Goal: Task Accomplishment & Management: Use online tool/utility

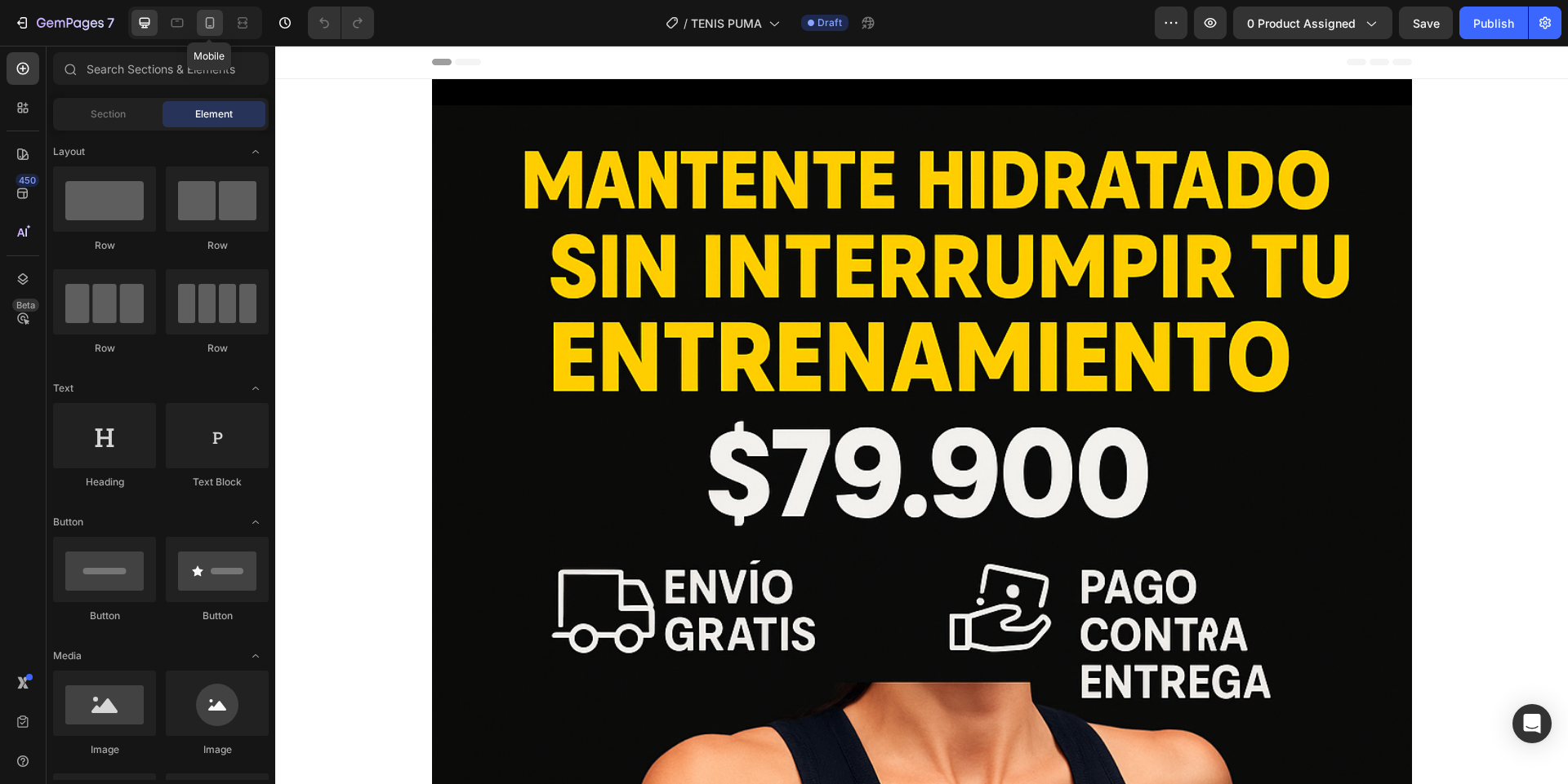
click at [206, 22] on icon at bounding box center [211, 23] width 9 height 11
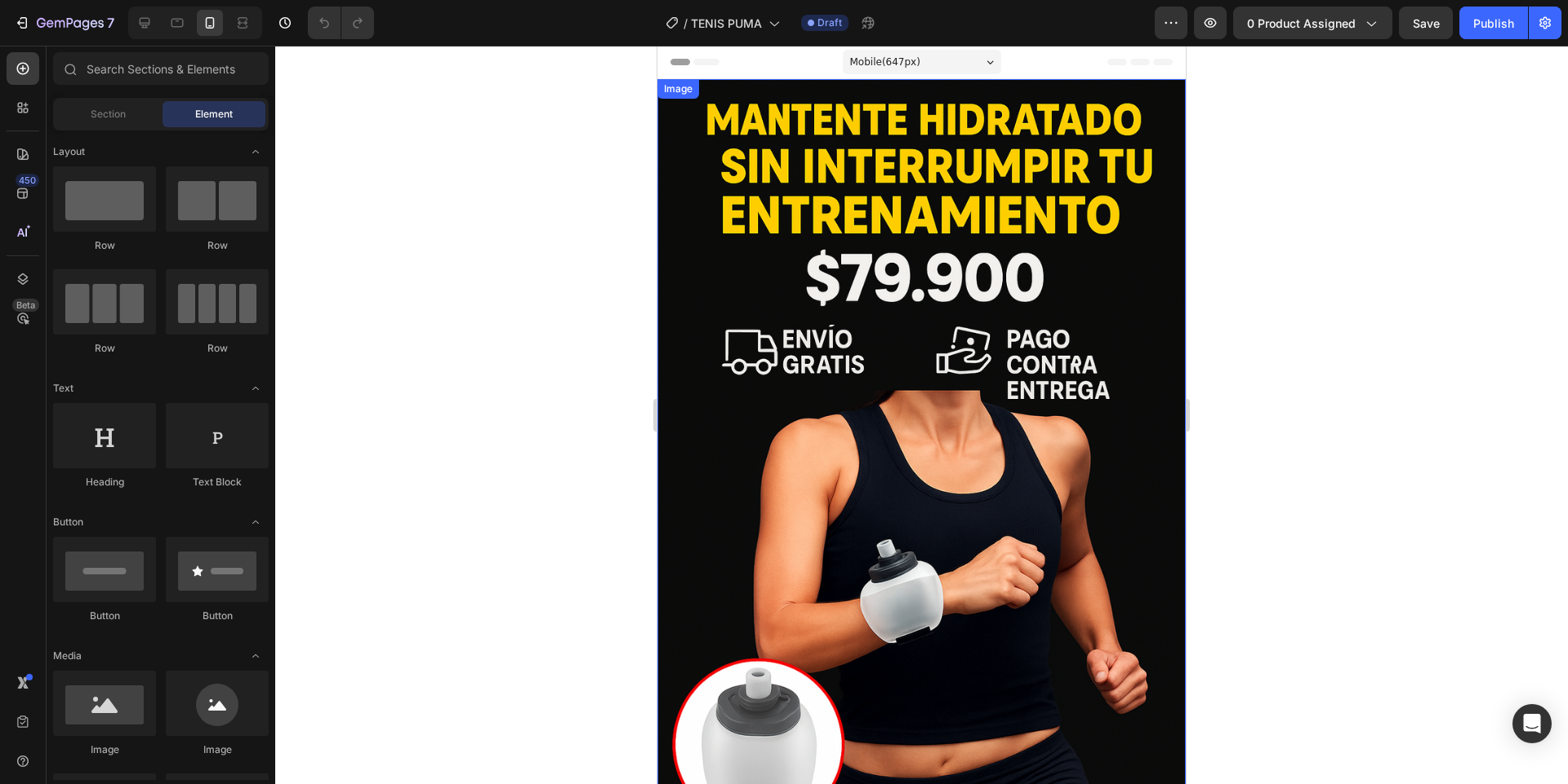
click at [933, 236] on img at bounding box center [921, 476] width 528 height 793
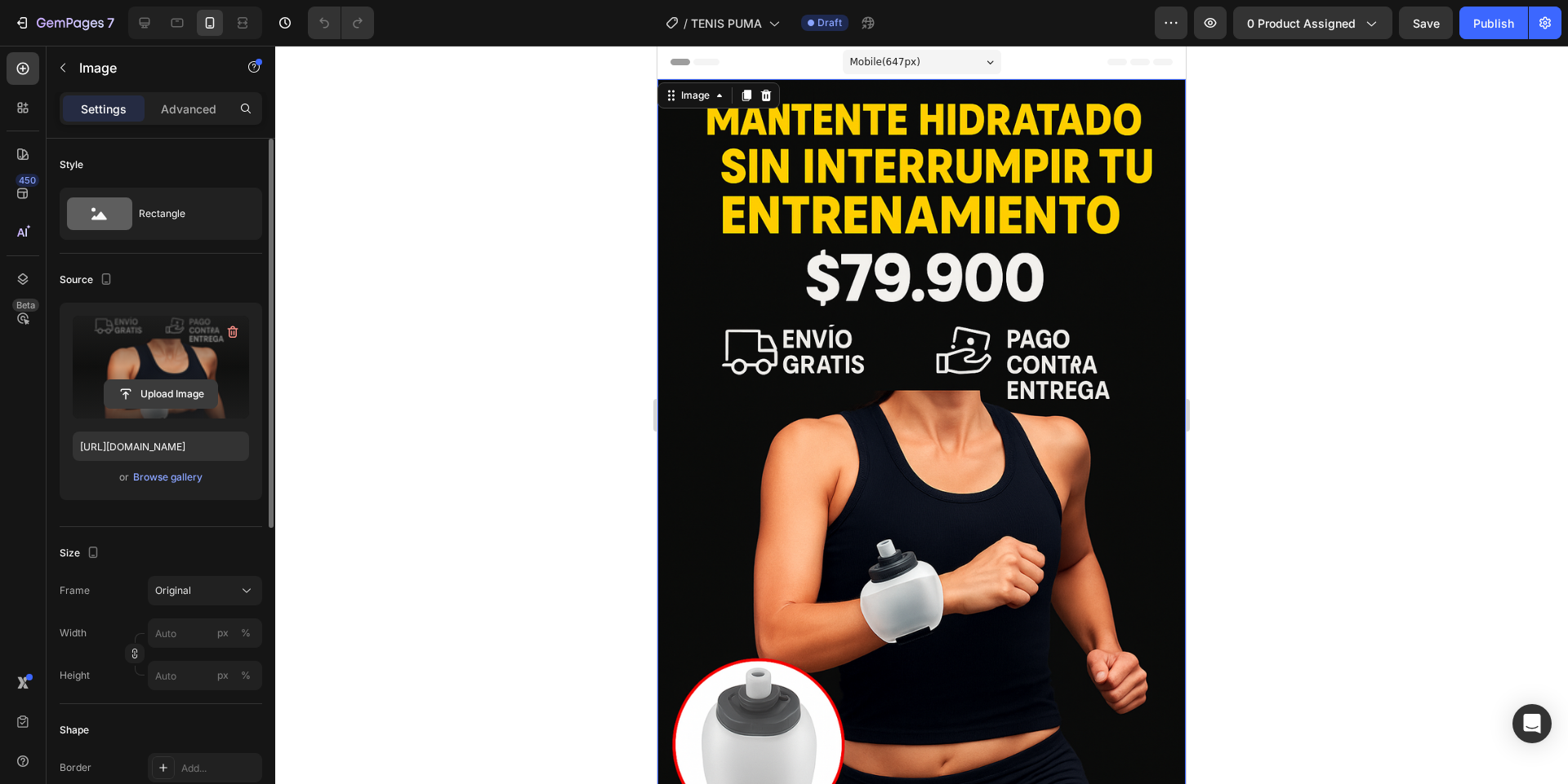
click at [199, 389] on input "file" at bounding box center [161, 395] width 113 height 28
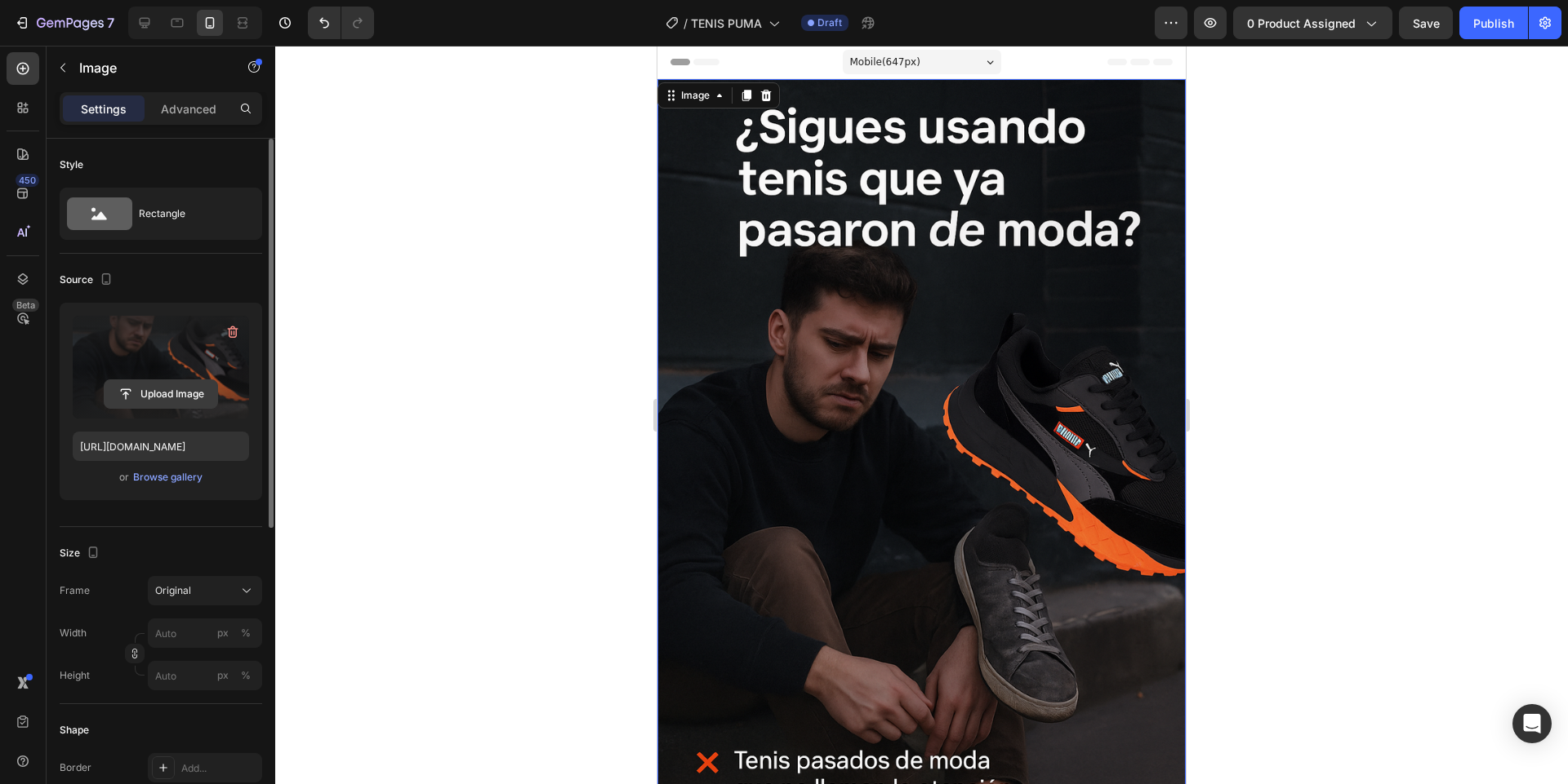
click at [149, 397] on input "file" at bounding box center [161, 395] width 113 height 28
click at [908, 315] on img at bounding box center [921, 476] width 528 height 793
click at [186, 396] on input "file" at bounding box center [161, 395] width 113 height 28
type input "https://cdn.shopify.com/s/files/1/0744/3005/4434/files/gempages_531692215487955…"
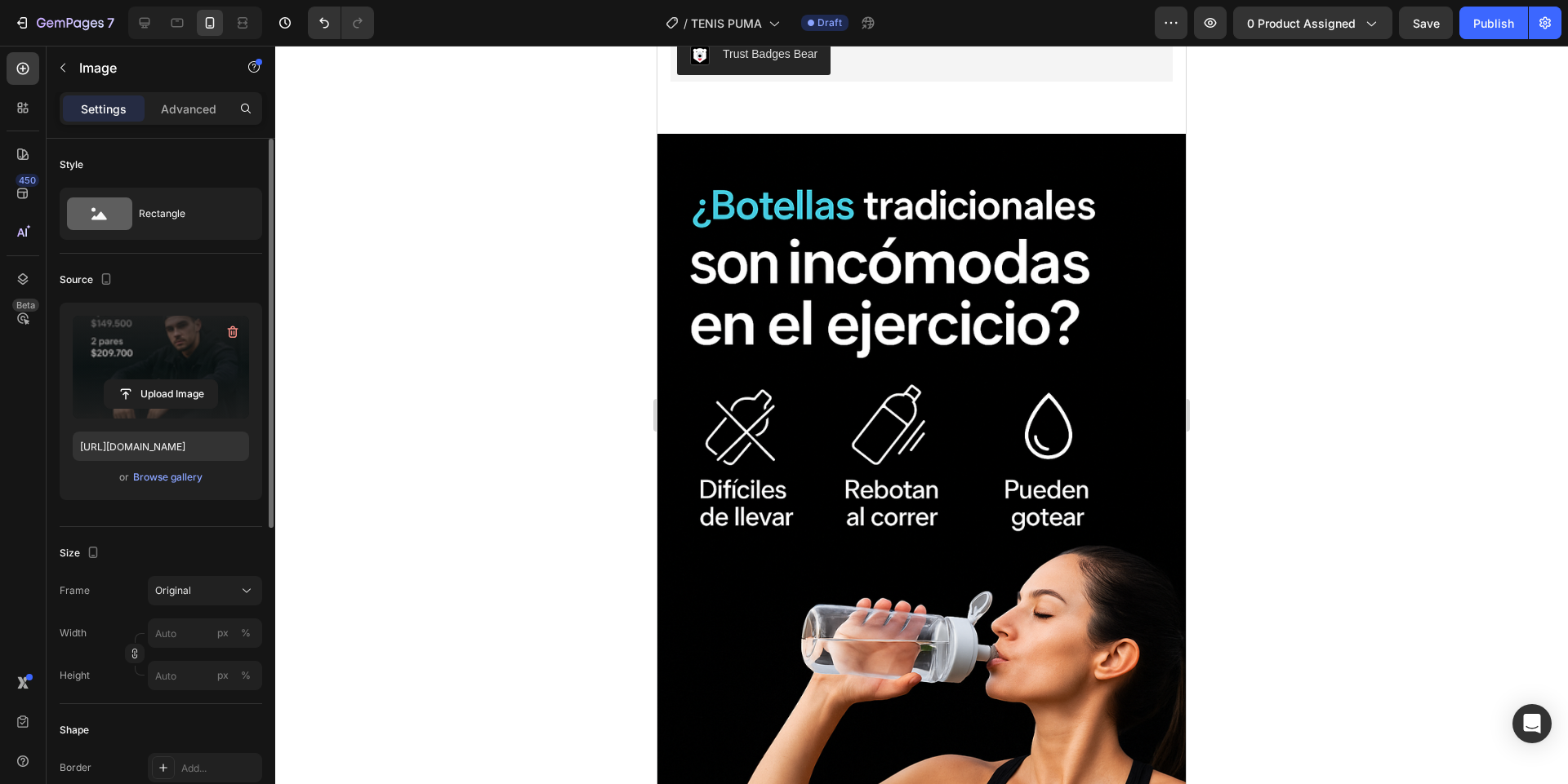
scroll to position [929, 0]
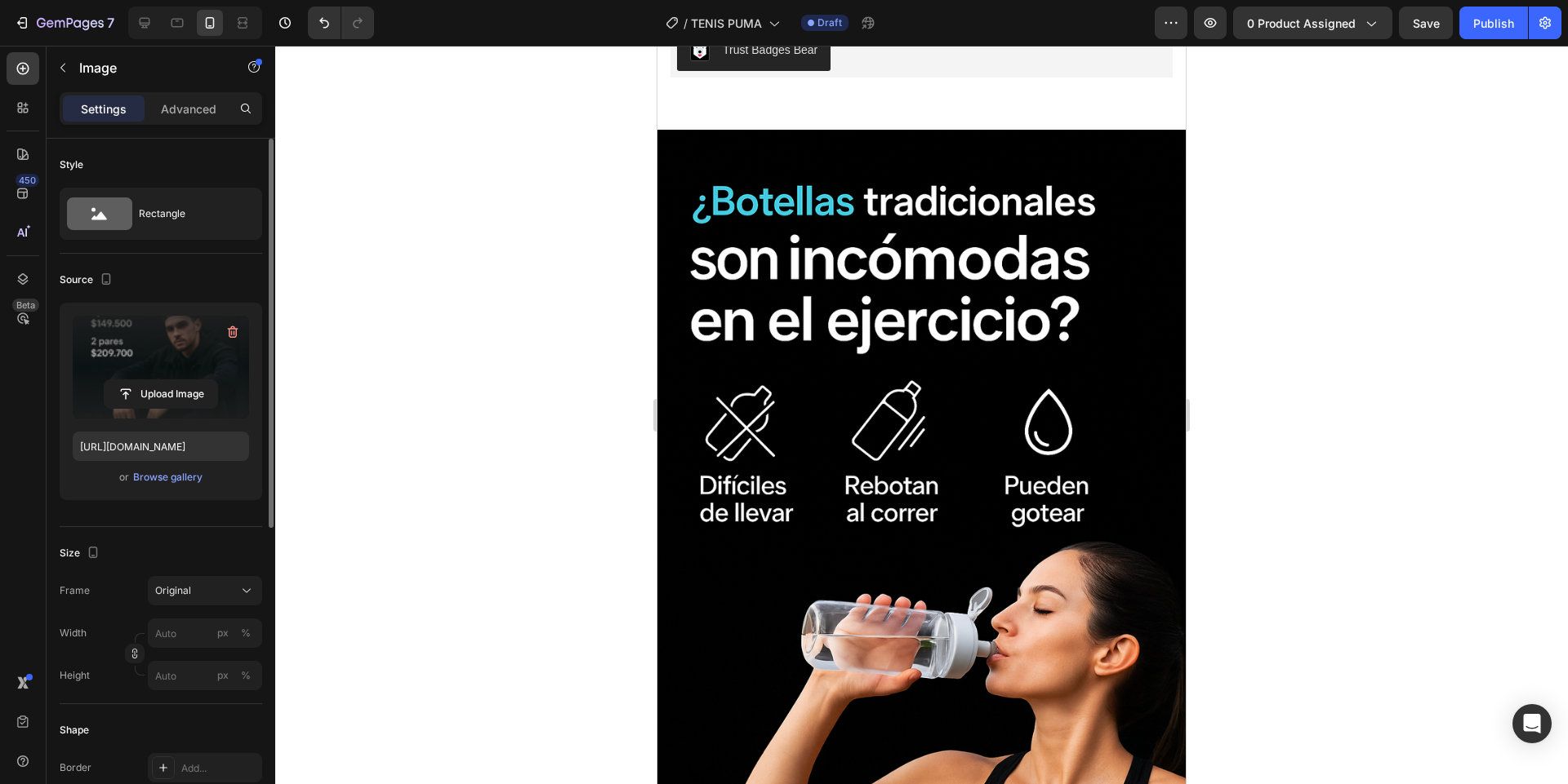
click at [848, 345] on img at bounding box center [921, 526] width 528 height 793
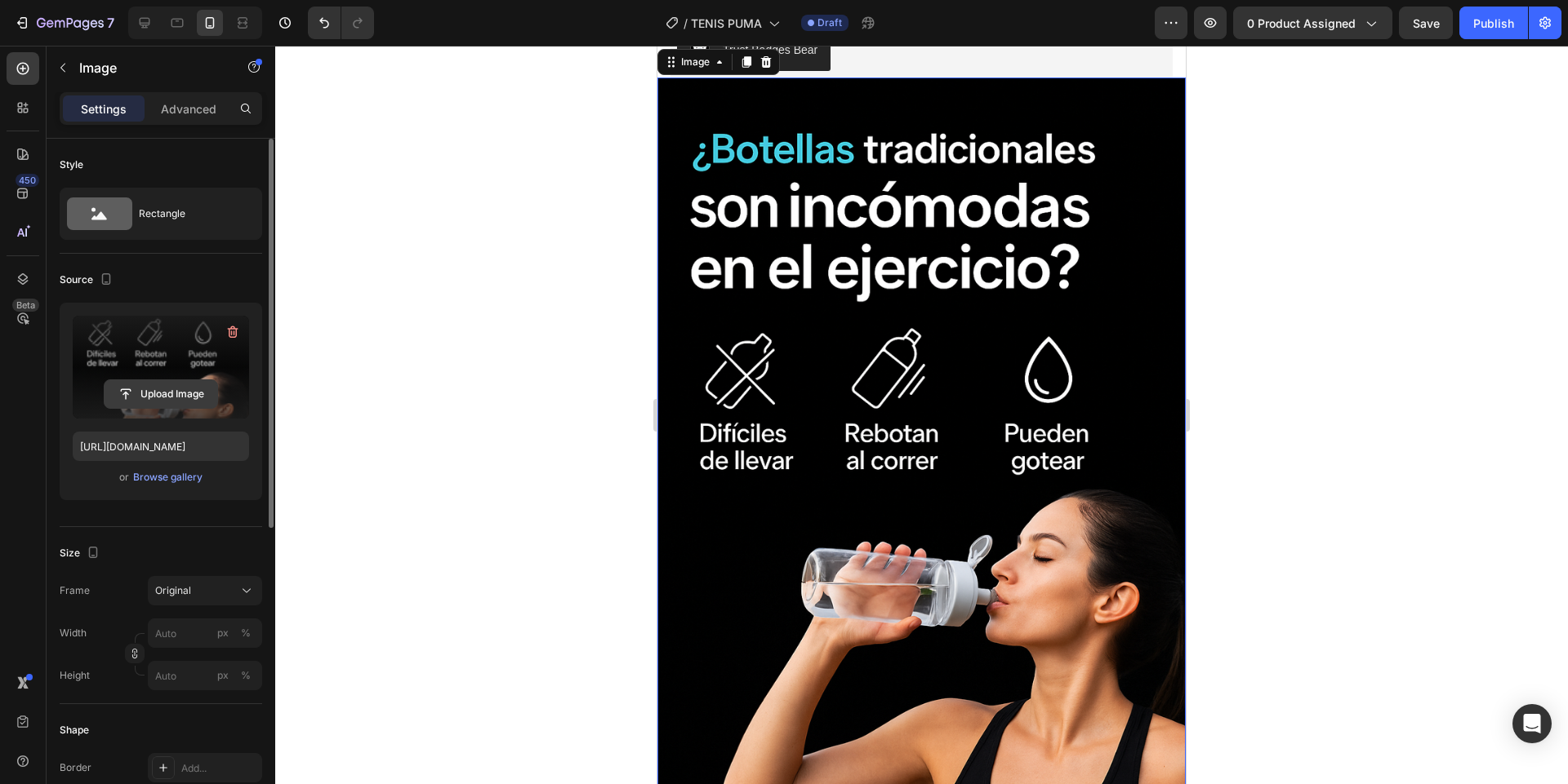
click at [172, 384] on input "file" at bounding box center [161, 395] width 113 height 28
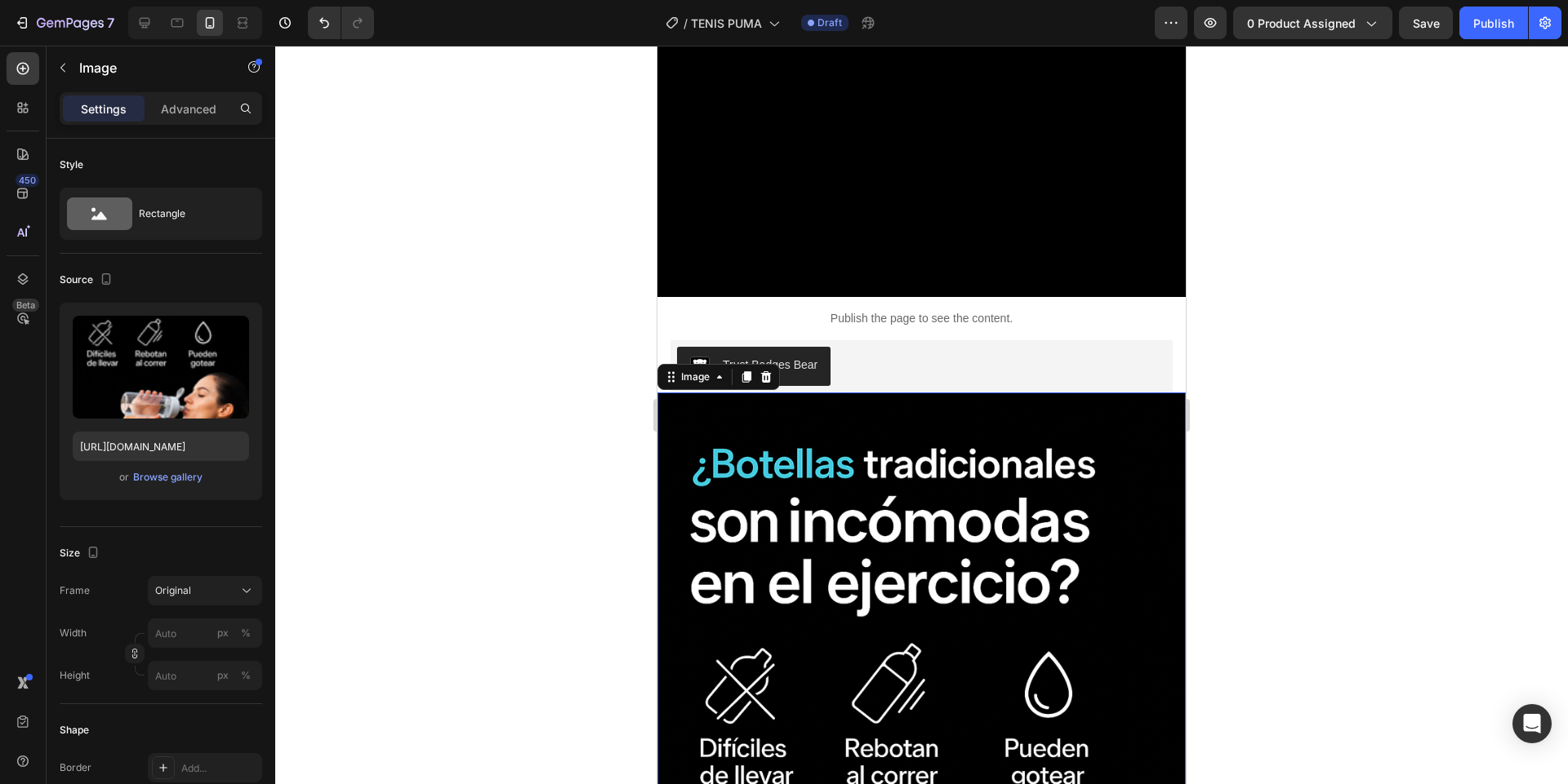
scroll to position [586, 0]
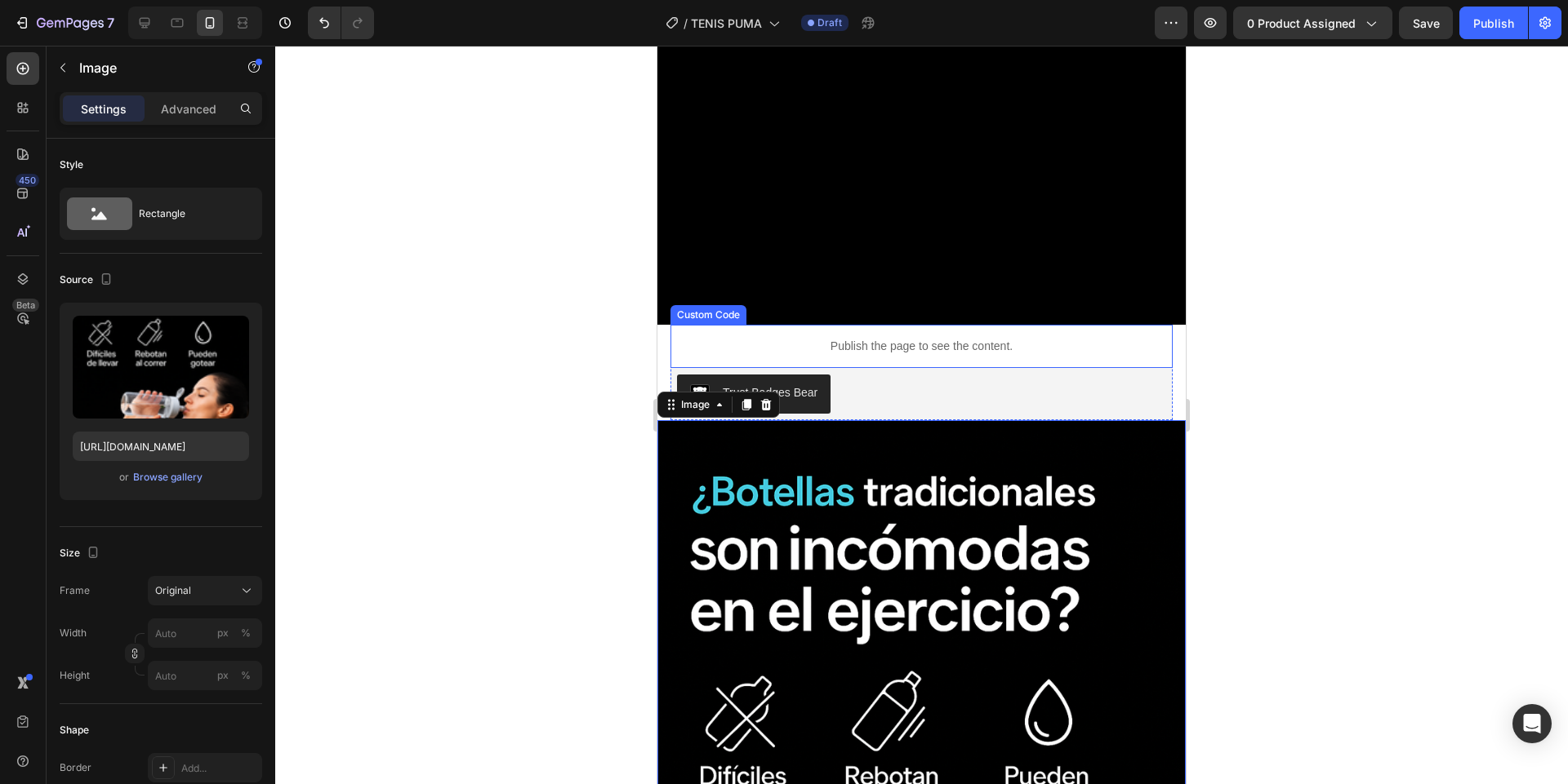
click at [932, 362] on div "Publish the page to see the content." at bounding box center [921, 347] width 502 height 44
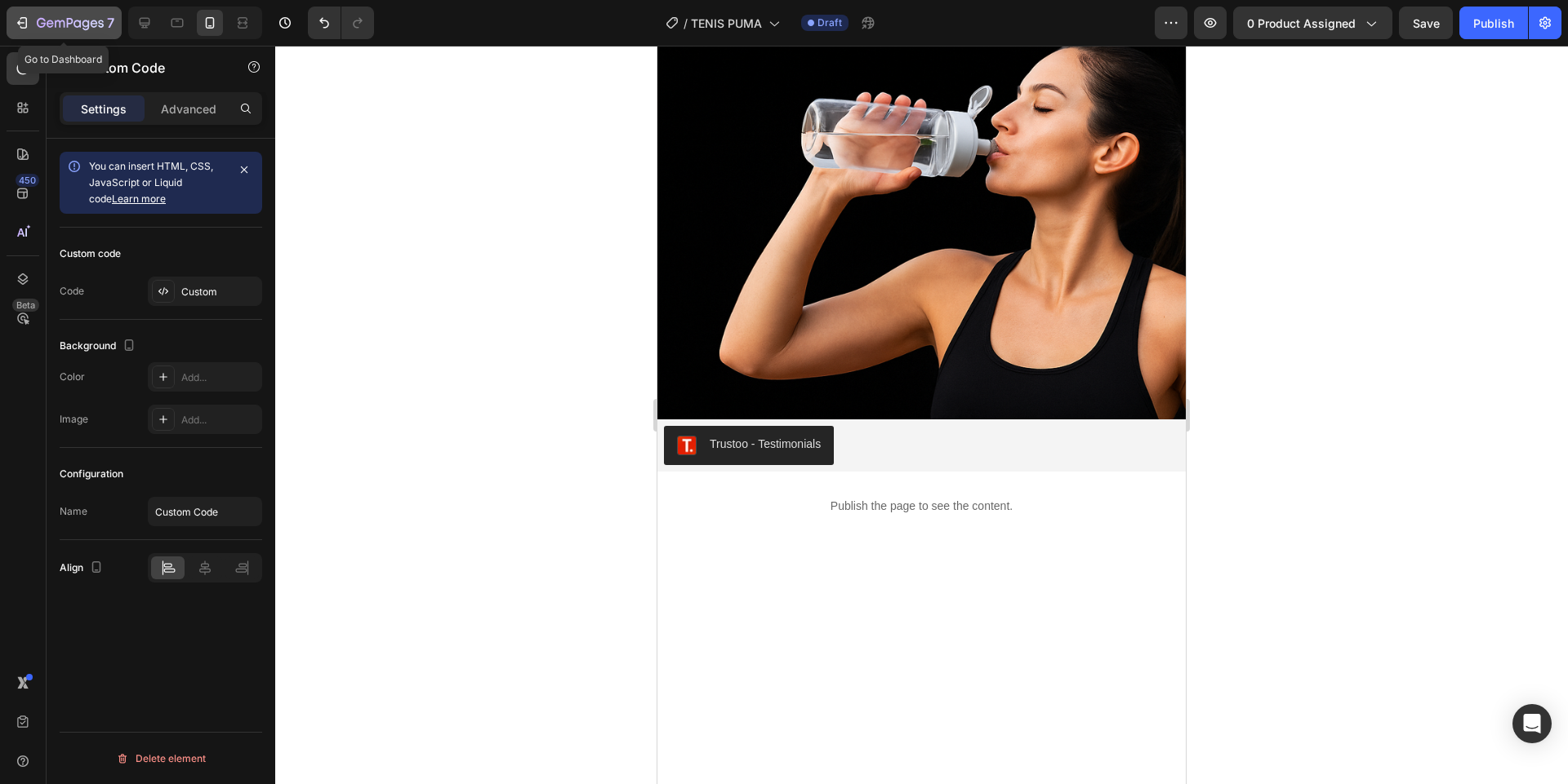
click at [59, 29] on icon "button" at bounding box center [70, 24] width 67 height 14
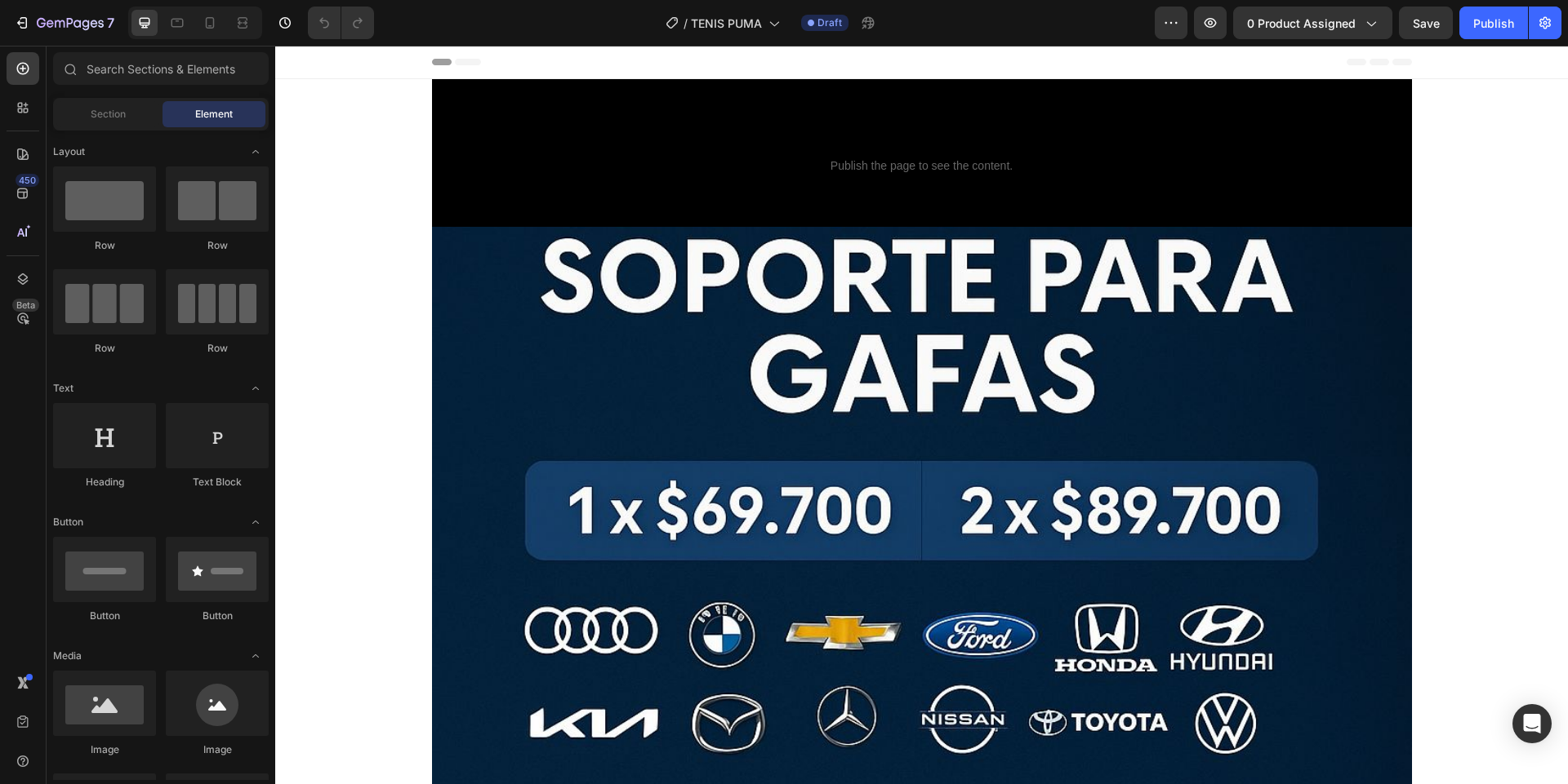
click at [224, 18] on div at bounding box center [195, 22] width 134 height 32
click at [212, 18] on icon at bounding box center [211, 23] width 9 height 11
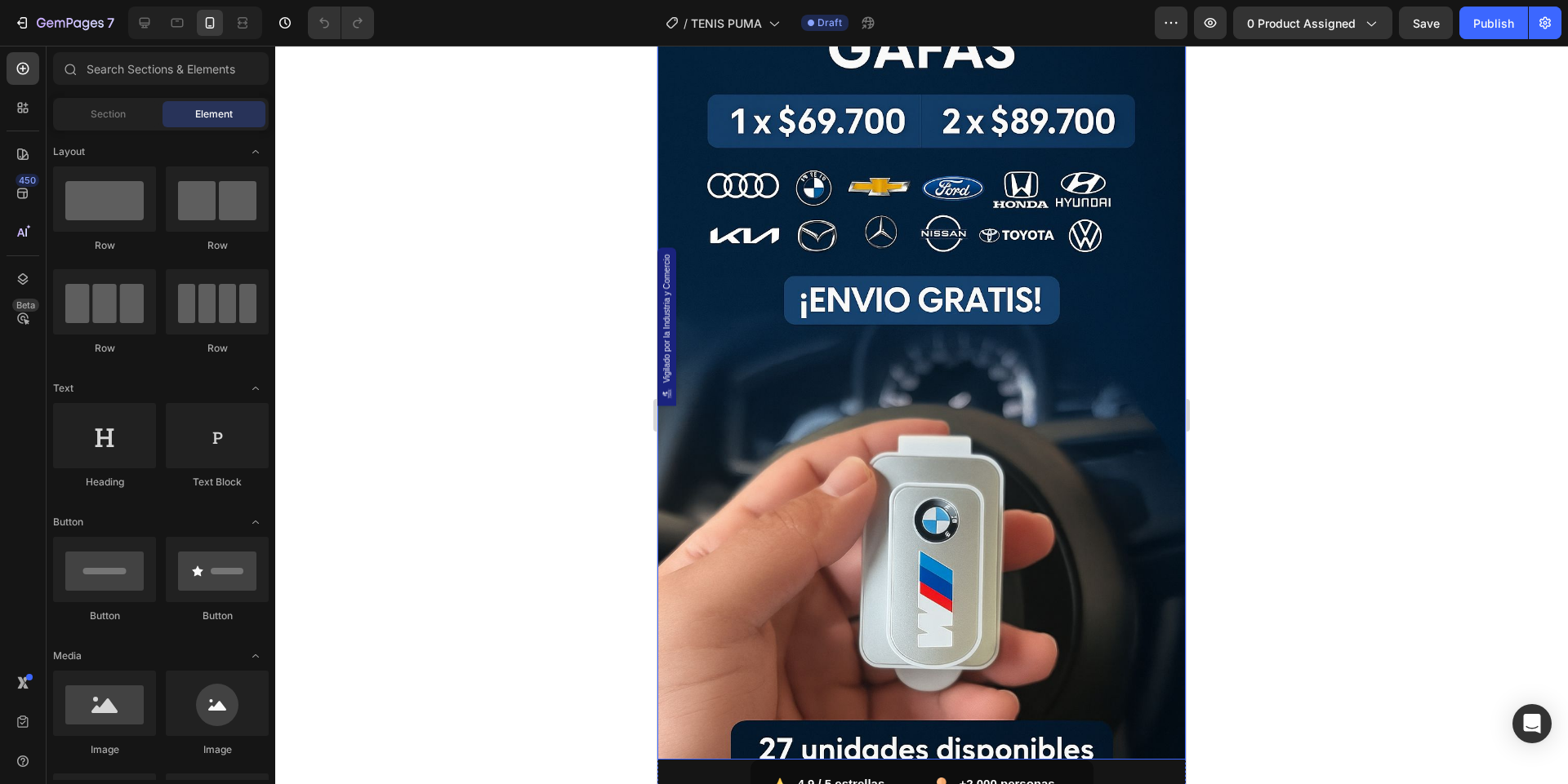
scroll to position [268, 0]
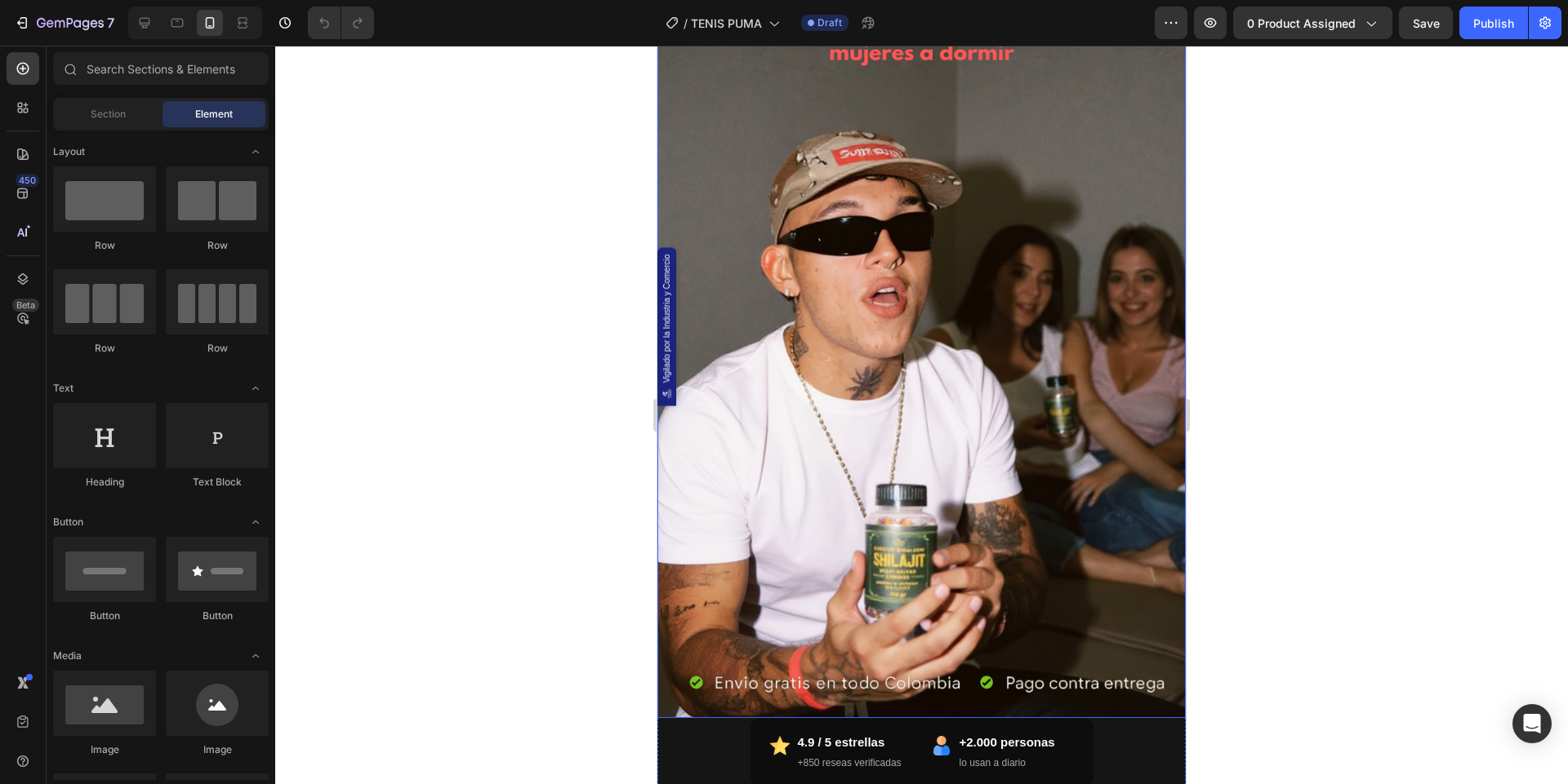
click at [895, 286] on img at bounding box center [921, 323] width 528 height 793
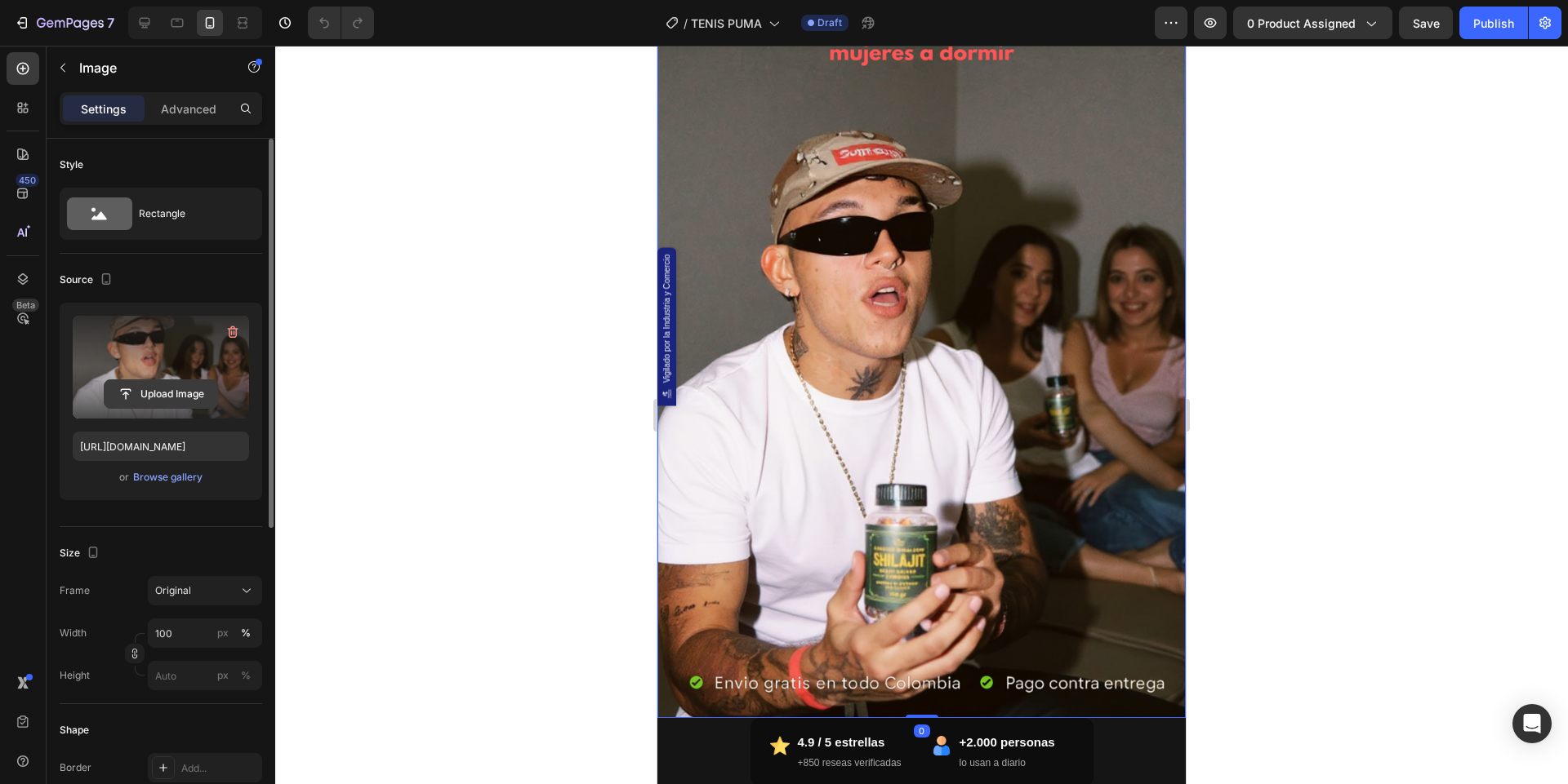
click at [174, 391] on input "file" at bounding box center [161, 395] width 113 height 28
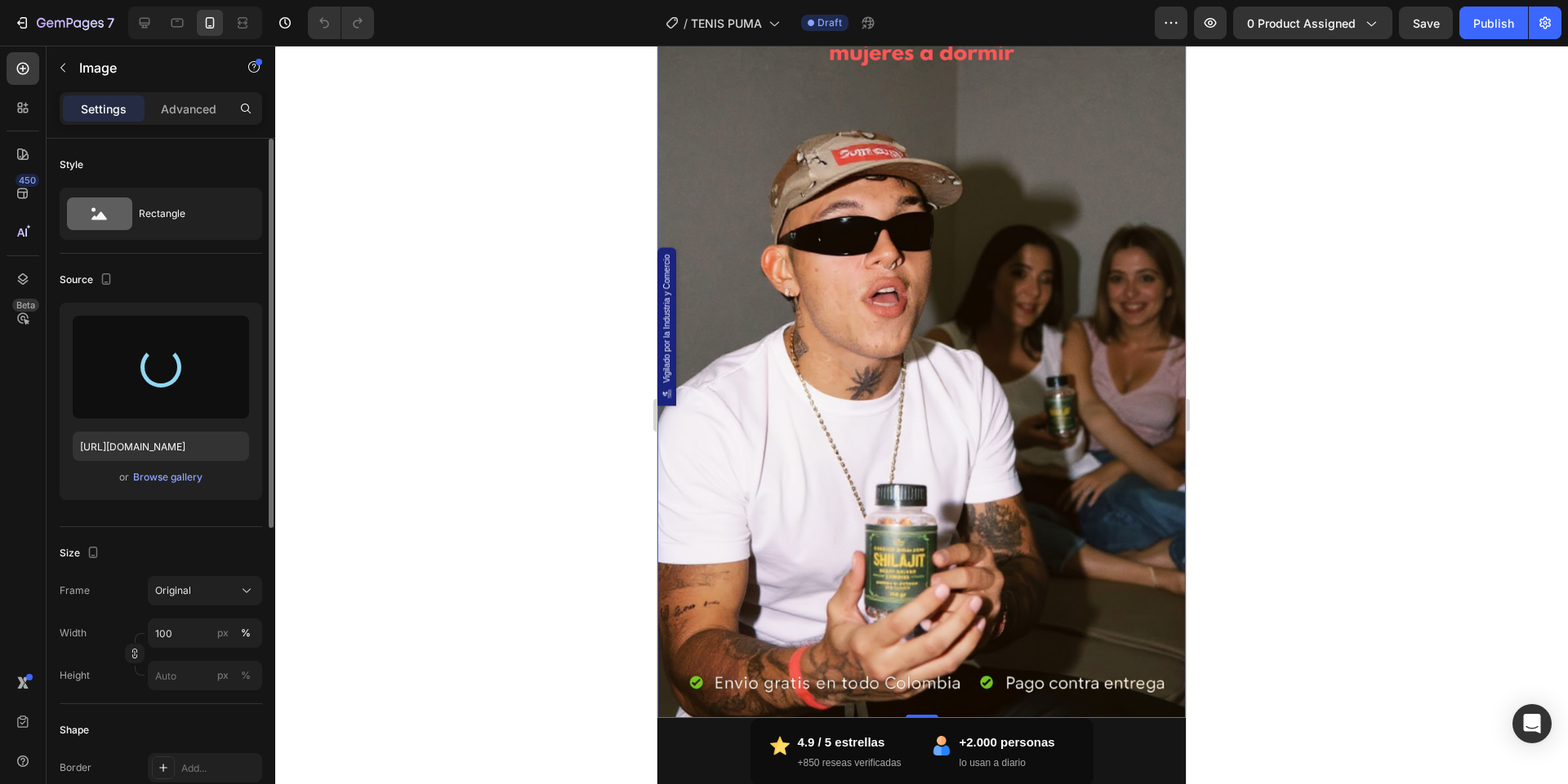
type input "https://cdn.shopify.com/s/files/1/0744/3005/4434/files/gempages_531692215487955…"
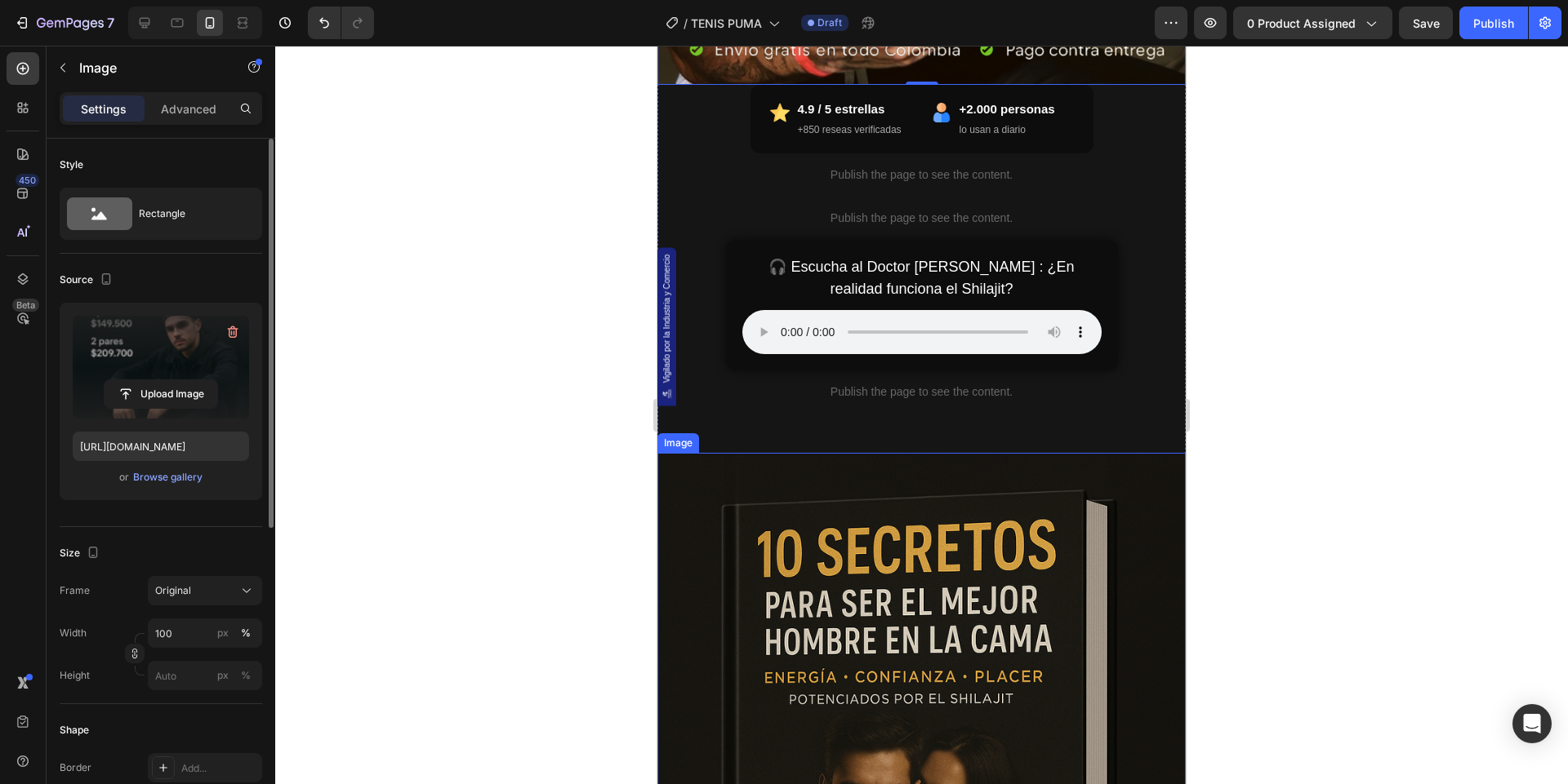
scroll to position [920, 0]
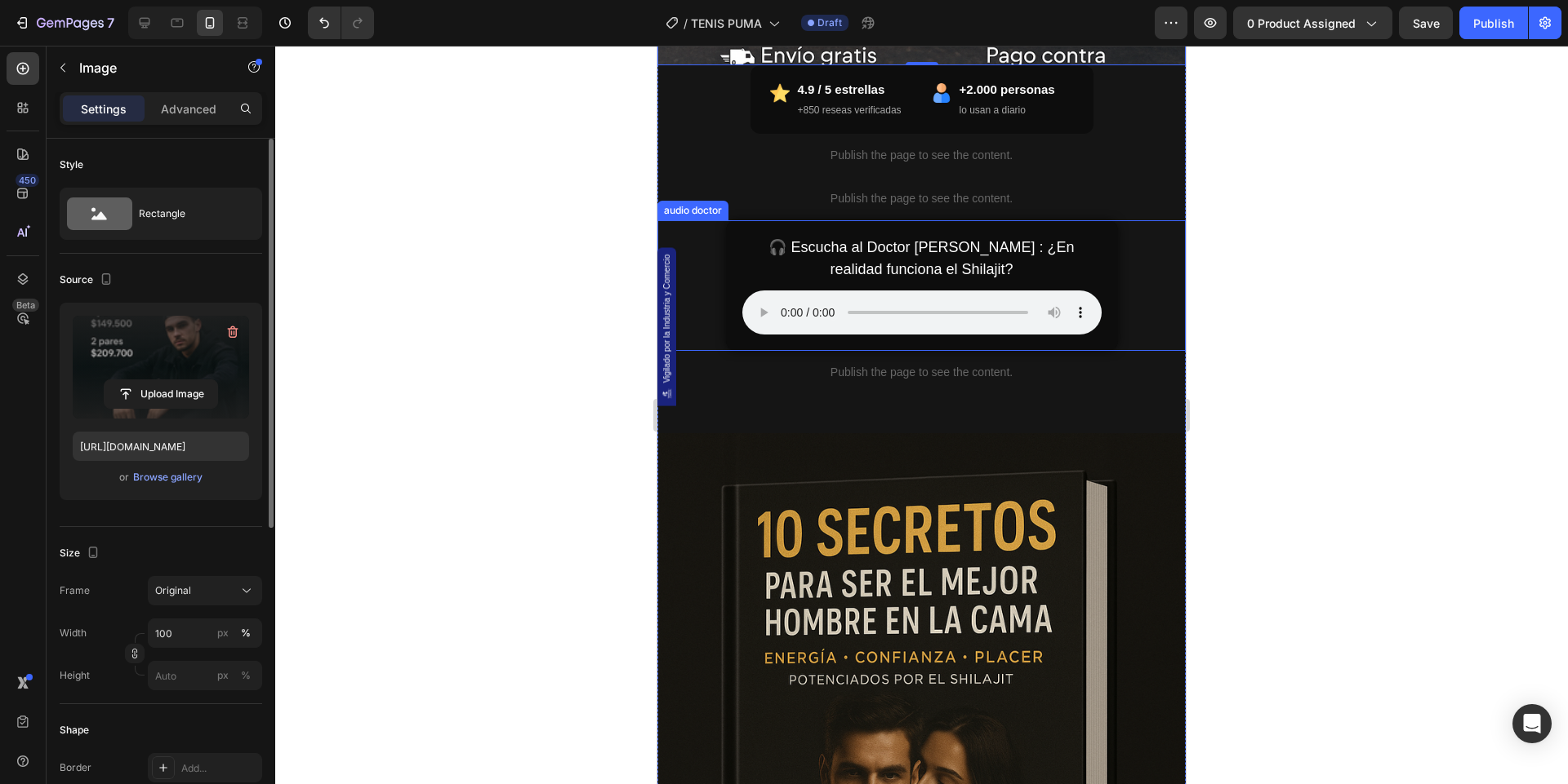
click at [952, 260] on h4 "🎧 Escucha al Doctor Carlos Herrera : ¿En realidad funciona el Shilajit?" at bounding box center [922, 258] width 359 height 44
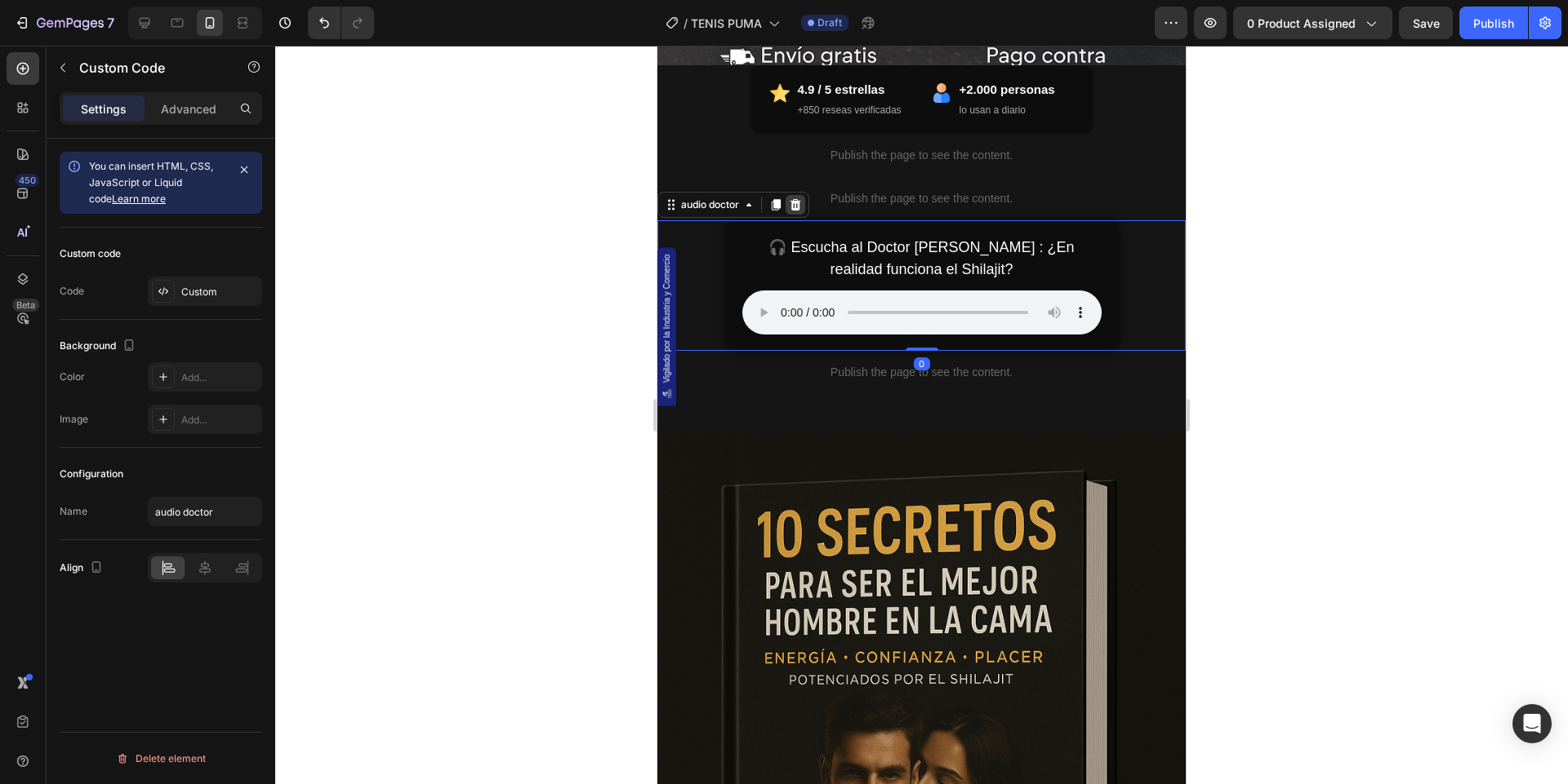
click at [803, 203] on div at bounding box center [795, 204] width 19 height 19
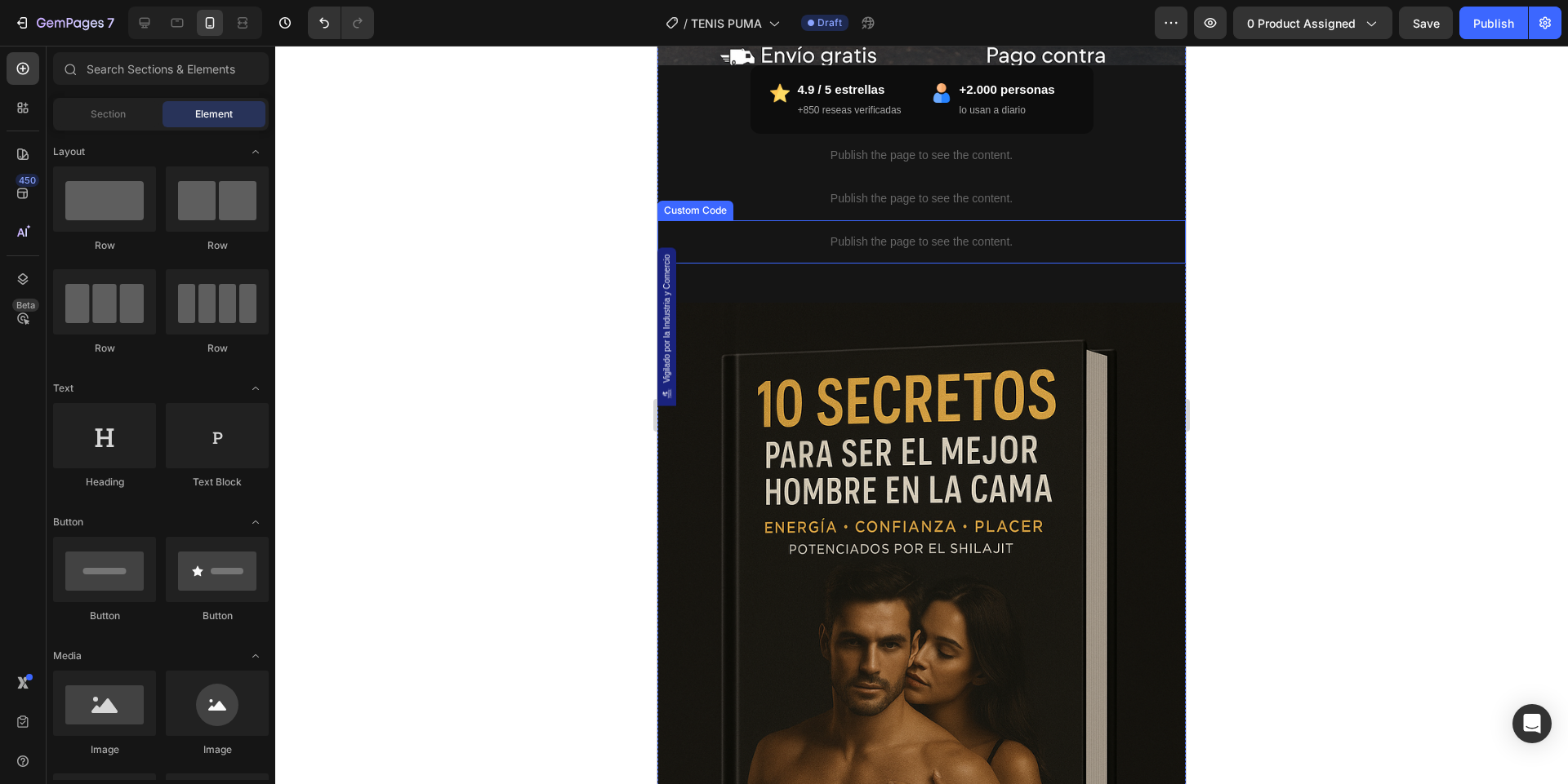
click at [812, 244] on p "Publish the page to see the content." at bounding box center [921, 242] width 528 height 17
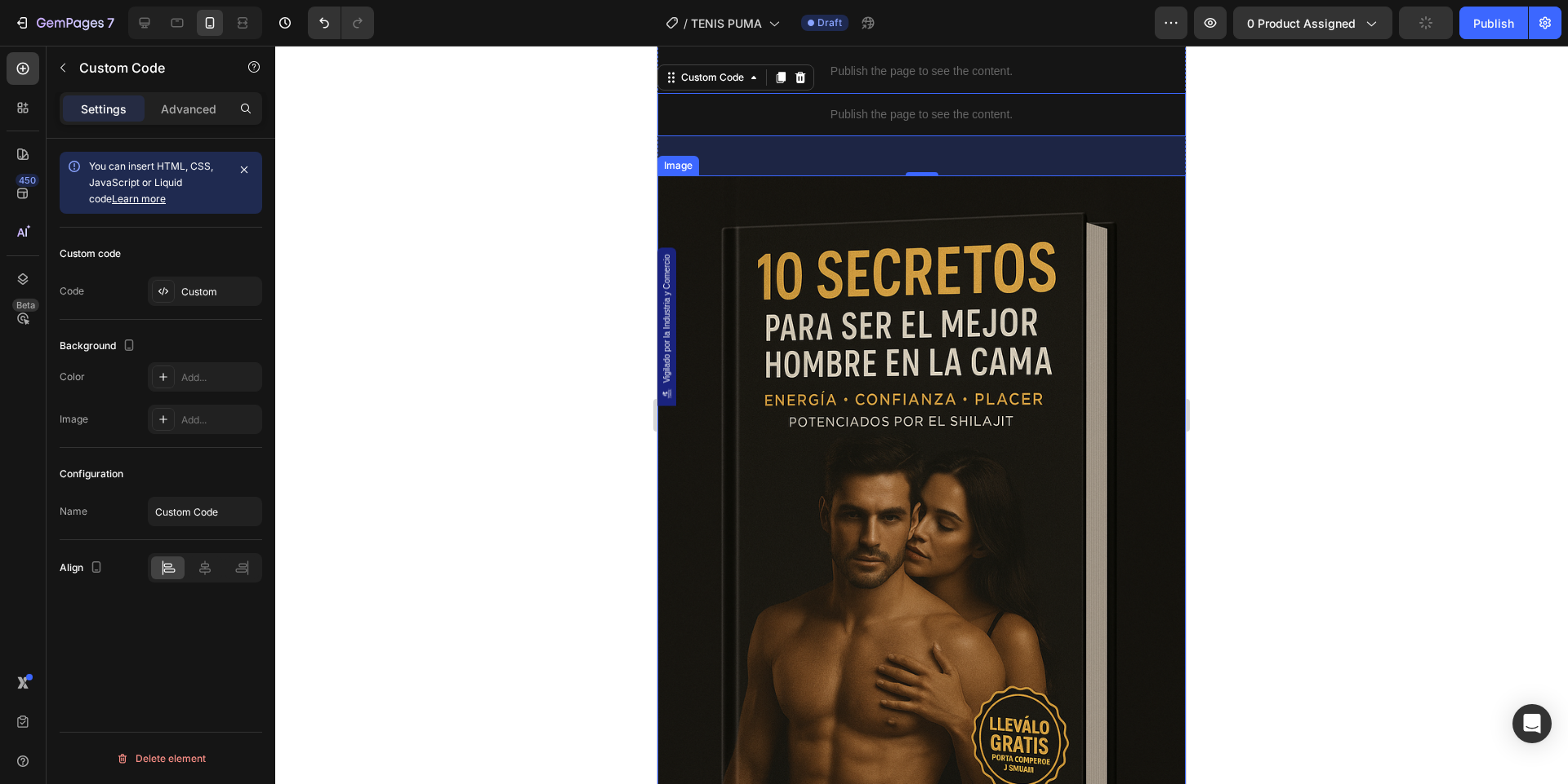
scroll to position [1046, 0]
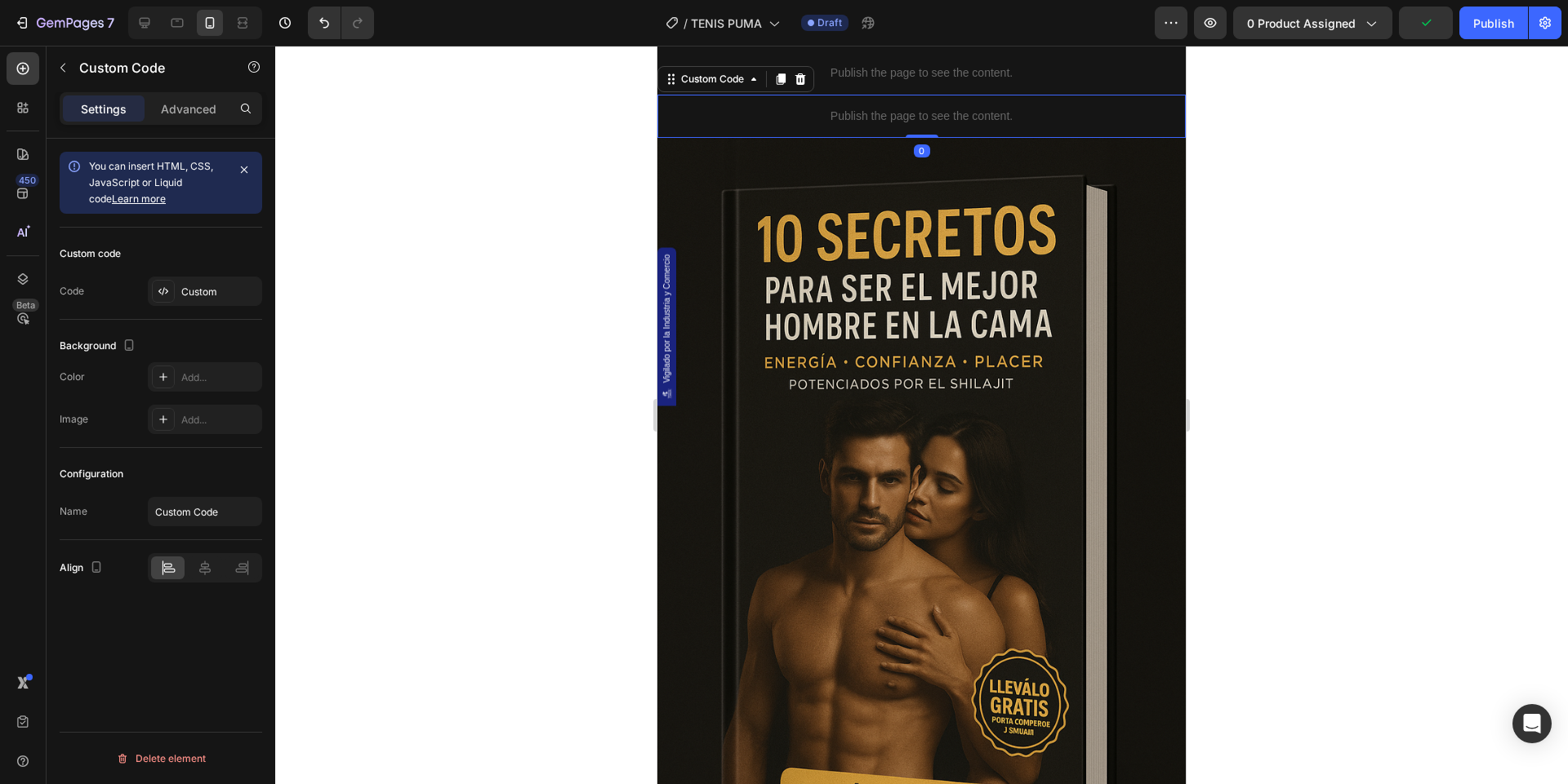
drag, startPoint x: 922, startPoint y: 174, endPoint x: 927, endPoint y: 90, distance: 84.1
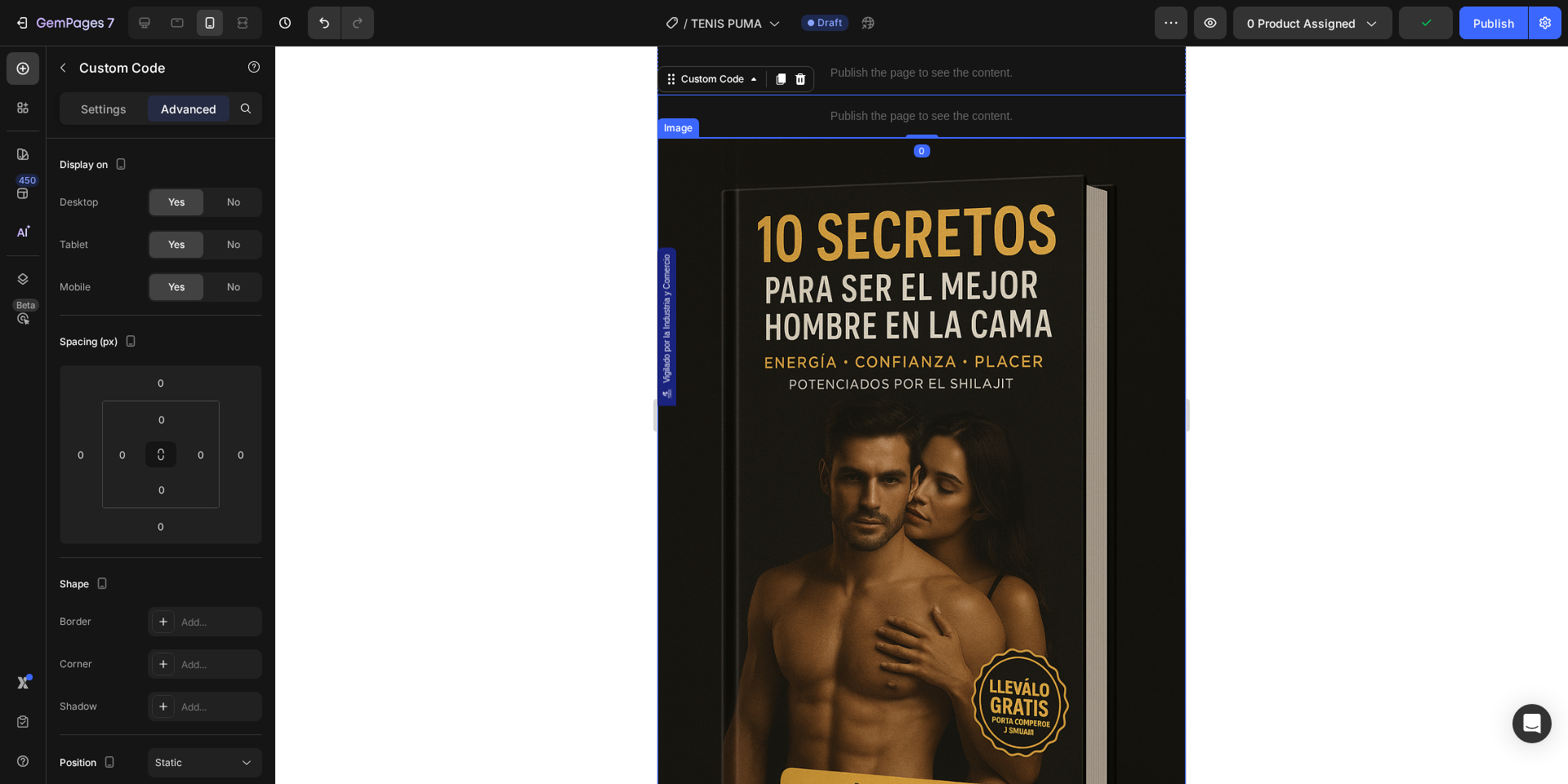
click at [915, 321] on img at bounding box center [921, 534] width 528 height 793
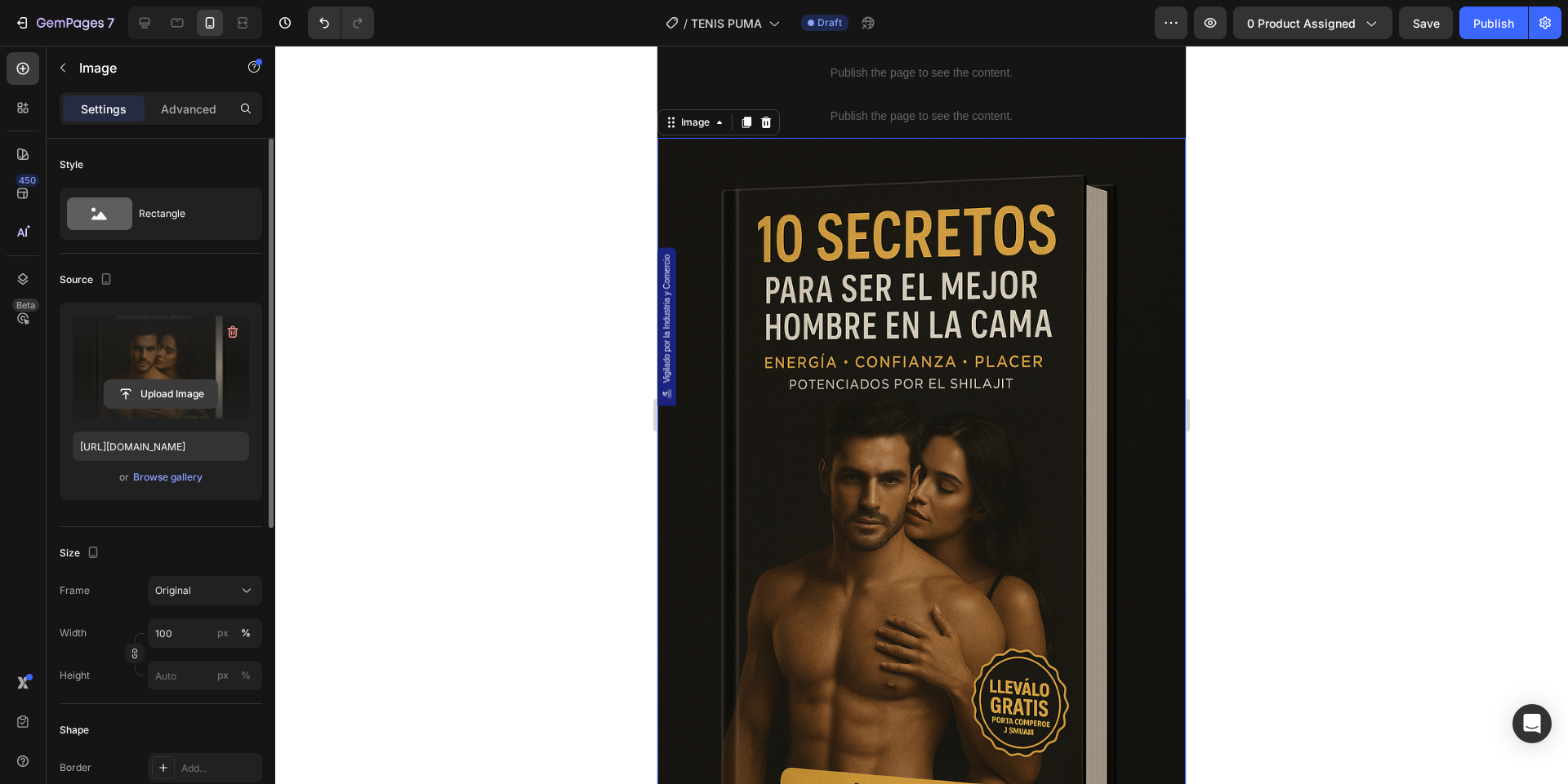
click at [171, 397] on input "file" at bounding box center [161, 395] width 113 height 28
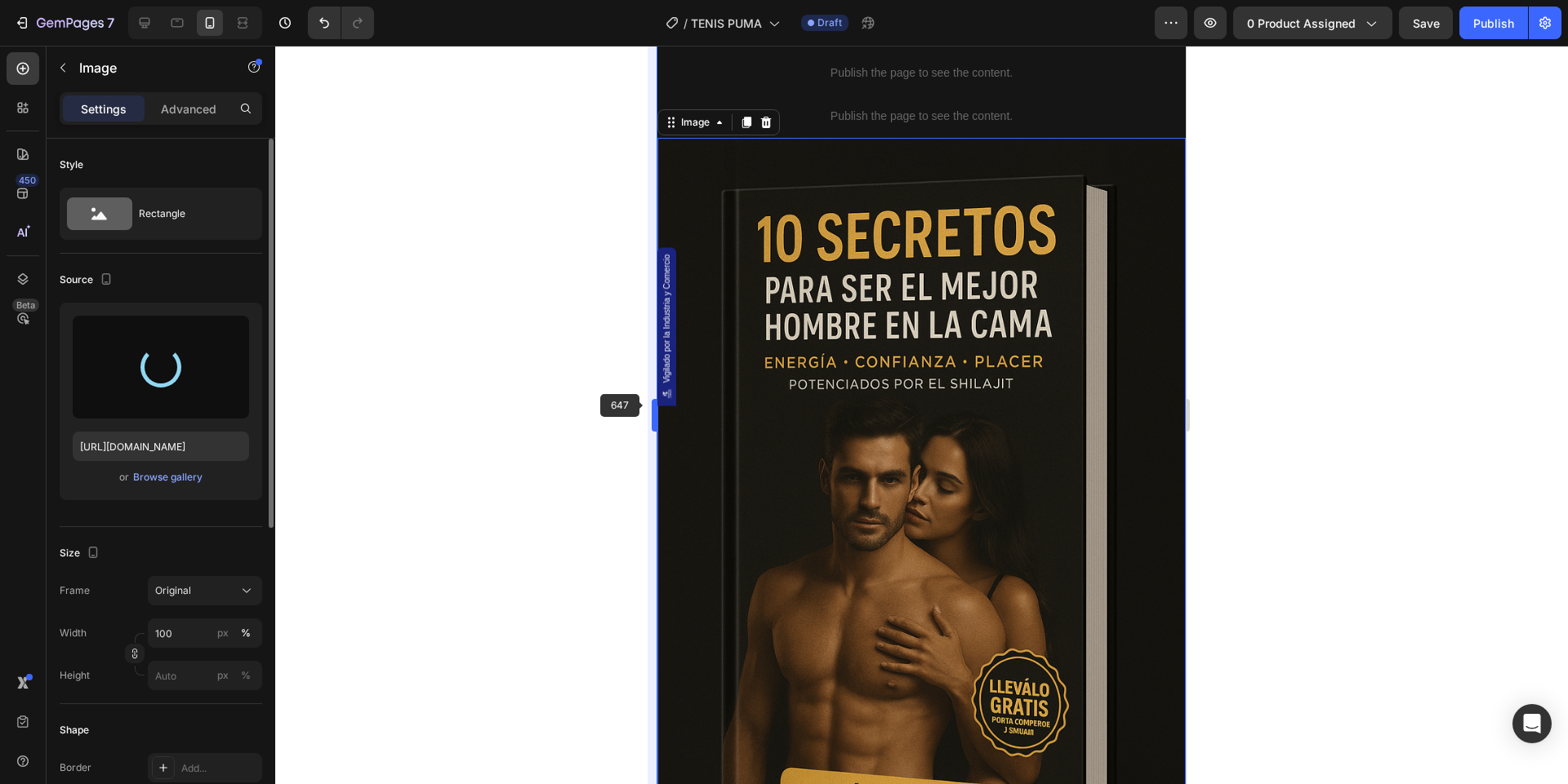
type input "https://cdn.shopify.com/s/files/1/0744/3005/4434/files/gempages_531692215487955…"
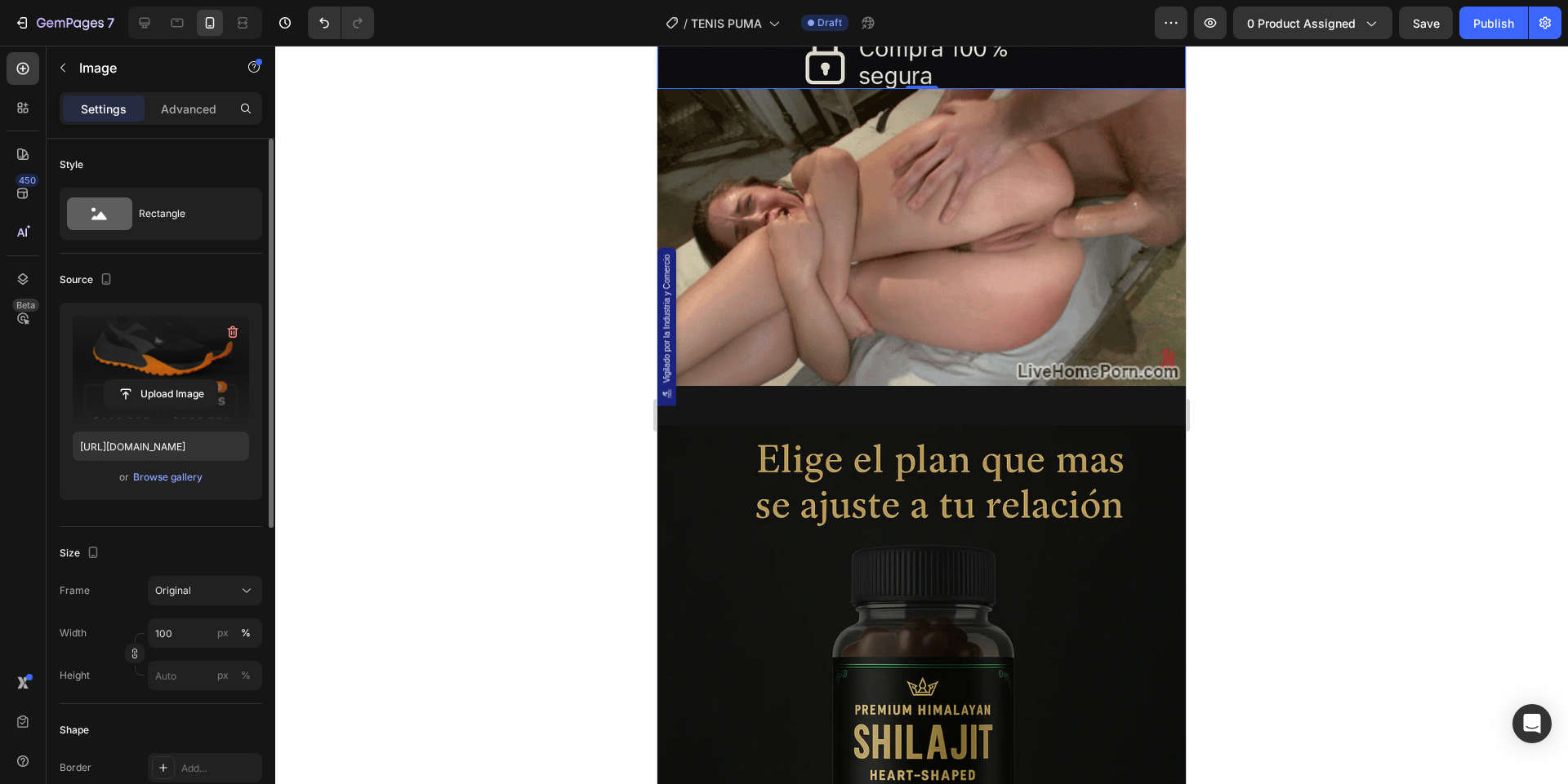
scroll to position [1892, 0]
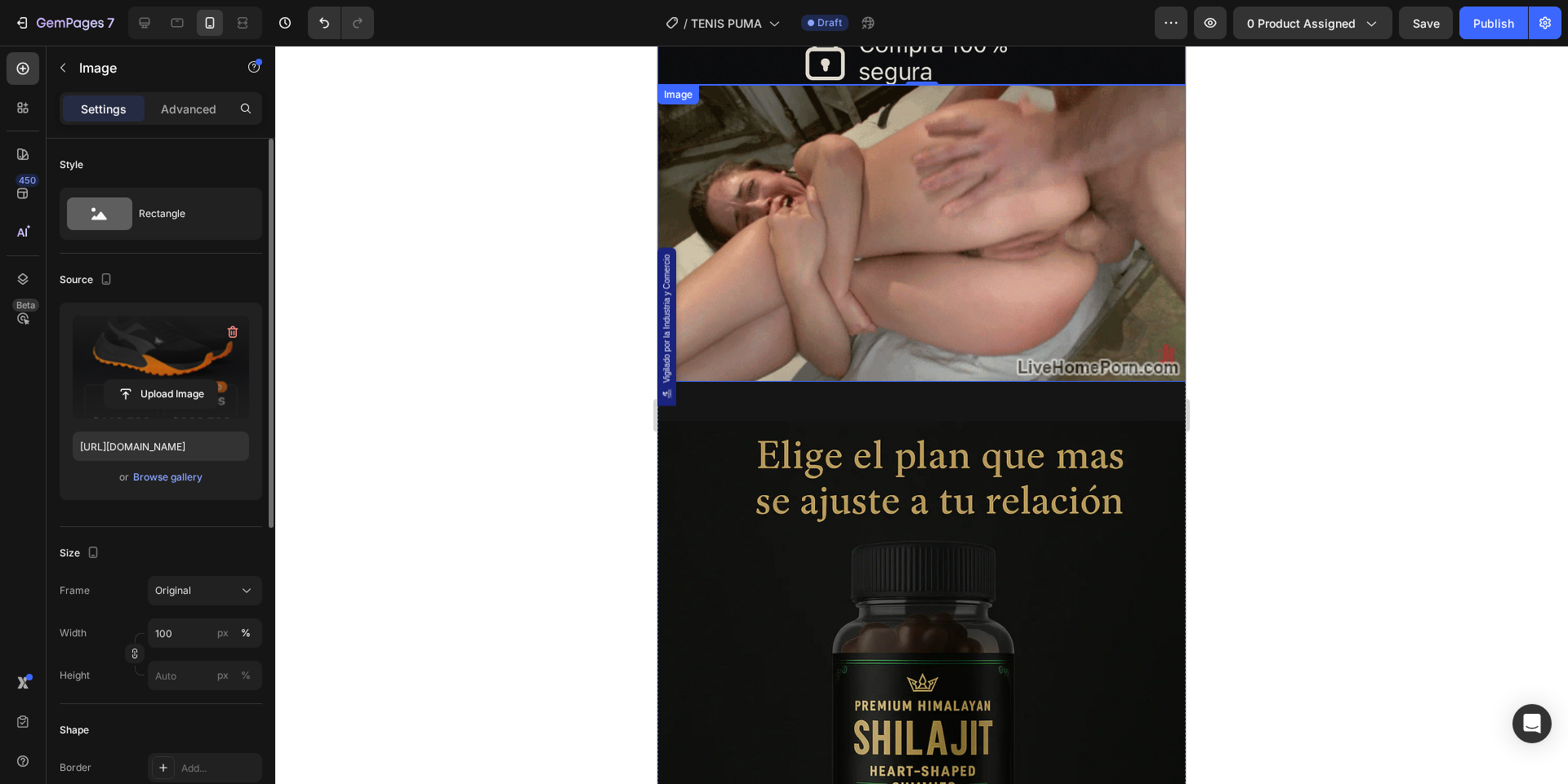
click at [833, 236] on img at bounding box center [921, 233] width 528 height 297
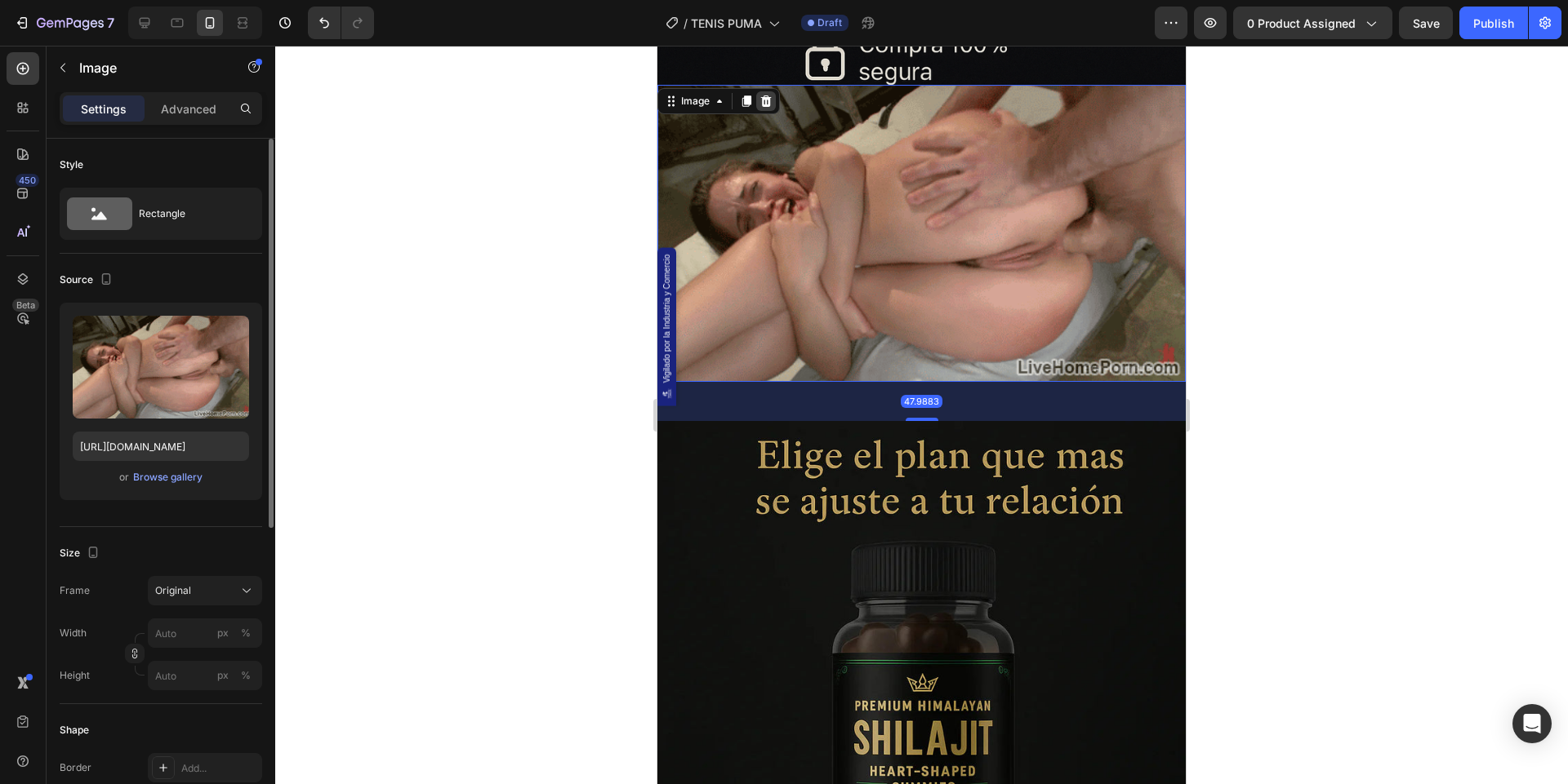
click at [764, 102] on icon at bounding box center [765, 100] width 13 height 13
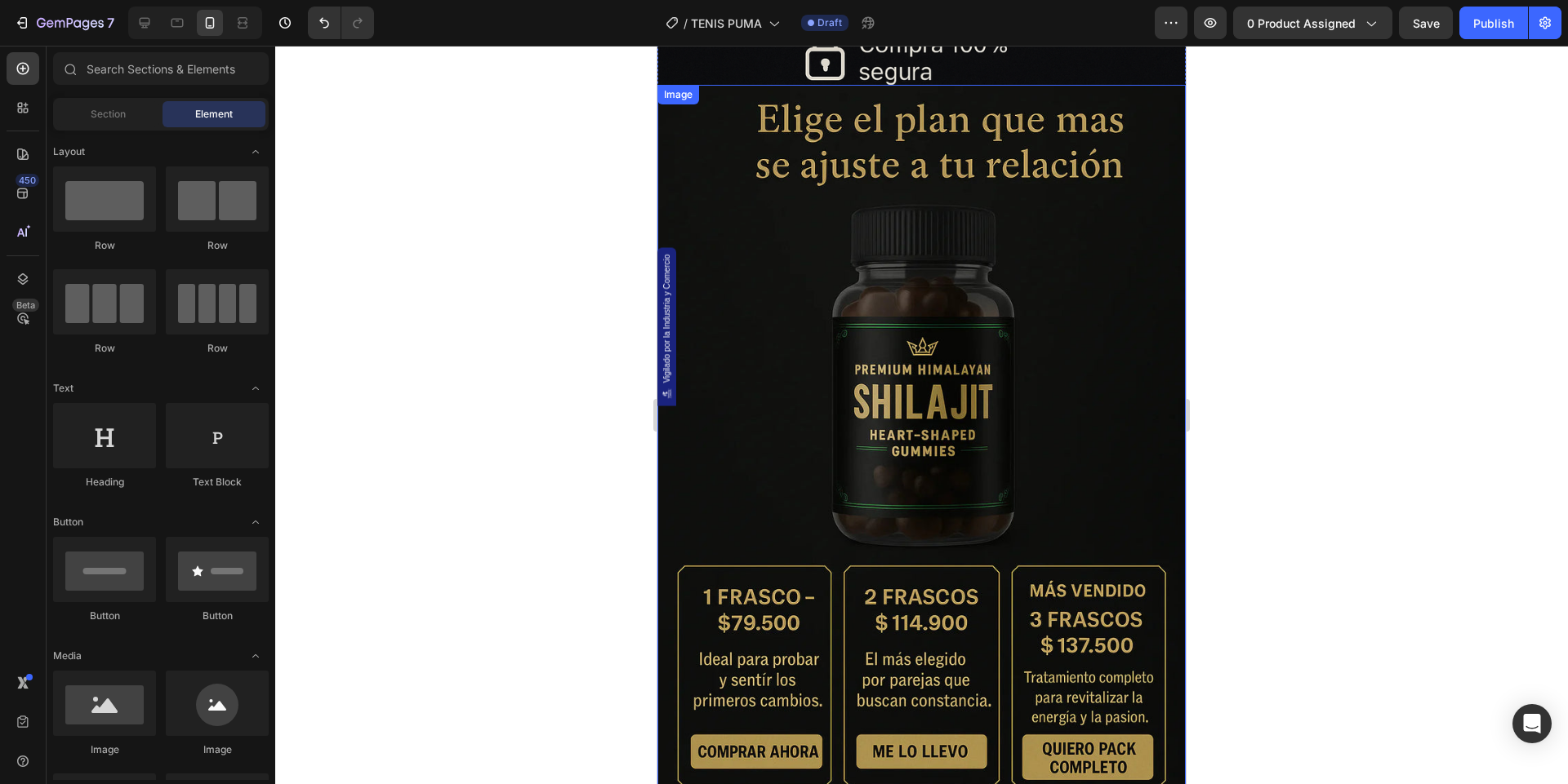
click at [839, 261] on img at bounding box center [921, 481] width 528 height 793
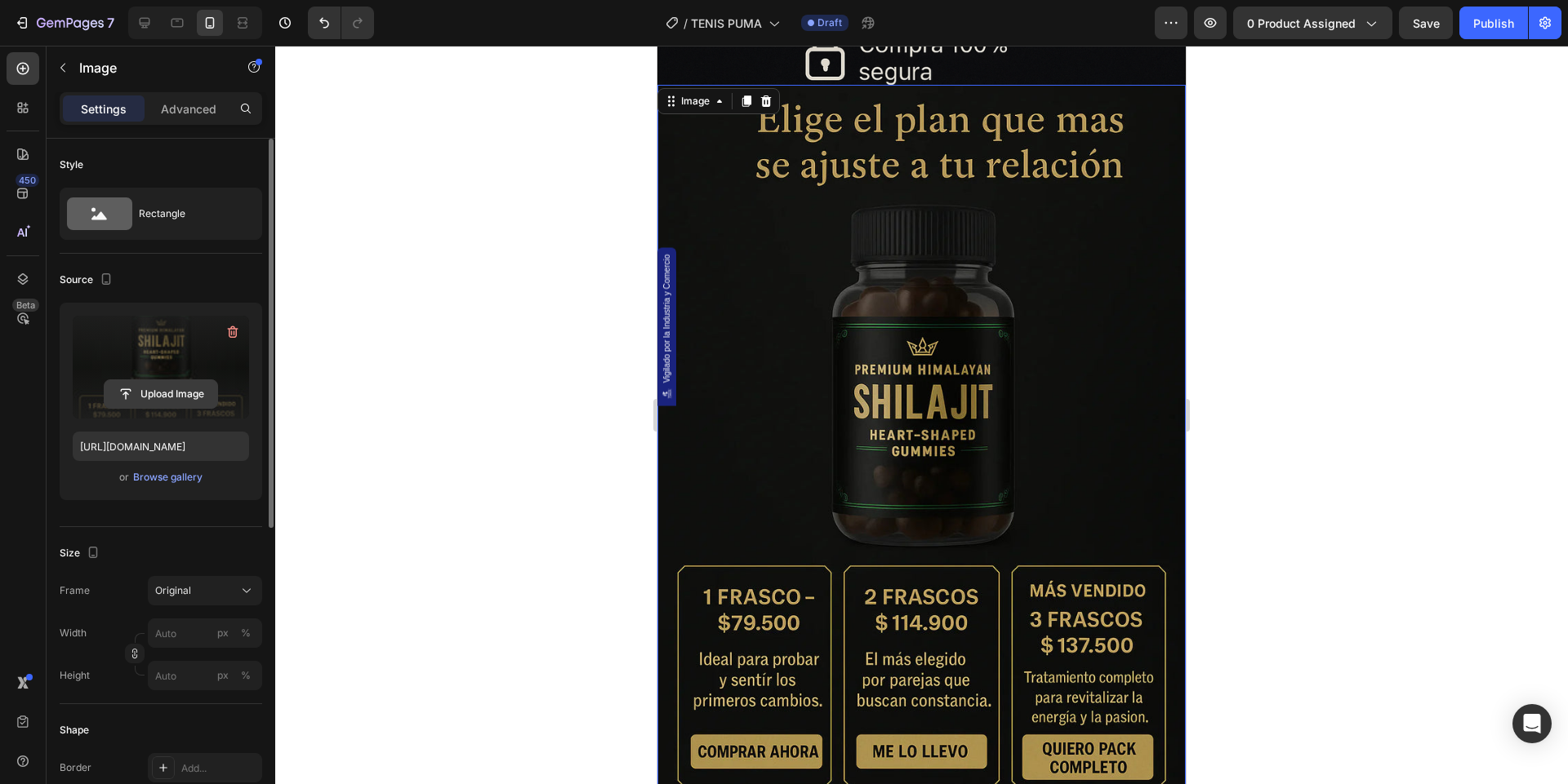
click at [206, 403] on input "file" at bounding box center [161, 395] width 113 height 28
type input "https://cdn.shopify.com/s/files/1/0744/3005/4434/files/gempages_531692215487955…"
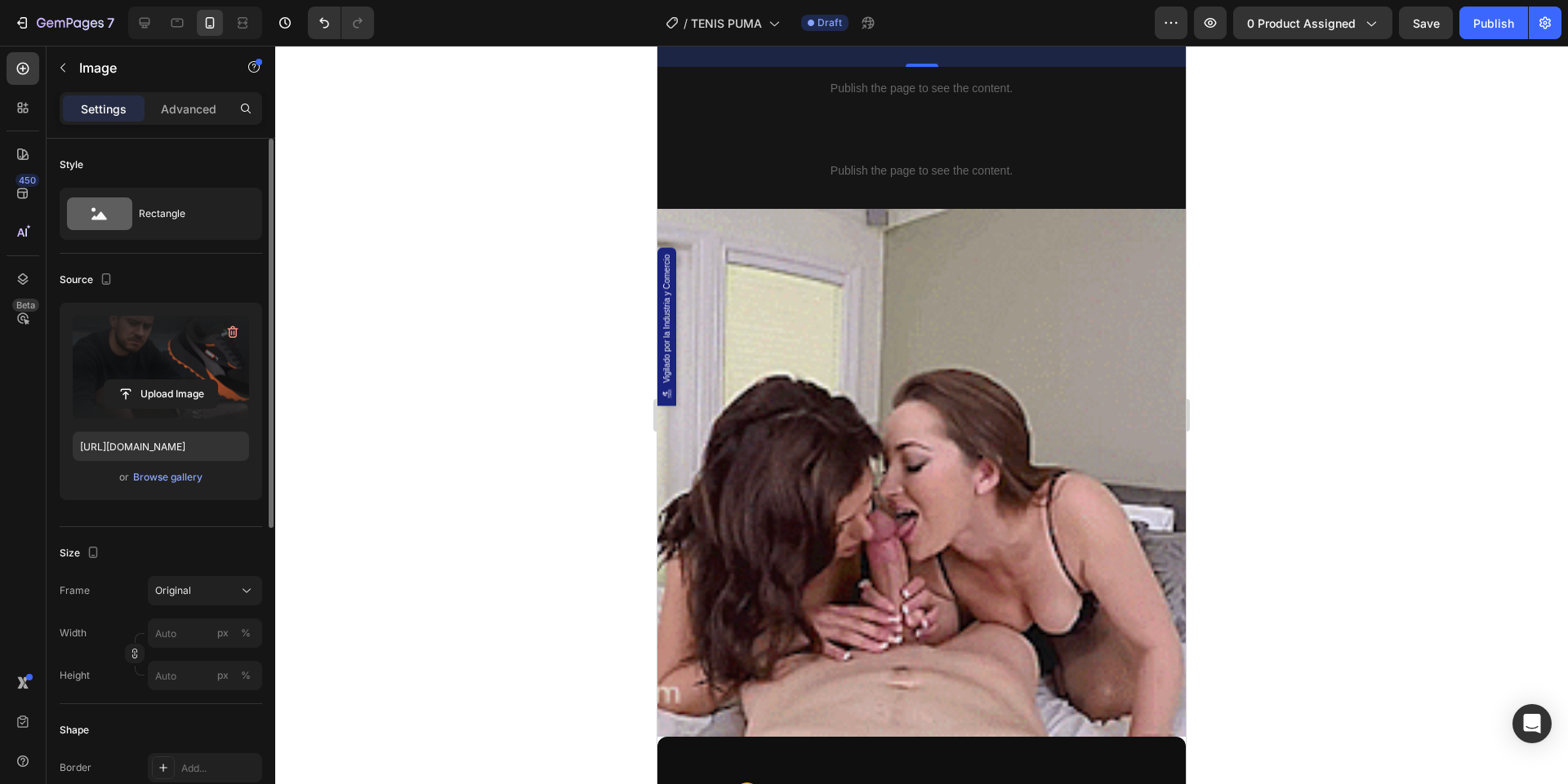
scroll to position [2793, 0]
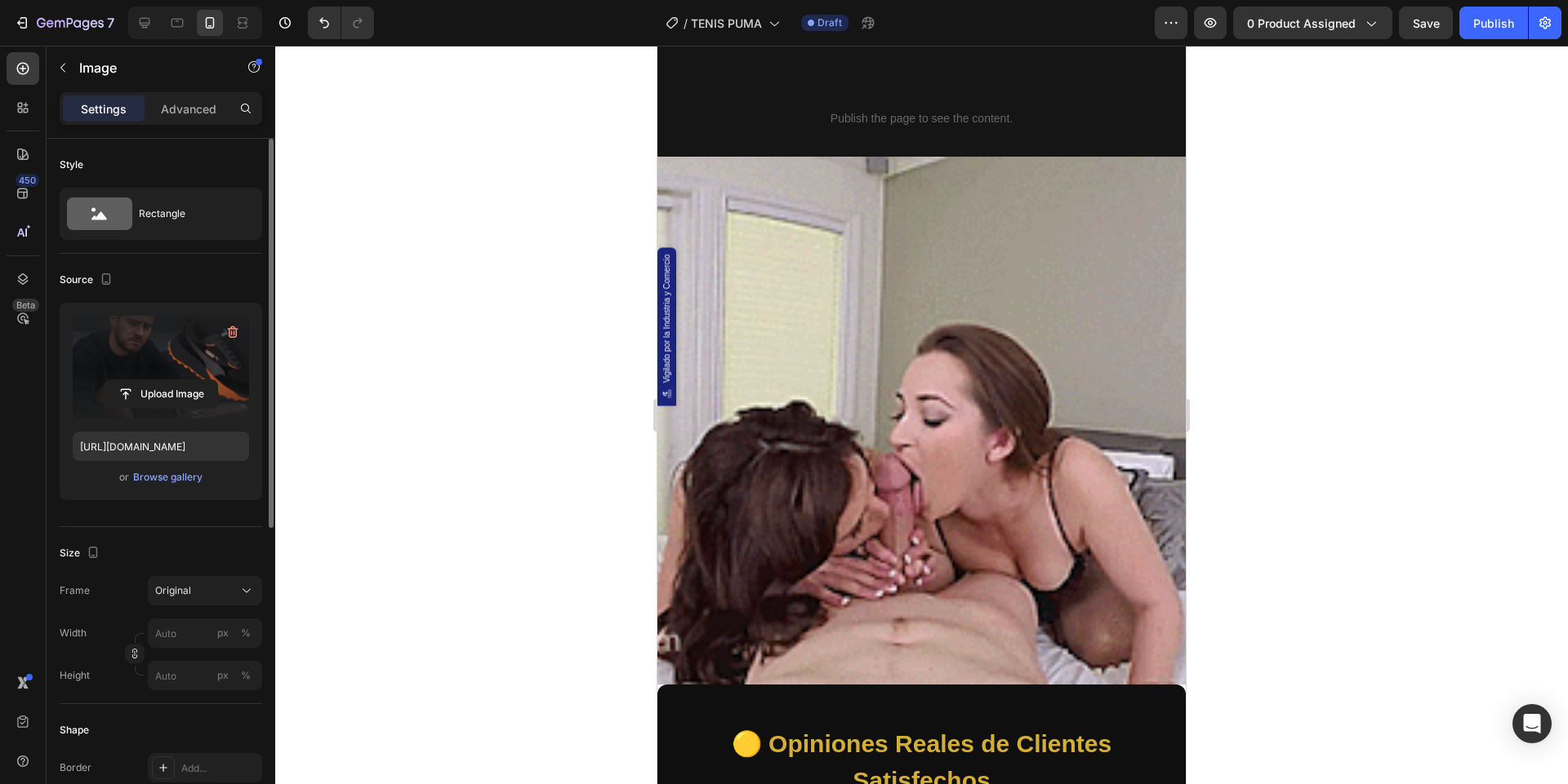
click at [737, 327] on img at bounding box center [921, 420] width 528 height 528
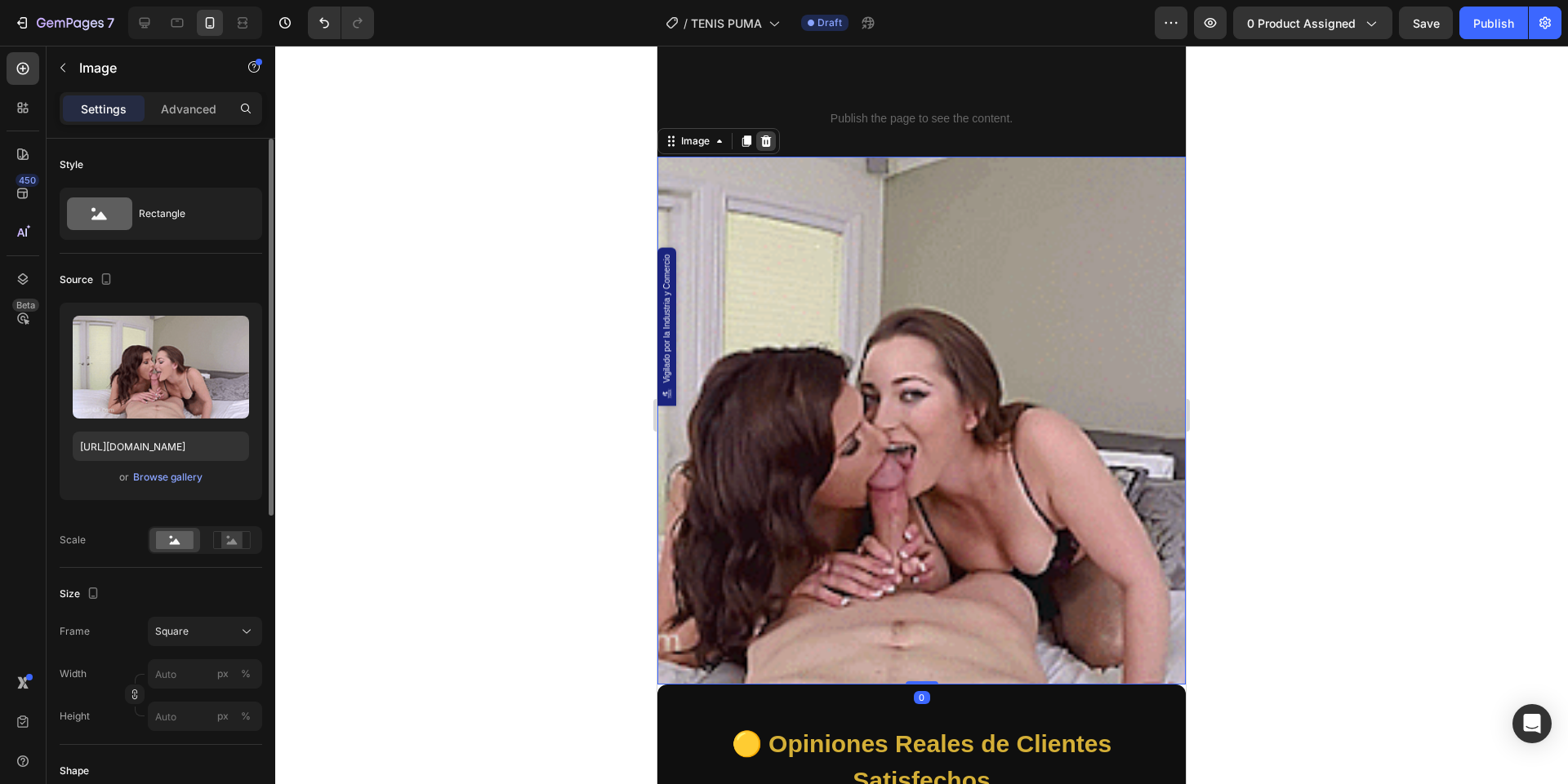
click at [767, 137] on icon at bounding box center [765, 141] width 13 height 13
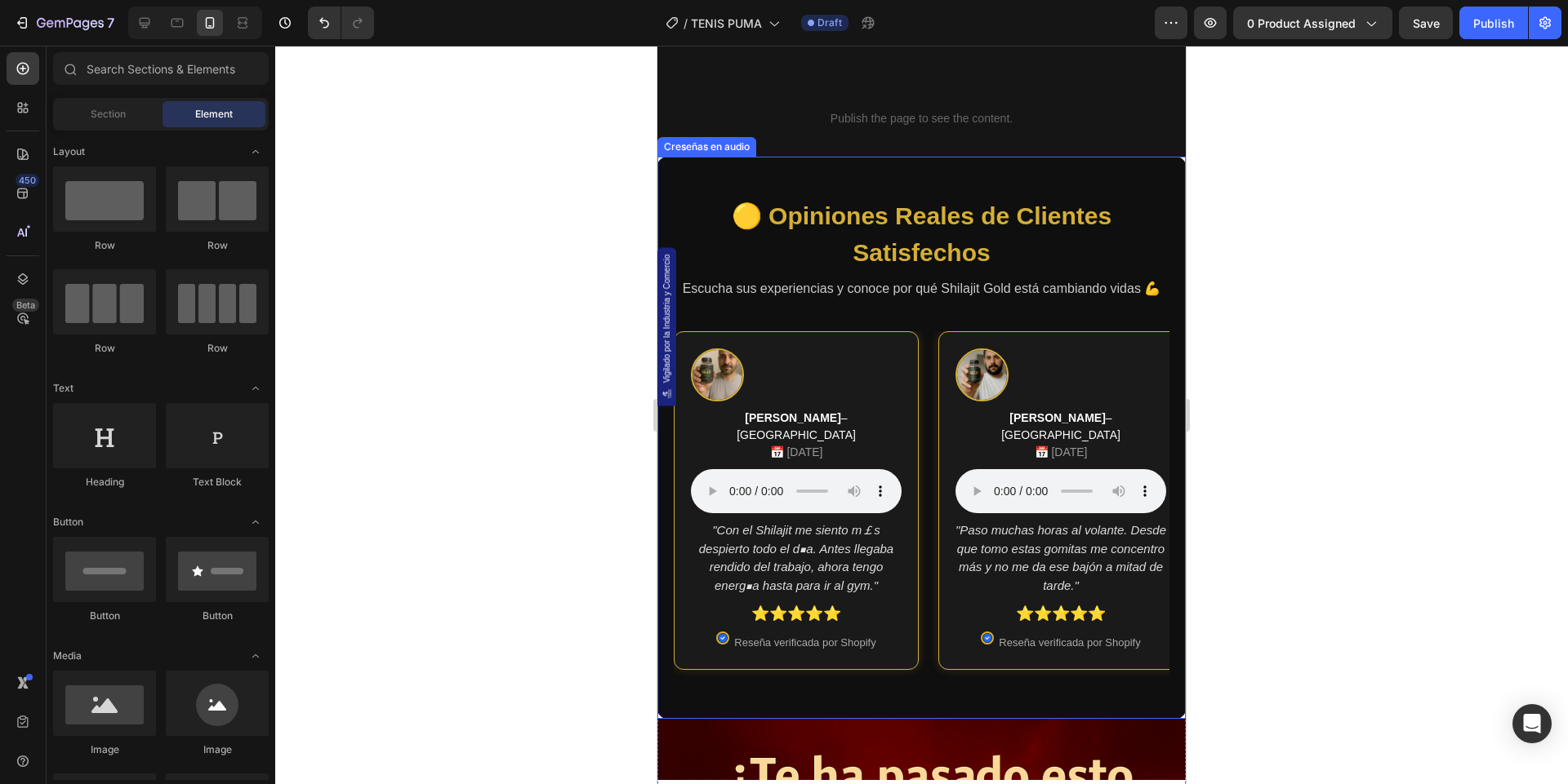
click at [847, 265] on h2 "🟡 Opiniones Reales de Clientes Satisfechos" at bounding box center [921, 234] width 495 height 73
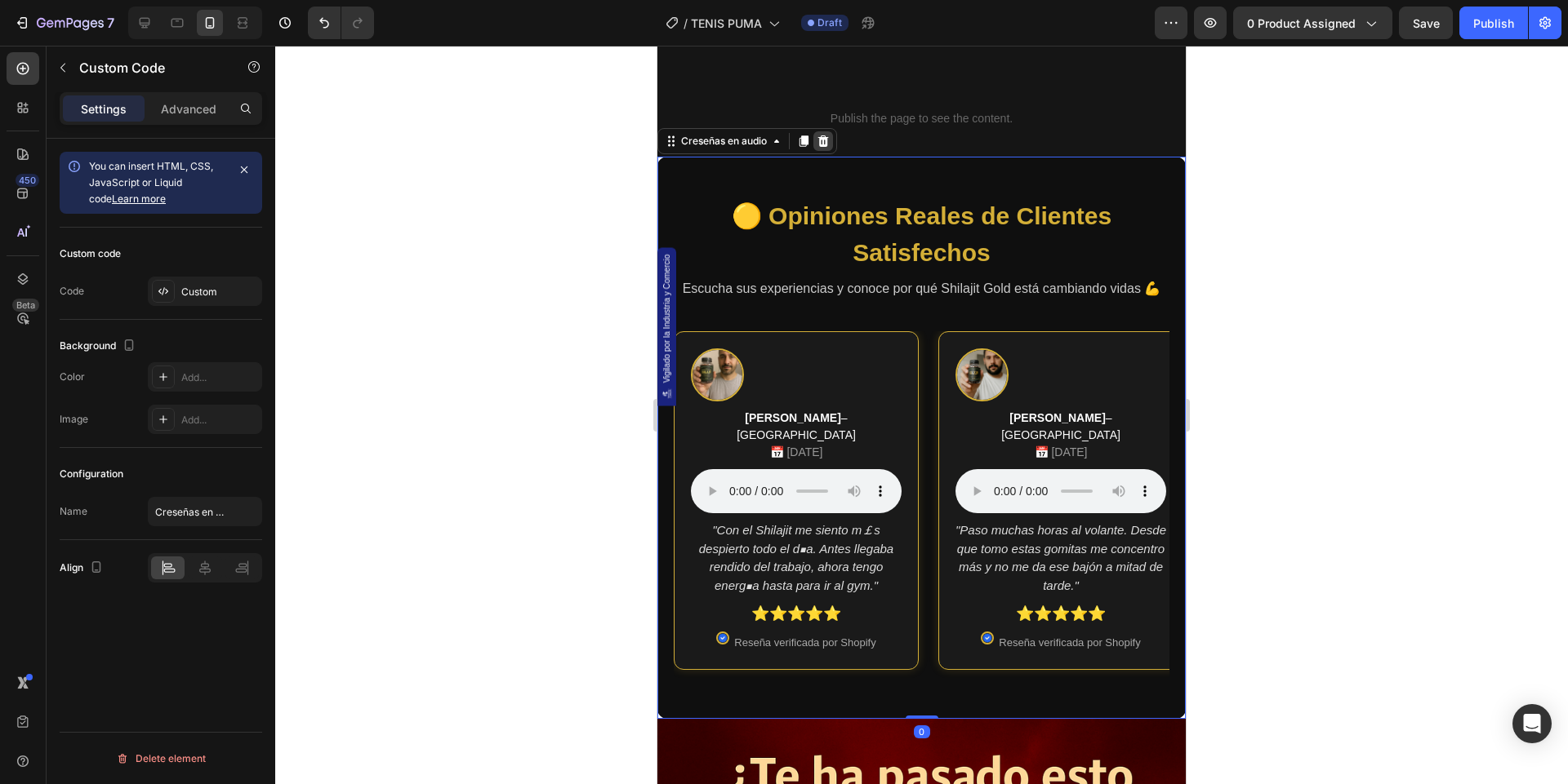
click at [825, 141] on icon at bounding box center [823, 141] width 13 height 13
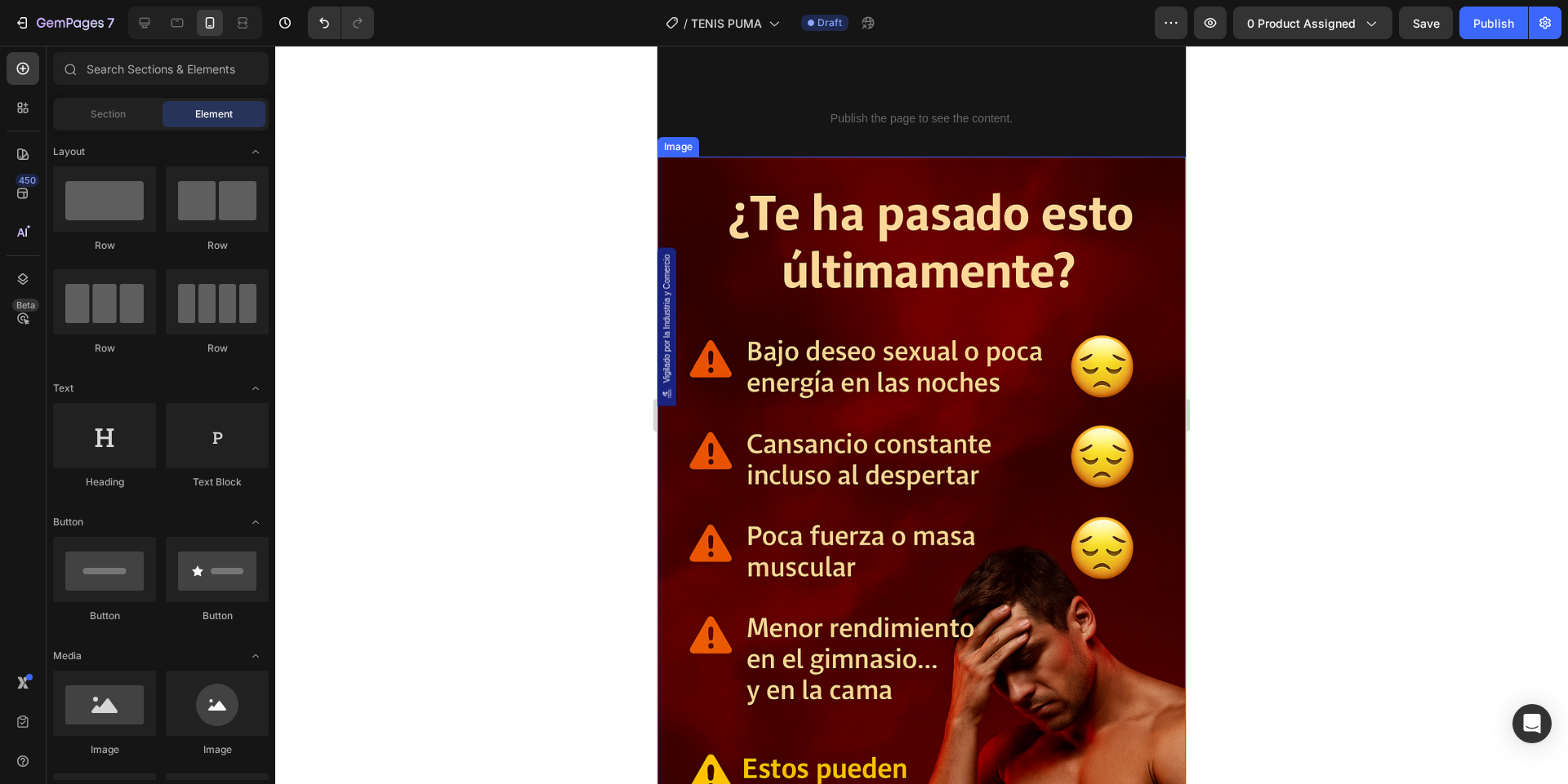
click at [860, 237] on img at bounding box center [921, 553] width 528 height 793
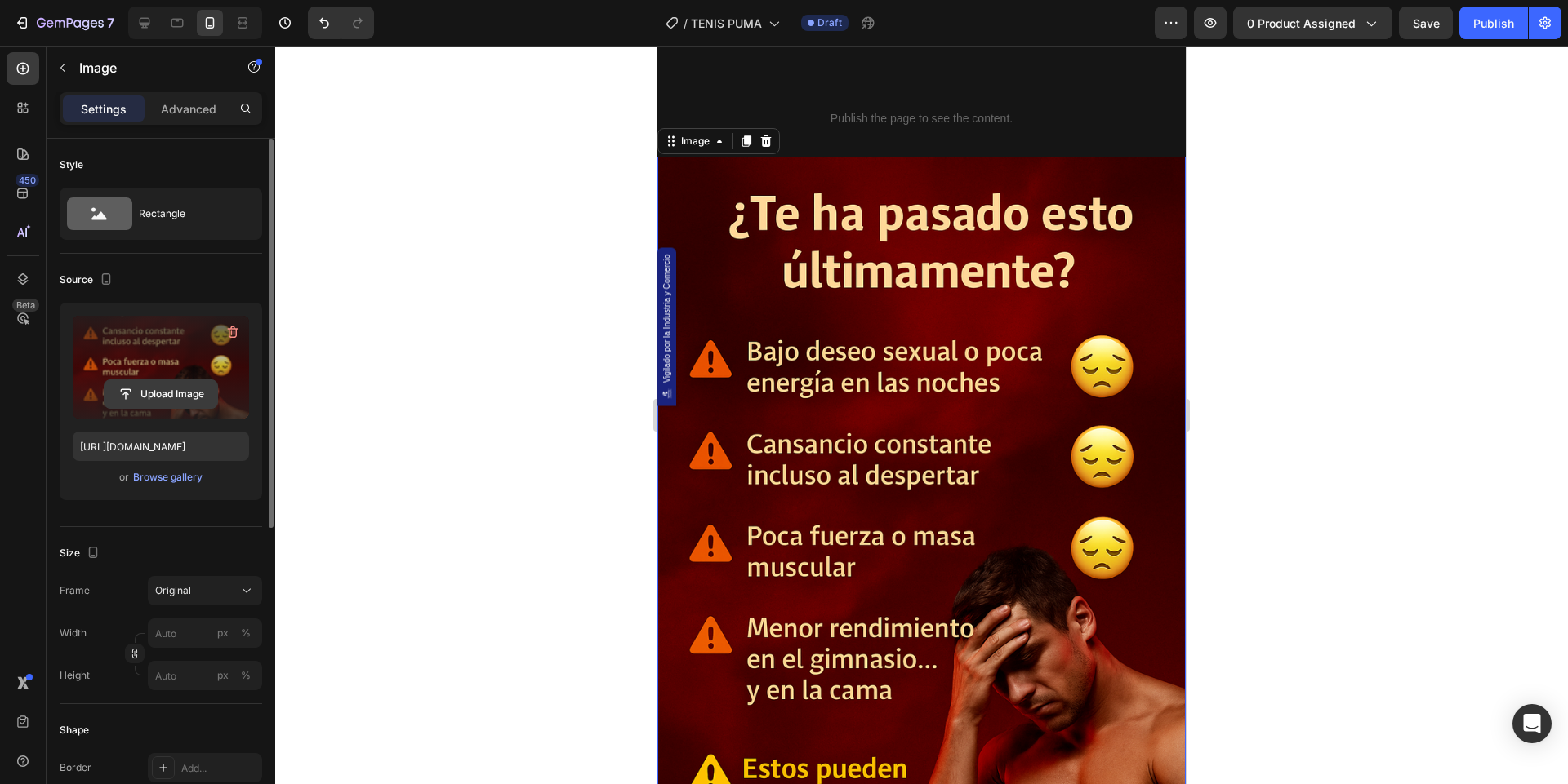
click at [187, 395] on input "file" at bounding box center [161, 395] width 113 height 28
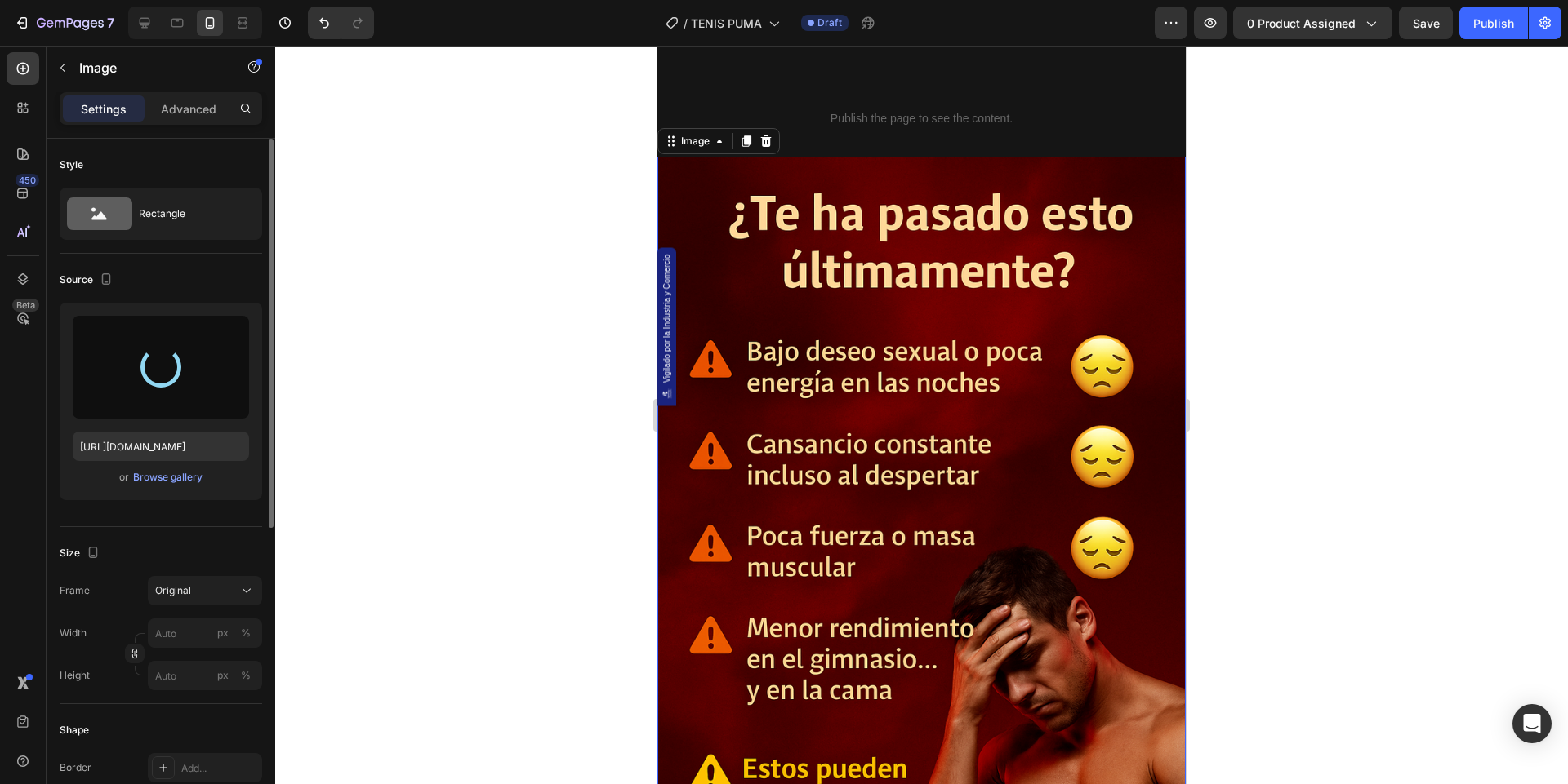
type input "https://cdn.shopify.com/s/files/1/0744/3005/4434/files/gempages_531692215487955…"
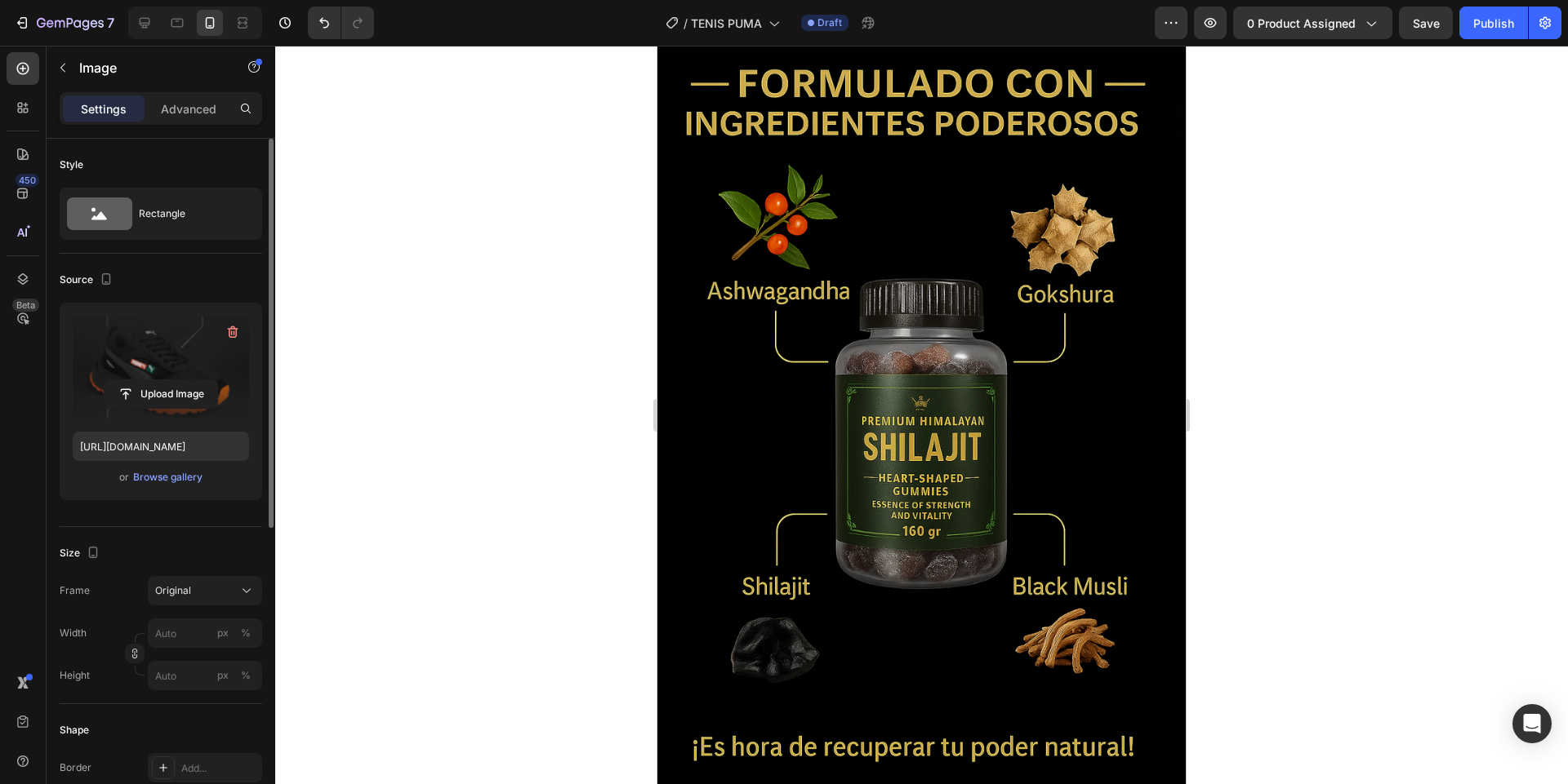
scroll to position [3758, 0]
click at [875, 417] on img at bounding box center [921, 423] width 528 height 793
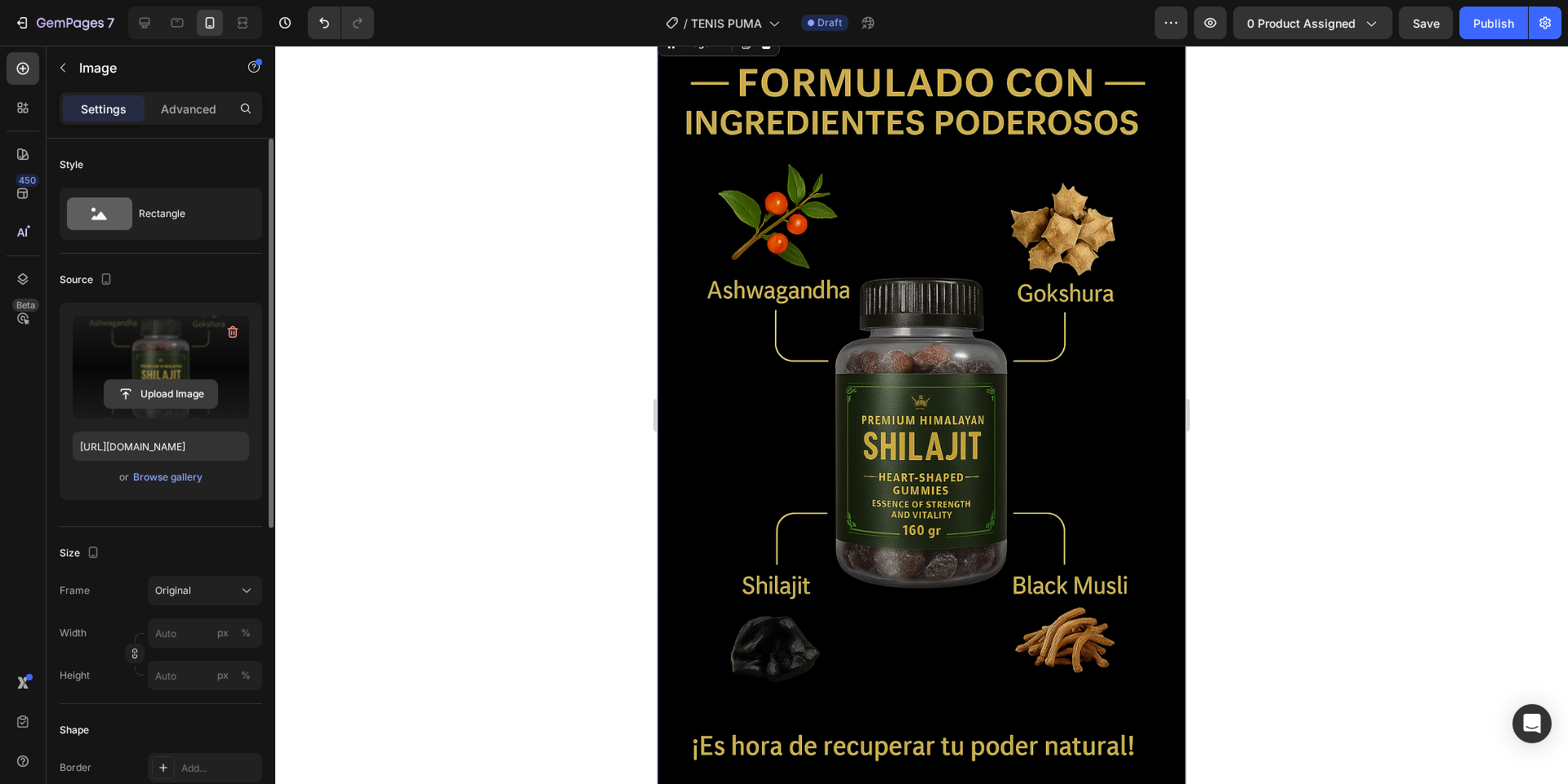
click at [206, 402] on input "file" at bounding box center [161, 395] width 113 height 28
type input "https://cdn.shopify.com/s/files/1/0744/3005/4434/files/gempages_531692215487955…"
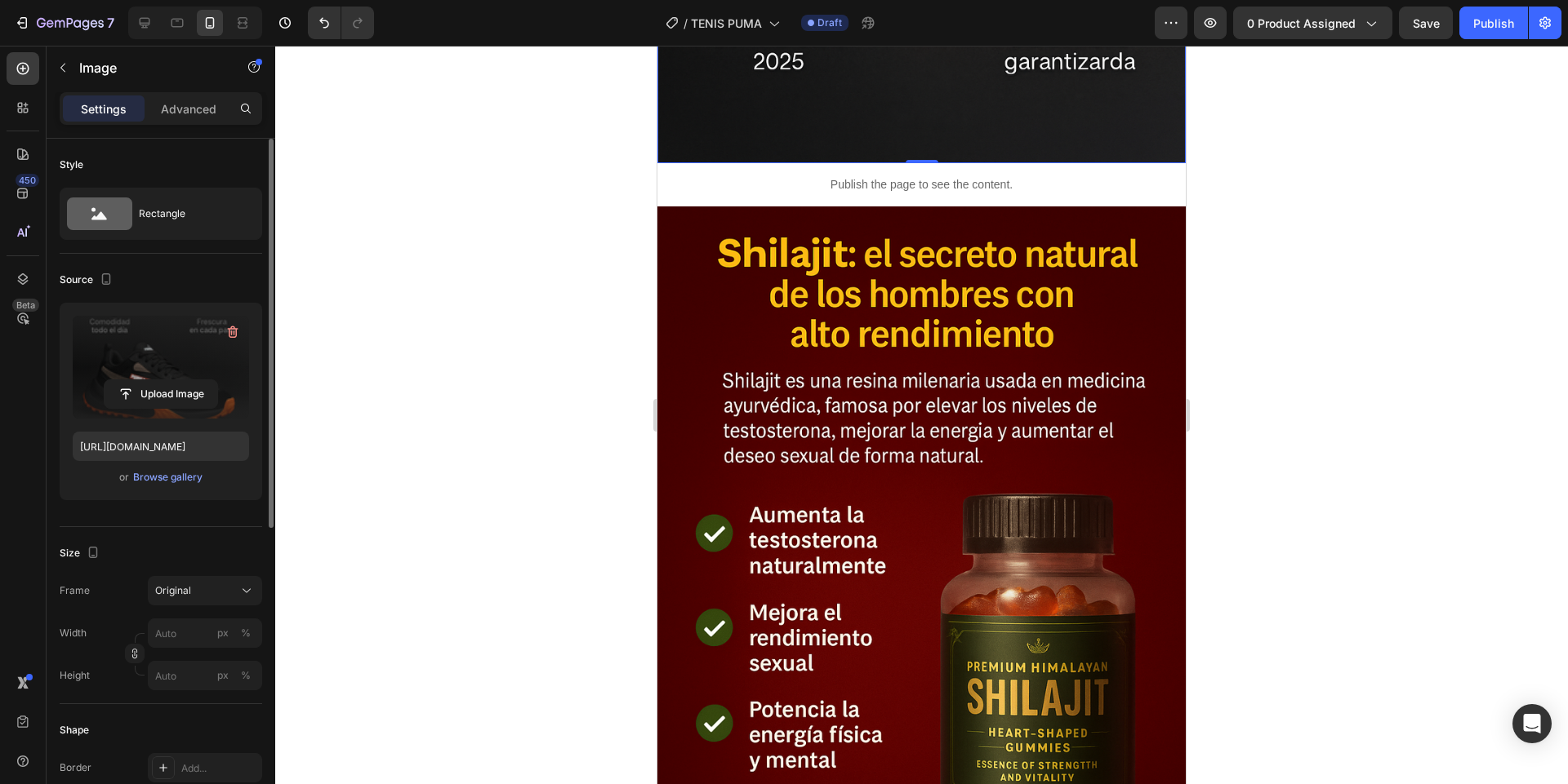
scroll to position [4511, 0]
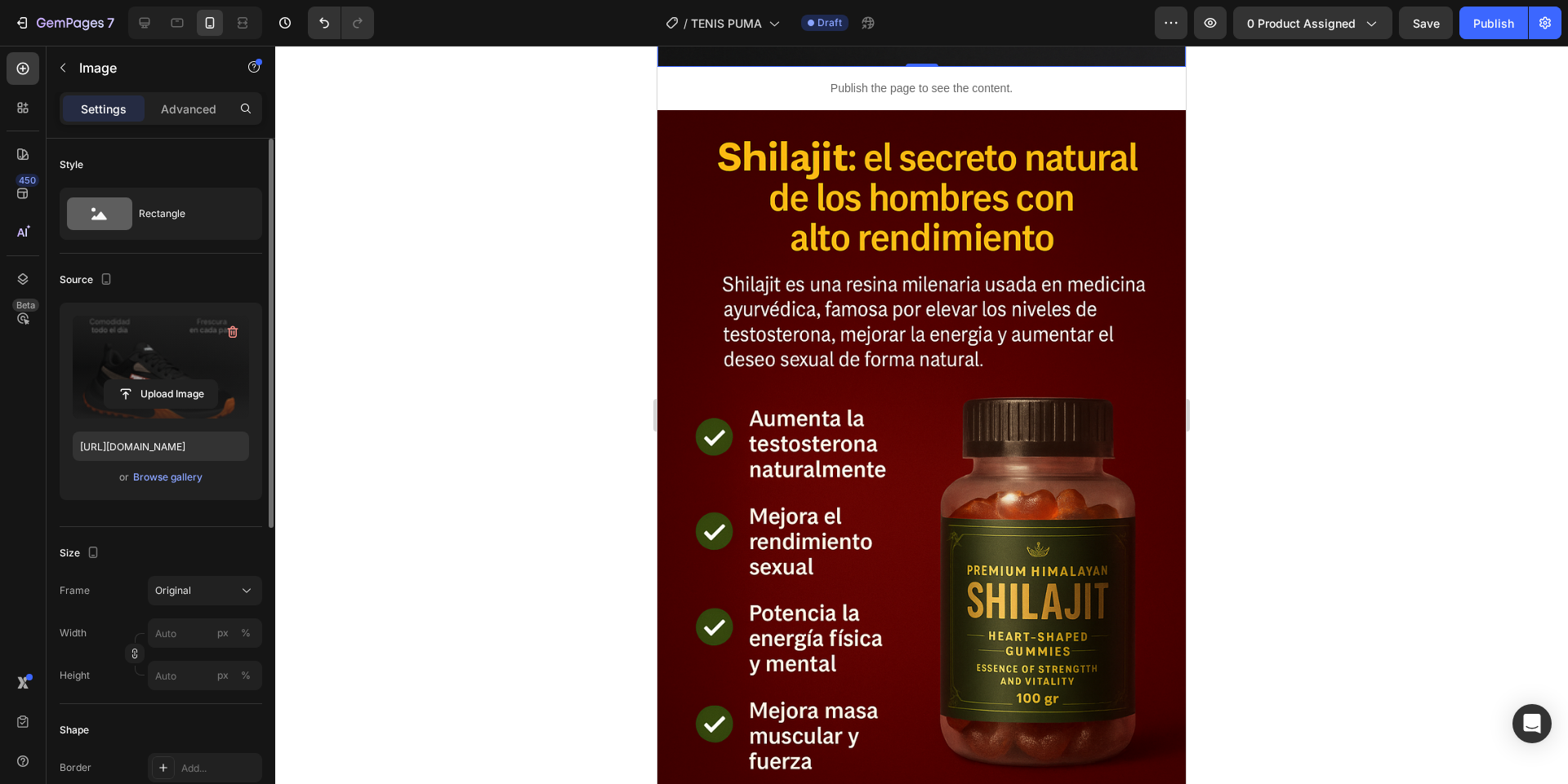
click at [912, 344] on img at bounding box center [921, 506] width 528 height 793
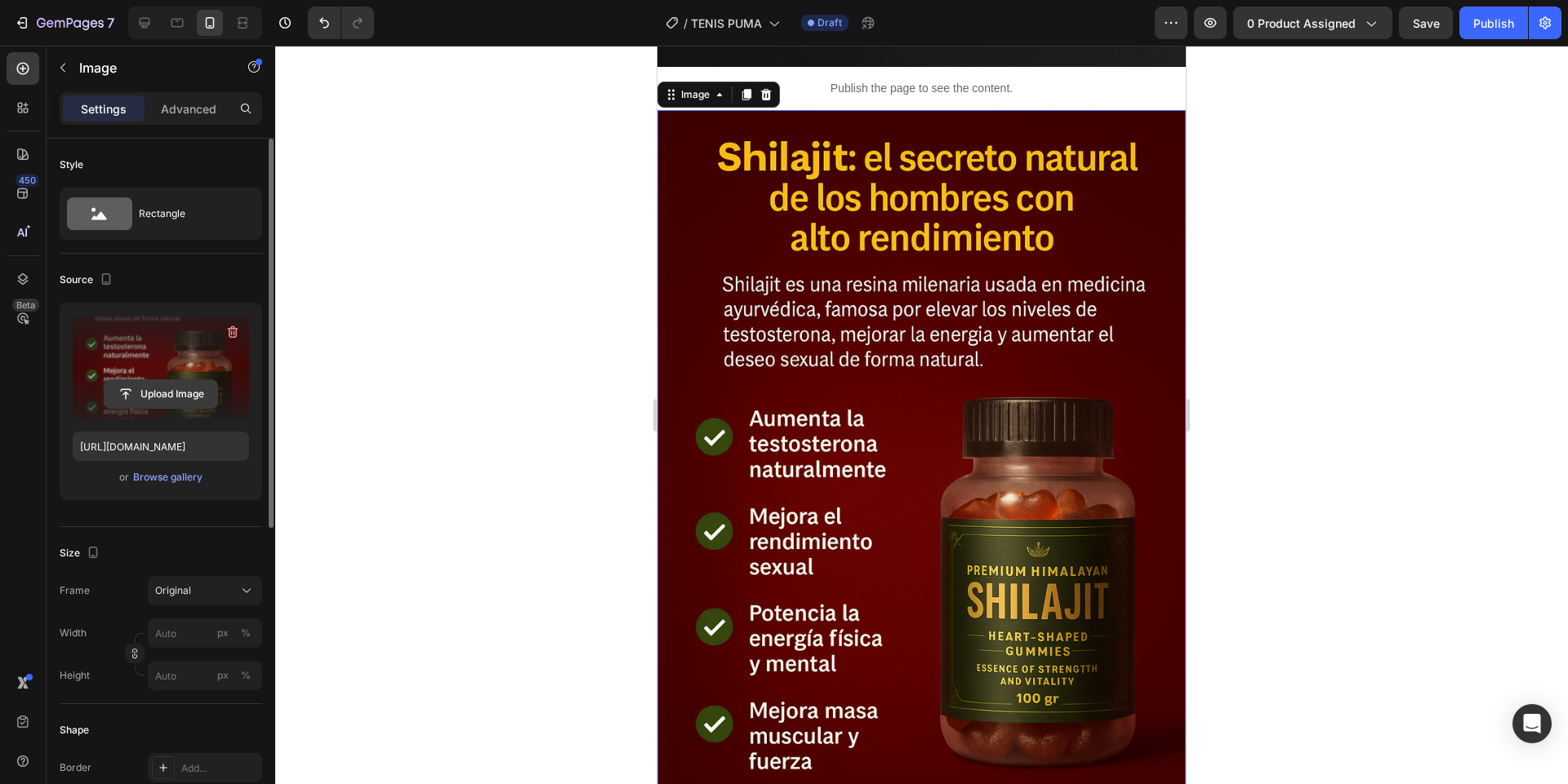
click at [212, 389] on input "file" at bounding box center [161, 395] width 113 height 28
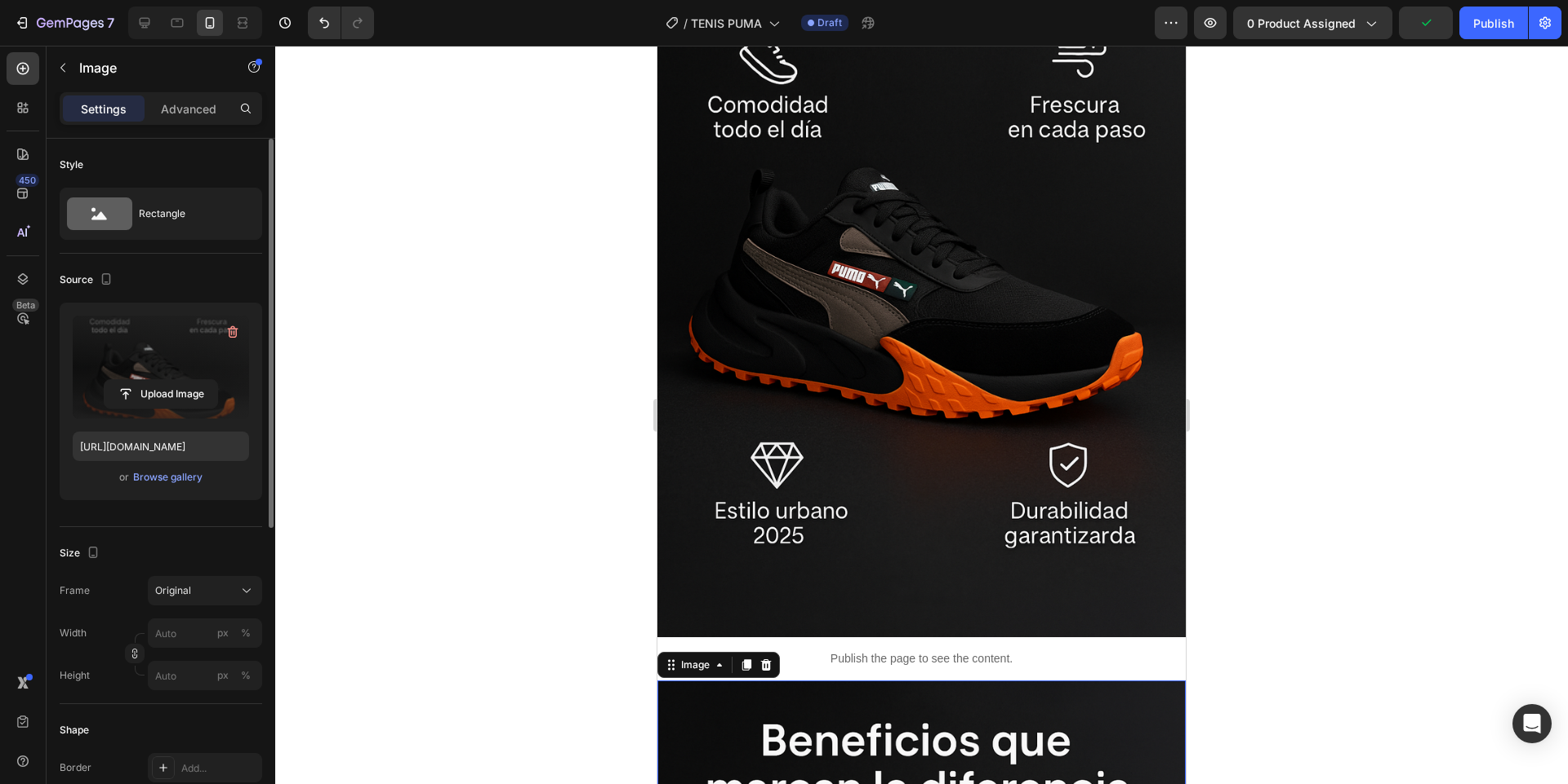
scroll to position [4601, 0]
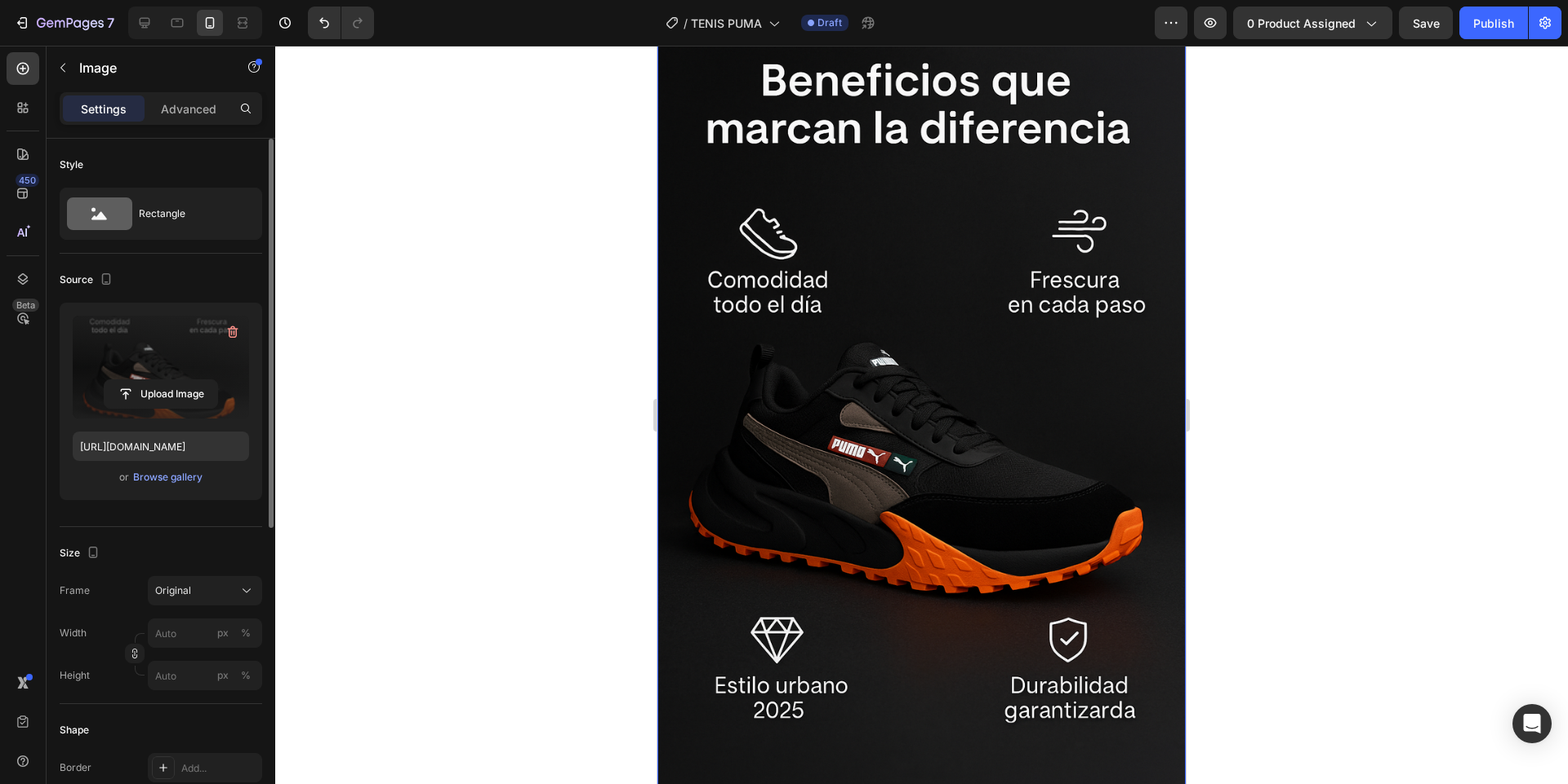
click at [779, 419] on img at bounding box center [921, 416] width 528 height 793
click at [171, 393] on input "file" at bounding box center [161, 395] width 113 height 28
type input "https://cdn.shopify.com/s/files/1/0744/3005/4434/files/gempages_531692215487955…"
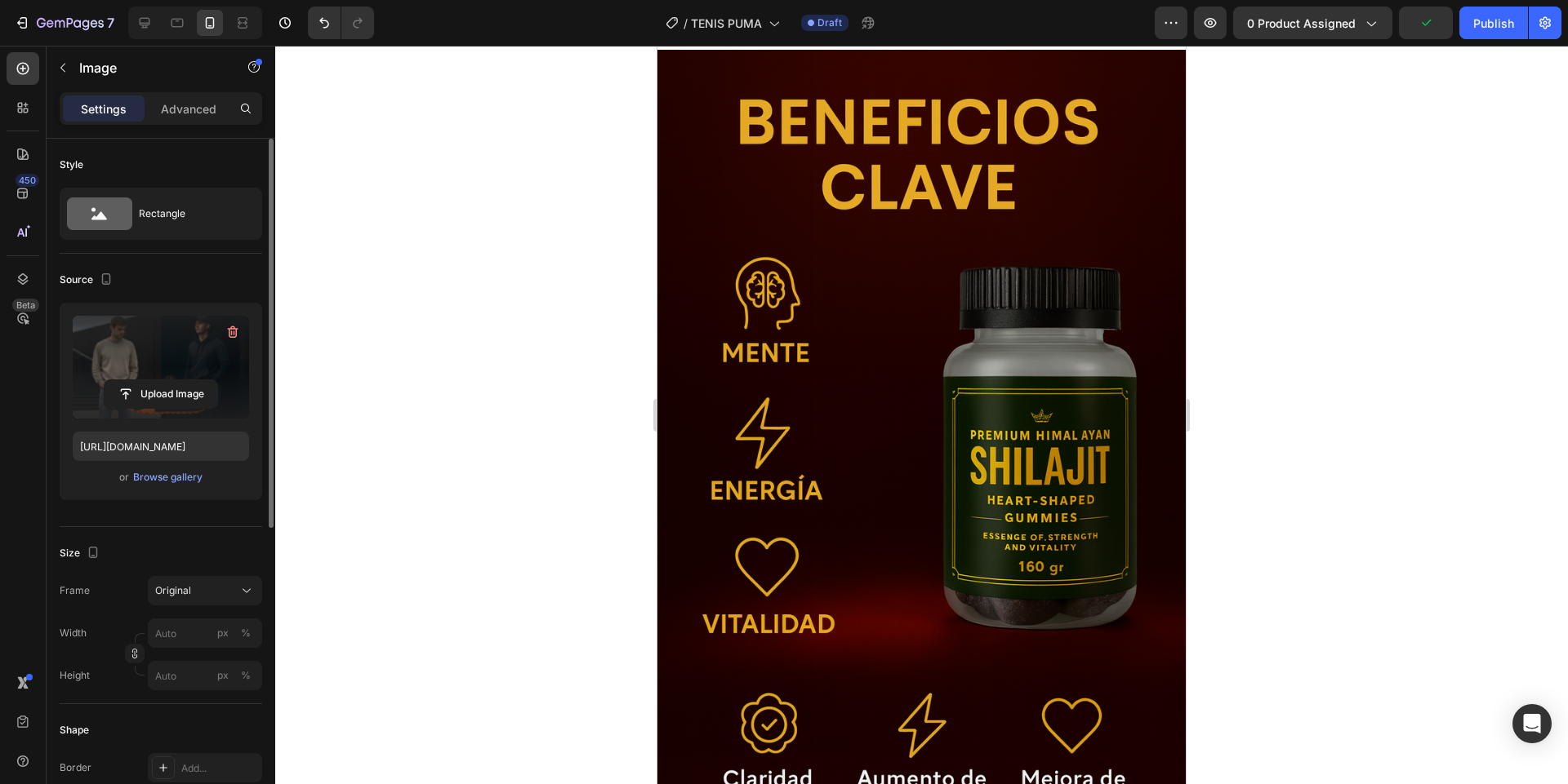
scroll to position [5422, 0]
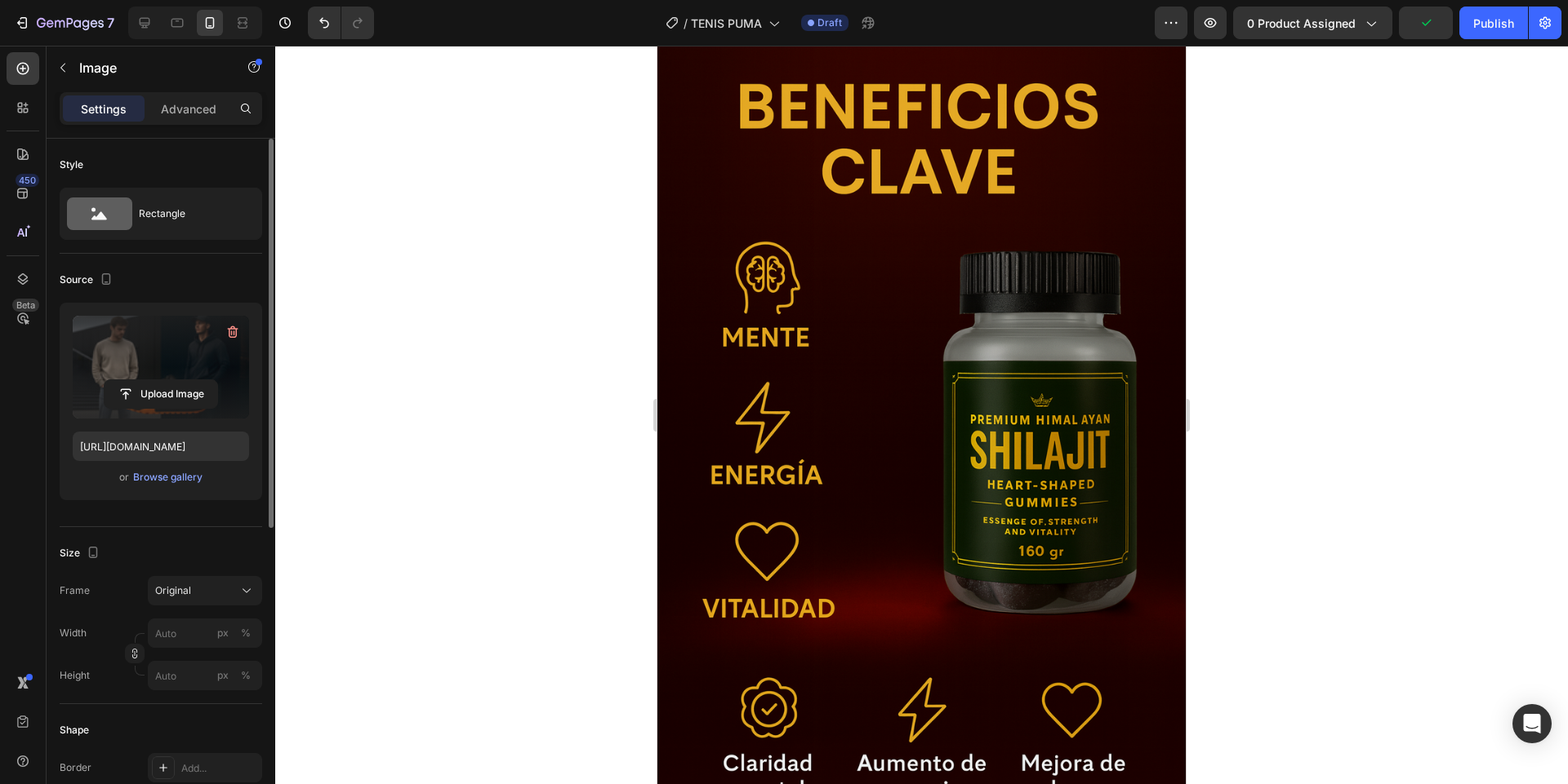
click at [808, 382] on img at bounding box center [921, 430] width 528 height 793
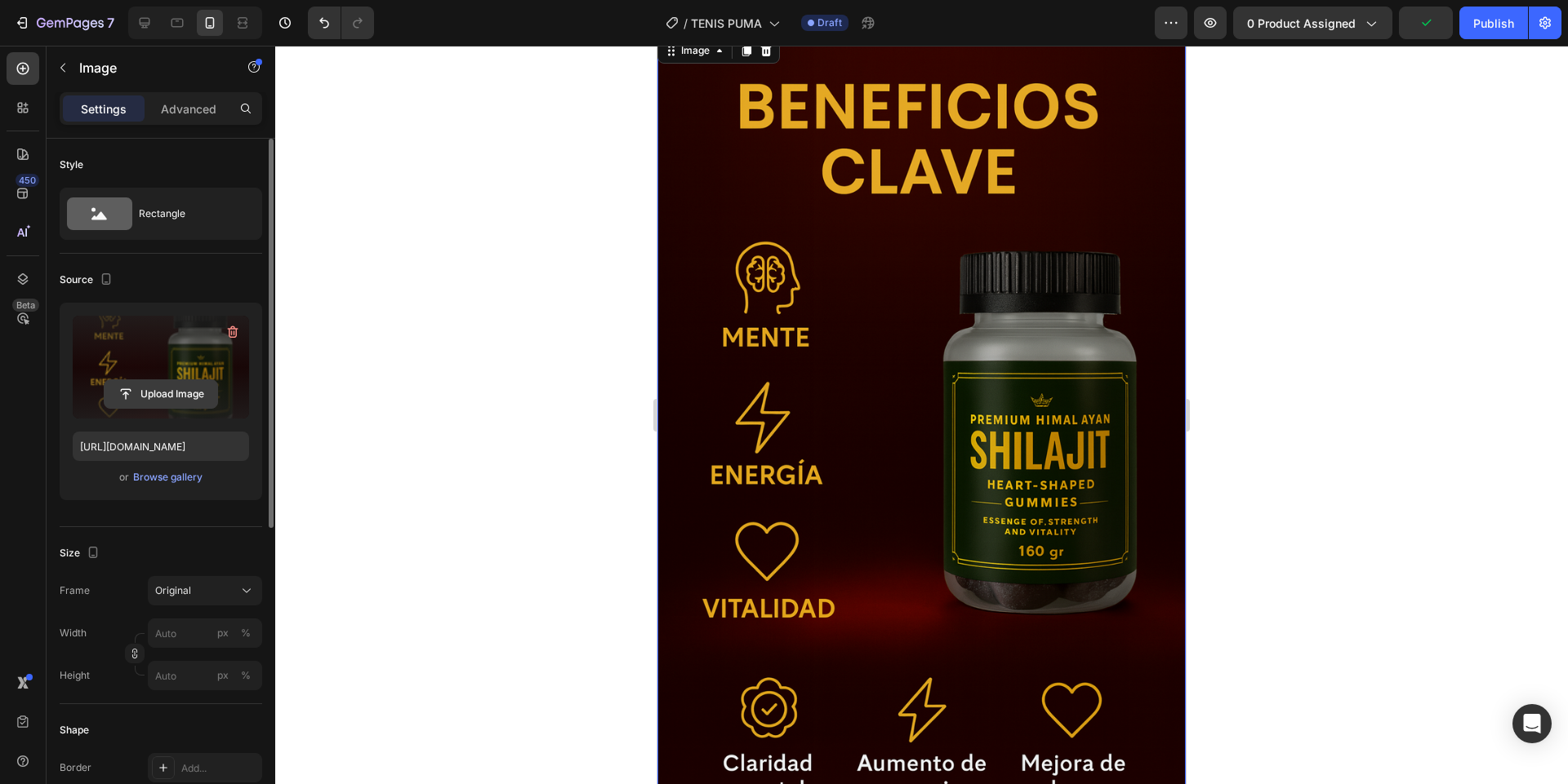
click at [190, 394] on input "file" at bounding box center [161, 395] width 113 height 28
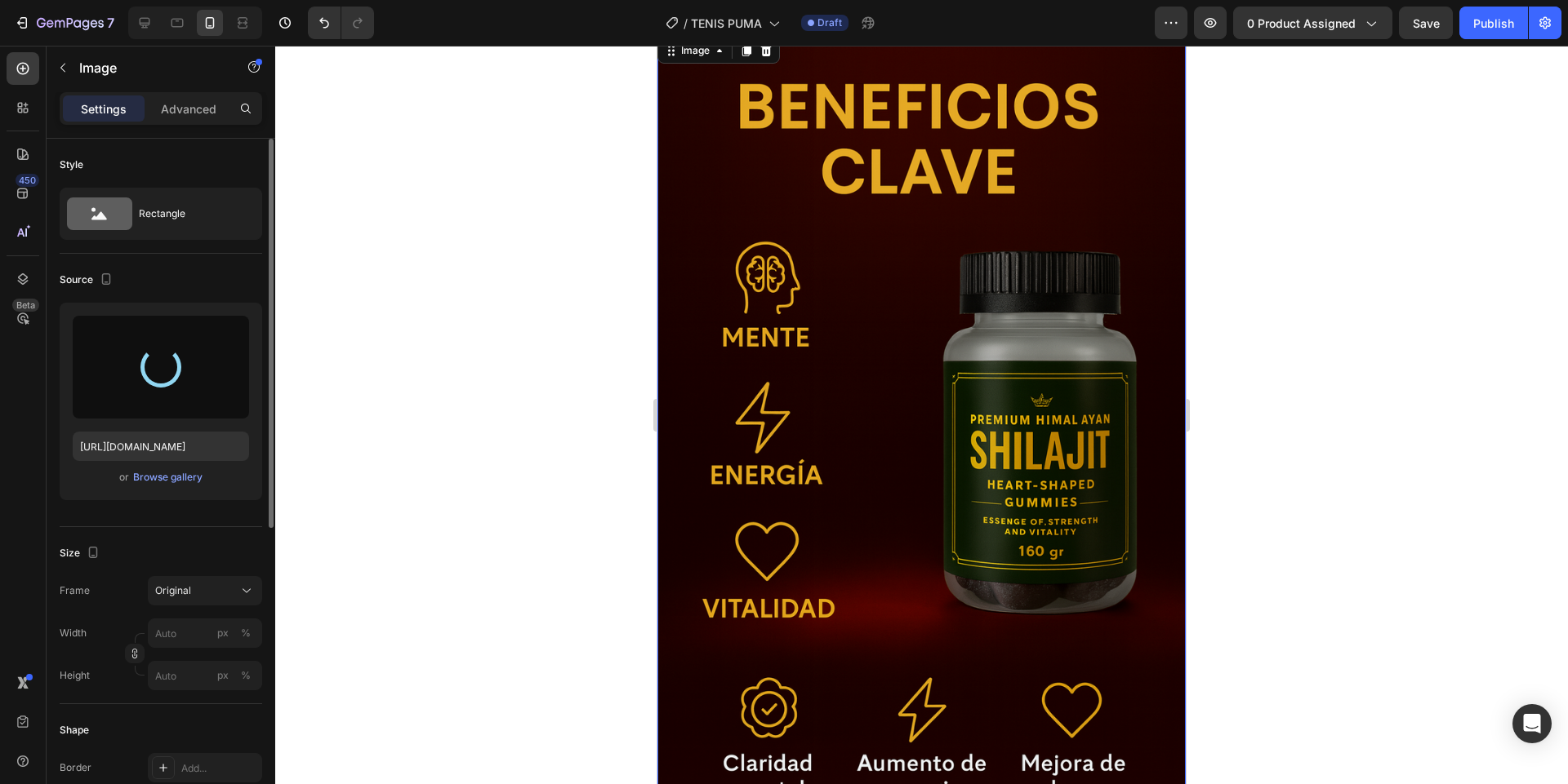
type input "https://cdn.shopify.com/s/files/1/0744/3005/4434/files/gempages_531692215487955…"
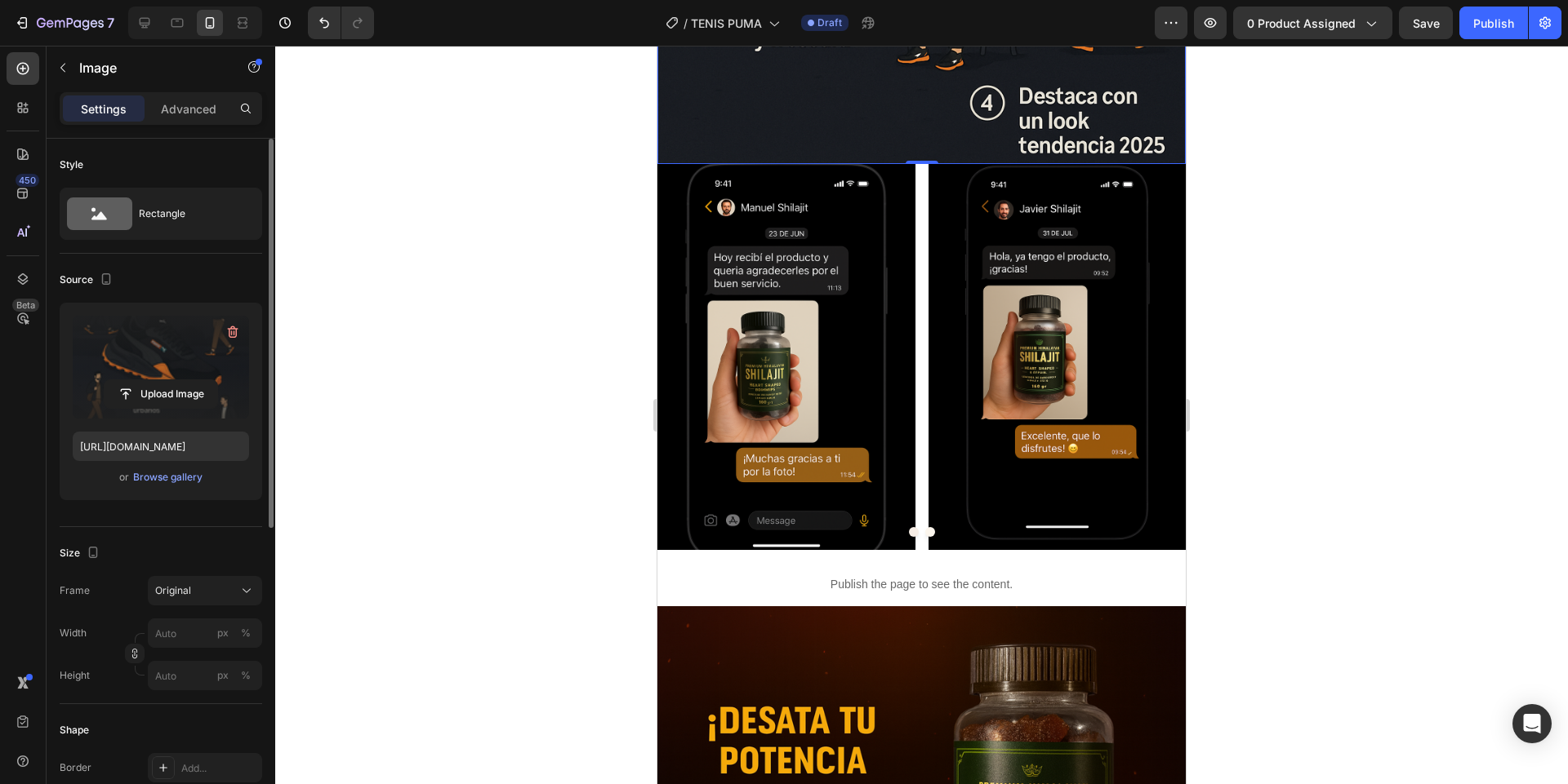
scroll to position [6145, 0]
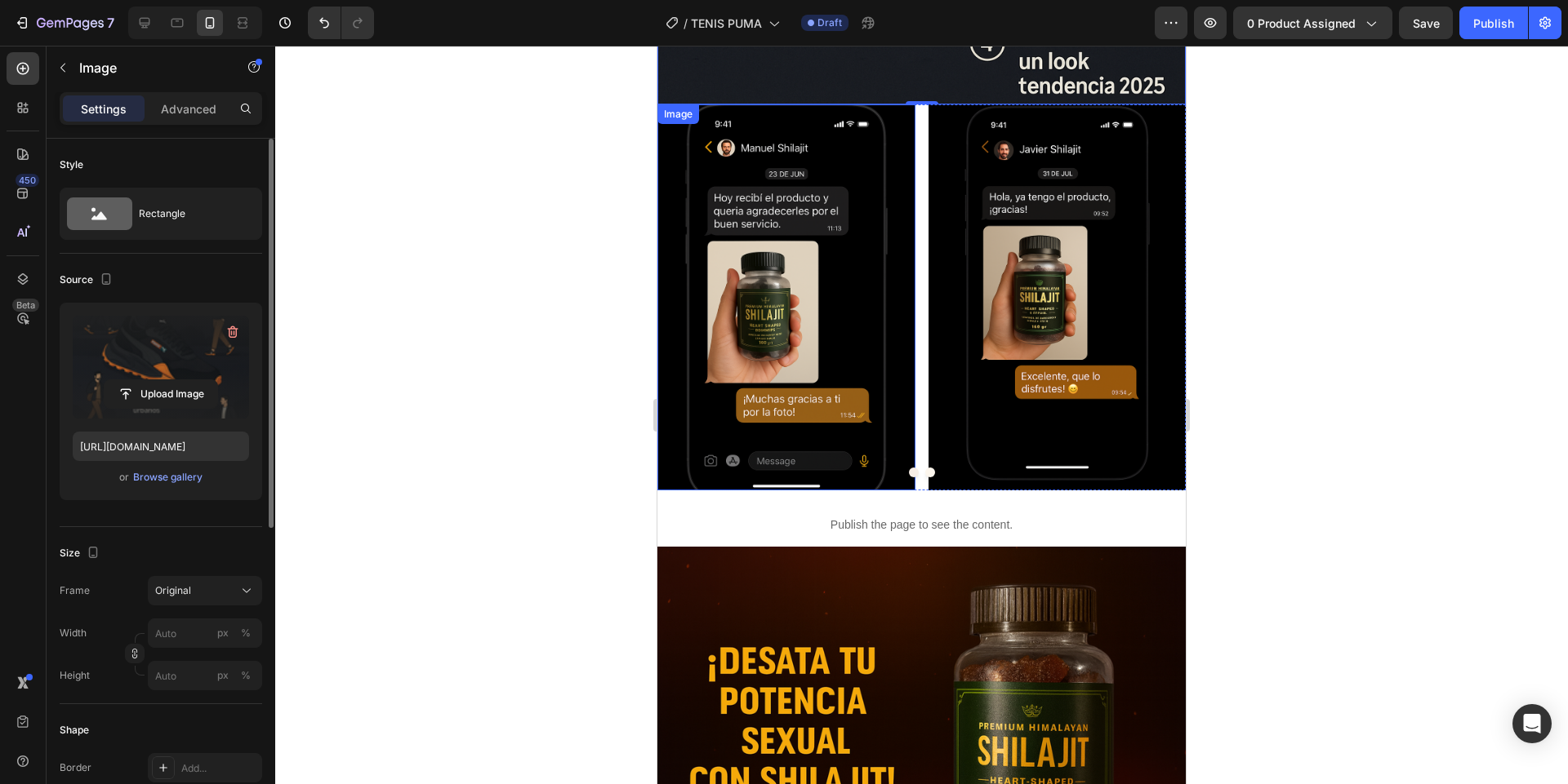
click at [877, 225] on img at bounding box center [785, 298] width 258 height 386
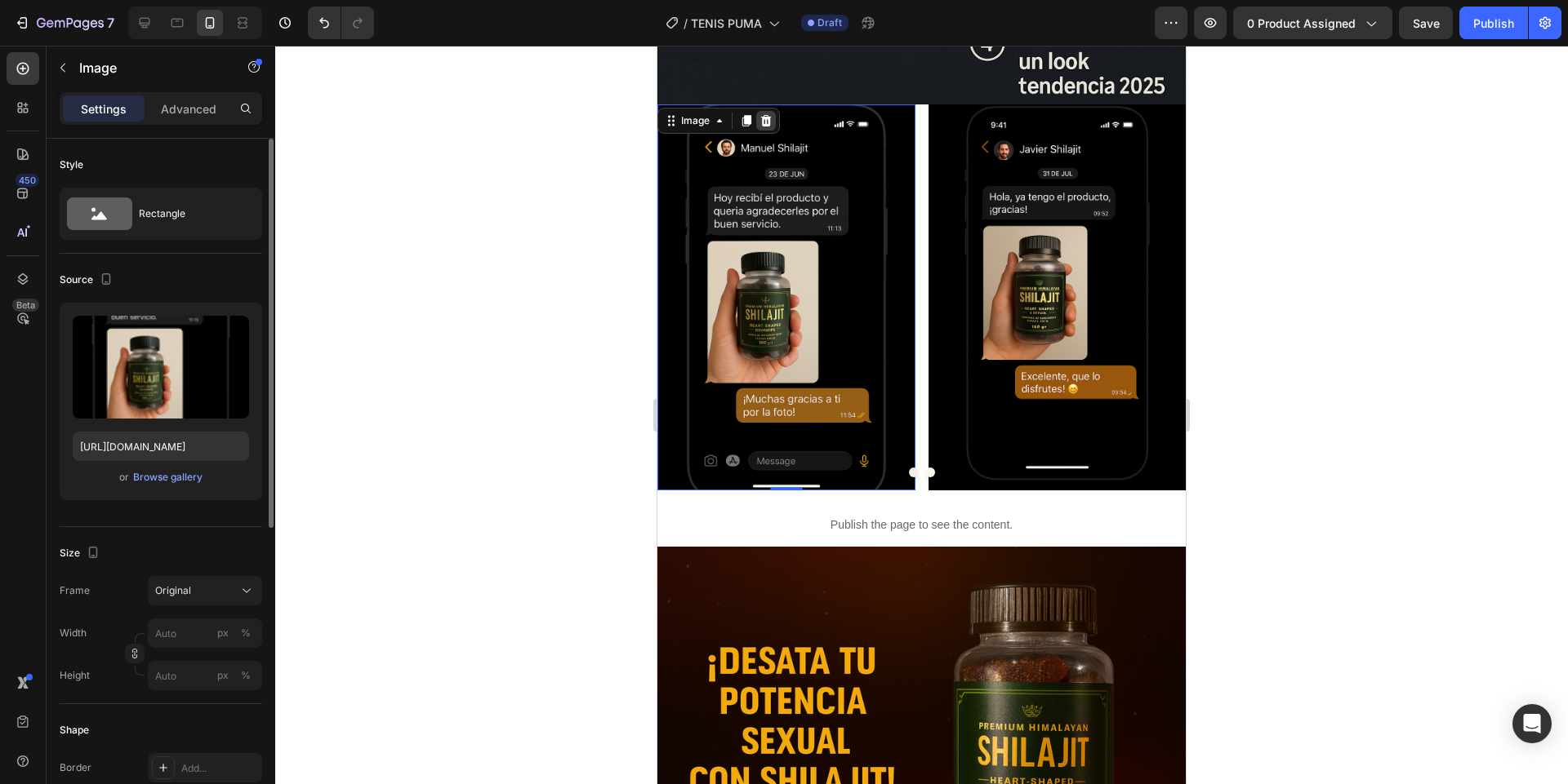
click at [770, 123] on icon at bounding box center [765, 120] width 13 height 13
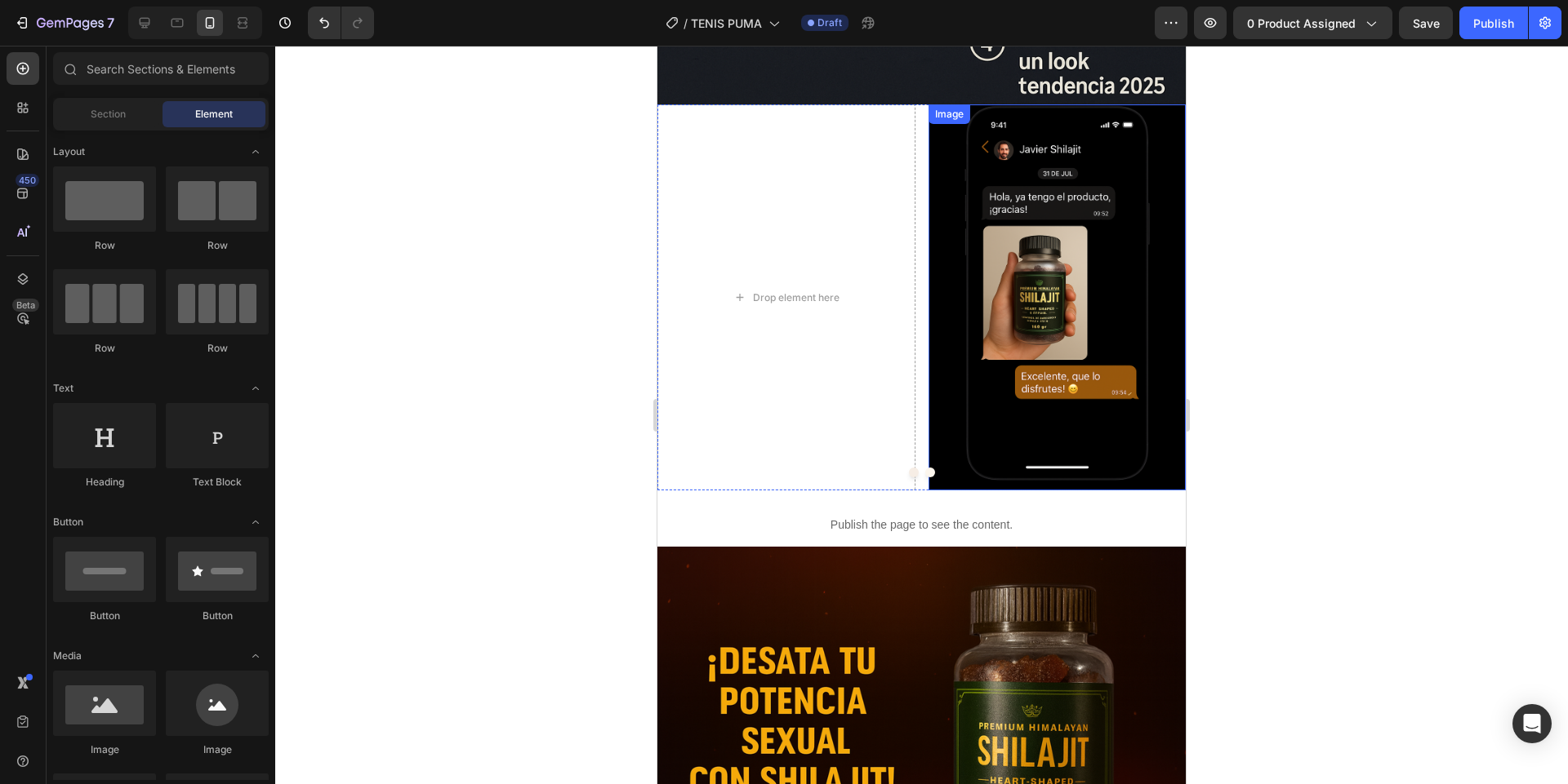
click at [991, 171] on img at bounding box center [1057, 298] width 258 height 386
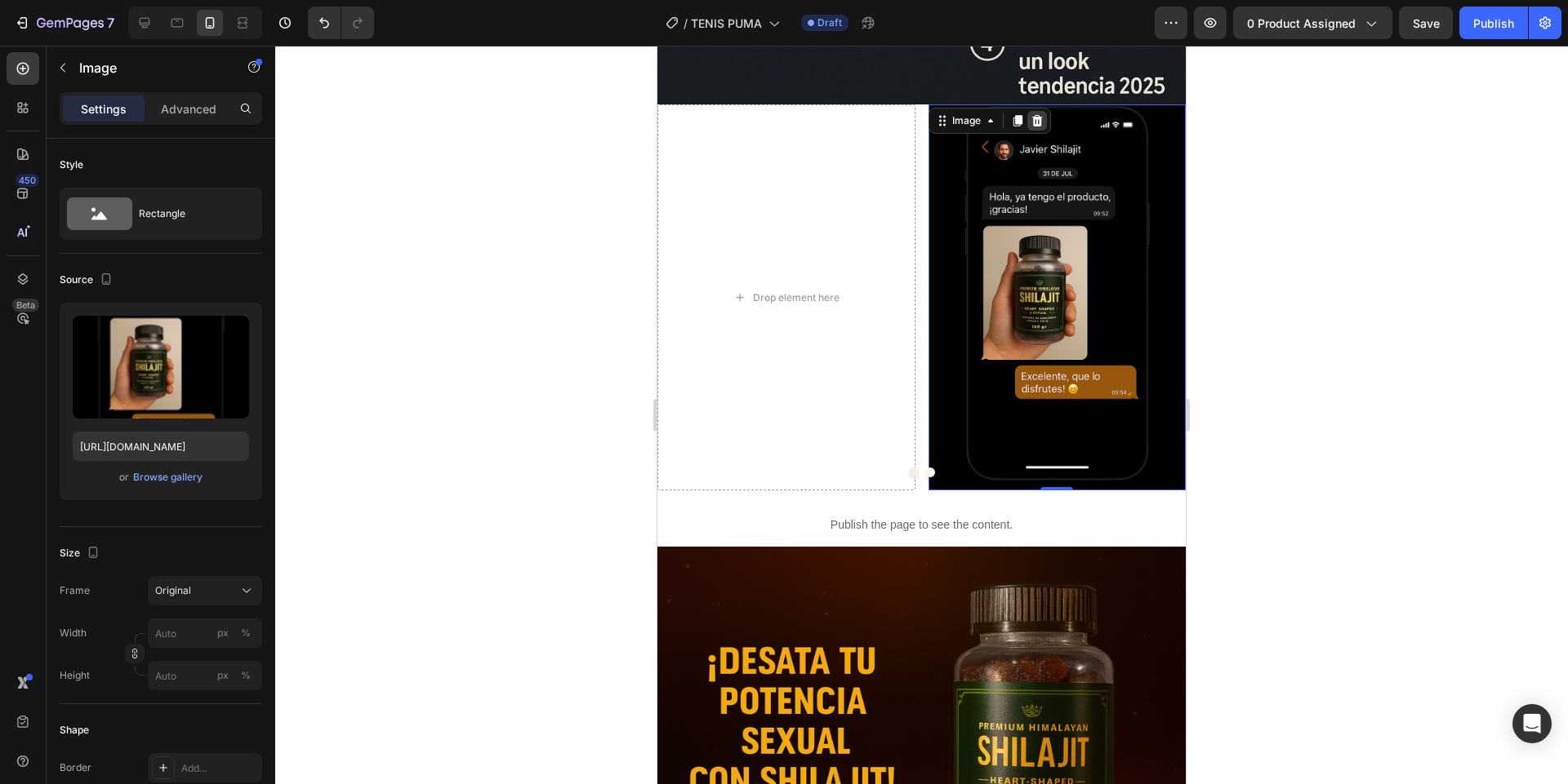
click at [1035, 123] on icon at bounding box center [1037, 120] width 10 height 11
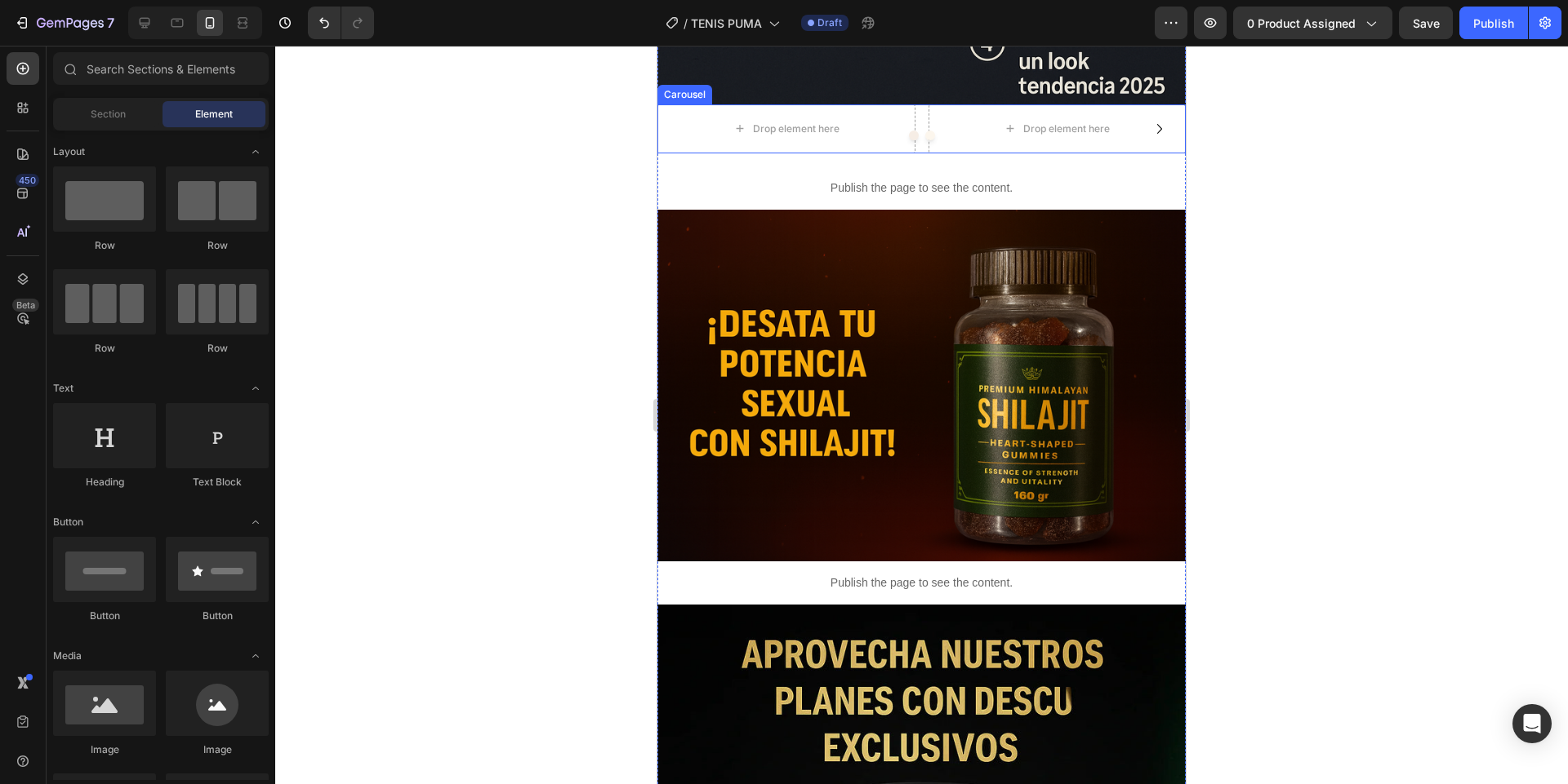
click at [680, 135] on div at bounding box center [921, 135] width 528 height 10
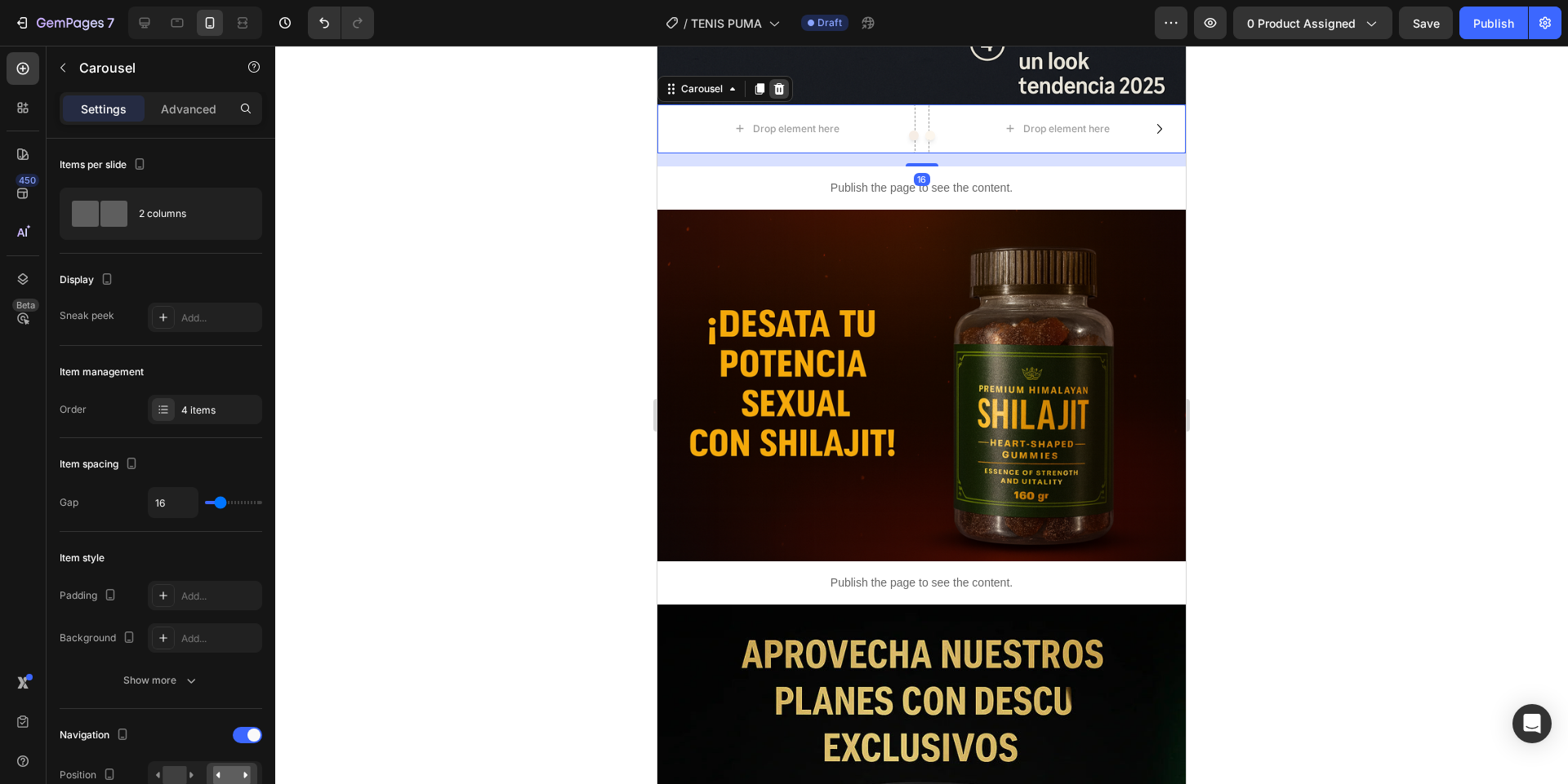
click at [780, 95] on icon at bounding box center [778, 88] width 13 height 13
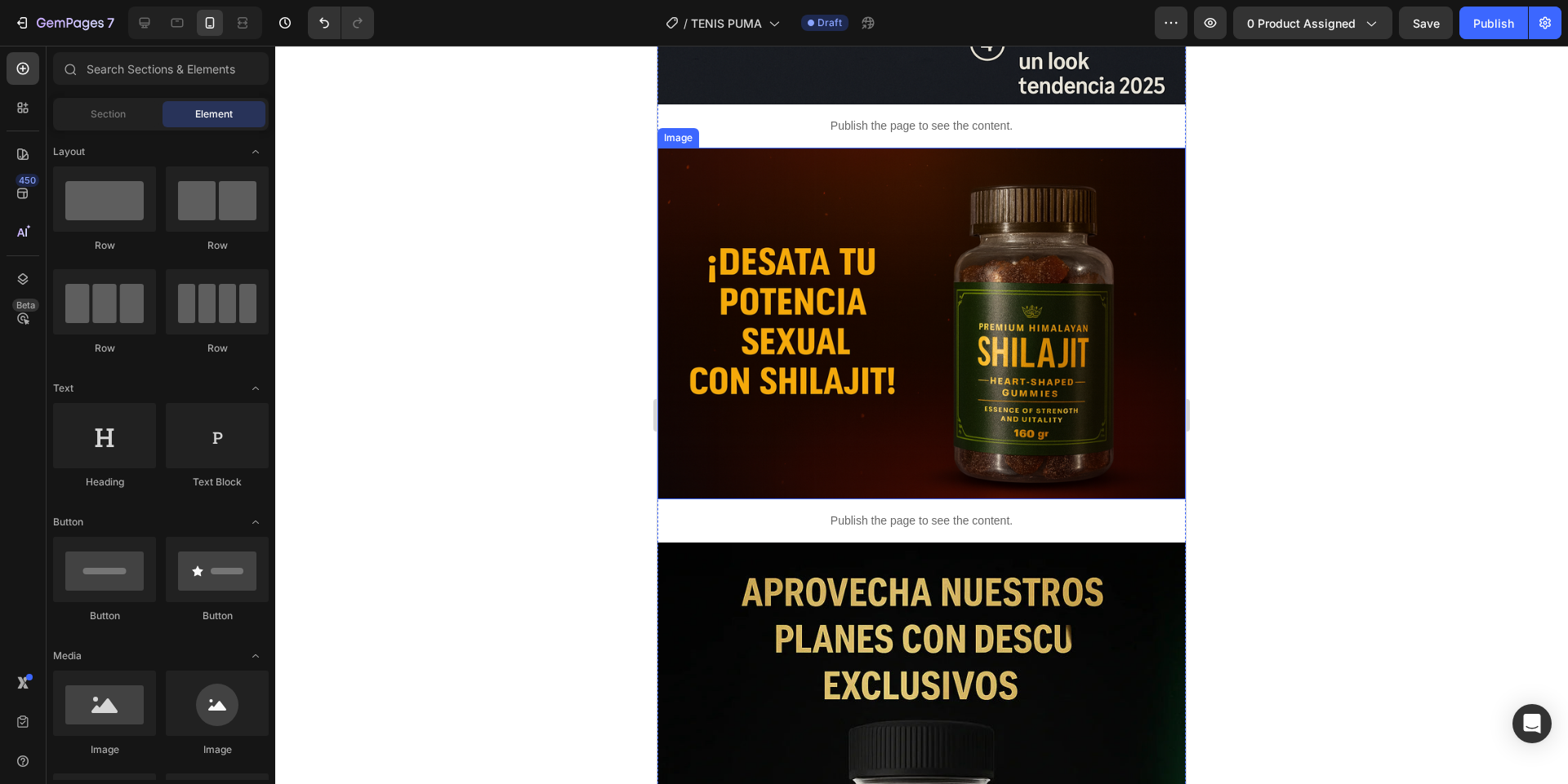
click at [822, 247] on img at bounding box center [921, 323] width 528 height 352
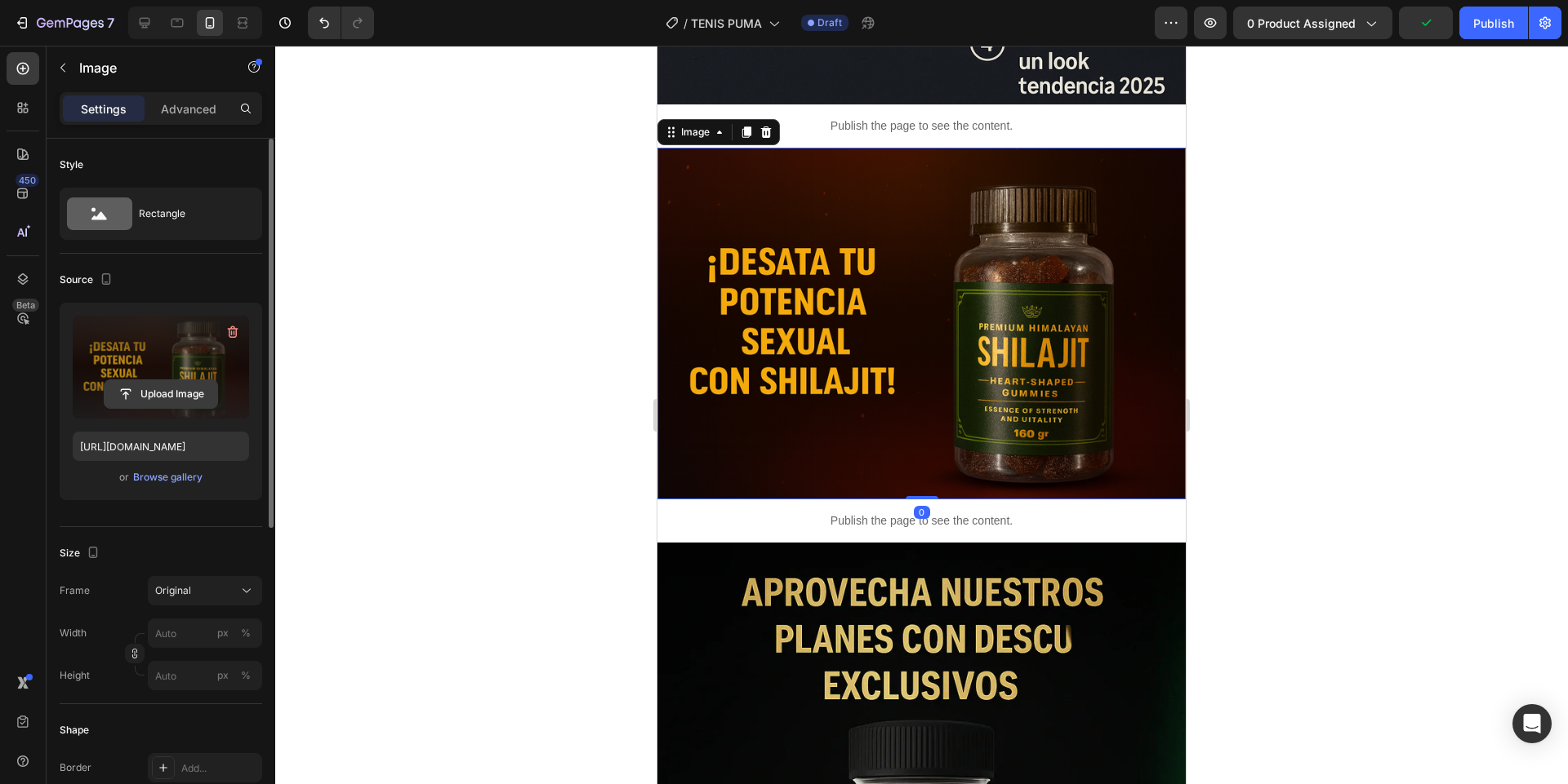
click at [176, 402] on input "file" at bounding box center [161, 395] width 113 height 28
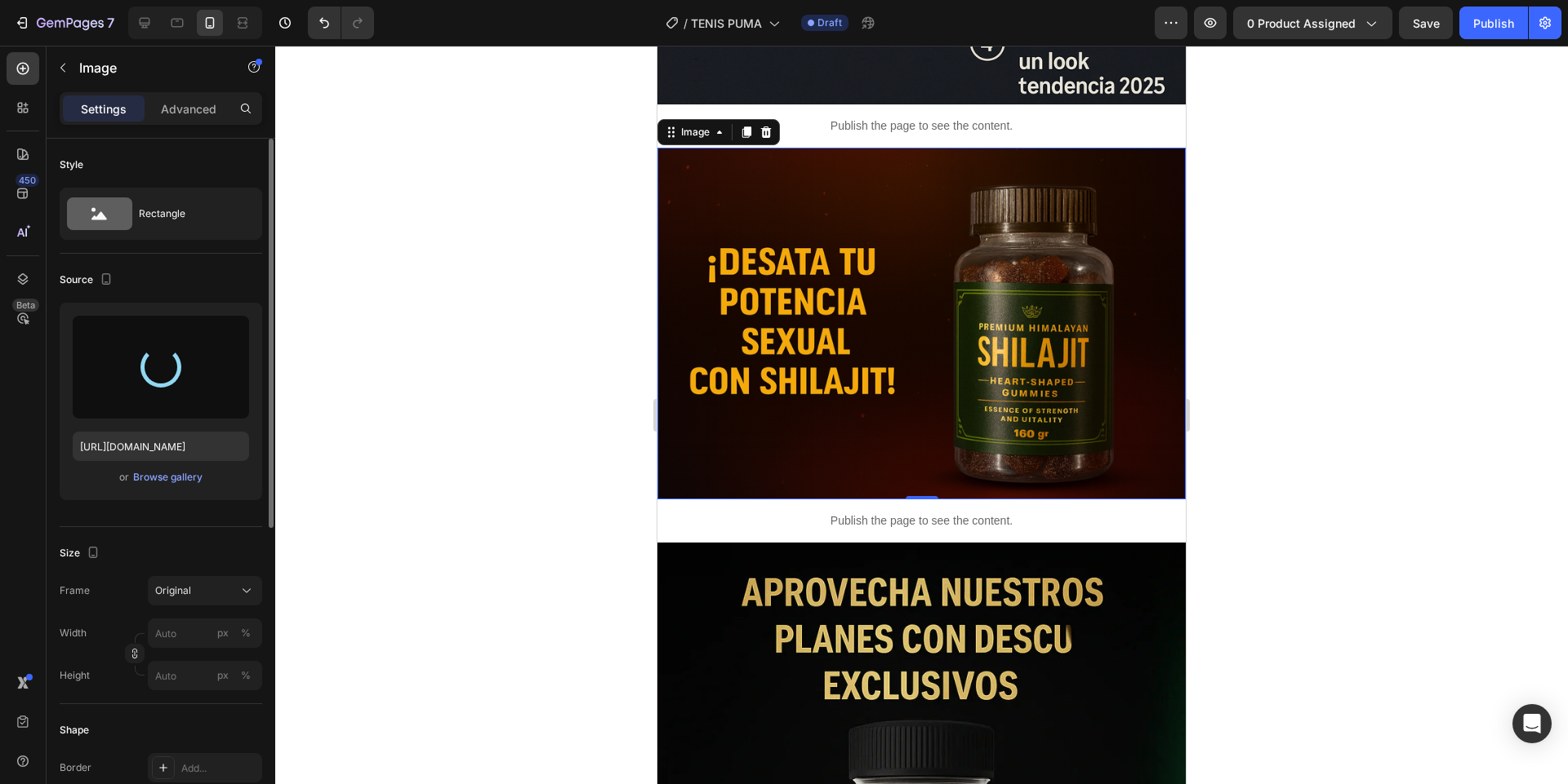
type input "https://cdn.shopify.com/s/files/1/0744/3005/4434/files/gempages_531692215487955…"
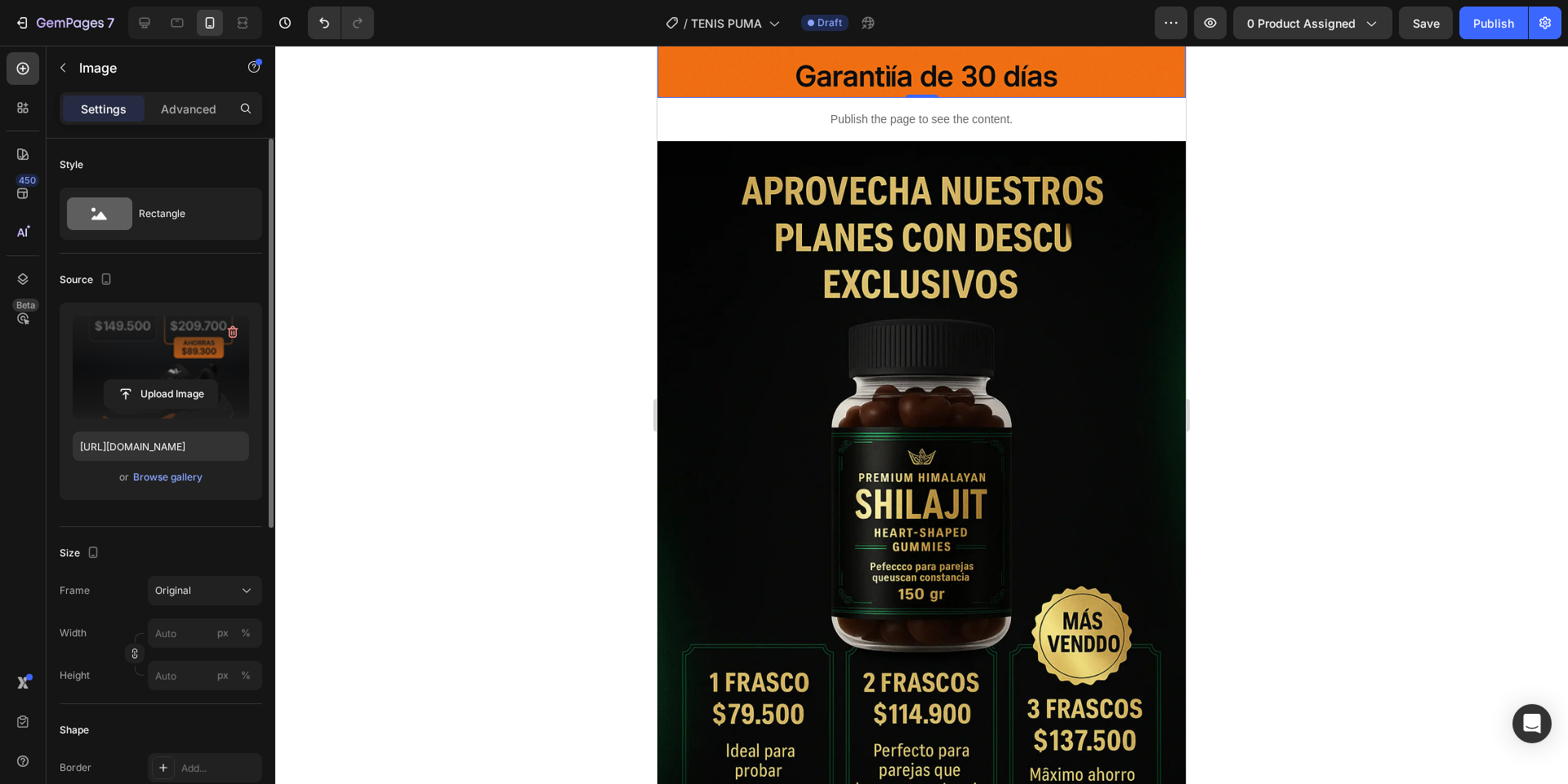
scroll to position [6997, 0]
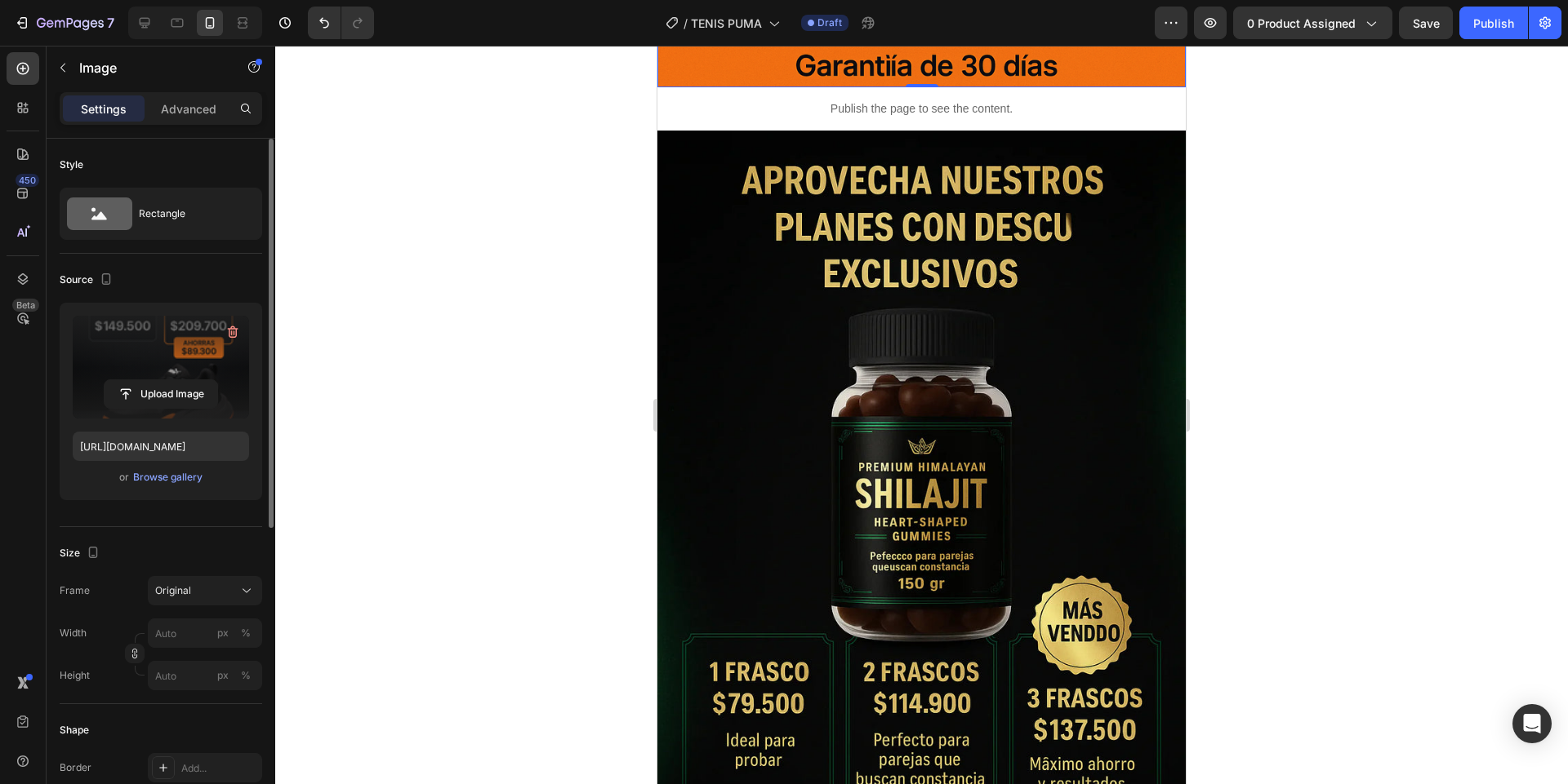
click at [888, 375] on img at bounding box center [921, 527] width 528 height 793
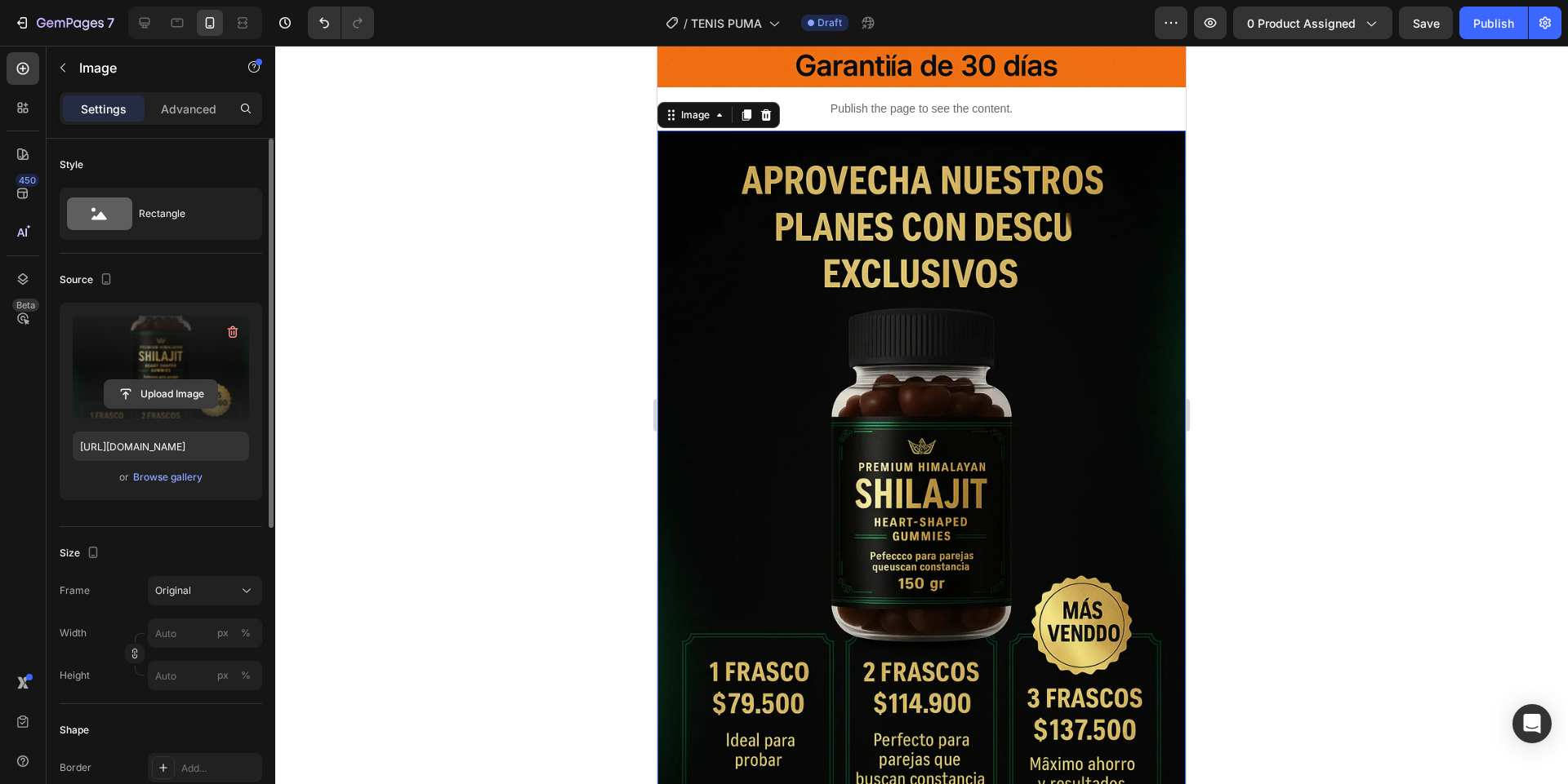
click at [207, 398] on input "file" at bounding box center [161, 395] width 113 height 28
type input "https://cdn.shopify.com/s/files/1/0744/3005/4434/files/gempages_531692215487955…"
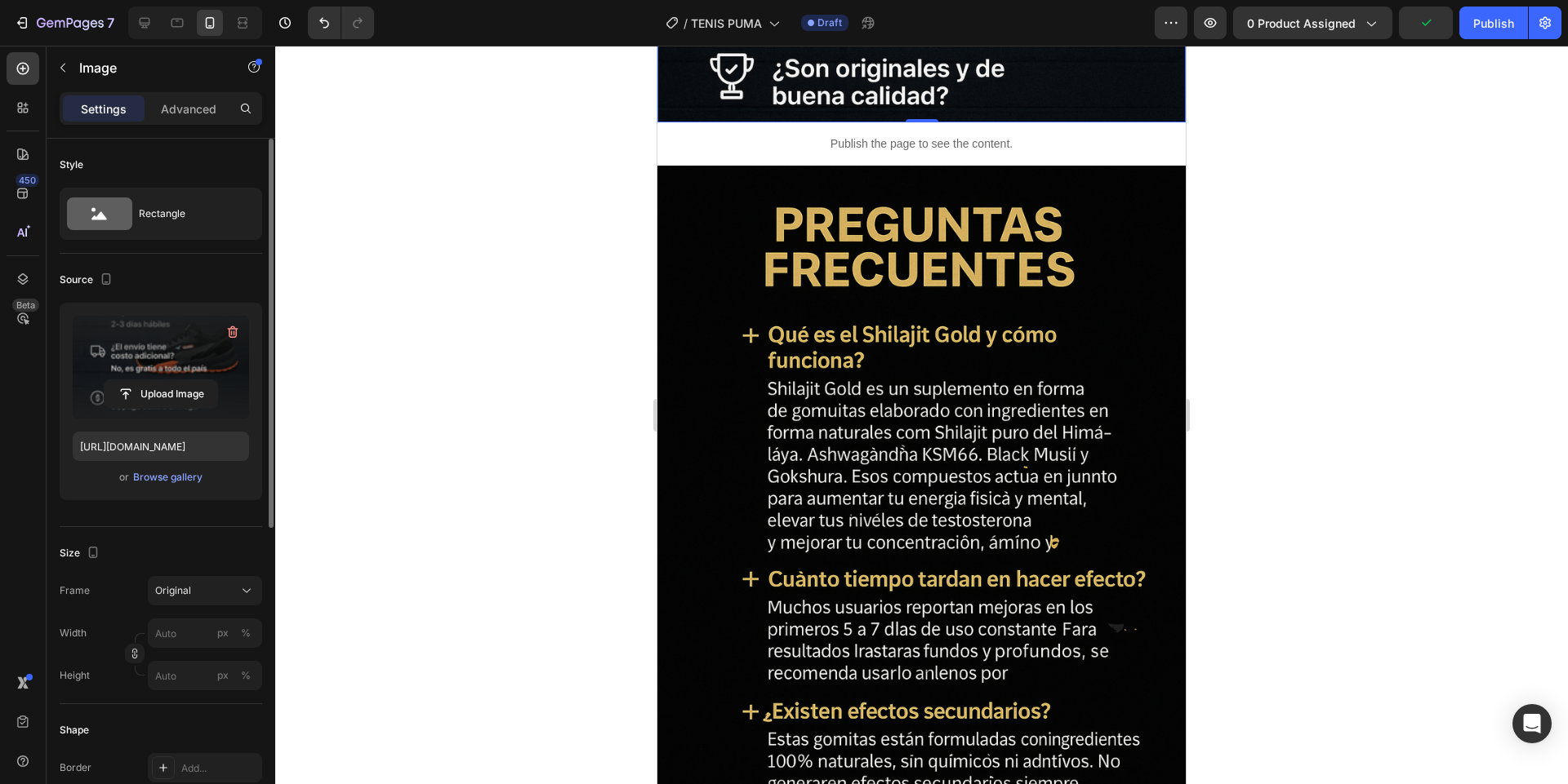
scroll to position [7811, 0]
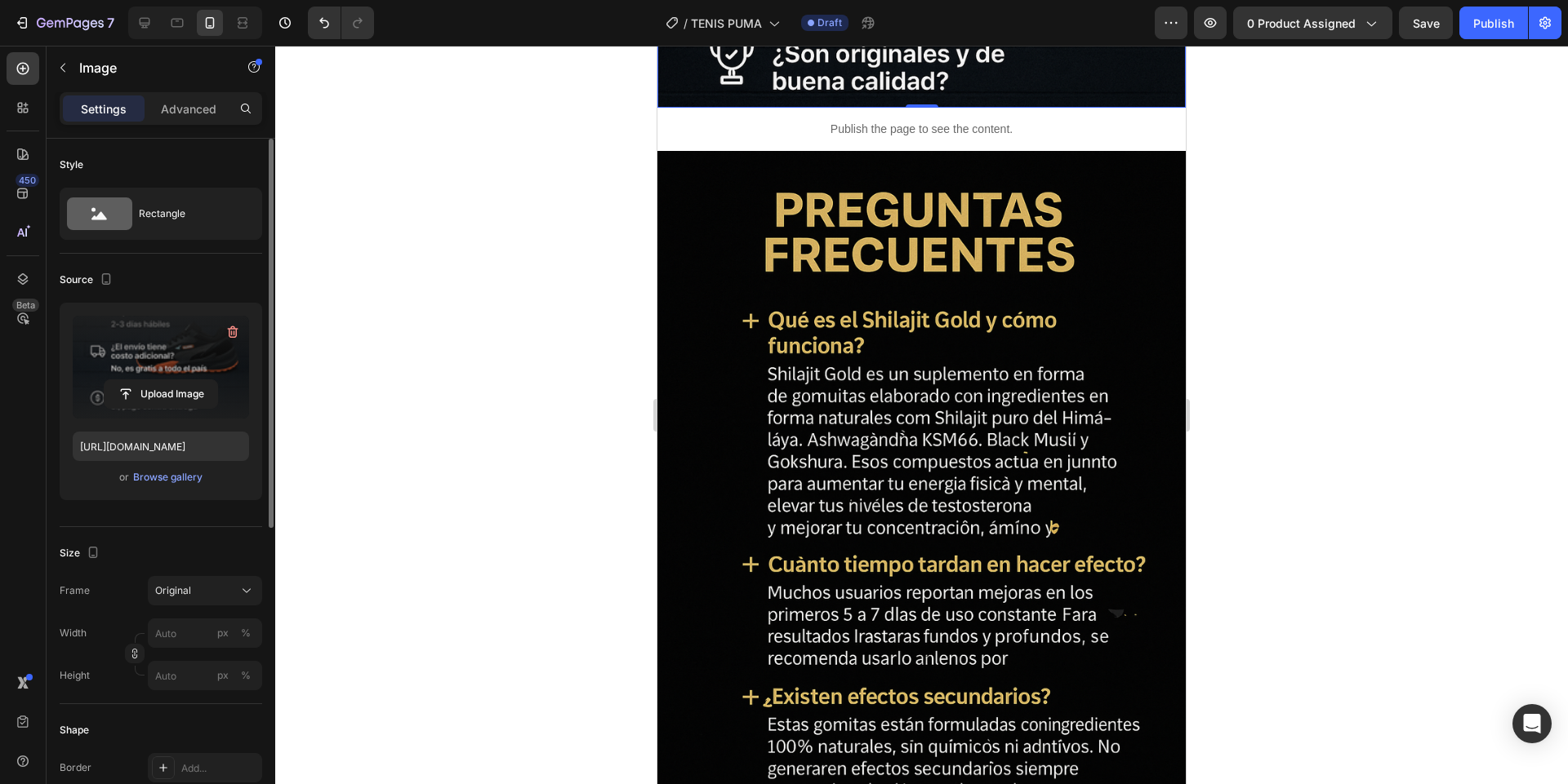
click at [880, 418] on img at bounding box center [921, 547] width 528 height 793
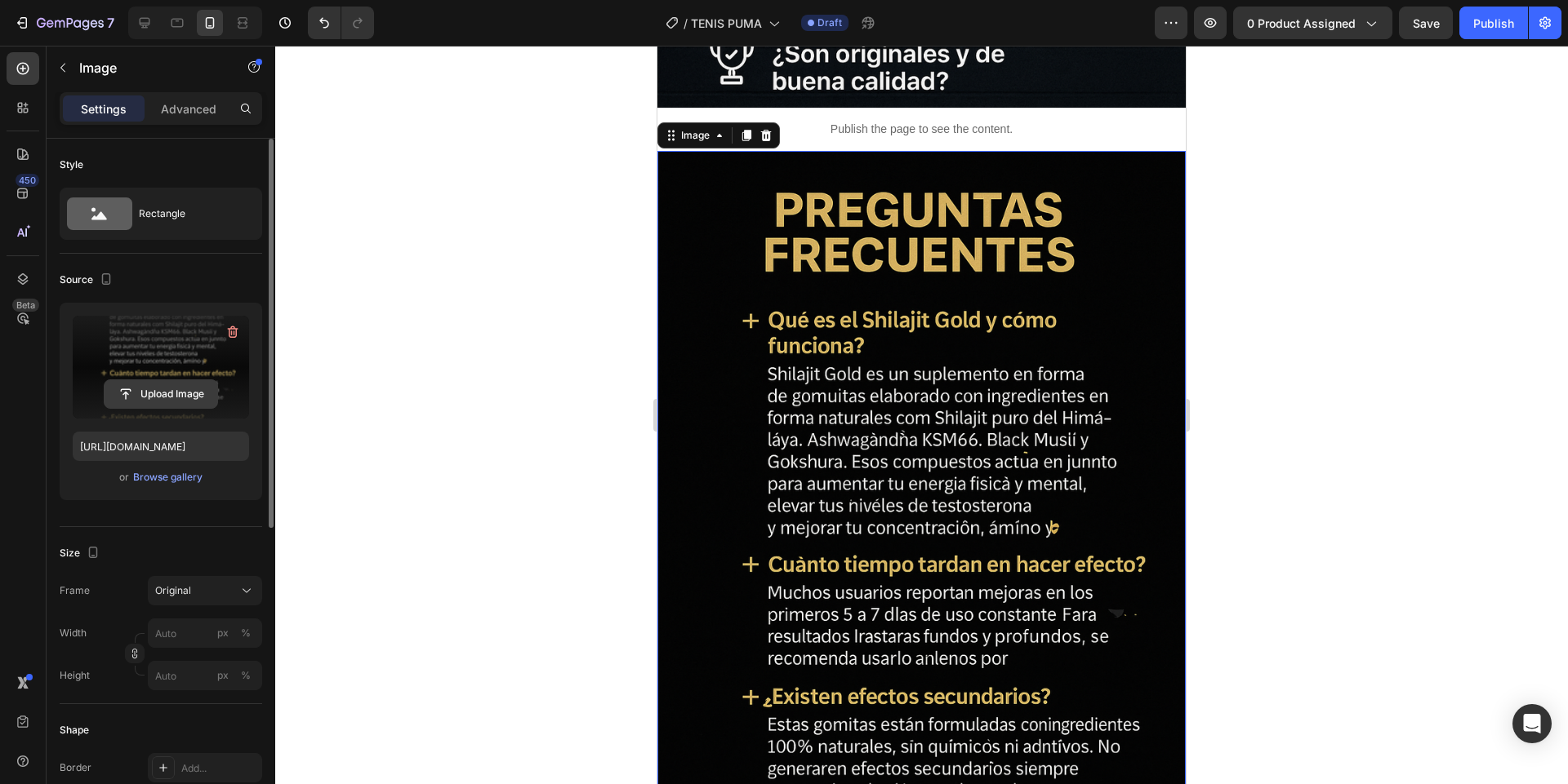
click at [164, 406] on input "file" at bounding box center [161, 395] width 113 height 28
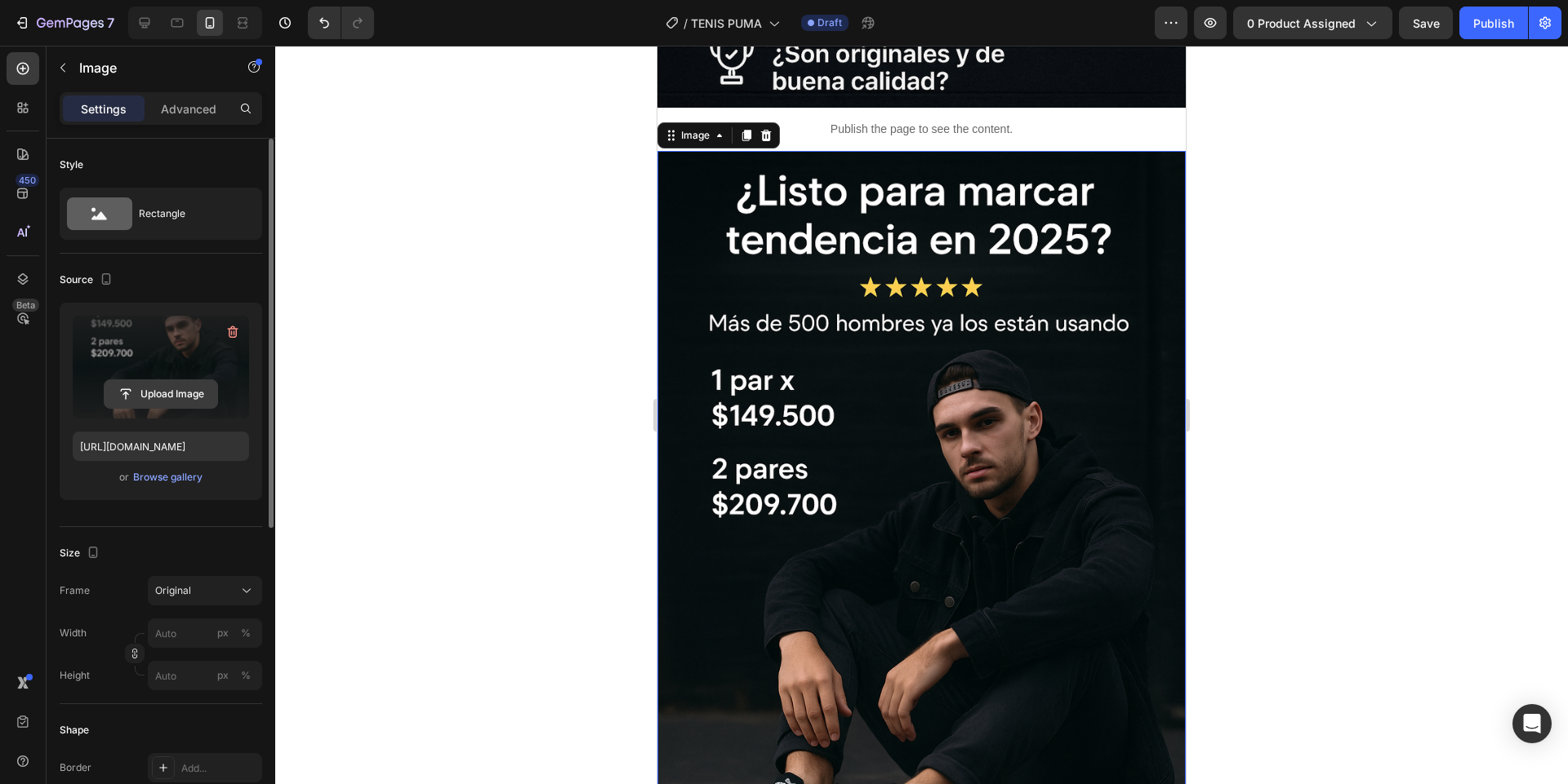
click at [189, 389] on input "file" at bounding box center [161, 395] width 113 height 28
type input "https://cdn.shopify.com/s/files/1/0744/3005/4434/files/gempages_531692215487955…"
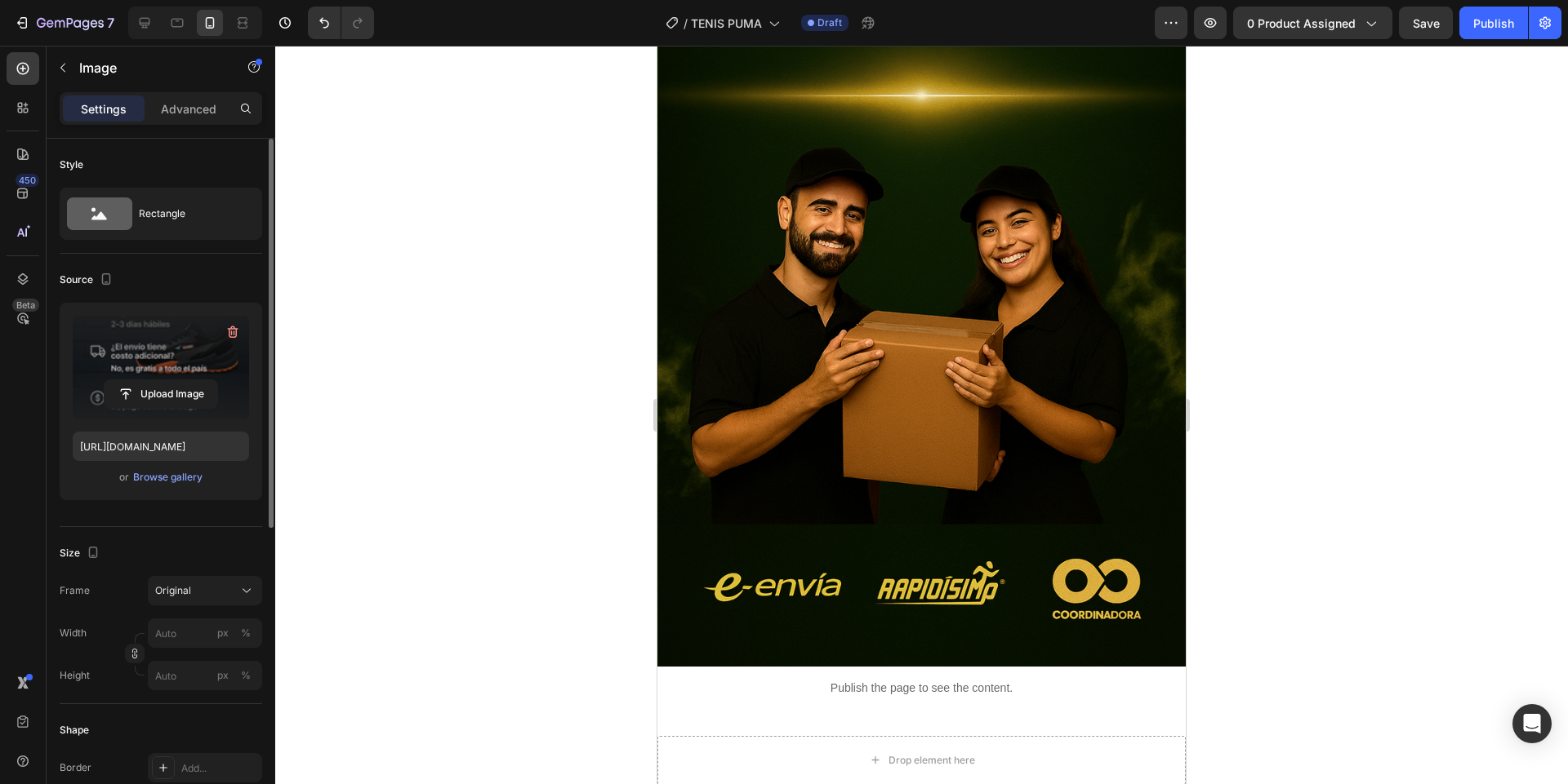
scroll to position [8898, 0]
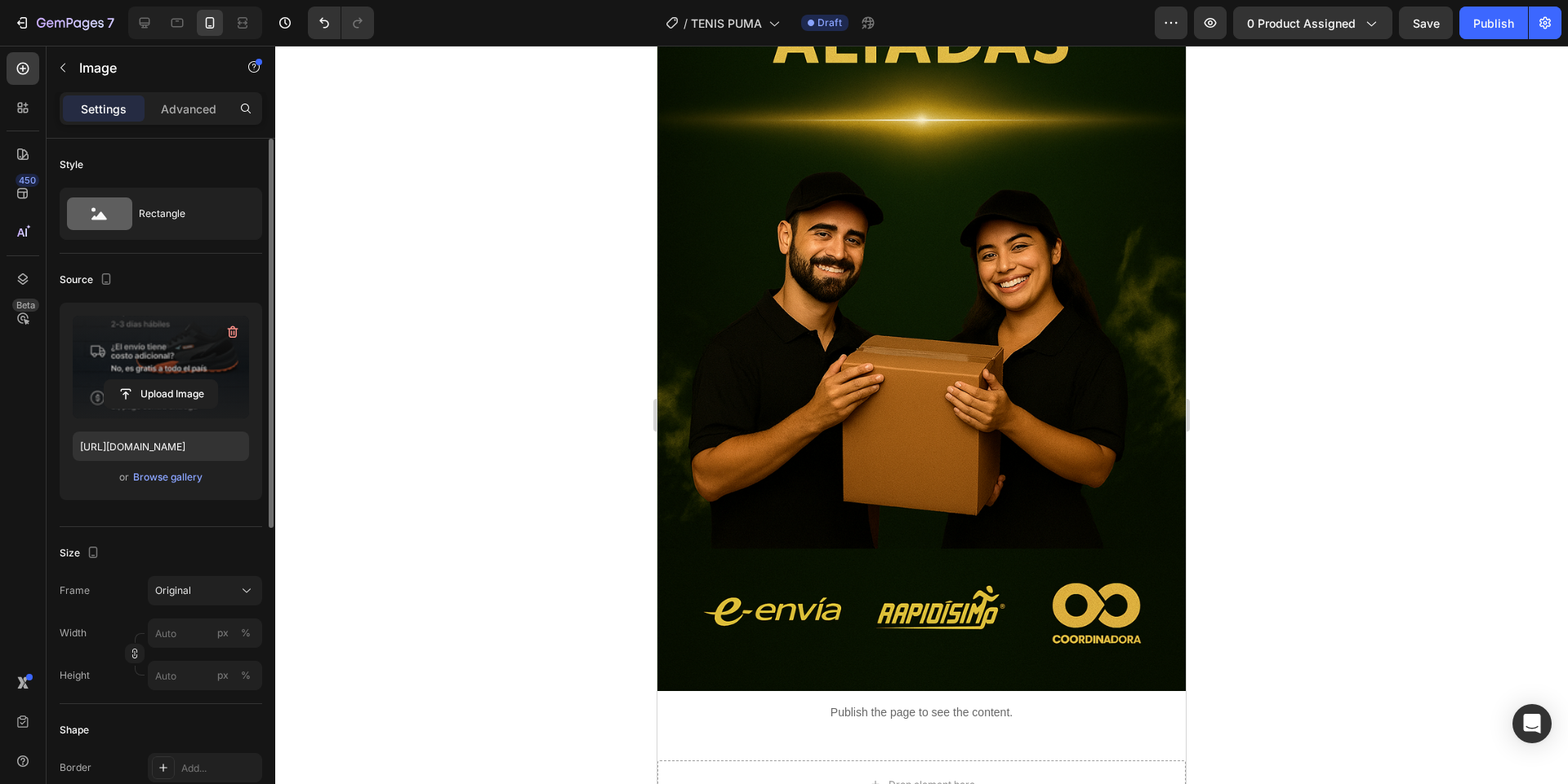
click at [992, 474] on img at bounding box center [921, 295] width 528 height 793
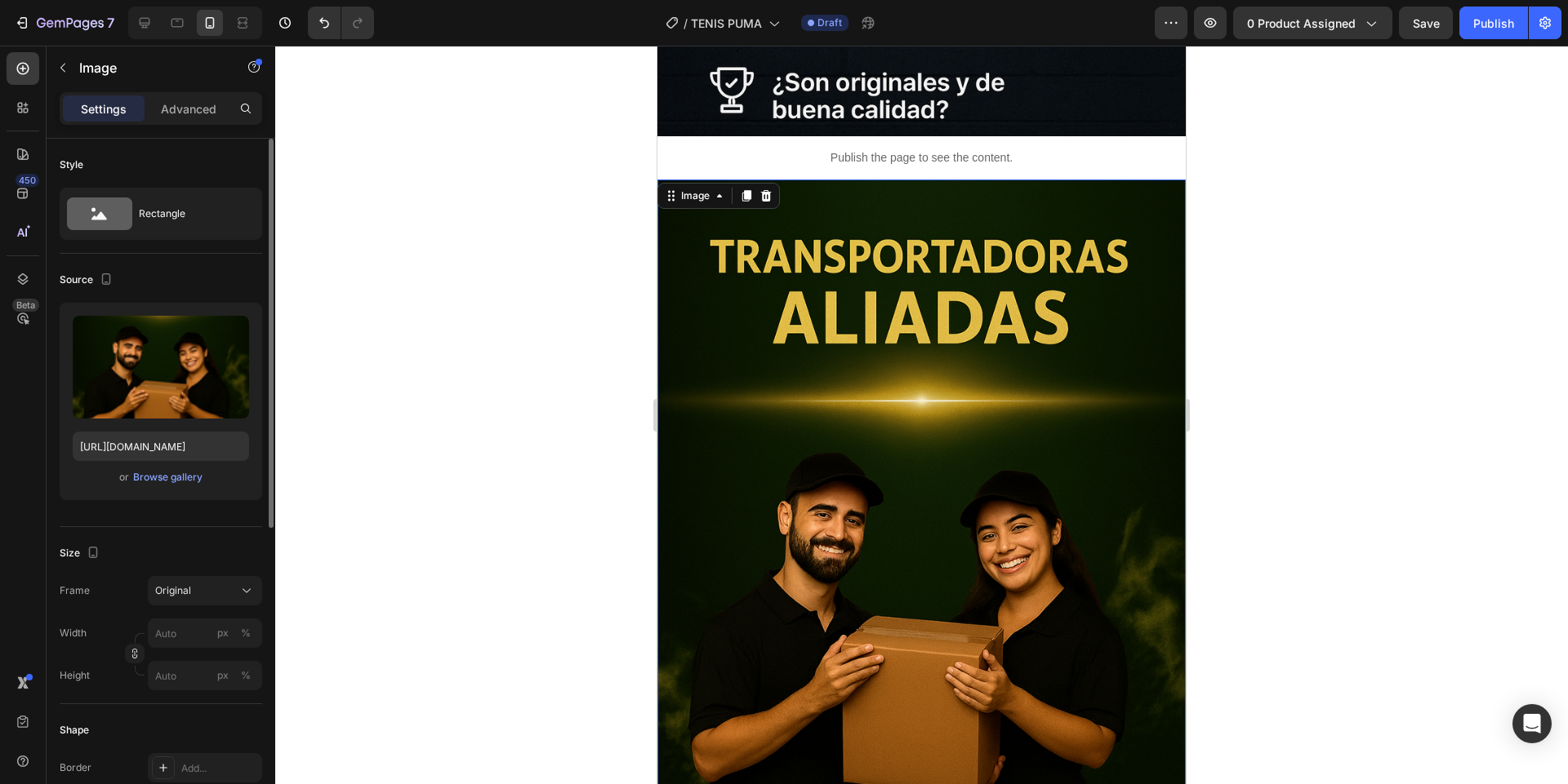
scroll to position [8599, 0]
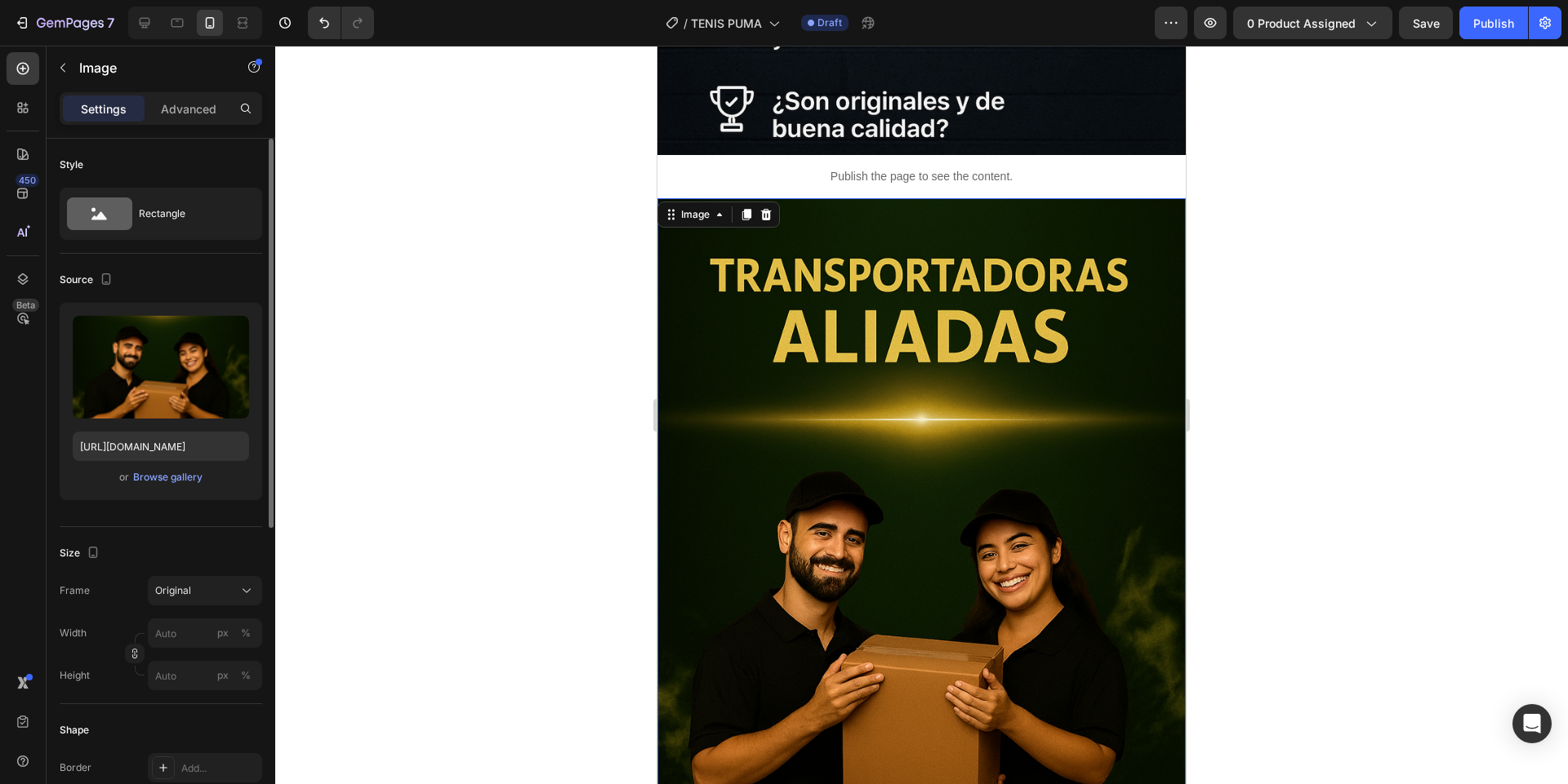
click at [760, 228] on div "Image" at bounding box center [718, 215] width 122 height 26
click at [770, 220] on icon at bounding box center [766, 214] width 10 height 11
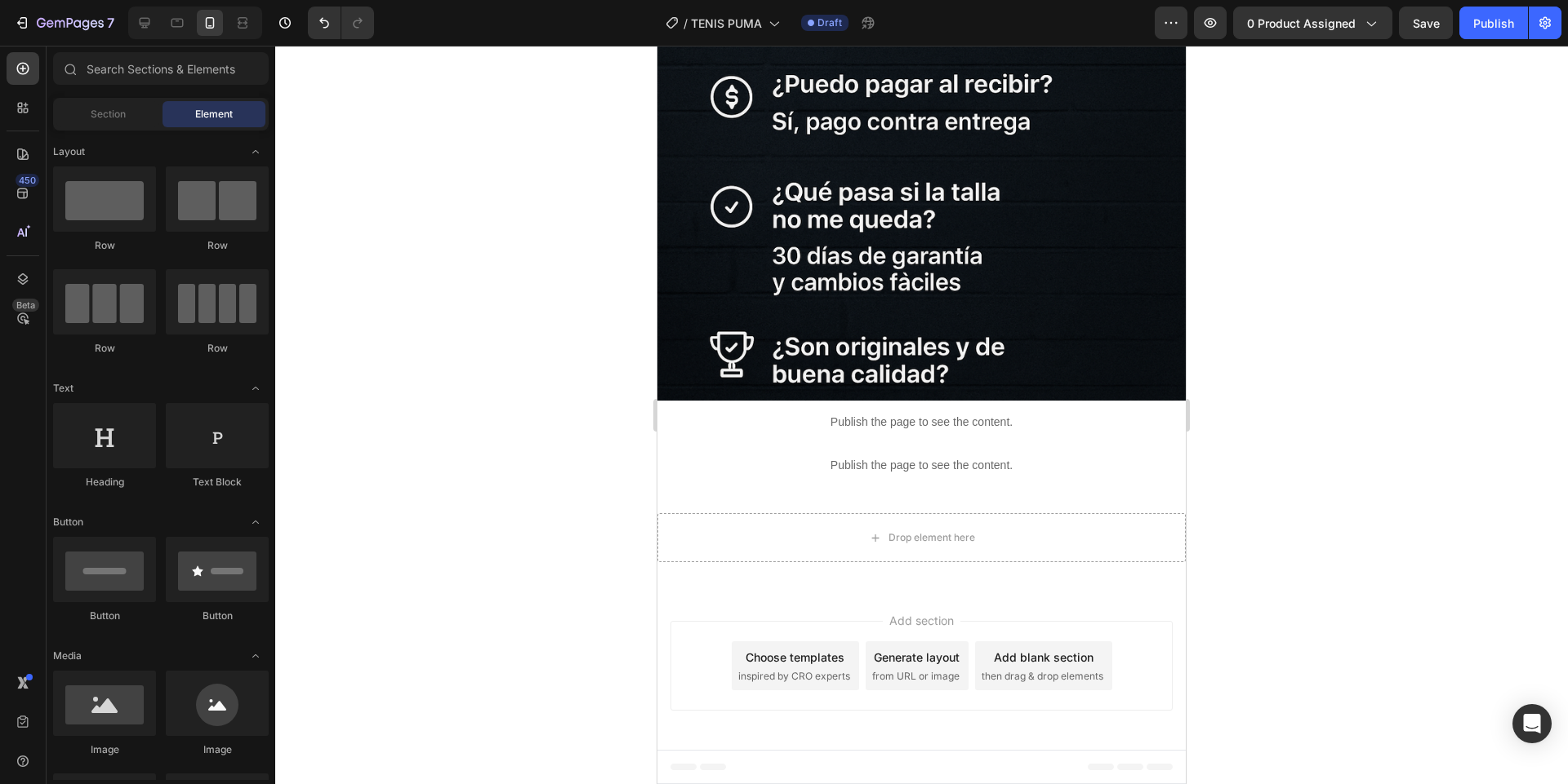
scroll to position [8355, 0]
click at [846, 464] on p "Publish the page to see the content." at bounding box center [921, 465] width 528 height 17
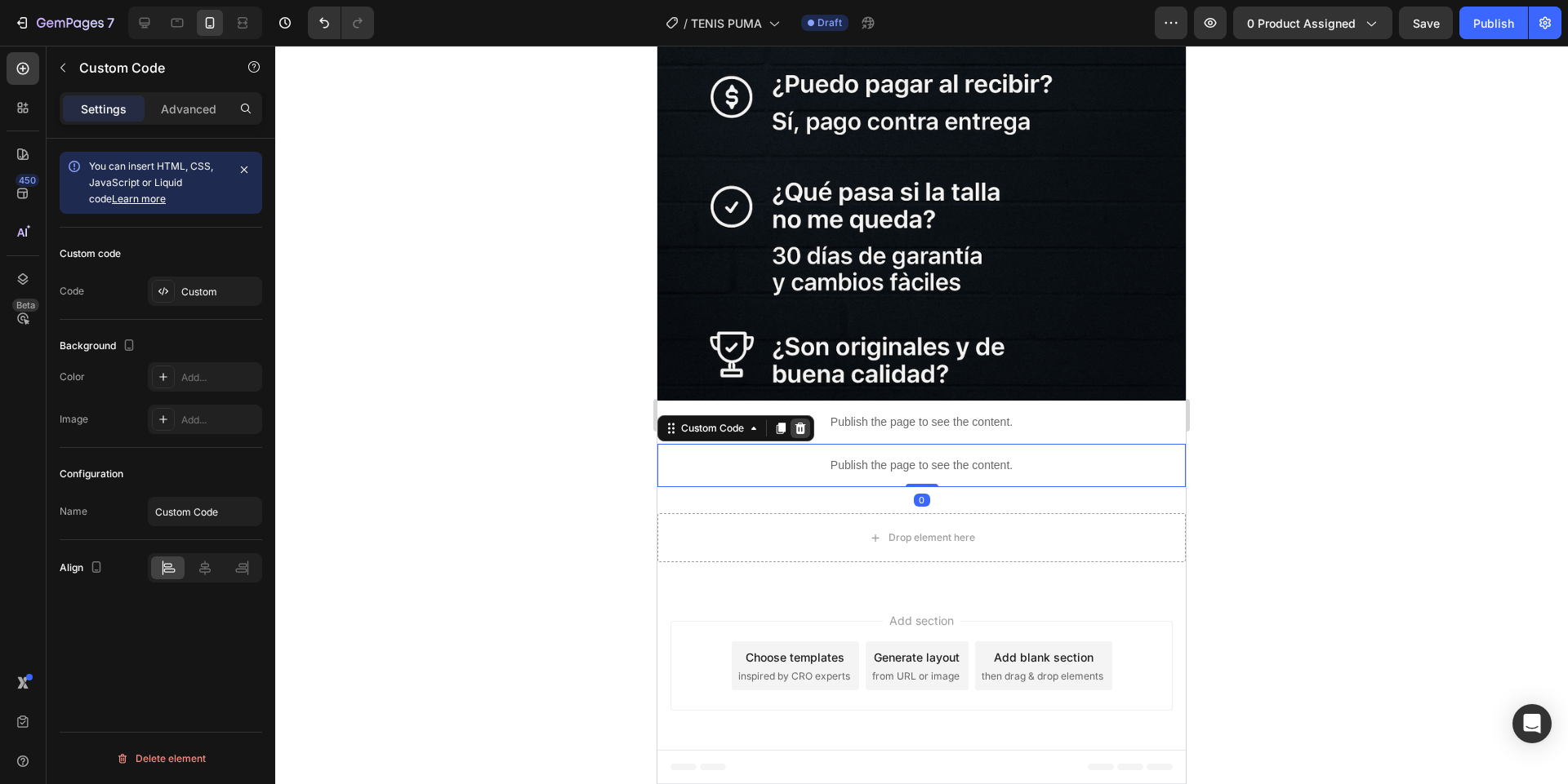
click at [802, 423] on icon at bounding box center [800, 428] width 13 height 13
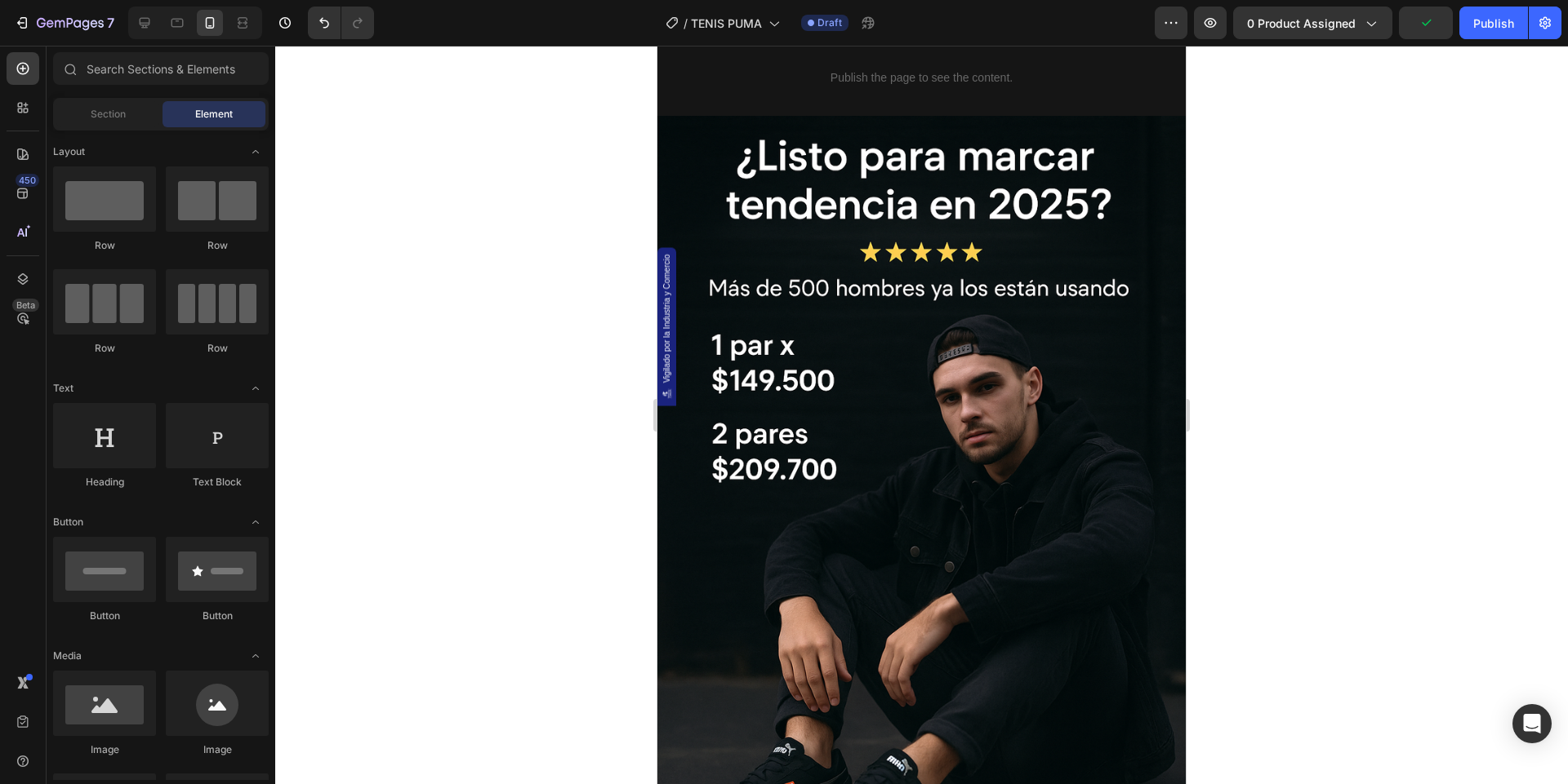
scroll to position [0, 0]
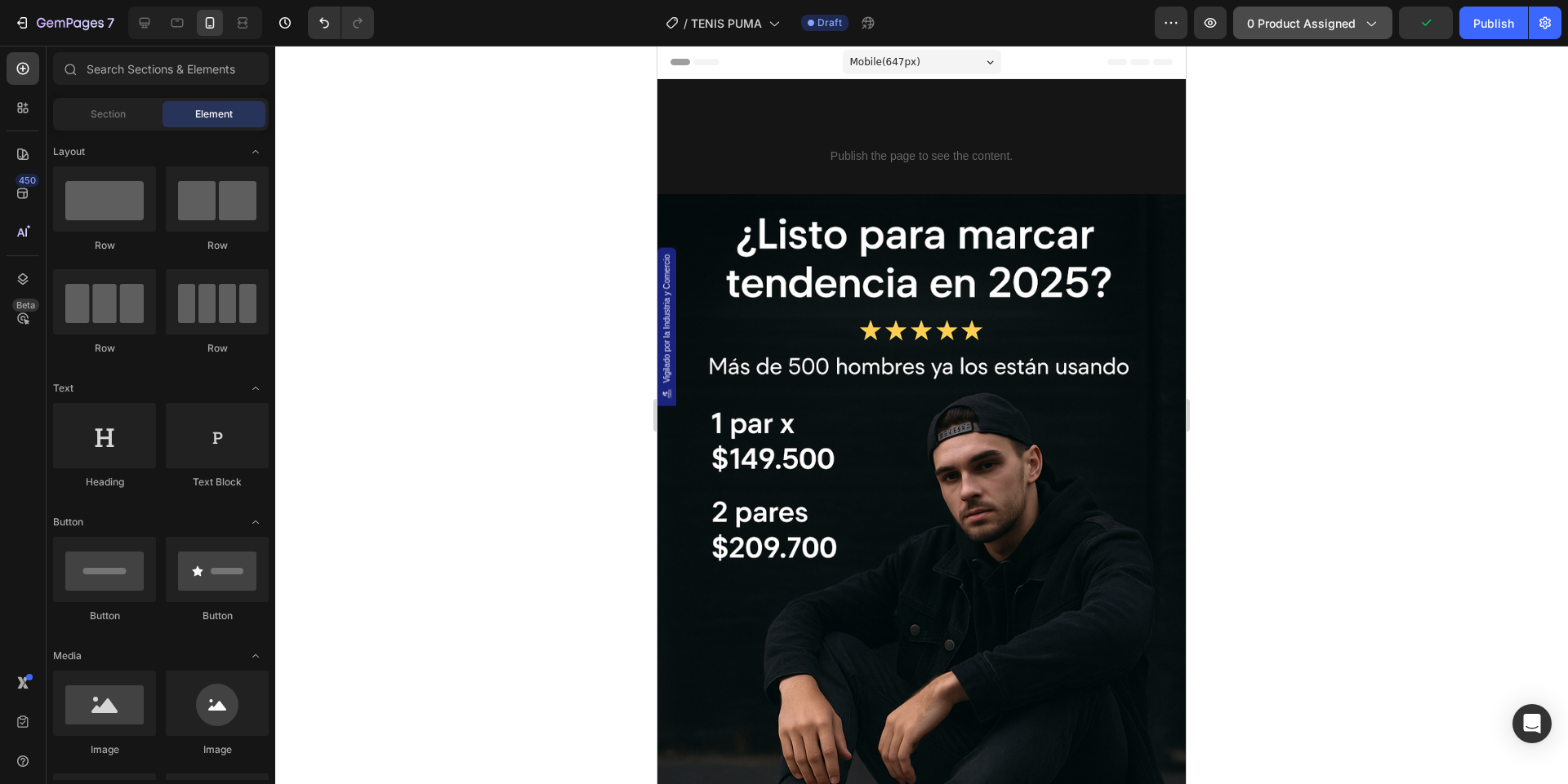
click at [1368, 17] on icon "button" at bounding box center [1370, 23] width 17 height 17
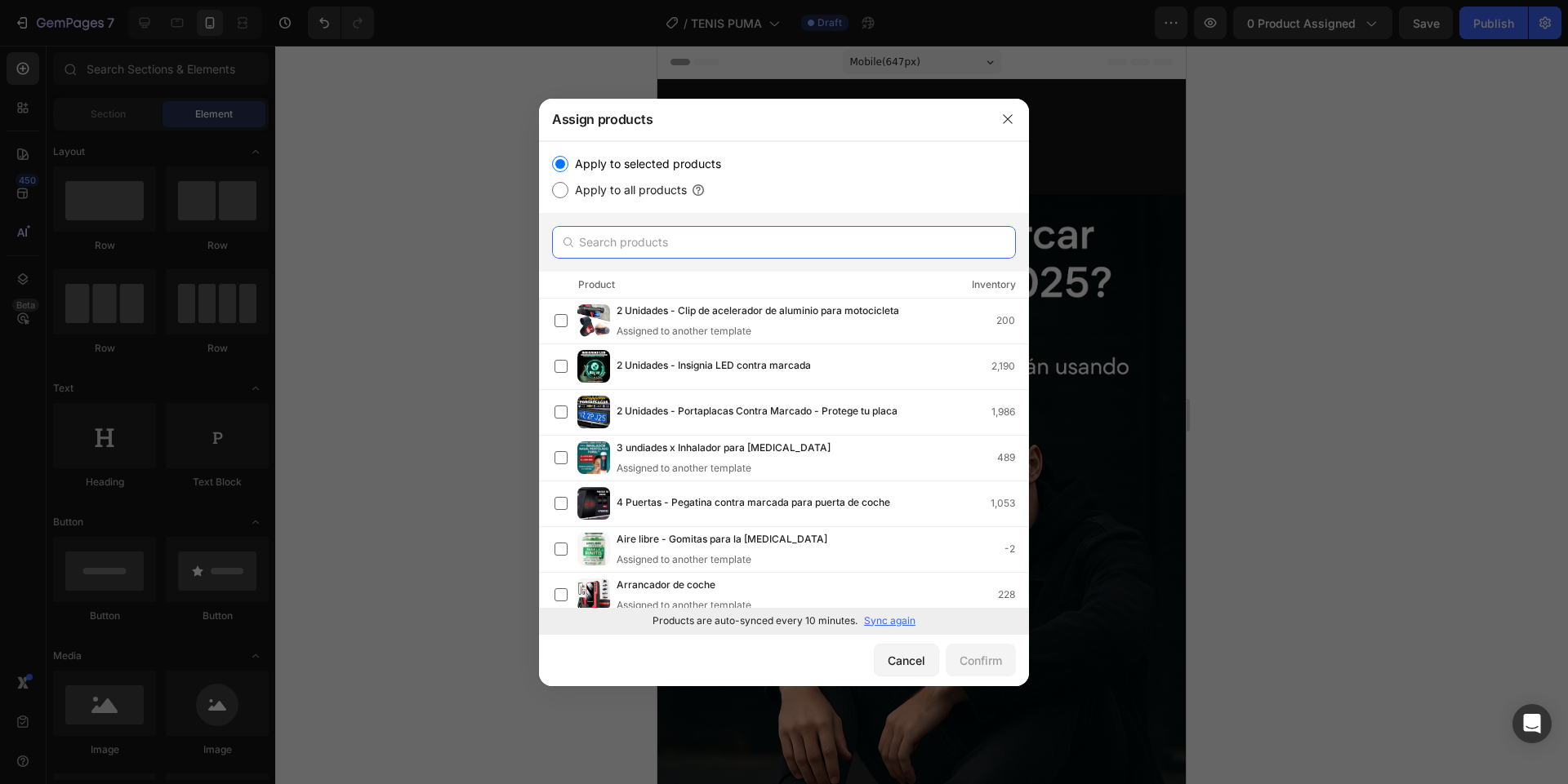
click at [751, 242] on input "text" at bounding box center [784, 242] width 464 height 32
type input "0"
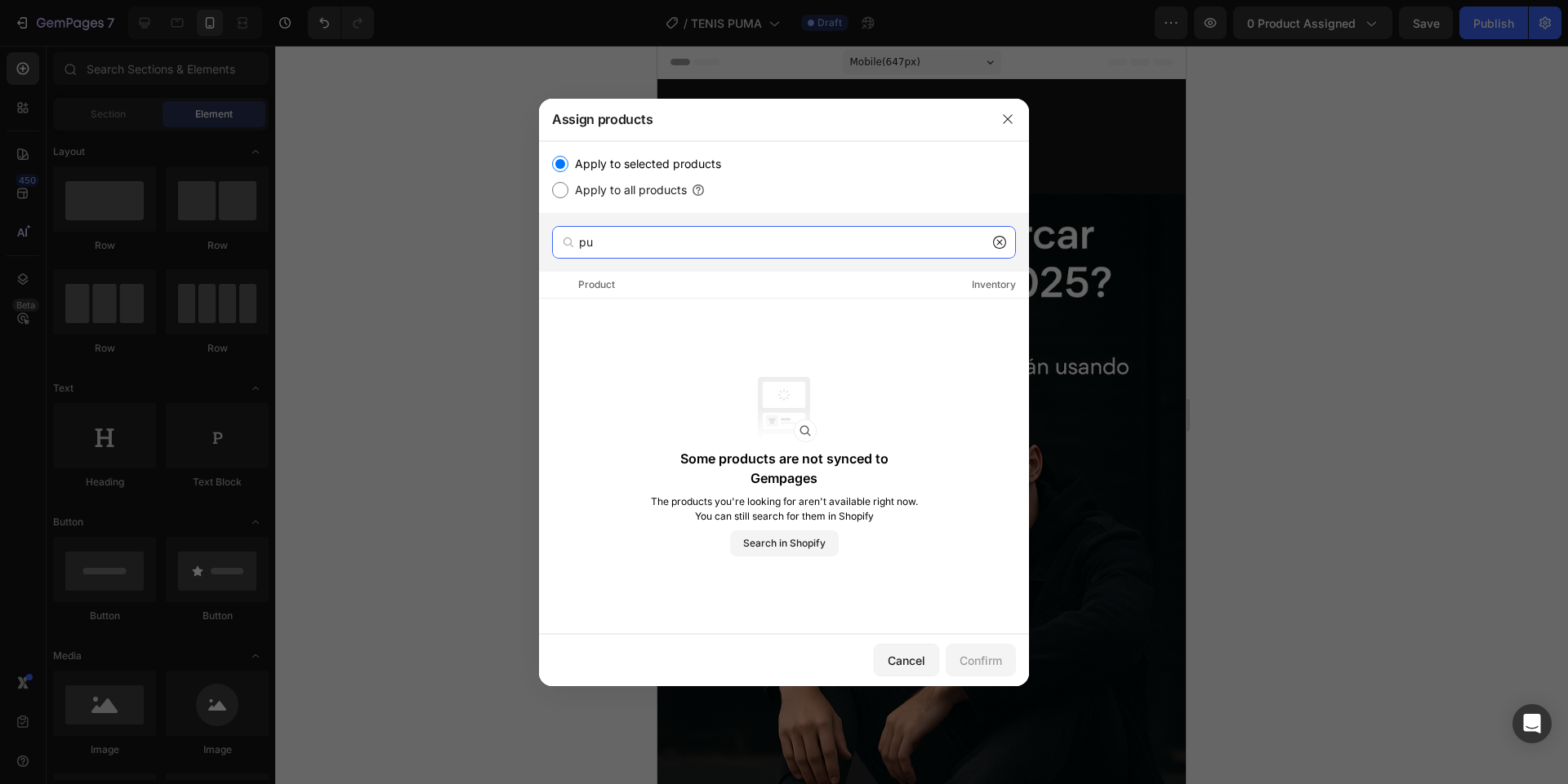
type input "p"
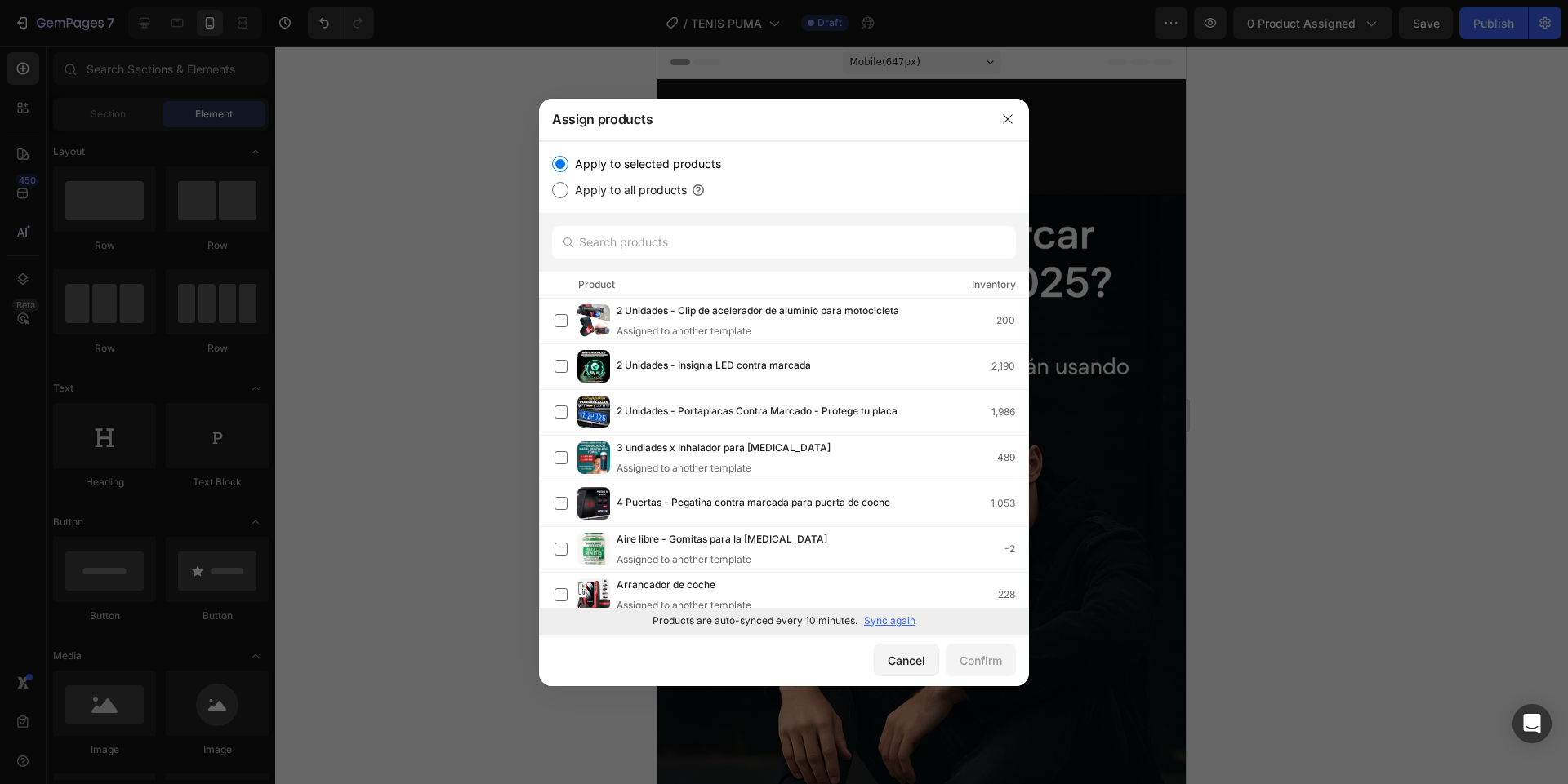
click at [882, 616] on p "Sync again" at bounding box center [889, 621] width 52 height 15
click at [739, 244] on input "text" at bounding box center [784, 242] width 464 height 32
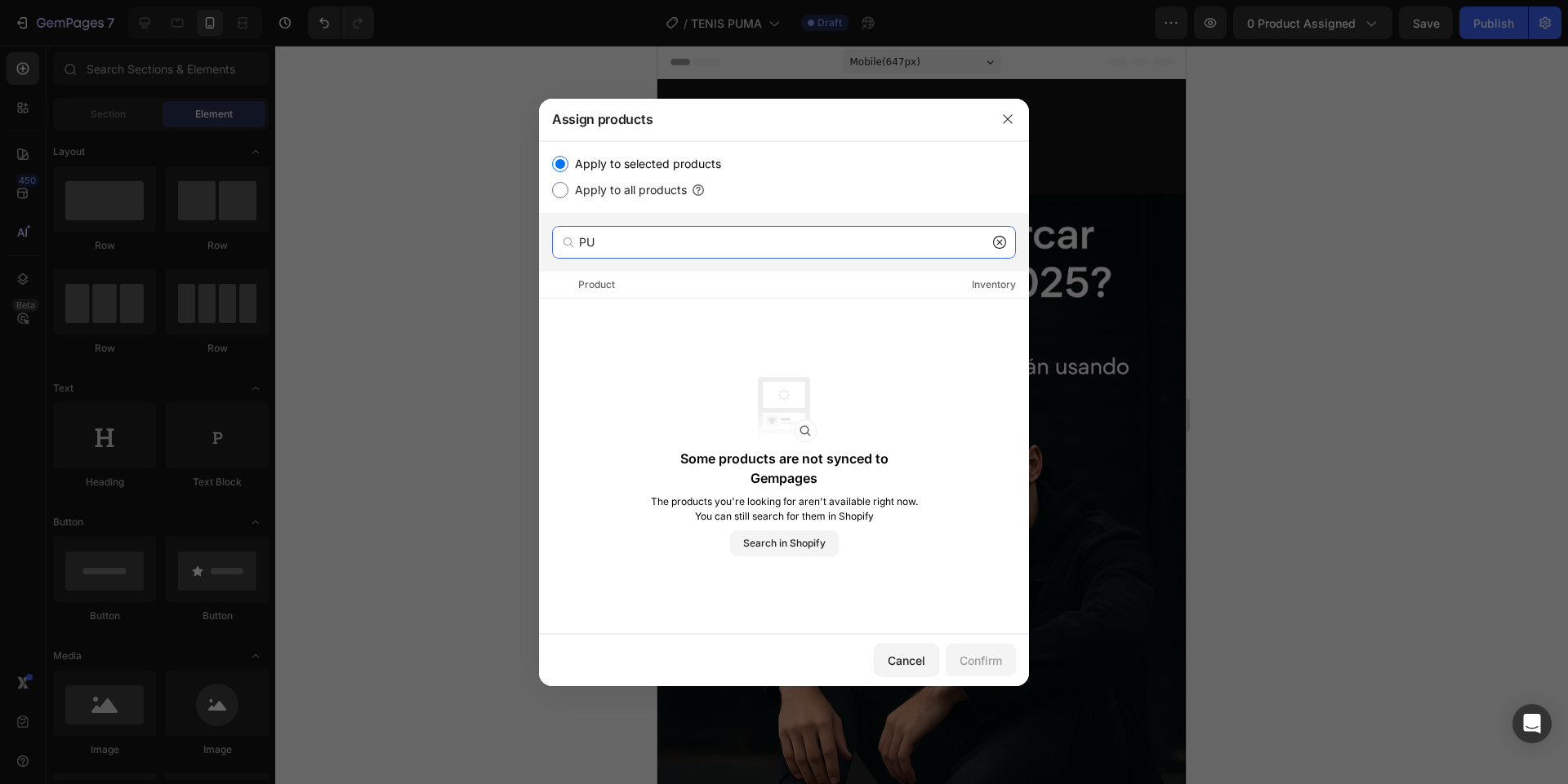
type input "P"
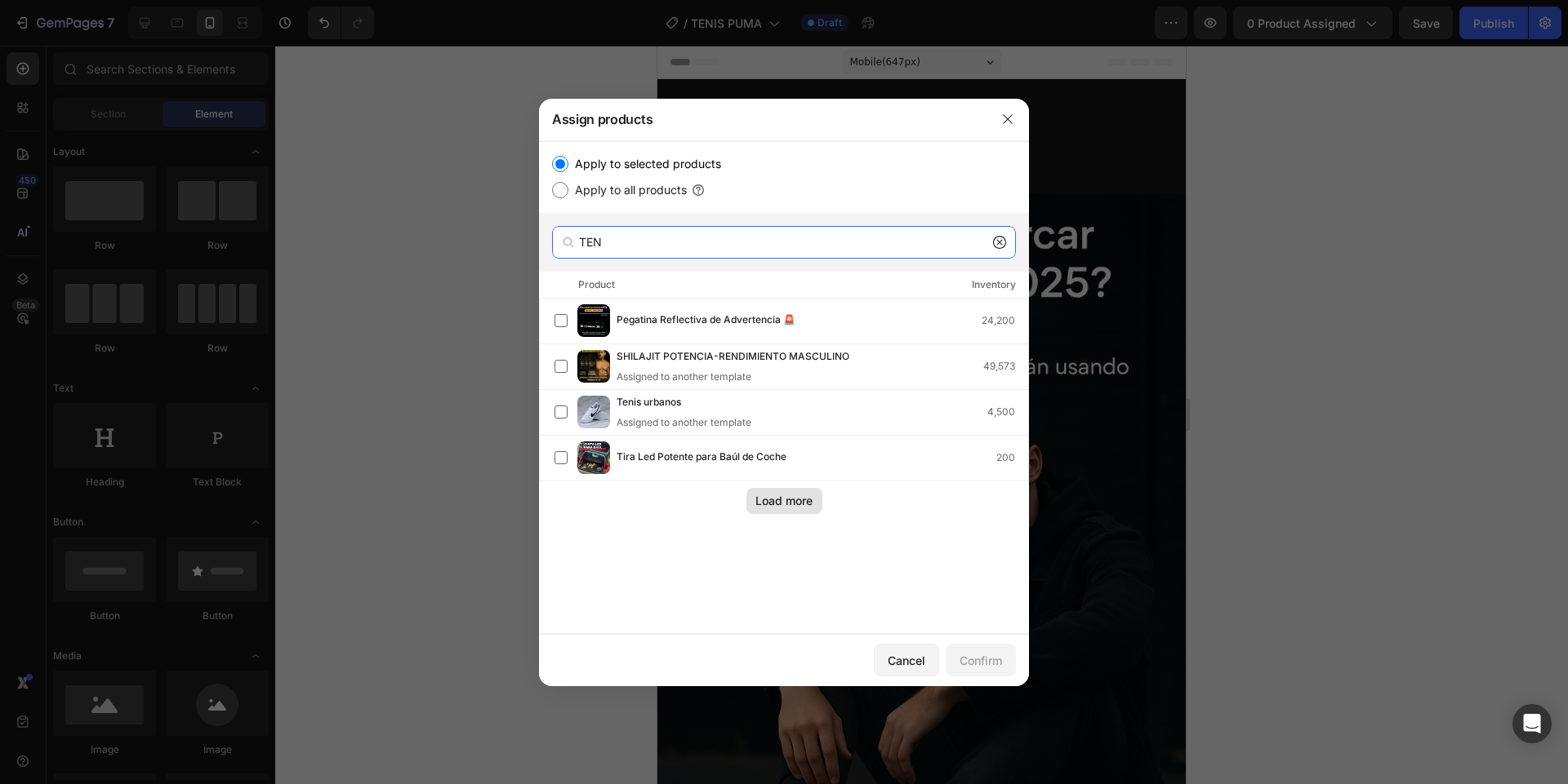
type input "TEN"
click at [782, 492] on div "Load more" at bounding box center [784, 501] width 57 height 17
click at [1009, 120] on icon "button" at bounding box center [1007, 119] width 9 height 9
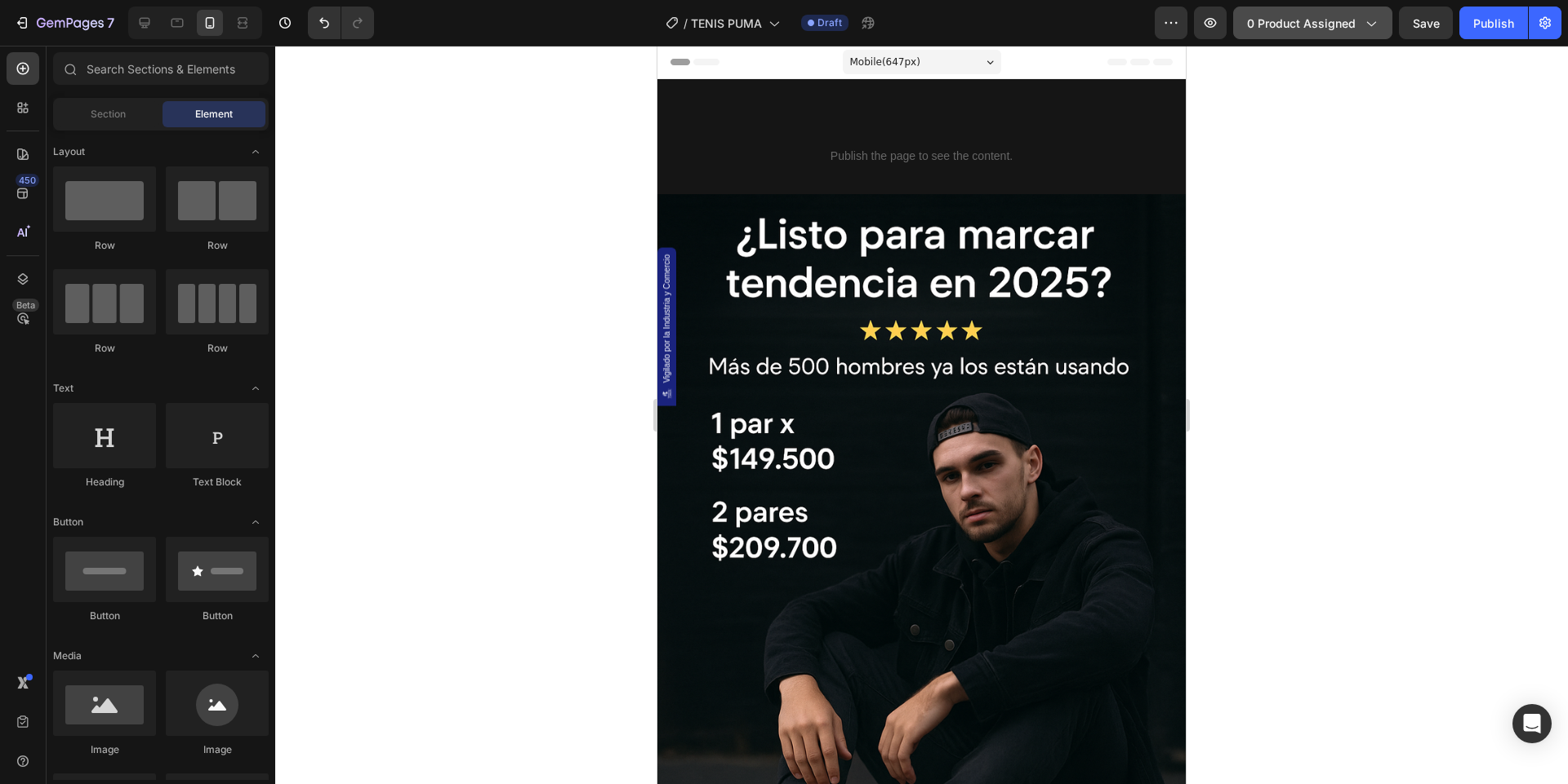
click at [1351, 31] on span "0 product assigned" at bounding box center [1301, 24] width 108 height 17
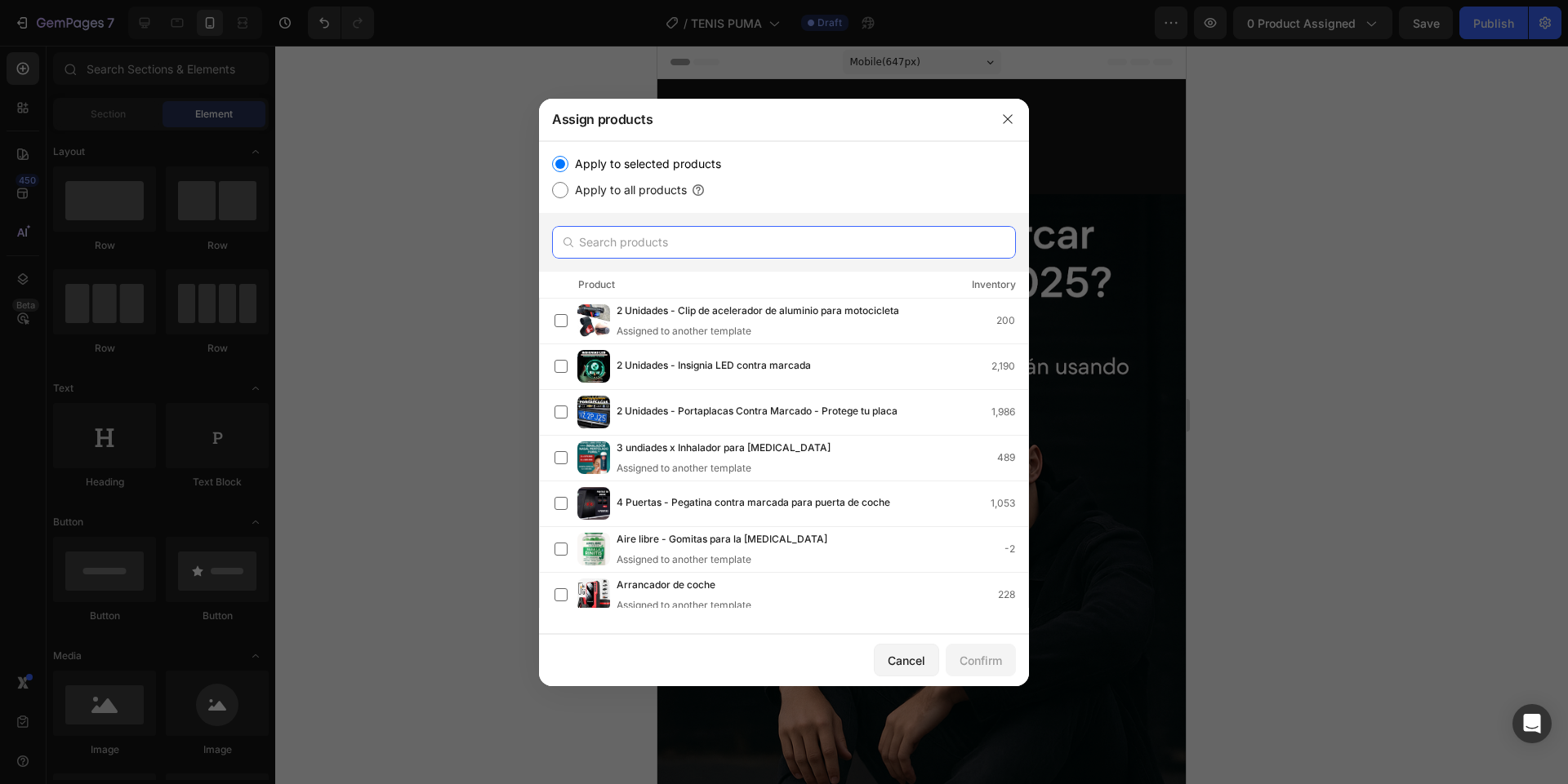
click at [735, 235] on input "text" at bounding box center [784, 242] width 464 height 32
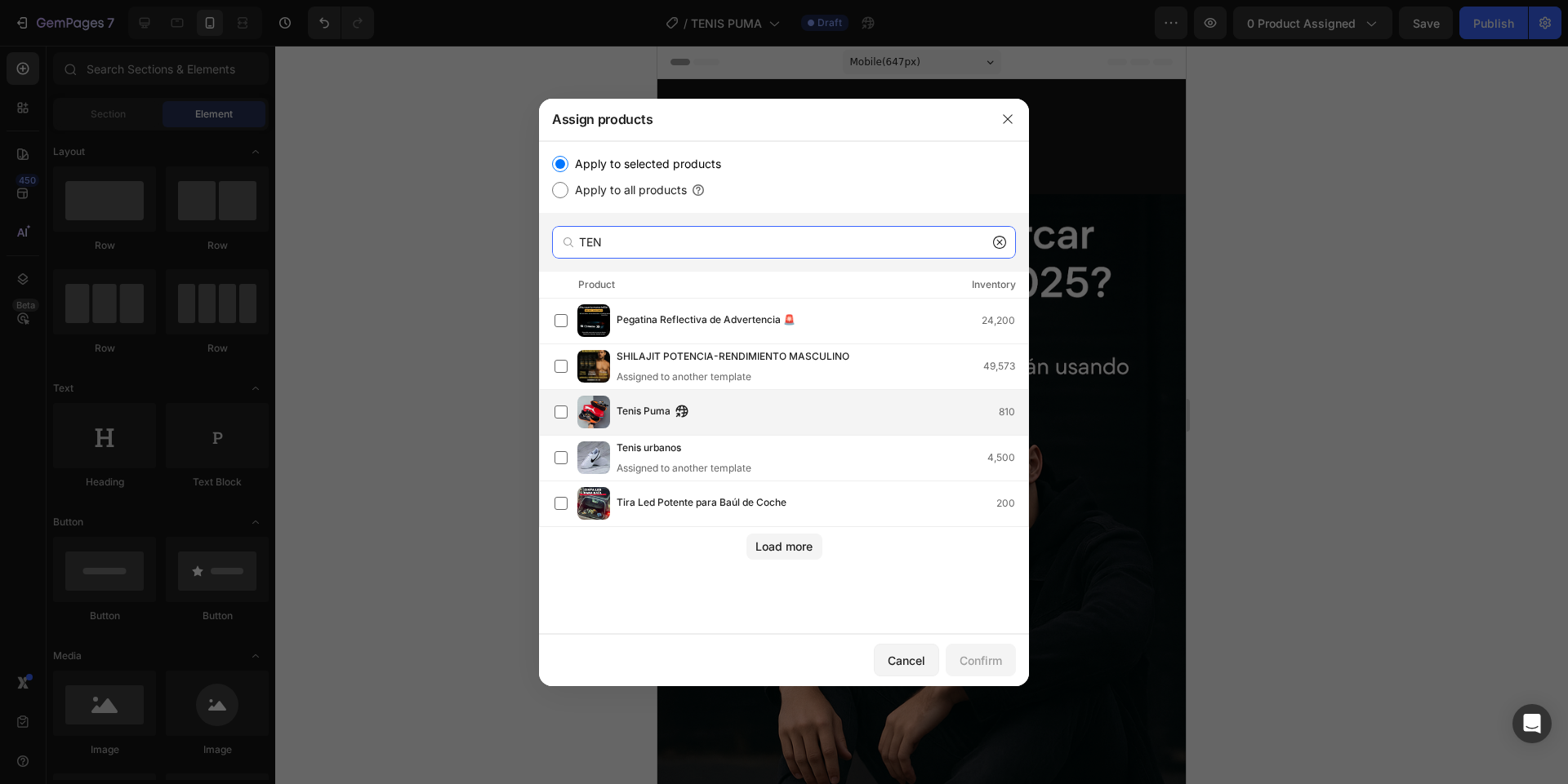
type input "TEN"
click at [708, 413] on div "Tenis Puma 810" at bounding box center [822, 412] width 411 height 18
click at [981, 663] on div "Confirm" at bounding box center [980, 661] width 43 height 17
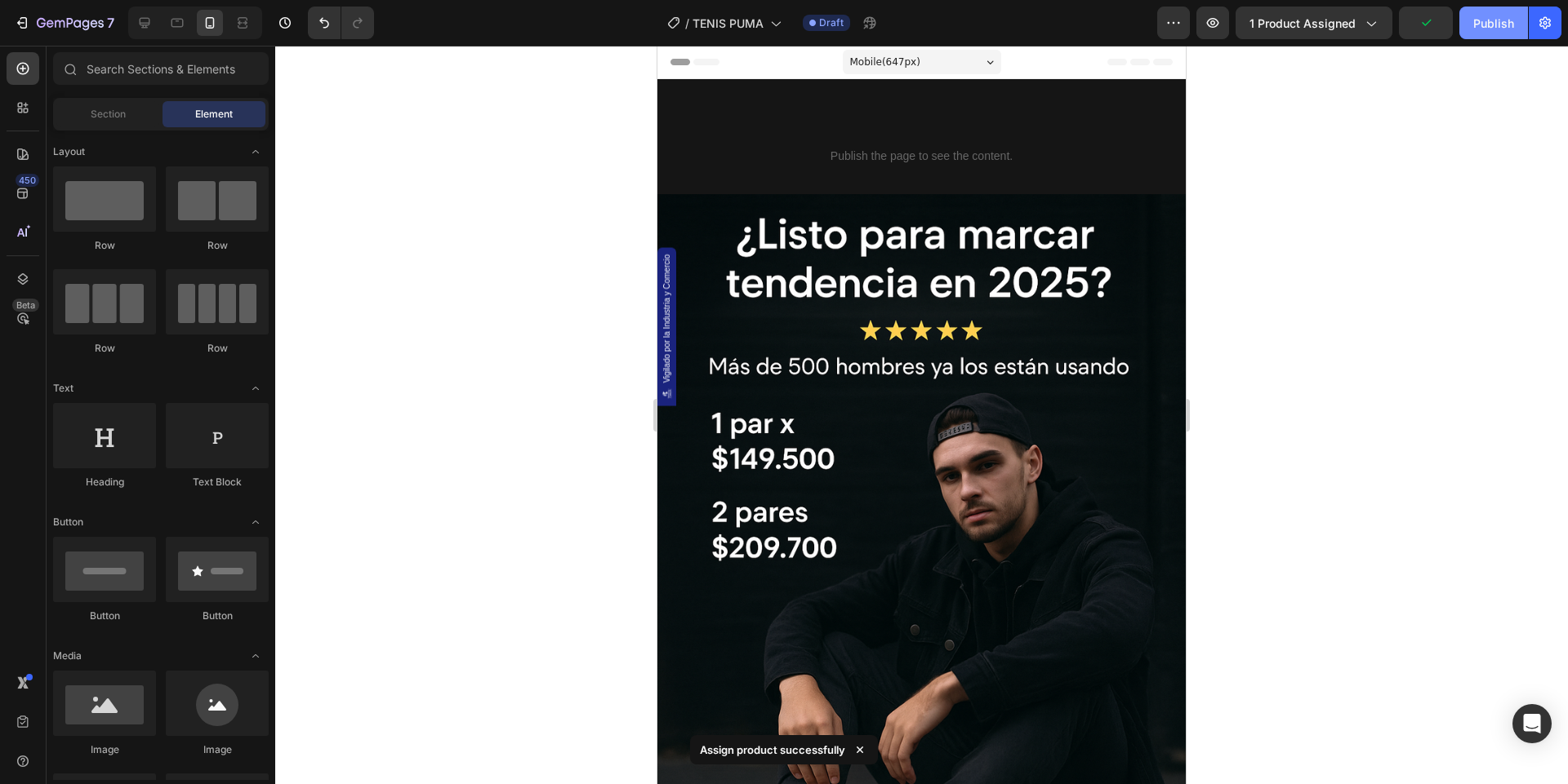
click at [1508, 26] on div "Publish" at bounding box center [1493, 24] width 41 height 17
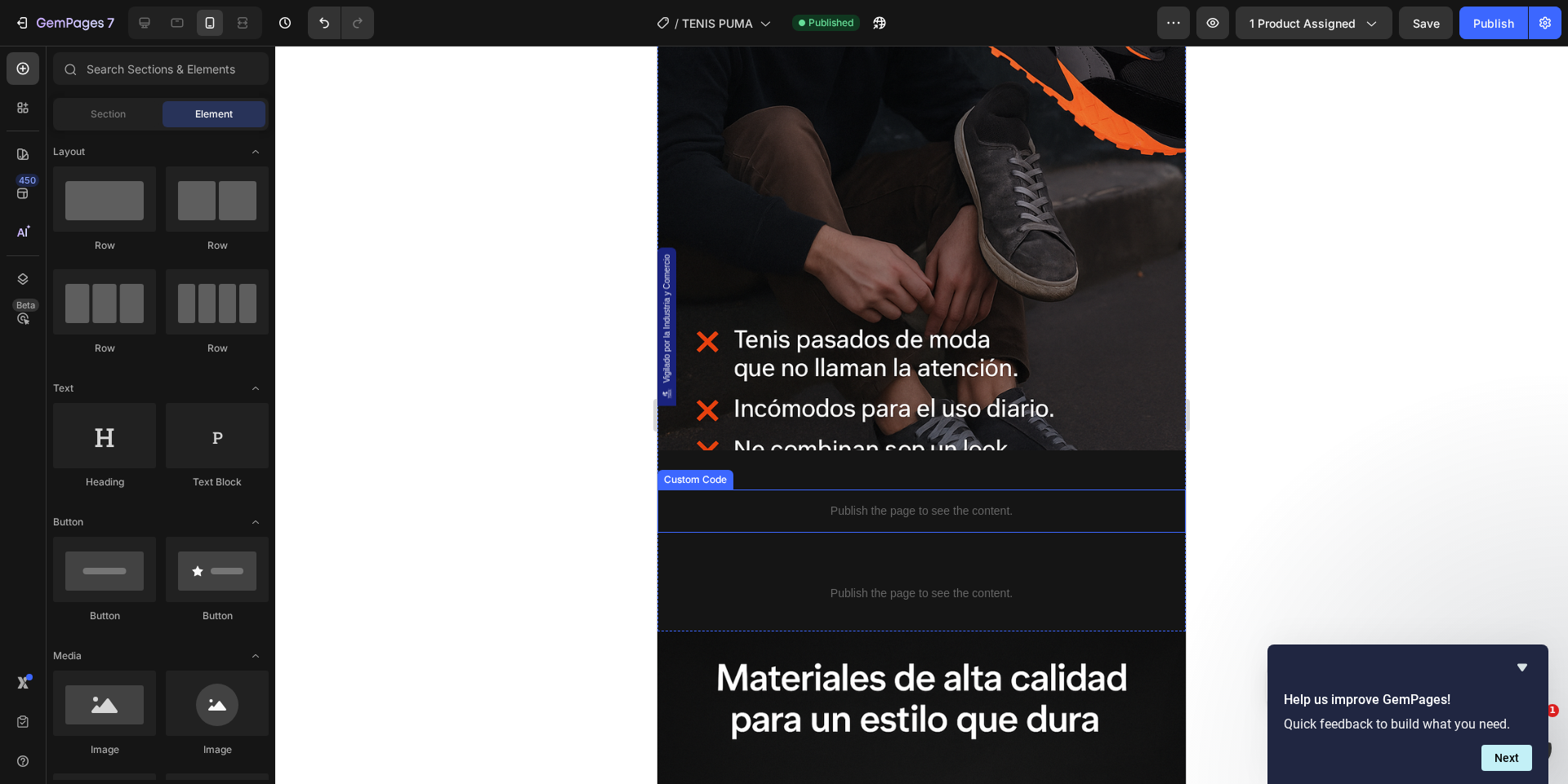
scroll to position [2333, 0]
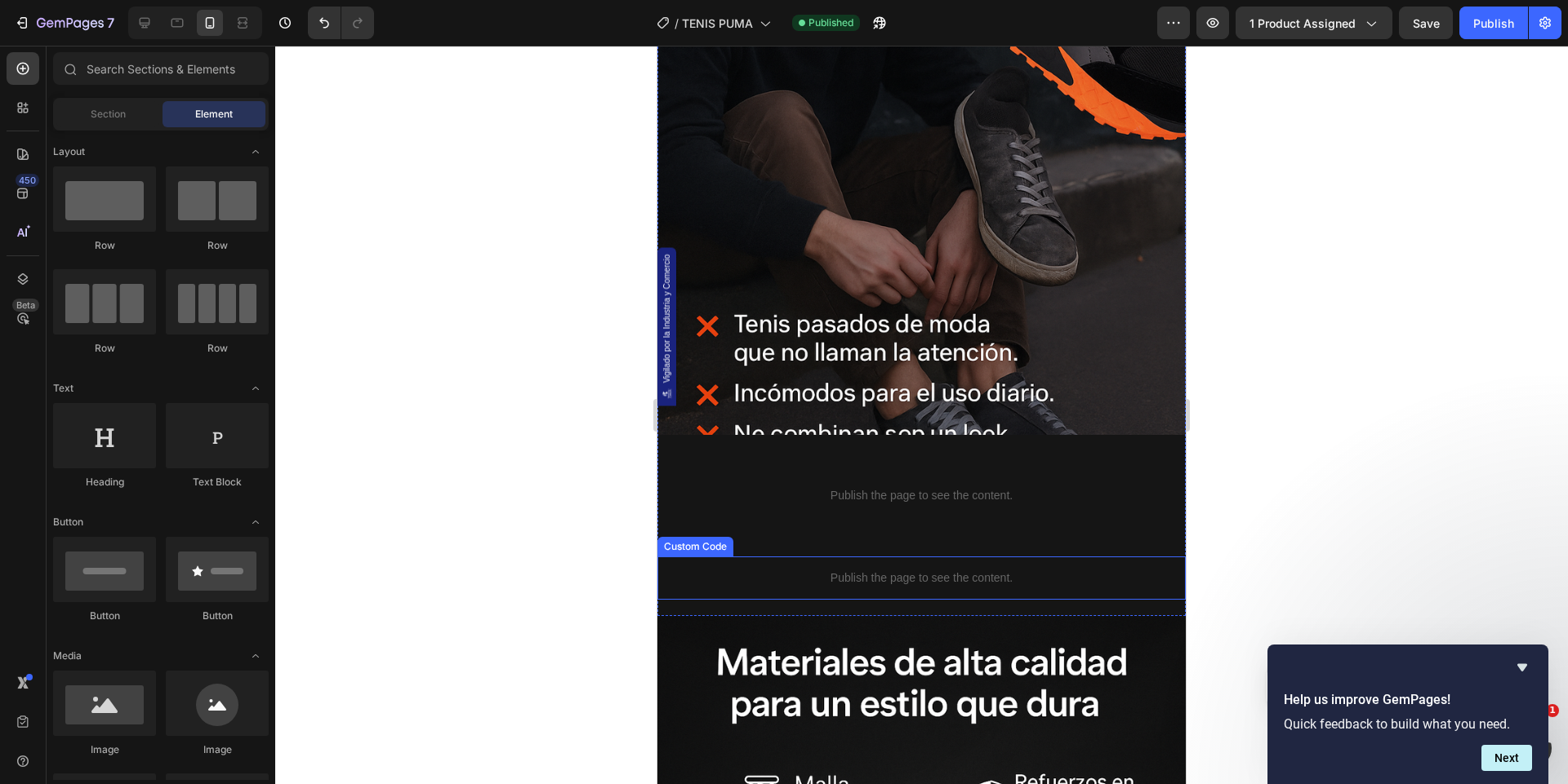
click at [828, 574] on p "Publish the page to see the content." at bounding box center [921, 578] width 528 height 17
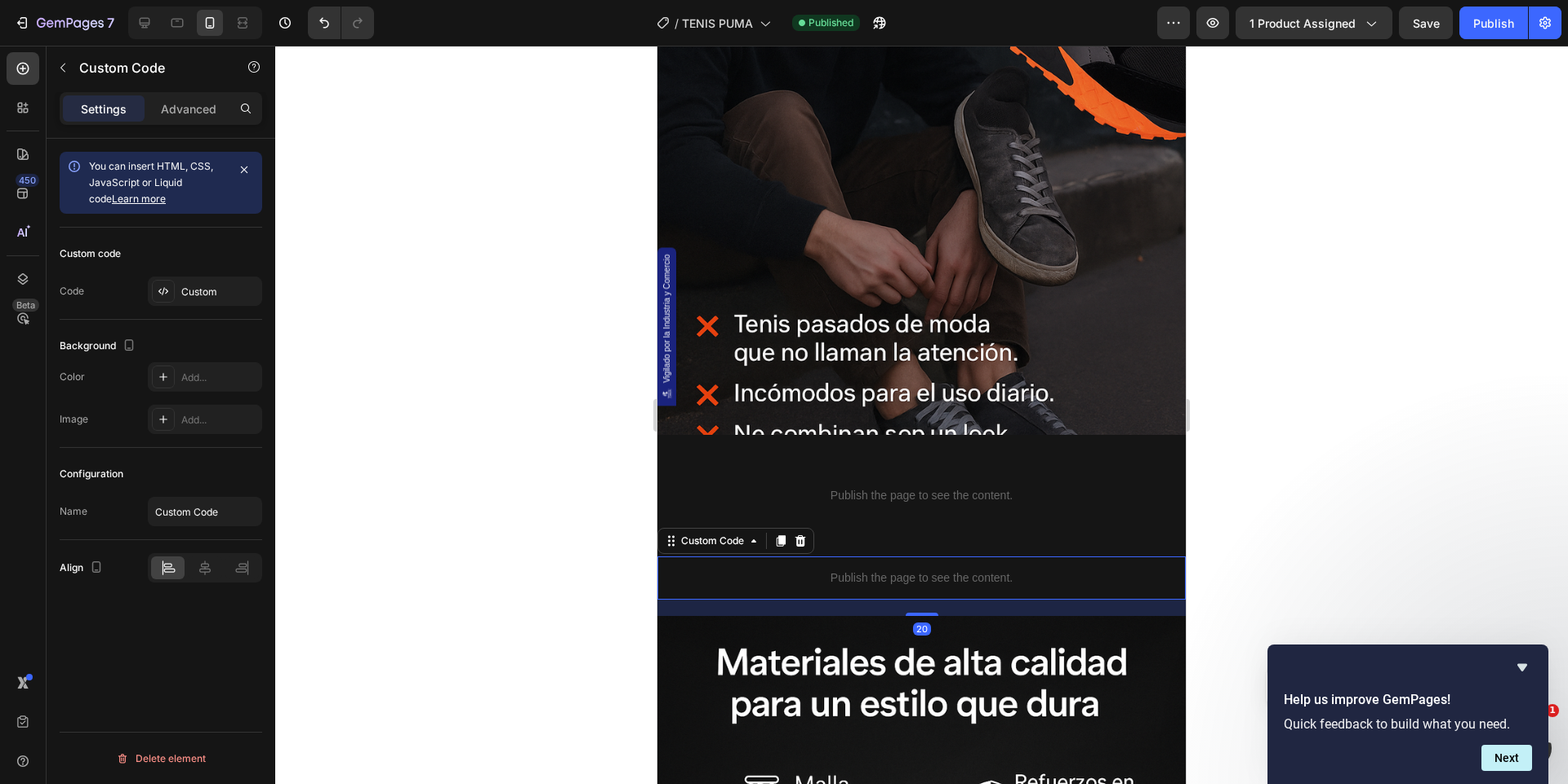
click at [828, 574] on p "Publish the page to see the content." at bounding box center [921, 578] width 528 height 17
click at [207, 286] on div "Custom" at bounding box center [220, 292] width 77 height 15
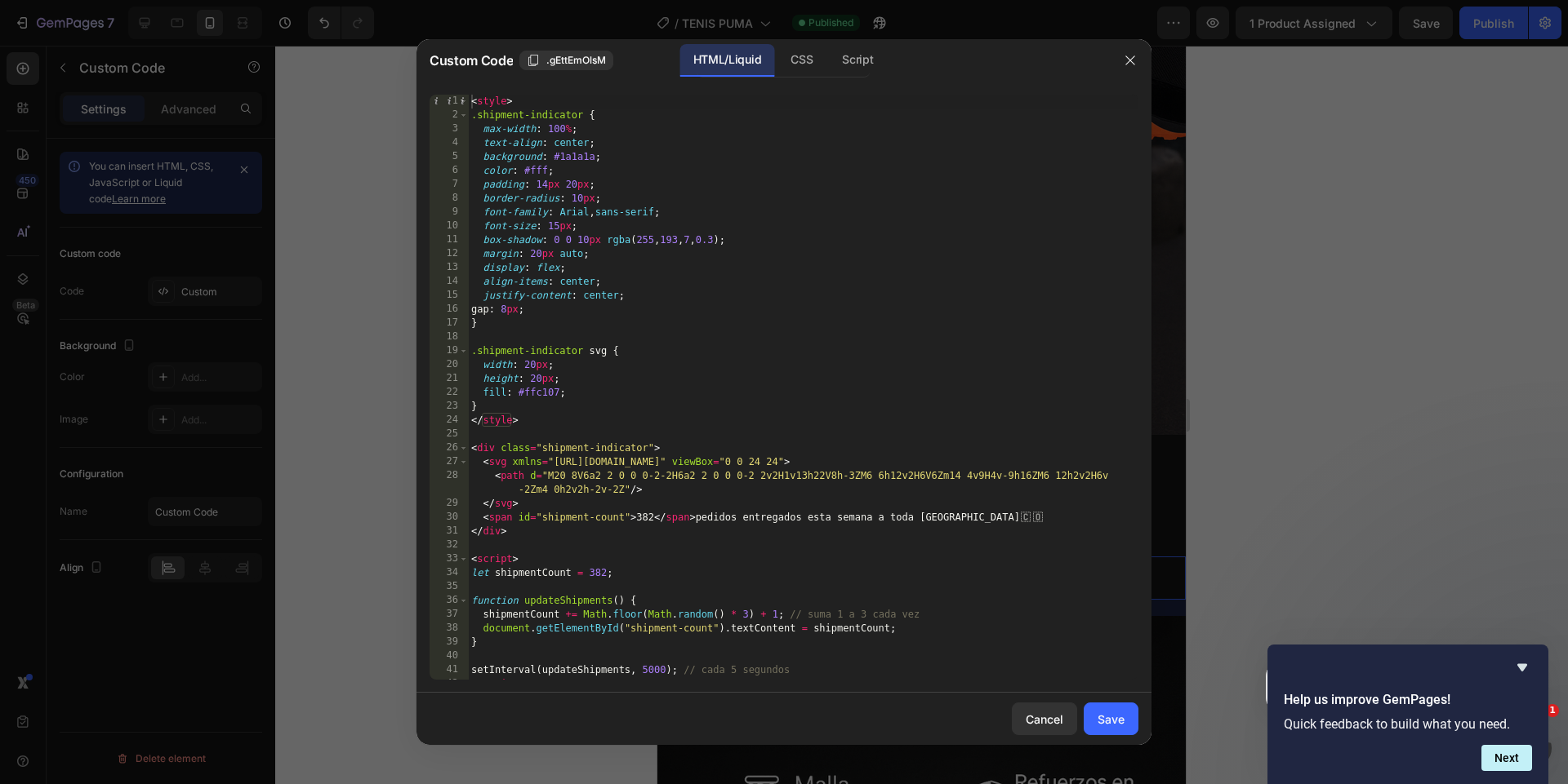
scroll to position [24, 0]
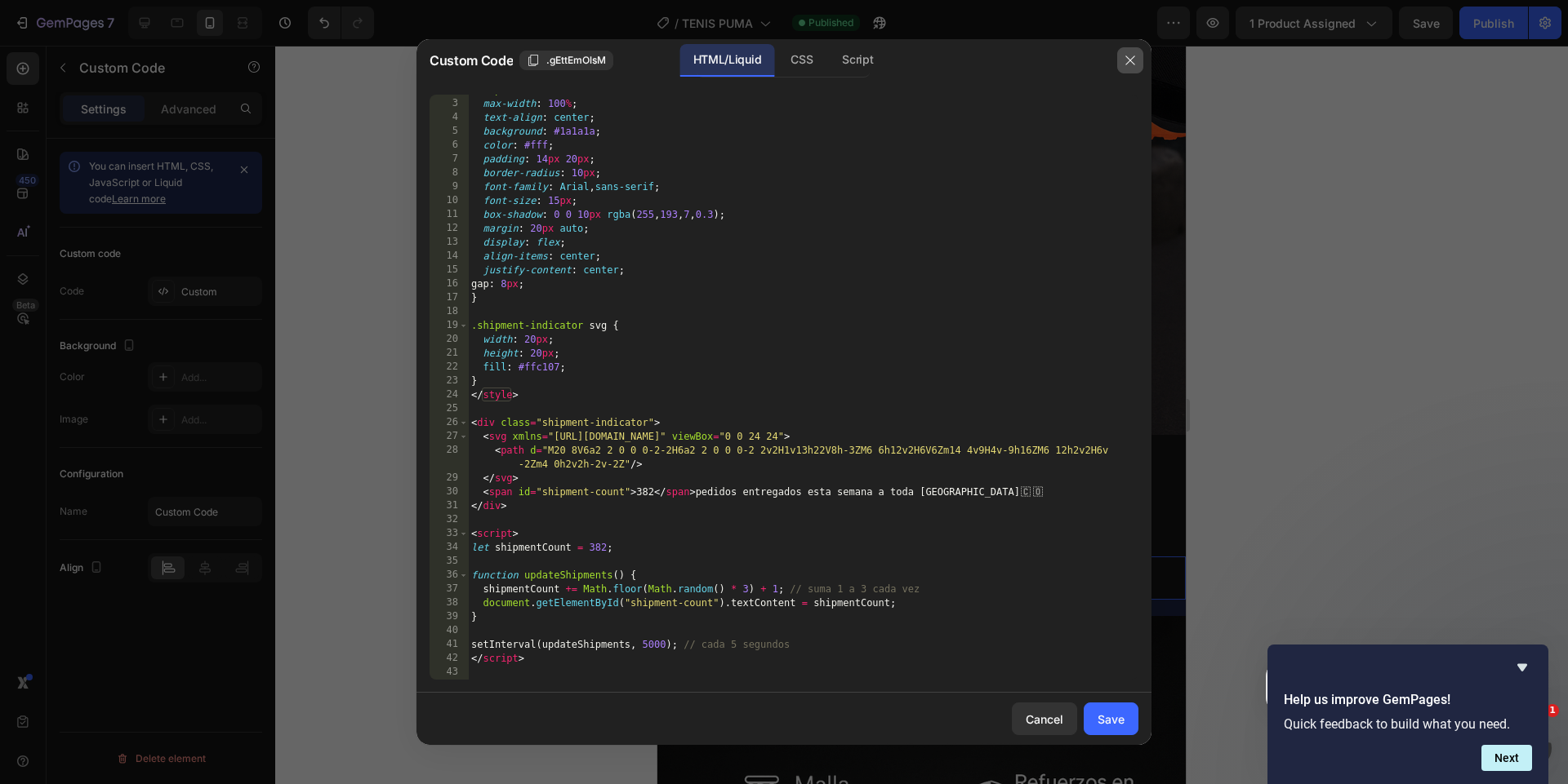
click at [1134, 65] on icon "button" at bounding box center [1129, 60] width 13 height 13
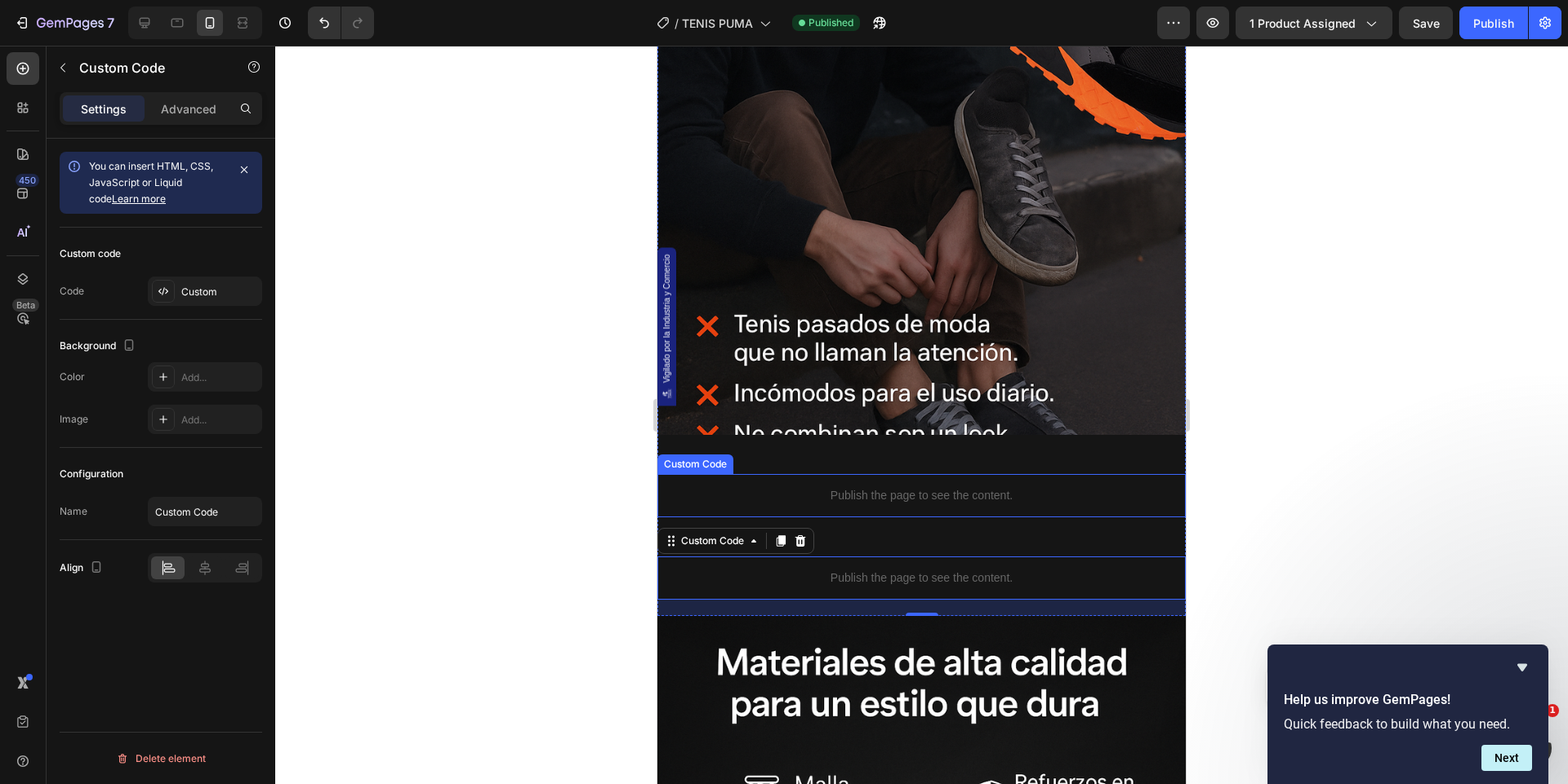
click at [840, 495] on p "Publish the page to see the content." at bounding box center [921, 496] width 528 height 17
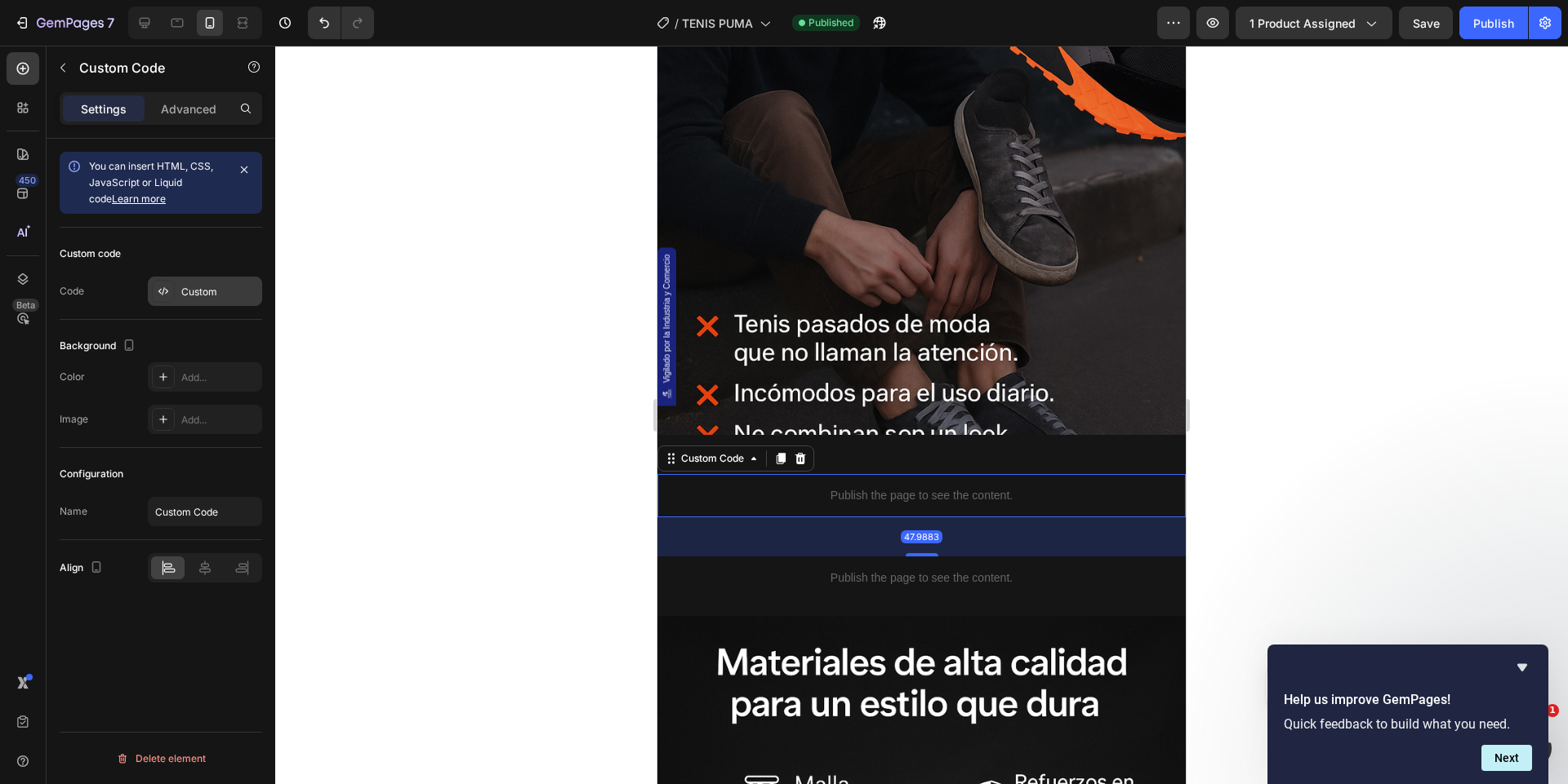
click at [218, 296] on div "Custom" at bounding box center [220, 292] width 77 height 15
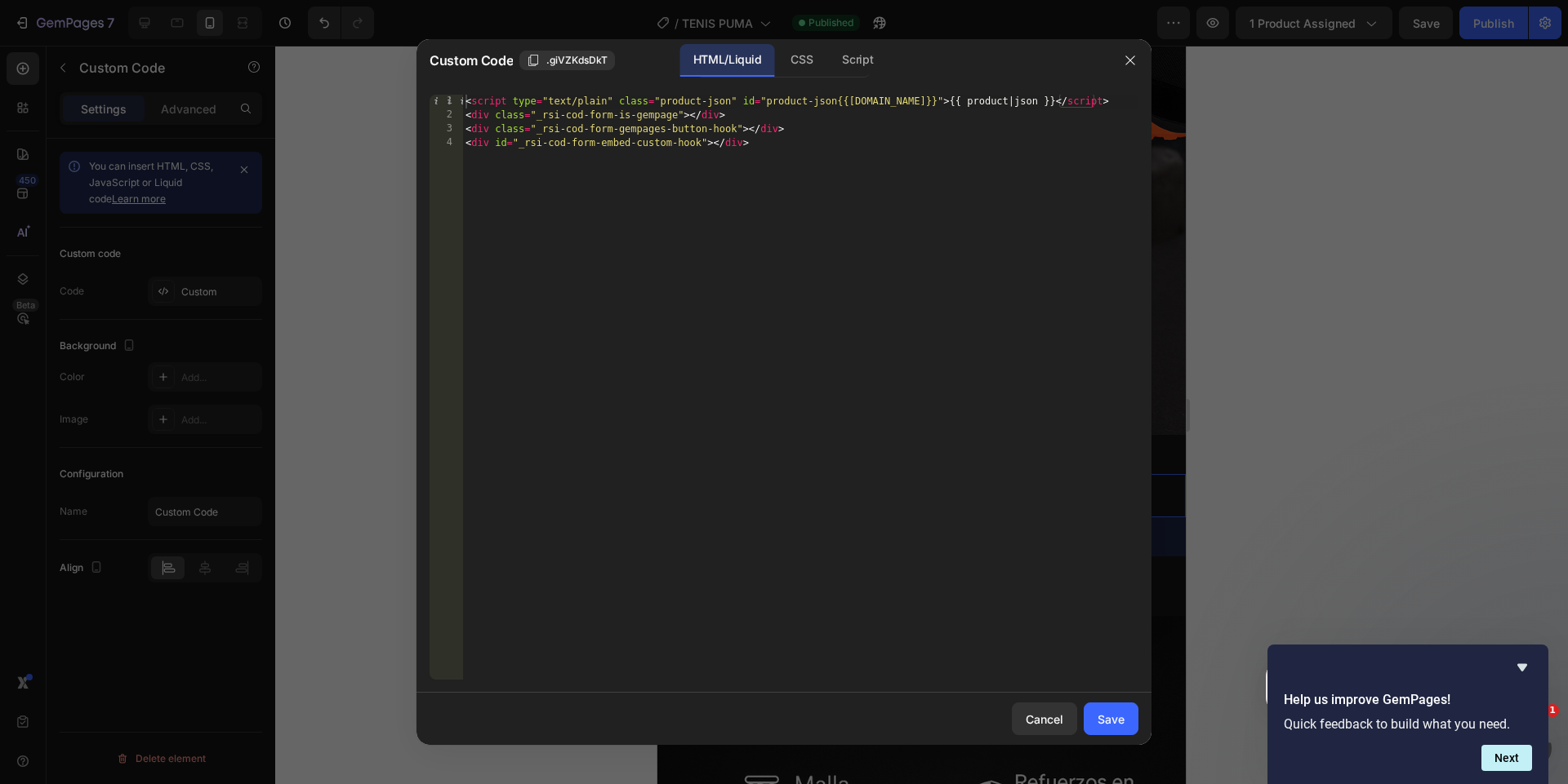
click at [1109, 61] on div at bounding box center [1129, 60] width 43 height 43
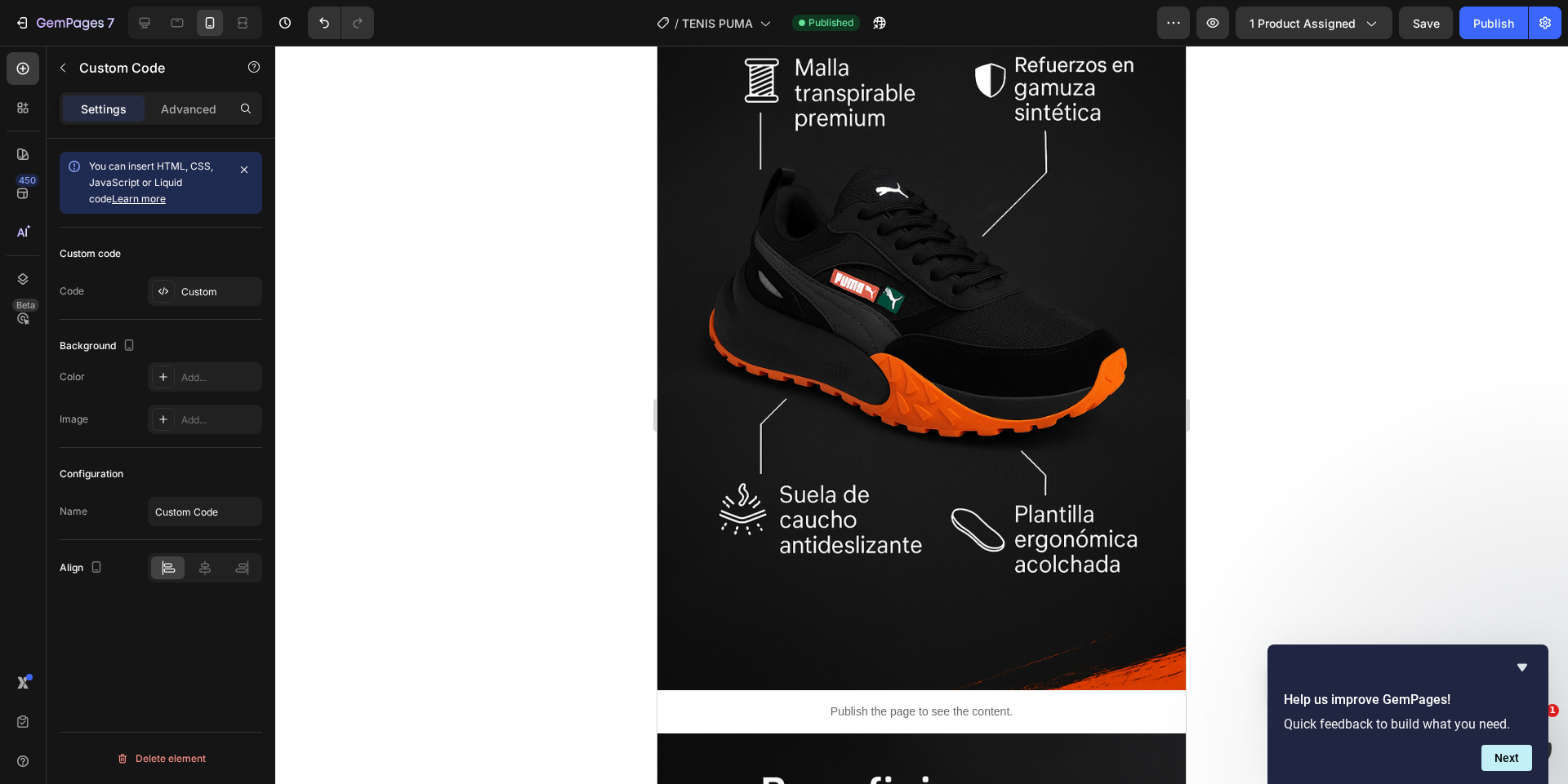
scroll to position [2305, 0]
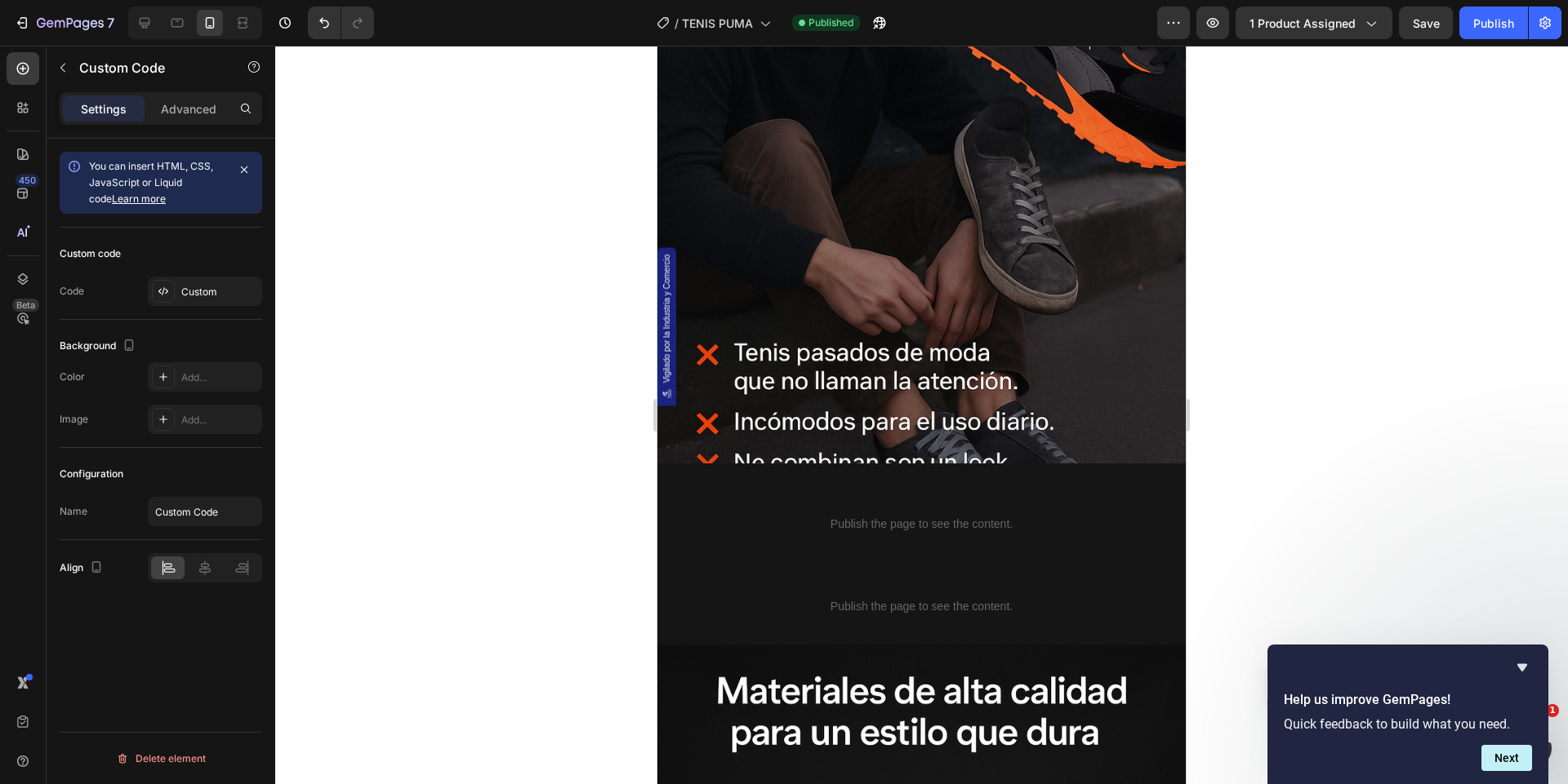
click at [905, 510] on div "Publish the page to see the content." at bounding box center [921, 525] width 528 height 44
click at [908, 526] on p "Publish the page to see the content." at bounding box center [921, 525] width 528 height 17
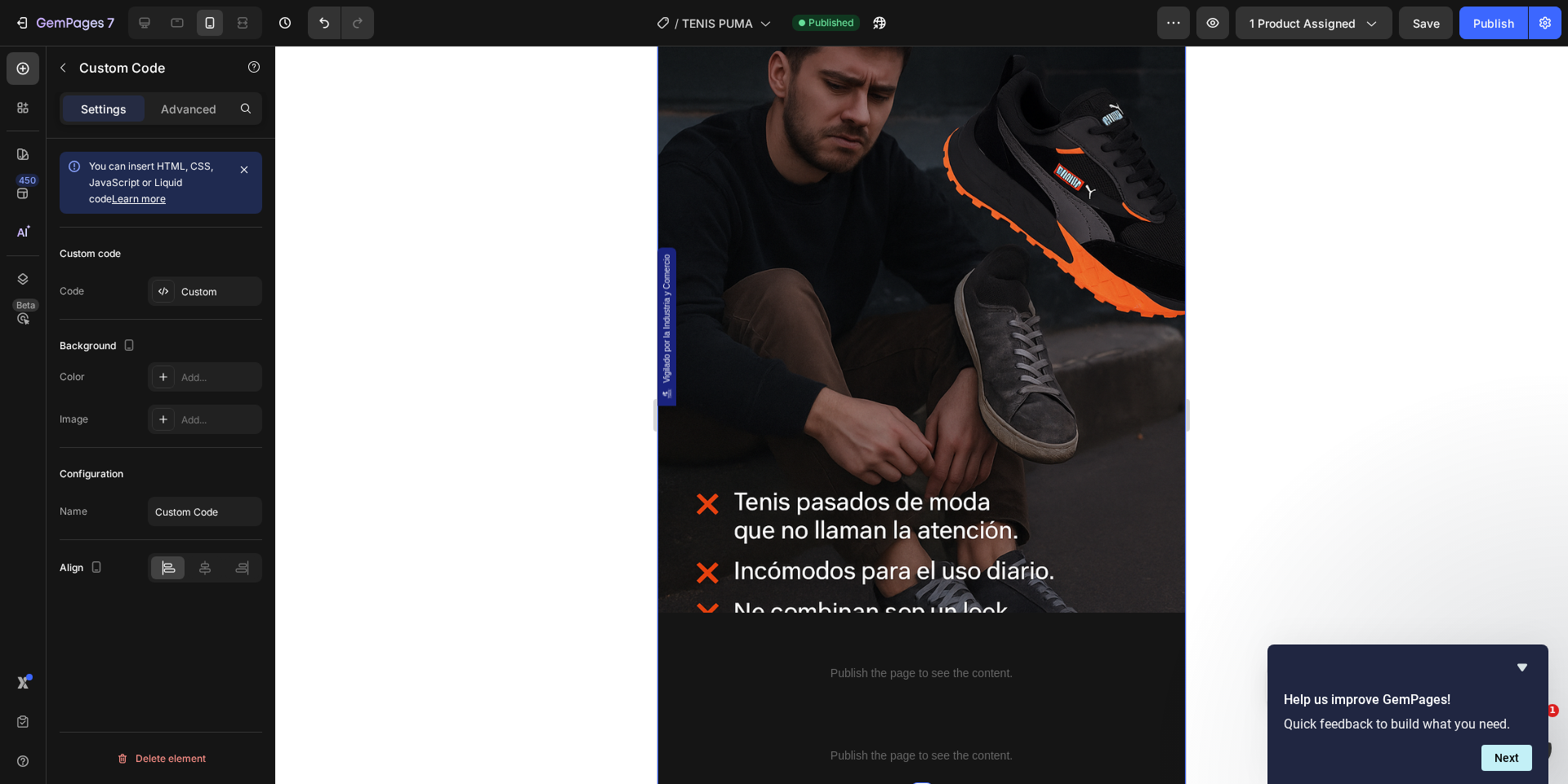
scroll to position [2213, 0]
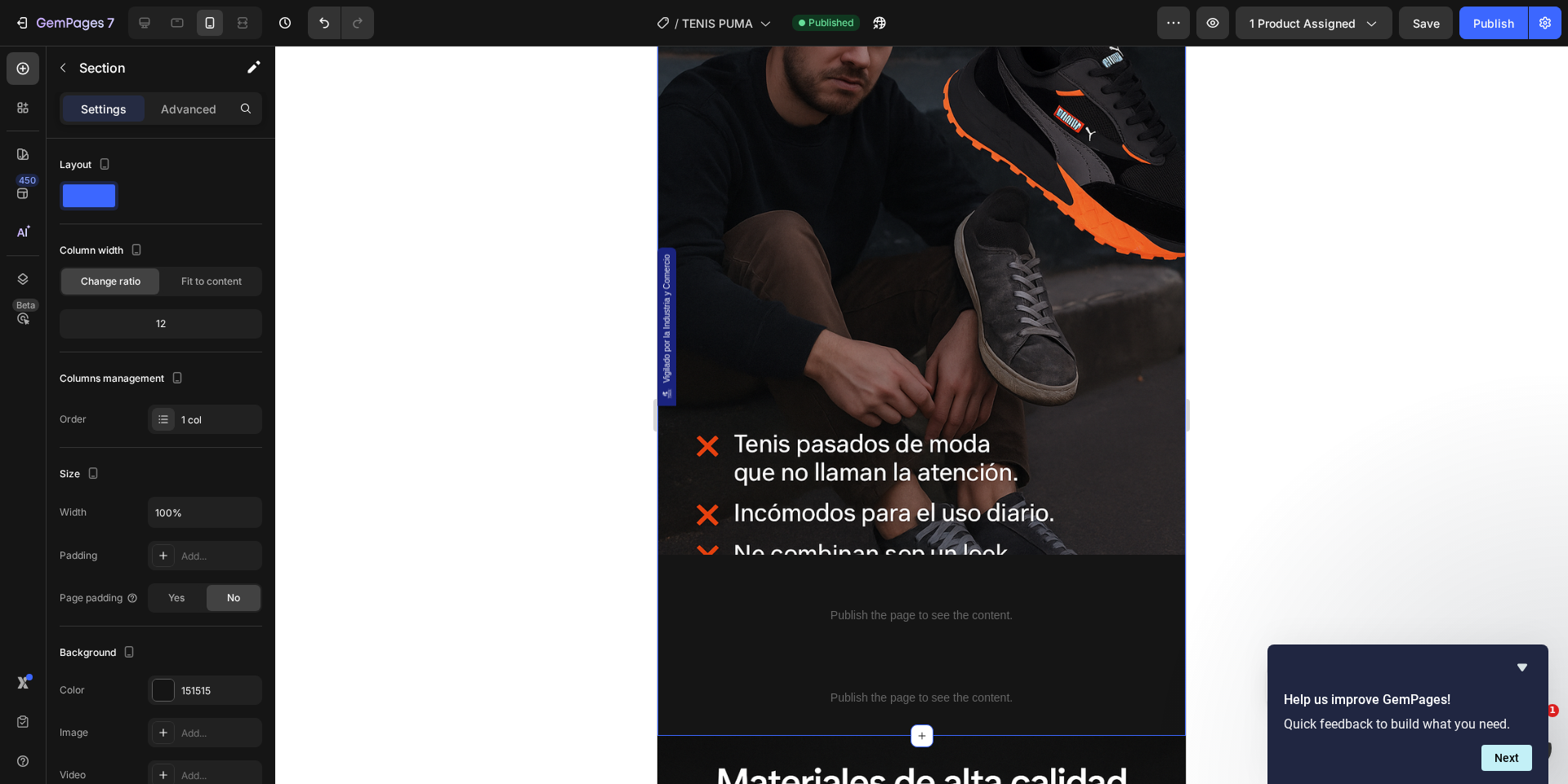
click at [845, 712] on div "Publish the page to see the content." at bounding box center [921, 698] width 528 height 44
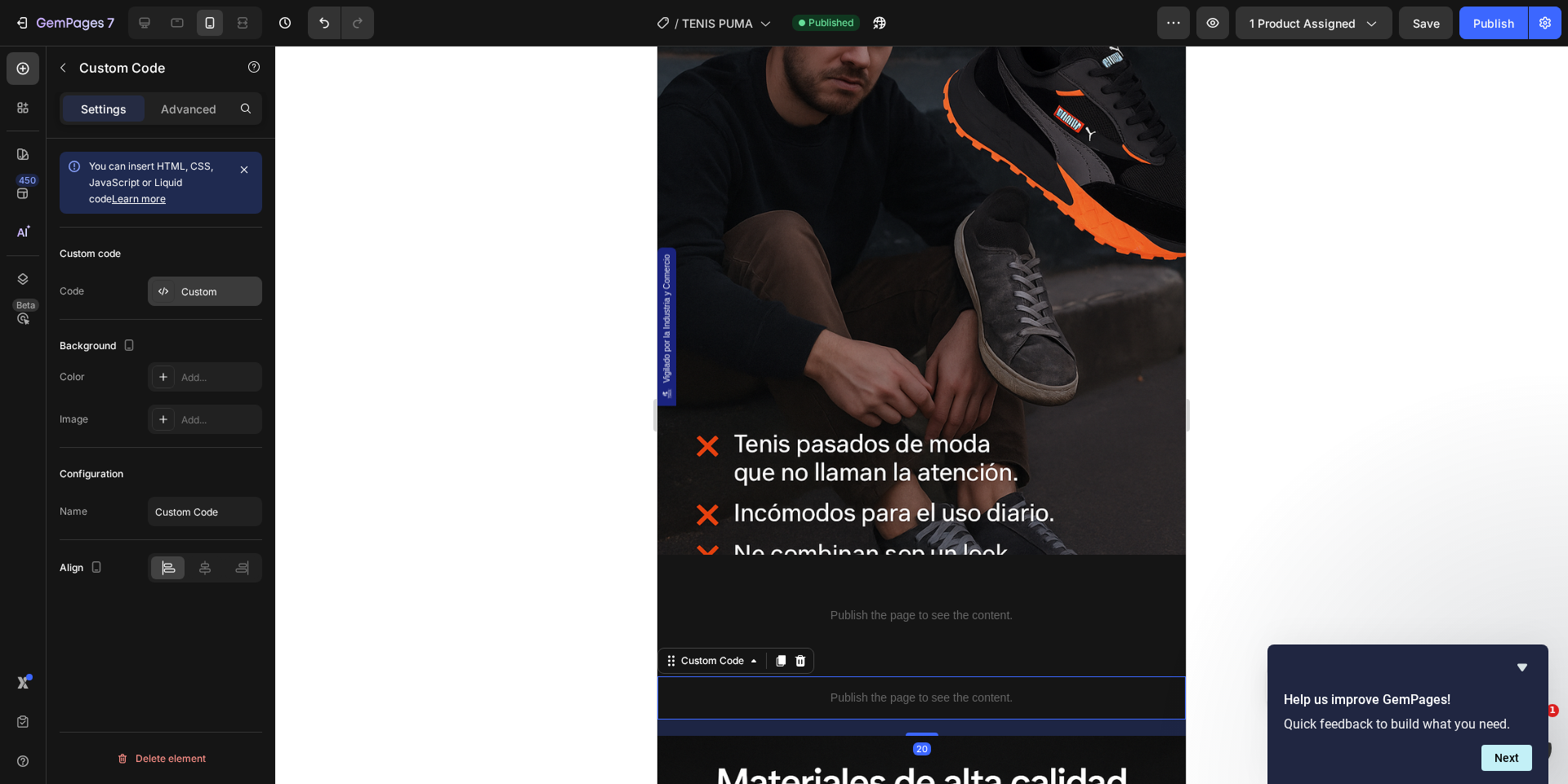
click at [226, 279] on div "Custom" at bounding box center [204, 292] width 114 height 30
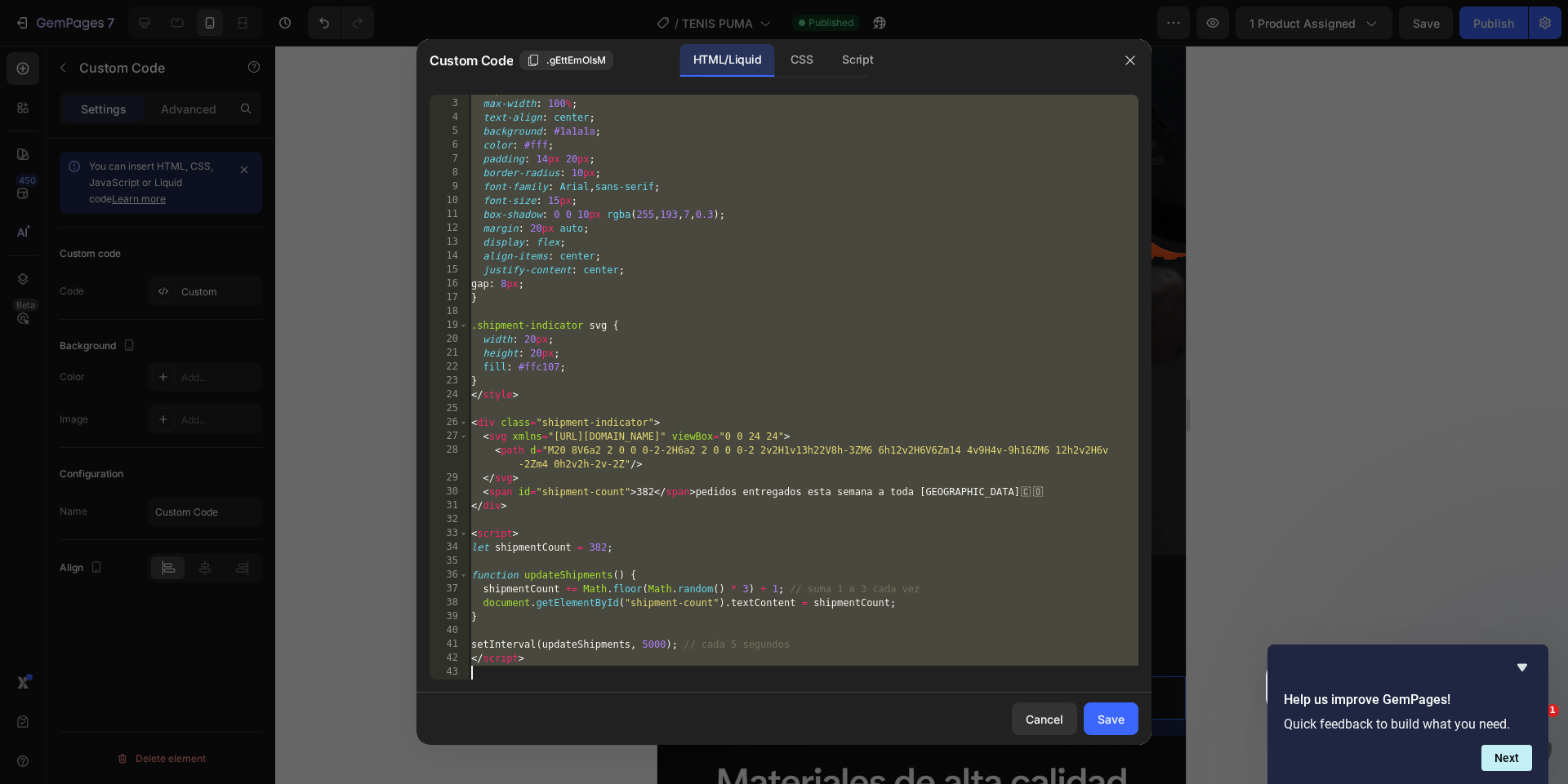
scroll to position [24, 0]
drag, startPoint x: 476, startPoint y: 101, endPoint x: 612, endPoint y: 856, distance: 767.2
click at [612, 0] on html "7 Version history / TENIS PUMA Published Preview 1 product assigned Save Publis…" at bounding box center [784, 0] width 1568 height 0
type textarea "<"
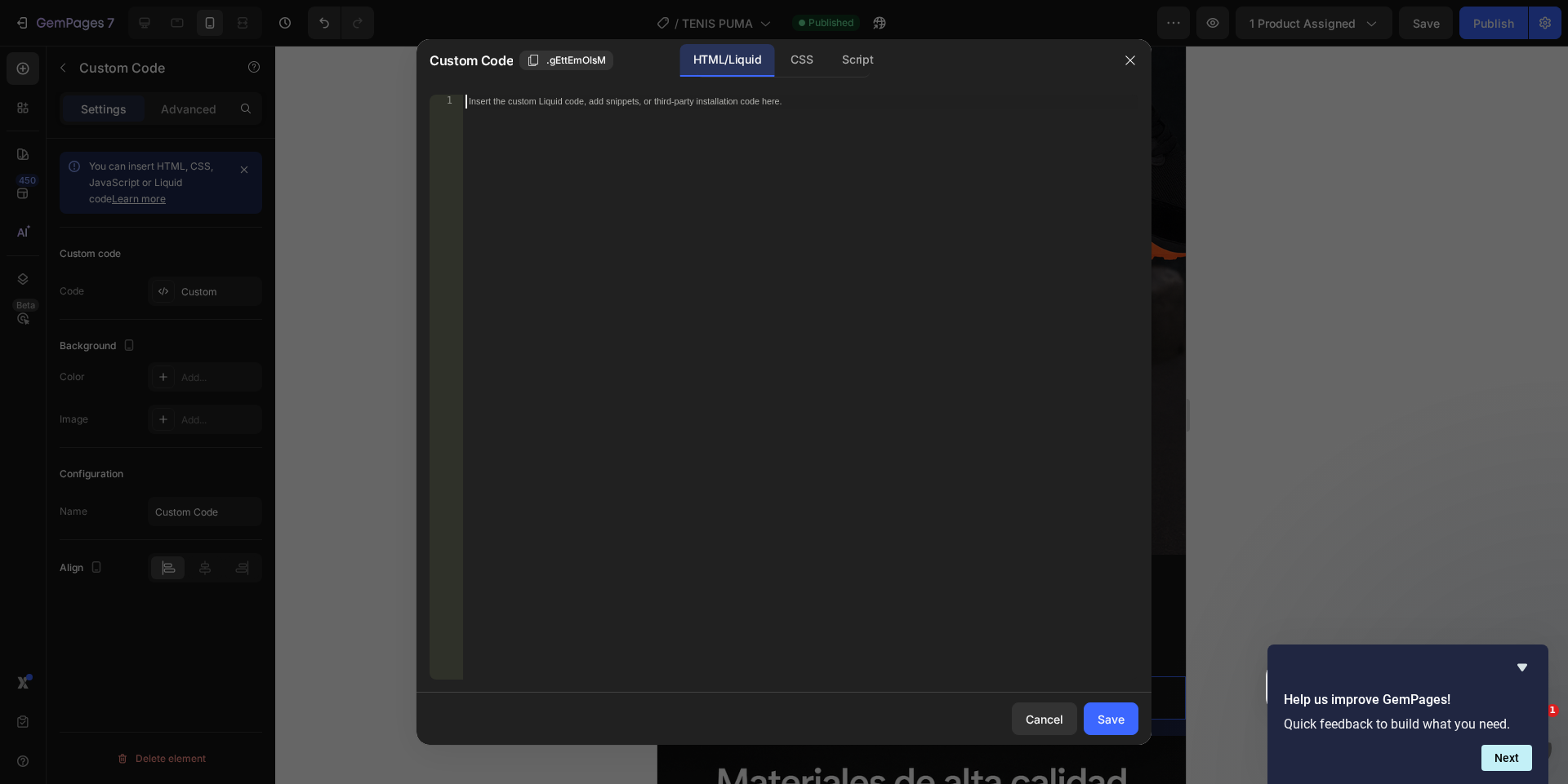
scroll to position [3174, 0]
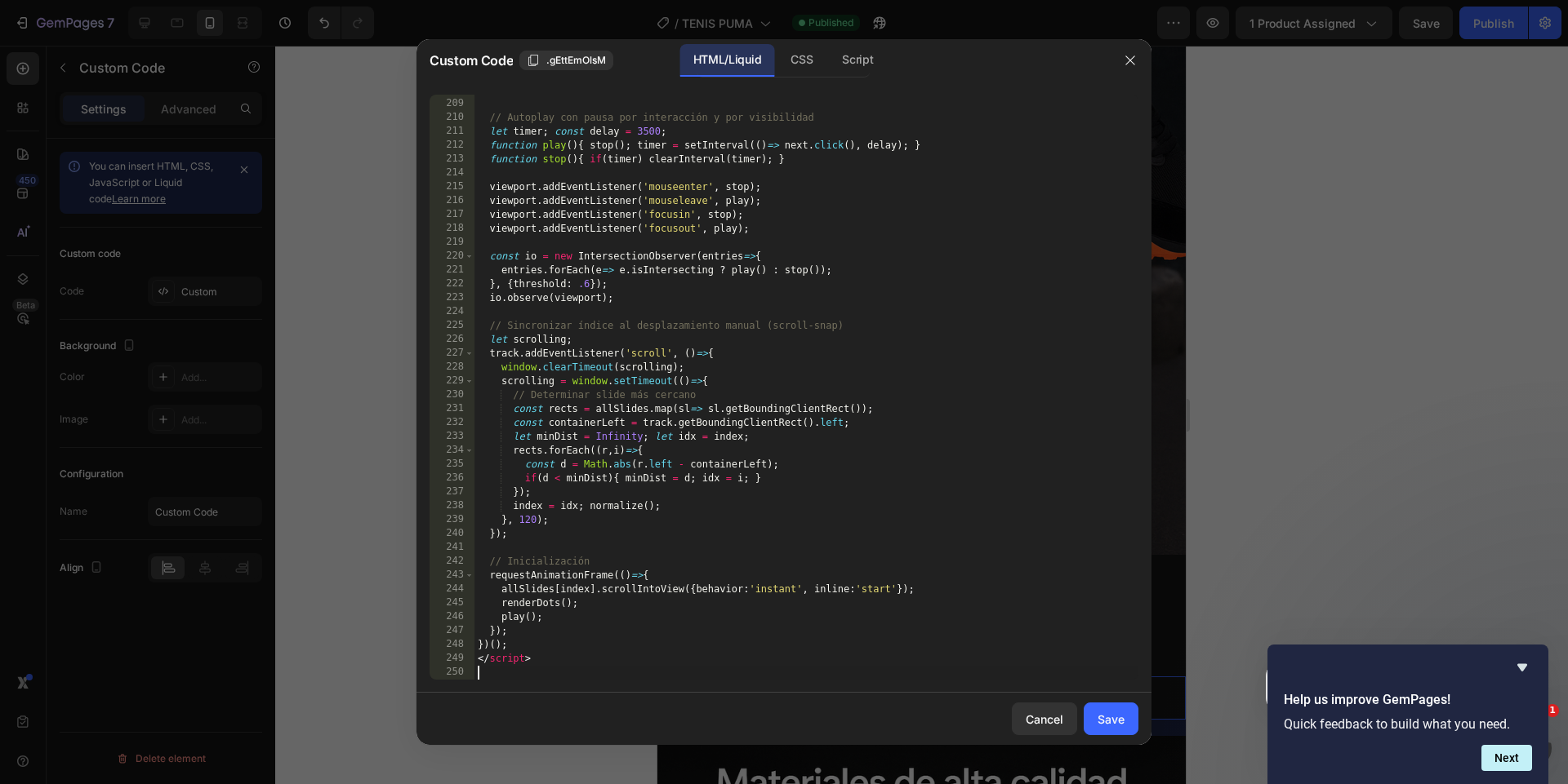
click at [1098, 701] on div "Cancel Save" at bounding box center [784, 719] width 735 height 52
click at [1109, 723] on div "Save" at bounding box center [1110, 719] width 27 height 17
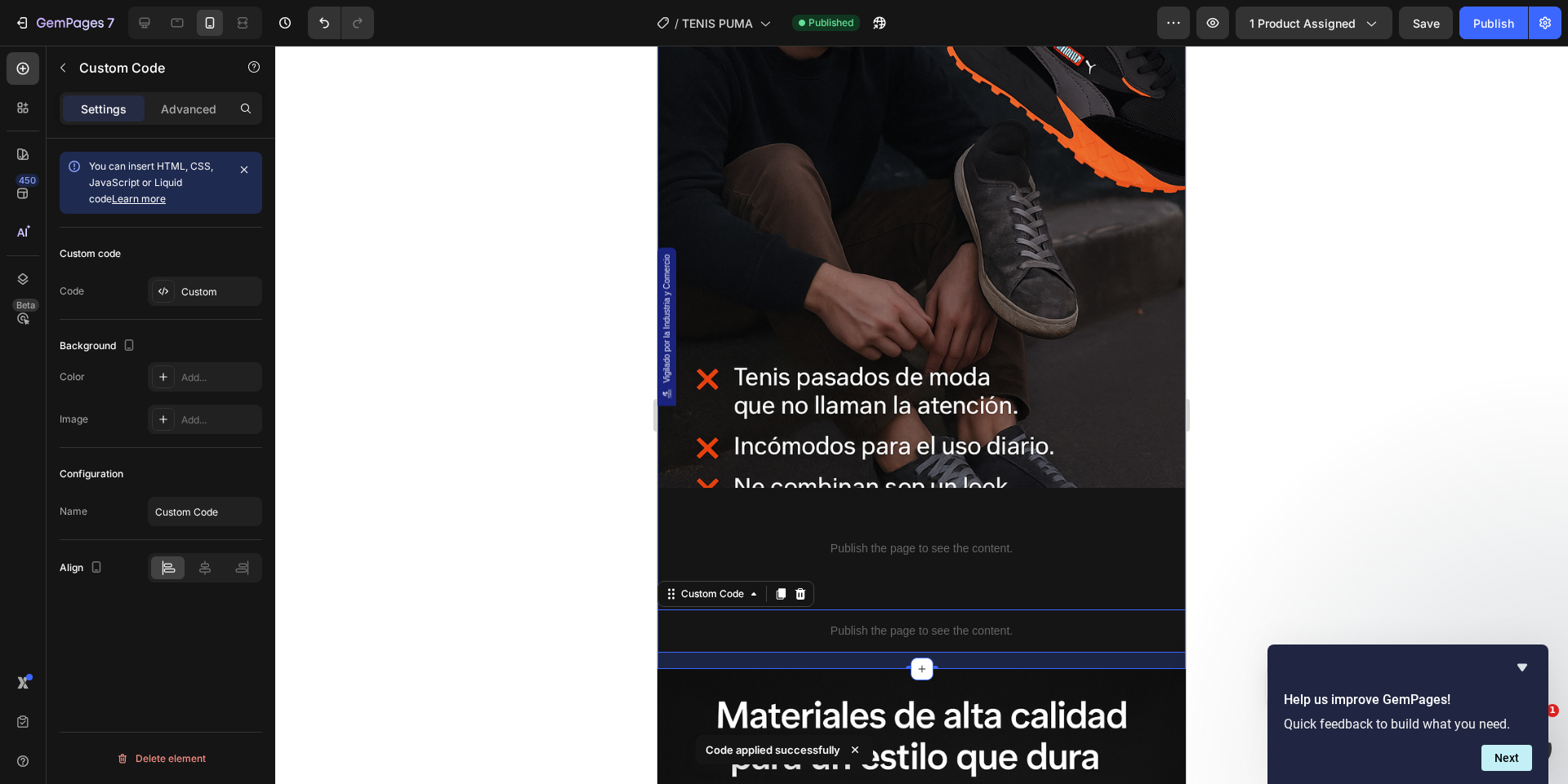
scroll to position [2301, 0]
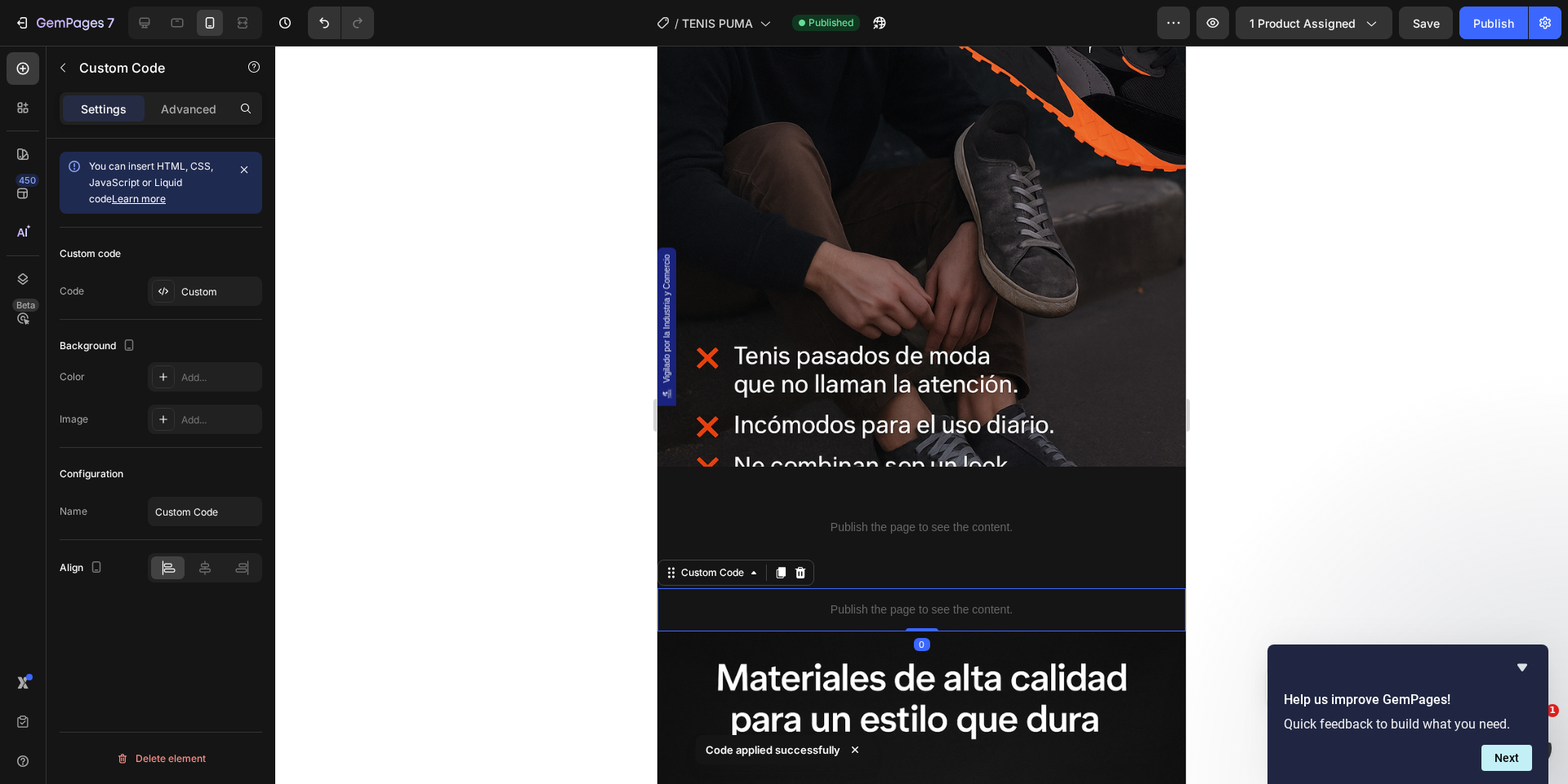
drag, startPoint x: 928, startPoint y: 649, endPoint x: 946, endPoint y: 578, distance: 73.2
click at [931, 600] on div "Publish the page to see the content. Custom Code 0" at bounding box center [921, 610] width 528 height 44
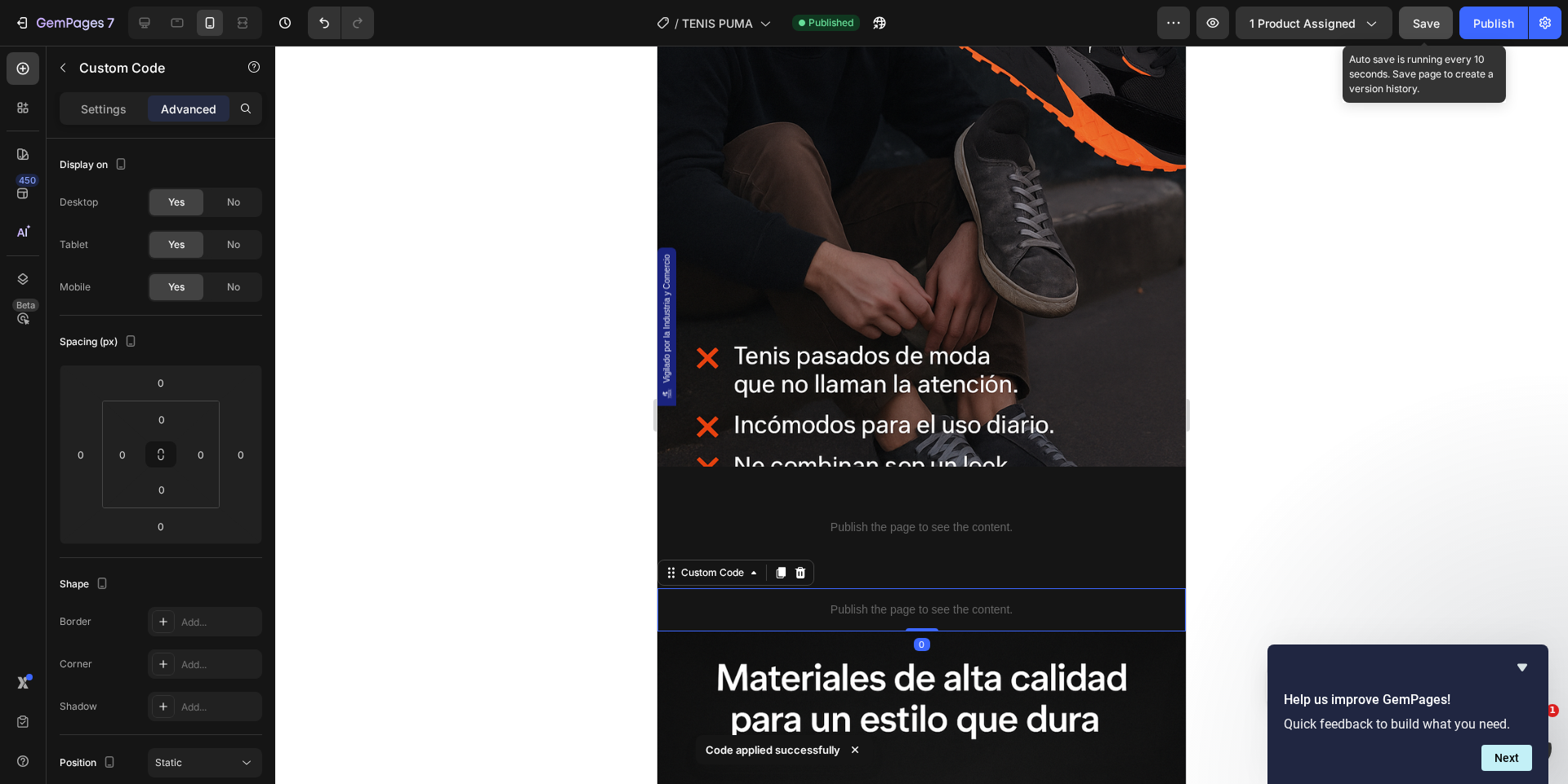
click at [1409, 17] on button "Save" at bounding box center [1426, 22] width 54 height 32
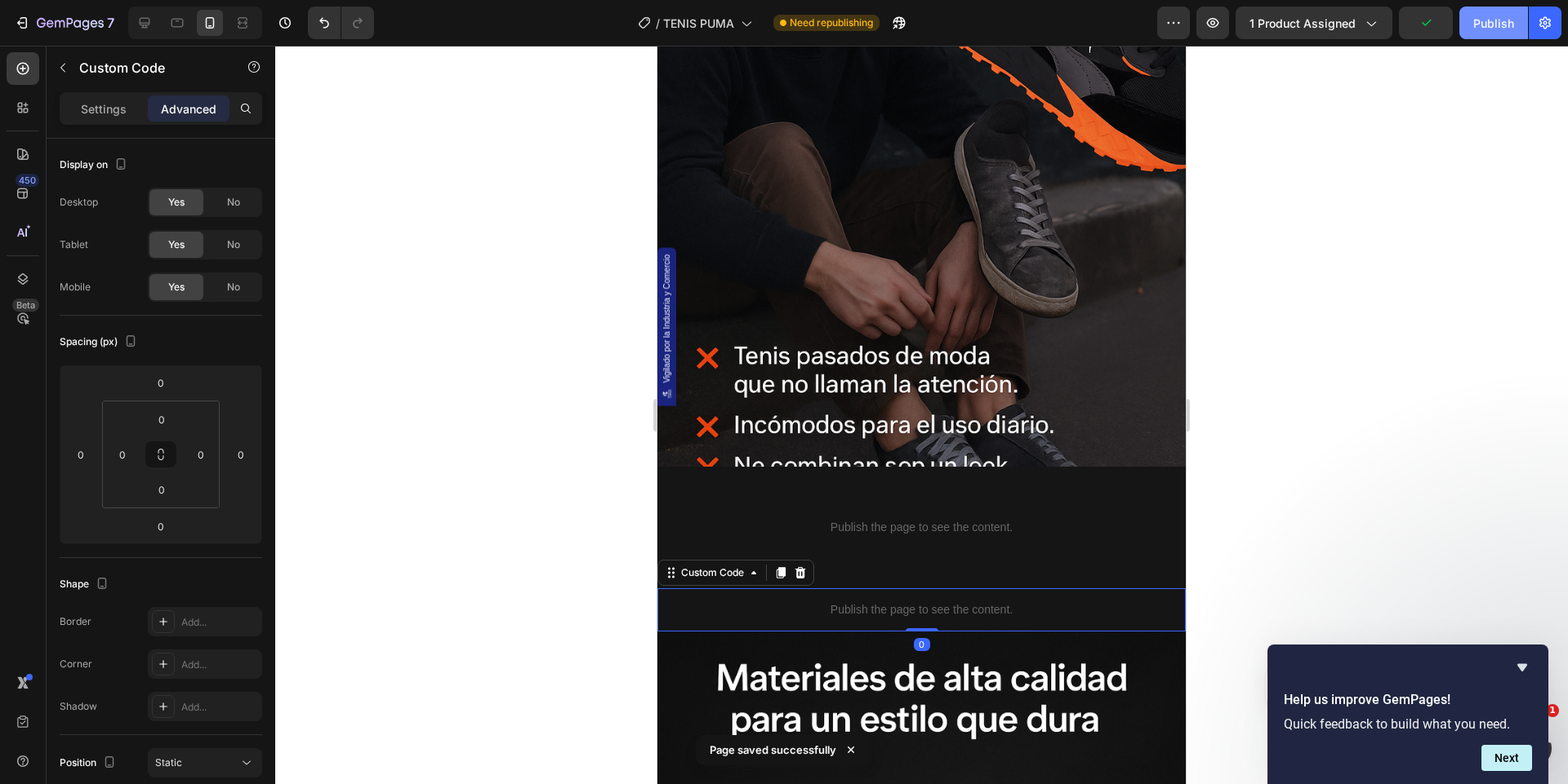
click at [1492, 24] on div "Publish" at bounding box center [1493, 24] width 41 height 17
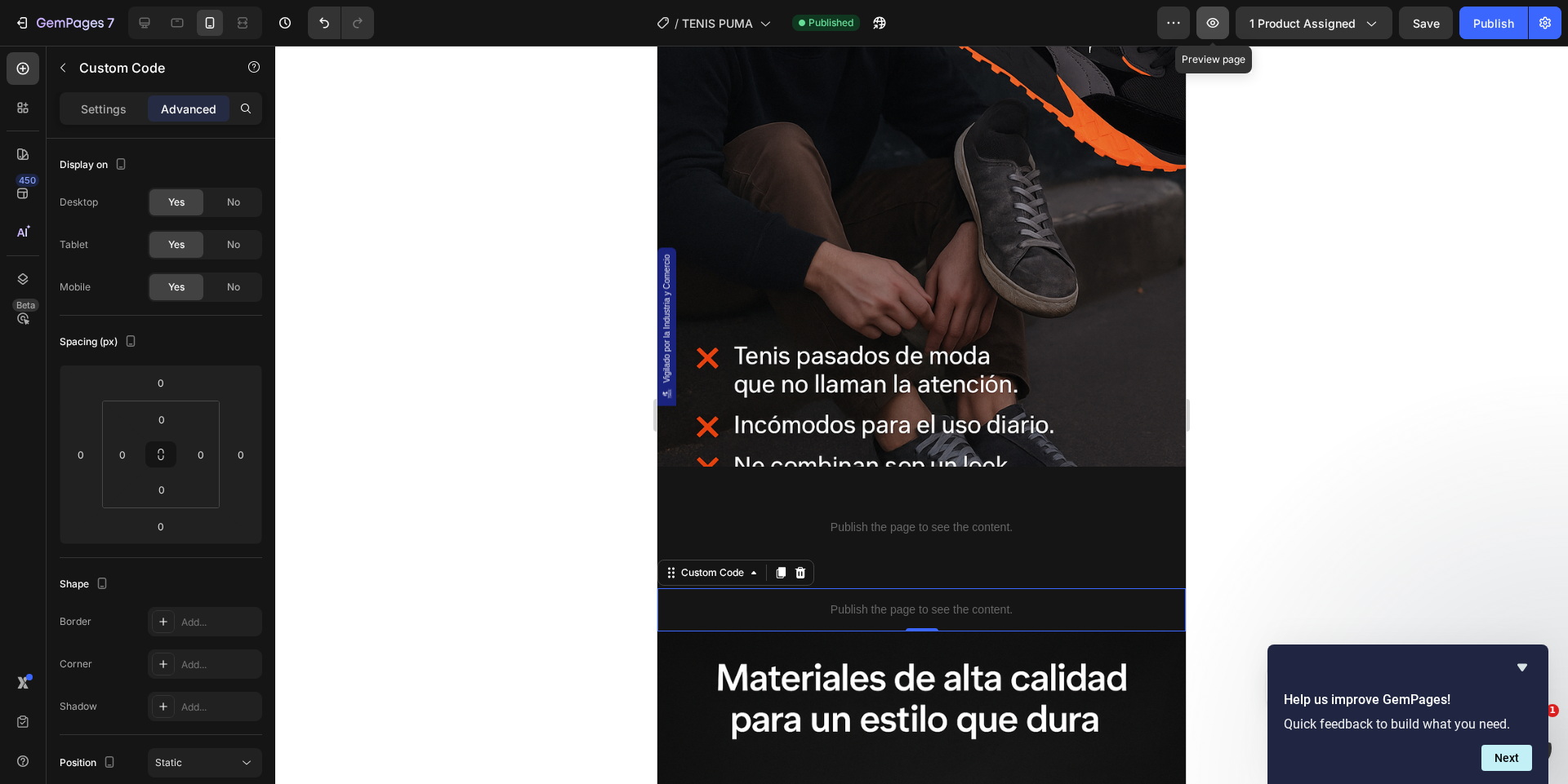
click at [1207, 24] on icon "button" at bounding box center [1212, 23] width 17 height 17
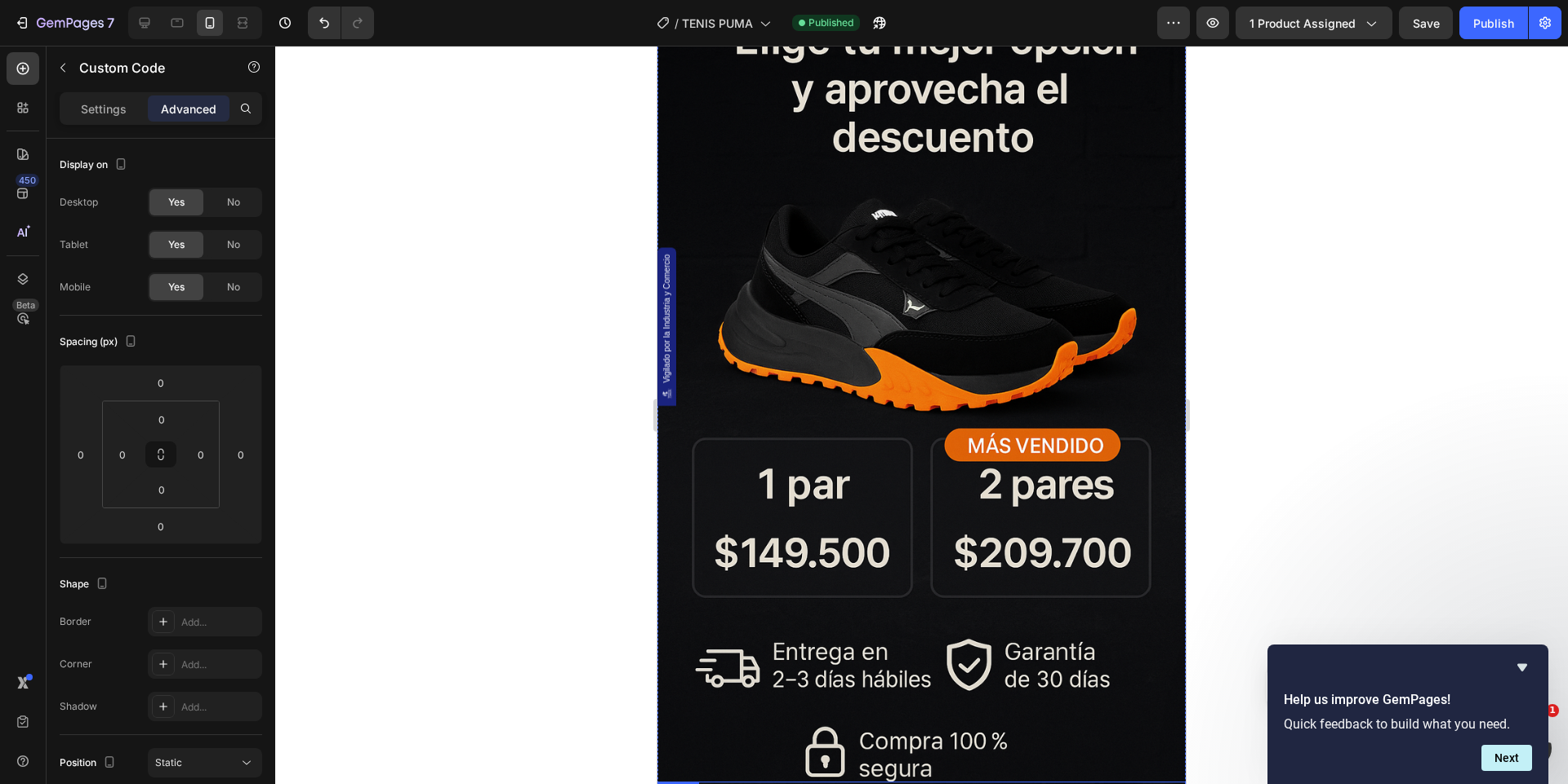
scroll to position [0, 0]
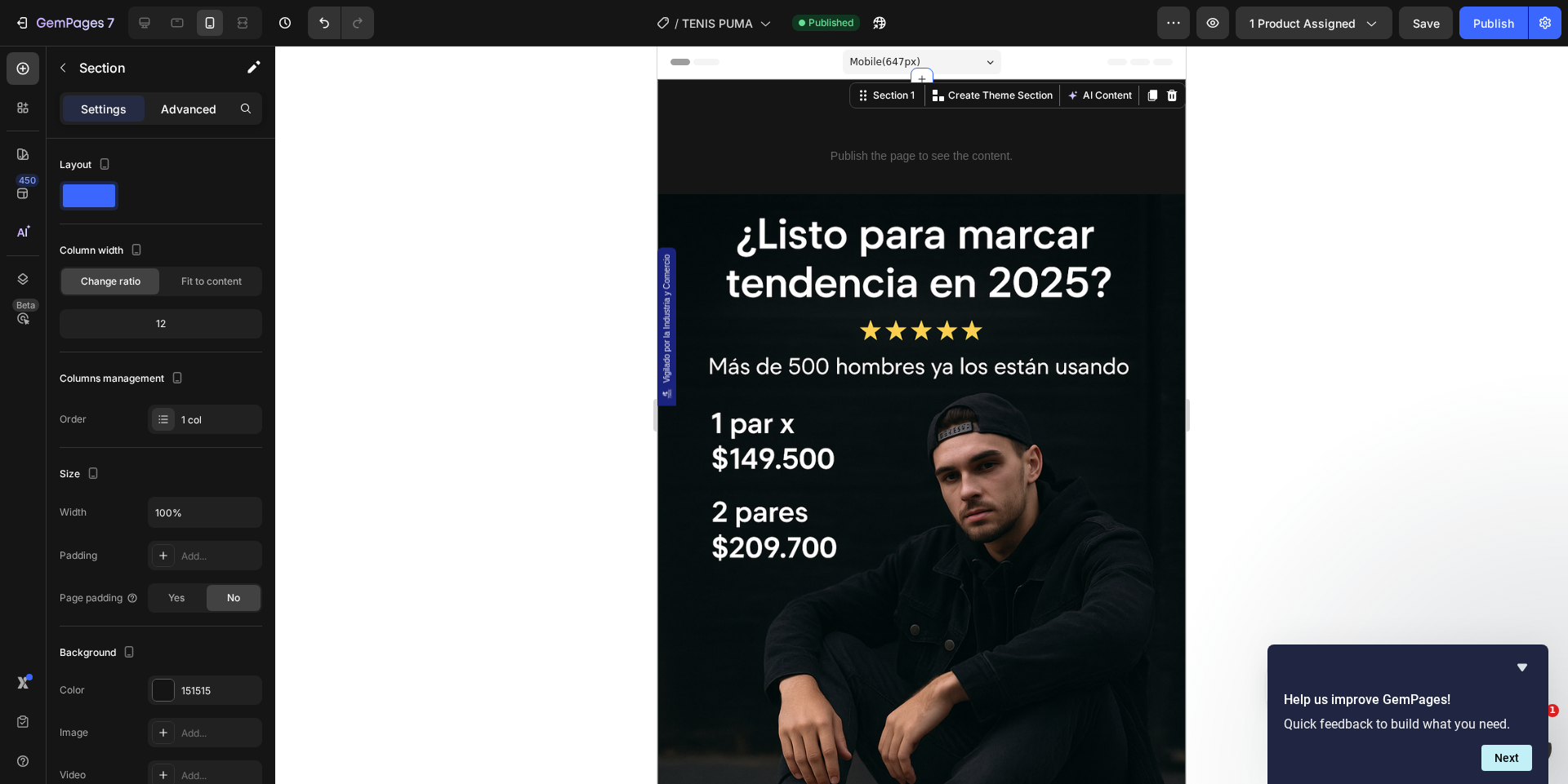
click at [181, 107] on p "Advanced" at bounding box center [189, 109] width 56 height 17
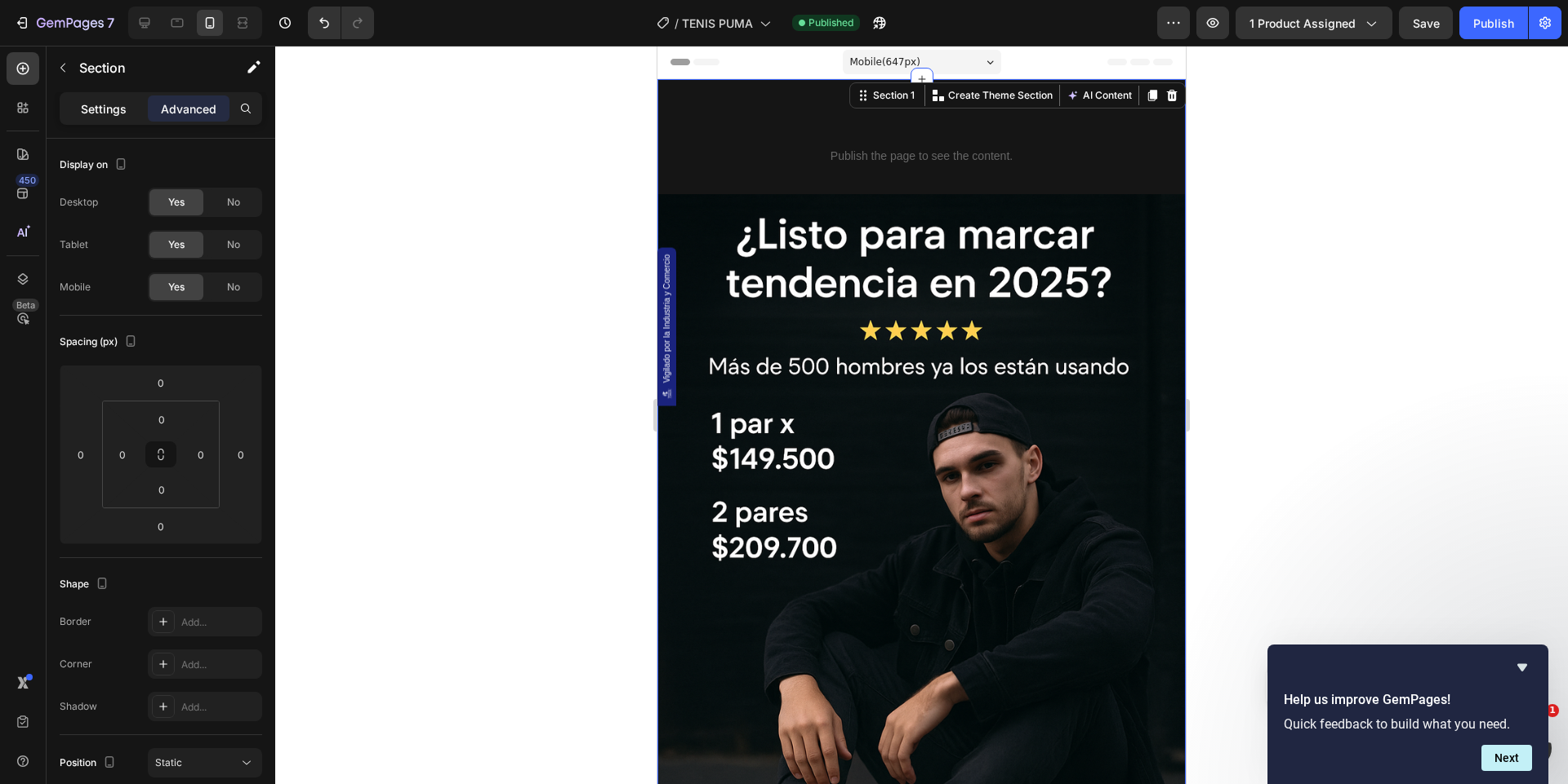
click at [122, 117] on p "Settings" at bounding box center [104, 109] width 45 height 17
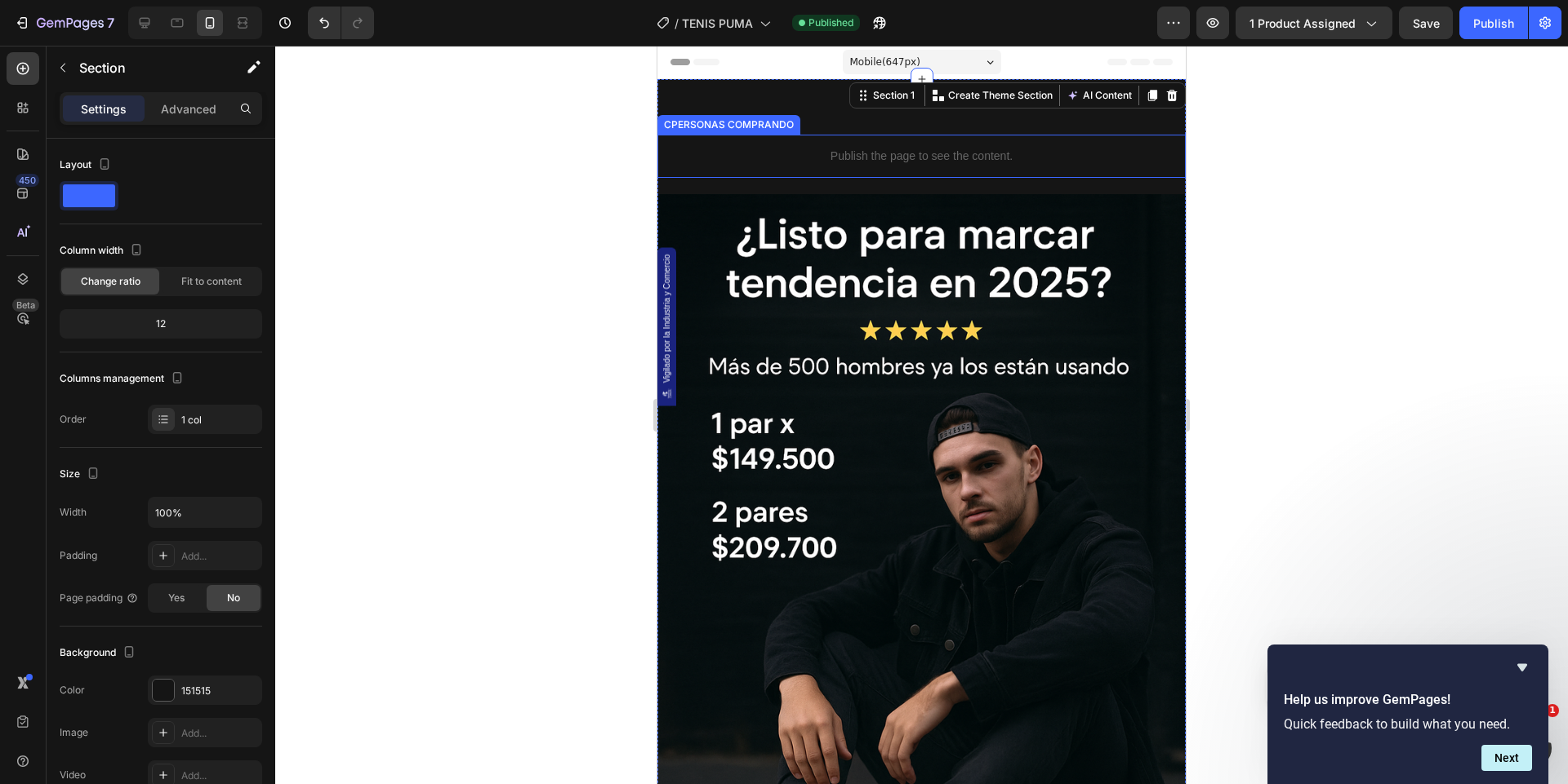
click at [850, 151] on p "Publish the page to see the content." at bounding box center [921, 156] width 528 height 17
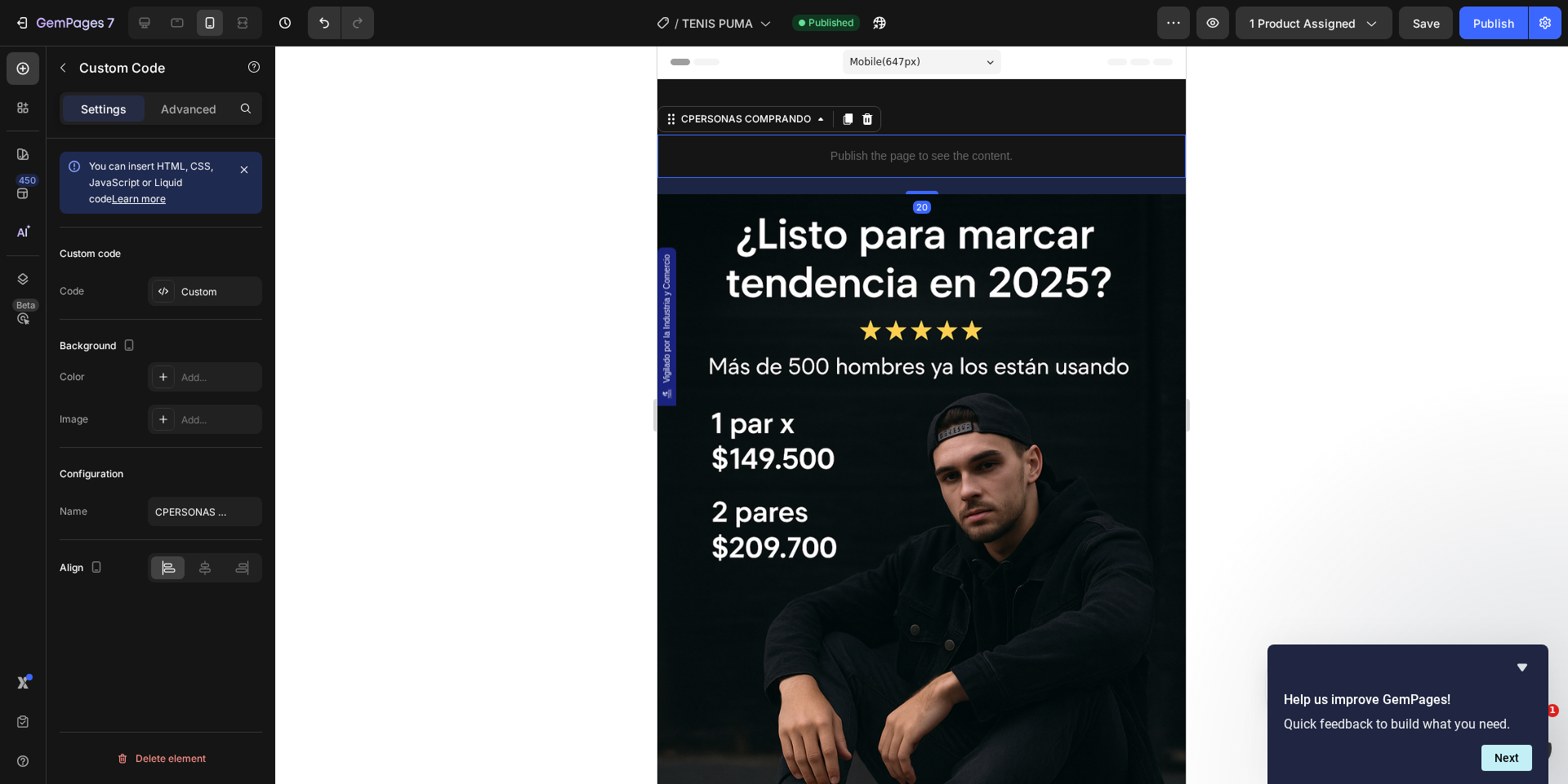
click at [215, 124] on div "Settings Advanced" at bounding box center [161, 115] width 229 height 46
click at [201, 108] on p "Advanced" at bounding box center [189, 109] width 56 height 17
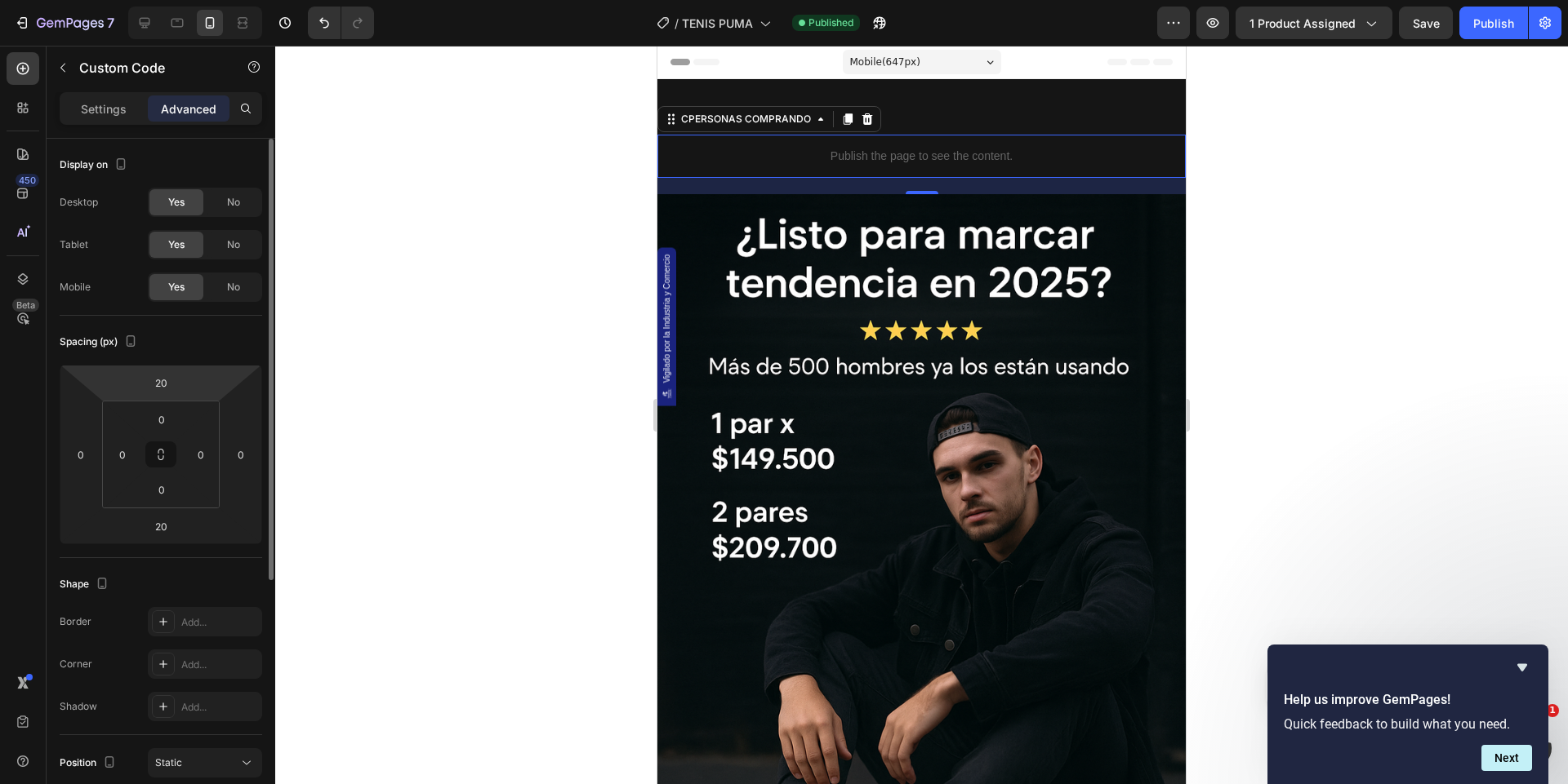
click at [167, 382] on input "20" at bounding box center [160, 382] width 32 height 24
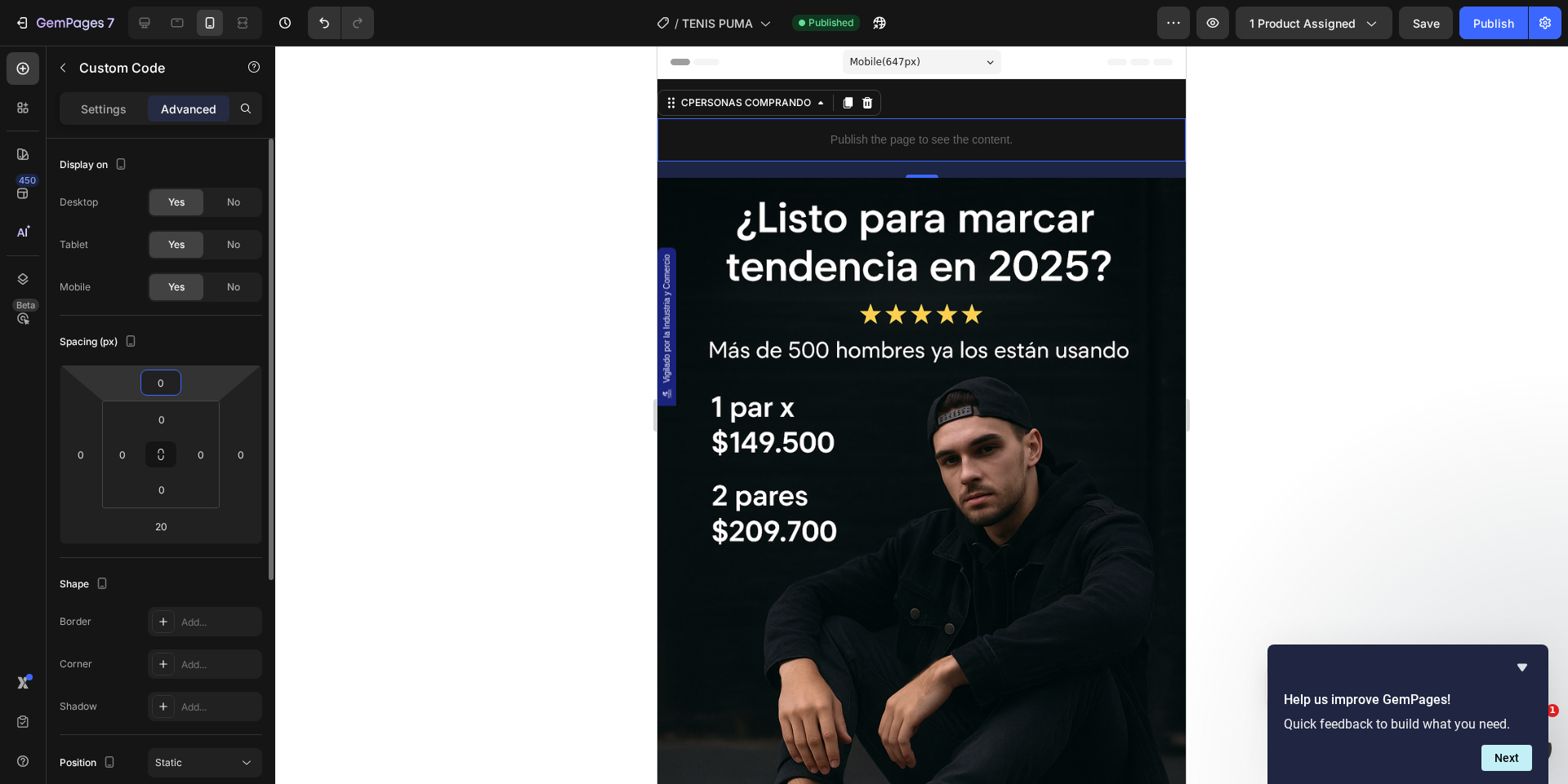
type input "0"
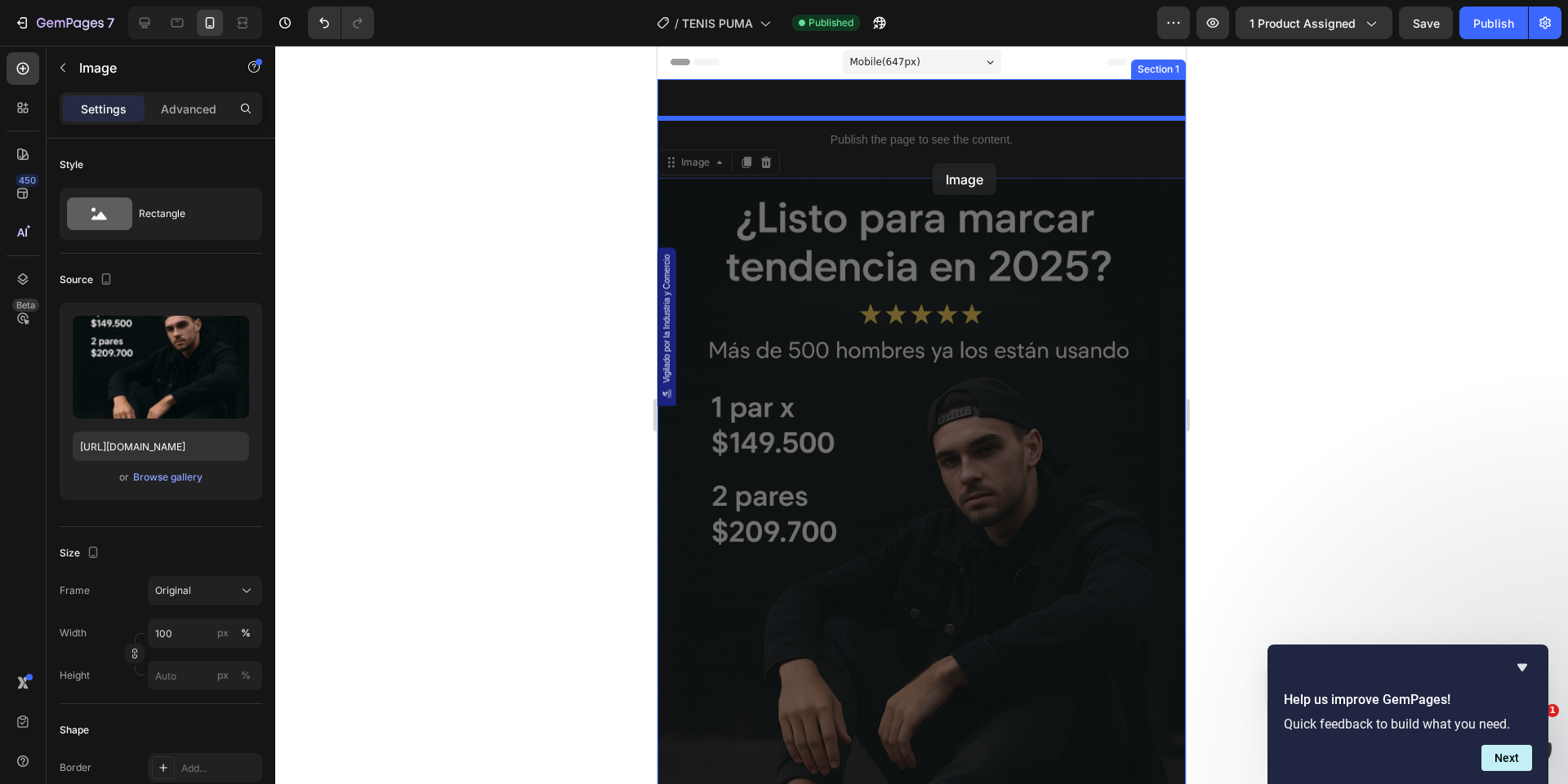
drag, startPoint x: 931, startPoint y: 177, endPoint x: 932, endPoint y: 163, distance: 14.0
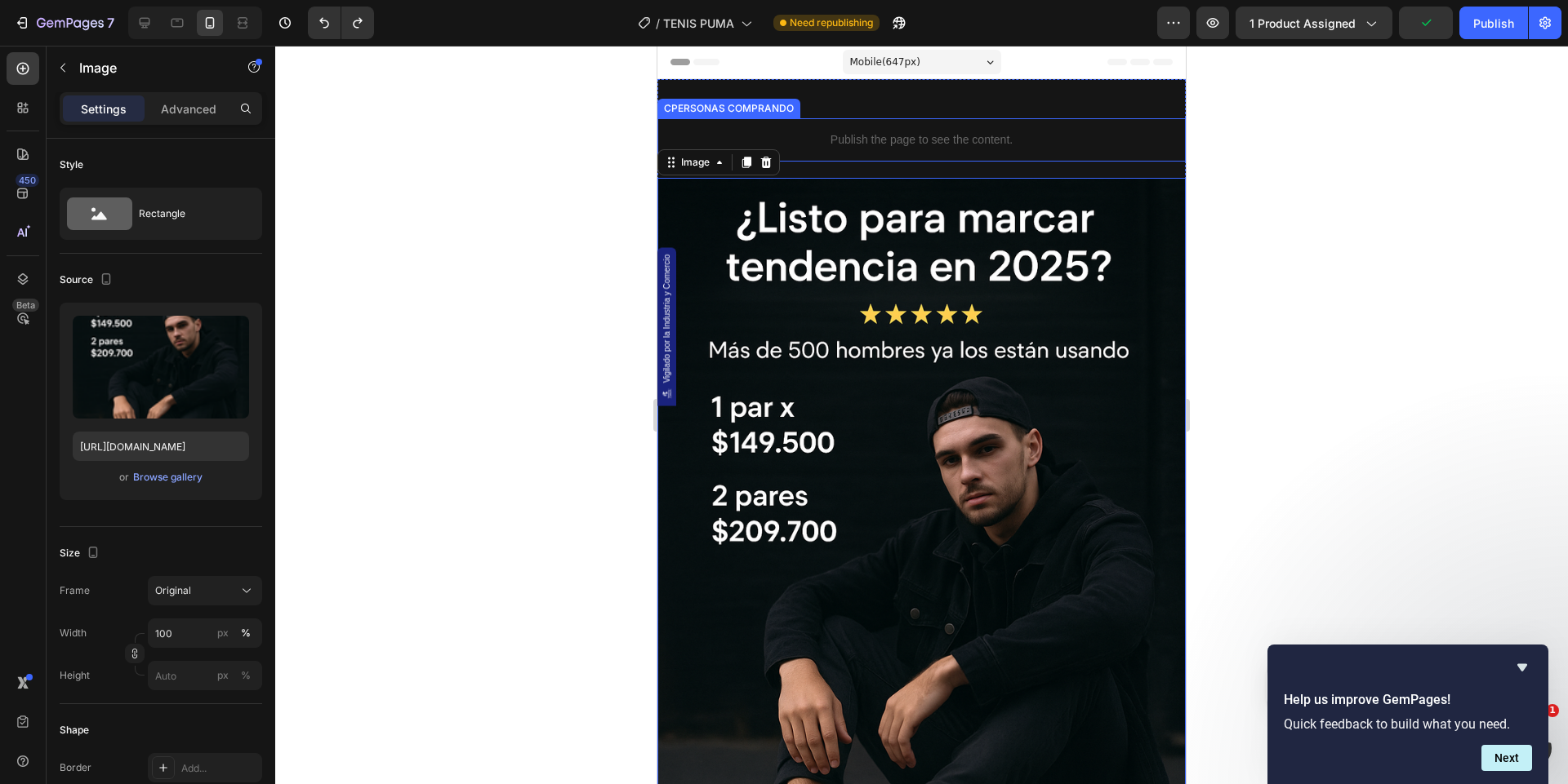
click at [909, 155] on div "Publish the page to see the content." at bounding box center [921, 141] width 528 height 44
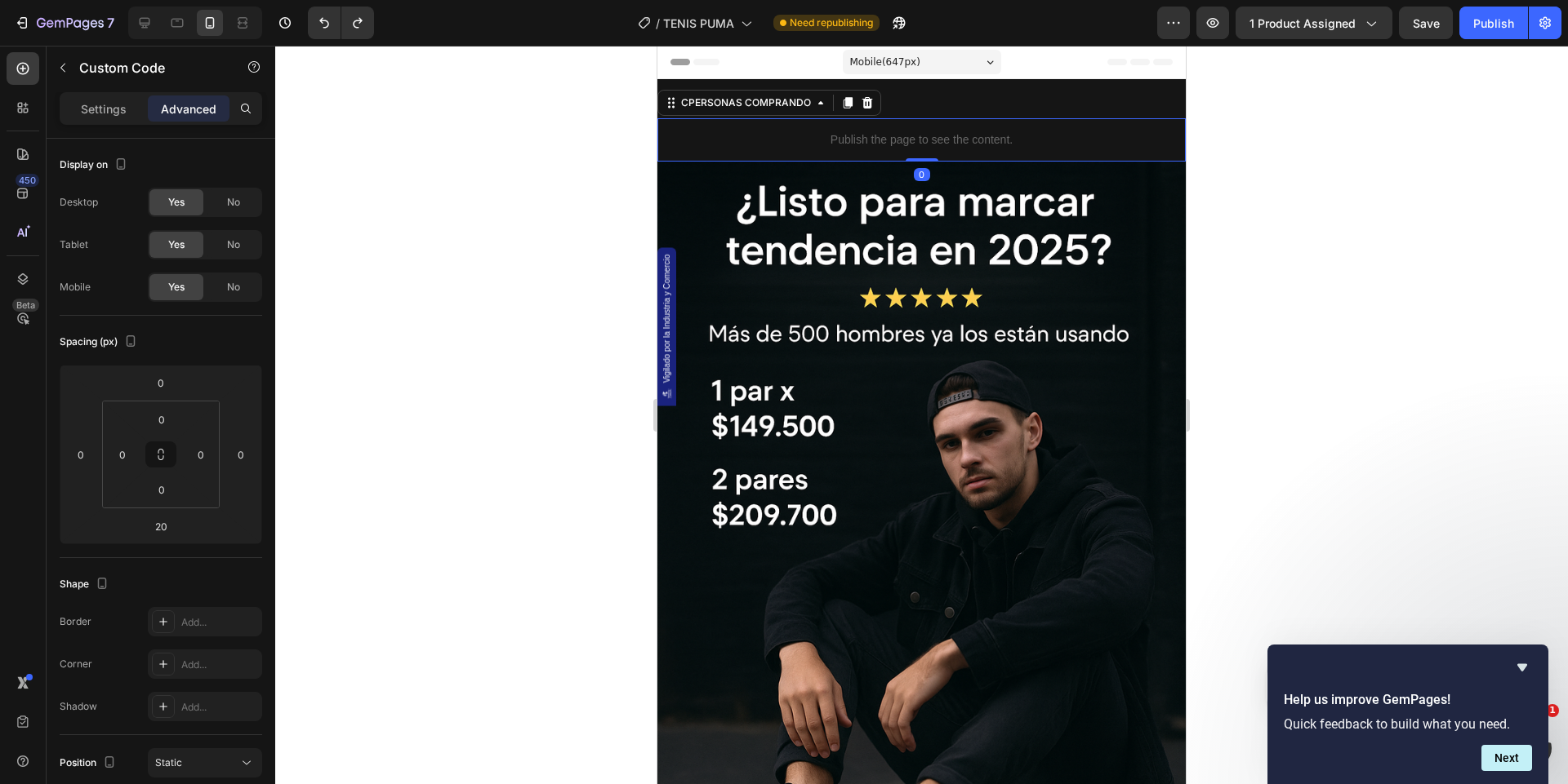
drag, startPoint x: 916, startPoint y: 175, endPoint x: 918, endPoint y: 140, distance: 35.1
click at [918, 140] on div "Publish the page to see the content. CPERSONAS COMPRANDO 0" at bounding box center [921, 141] width 528 height 44
type input "0"
click at [1266, 244] on div at bounding box center [922, 415] width 1293 height 739
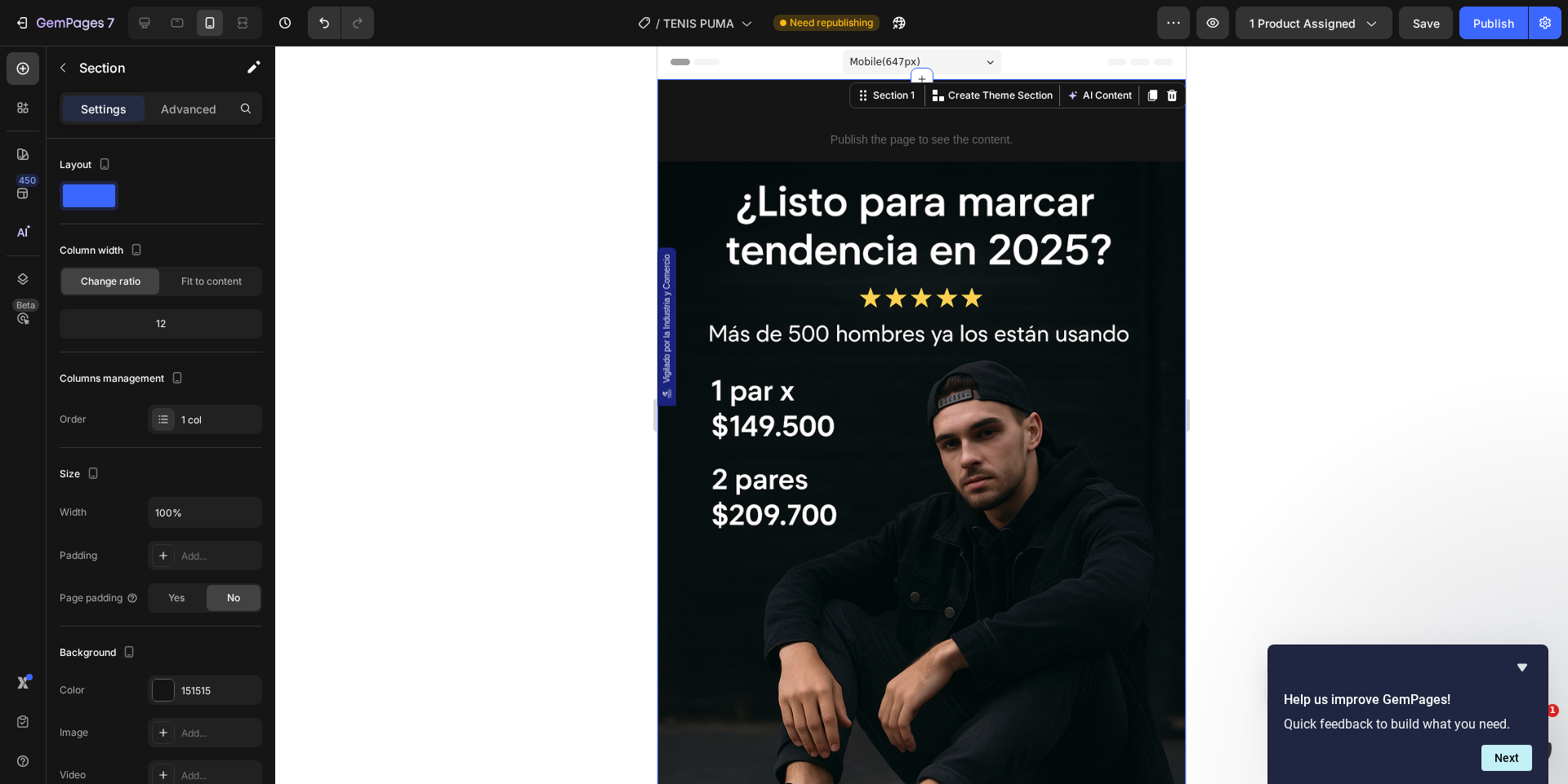
click at [1315, 214] on div at bounding box center [922, 415] width 1293 height 739
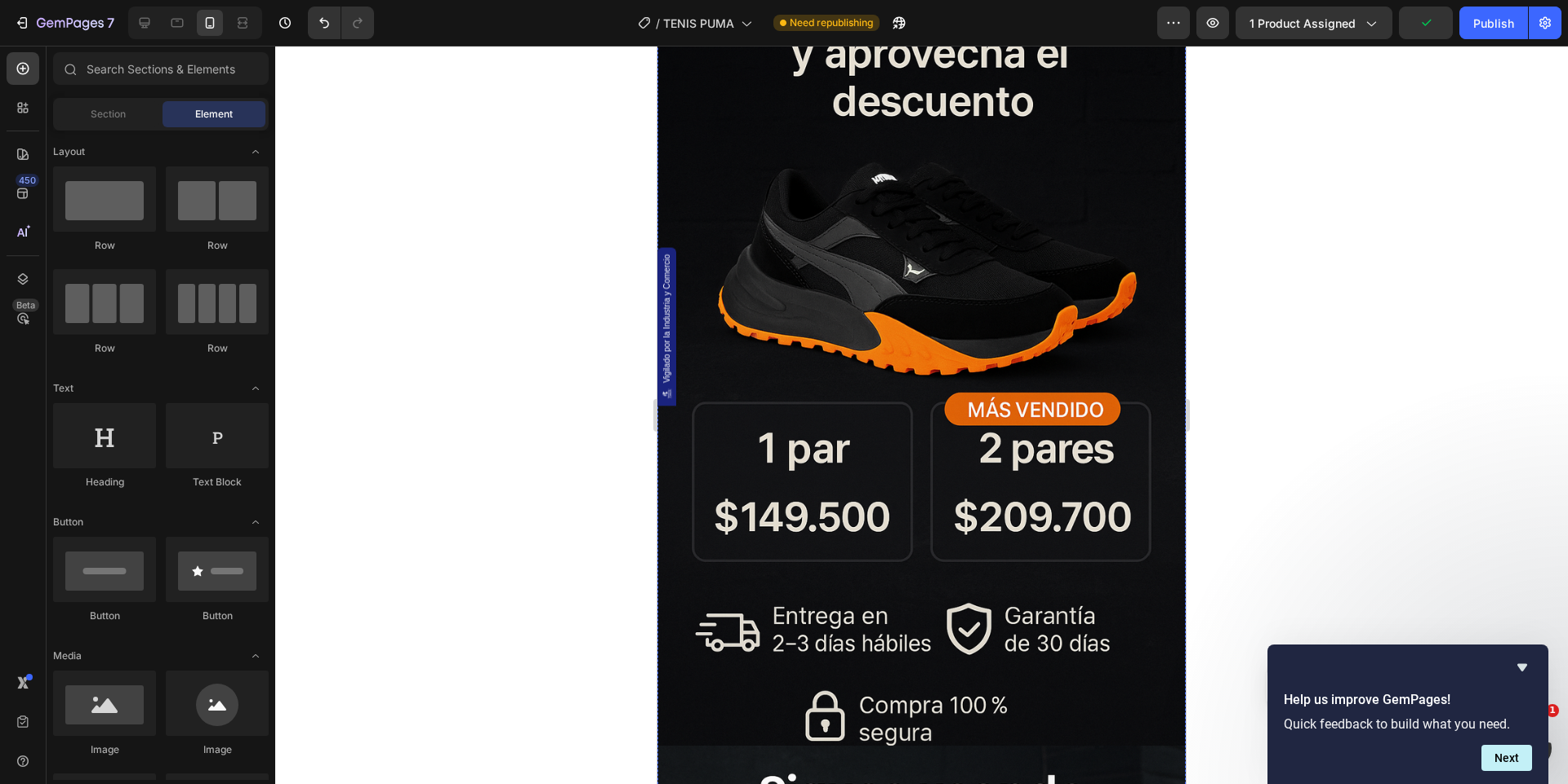
scroll to position [1200, 0]
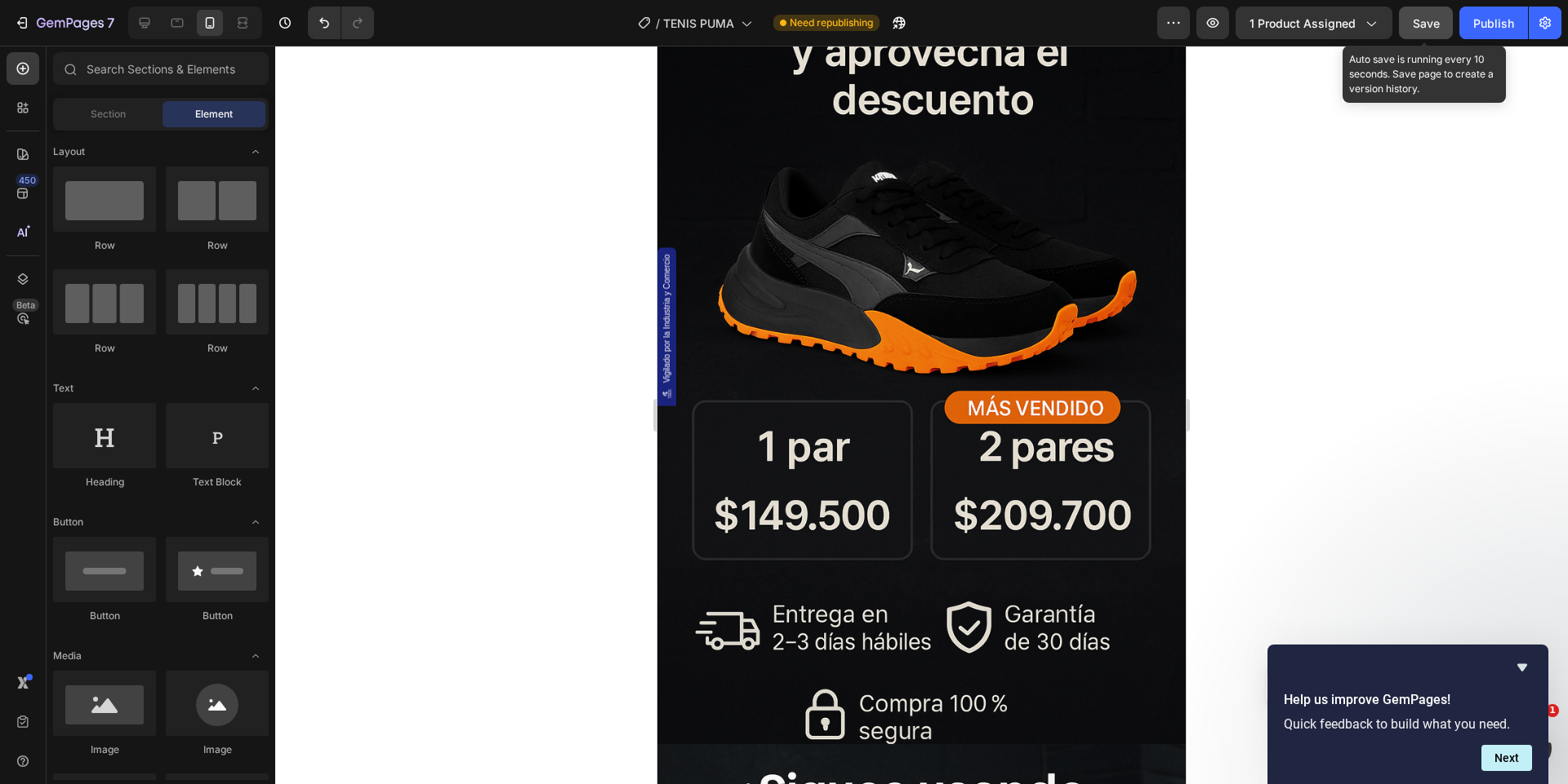
click at [1426, 24] on span "Save" at bounding box center [1426, 24] width 27 height 14
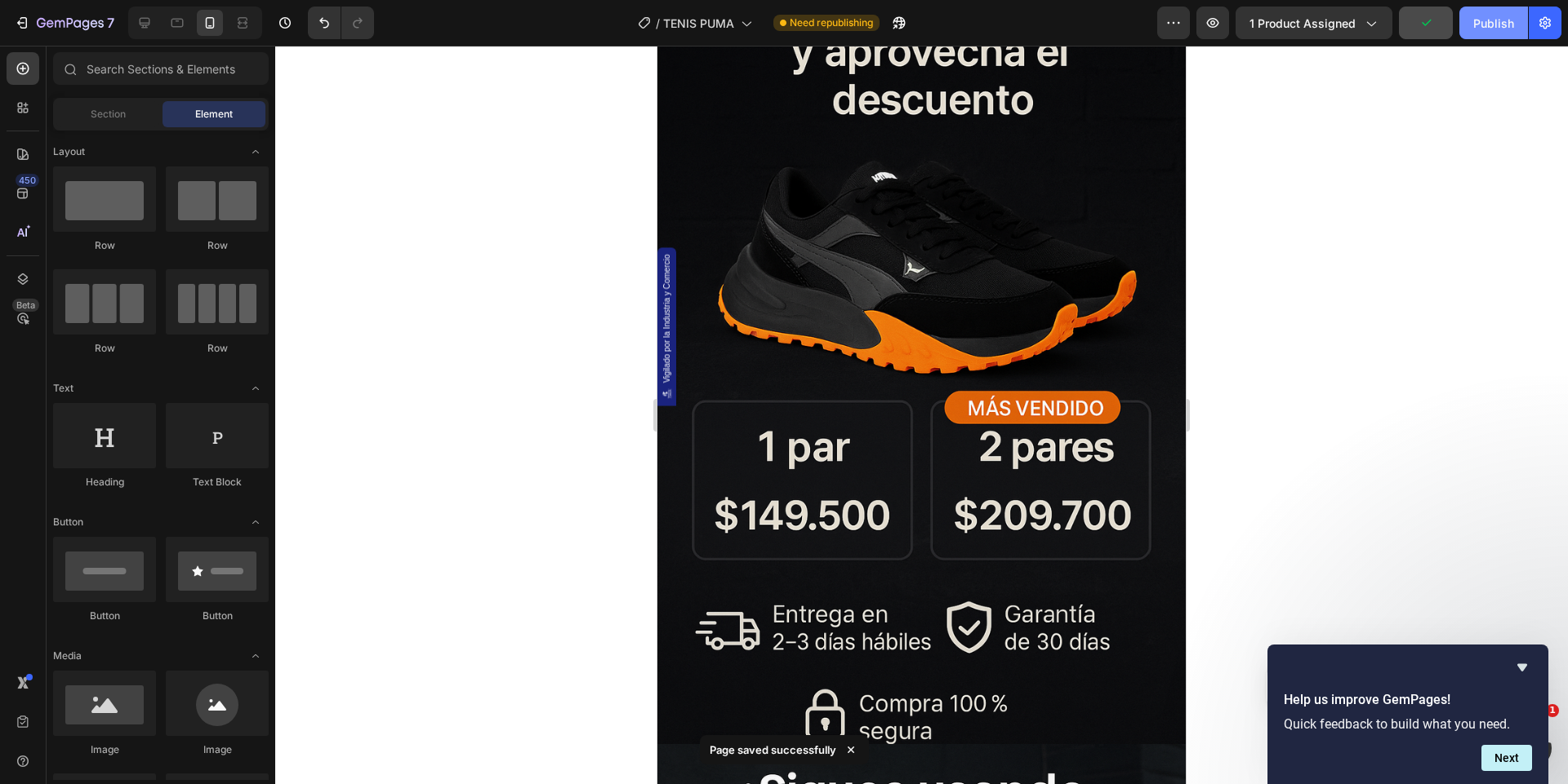
click at [1501, 20] on div "Publish" at bounding box center [1493, 24] width 41 height 17
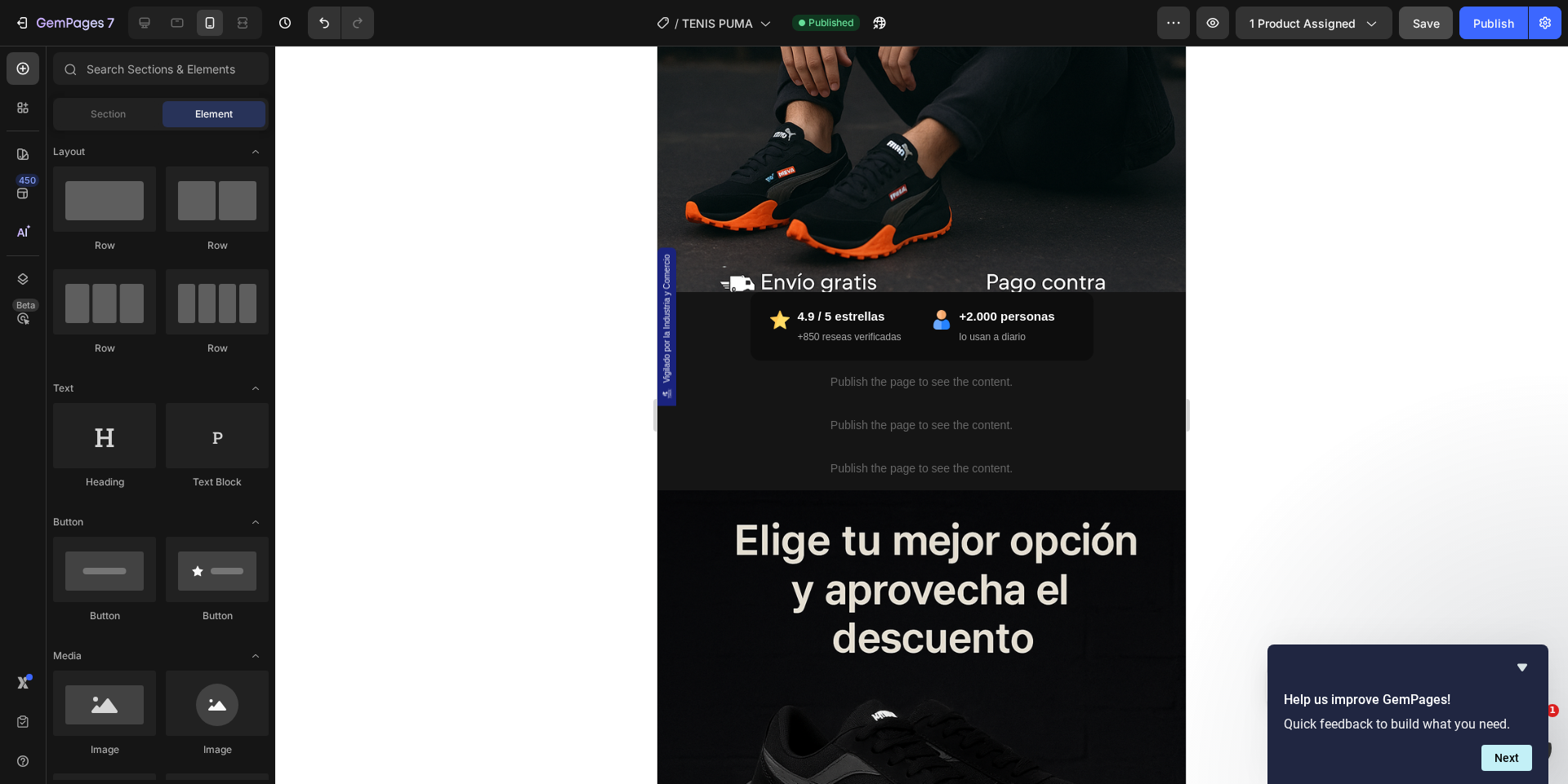
scroll to position [659, 0]
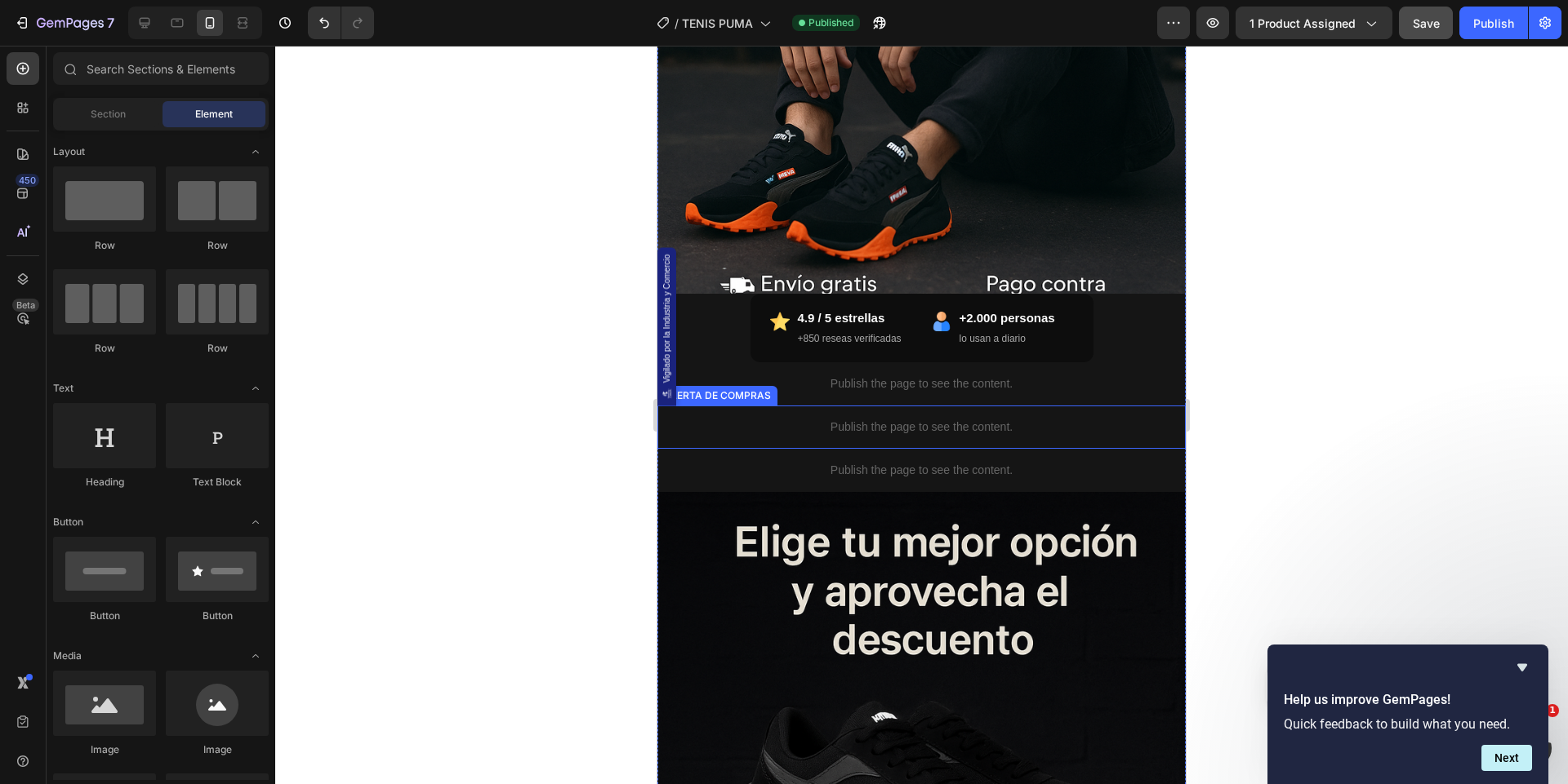
click at [858, 426] on p "Publish the page to see the content." at bounding box center [921, 428] width 528 height 17
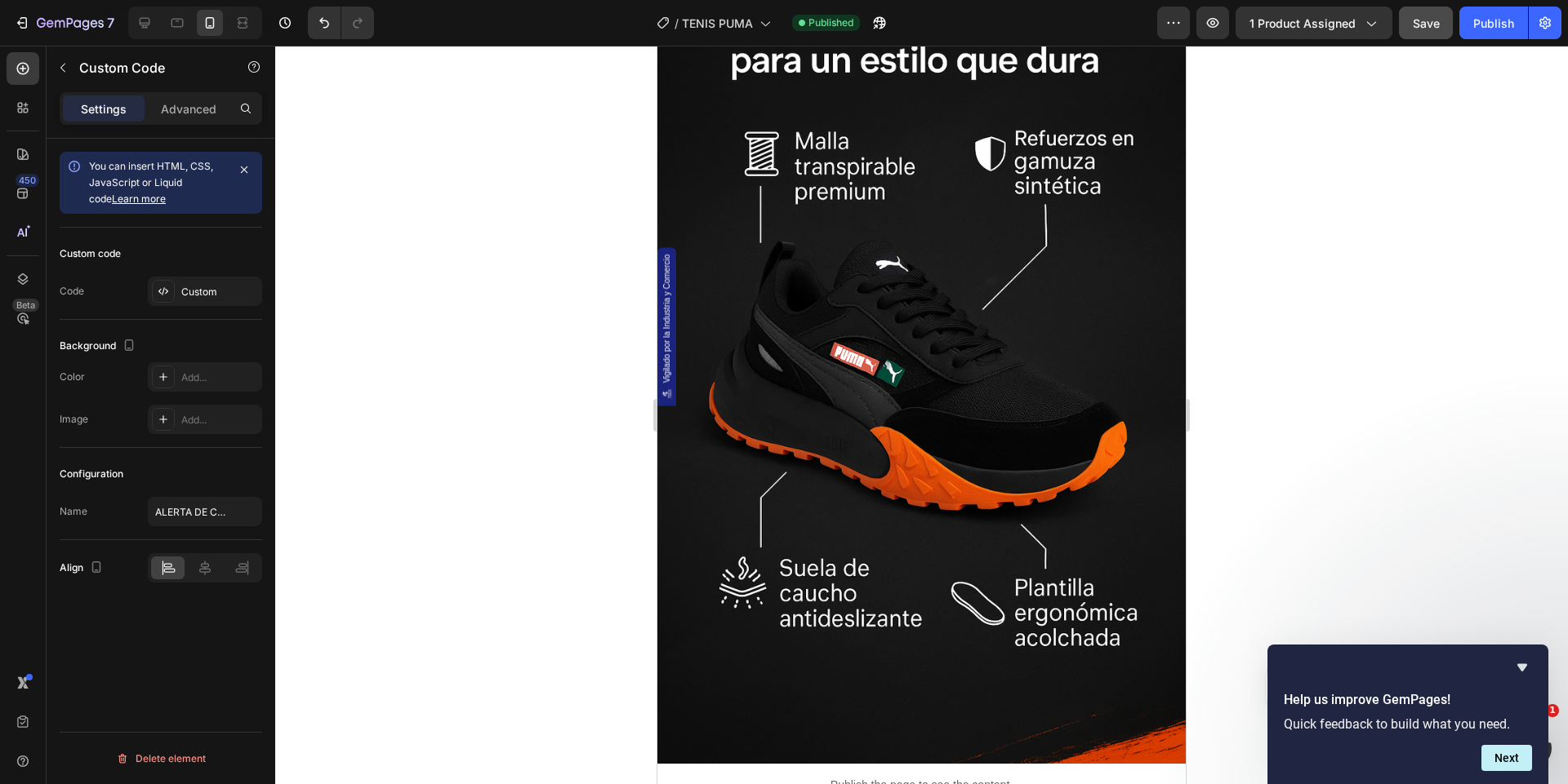
scroll to position [2352, 0]
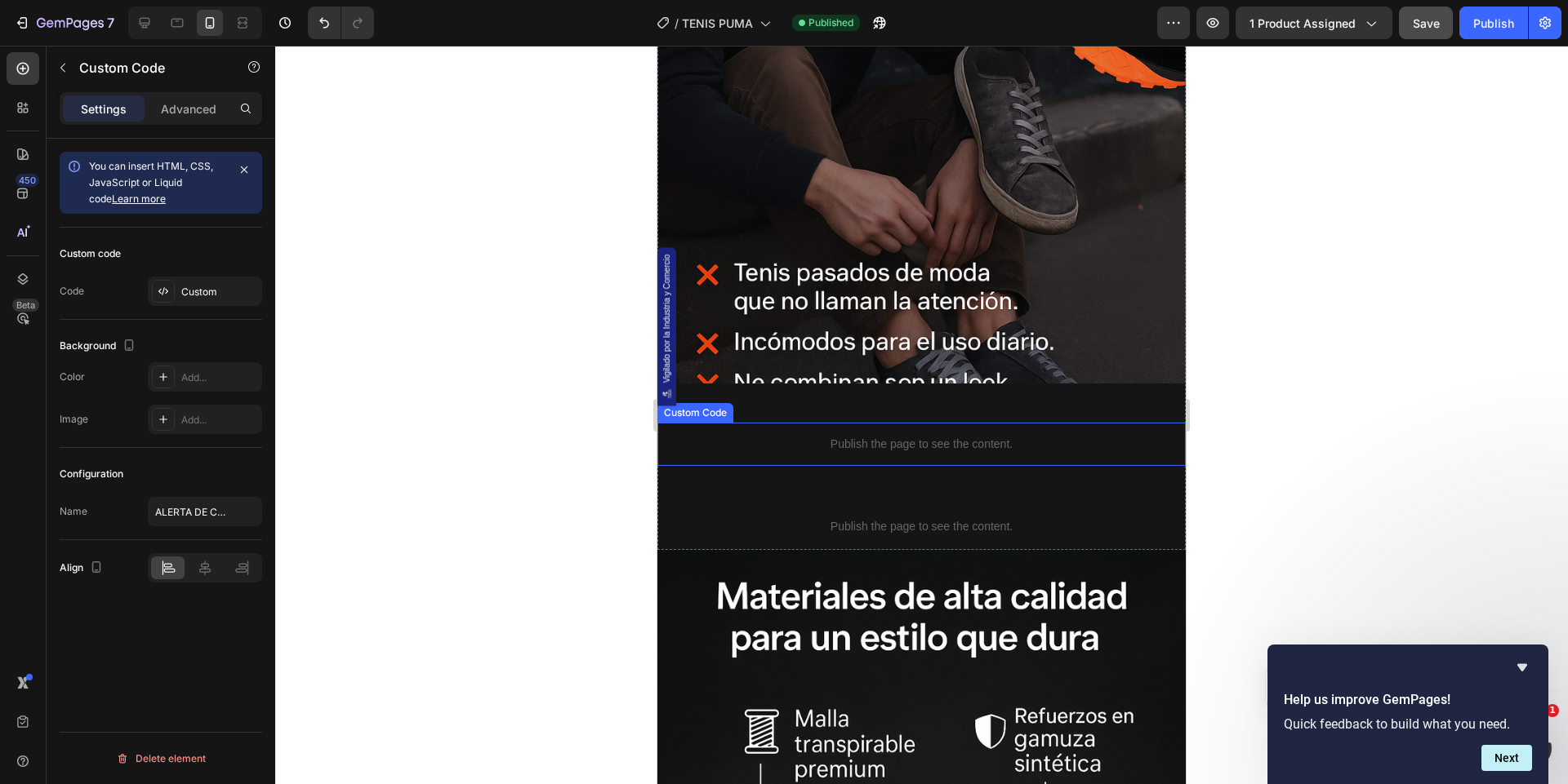
click at [888, 451] on p "Publish the page to see the content." at bounding box center [921, 444] width 528 height 17
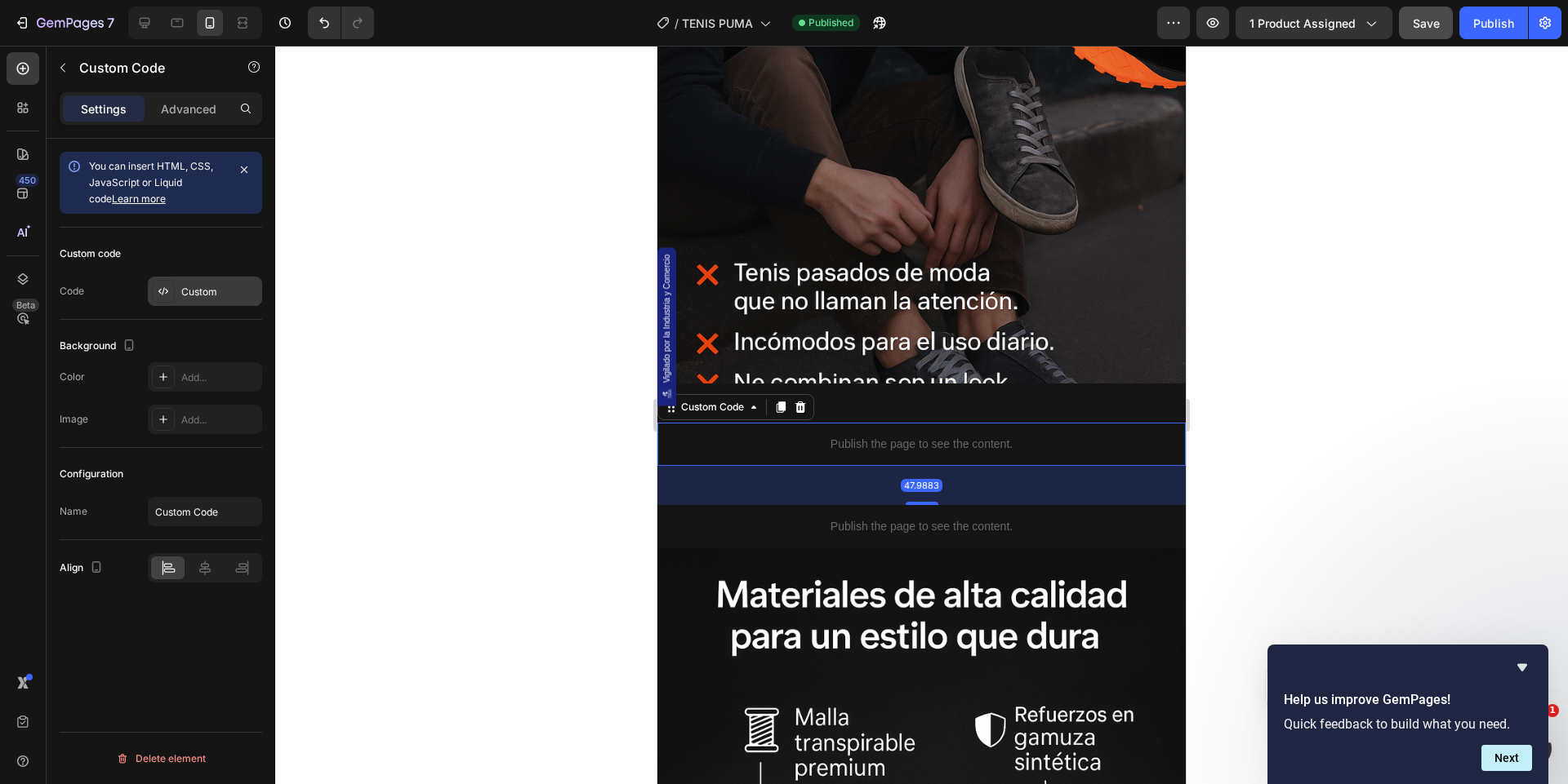
click at [204, 292] on div "Custom" at bounding box center [220, 292] width 77 height 15
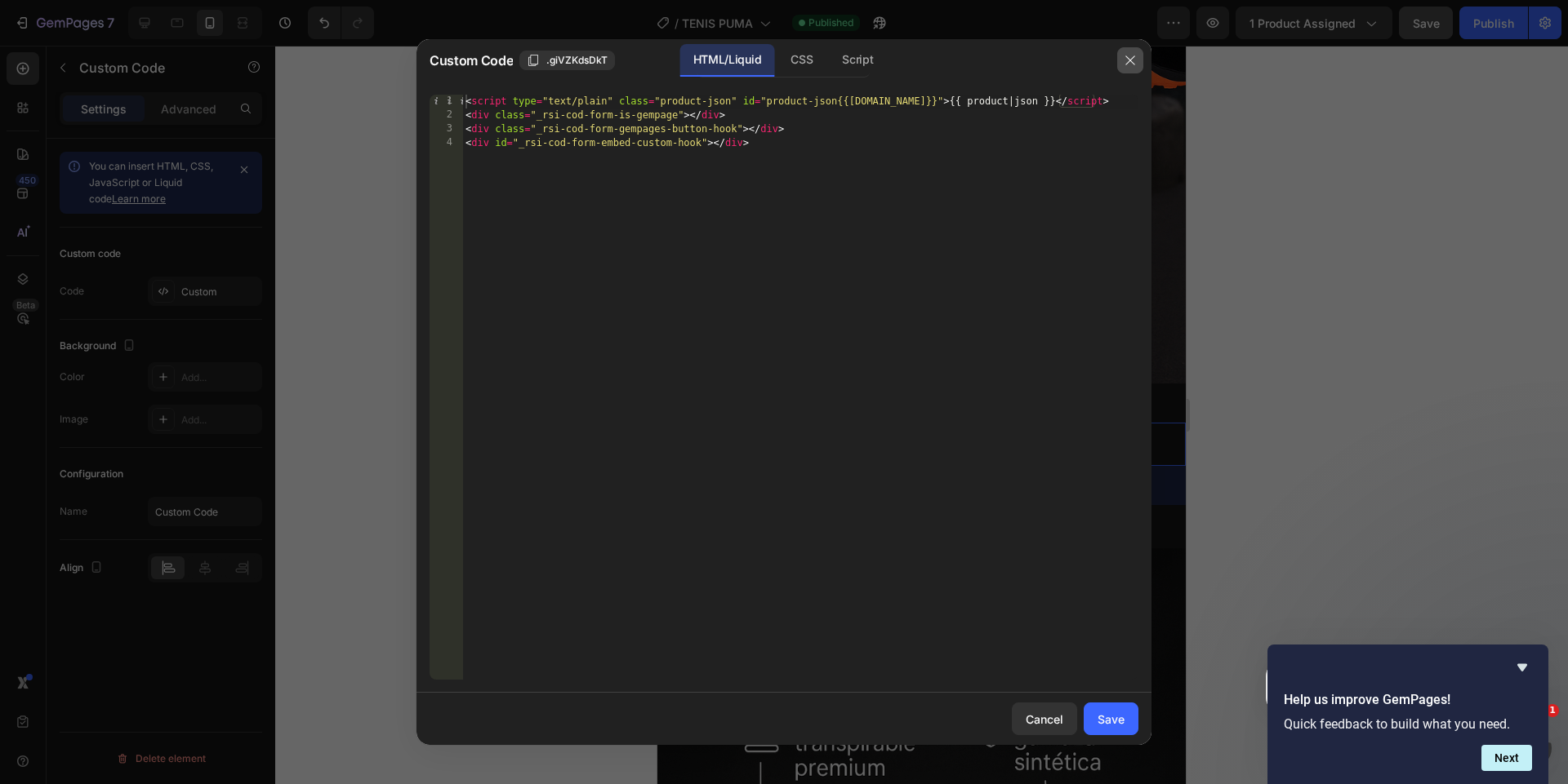
click at [1131, 52] on button "button" at bounding box center [1130, 60] width 26 height 26
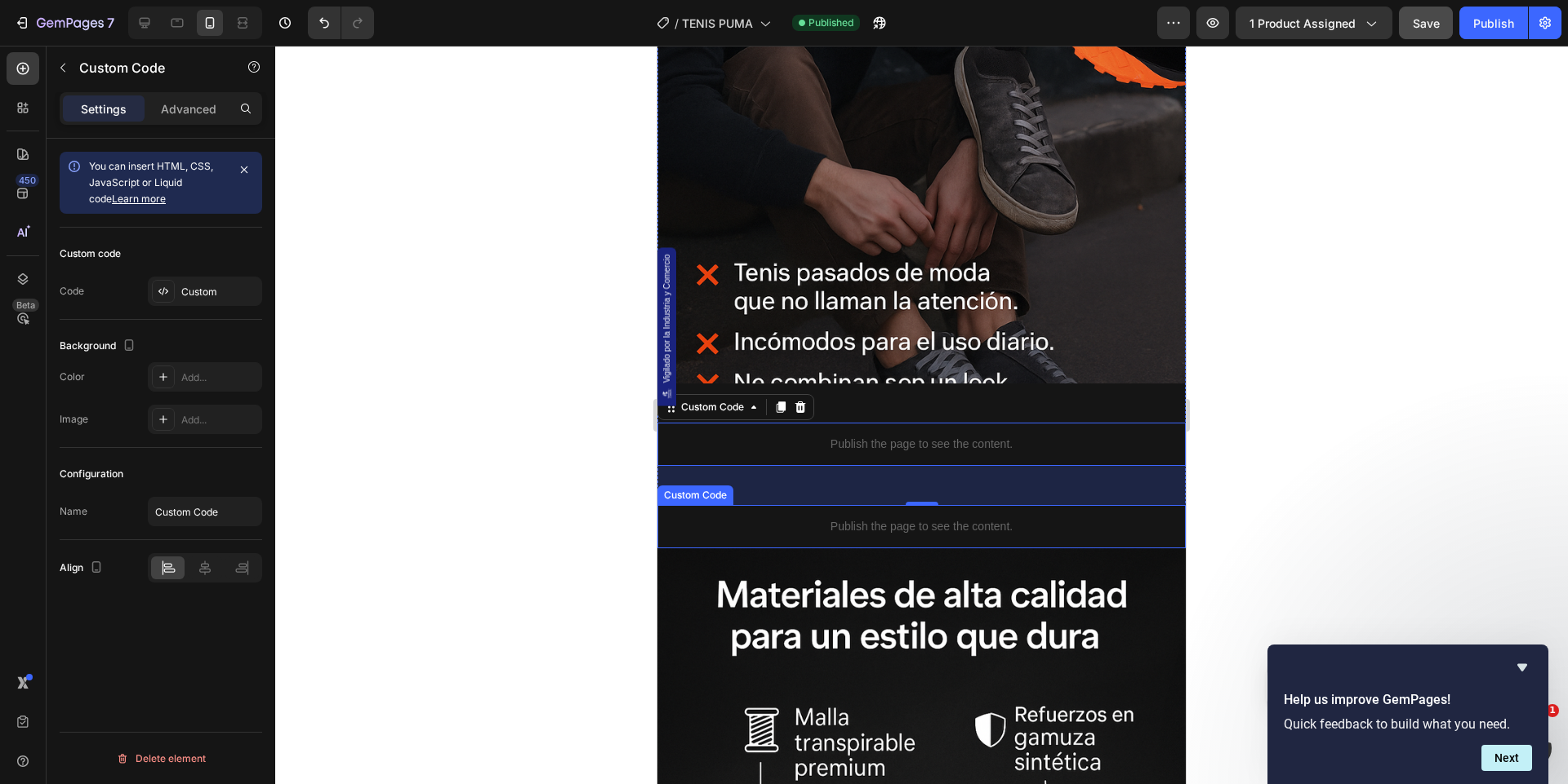
click at [859, 523] on p "Publish the page to see the content." at bounding box center [921, 527] width 528 height 17
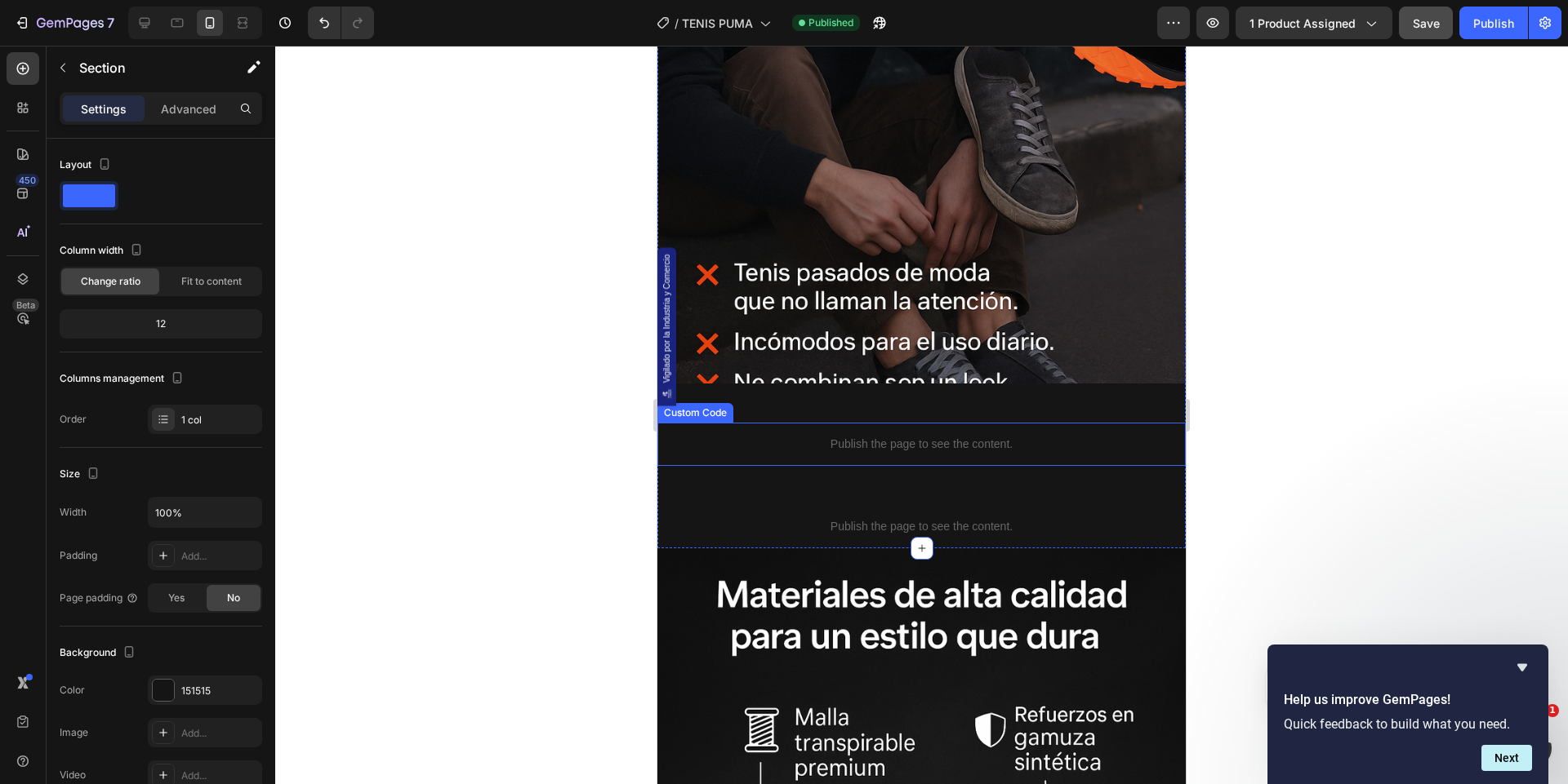
click at [923, 439] on p "Publish the page to see the content." at bounding box center [921, 444] width 528 height 17
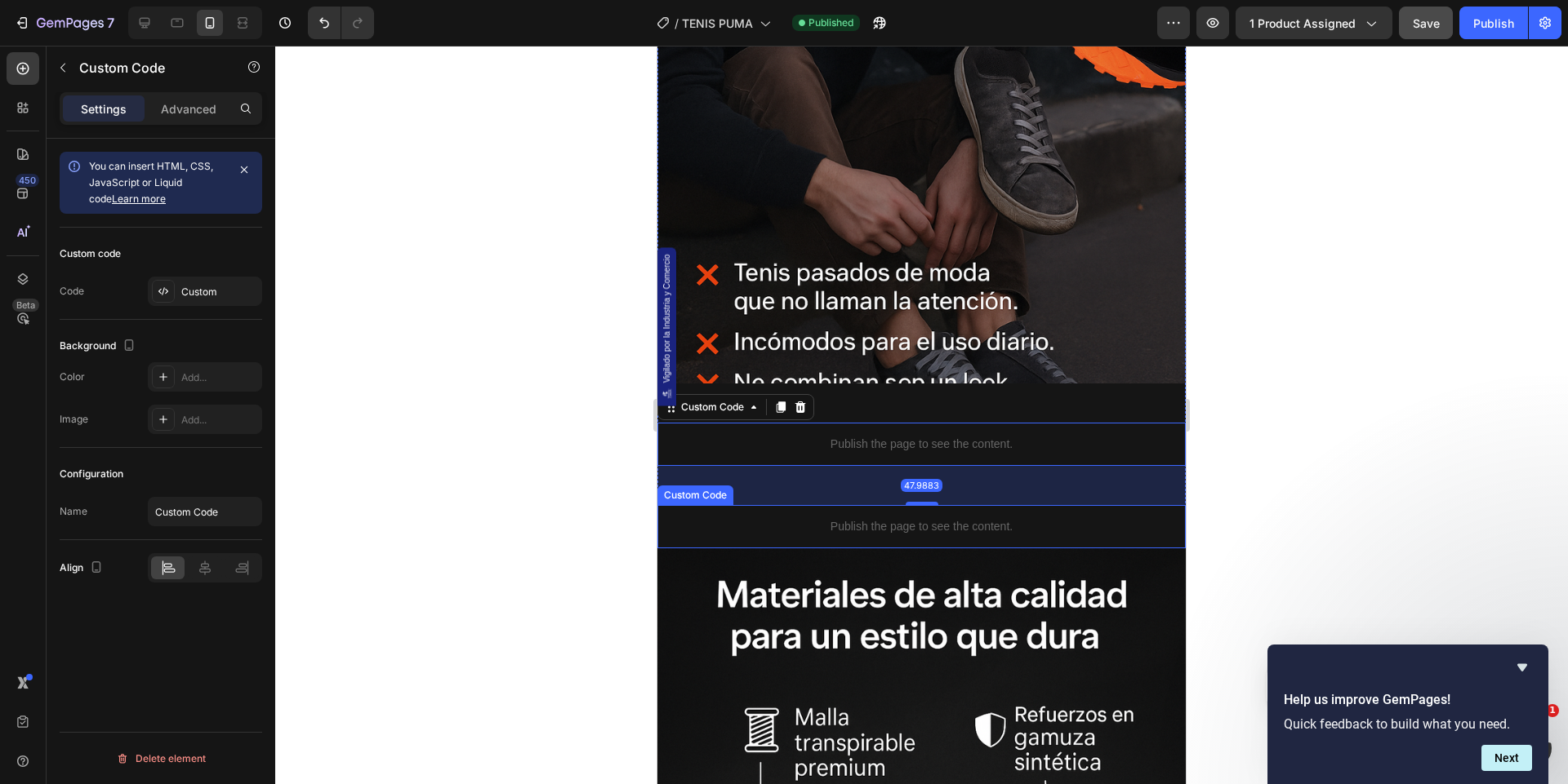
click at [919, 506] on div "Publish the page to see the content." at bounding box center [921, 527] width 528 height 44
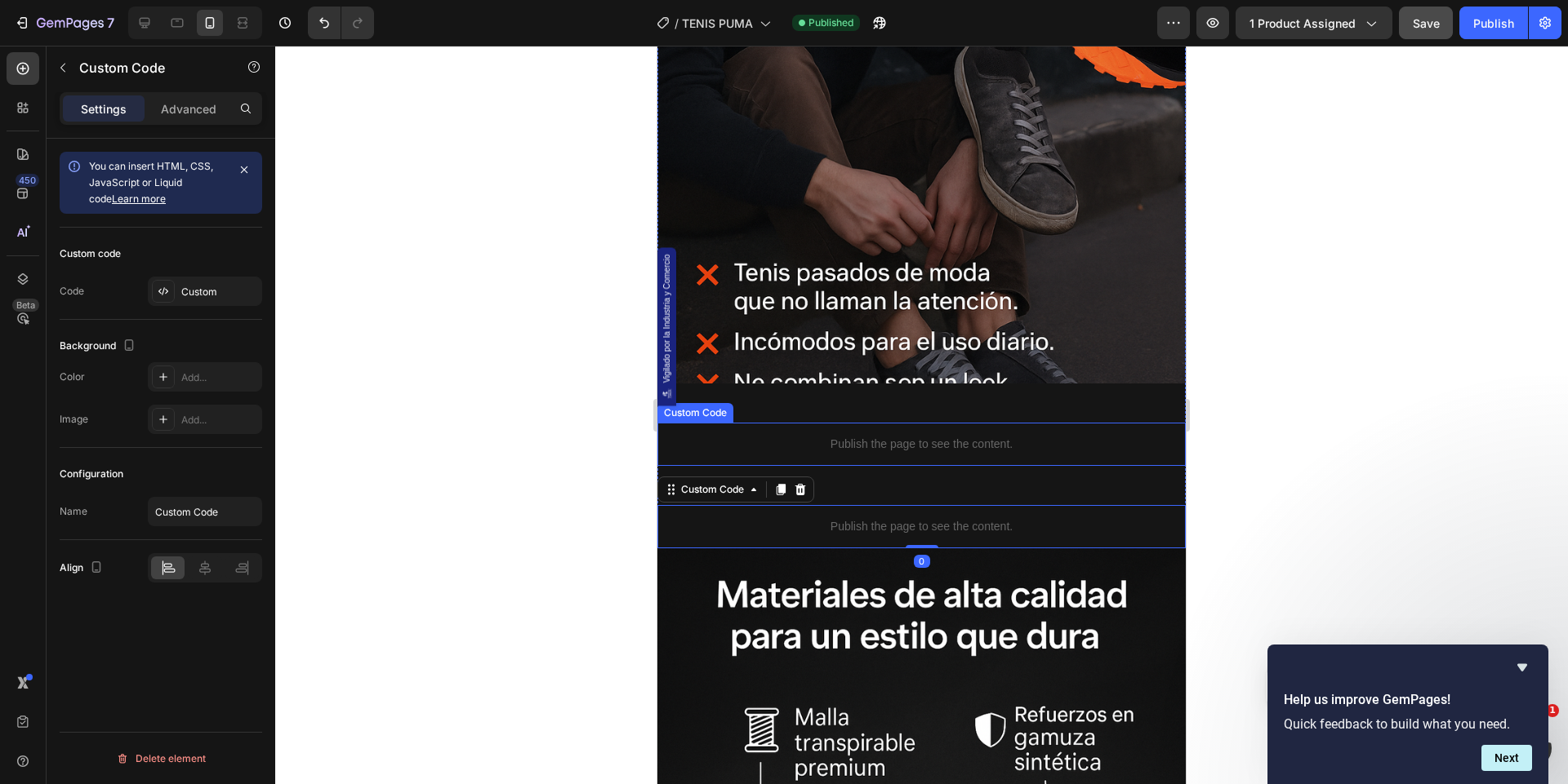
click at [923, 461] on div "Publish the page to see the content." at bounding box center [921, 444] width 528 height 44
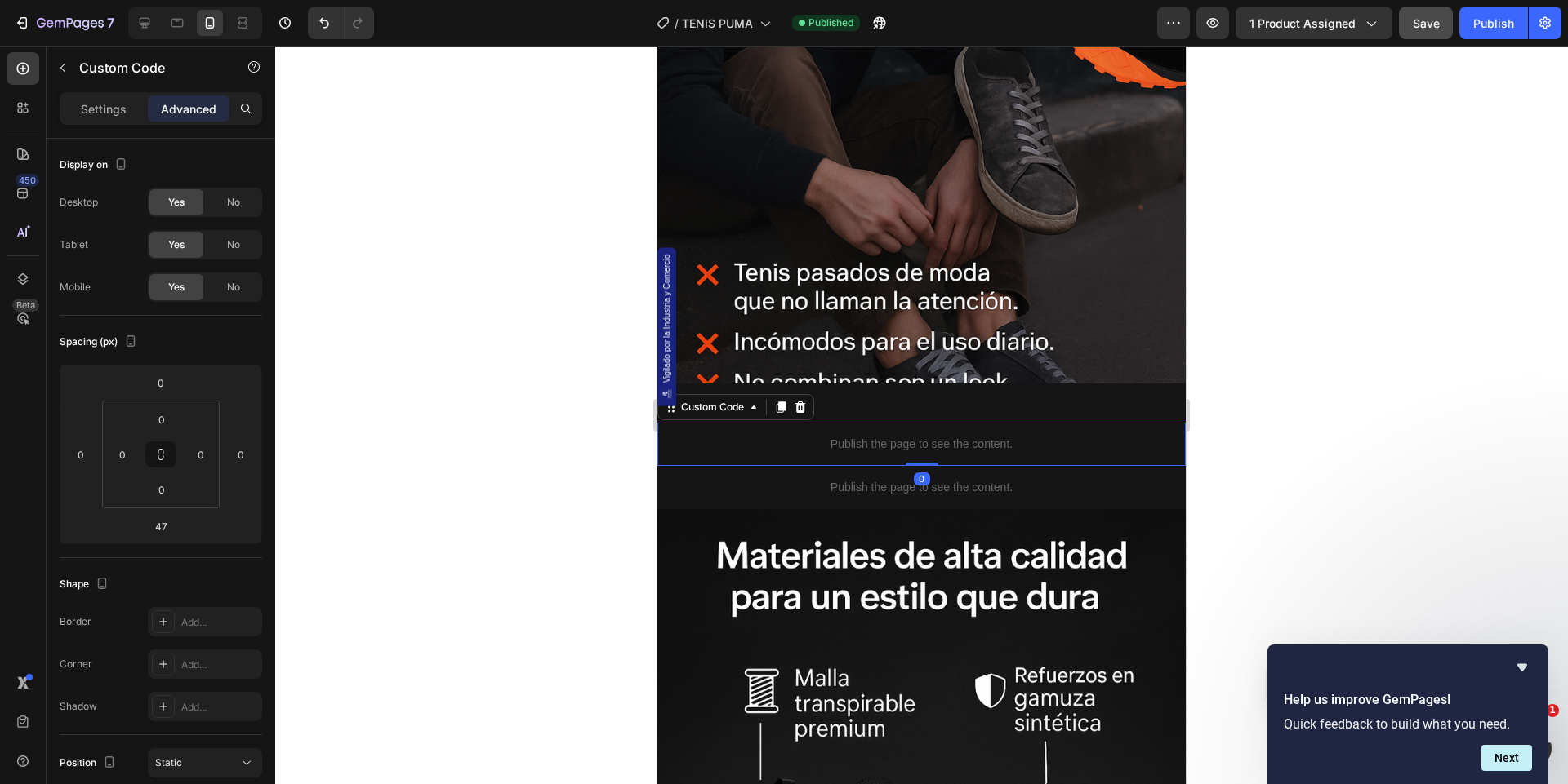
drag, startPoint x: 927, startPoint y: 503, endPoint x: 931, endPoint y: 434, distance: 69.1
click at [931, 434] on div "Publish the page to see the content. Custom Code 0" at bounding box center [921, 444] width 528 height 44
type input "0"
click at [868, 486] on p "Publish the page to see the content." at bounding box center [921, 488] width 528 height 17
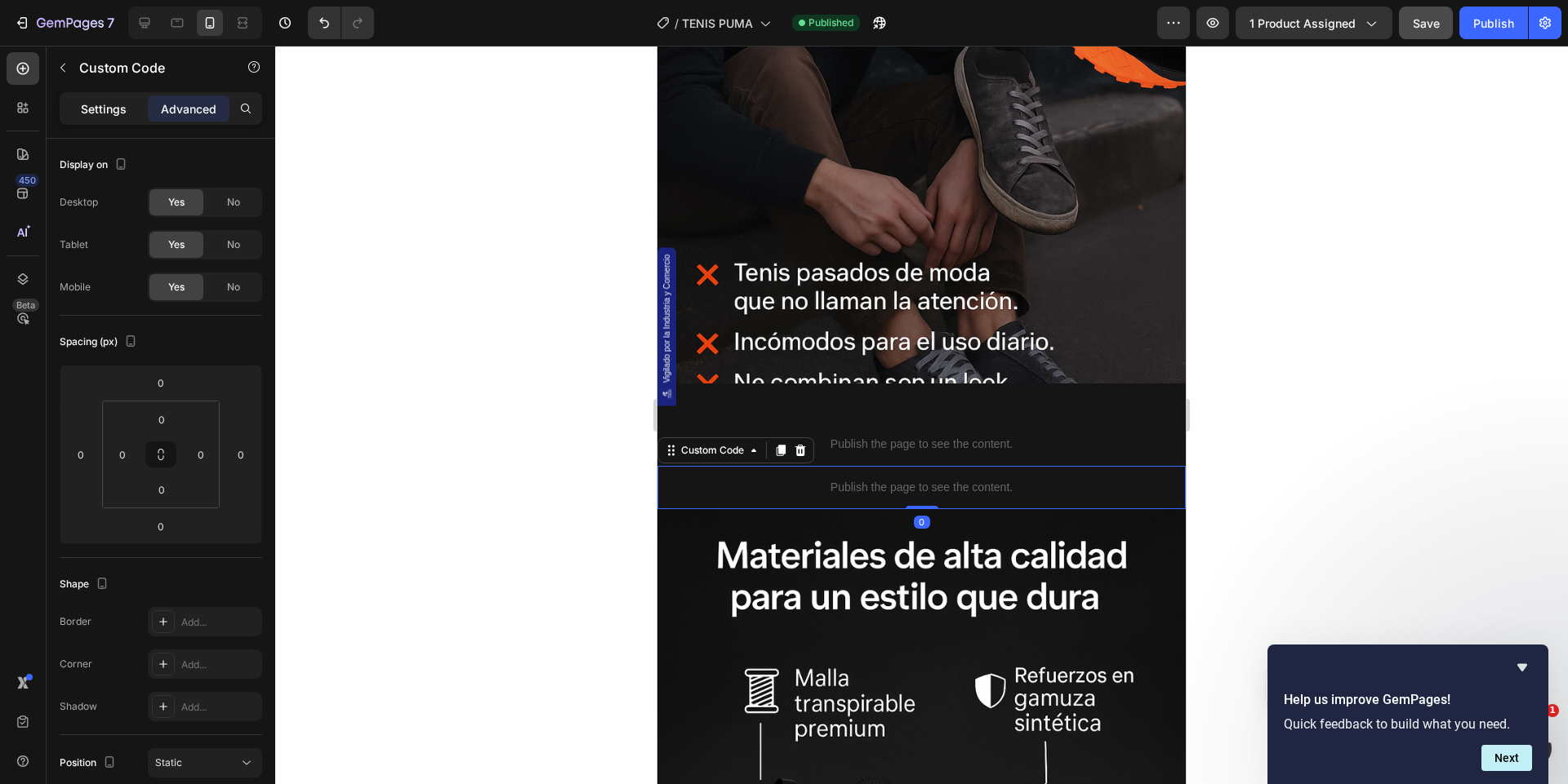
click at [119, 96] on div "Settings" at bounding box center [103, 108] width 81 height 26
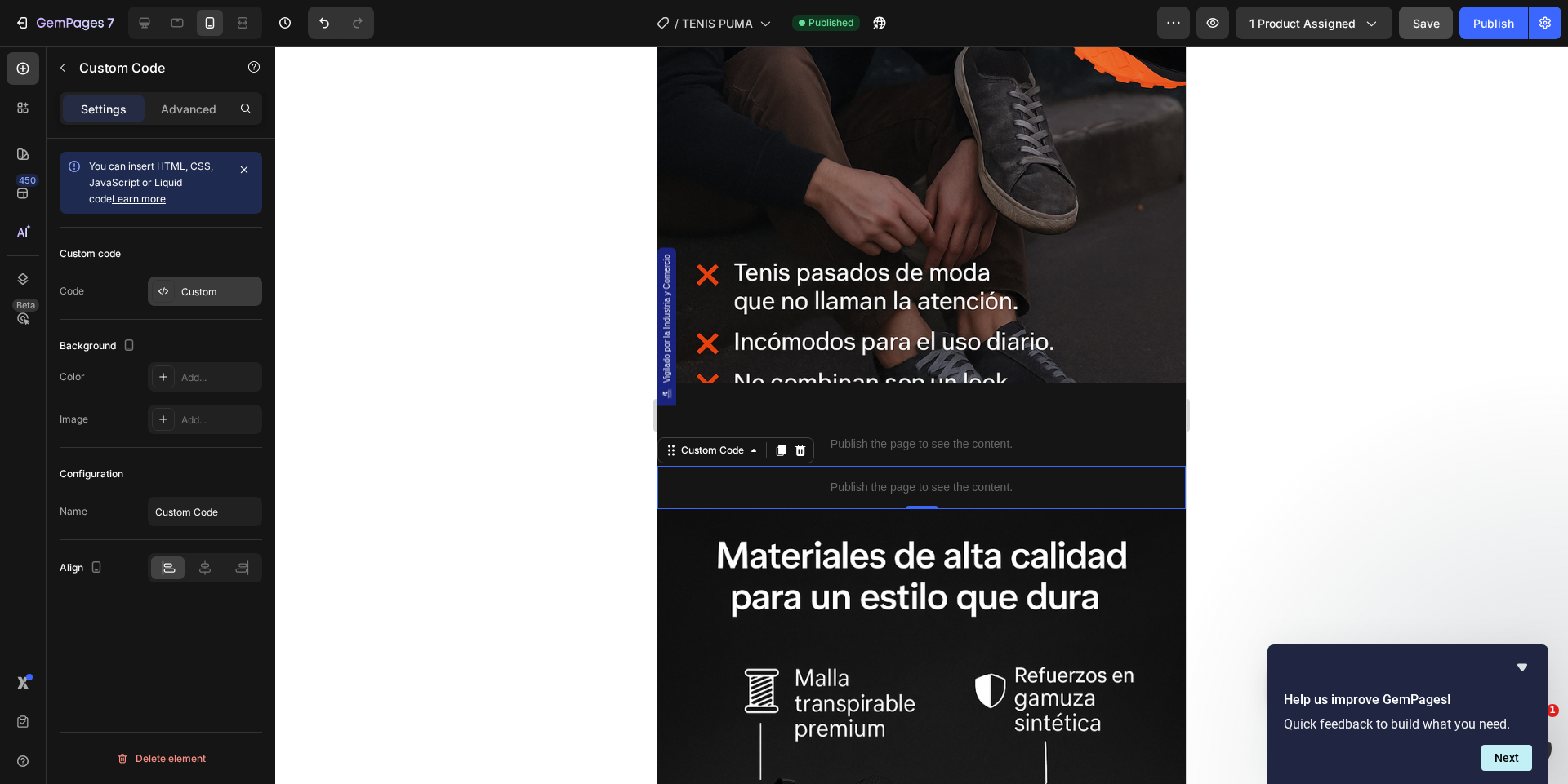
click at [188, 286] on div "Custom" at bounding box center [220, 292] width 77 height 15
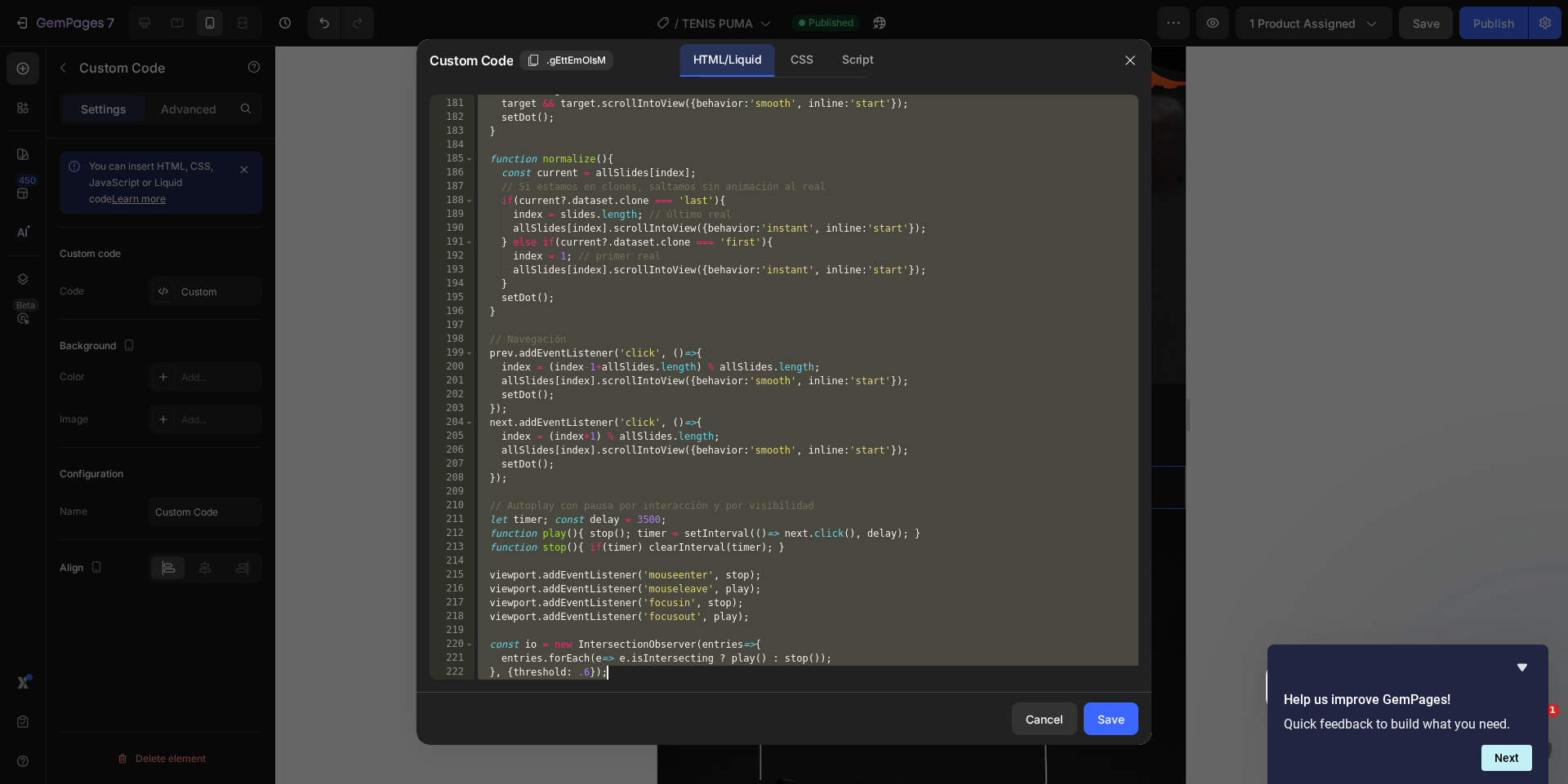
scroll to position [3174, 0]
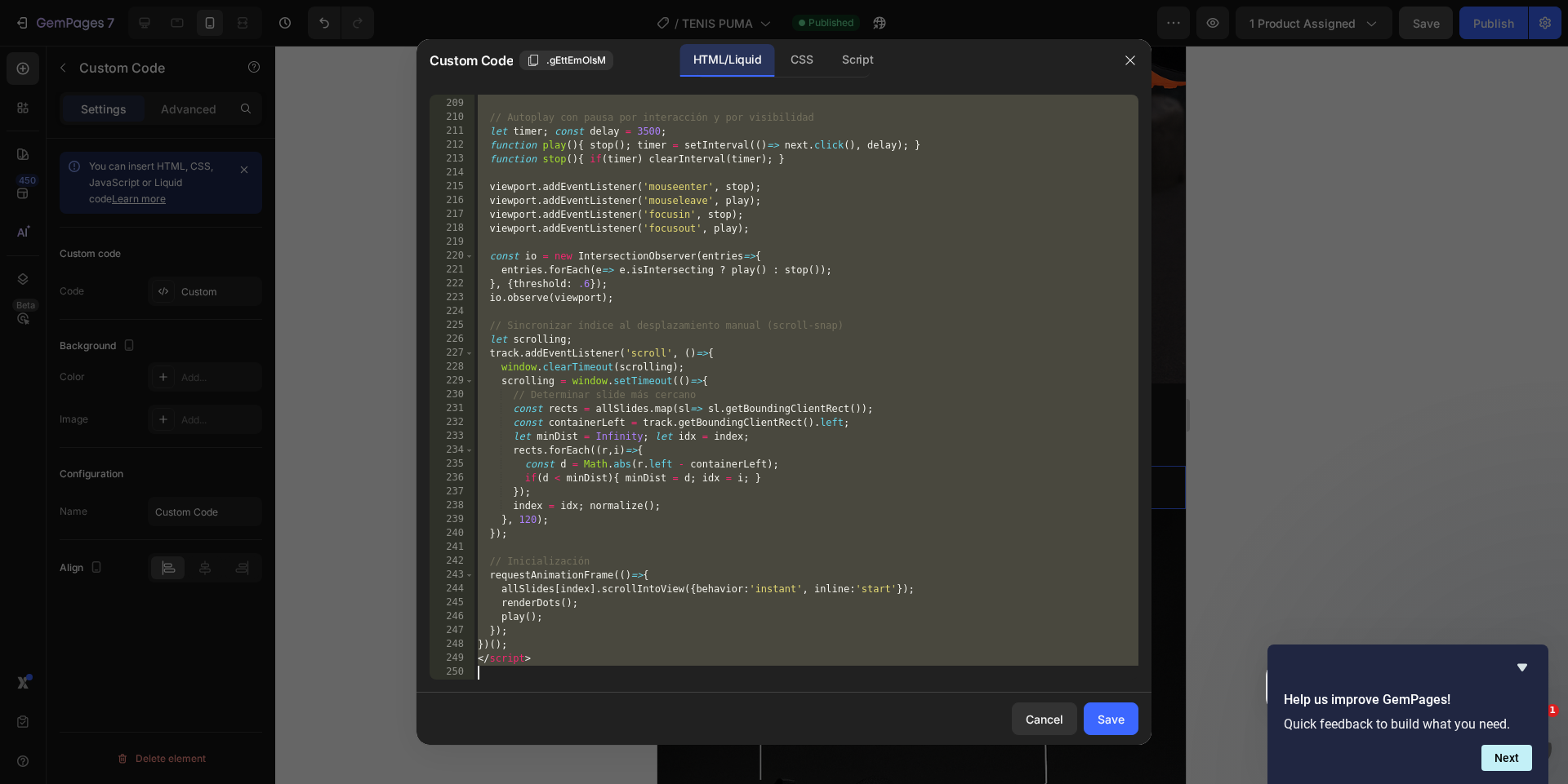
drag, startPoint x: 480, startPoint y: 100, endPoint x: 742, endPoint y: 856, distance: 800.1
click at [742, 0] on html "7 Version history / TENIS PUMA Published Preview 1 product assigned Save Publis…" at bounding box center [784, 0] width 1568 height 0
type textarea "</script>"
paste textarea
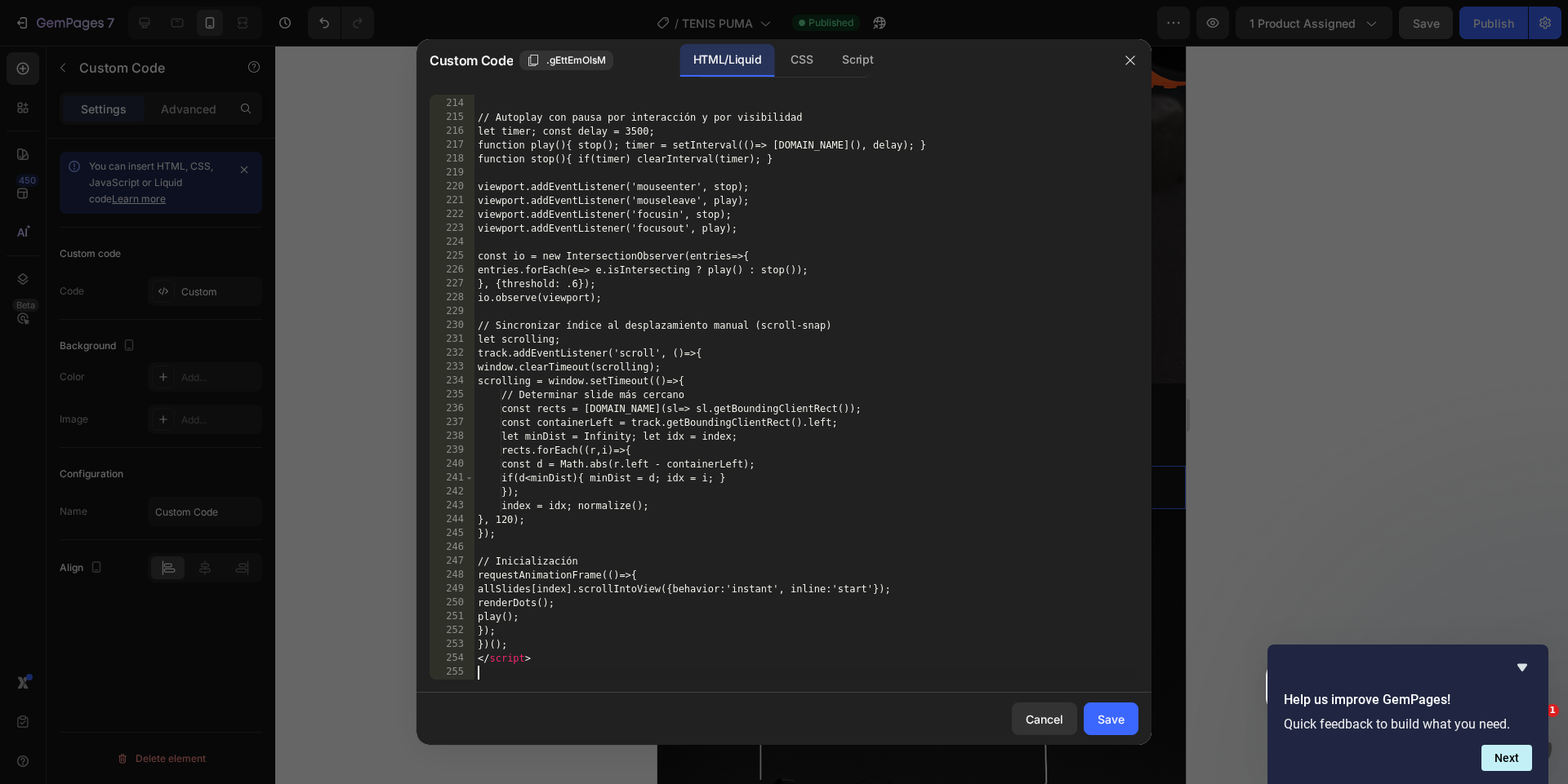
scroll to position [3258, 0]
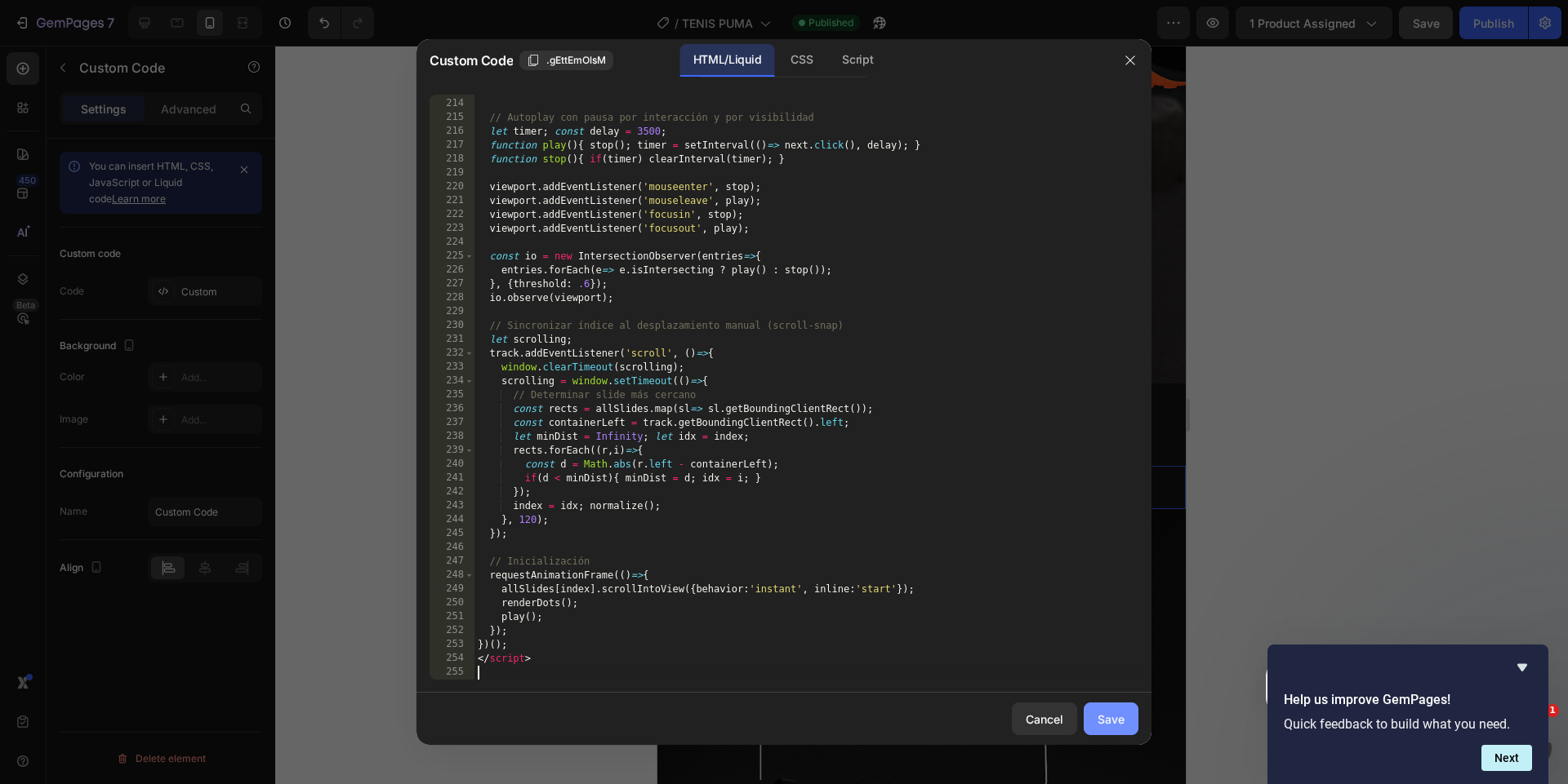
click at [1122, 723] on div "Save" at bounding box center [1110, 719] width 27 height 17
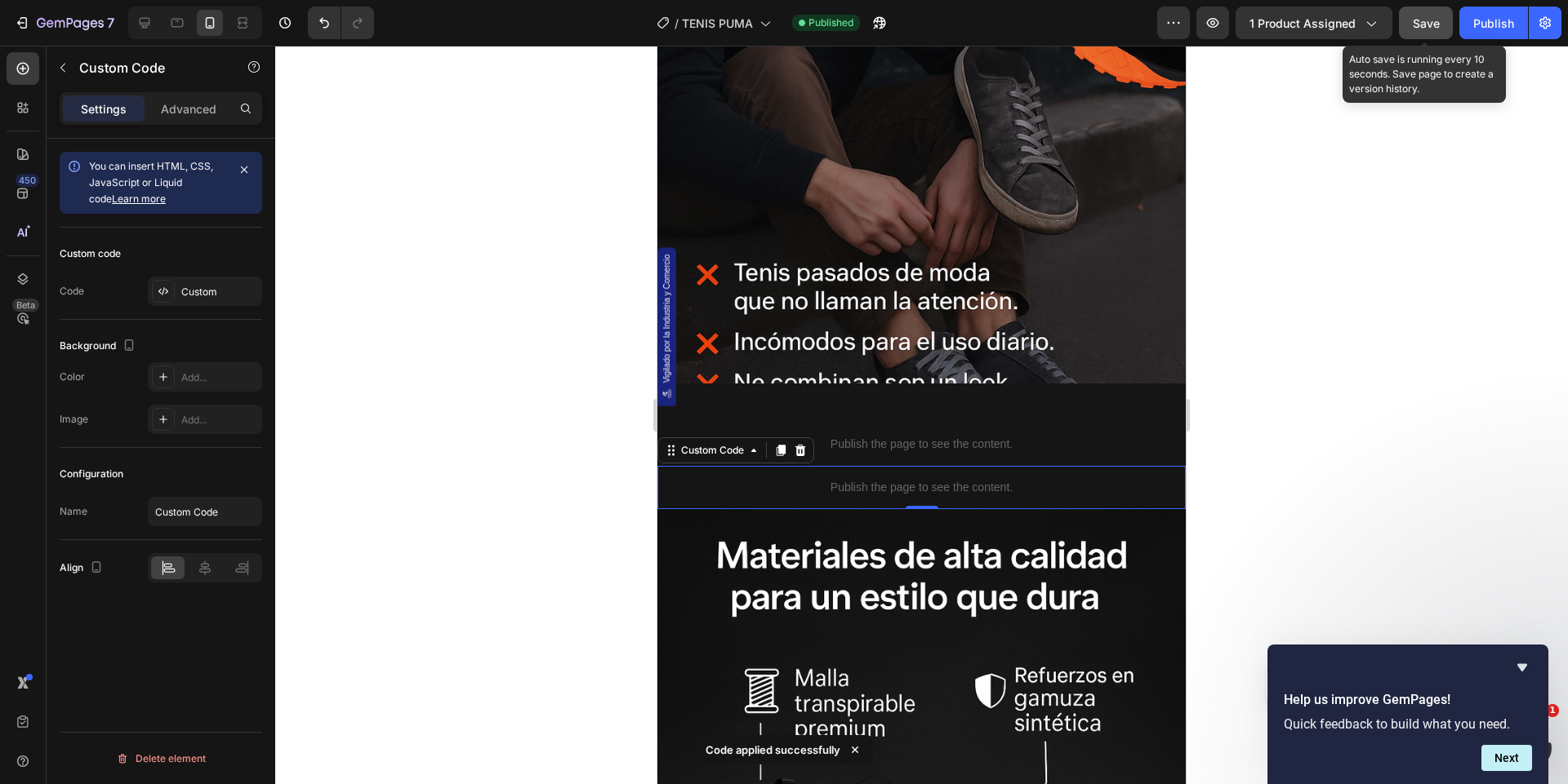
click at [1416, 31] on div "Save" at bounding box center [1426, 24] width 27 height 17
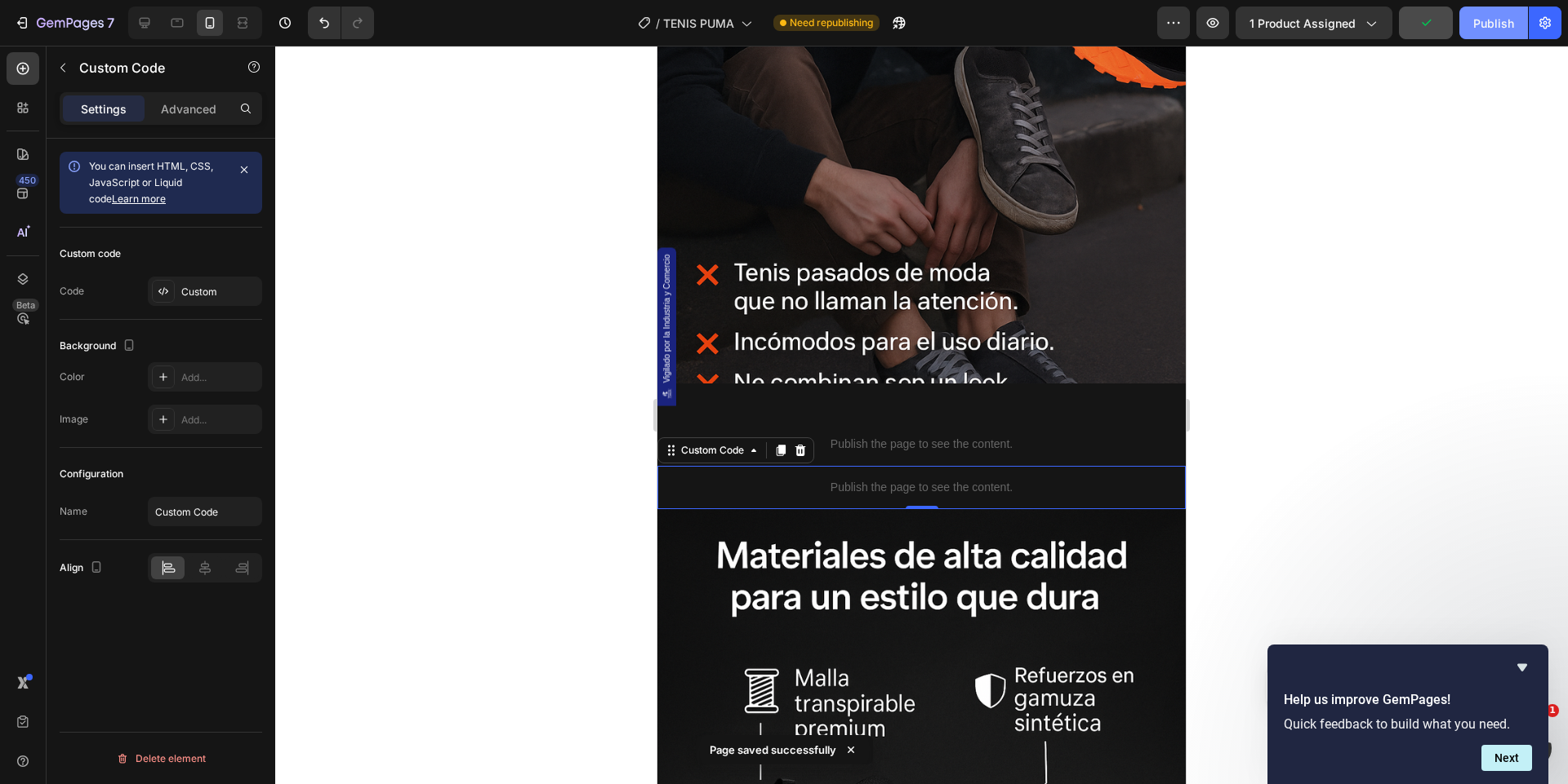
click at [1477, 25] on div "Publish" at bounding box center [1493, 24] width 41 height 17
click at [1210, 30] on icon "button" at bounding box center [1212, 23] width 17 height 17
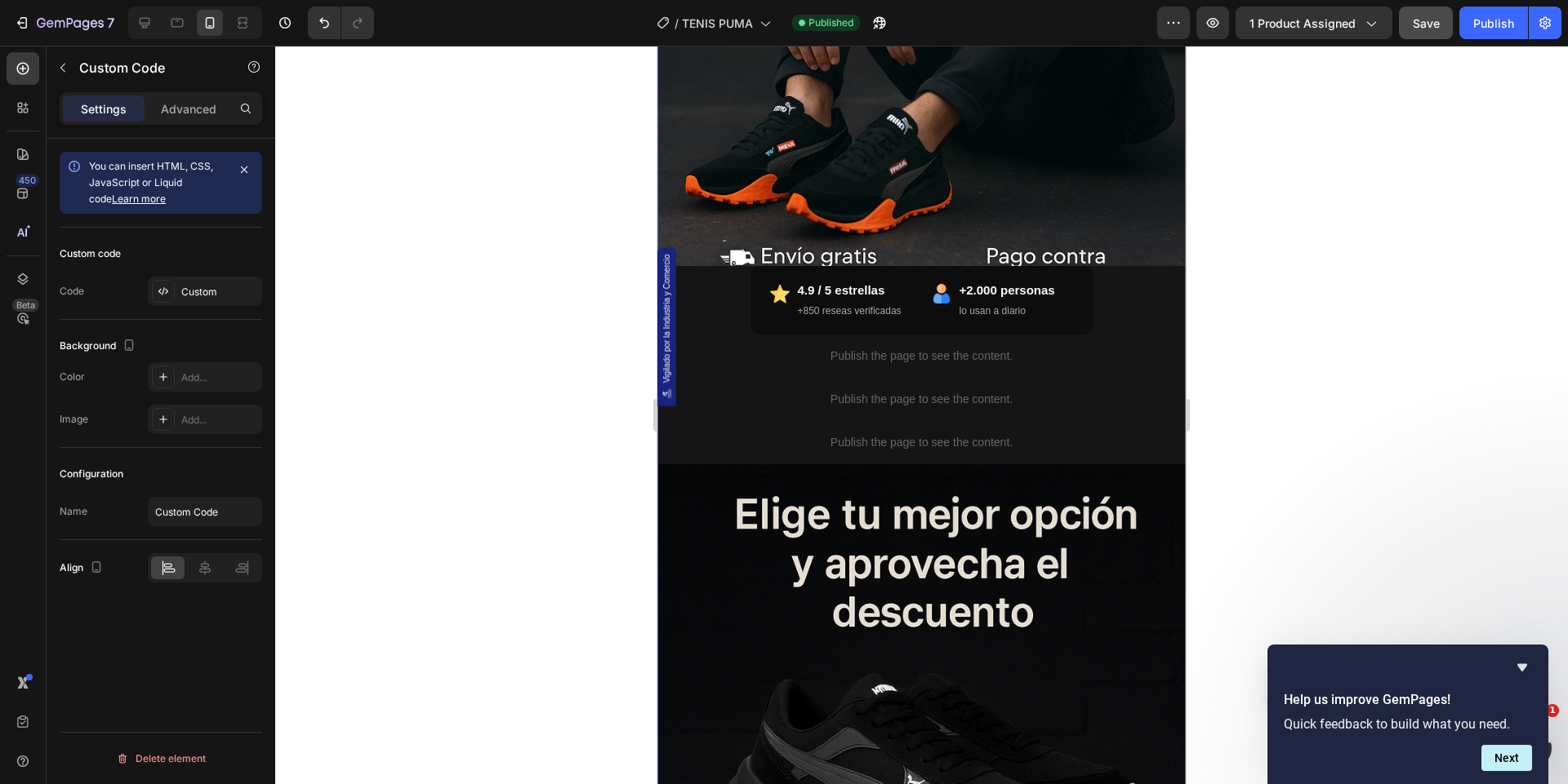
scroll to position [608, 0]
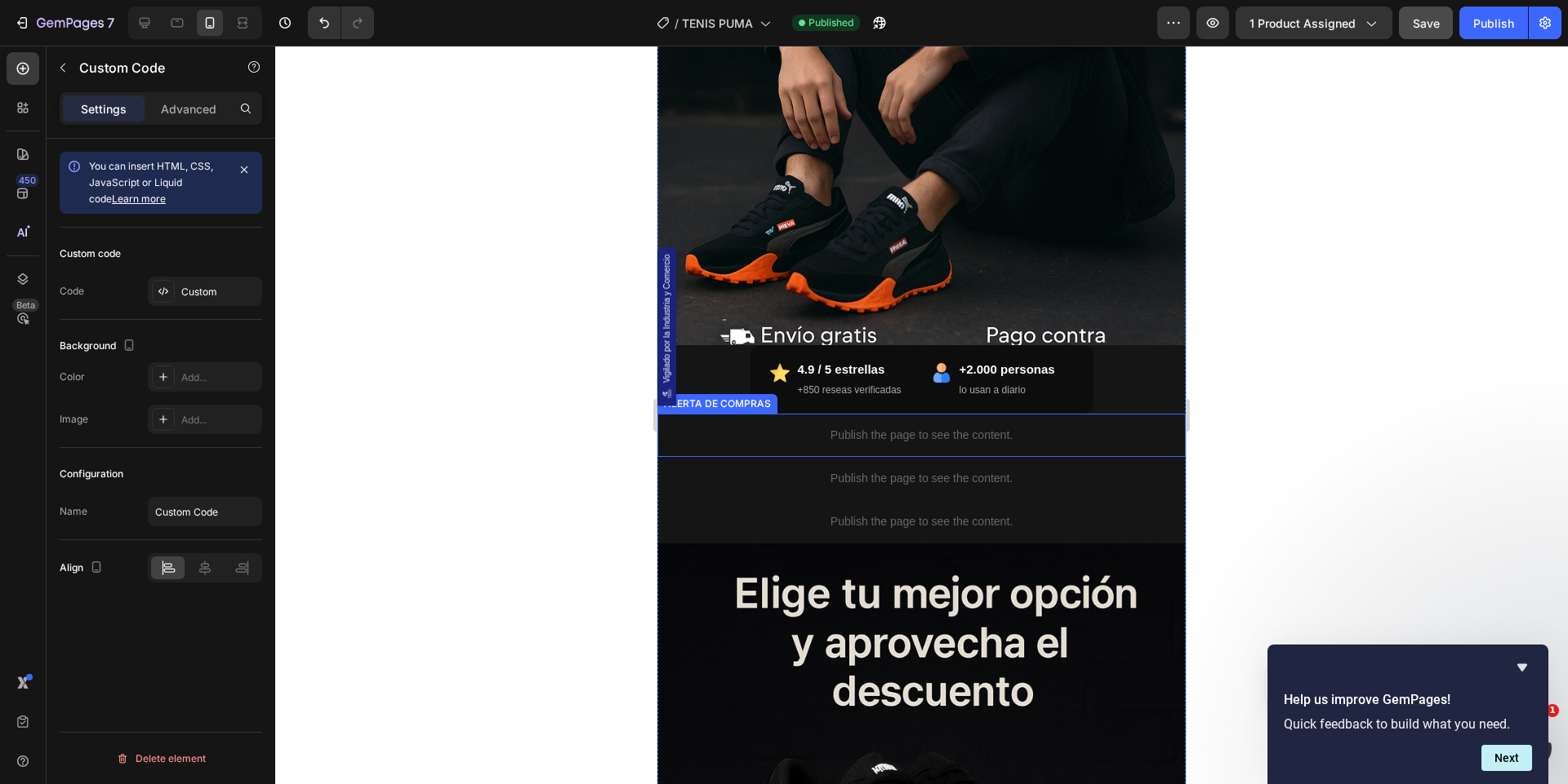
click at [819, 456] on div "Publish the page to see the content." at bounding box center [921, 436] width 528 height 44
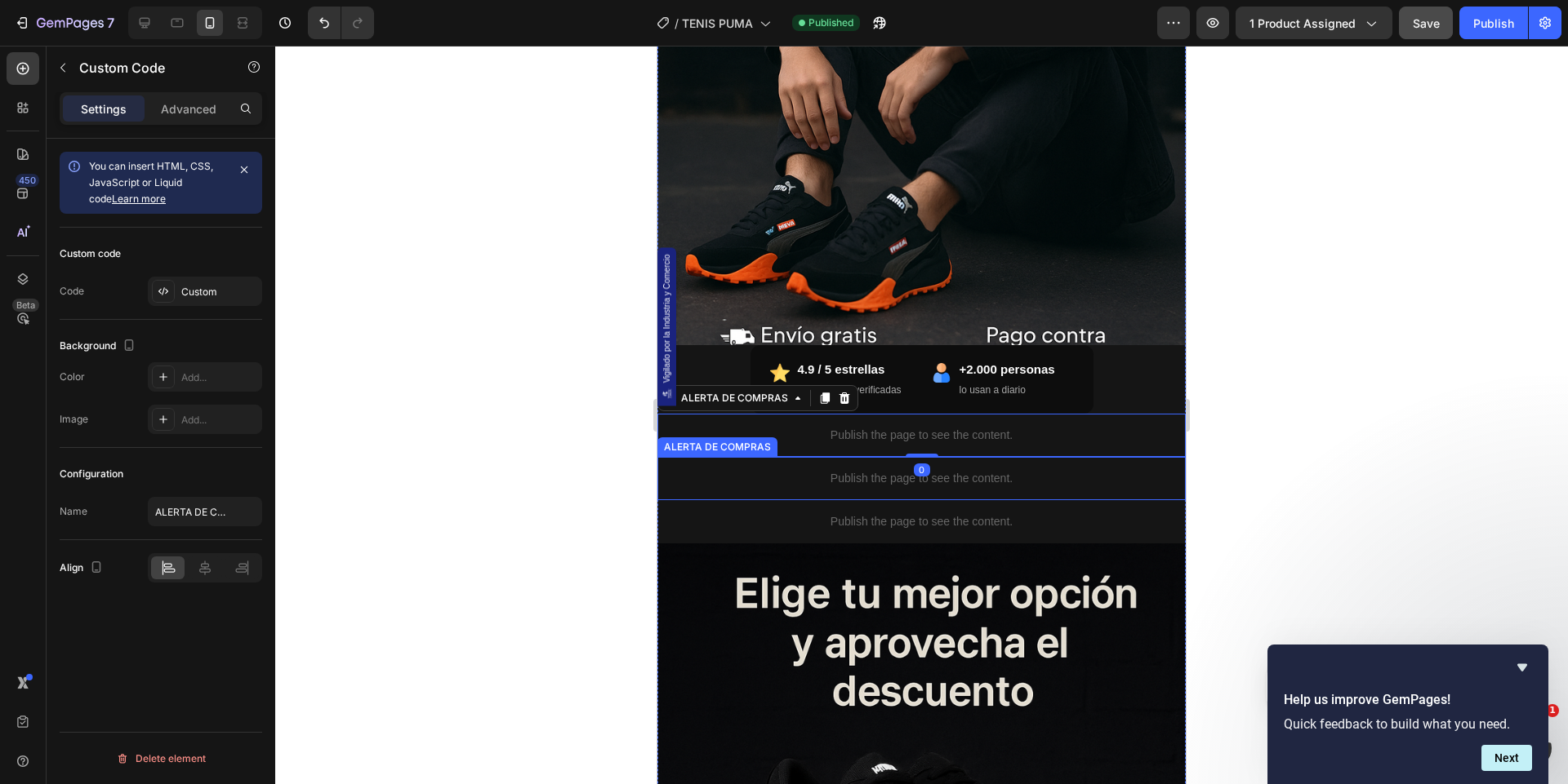
click at [824, 481] on p "Publish the page to see the content." at bounding box center [921, 478] width 528 height 17
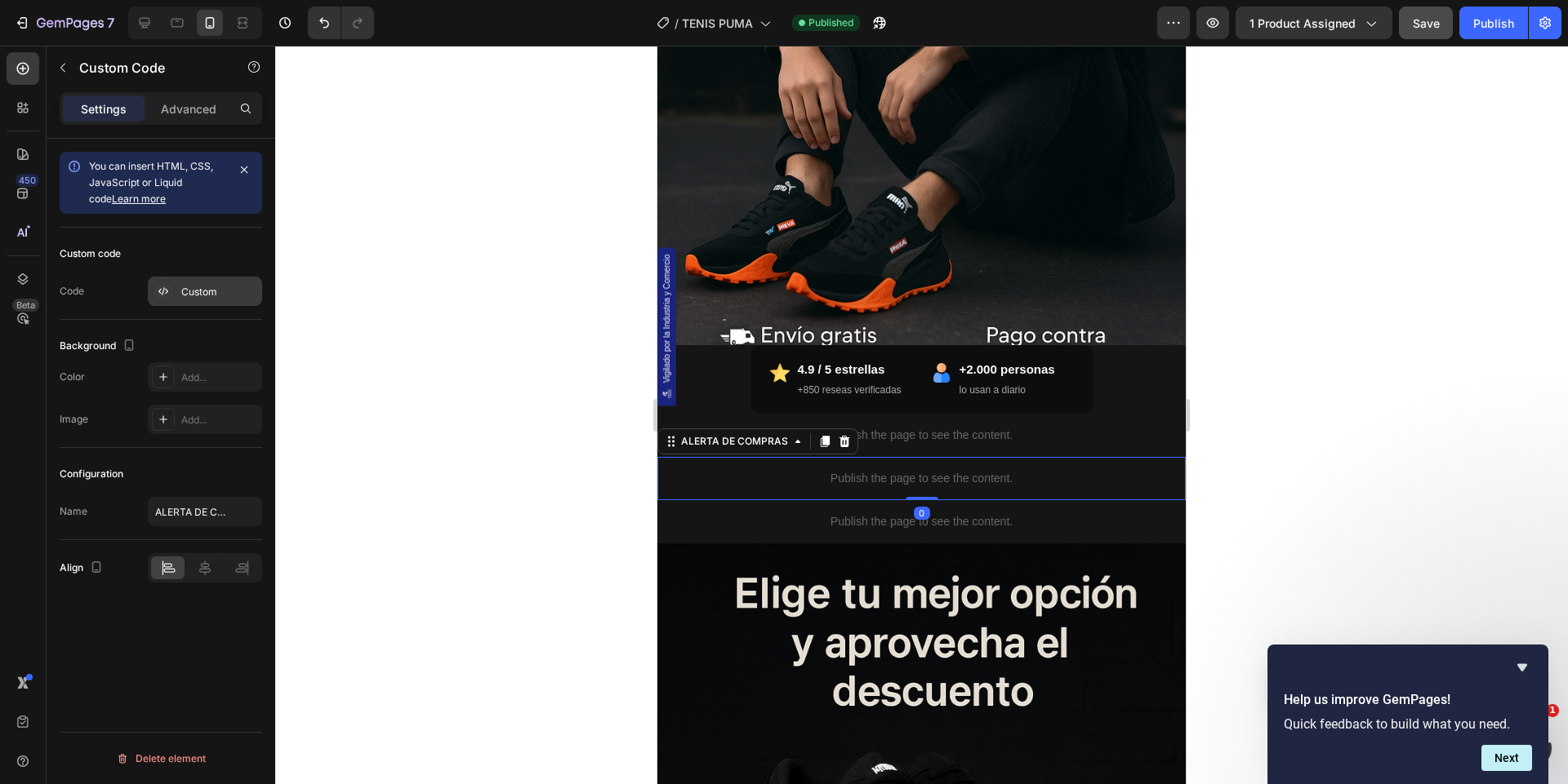
click at [199, 285] on div "Custom" at bounding box center [220, 292] width 77 height 15
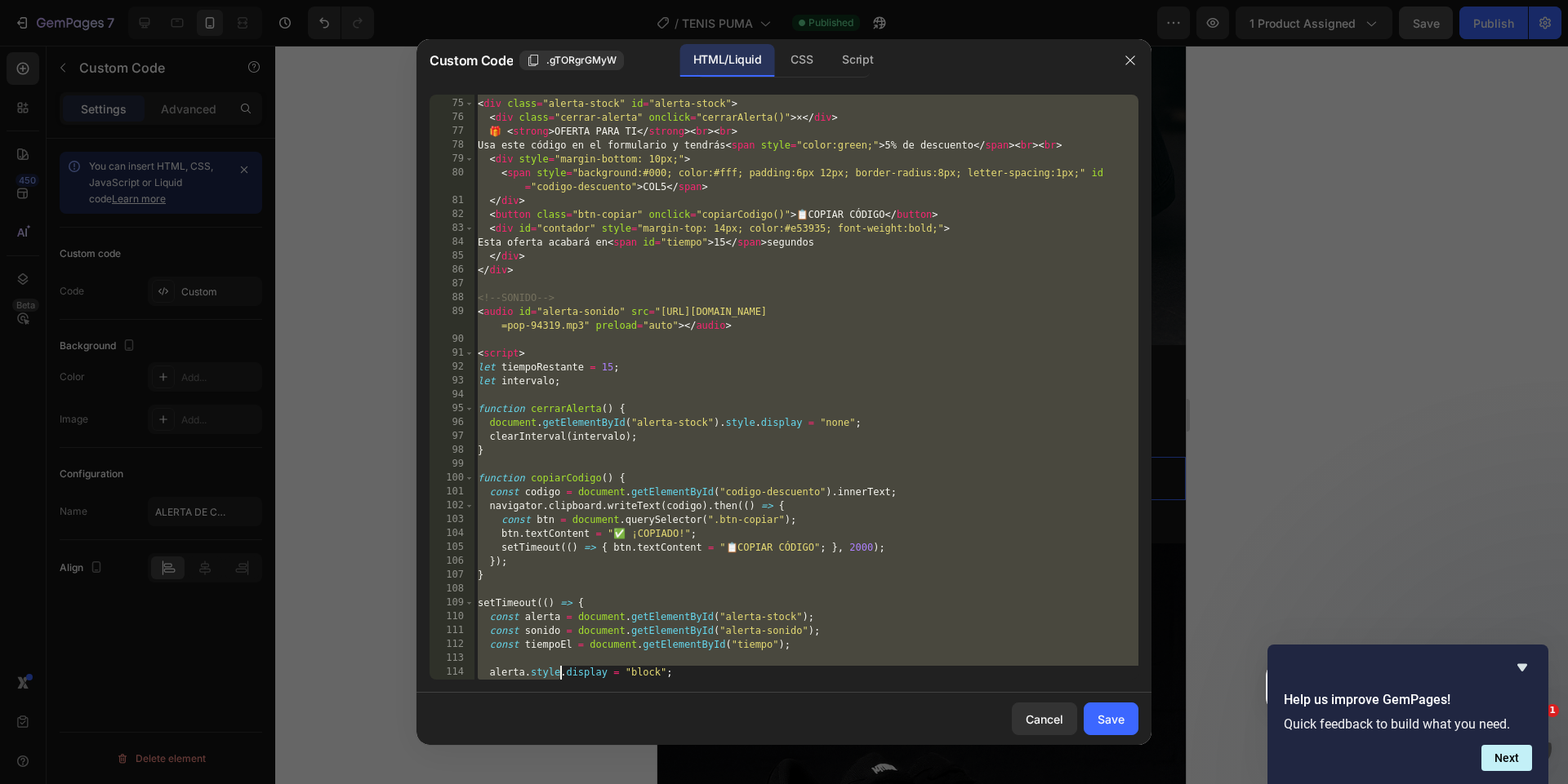
scroll to position [1205, 0]
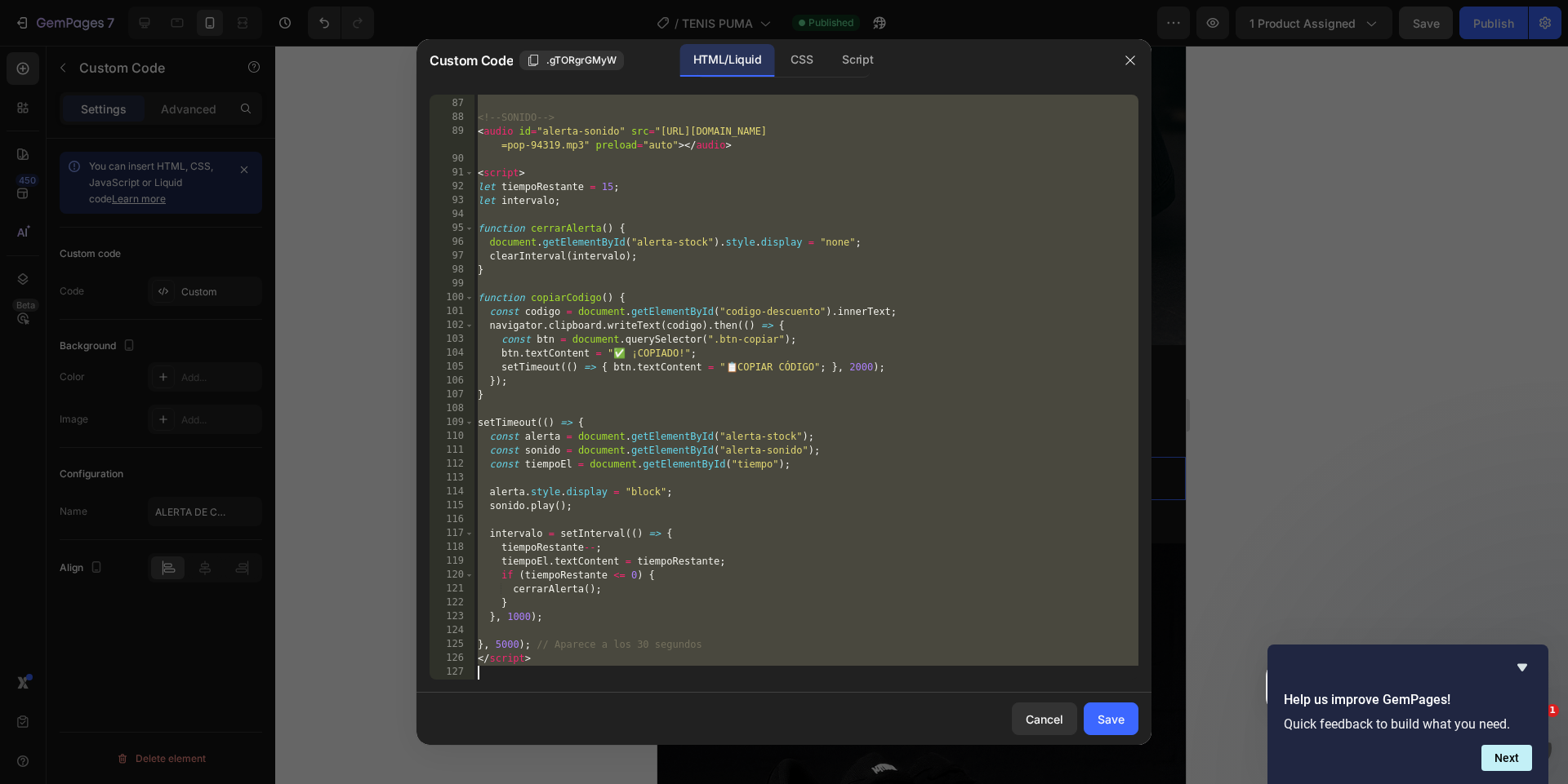
drag, startPoint x: 480, startPoint y: 103, endPoint x: 556, endPoint y: 855, distance: 755.8
click at [556, 0] on html "7 Version history / TENIS PUMA Published Preview 1 product assigned Save Publis…" at bounding box center [784, 0] width 1568 height 0
type textarea "</script>"
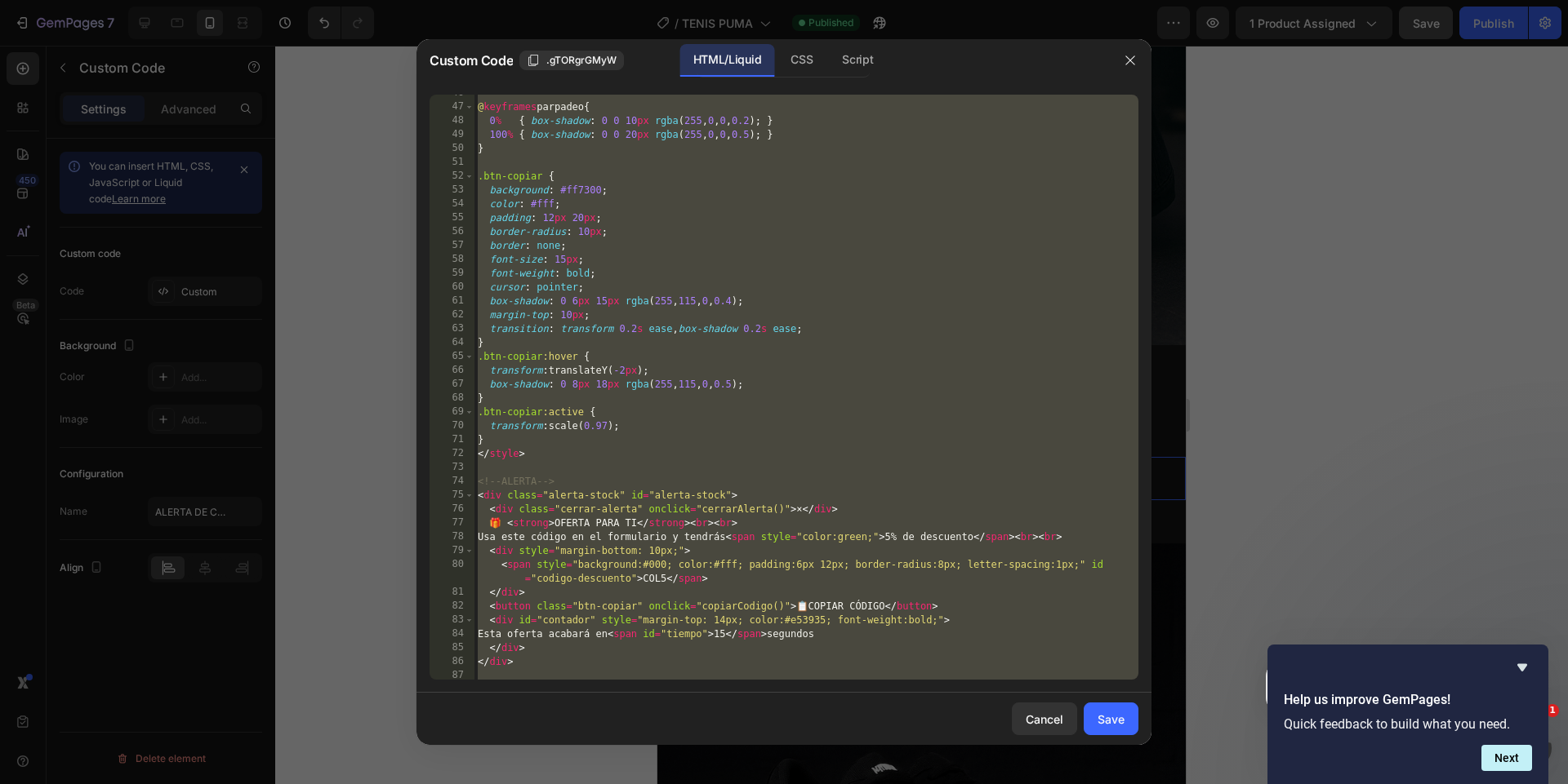
scroll to position [631, 0]
click at [1130, 62] on icon "button" at bounding box center [1129, 60] width 13 height 13
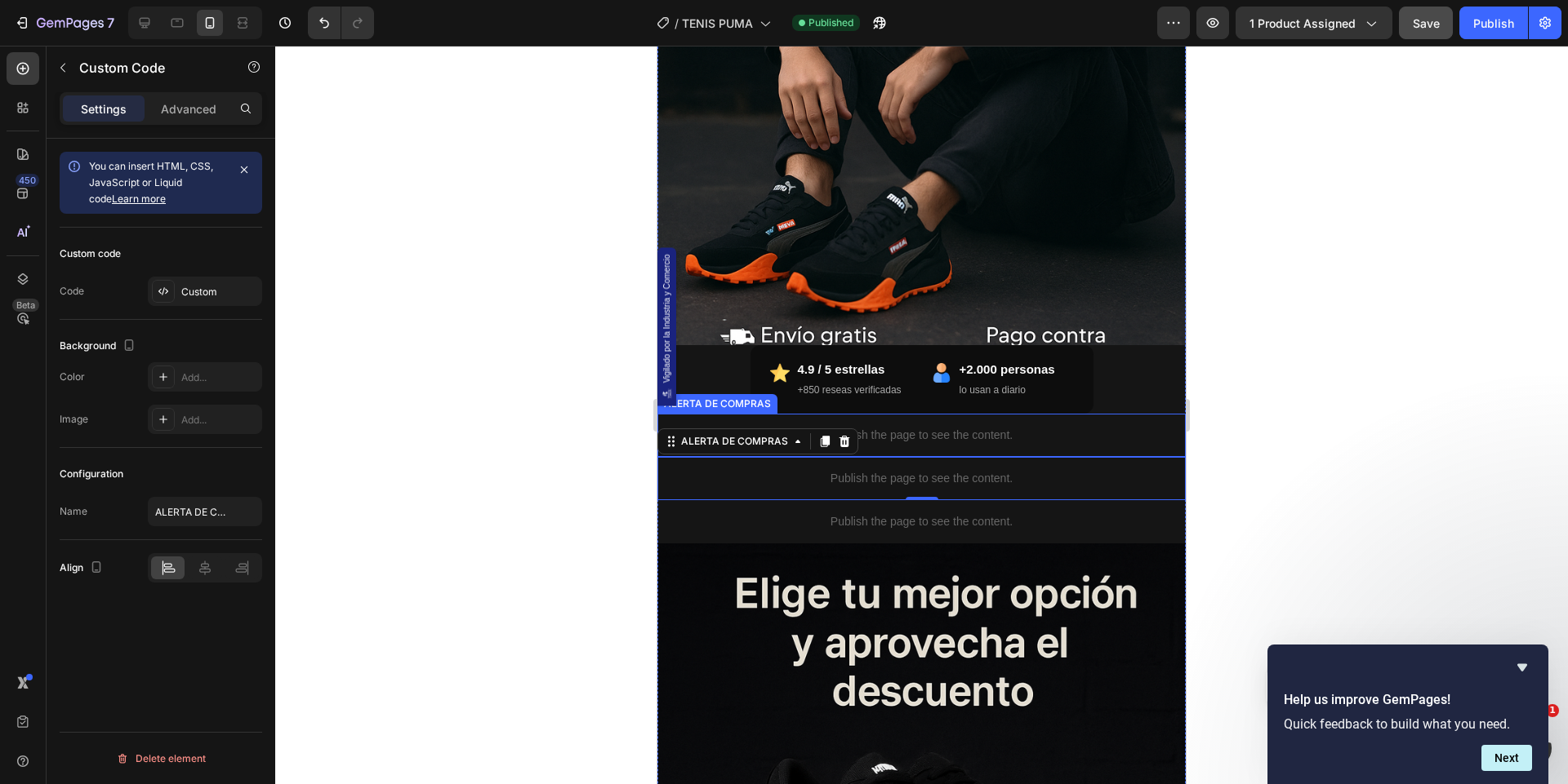
click at [949, 435] on p "Publish the page to see the content." at bounding box center [921, 436] width 528 height 17
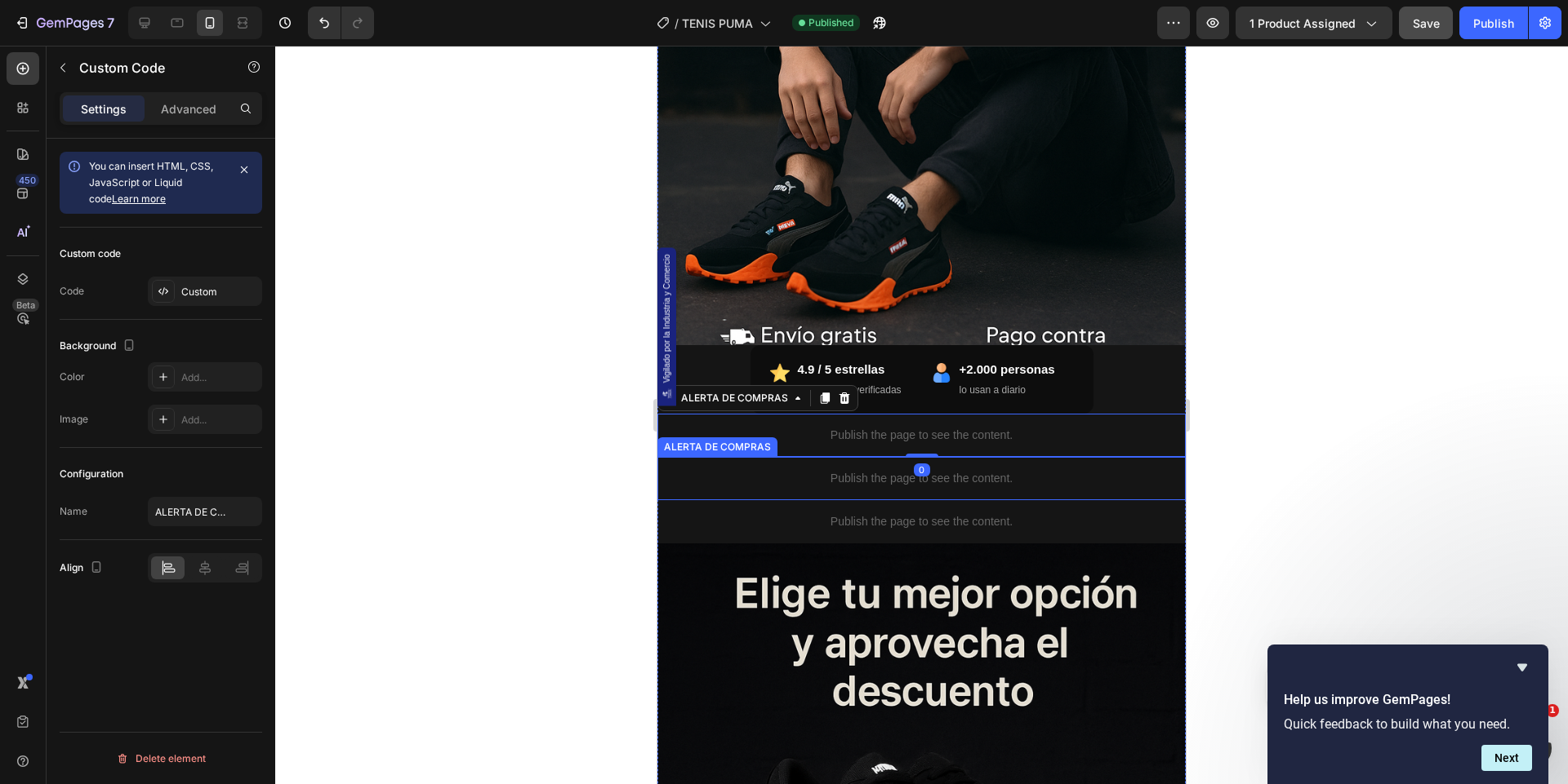
click at [846, 476] on p "Publish the page to see the content." at bounding box center [921, 478] width 528 height 17
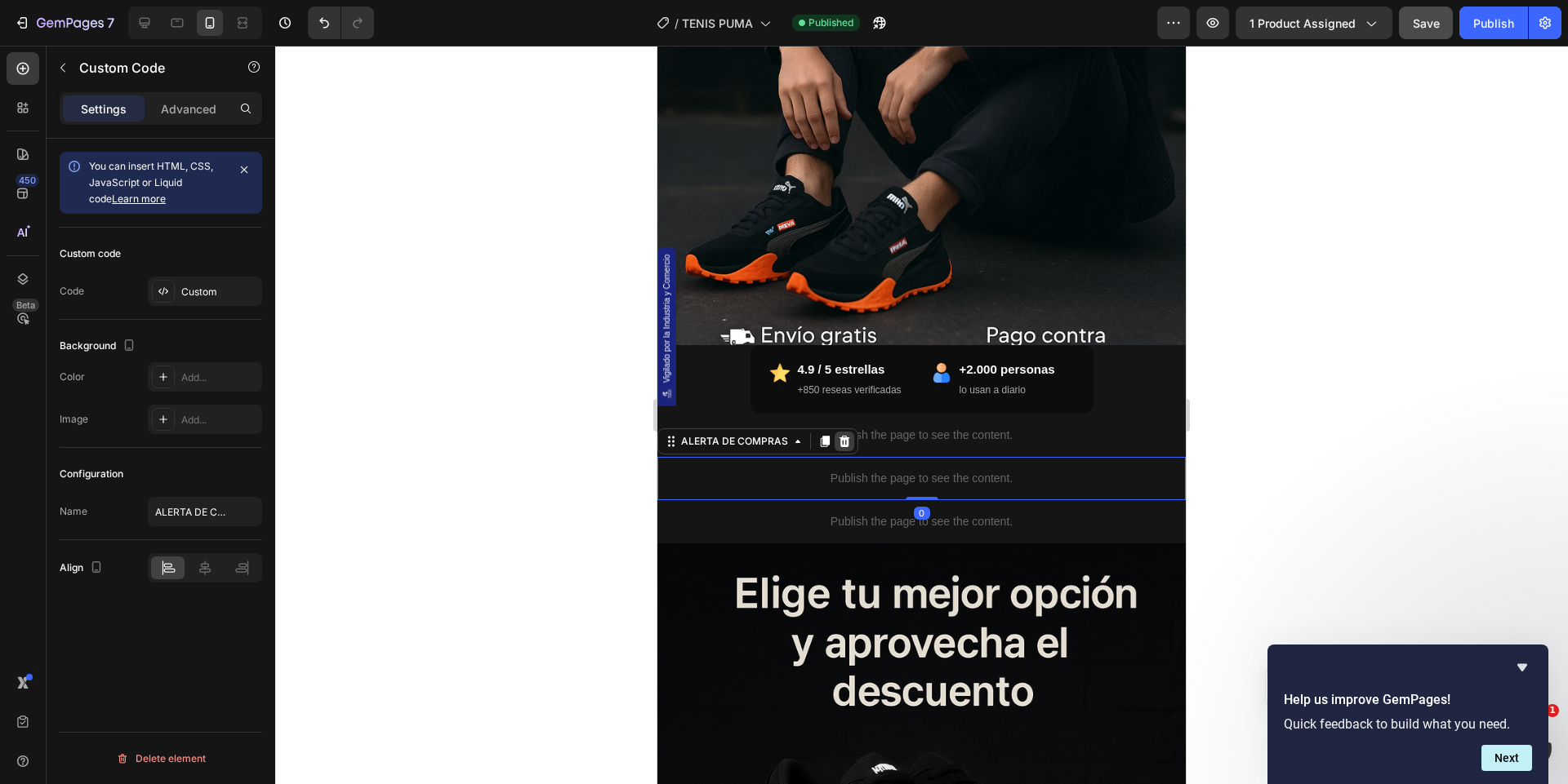
click at [846, 442] on icon at bounding box center [844, 441] width 13 height 13
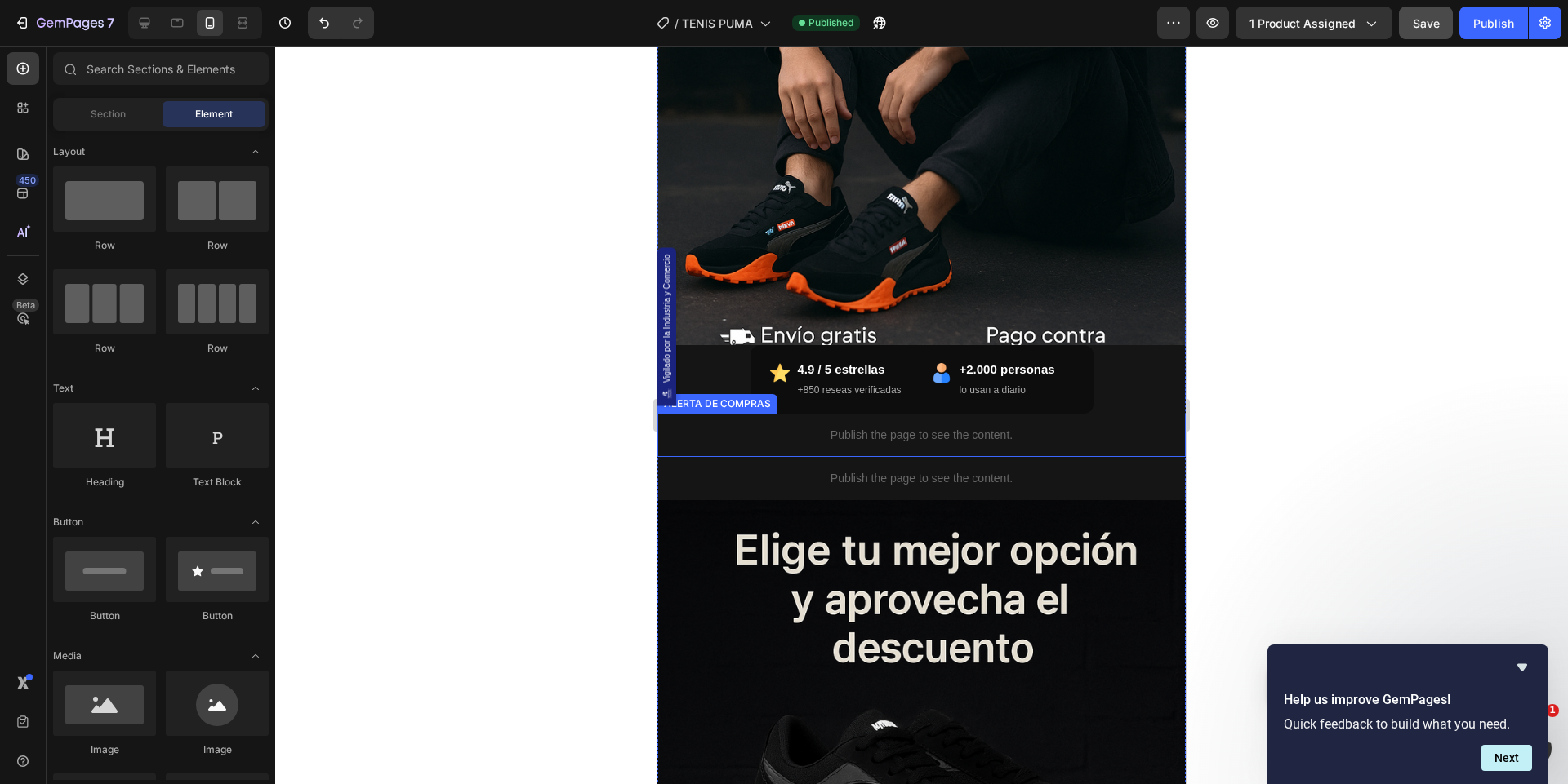
click at [819, 444] on div "Publish the page to see the content." at bounding box center [921, 436] width 528 height 44
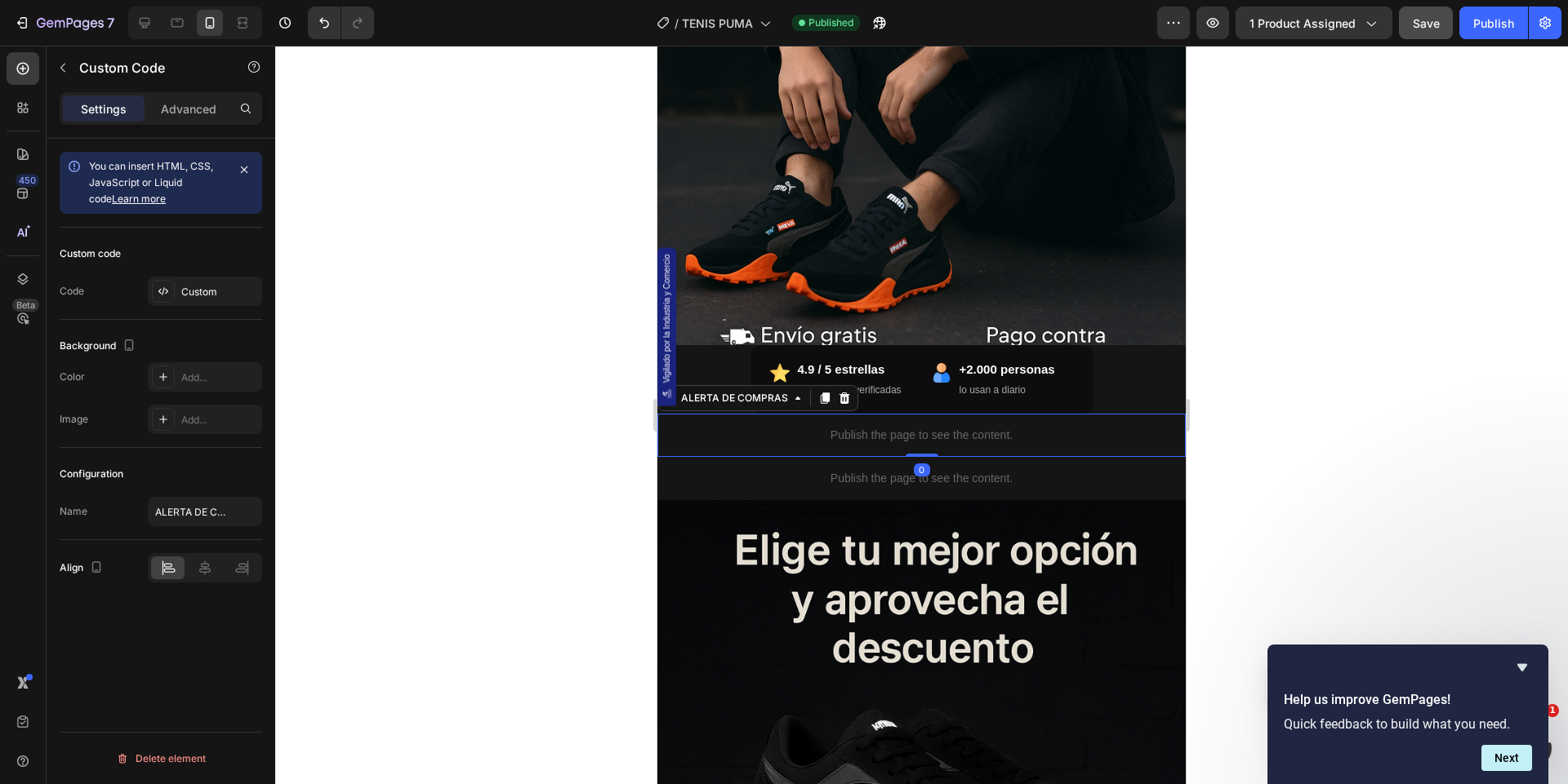
click at [199, 309] on div "Custom code Code Custom" at bounding box center [161, 274] width 203 height 93
click at [206, 292] on div "Custom" at bounding box center [220, 292] width 77 height 15
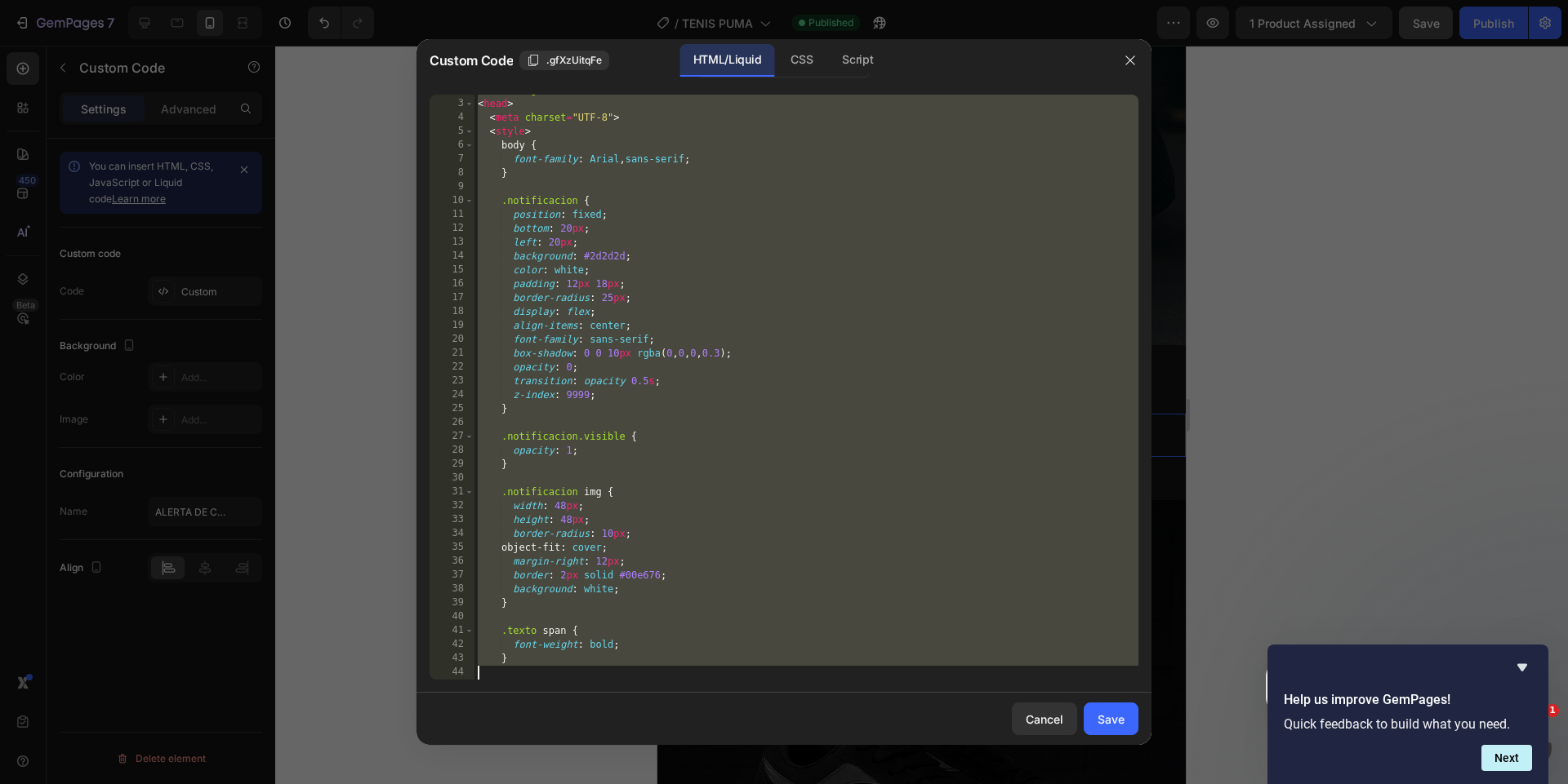
scroll to position [1079, 0]
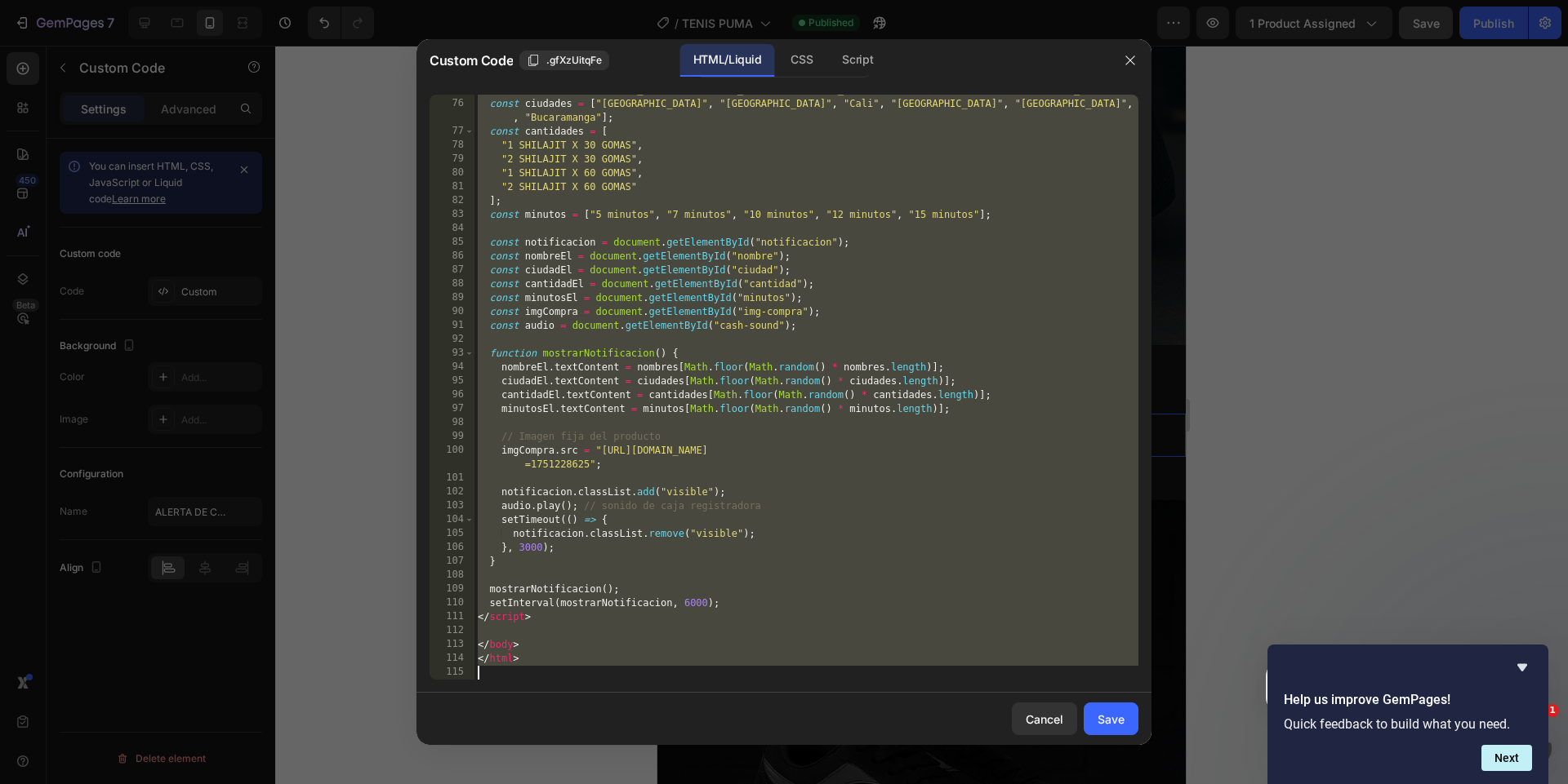
drag, startPoint x: 481, startPoint y: 100, endPoint x: 625, endPoint y: 855, distance: 768.6
click at [625, 0] on html "7 Version history / TENIS PUMA Published Preview 1 product assigned Save Publis…" at bounding box center [784, 0] width 1568 height 0
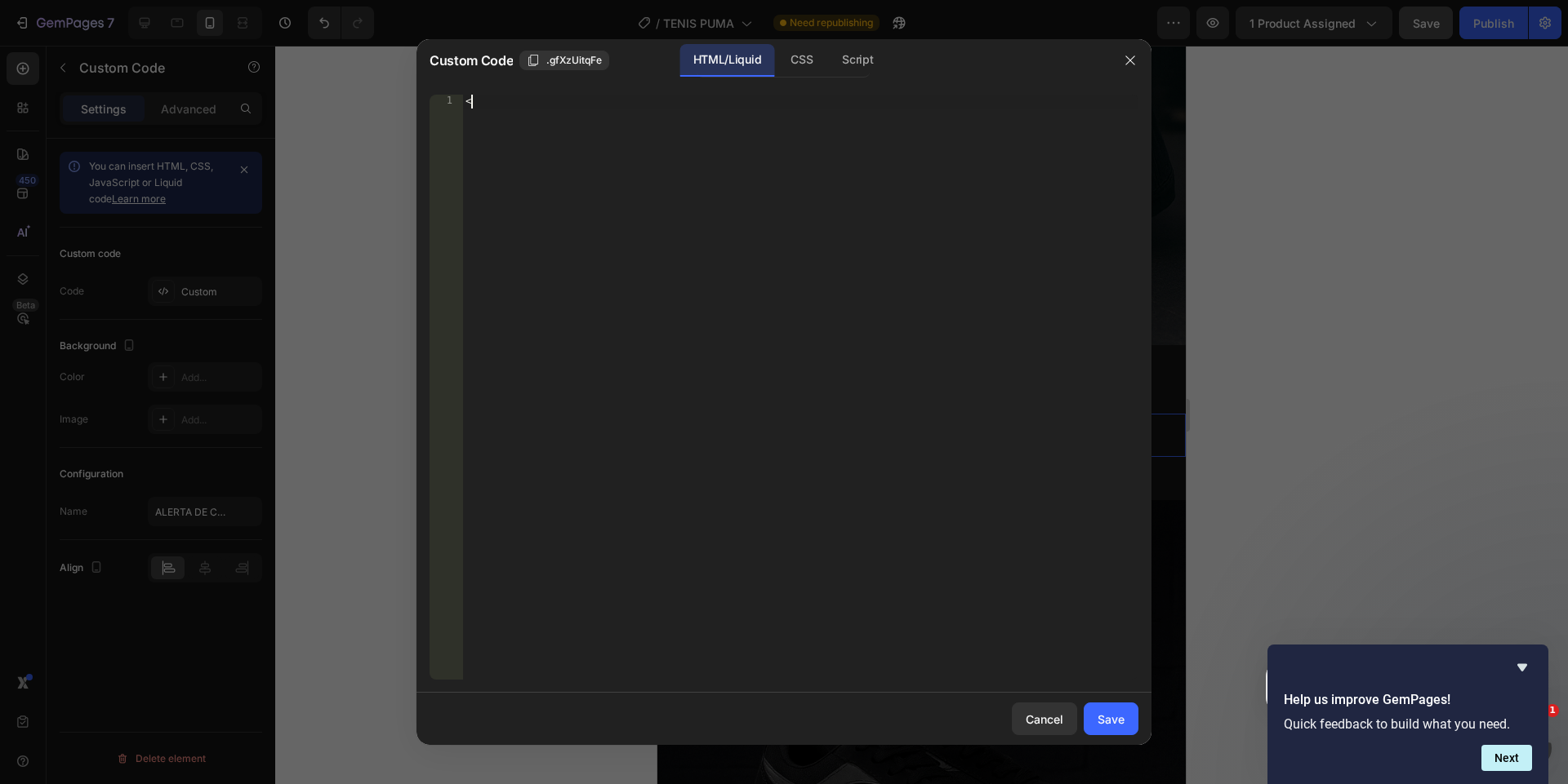
paste textarea "/html>"
type textarea "</html>"
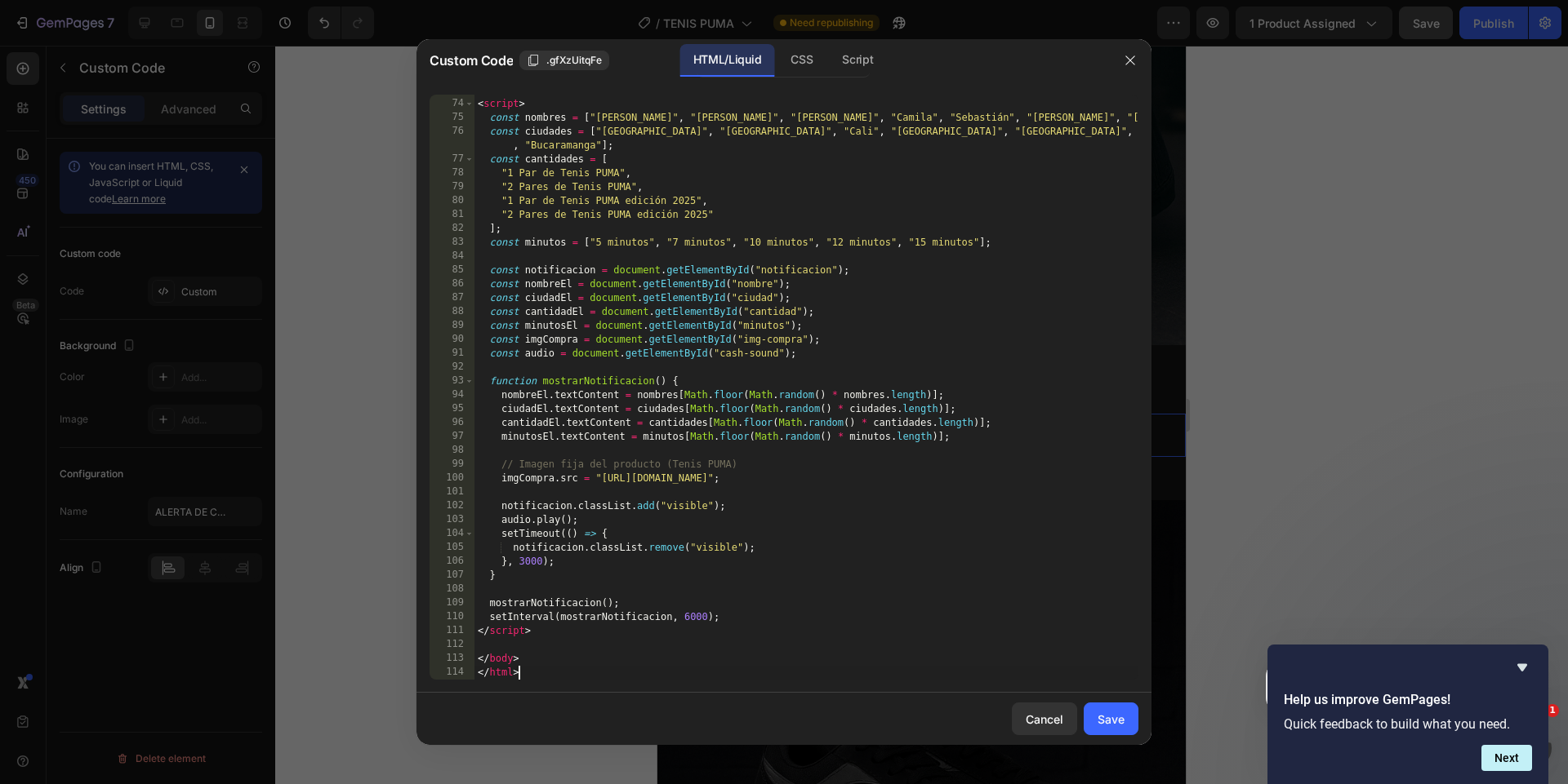
scroll to position [1051, 0]
click at [1105, 718] on div "Save" at bounding box center [1110, 719] width 27 height 17
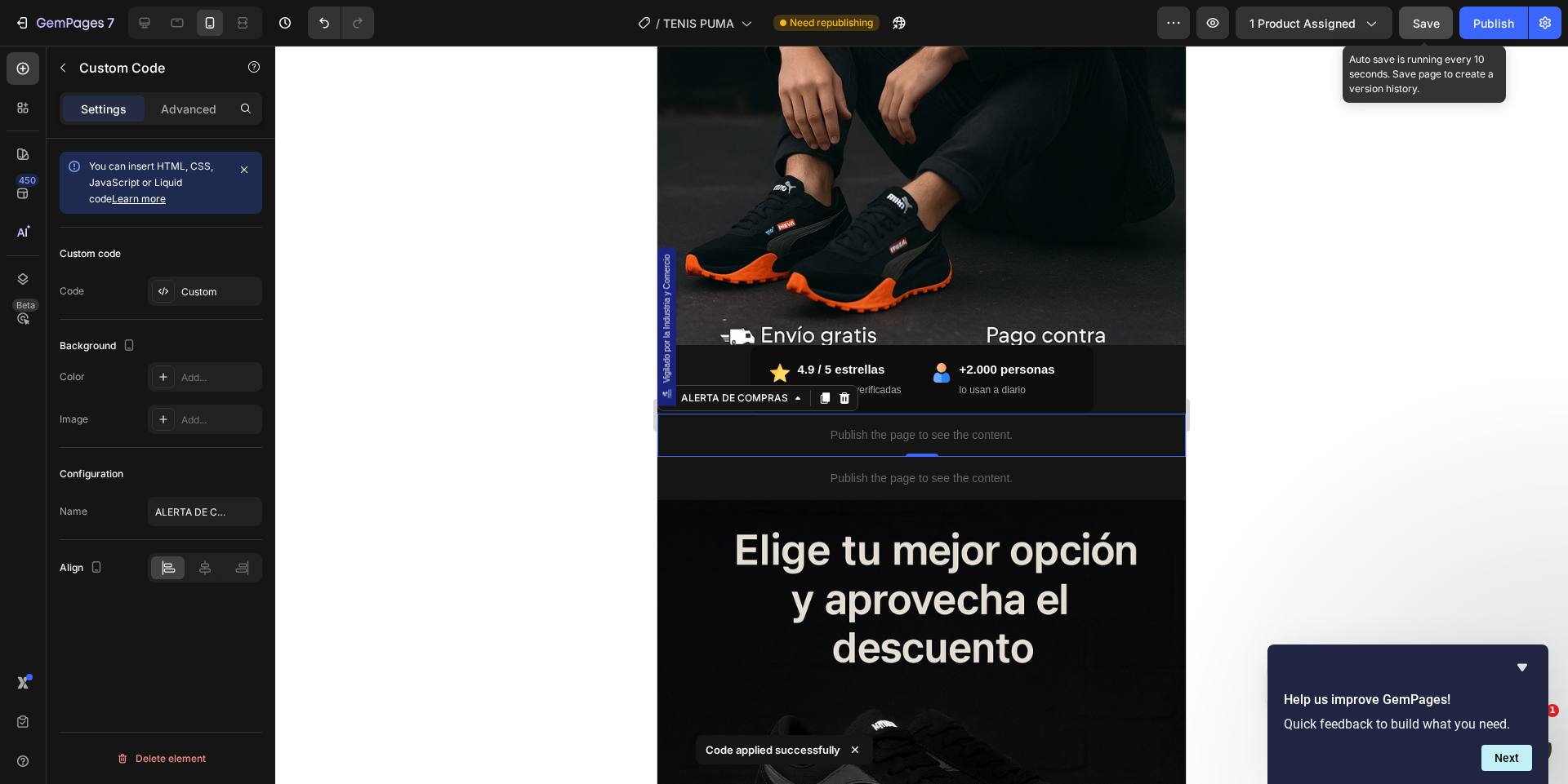
click at [1402, 20] on button "Save" at bounding box center [1426, 22] width 54 height 32
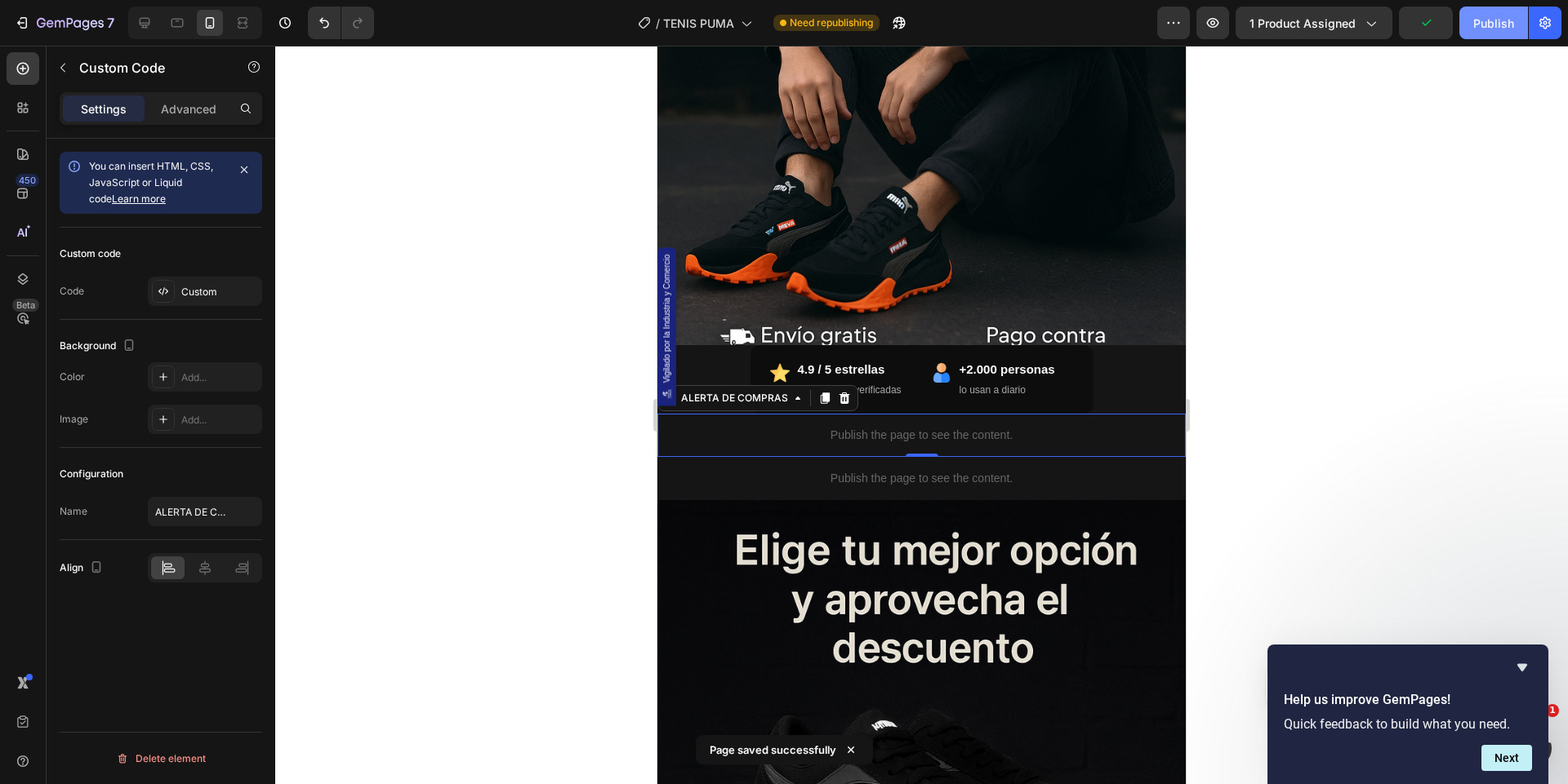
click at [1479, 32] on button "Publish" at bounding box center [1493, 22] width 69 height 32
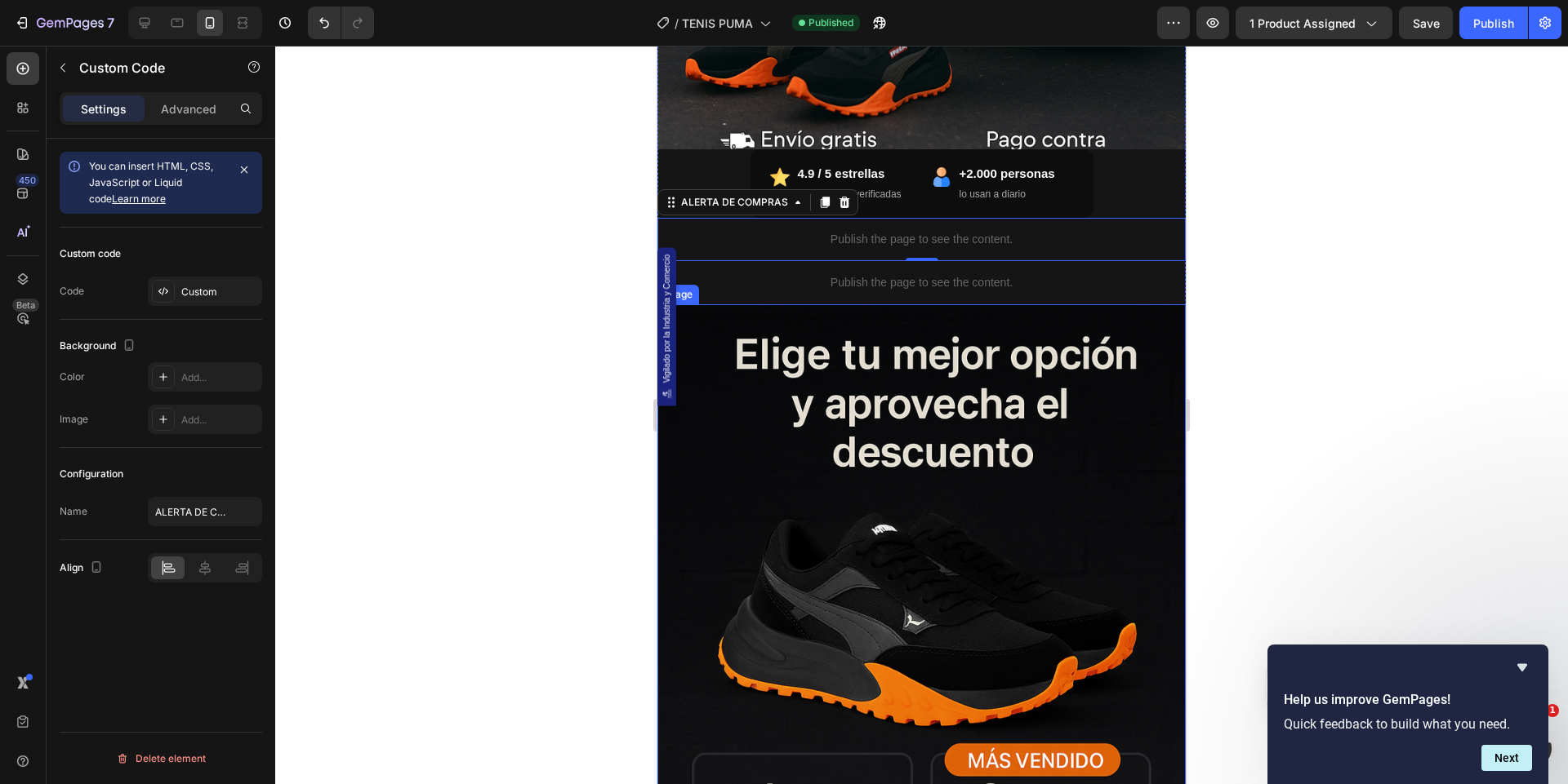
scroll to position [787, 0]
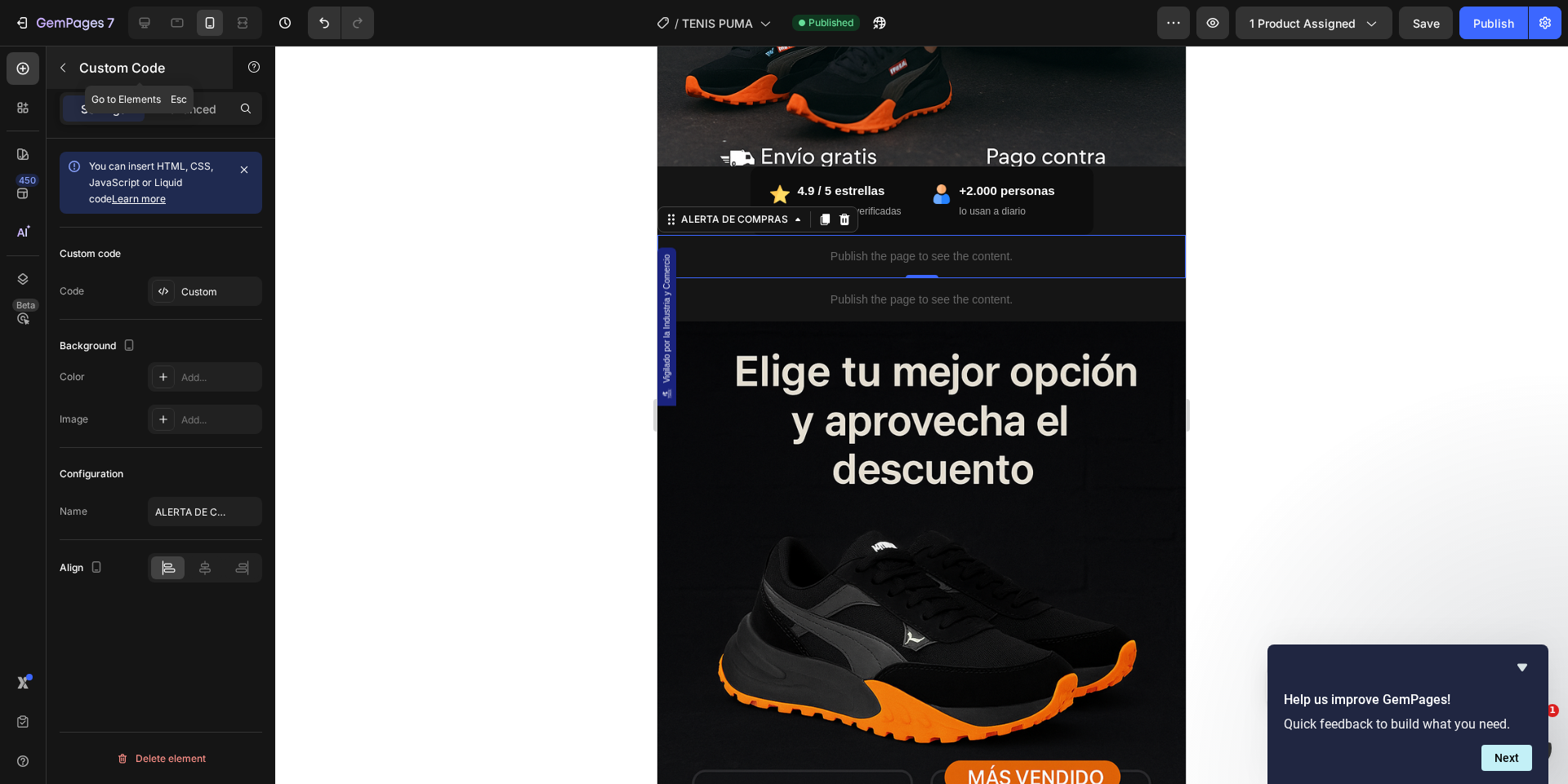
click at [73, 70] on button "button" at bounding box center [63, 68] width 26 height 26
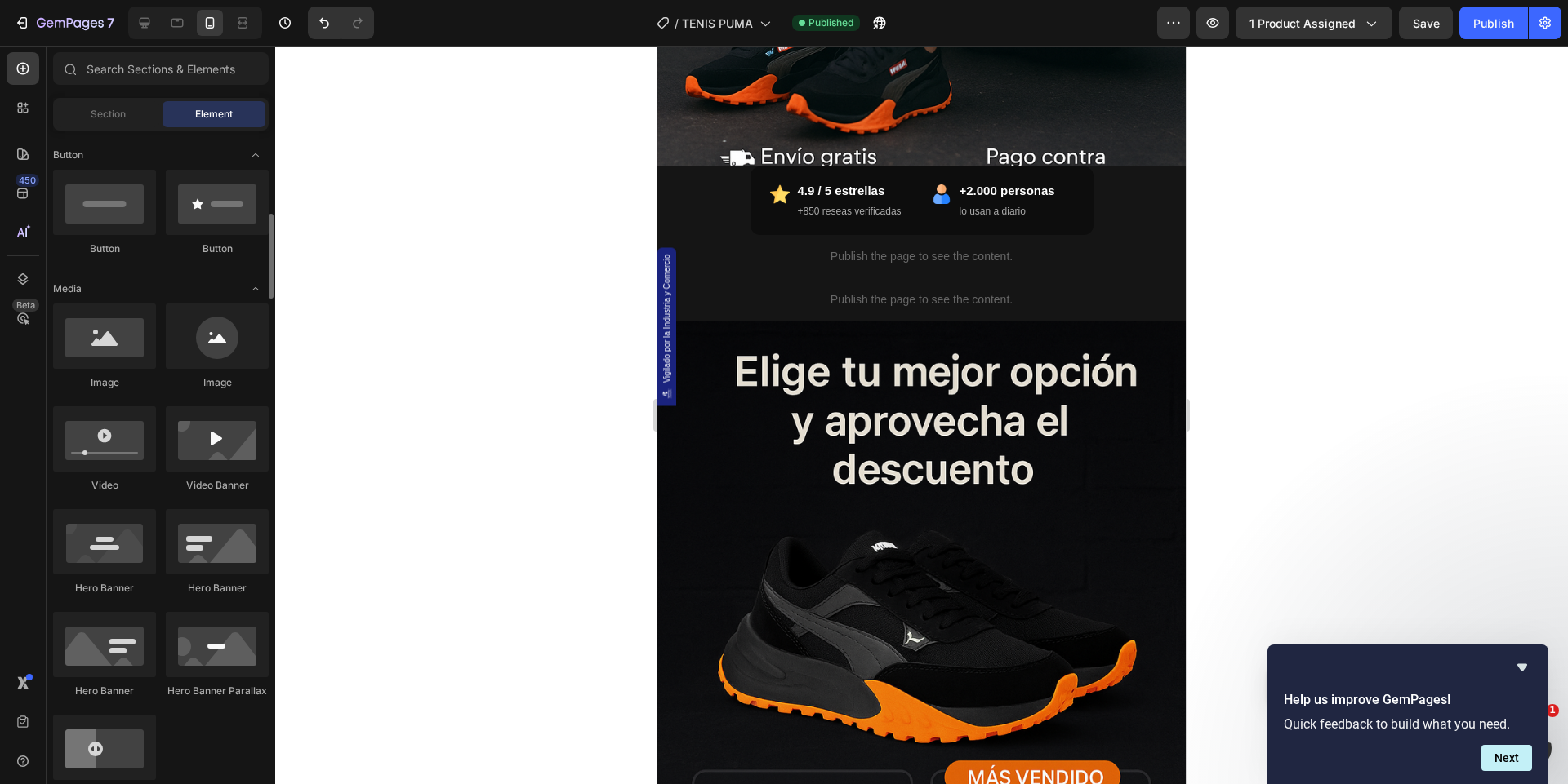
scroll to position [398, 0]
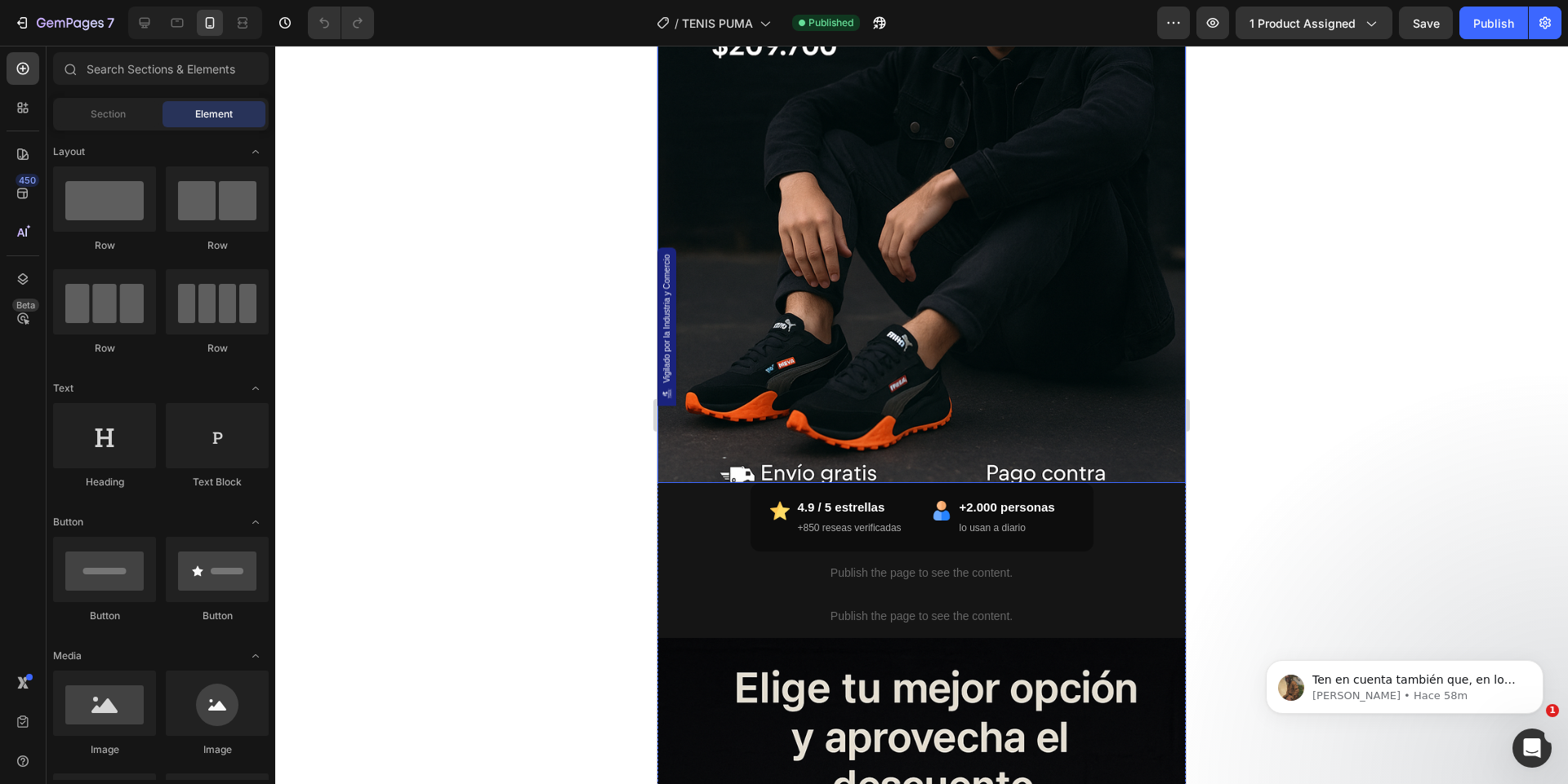
scroll to position [474, 0]
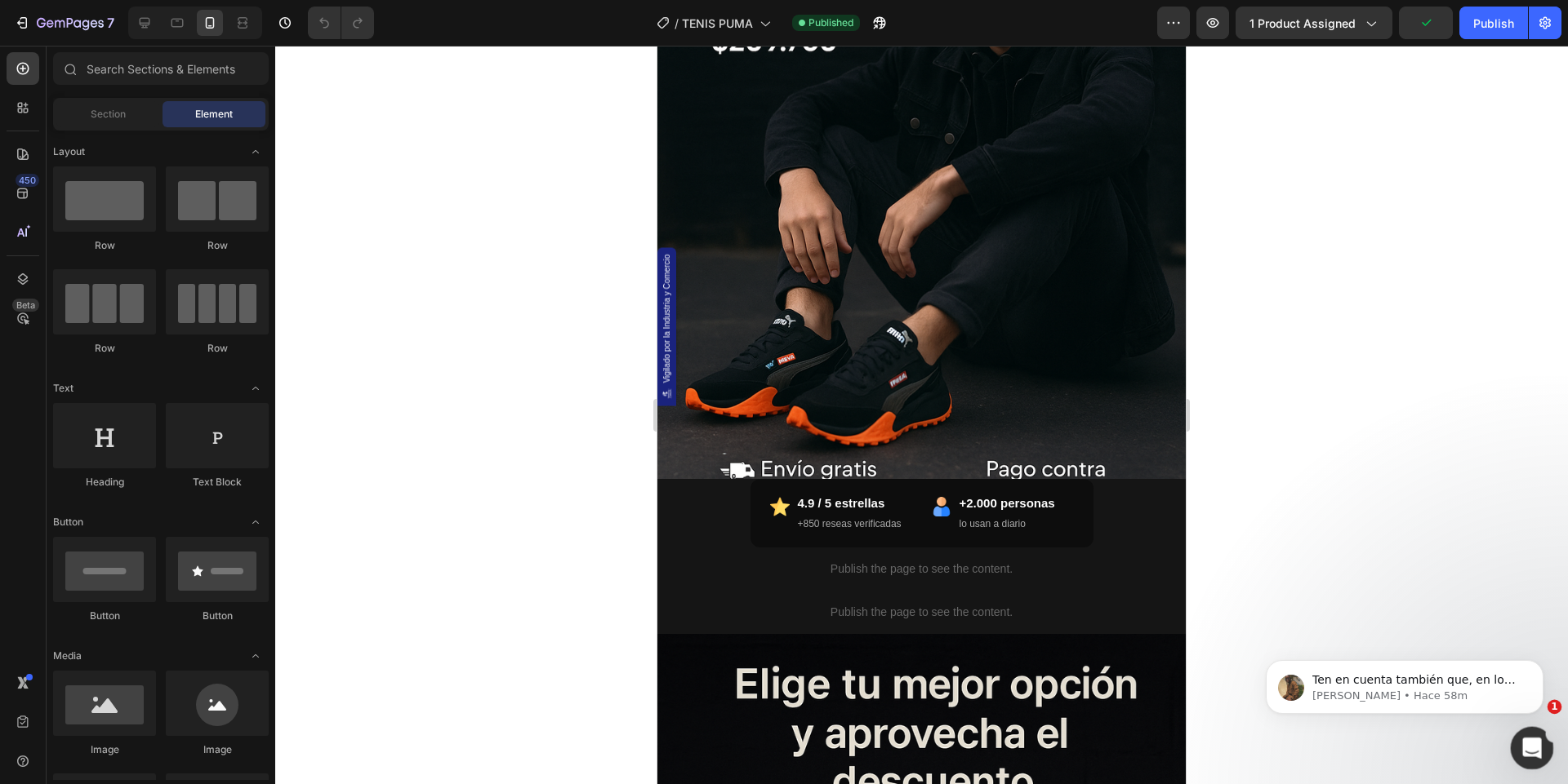
click at [1529, 744] on icon "Abrir Intercom Messenger" at bounding box center [1530, 746] width 27 height 27
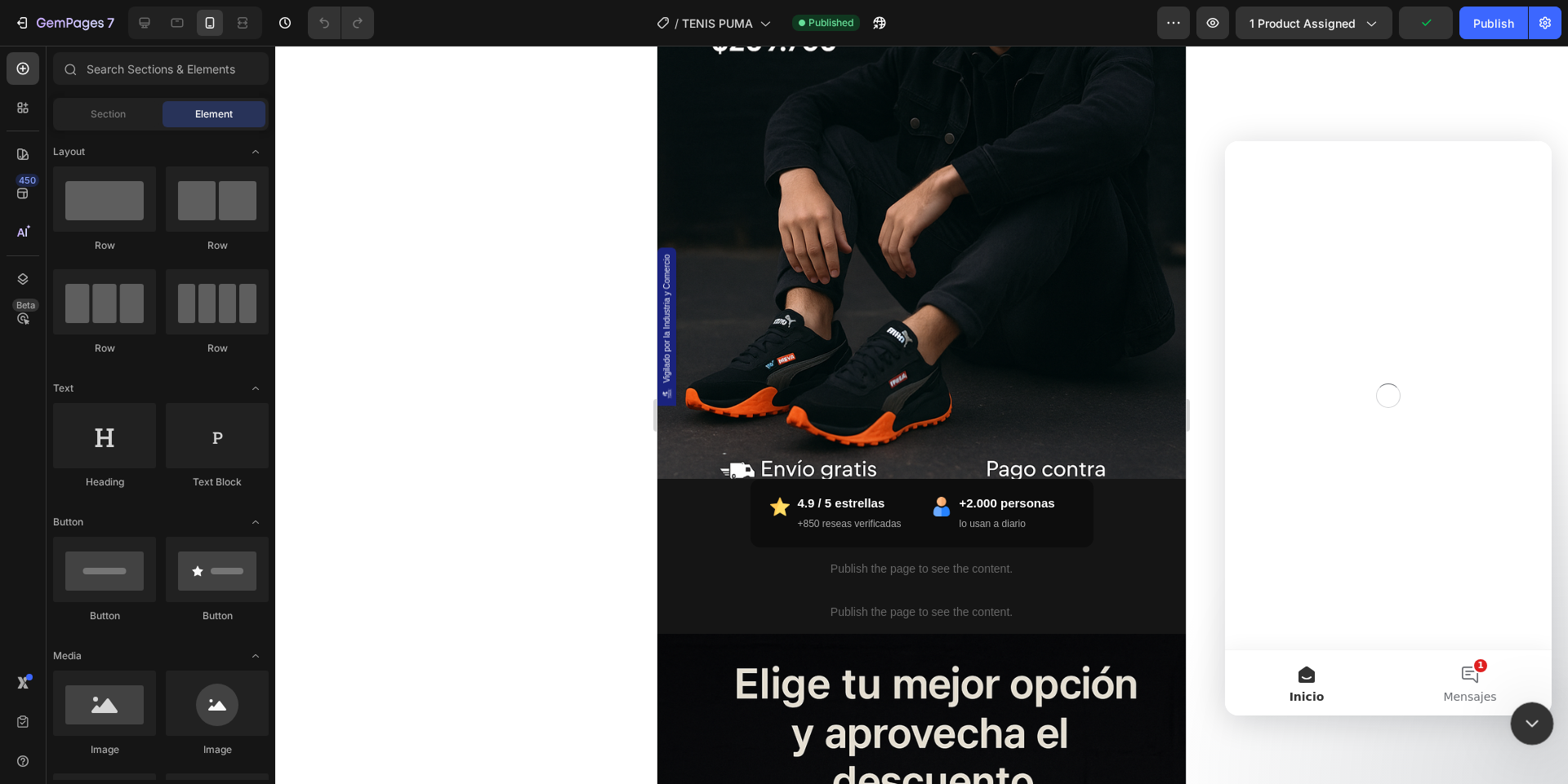
scroll to position [0, 0]
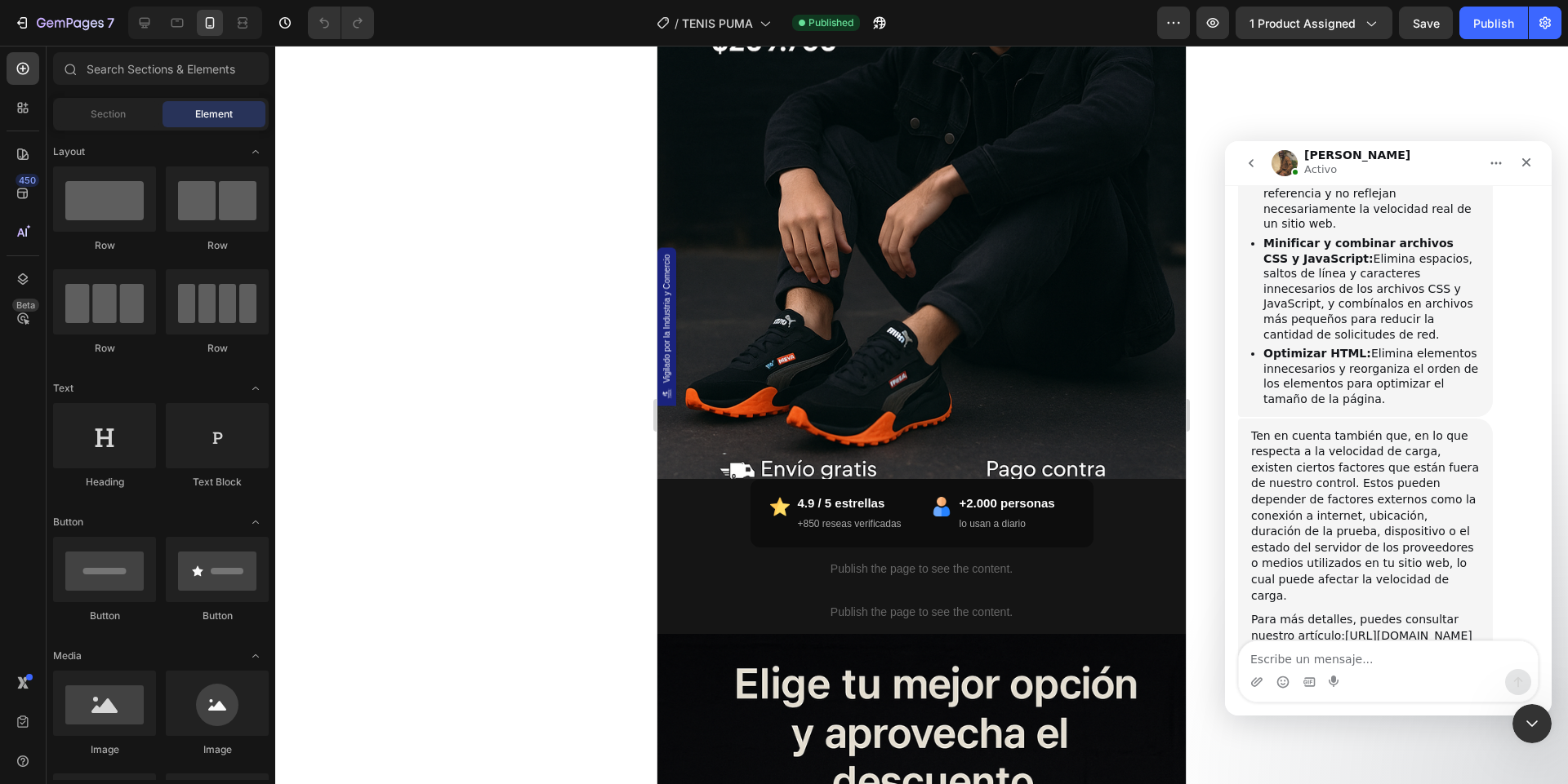
scroll to position [1134, 0]
click at [1524, 159] on icon "Cerrar" at bounding box center [1526, 162] width 13 height 13
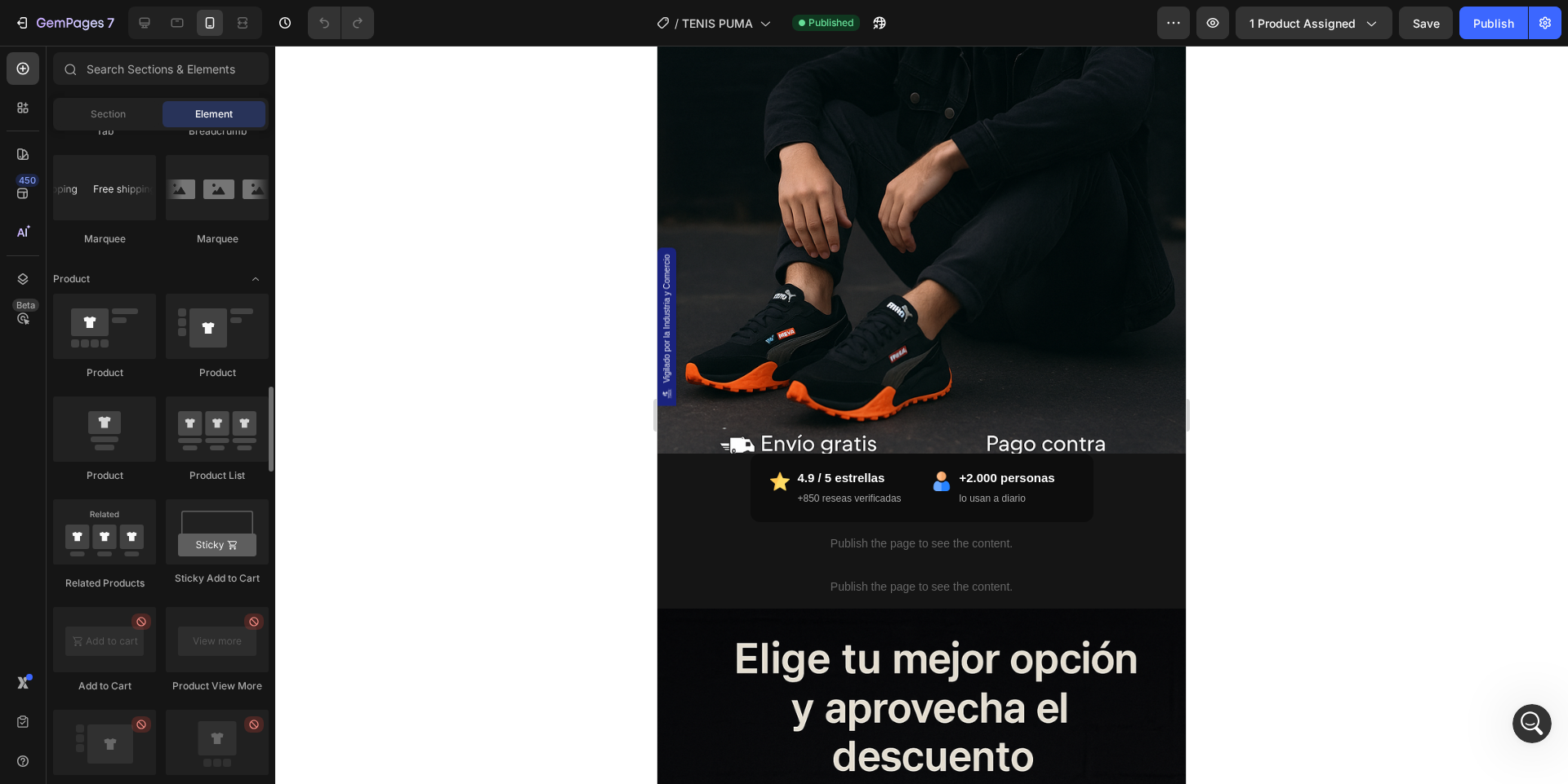
scroll to position [1947, 0]
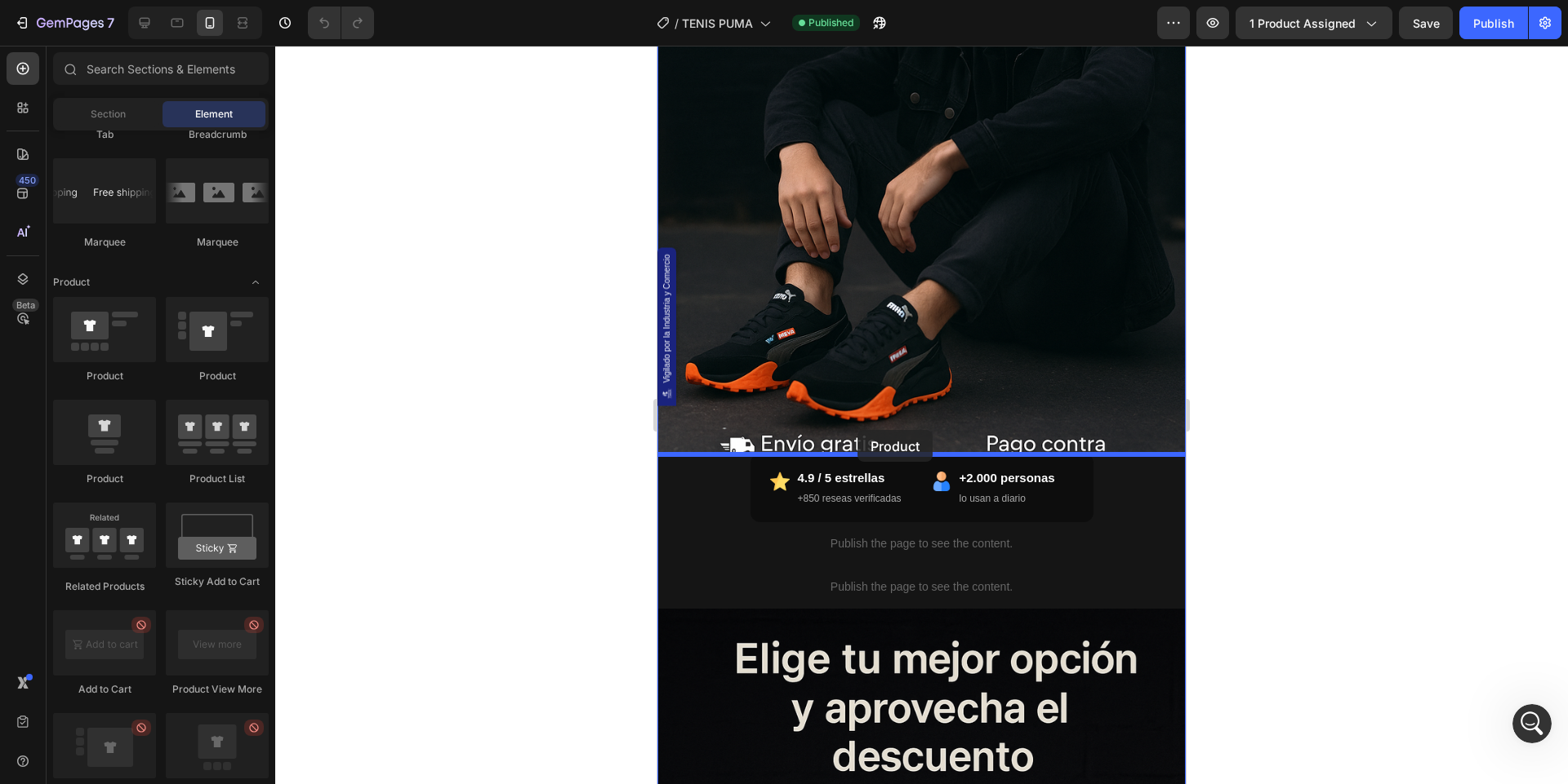
drag, startPoint x: 791, startPoint y: 388, endPoint x: 857, endPoint y: 430, distance: 78.2
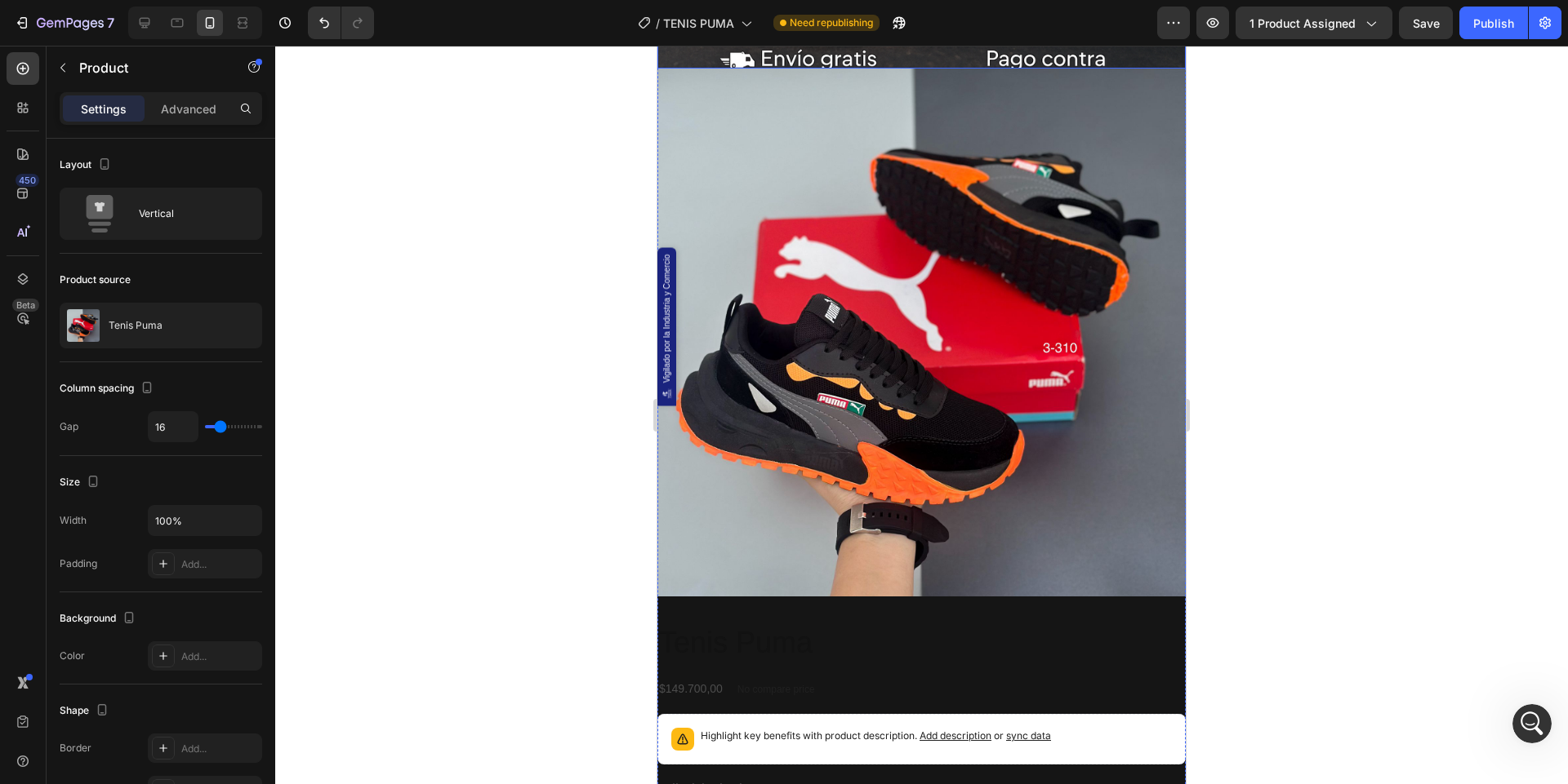
scroll to position [892, 0]
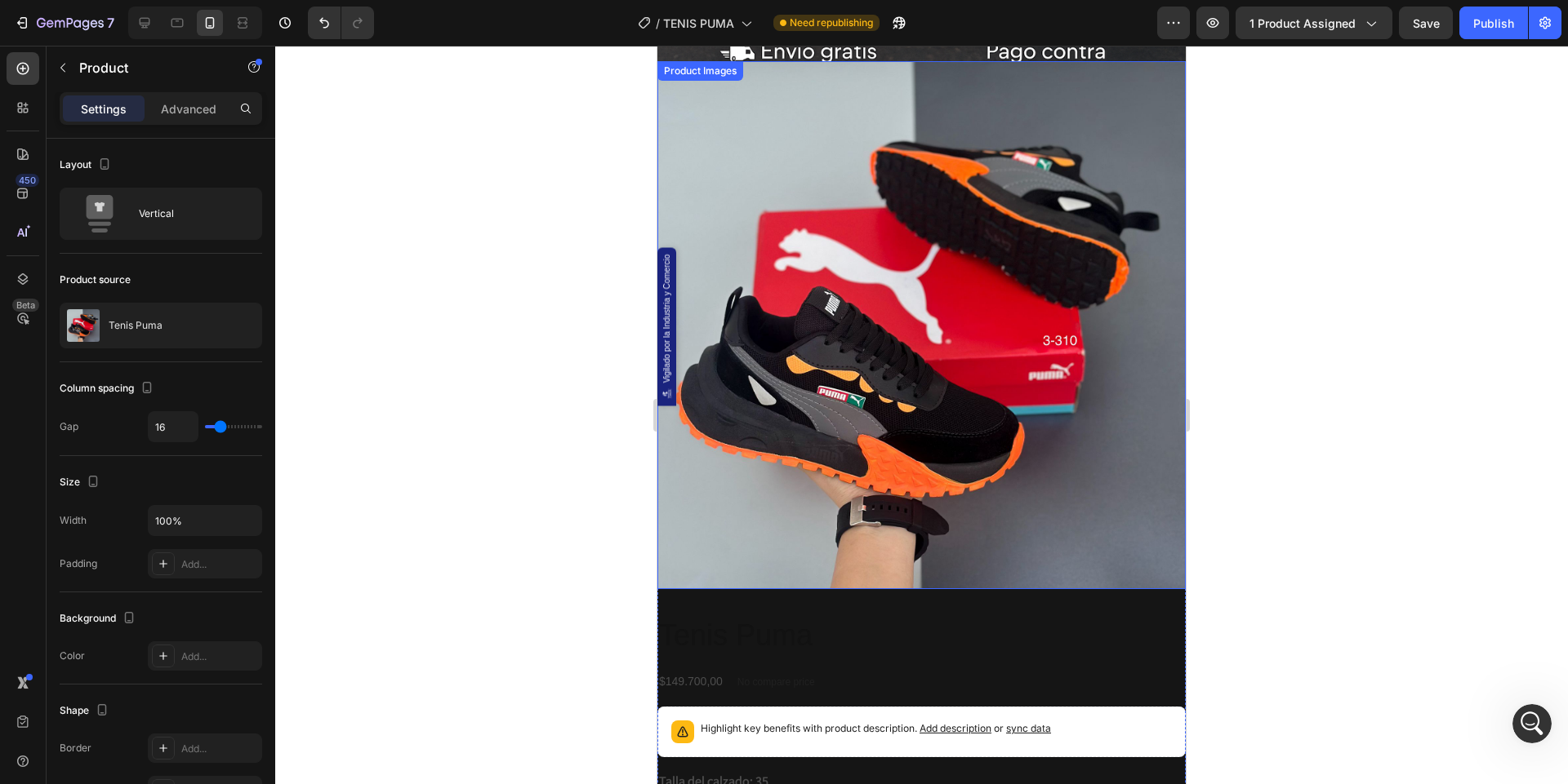
click at [880, 310] on img at bounding box center [921, 325] width 528 height 528
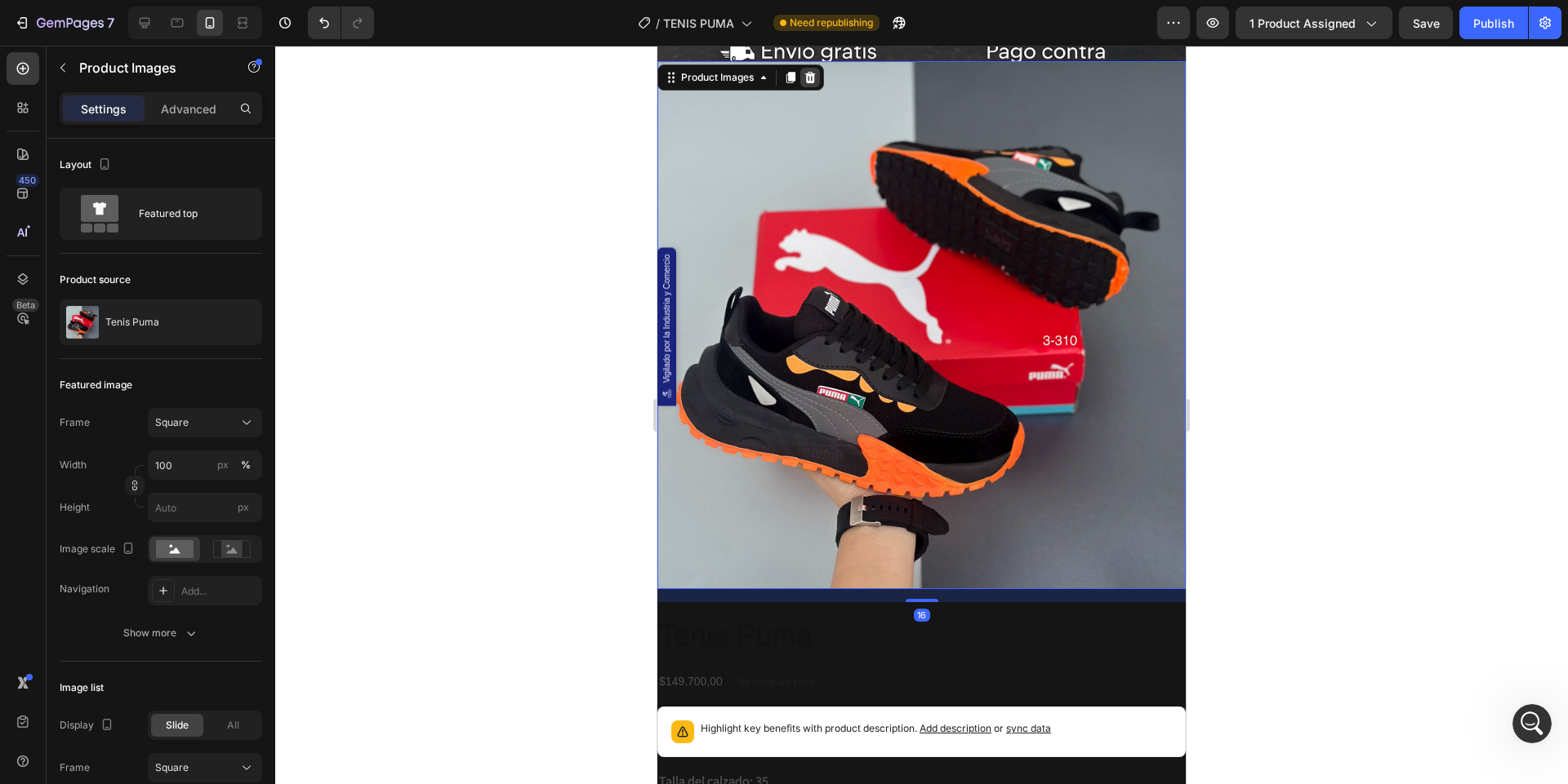
click at [807, 76] on icon at bounding box center [811, 77] width 10 height 11
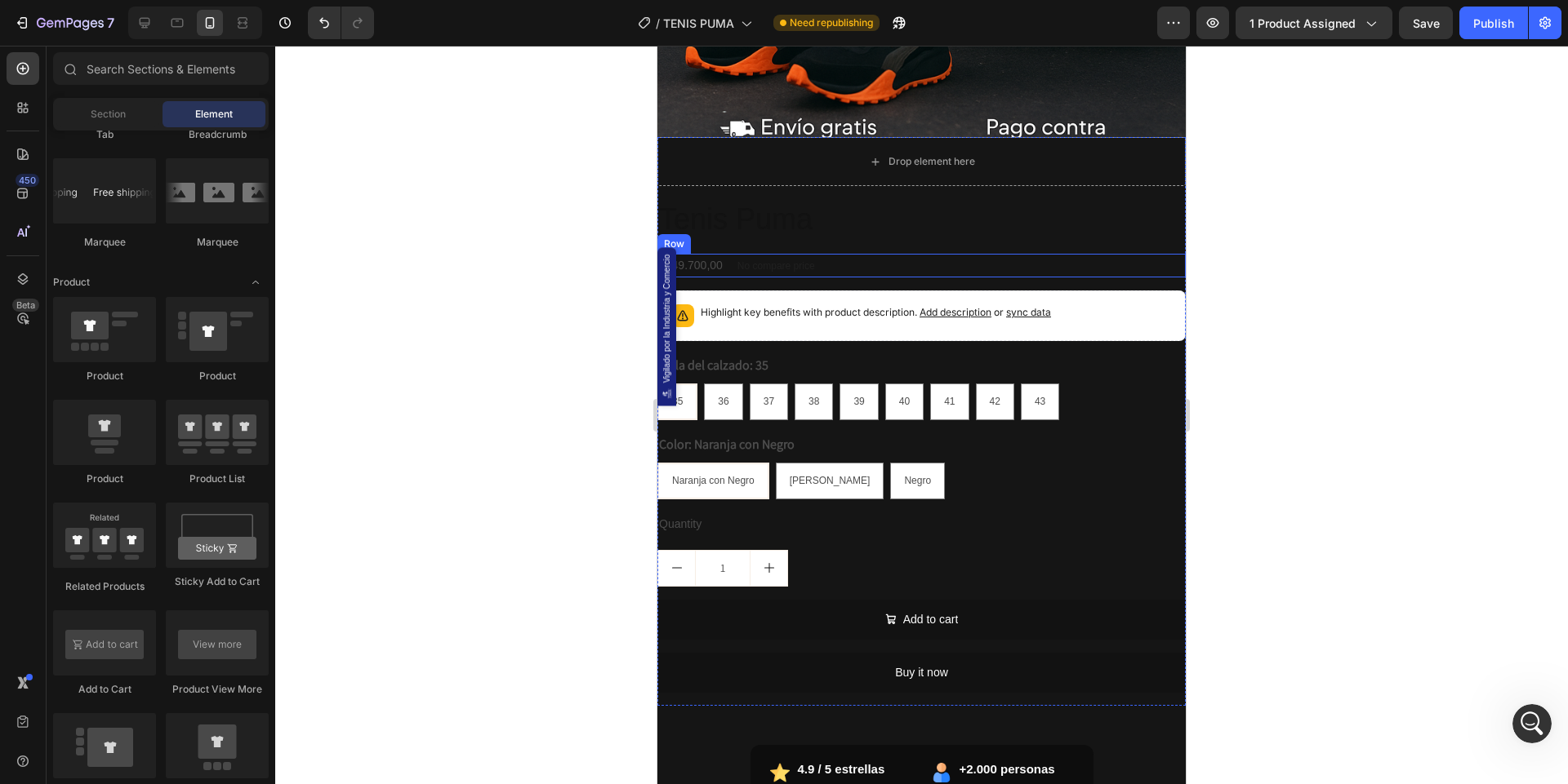
scroll to position [807, 0]
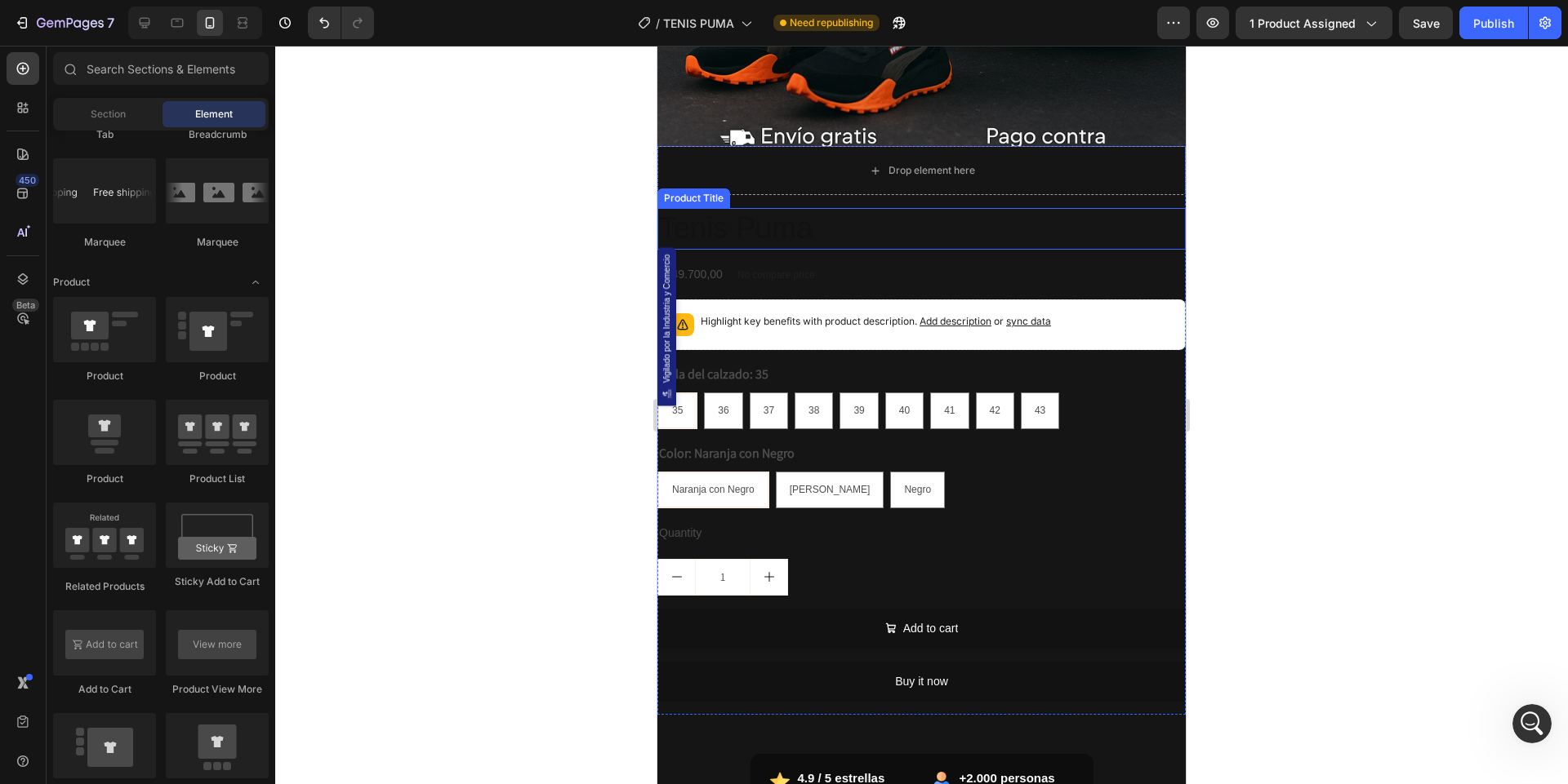
click at [833, 234] on h2 "Tenis Puma" at bounding box center [921, 229] width 528 height 42
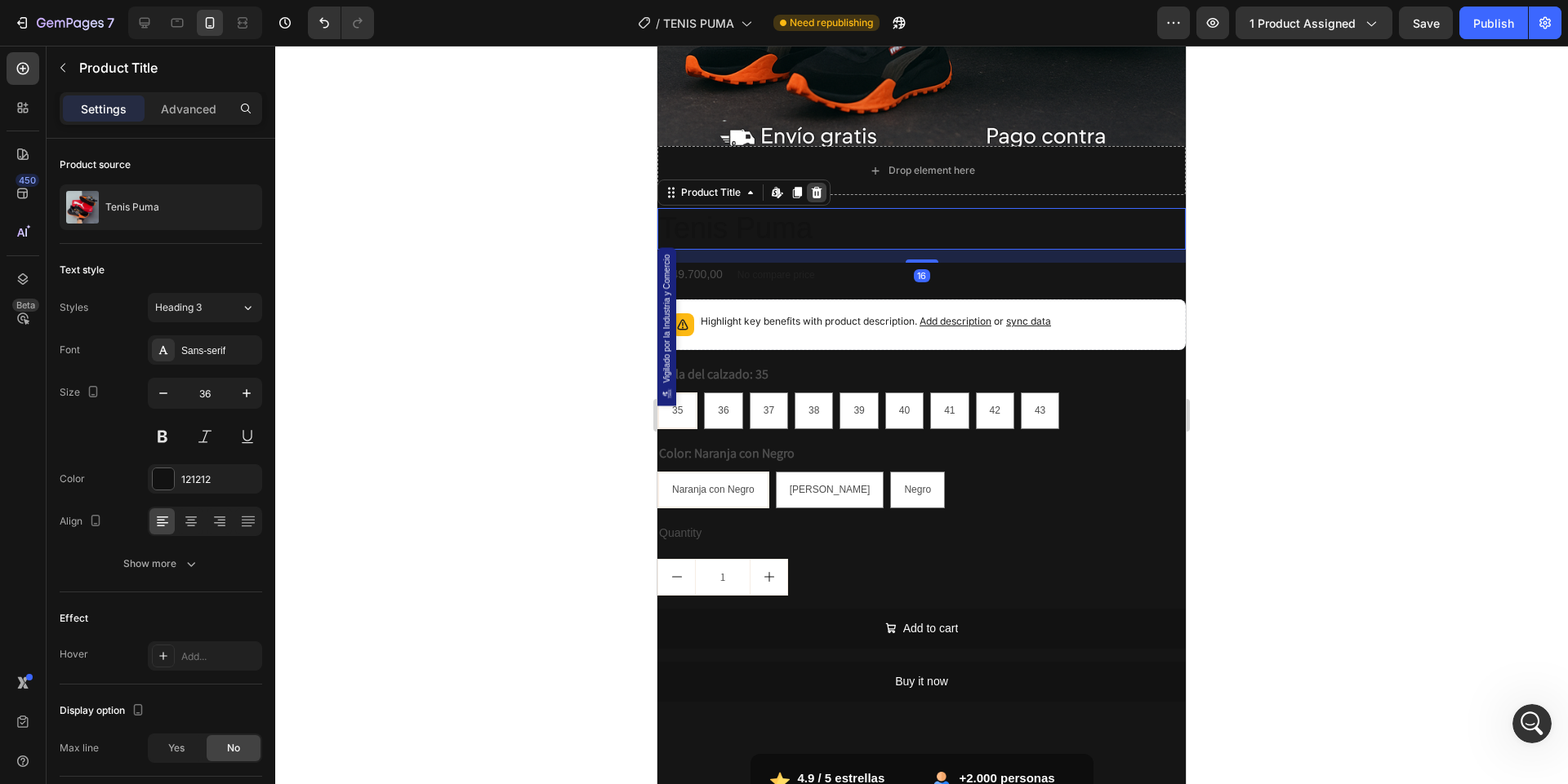
click at [819, 192] on icon at bounding box center [817, 192] width 10 height 11
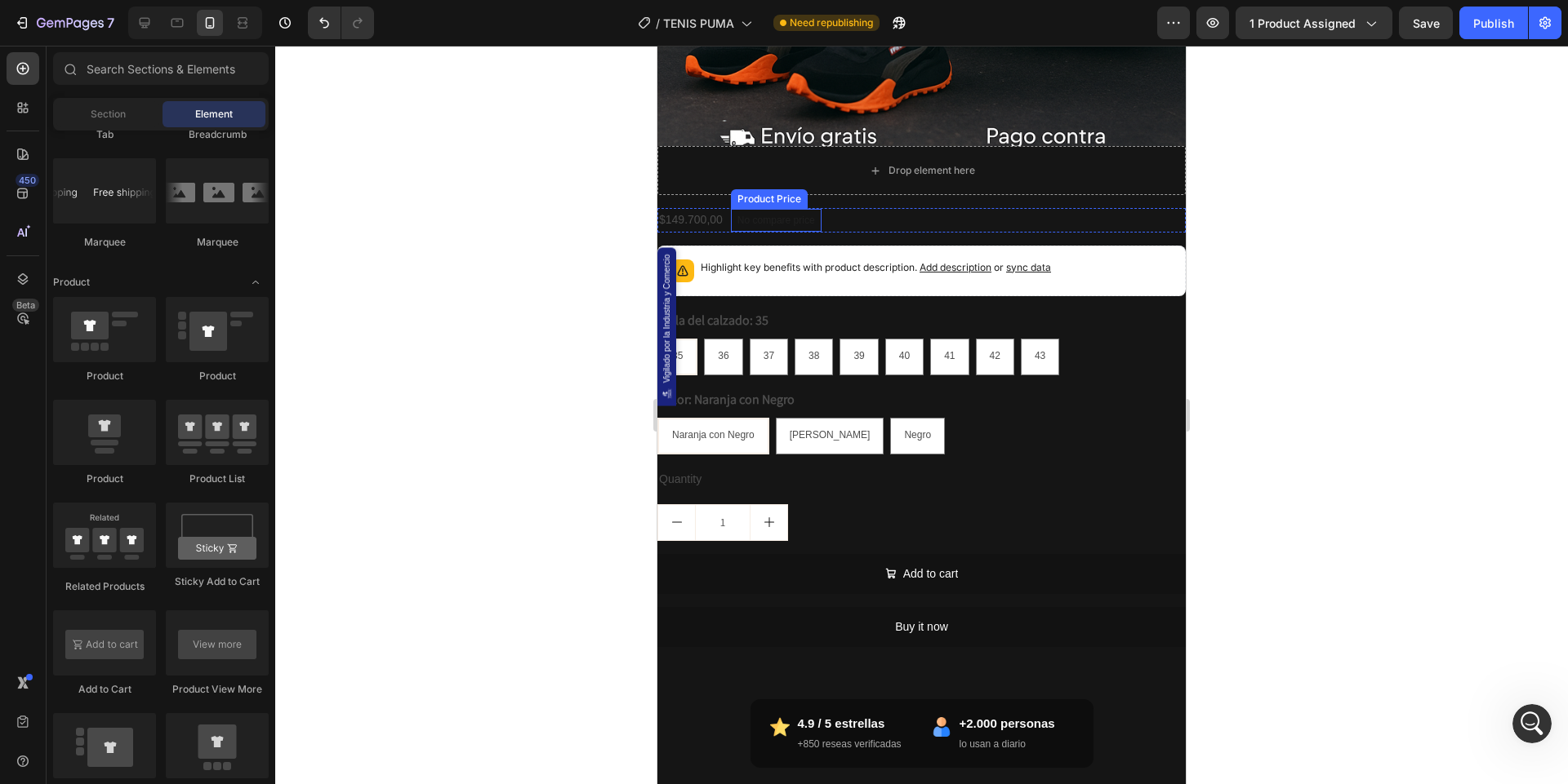
click at [791, 227] on div "No compare price" at bounding box center [777, 220] width 91 height 23
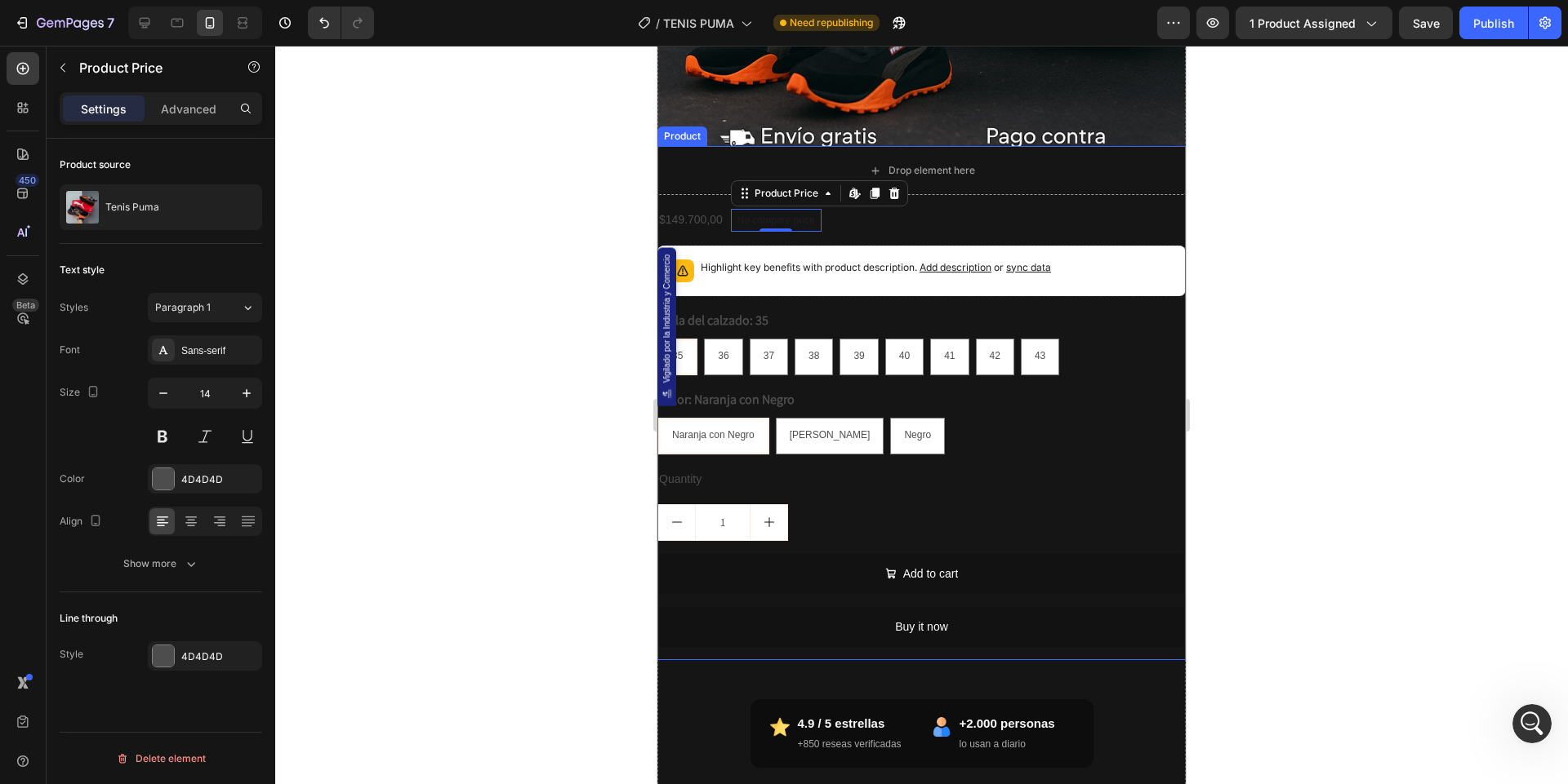
scroll to position [811, 0]
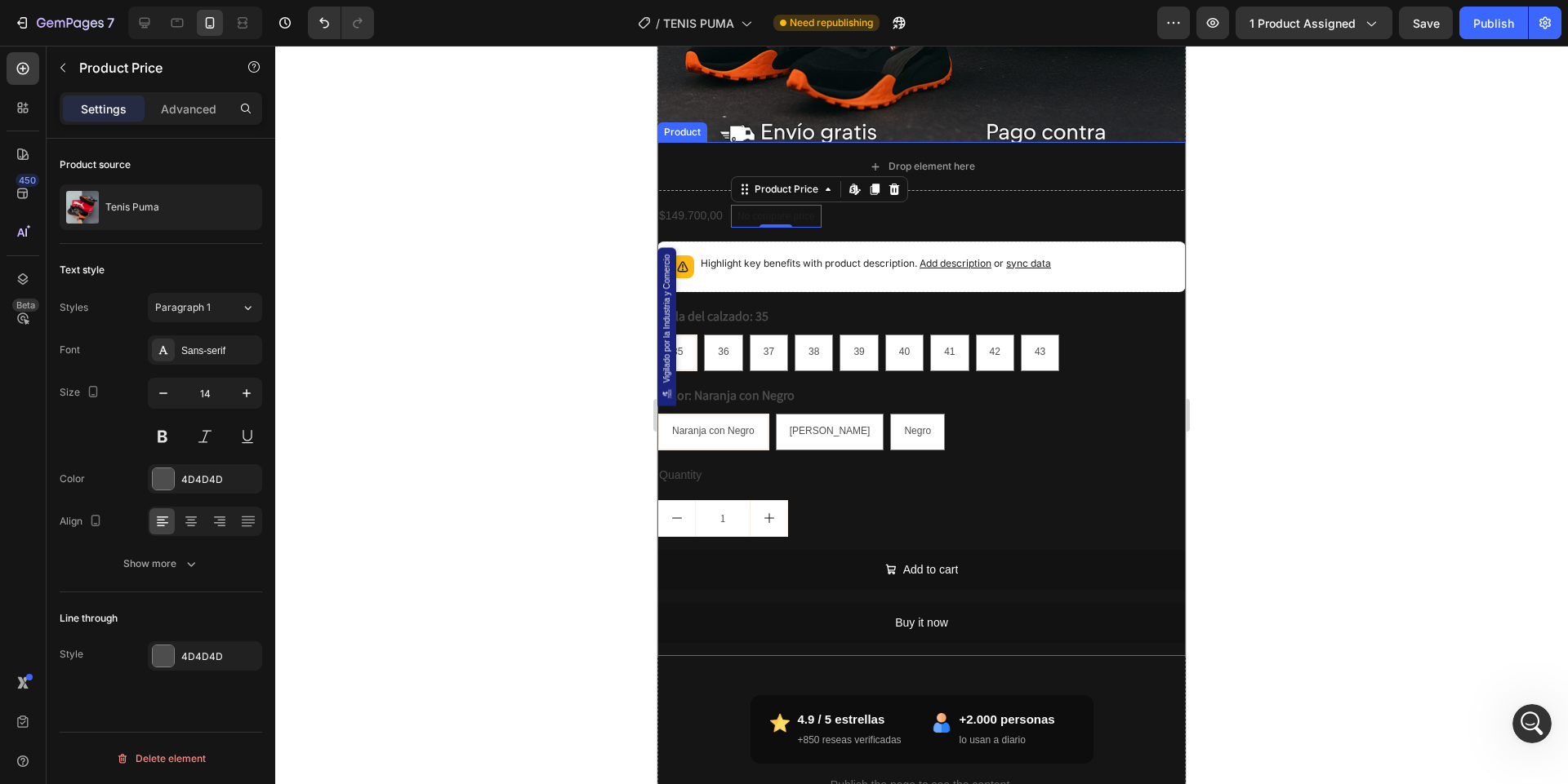
click at [898, 206] on div "$149.700,00 Product Price Product Price No compare price Product Price Edit con…" at bounding box center [921, 216] width 528 height 24
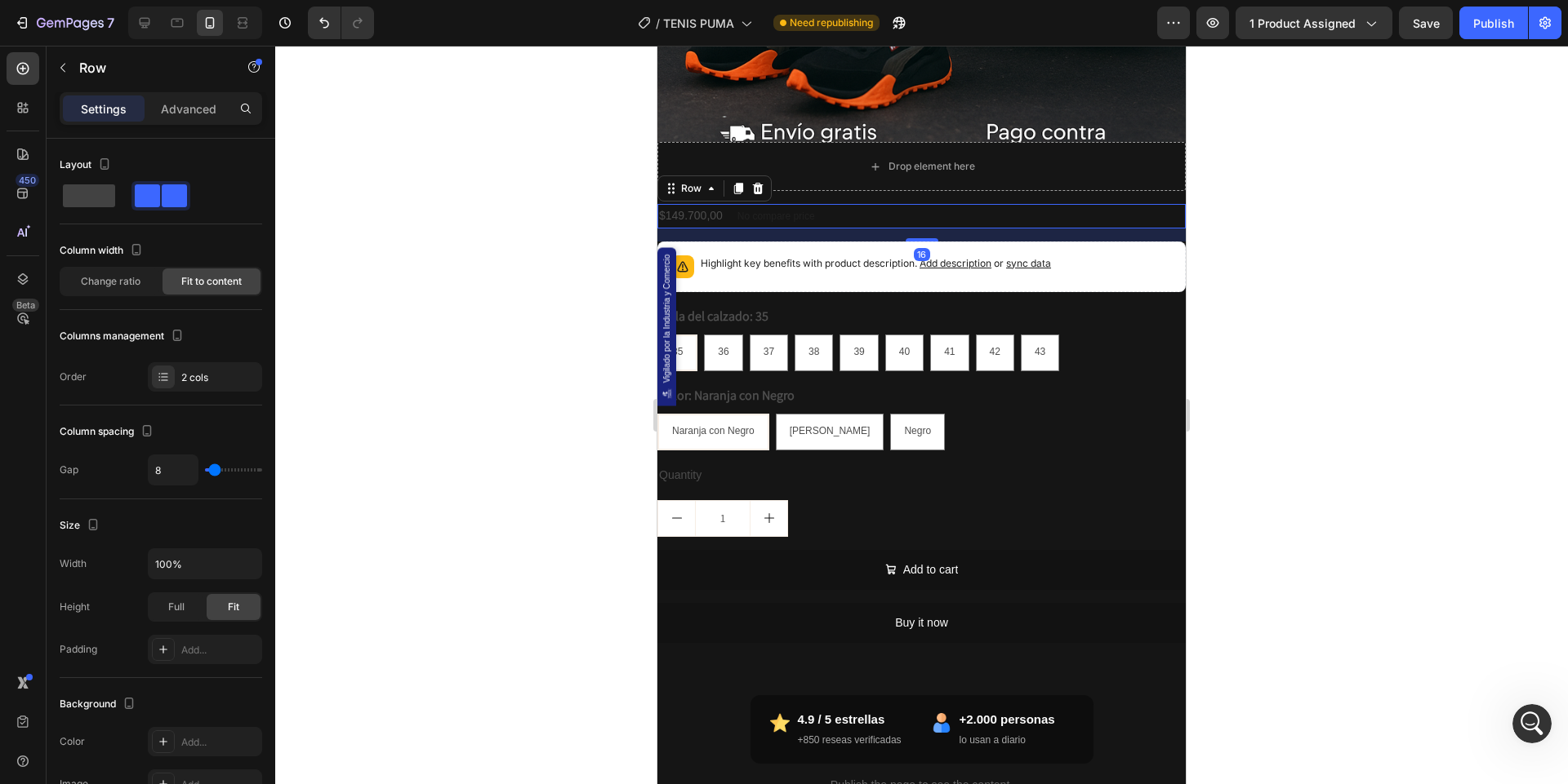
click at [898, 218] on div "$149.700,00 Product Price Product Price No compare price Product Price Row 16" at bounding box center [921, 216] width 528 height 24
click at [757, 187] on icon at bounding box center [758, 188] width 10 height 11
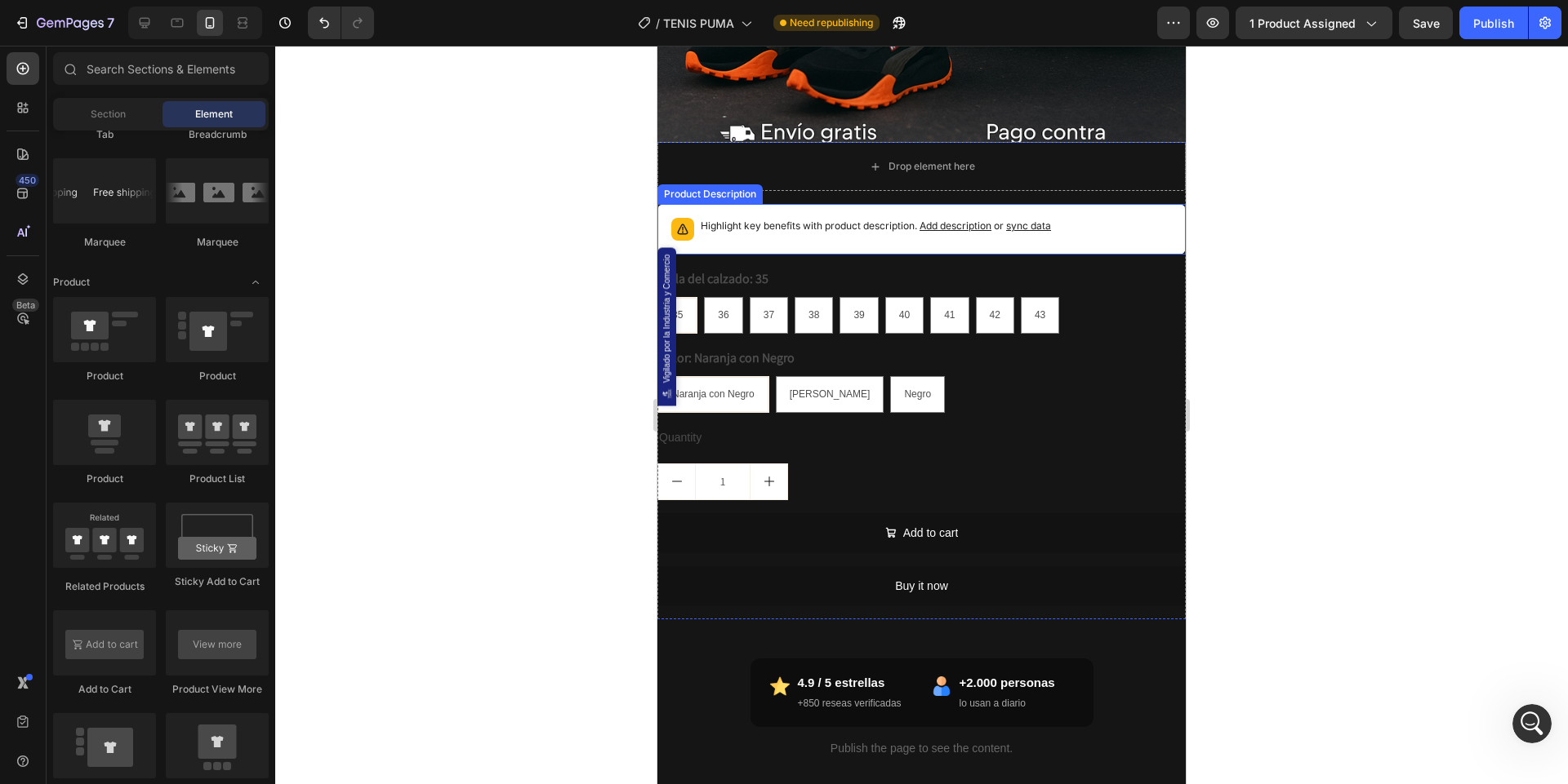
click at [781, 224] on p "Highlight key benefits with product description. Add description or sync data" at bounding box center [875, 226] width 350 height 17
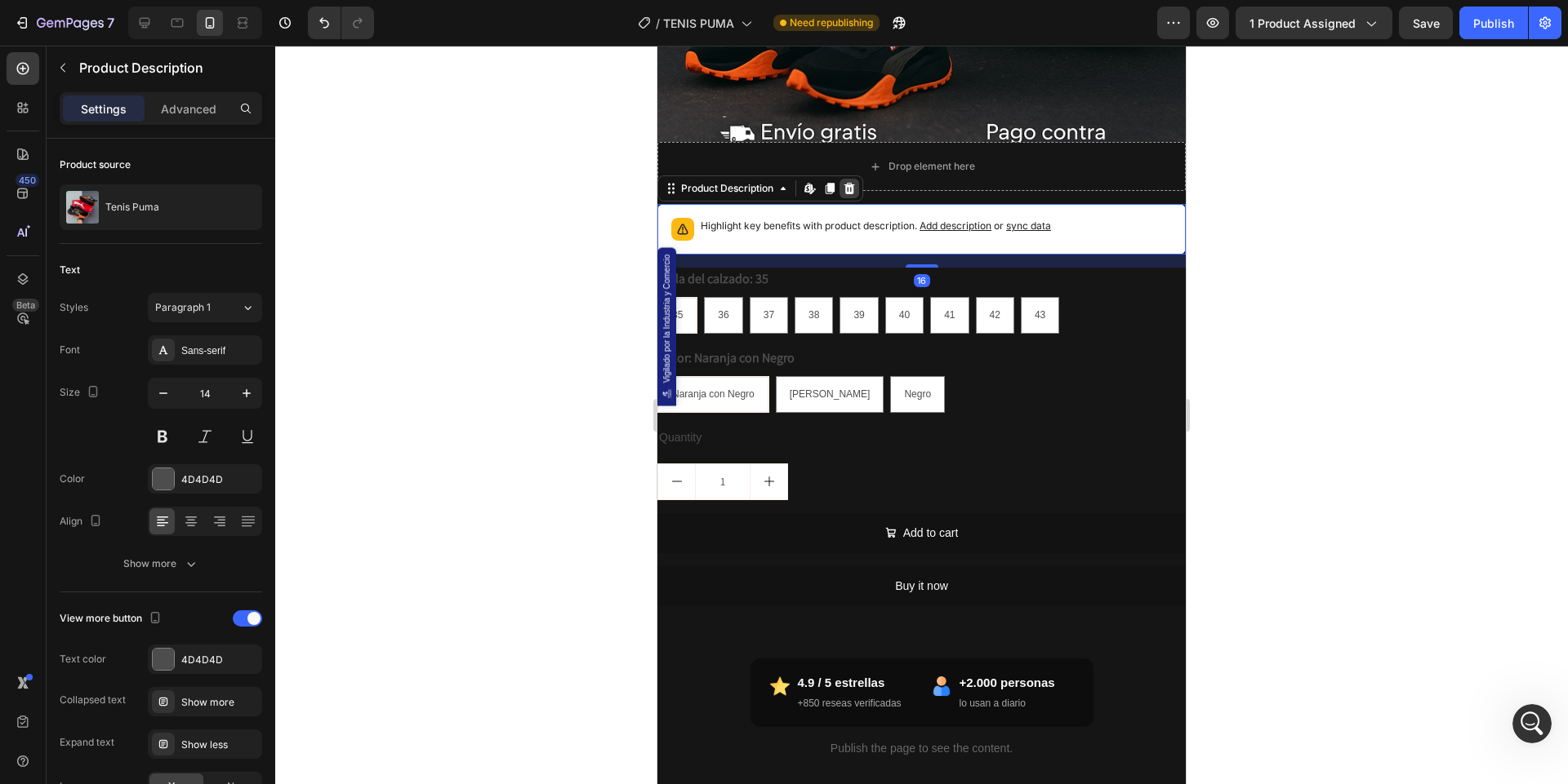
click at [852, 186] on icon at bounding box center [850, 188] width 10 height 11
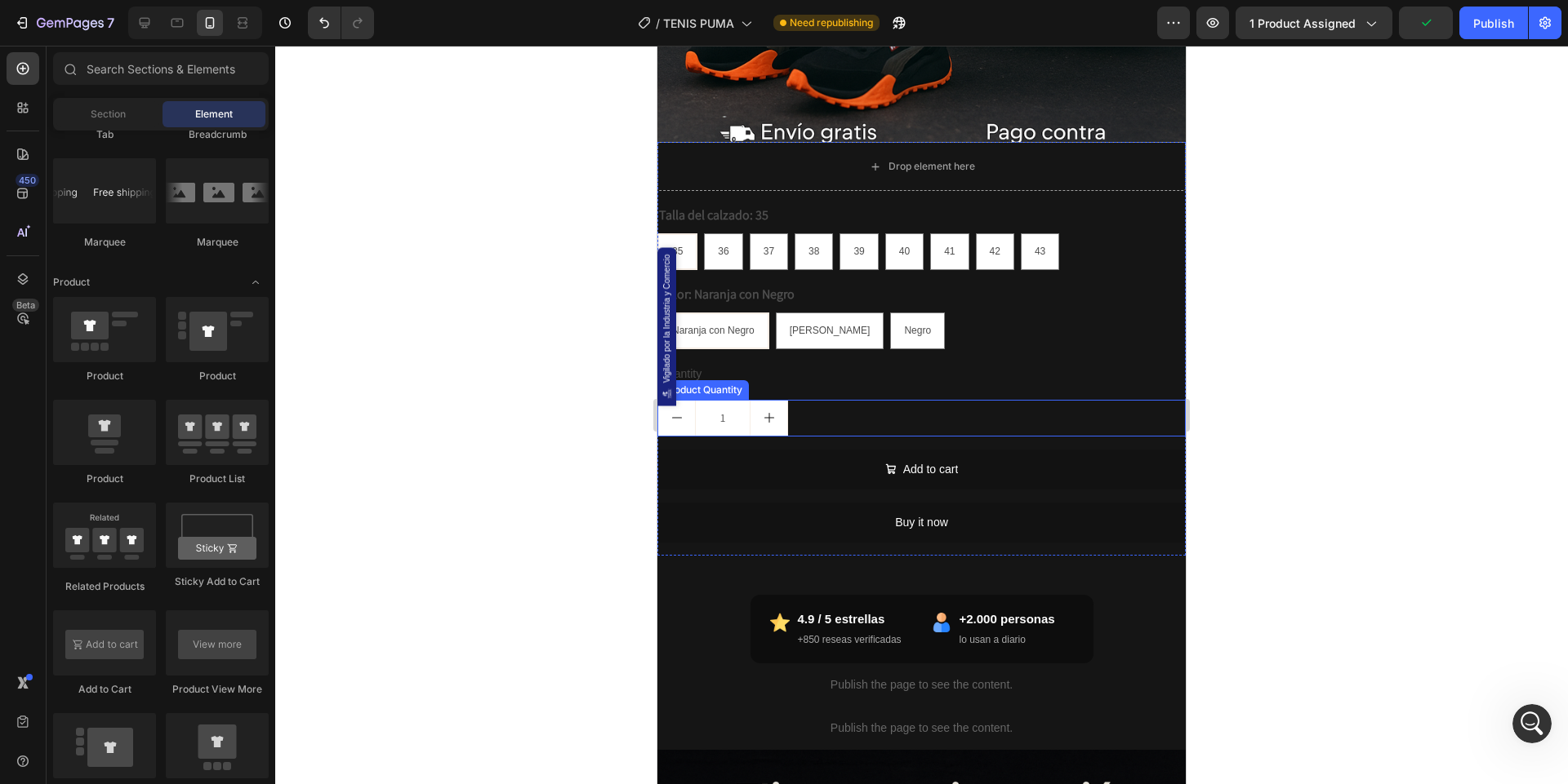
click at [821, 418] on div "1" at bounding box center [921, 418] width 528 height 37
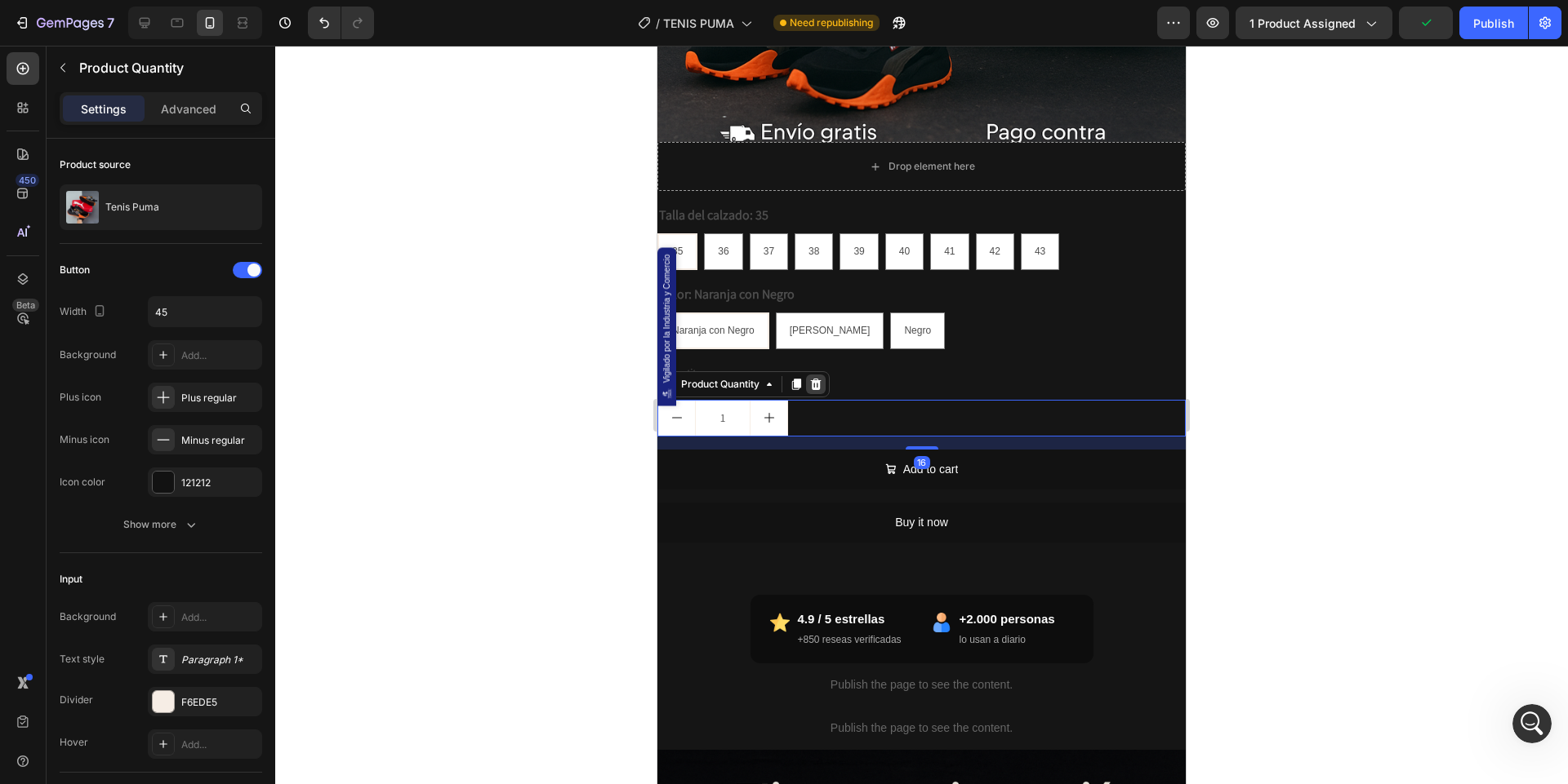
click at [816, 383] on icon at bounding box center [816, 384] width 10 height 11
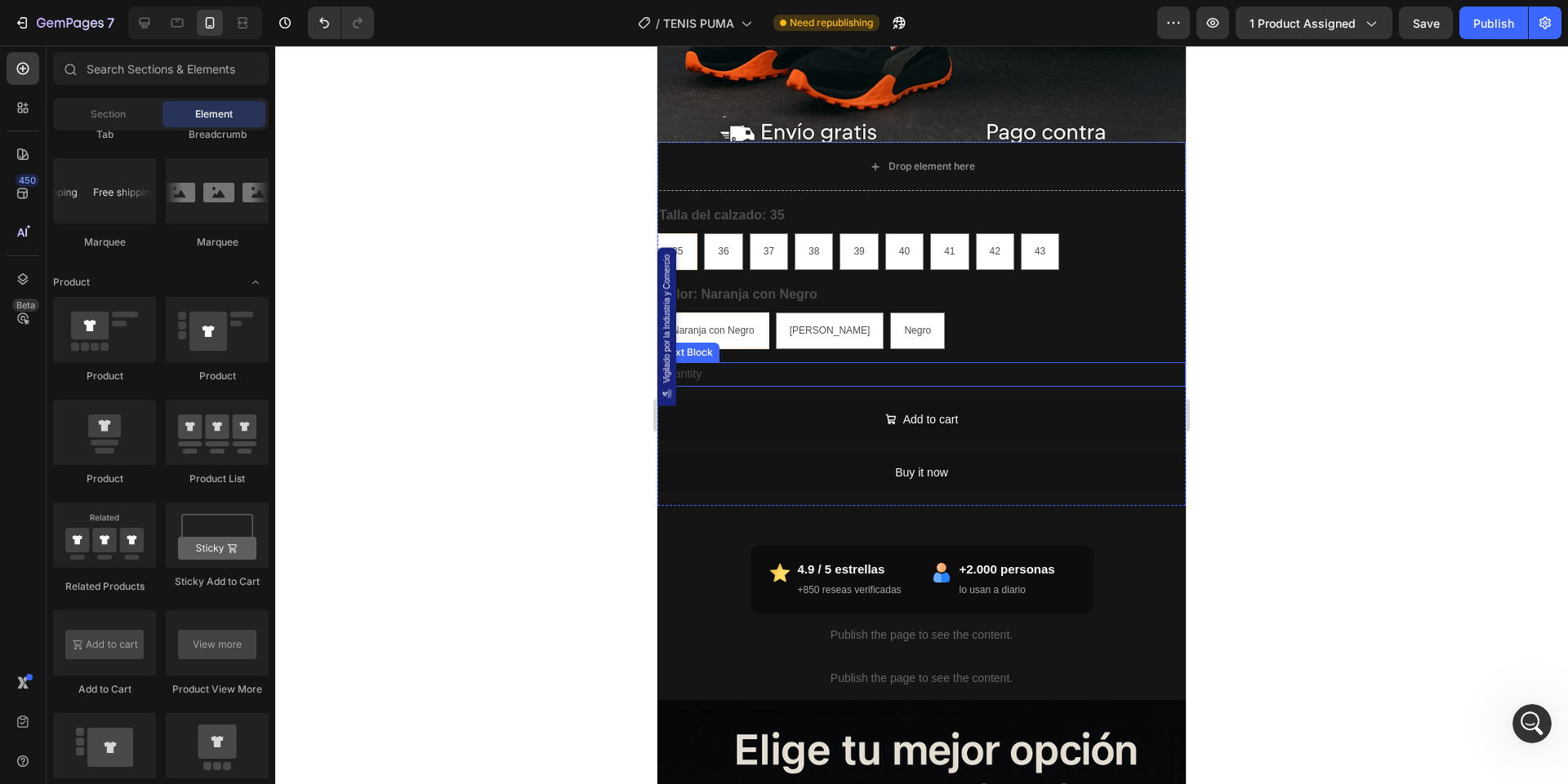
click at [810, 372] on div "Quantity" at bounding box center [921, 374] width 528 height 24
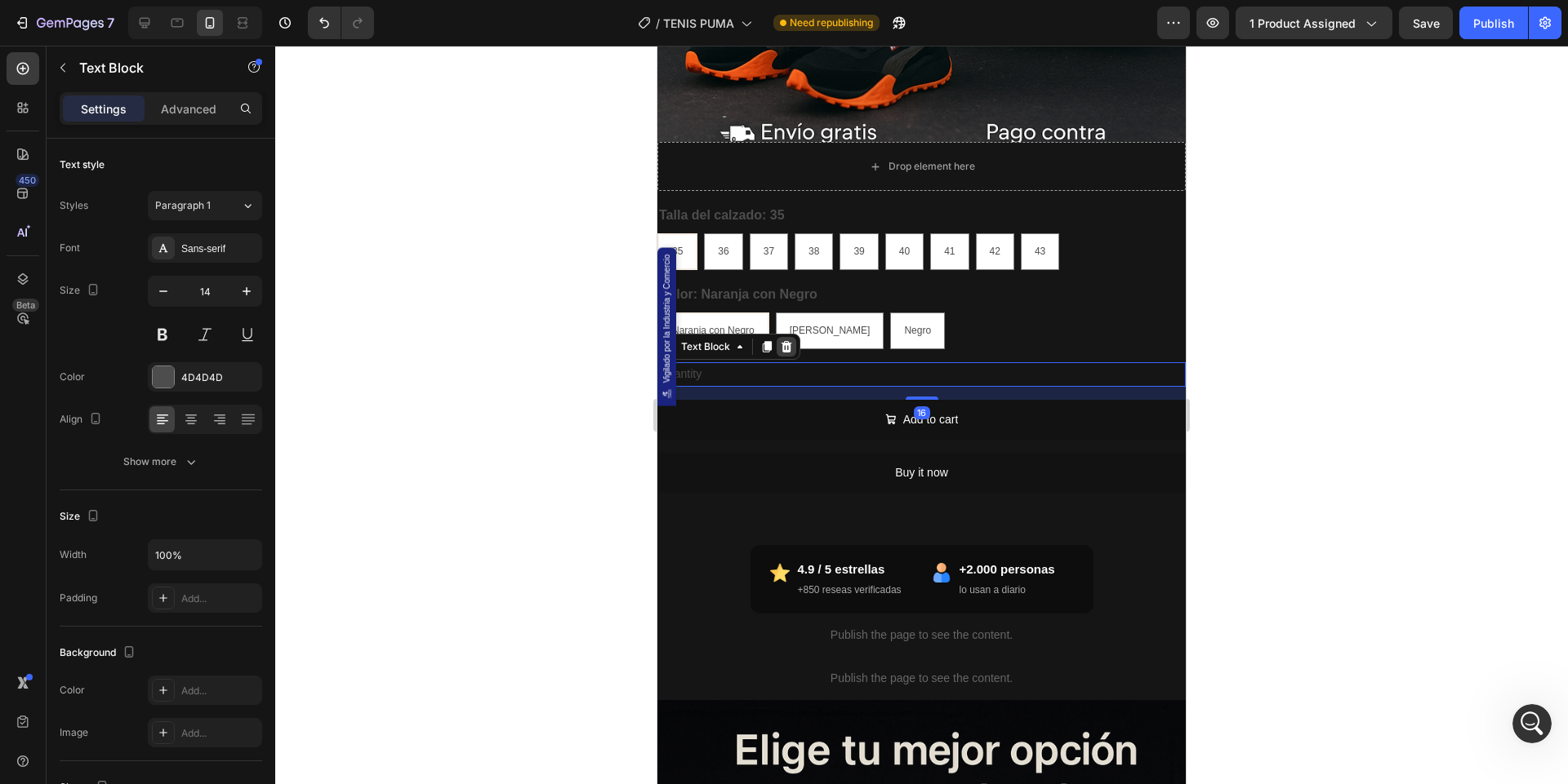
click at [791, 345] on icon at bounding box center [786, 347] width 13 height 13
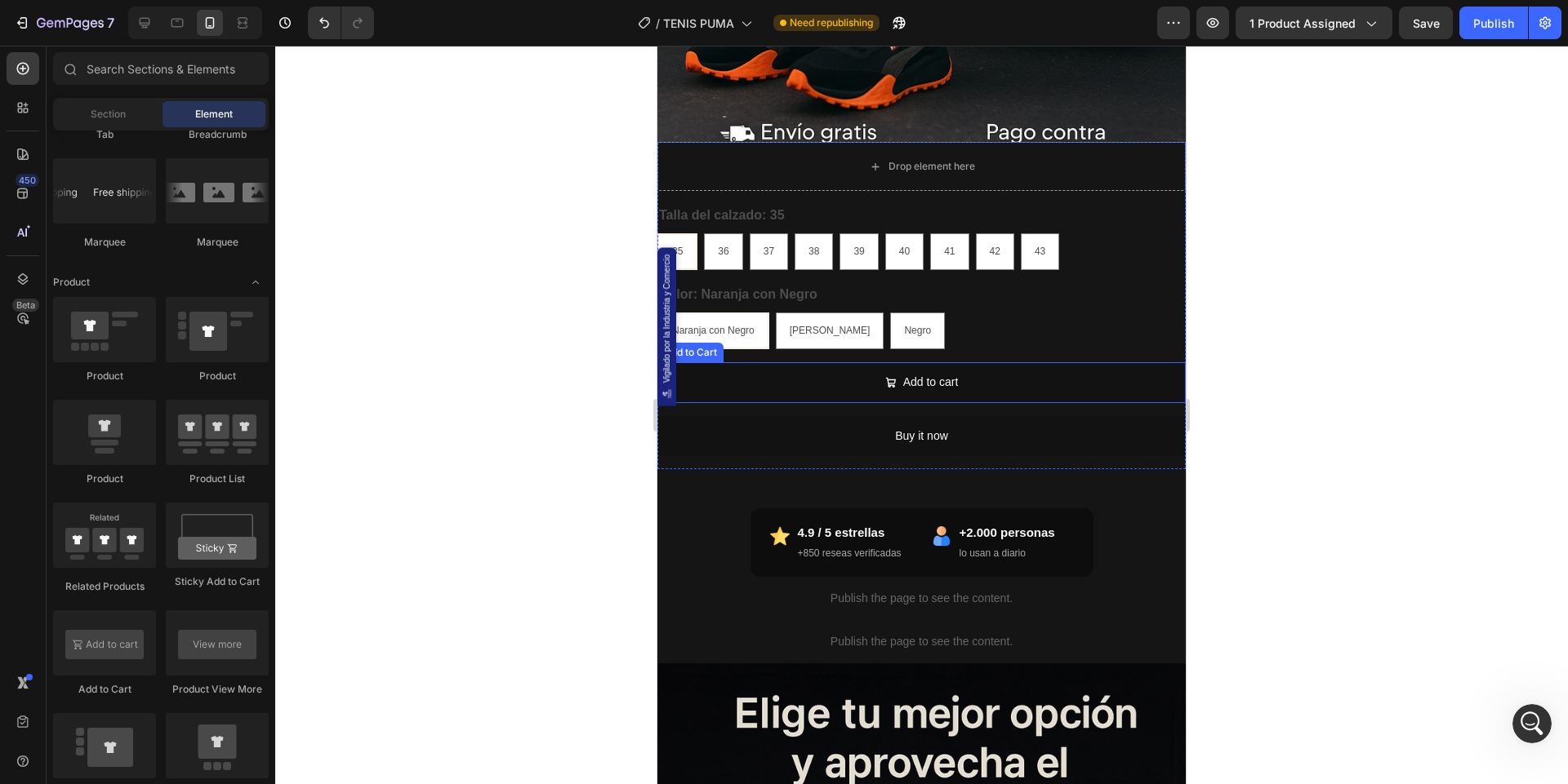
click at [850, 396] on button "Add to cart" at bounding box center [921, 382] width 528 height 40
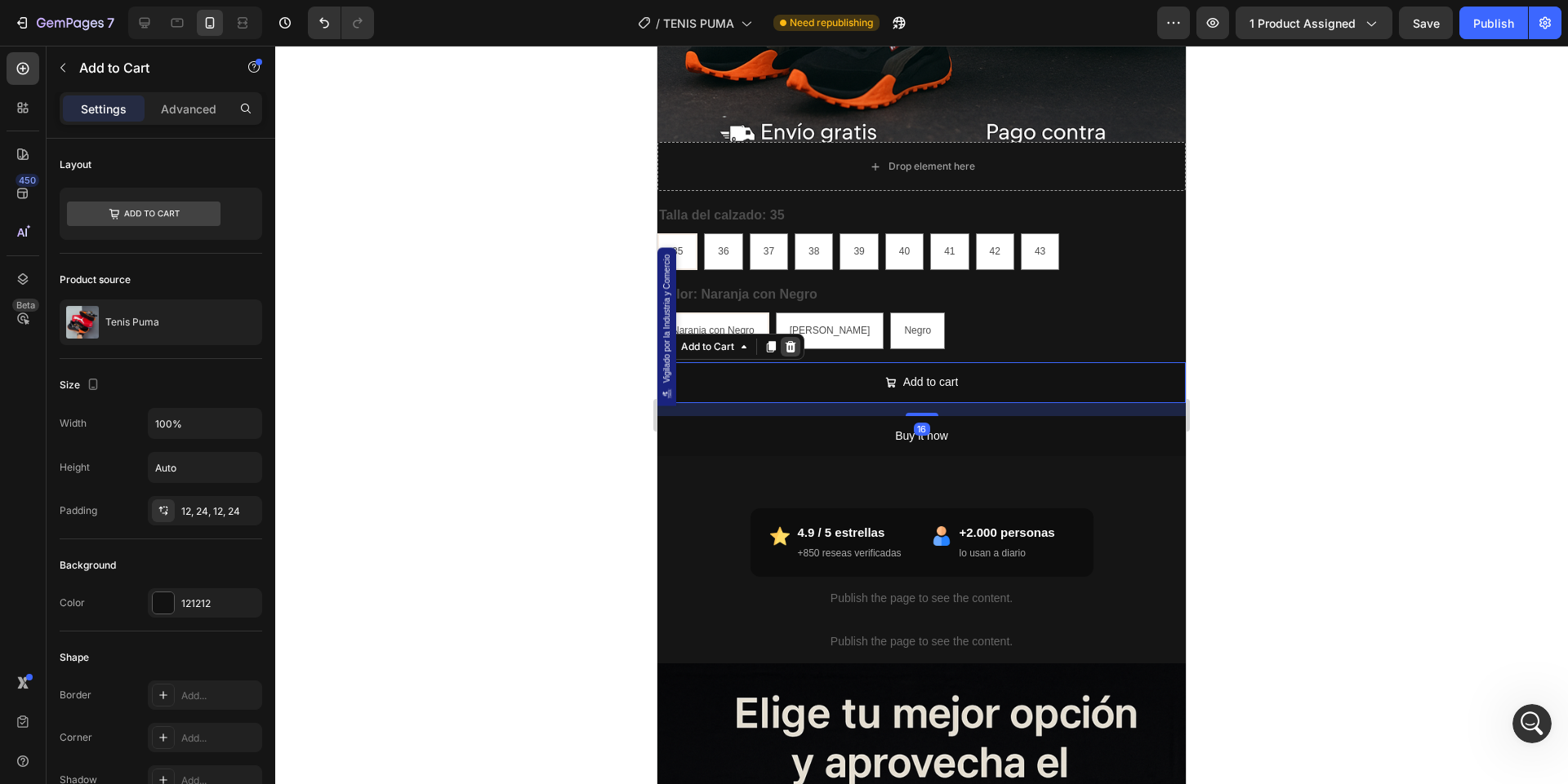
click at [789, 345] on icon at bounding box center [790, 347] width 13 height 13
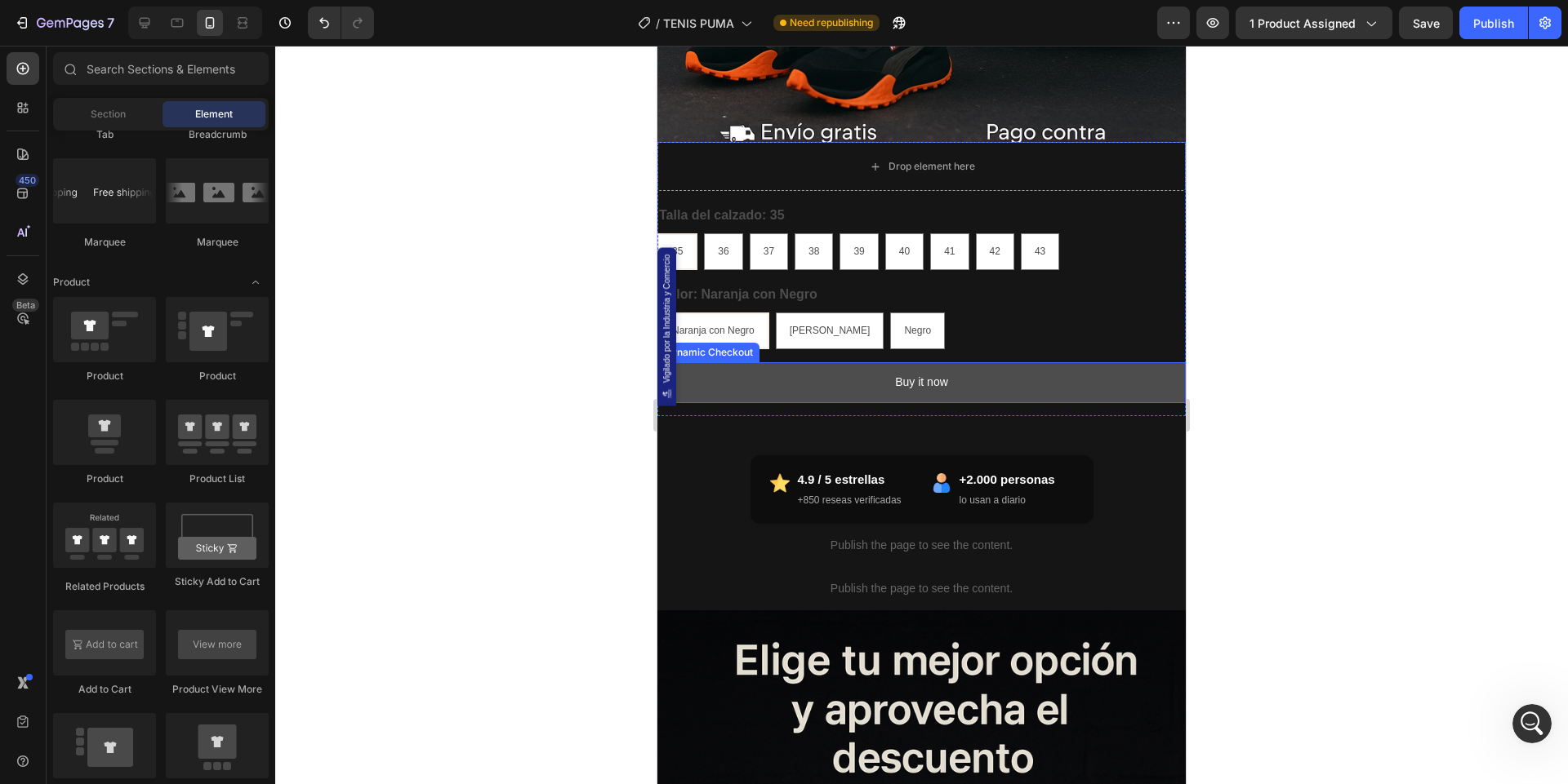
click at [815, 390] on button "Buy it now" at bounding box center [921, 382] width 528 height 40
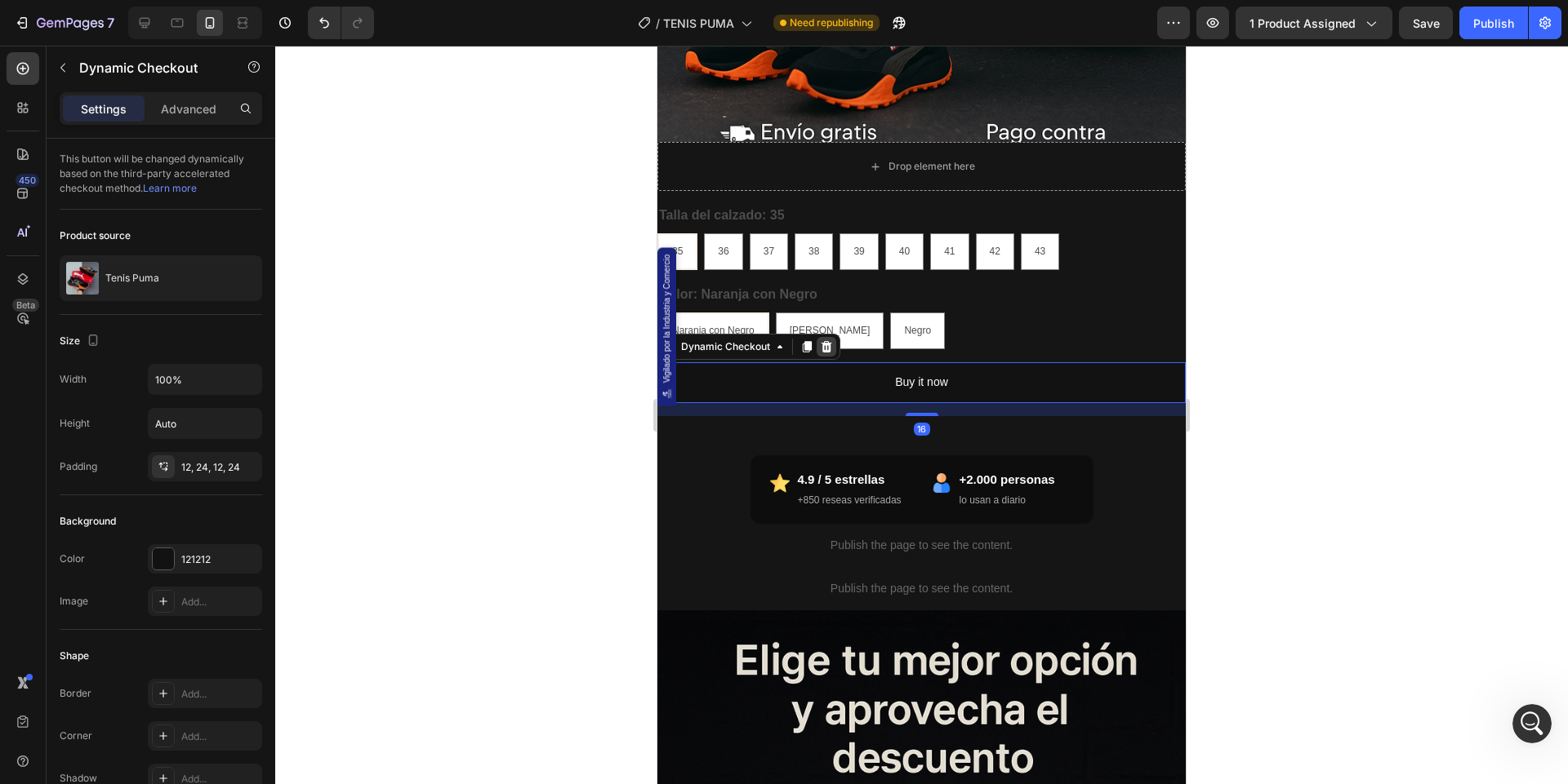
click at [832, 341] on div at bounding box center [826, 347] width 19 height 19
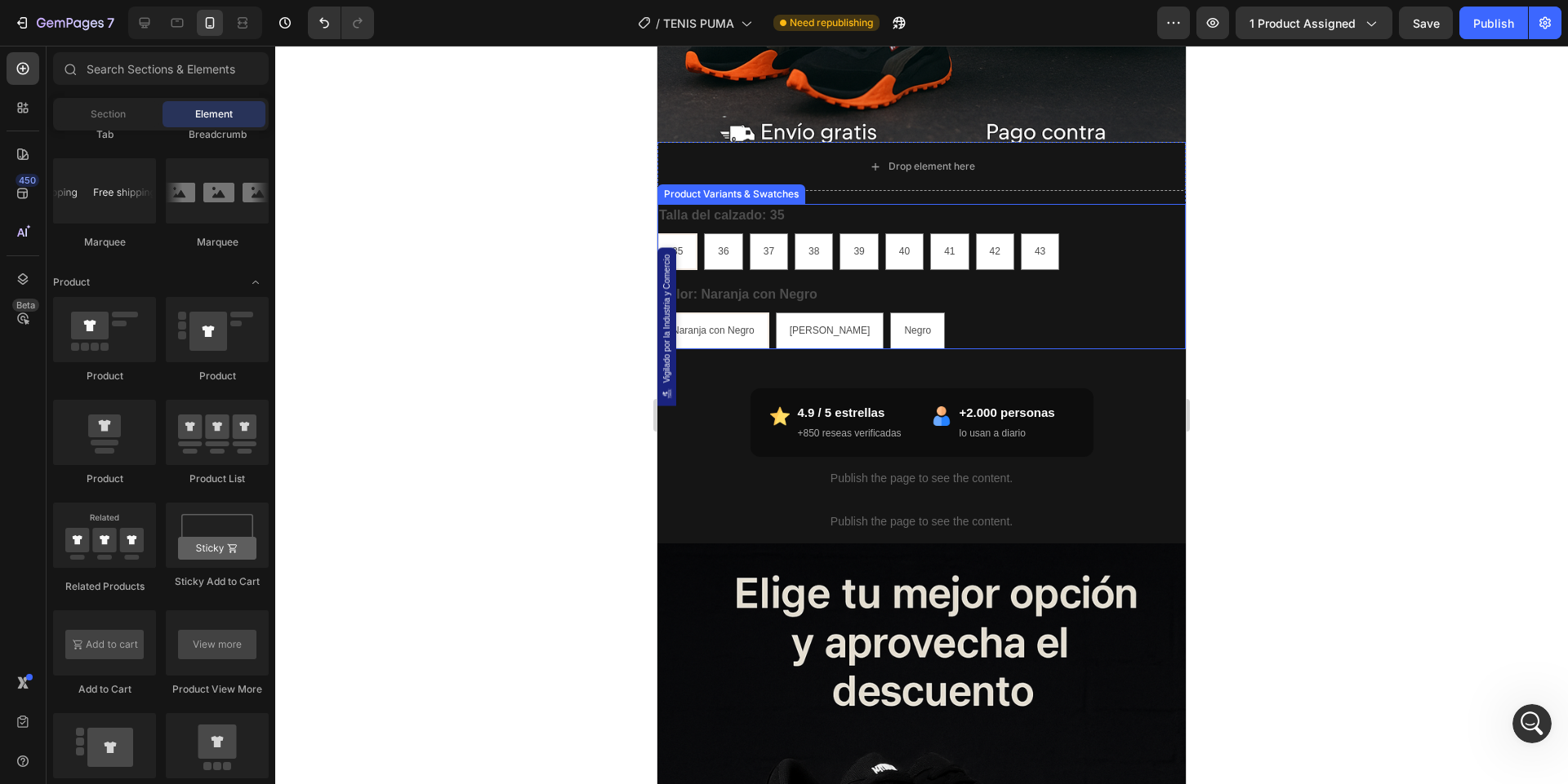
click at [949, 218] on div "[PERSON_NAME]: 35 35 35 35 36 36 36 37 37 37 38 38 38 39 39 39 40 40 40 41 41 4…" at bounding box center [921, 237] width 528 height 66
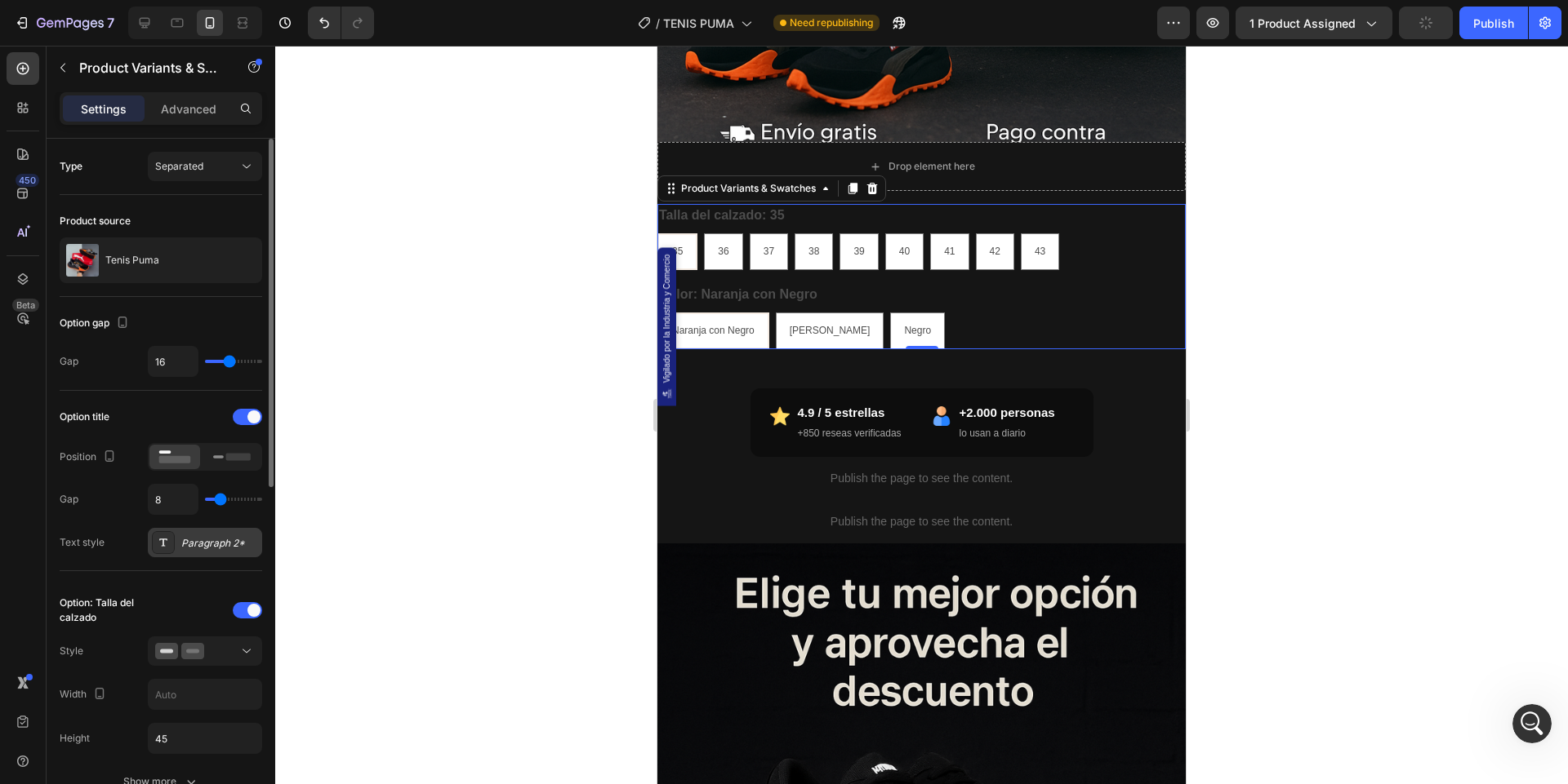
click at [227, 552] on div "Paragraph 2*" at bounding box center [204, 543] width 114 height 30
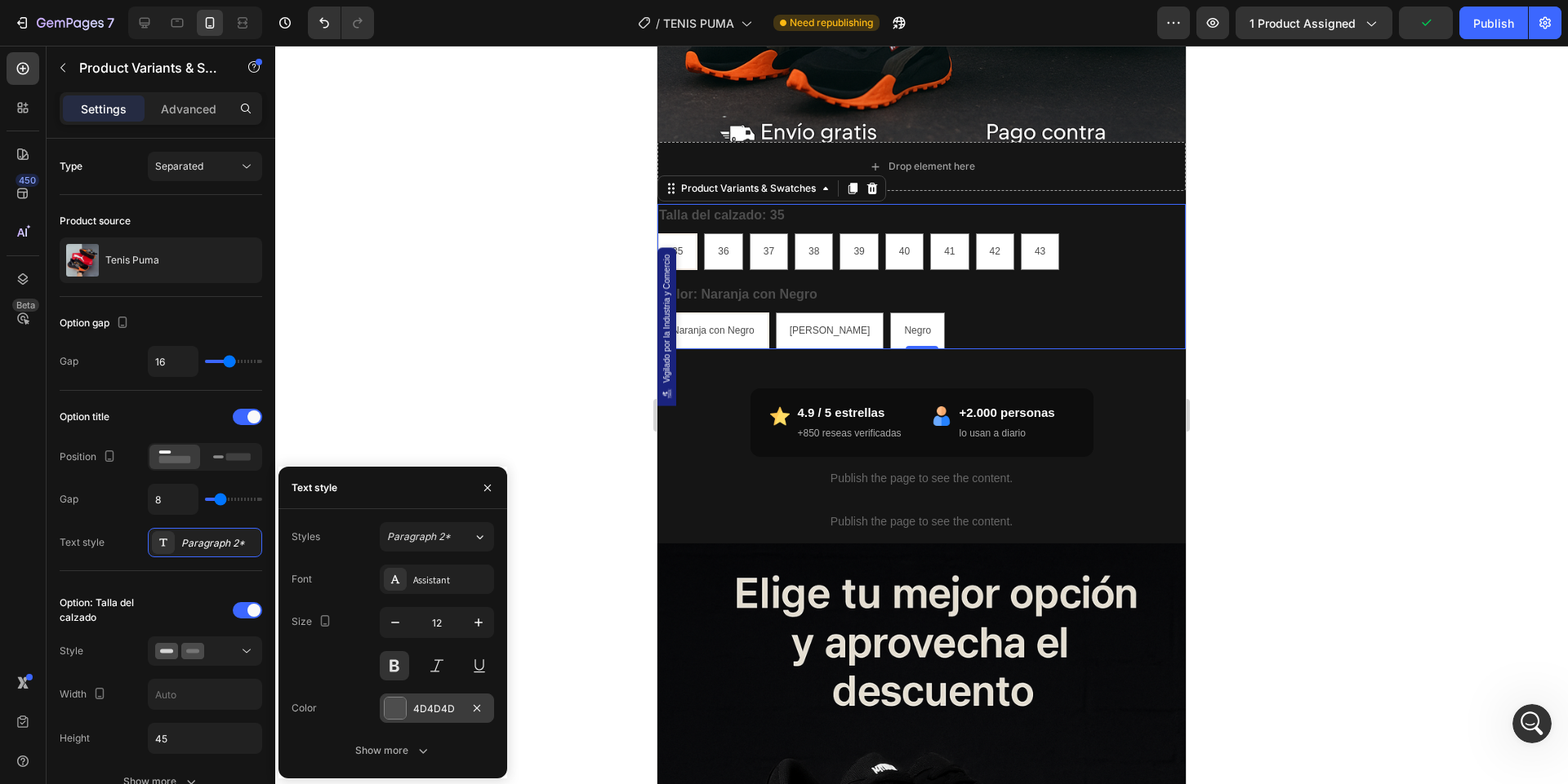
click at [386, 703] on div at bounding box center [395, 708] width 21 height 21
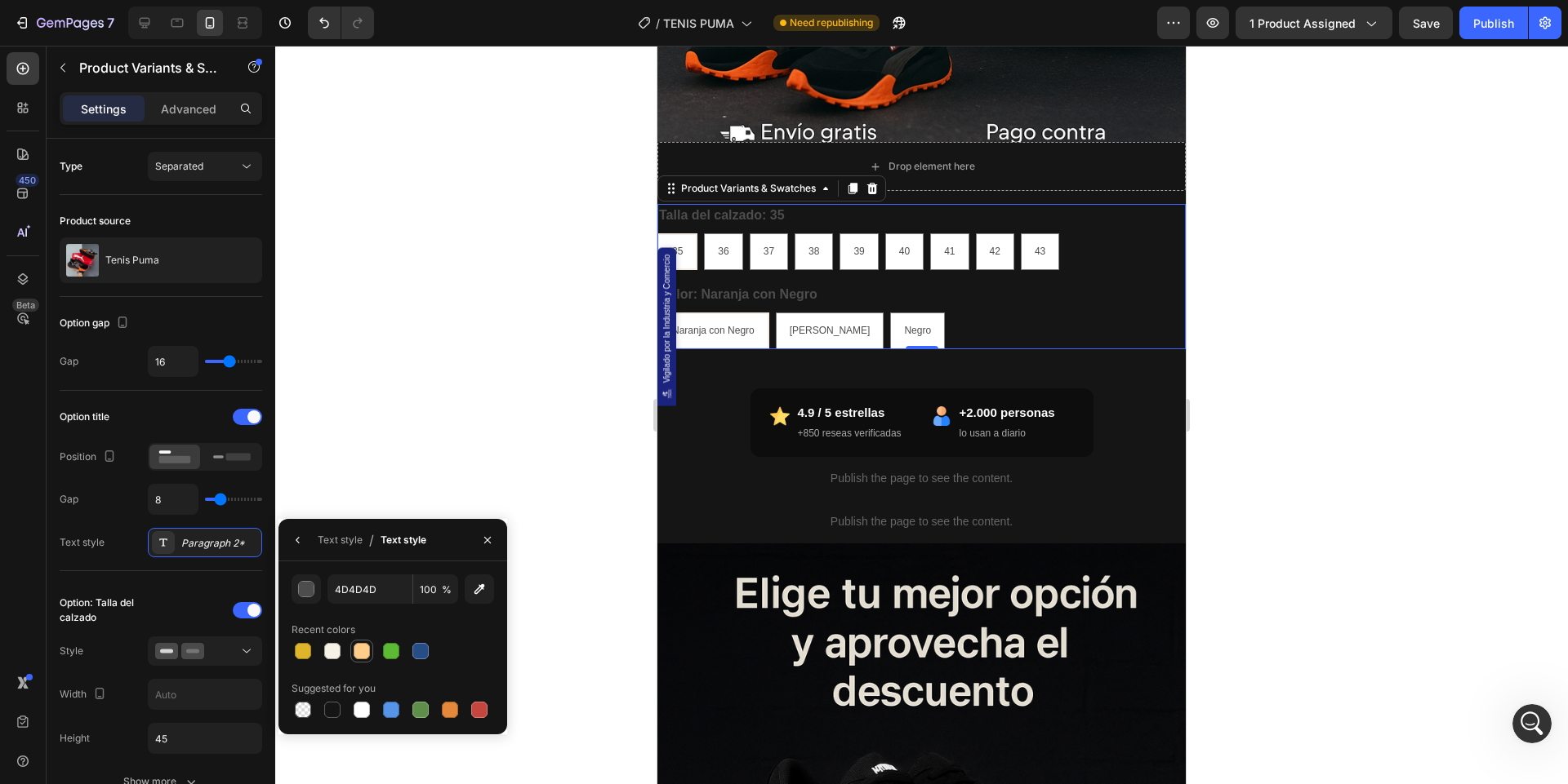
click at [359, 651] on div at bounding box center [362, 651] width 17 height 17
type input "FFCC8A"
click at [170, 420] on div "Option title" at bounding box center [161, 417] width 203 height 26
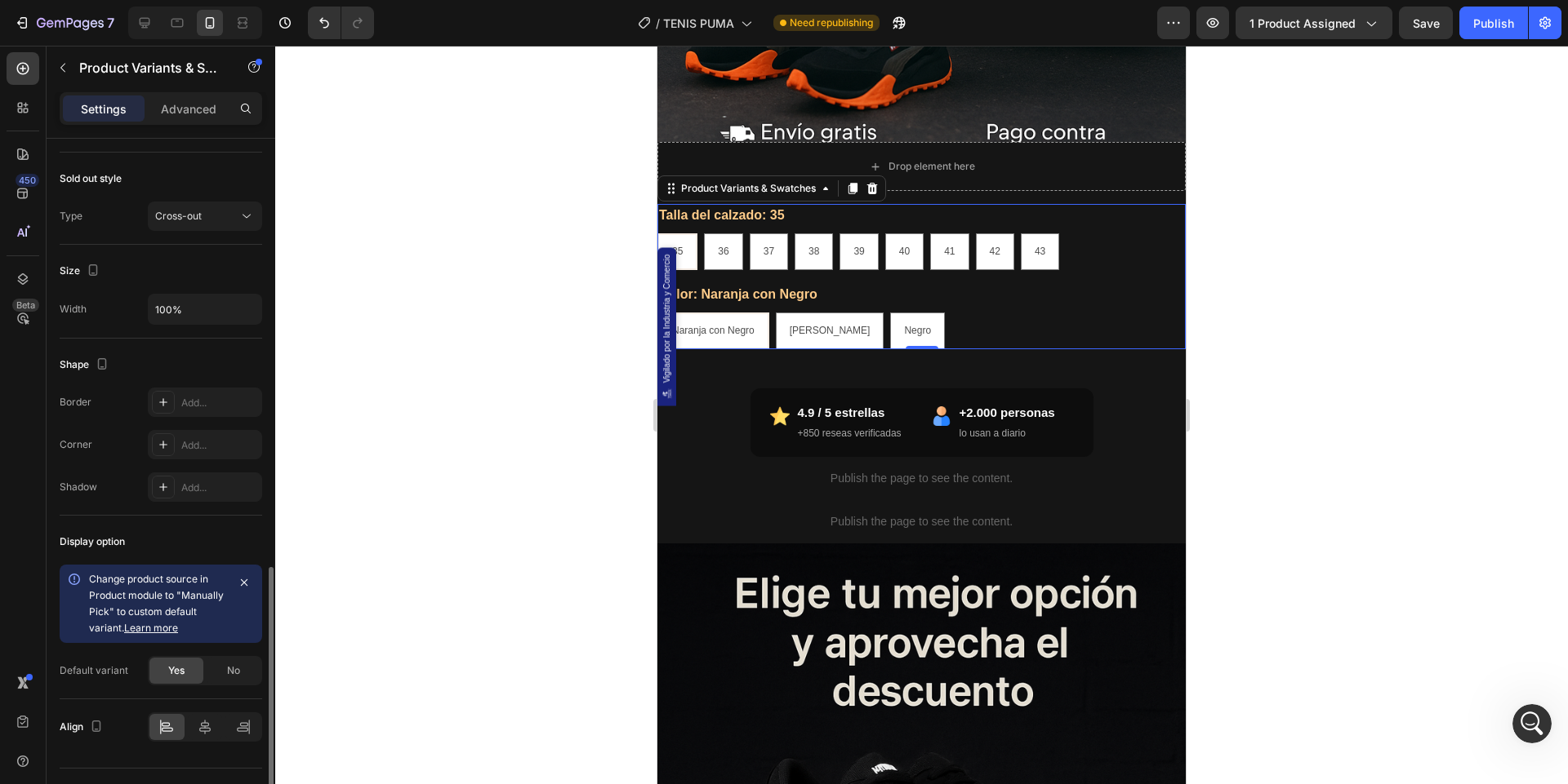
scroll to position [1198, 0]
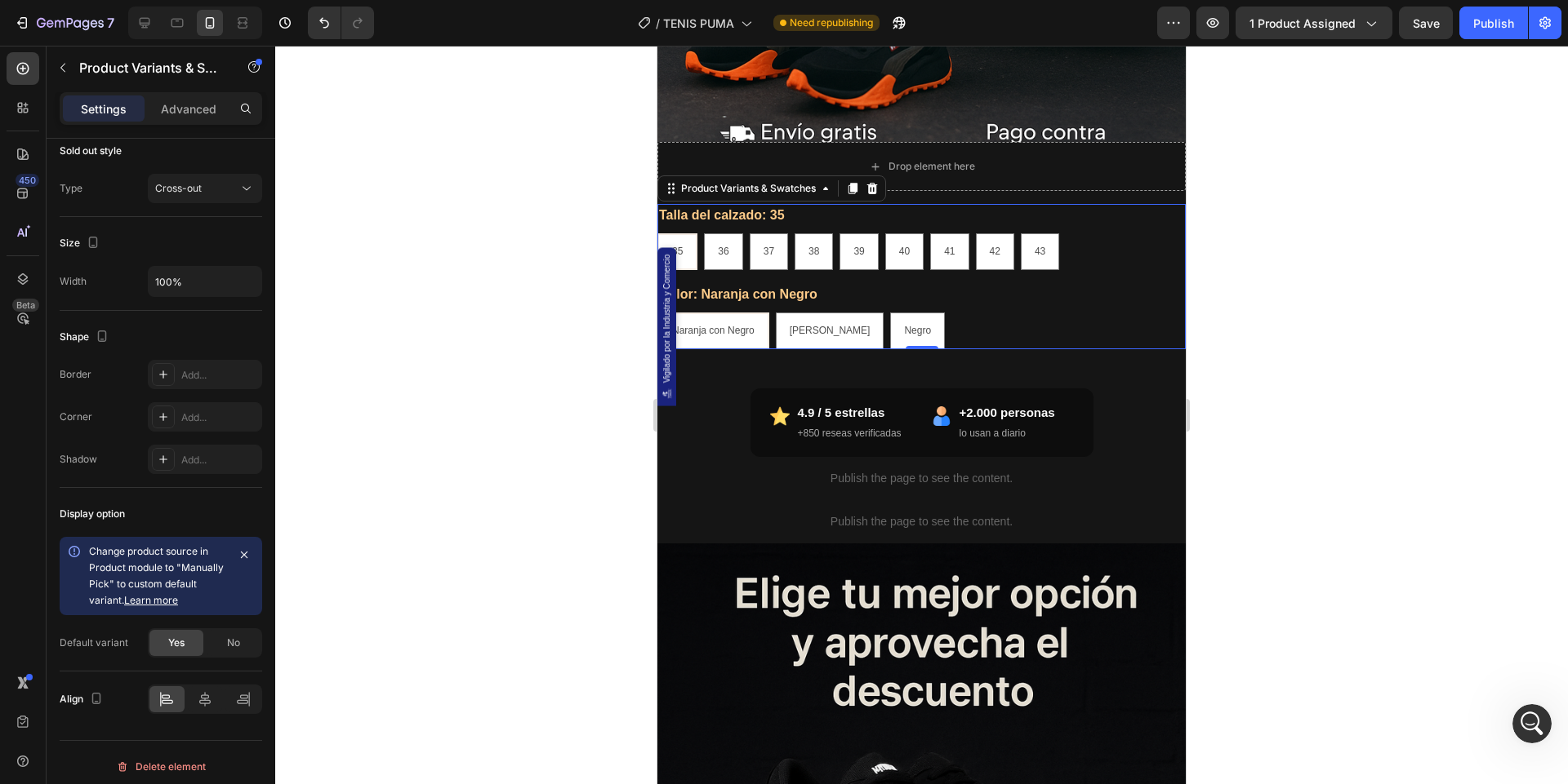
click at [1049, 320] on div "Naranja con Negro Naranja con Negro Naranja con [PERSON_NAME] Negro Negro Negro" at bounding box center [921, 331] width 528 height 37
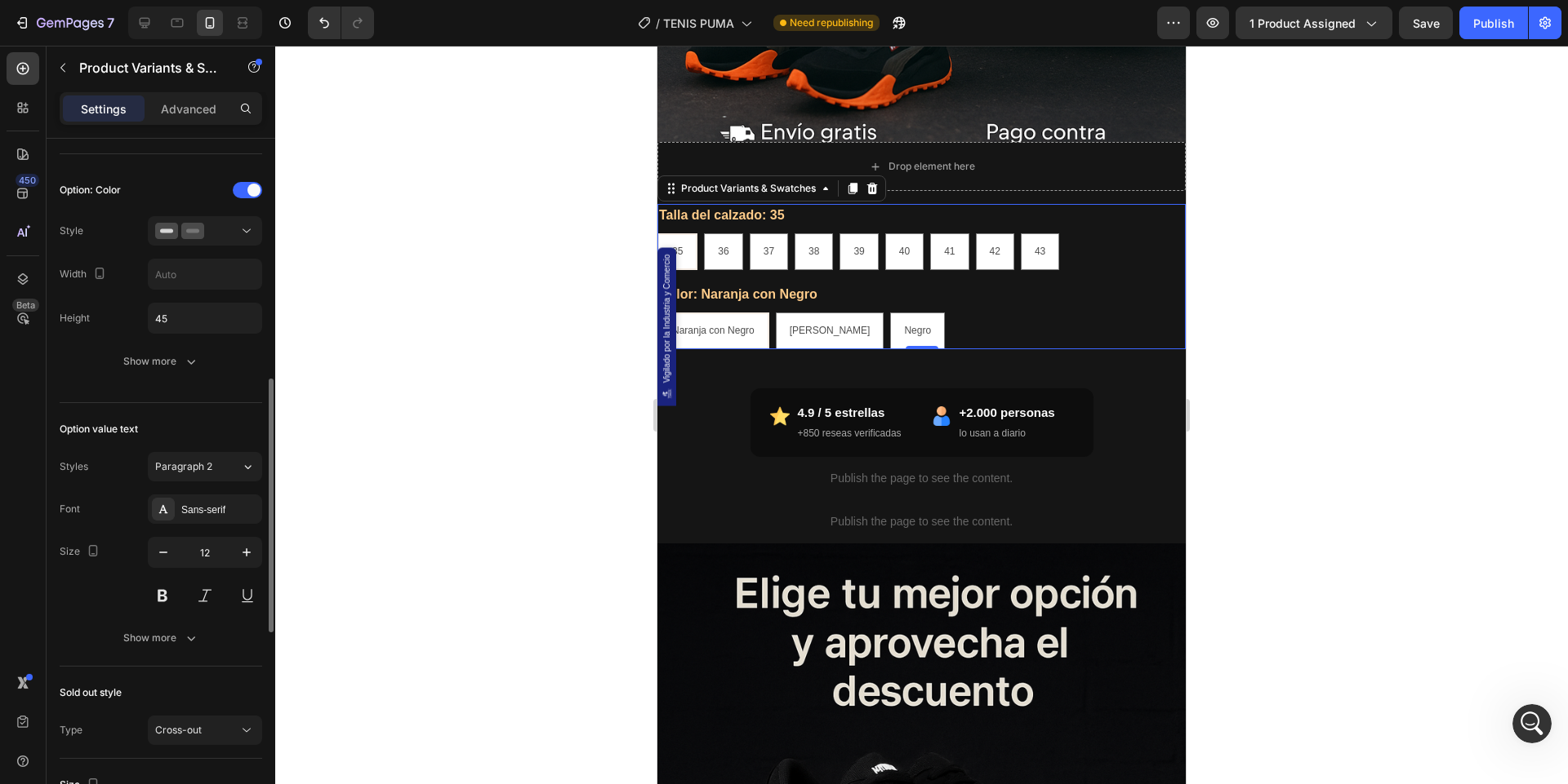
scroll to position [663, 0]
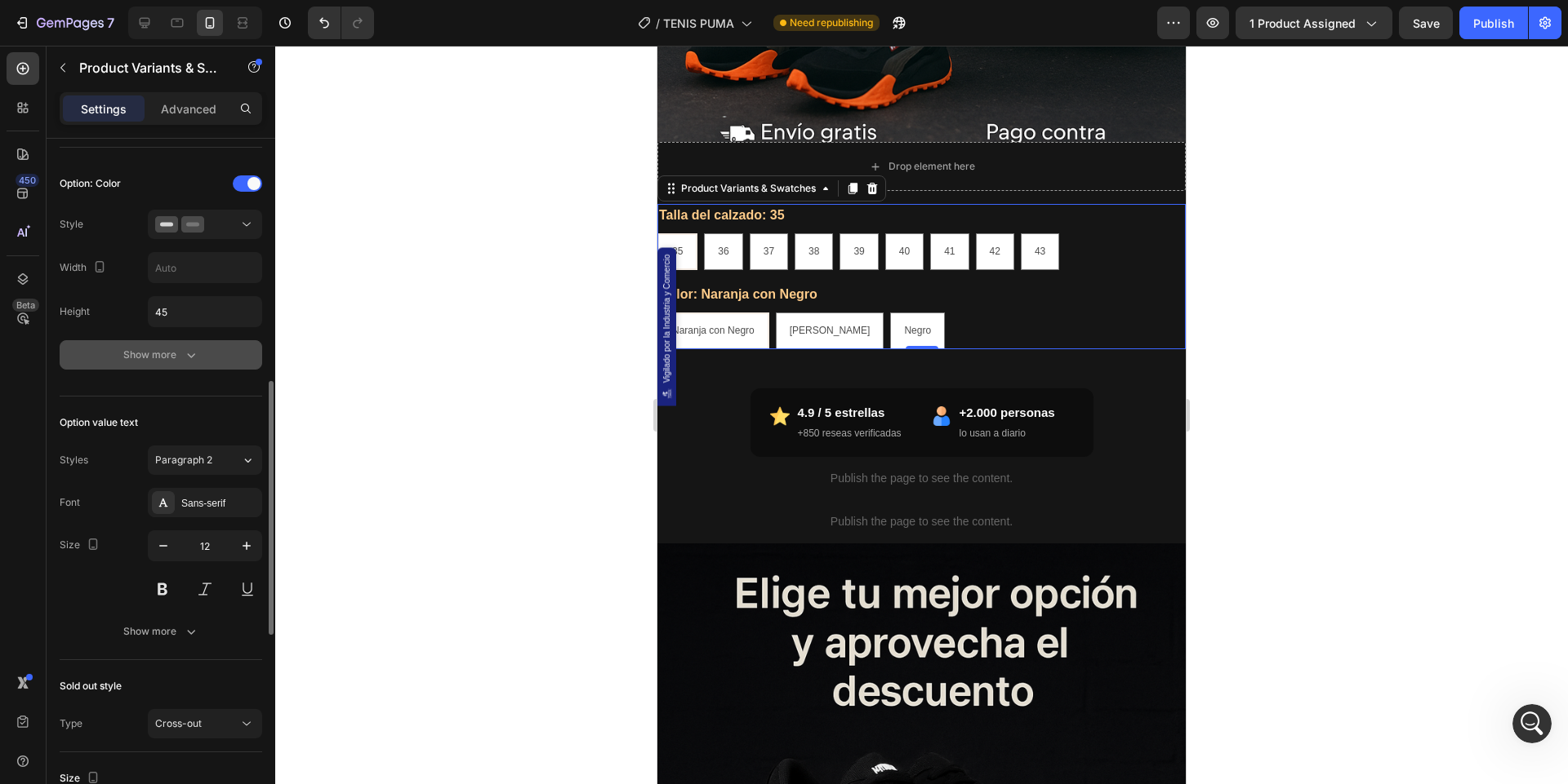
click at [187, 354] on icon "button" at bounding box center [190, 354] width 17 height 17
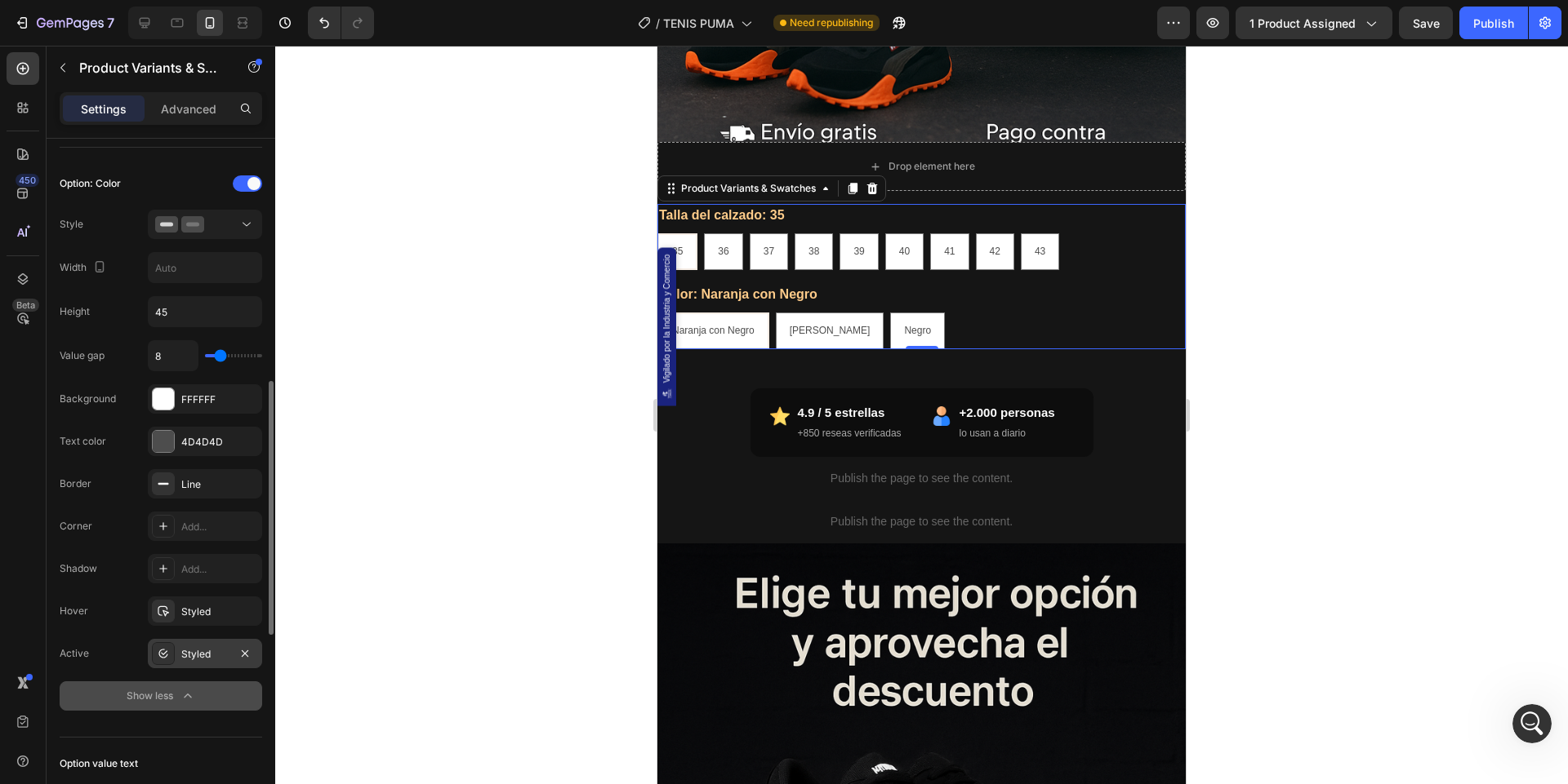
click at [182, 650] on div "Styled" at bounding box center [205, 654] width 47 height 15
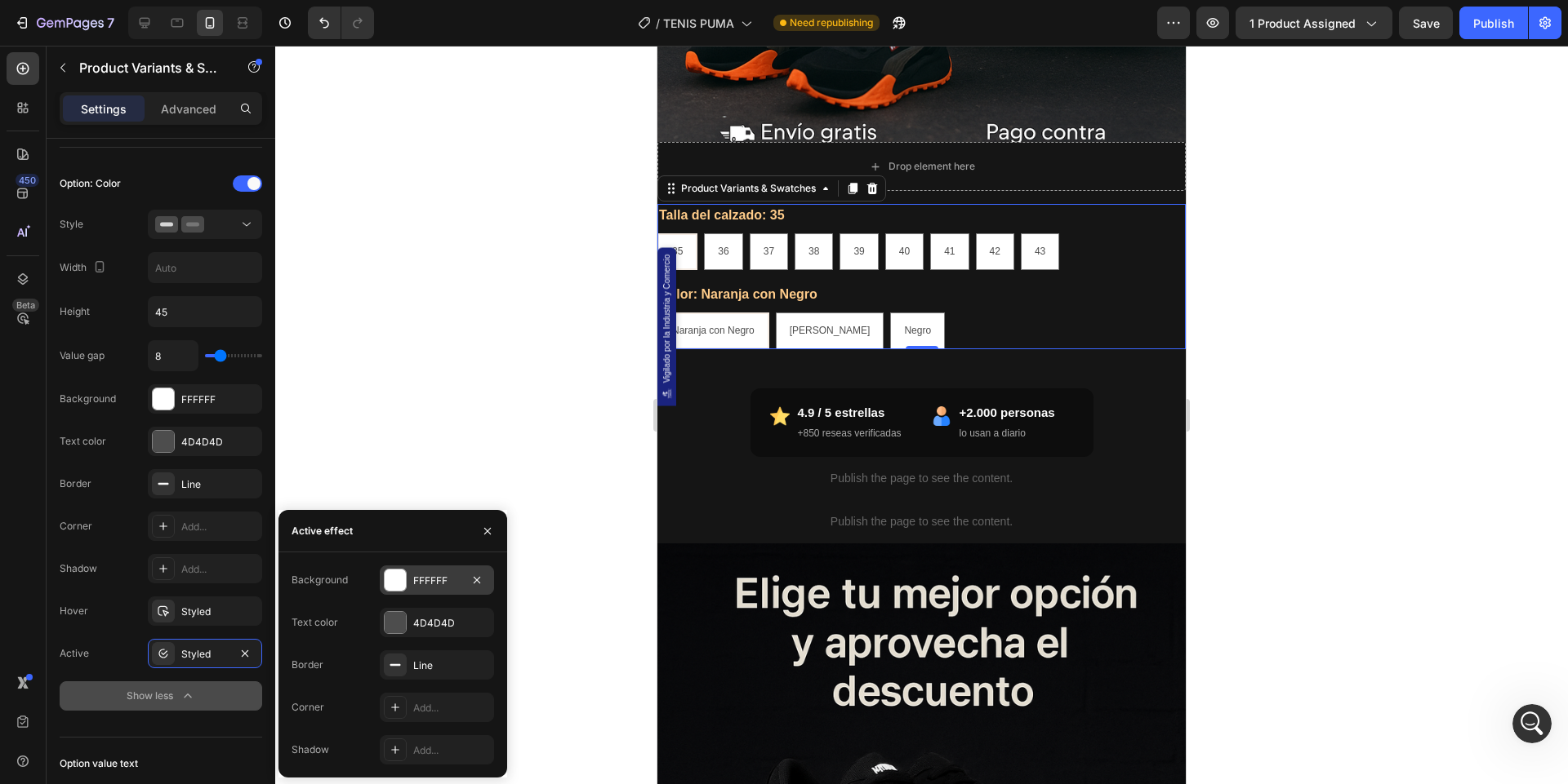
click at [402, 577] on div at bounding box center [395, 580] width 21 height 21
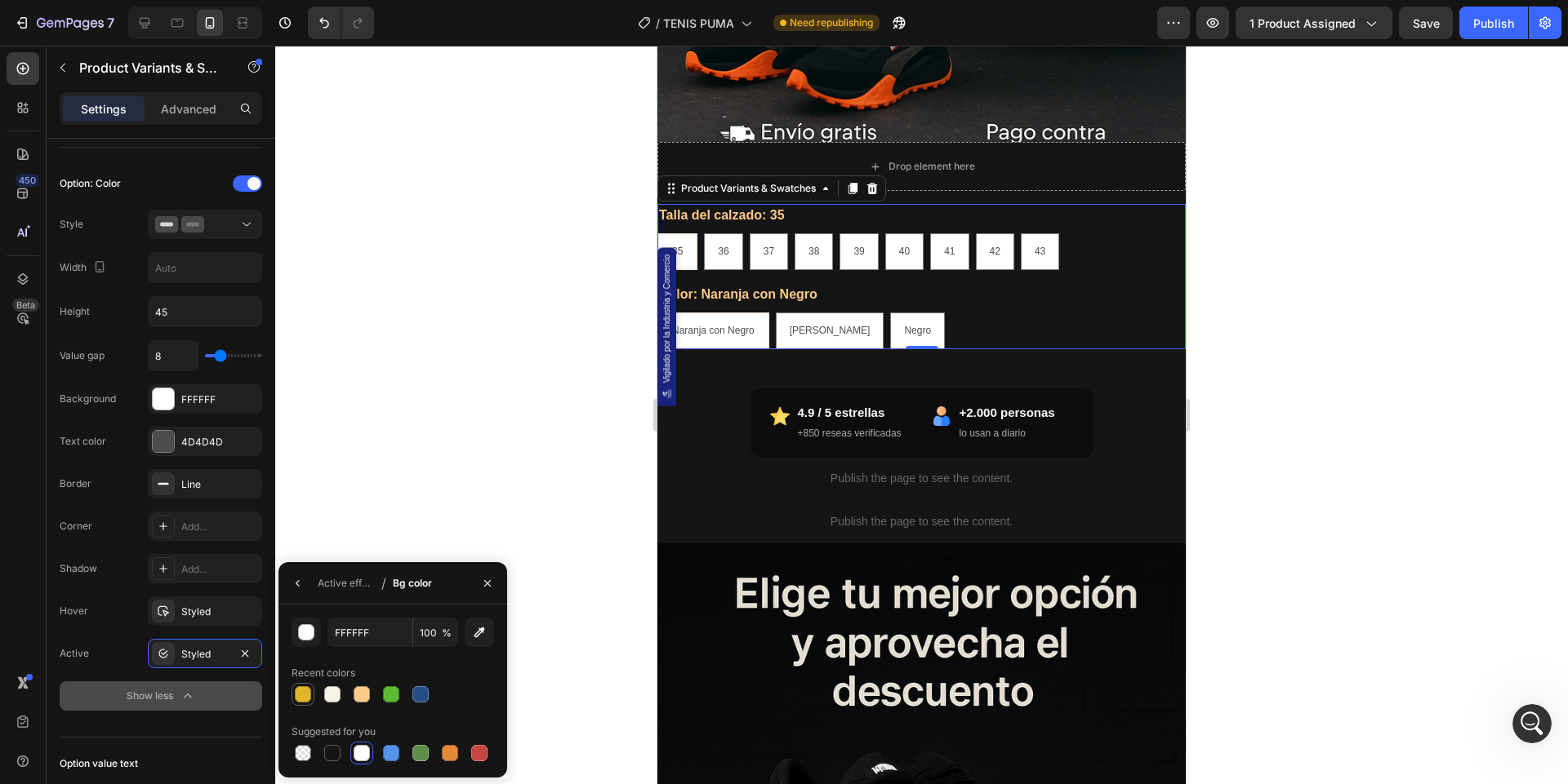
click at [304, 691] on div at bounding box center [302, 694] width 17 height 17
click at [360, 691] on div at bounding box center [362, 694] width 17 height 17
type input "FFCC8A"
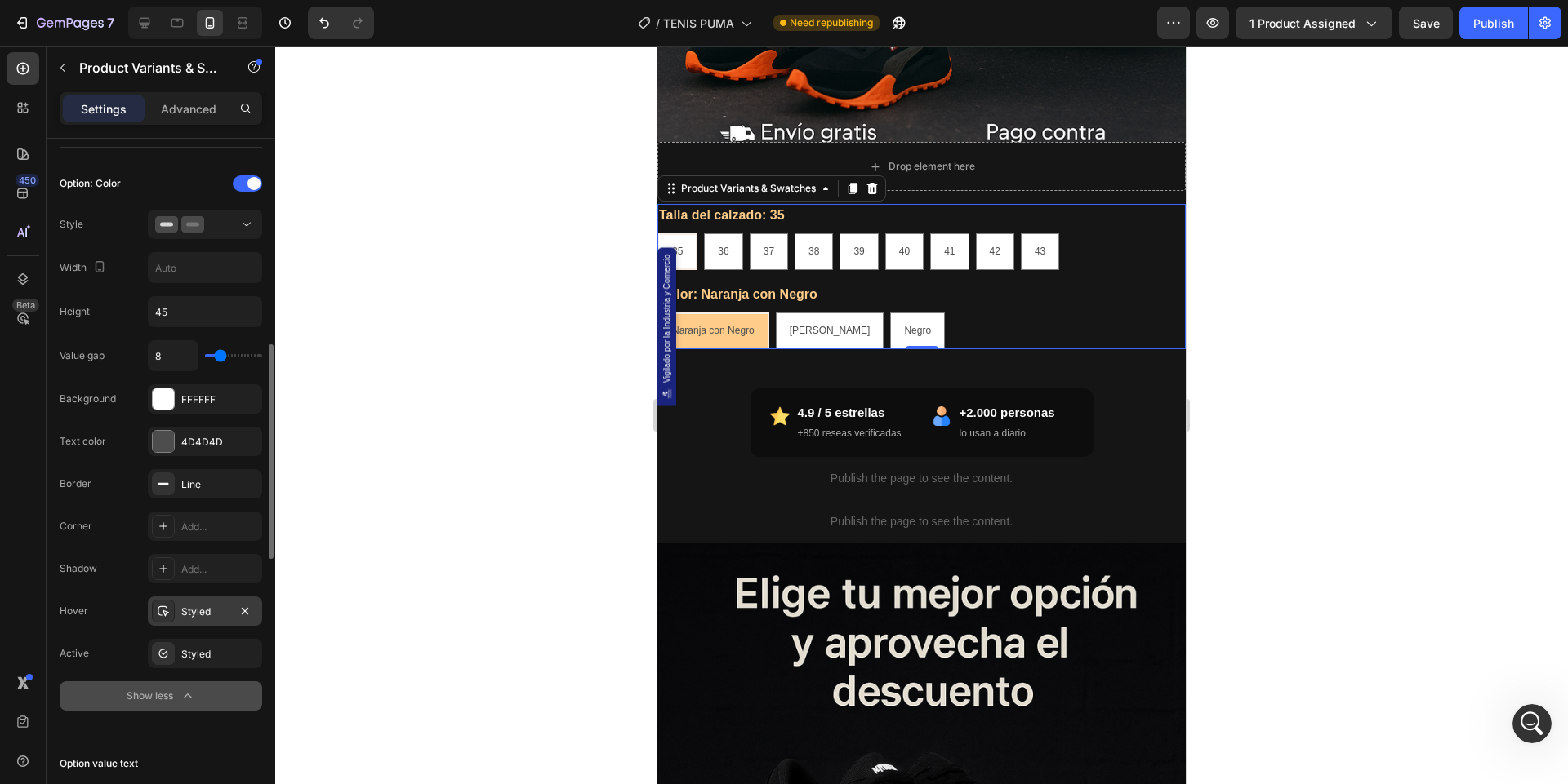
click at [203, 616] on div "Styled" at bounding box center [204, 611] width 114 height 30
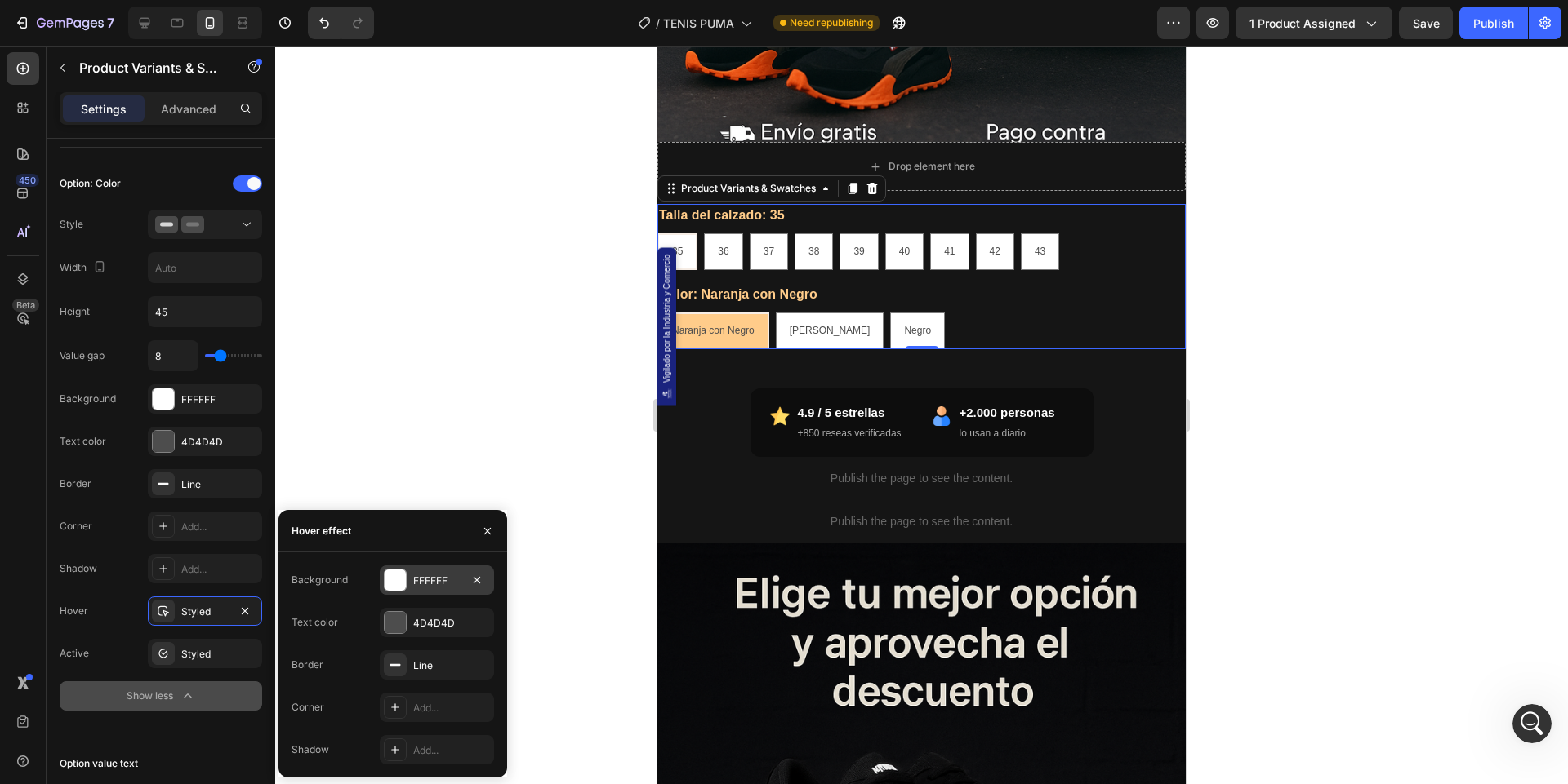
click at [403, 589] on div at bounding box center [395, 580] width 21 height 21
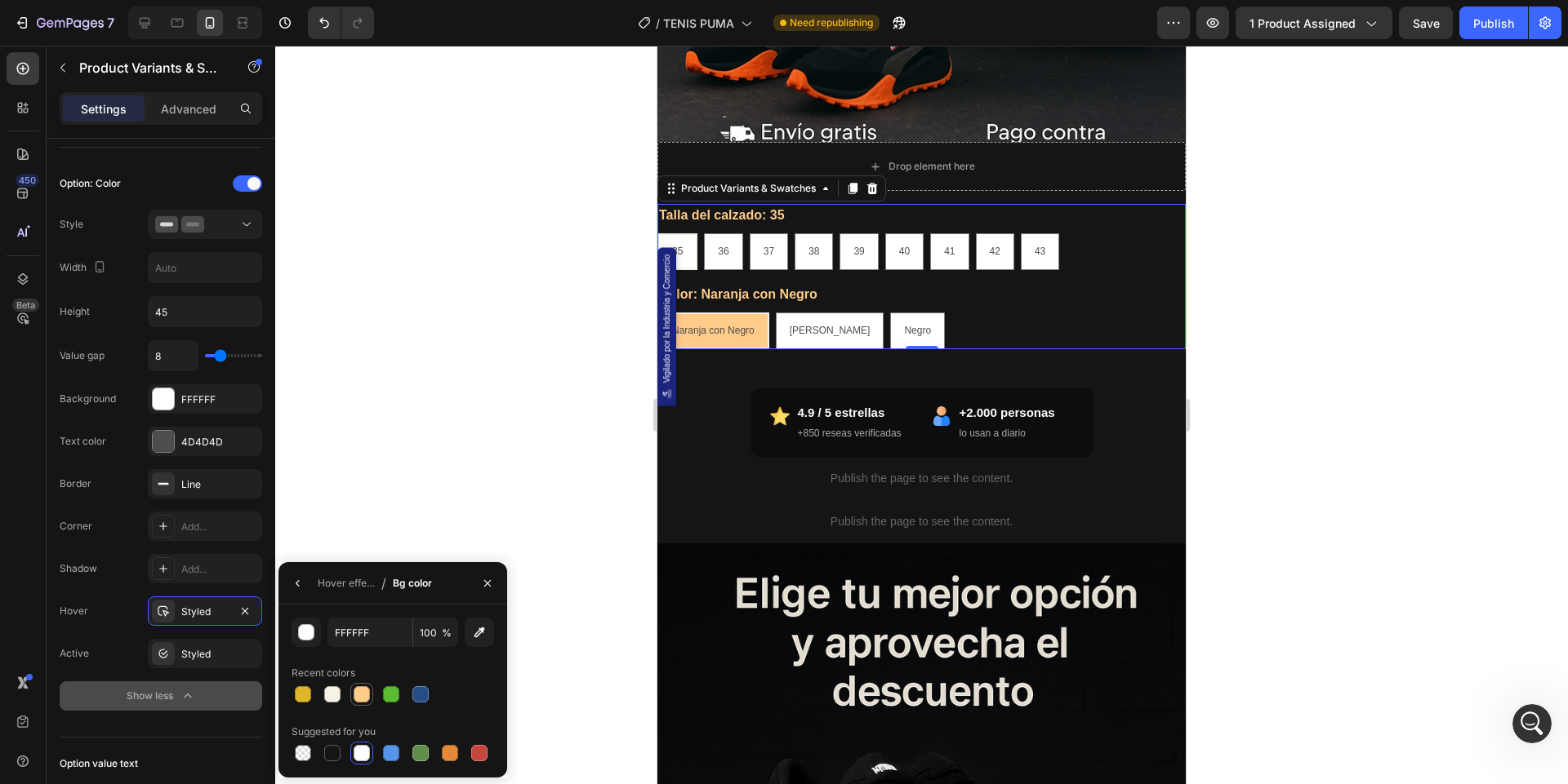
click at [362, 695] on div at bounding box center [362, 694] width 17 height 17
click at [308, 691] on div at bounding box center [302, 694] width 17 height 17
type input "DFB52C"
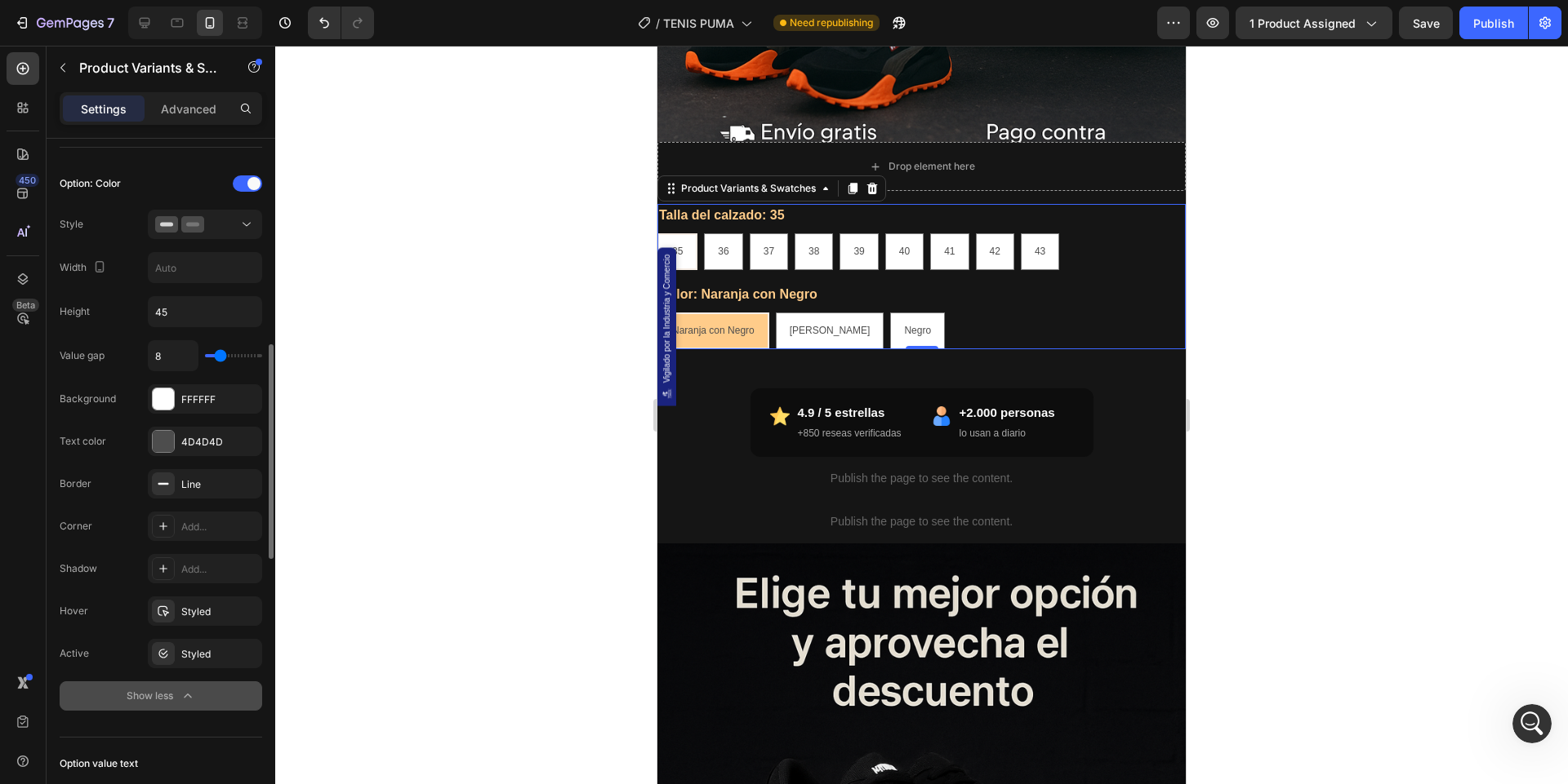
click at [233, 668] on div "Value gap 8 Background FFFFFF Text color 4D4D4D Border Line Corner Add... Shado…" at bounding box center [161, 526] width 203 height 370
click at [250, 478] on icon "button" at bounding box center [245, 484] width 13 height 13
click at [195, 524] on div "Add..." at bounding box center [220, 526] width 77 height 15
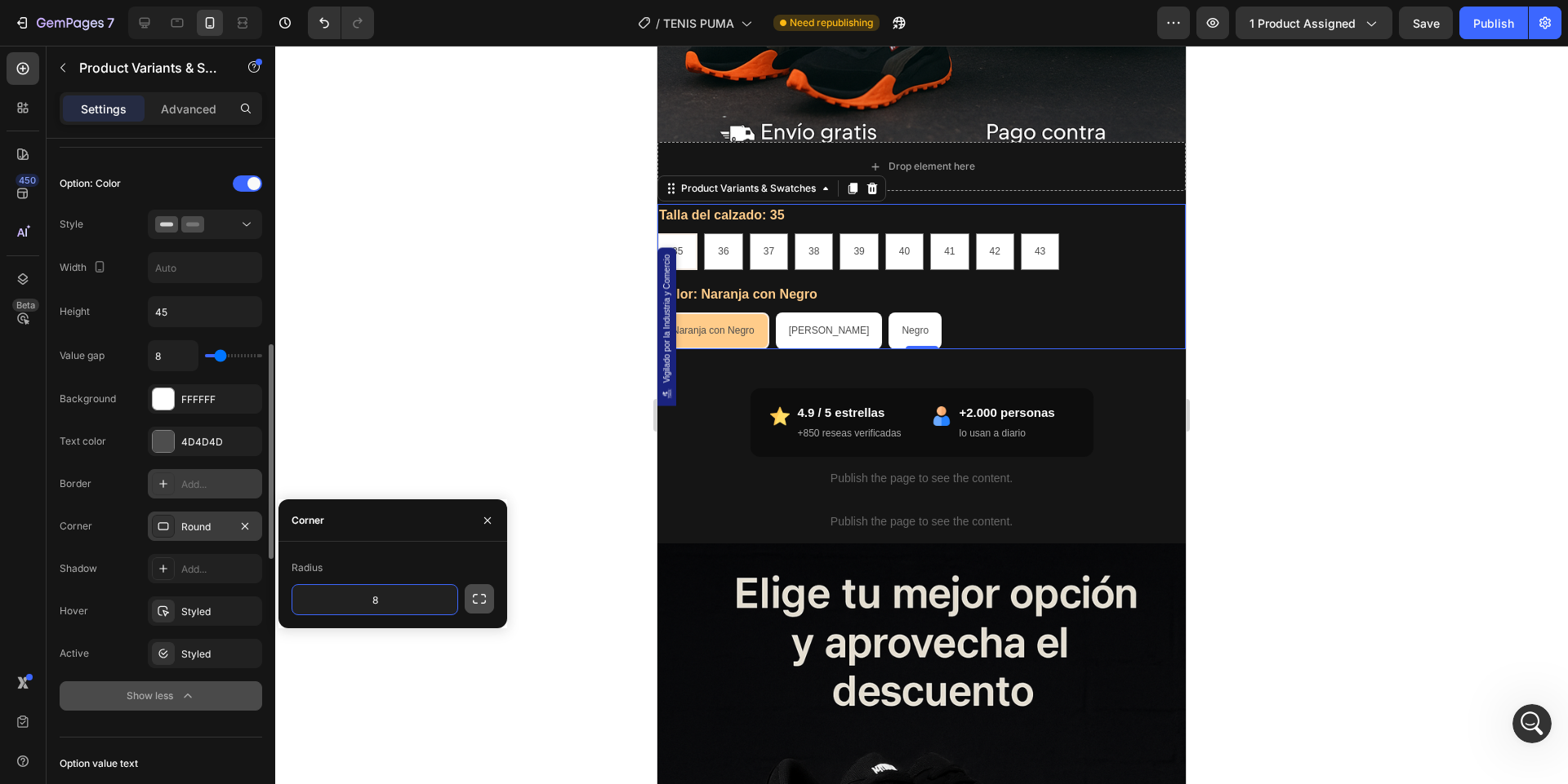
click at [480, 601] on icon "button" at bounding box center [479, 599] width 17 height 17
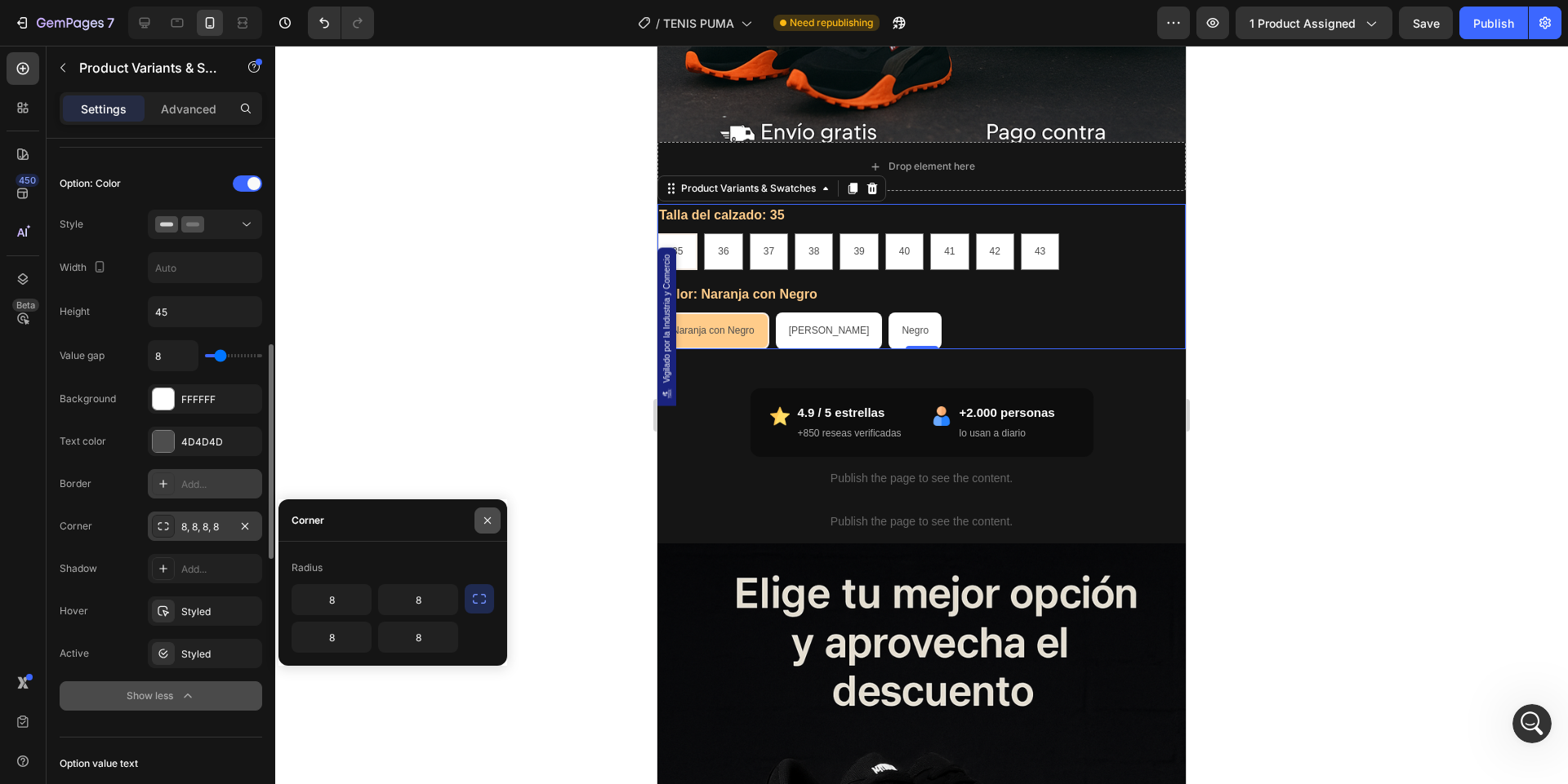
click at [487, 520] on icon "button" at bounding box center [487, 519] width 6 height 6
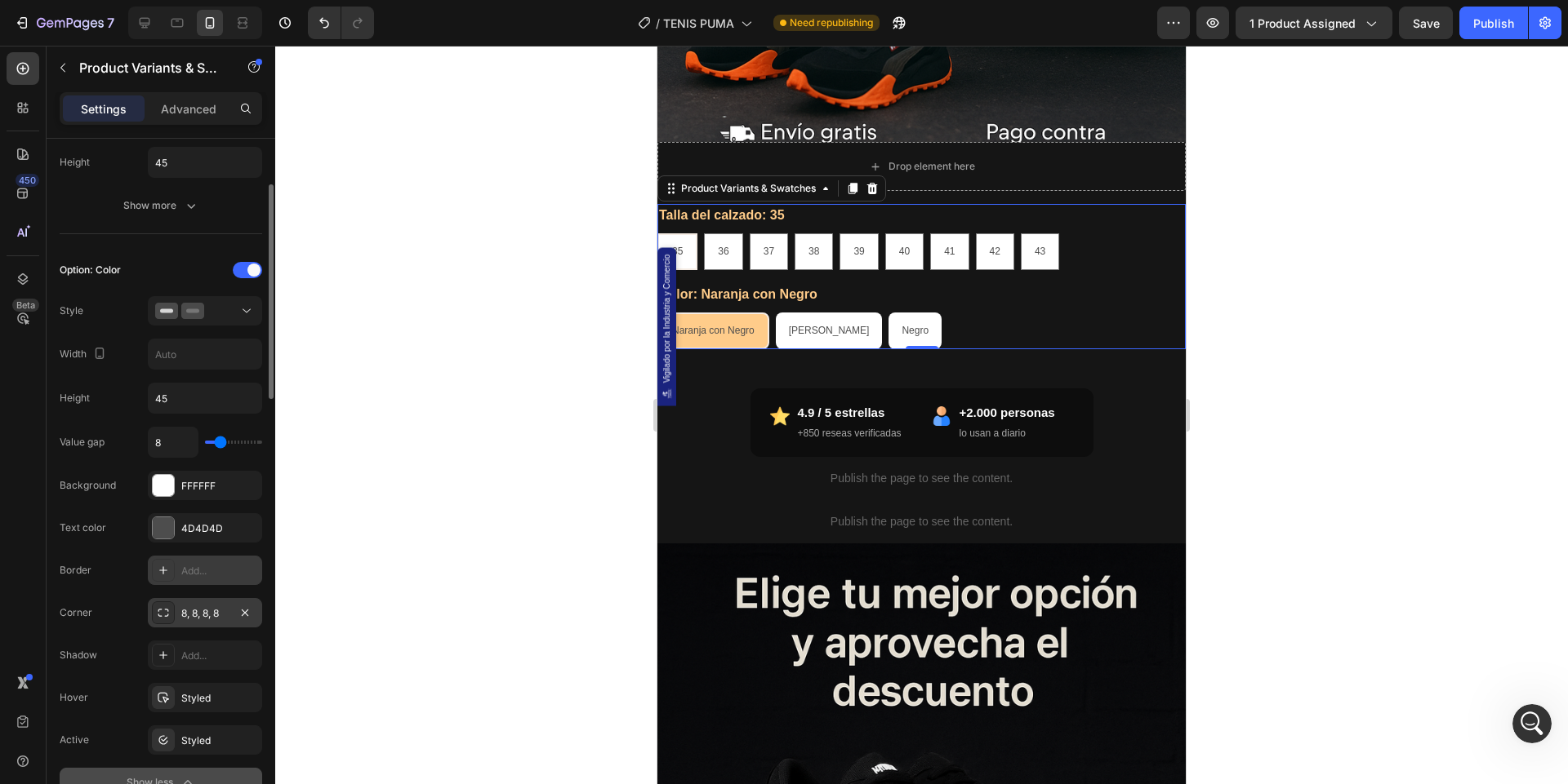
scroll to position [471, 0]
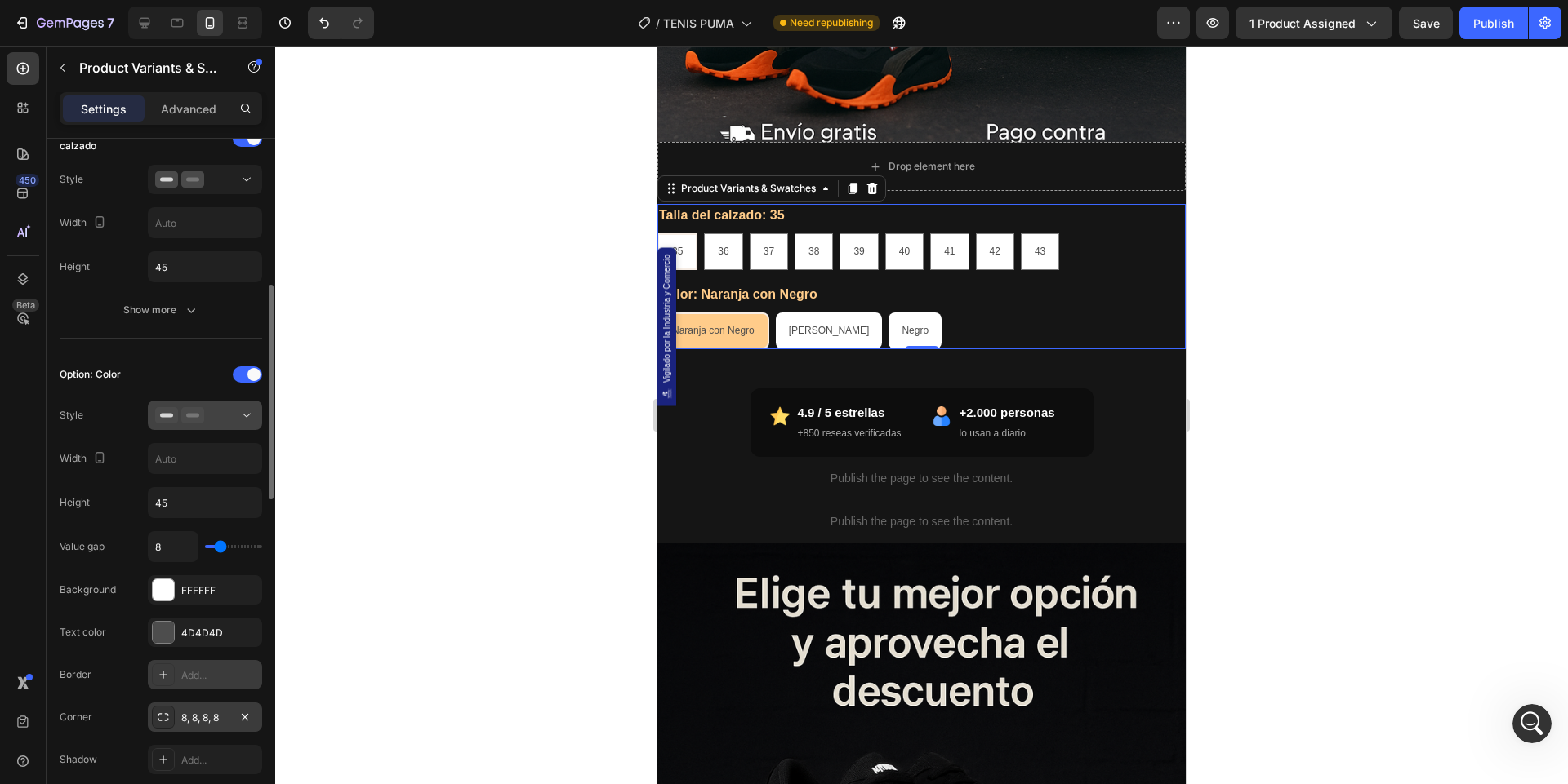
click at [229, 423] on button at bounding box center [204, 416] width 114 height 30
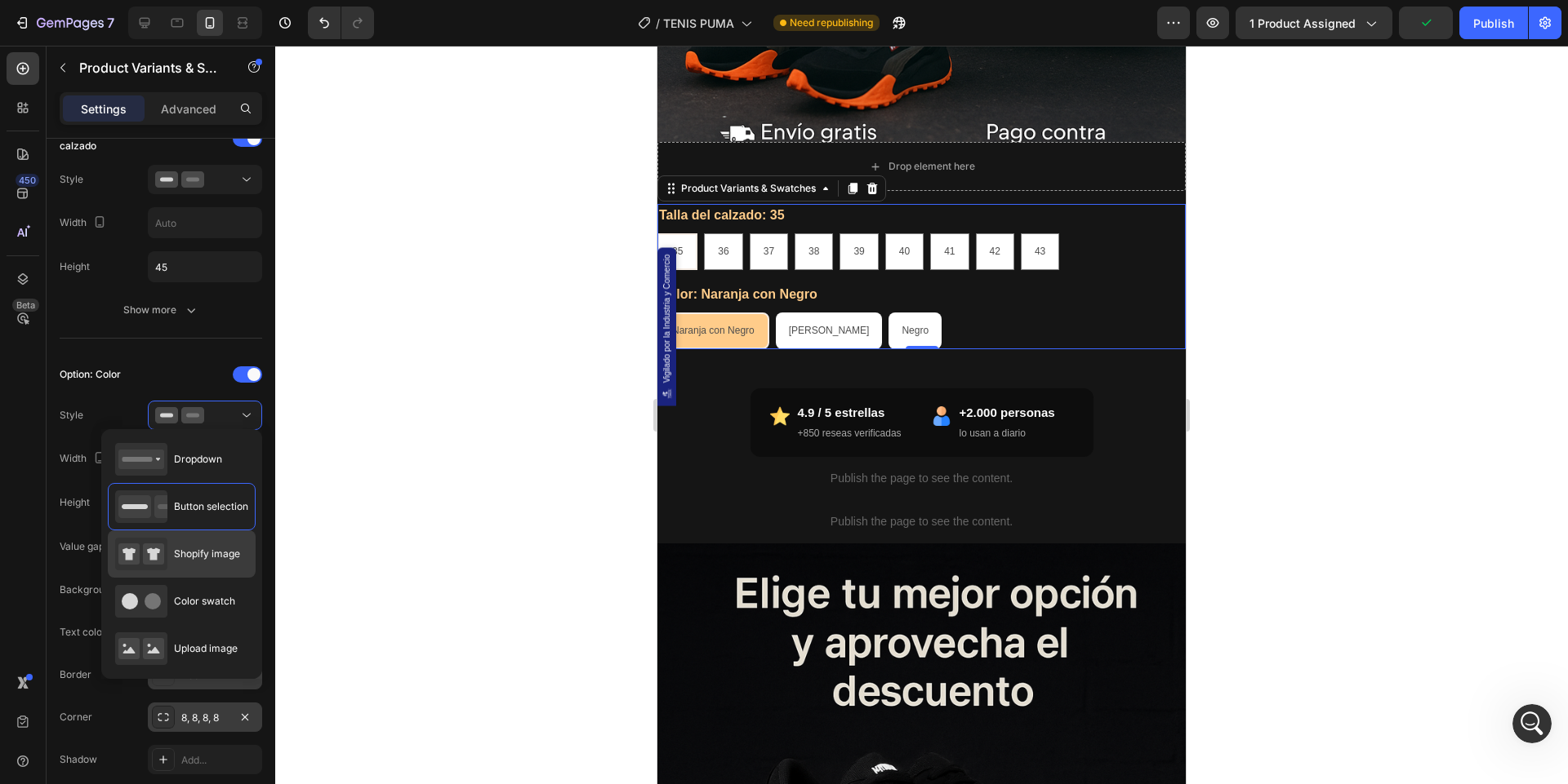
click at [176, 556] on span "Shopify image" at bounding box center [207, 554] width 66 height 15
type input "64"
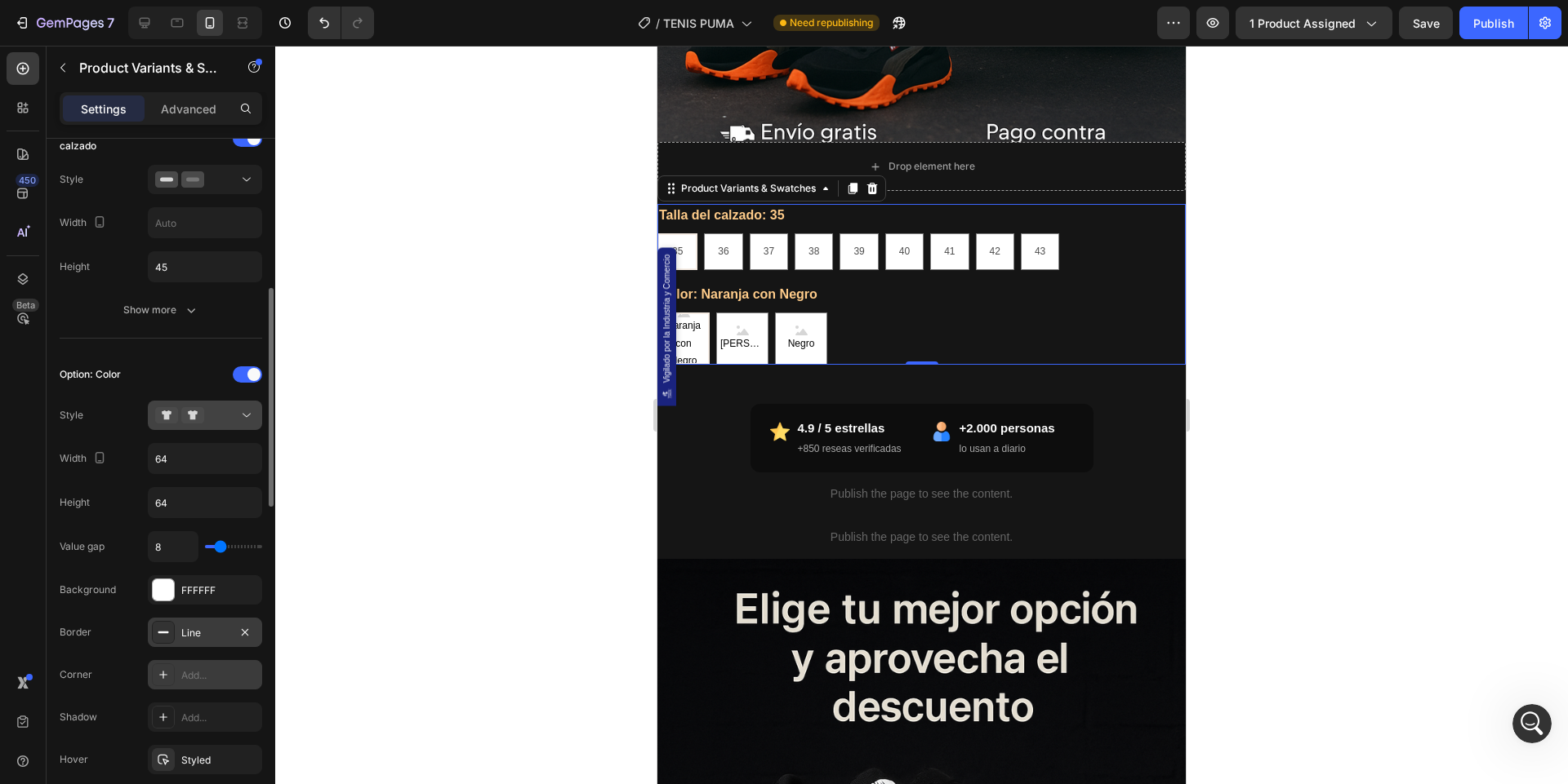
click at [228, 408] on div at bounding box center [205, 415] width 100 height 17
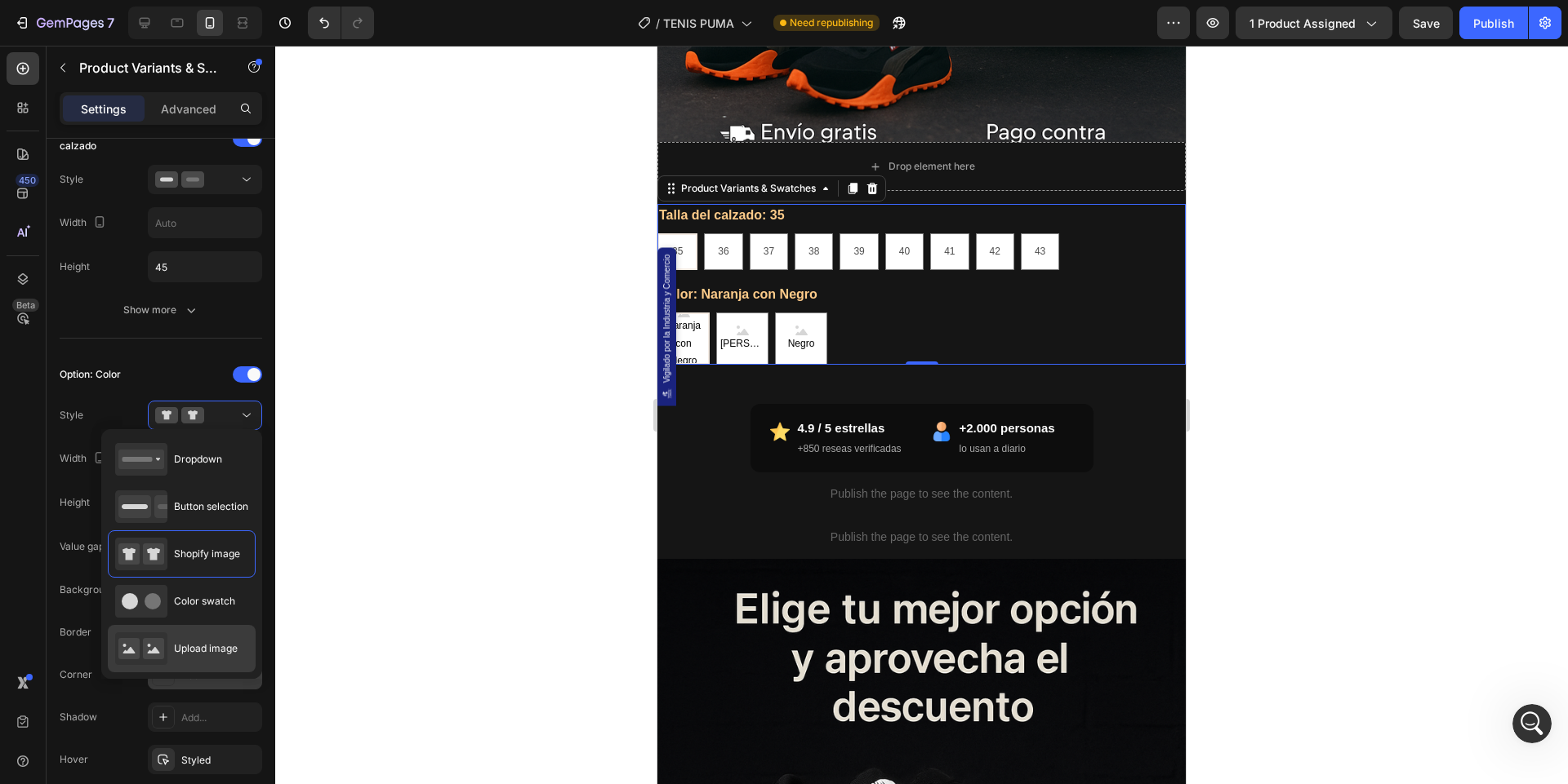
click at [201, 643] on span "Upload image" at bounding box center [205, 649] width 64 height 15
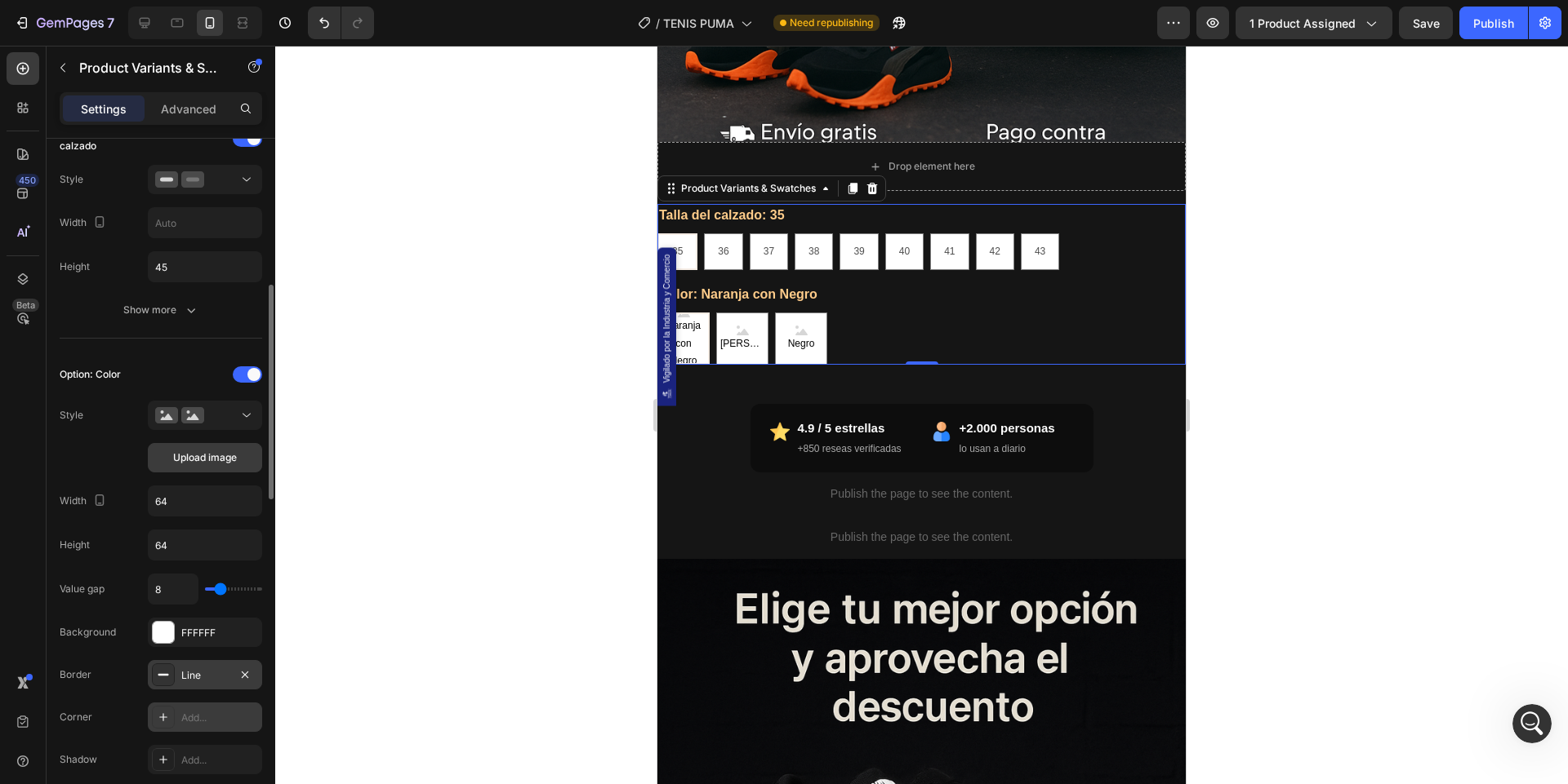
click at [208, 454] on span "Upload image" at bounding box center [204, 457] width 64 height 15
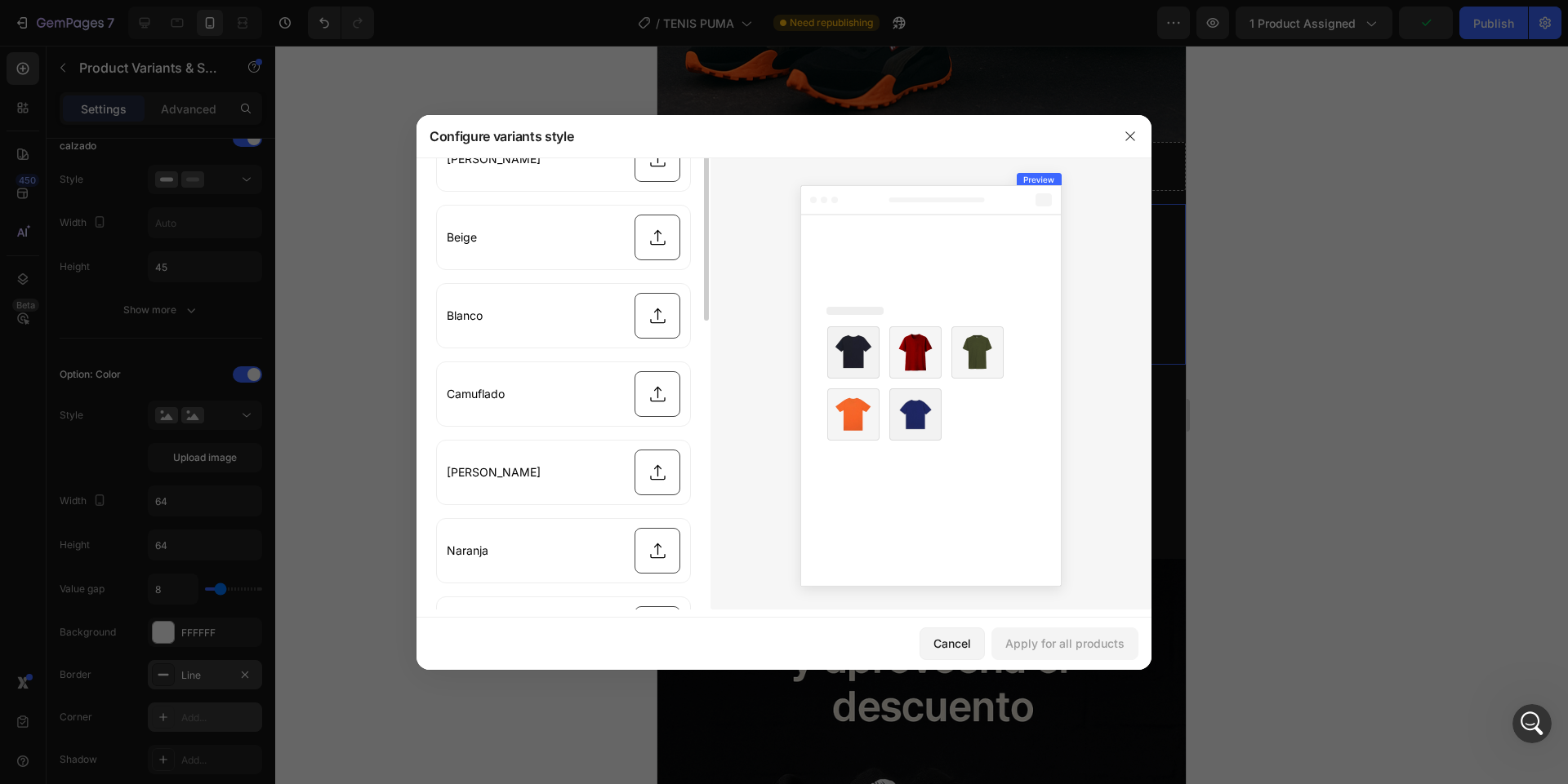
scroll to position [0, 0]
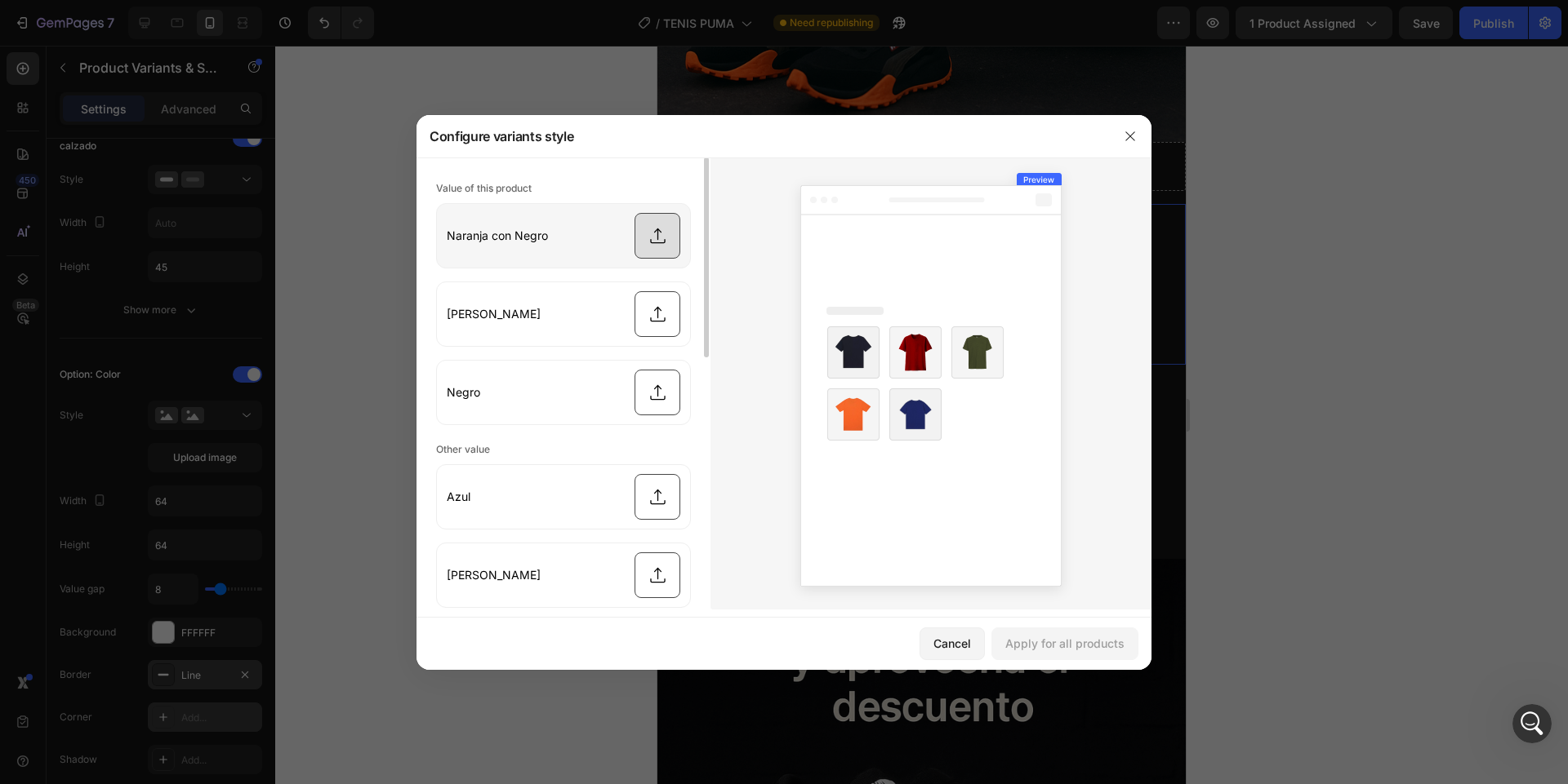
click at [656, 253] on input "file" at bounding box center [563, 236] width 253 height 64
type input "C:\fakepath\tenis puma.jpg"
click at [645, 316] on input "file" at bounding box center [563, 313] width 253 height 64
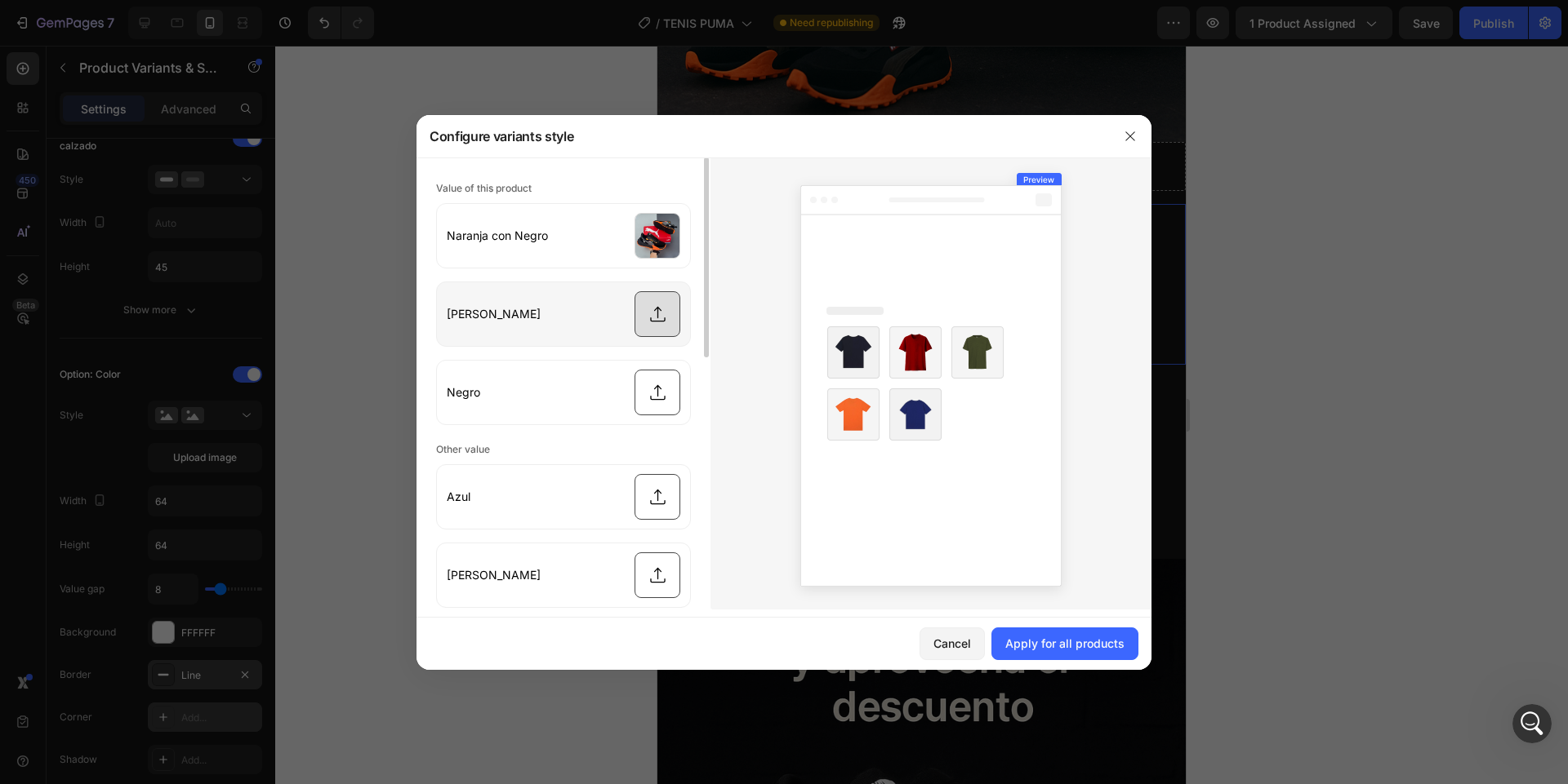
type input "C:\fakepath\17564304151003156997.jpg"
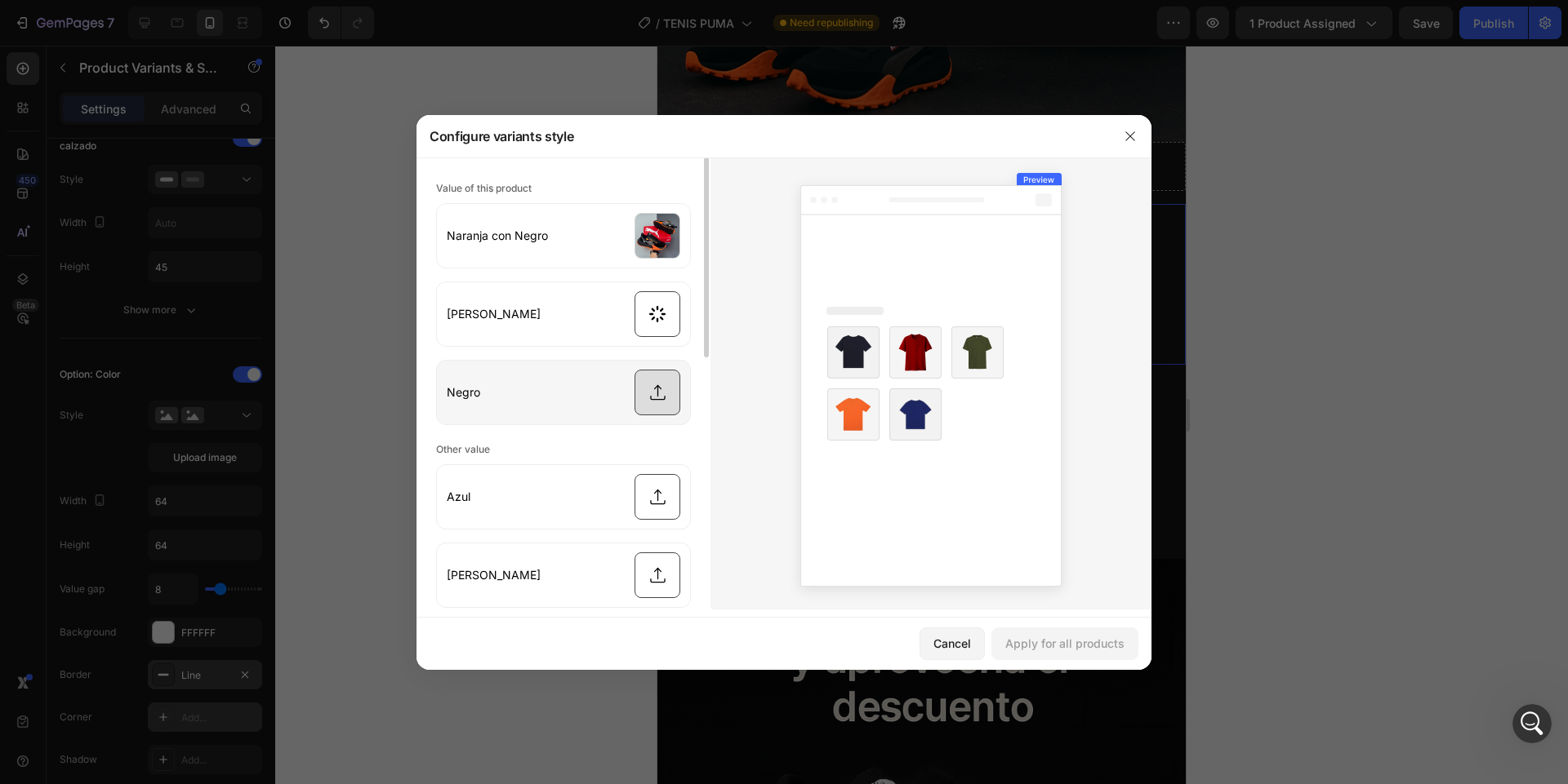
click at [640, 389] on input "file" at bounding box center [563, 392] width 253 height 64
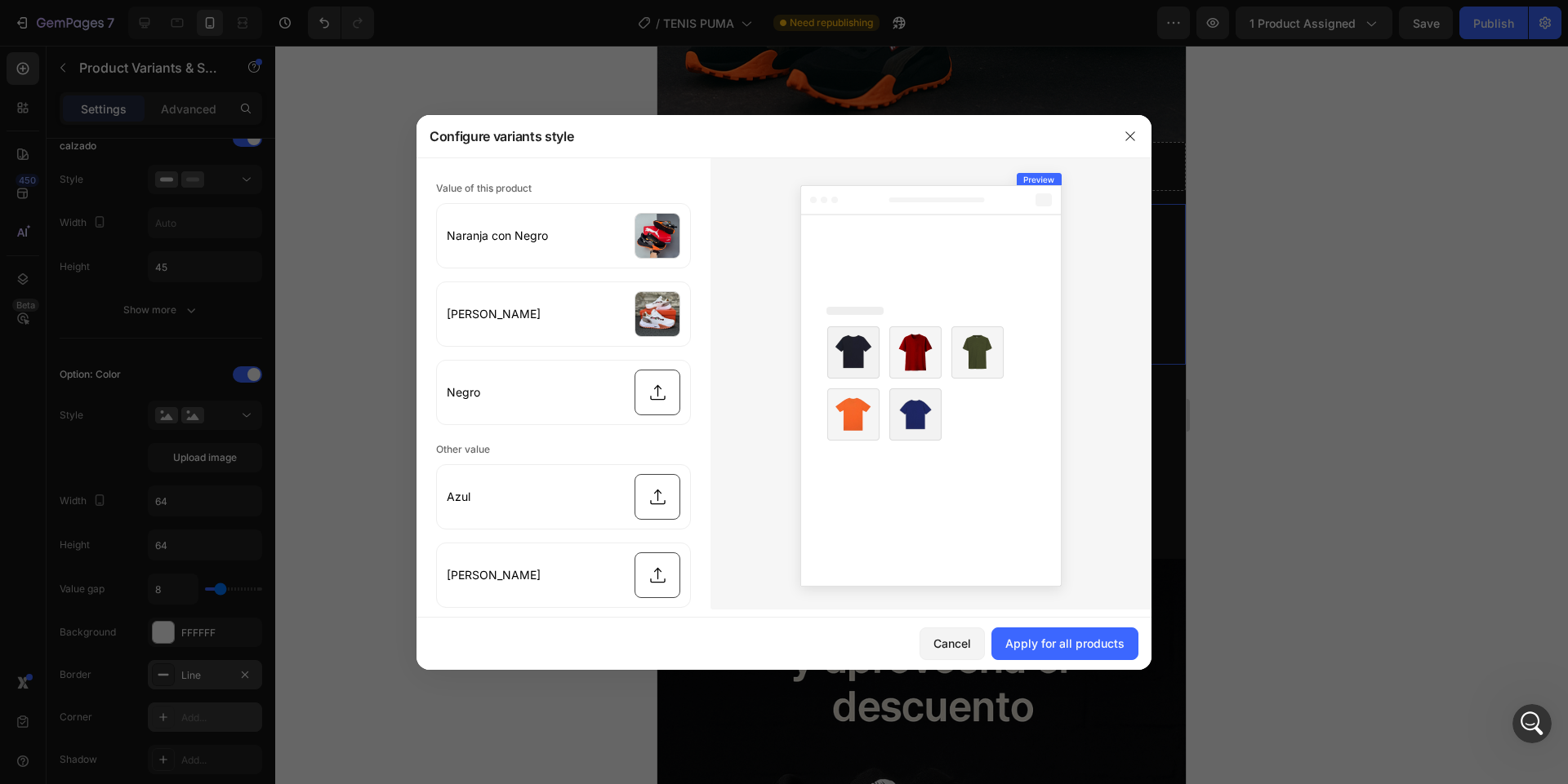
type input "C:\fakepath\17564298951003156873.jpg"
click at [1062, 643] on div "Apply for all products" at bounding box center [1065, 643] width 119 height 17
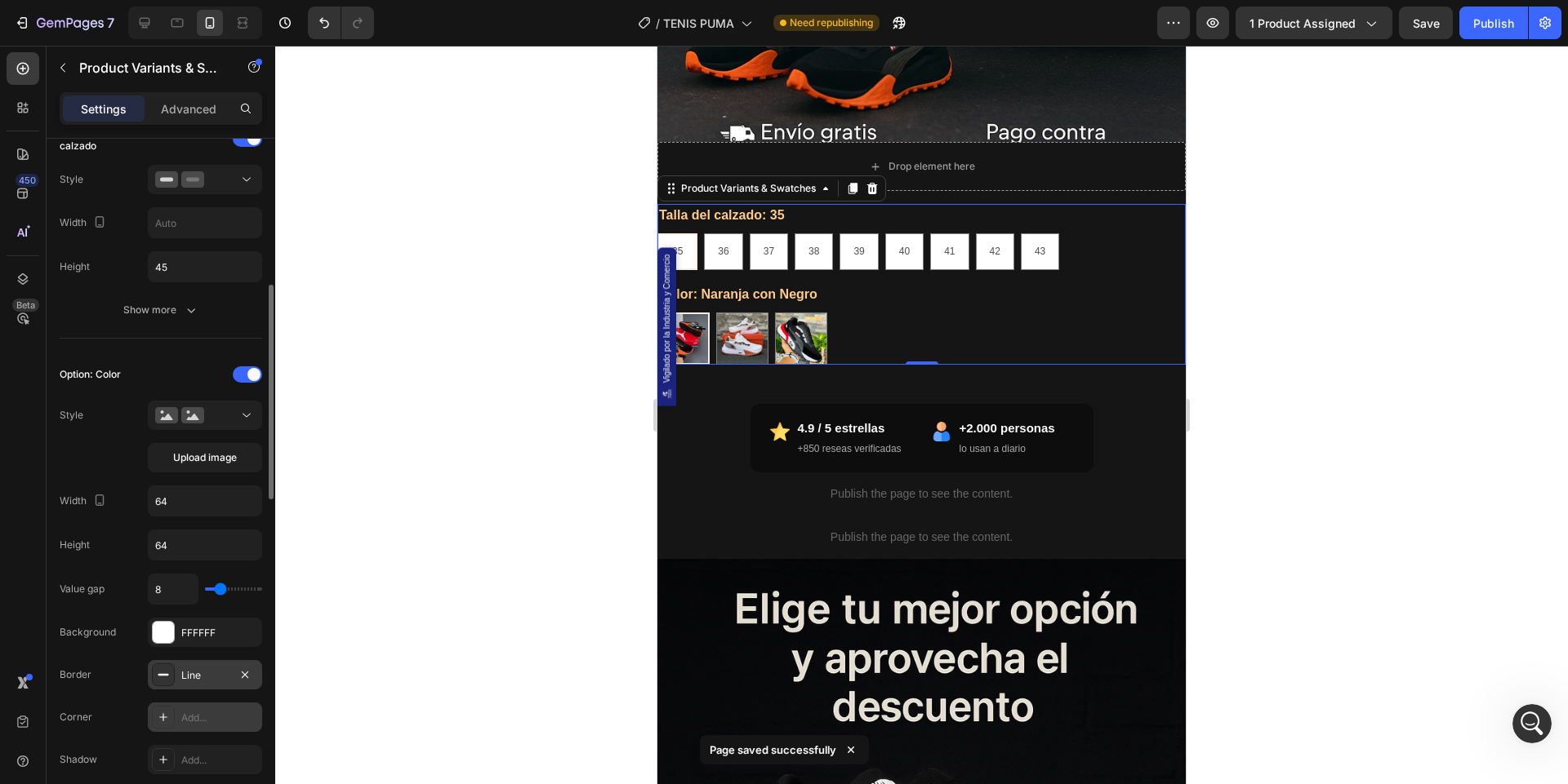
type input "9"
type input "13"
type input "14"
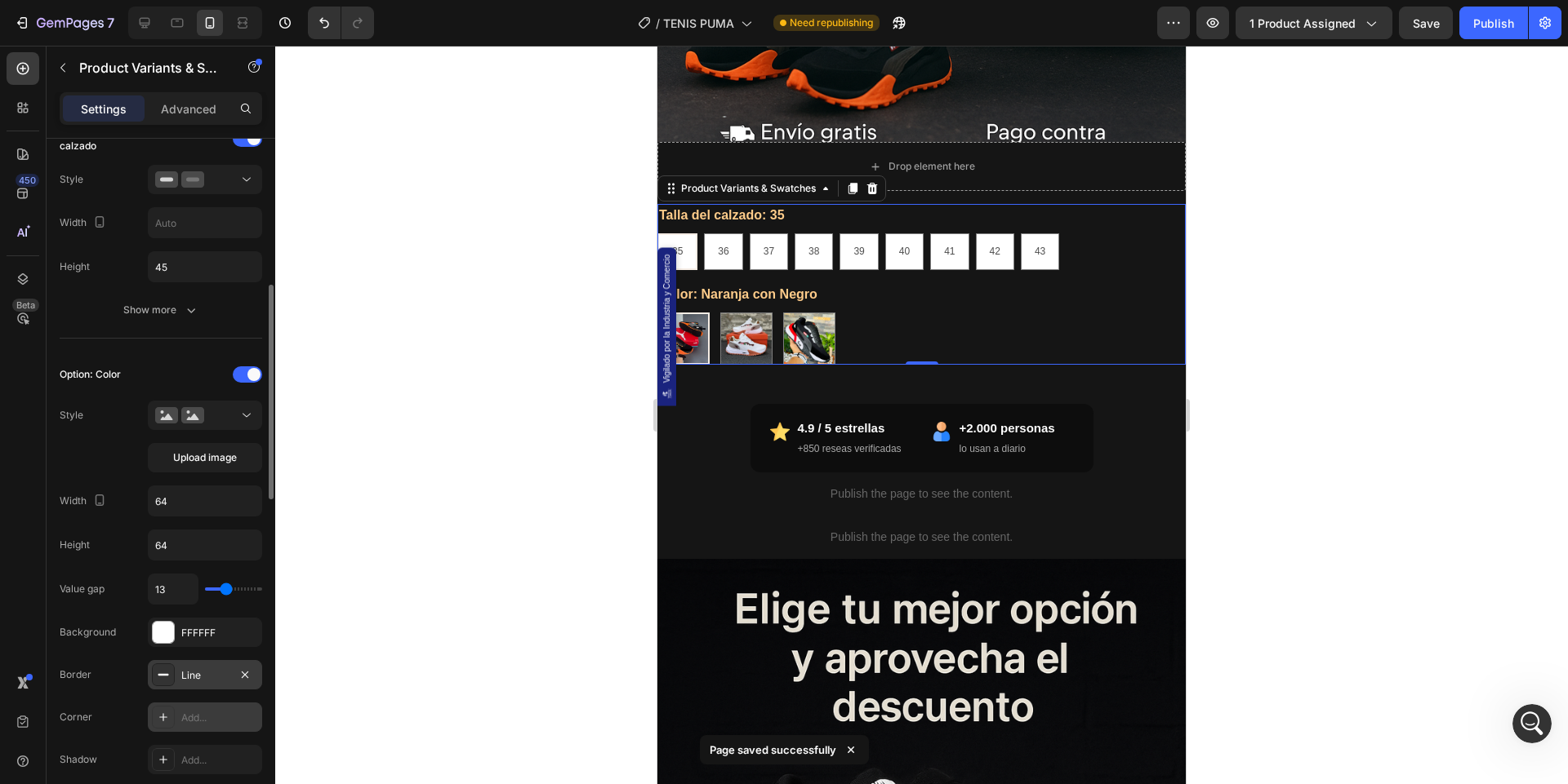
type input "14"
type input "15"
type input "16"
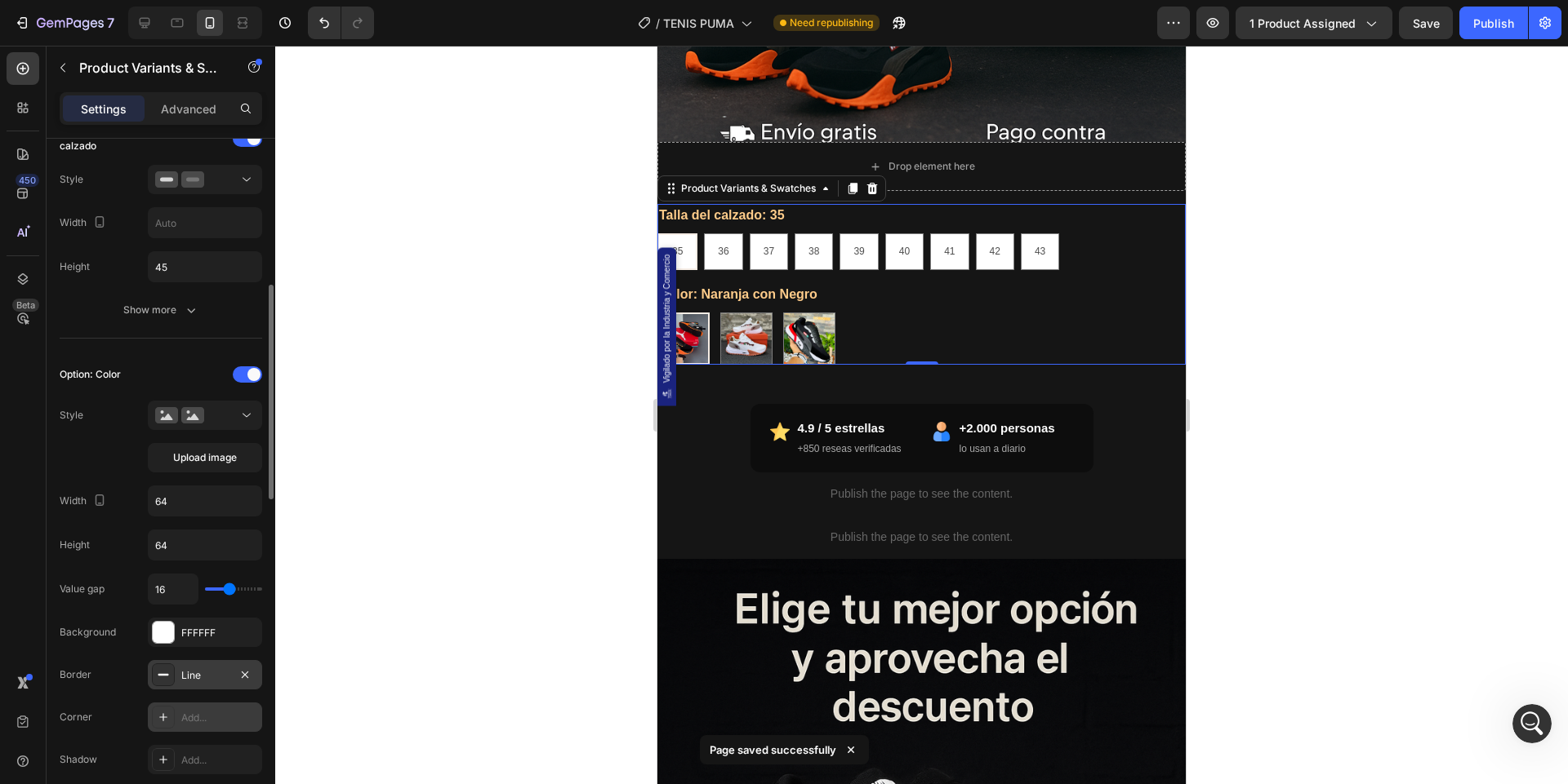
type input "17"
type input "18"
type input "19"
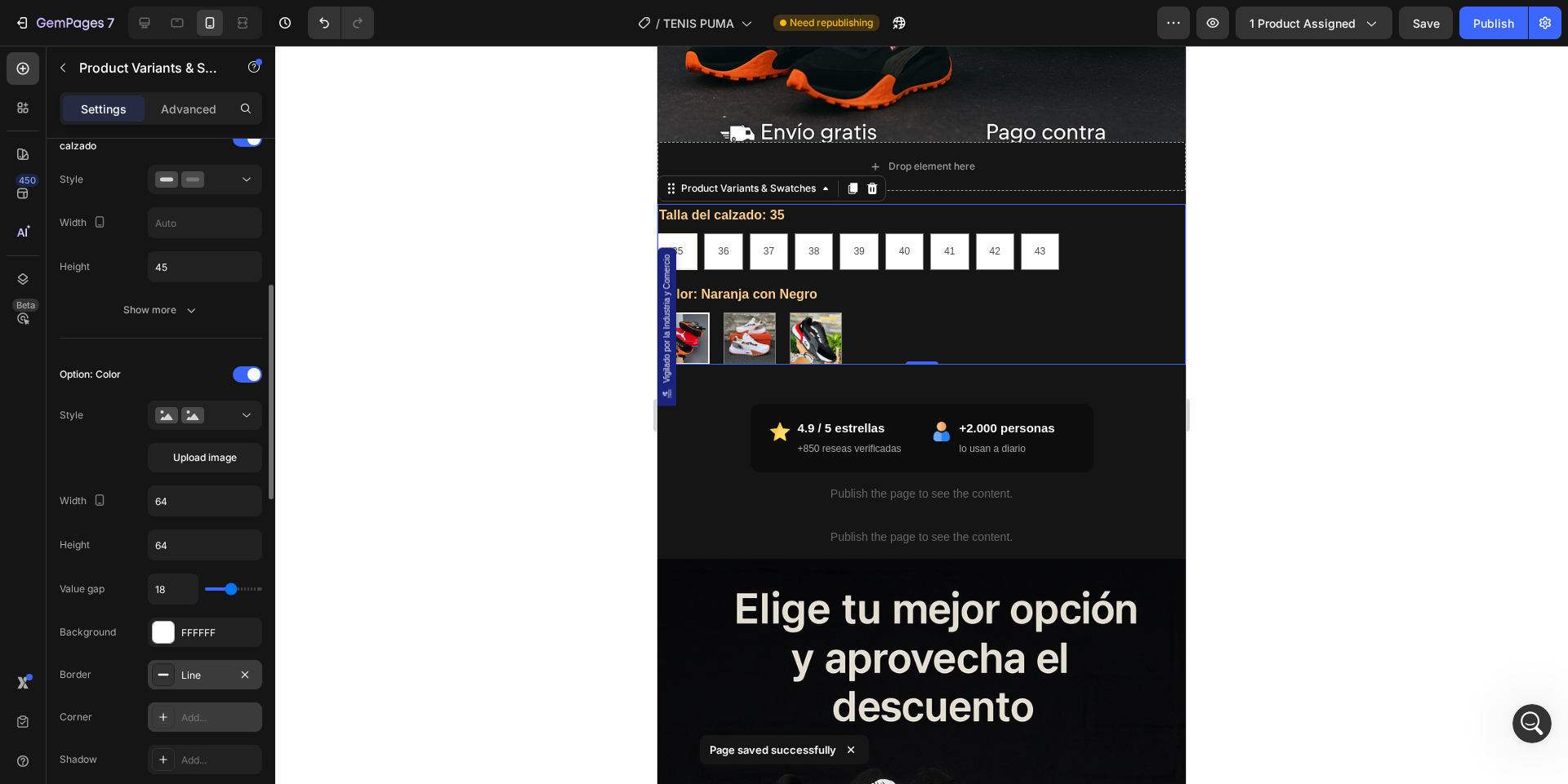
type input "19"
type input "20"
type input "21"
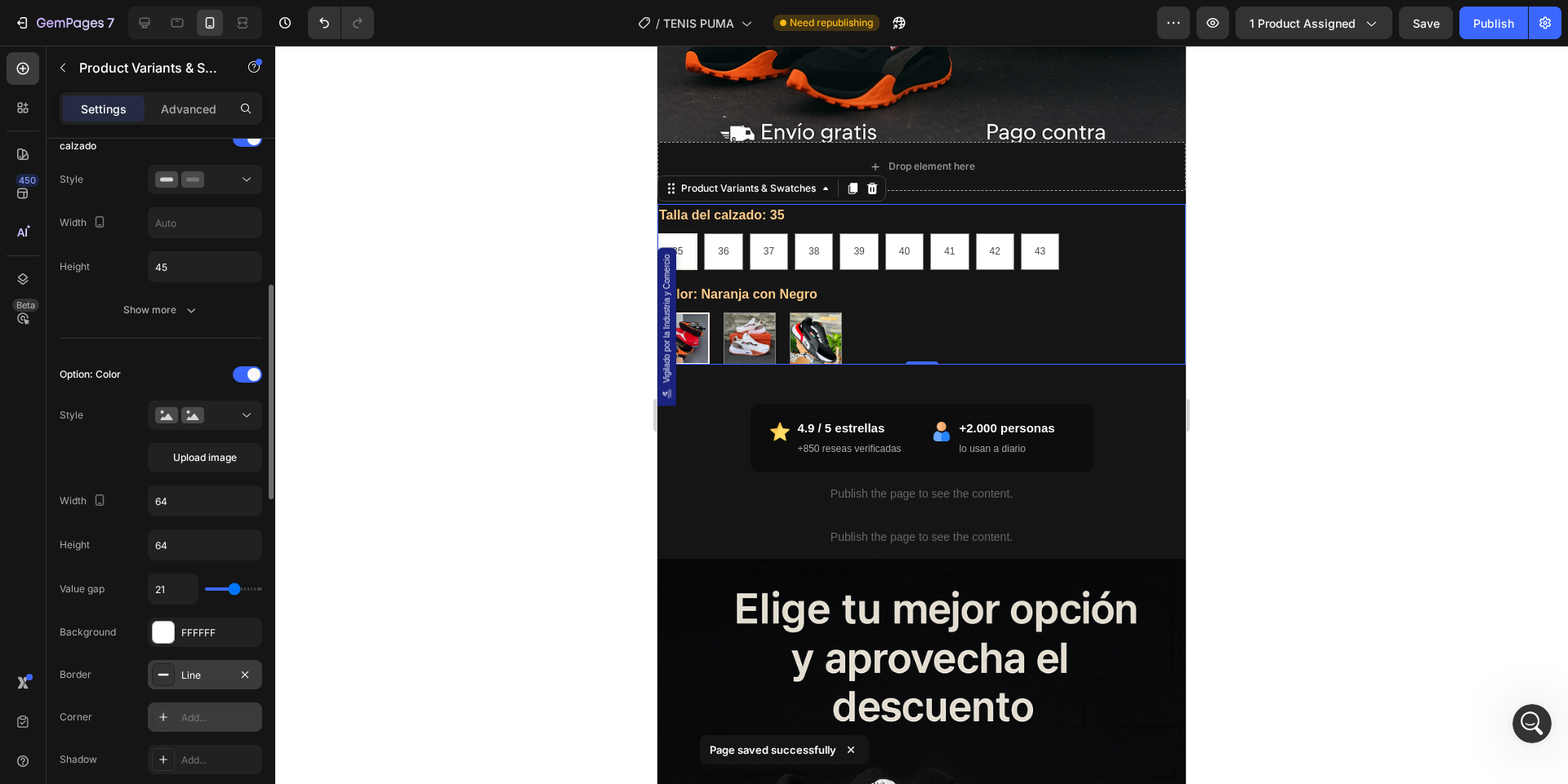
type input "22"
type input "23"
type input "24"
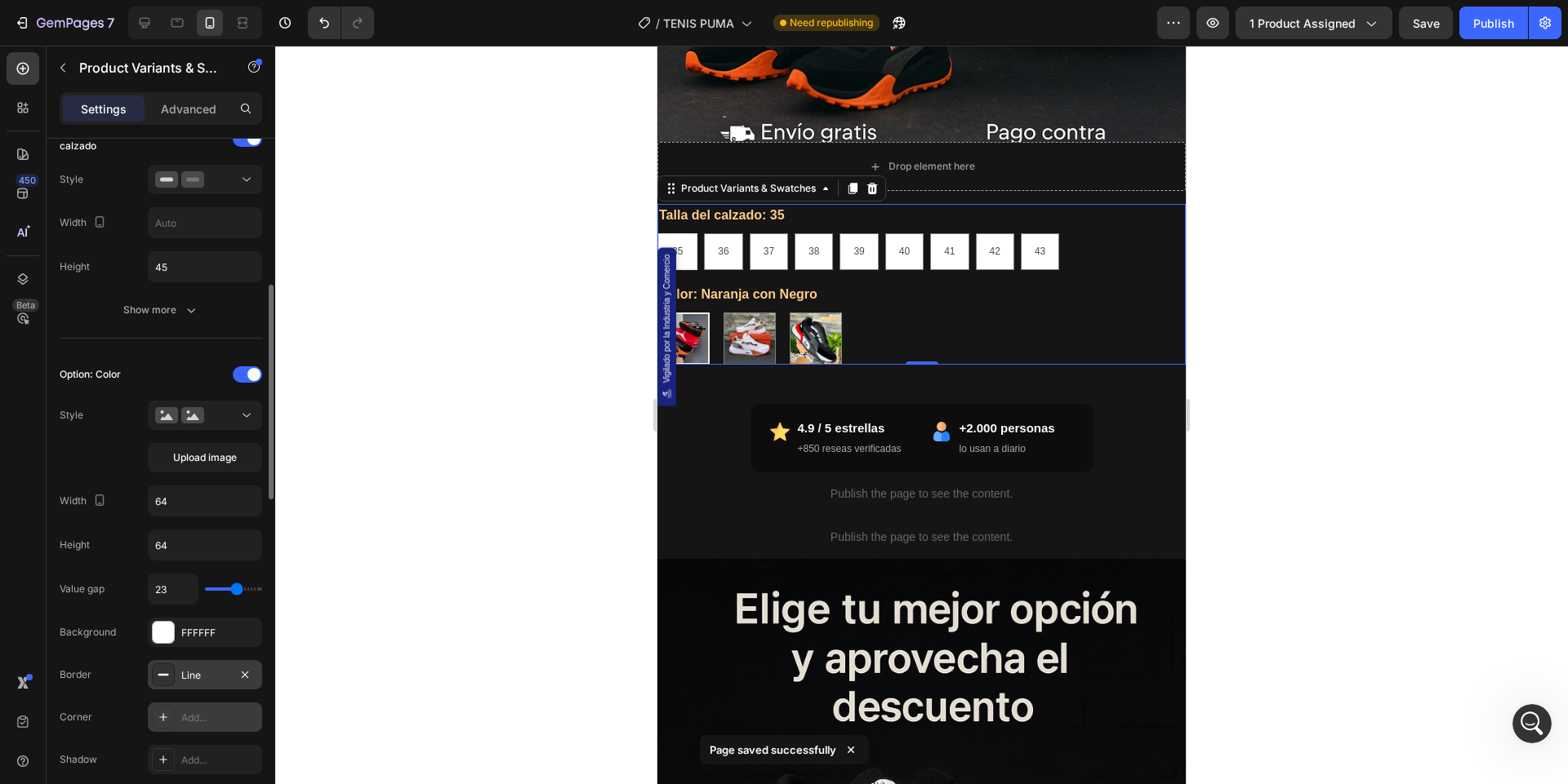
type input "24"
type input "25"
type input "28"
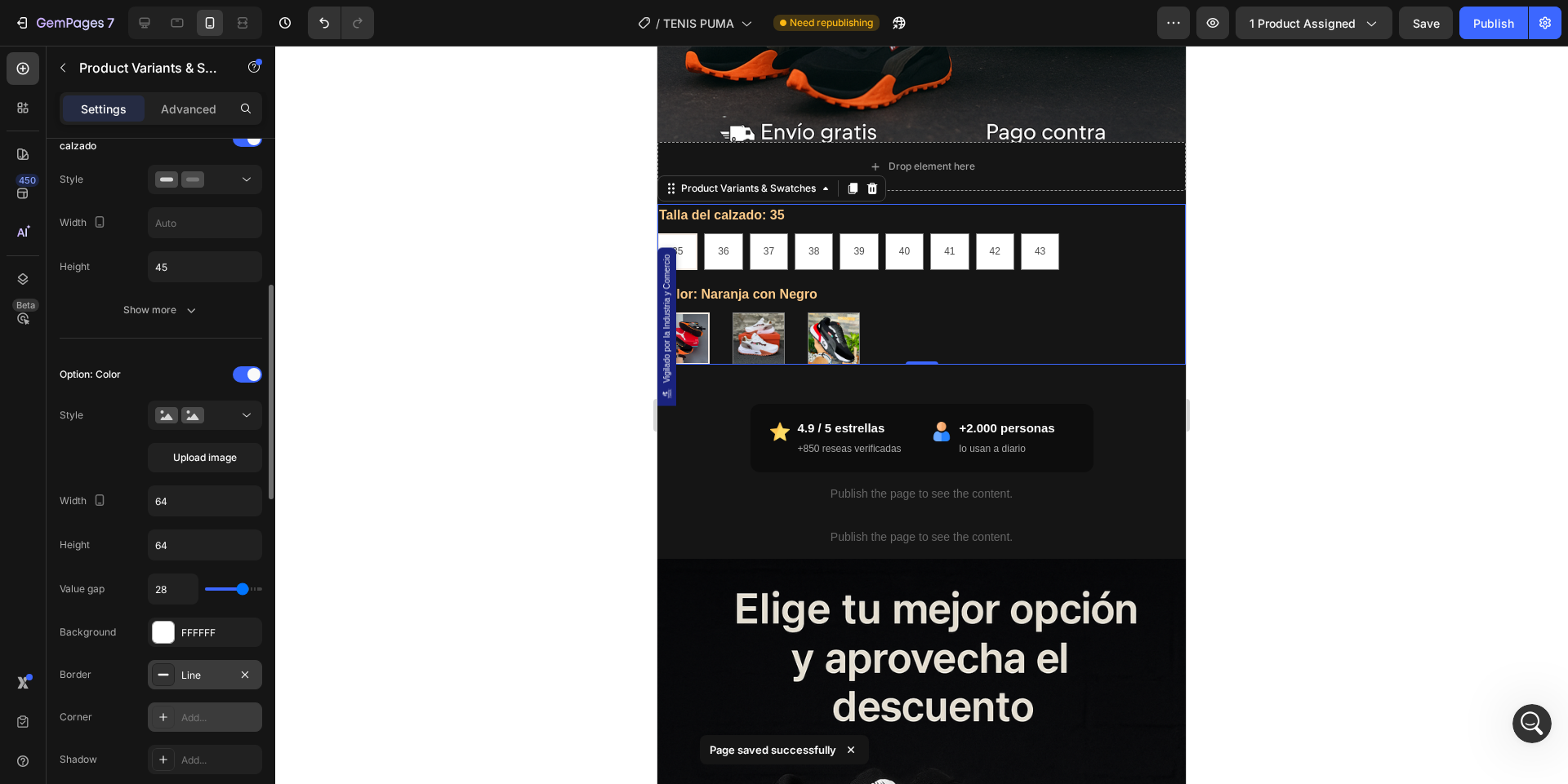
type input "31"
type input "36"
type input "39"
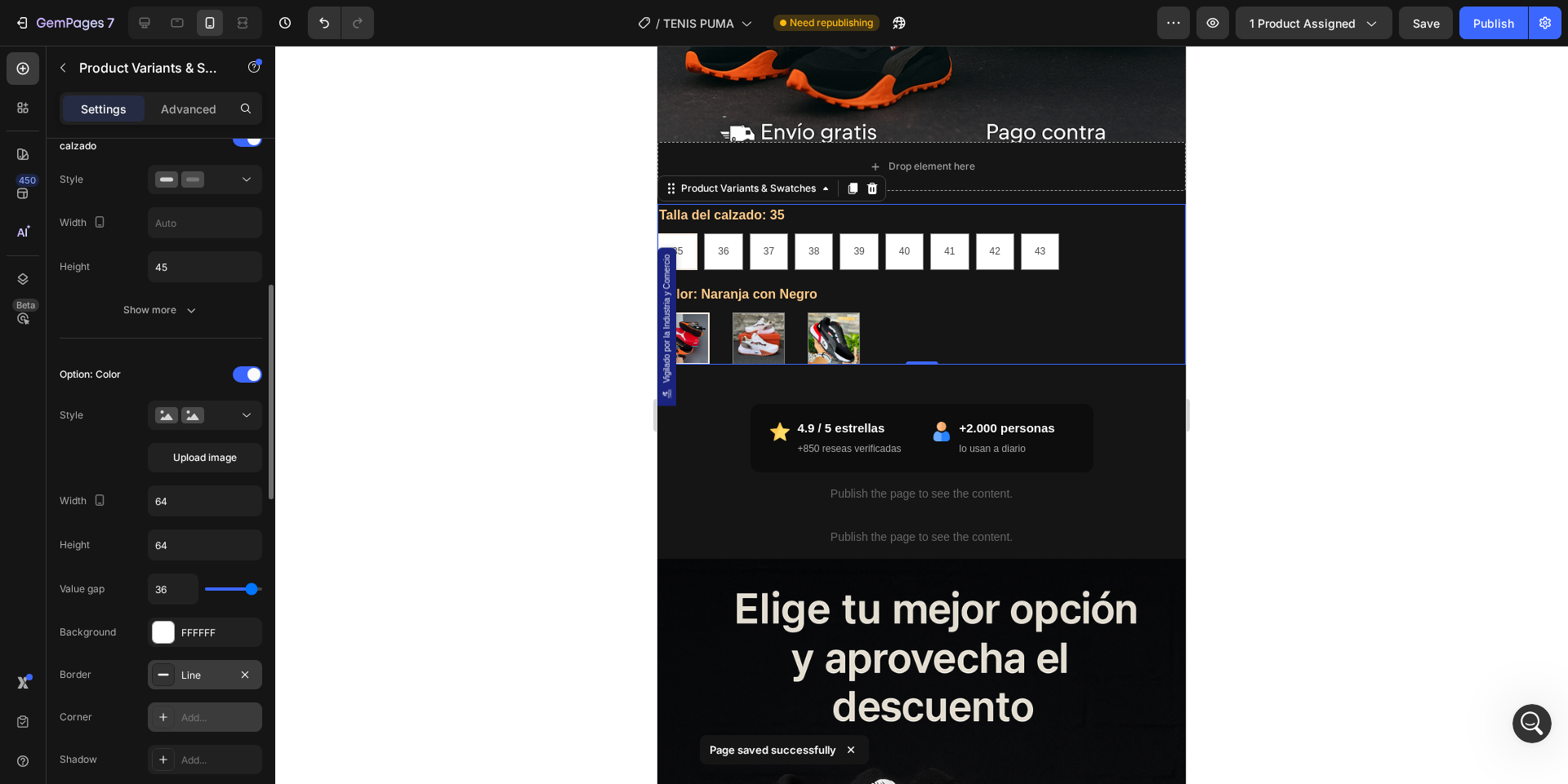
type input "39"
type input "40"
type input "31"
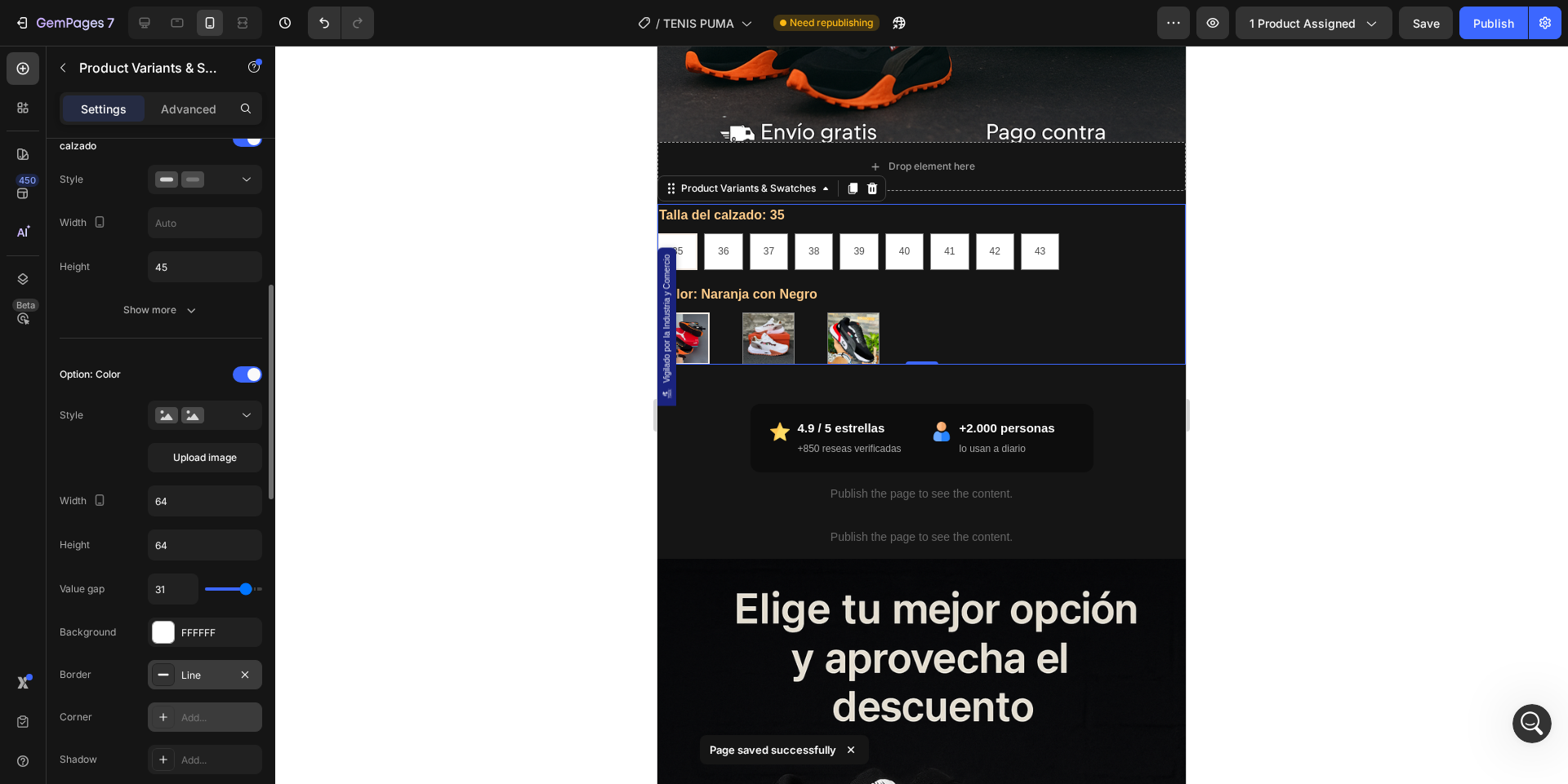
type input "24"
type input "23"
type input "22"
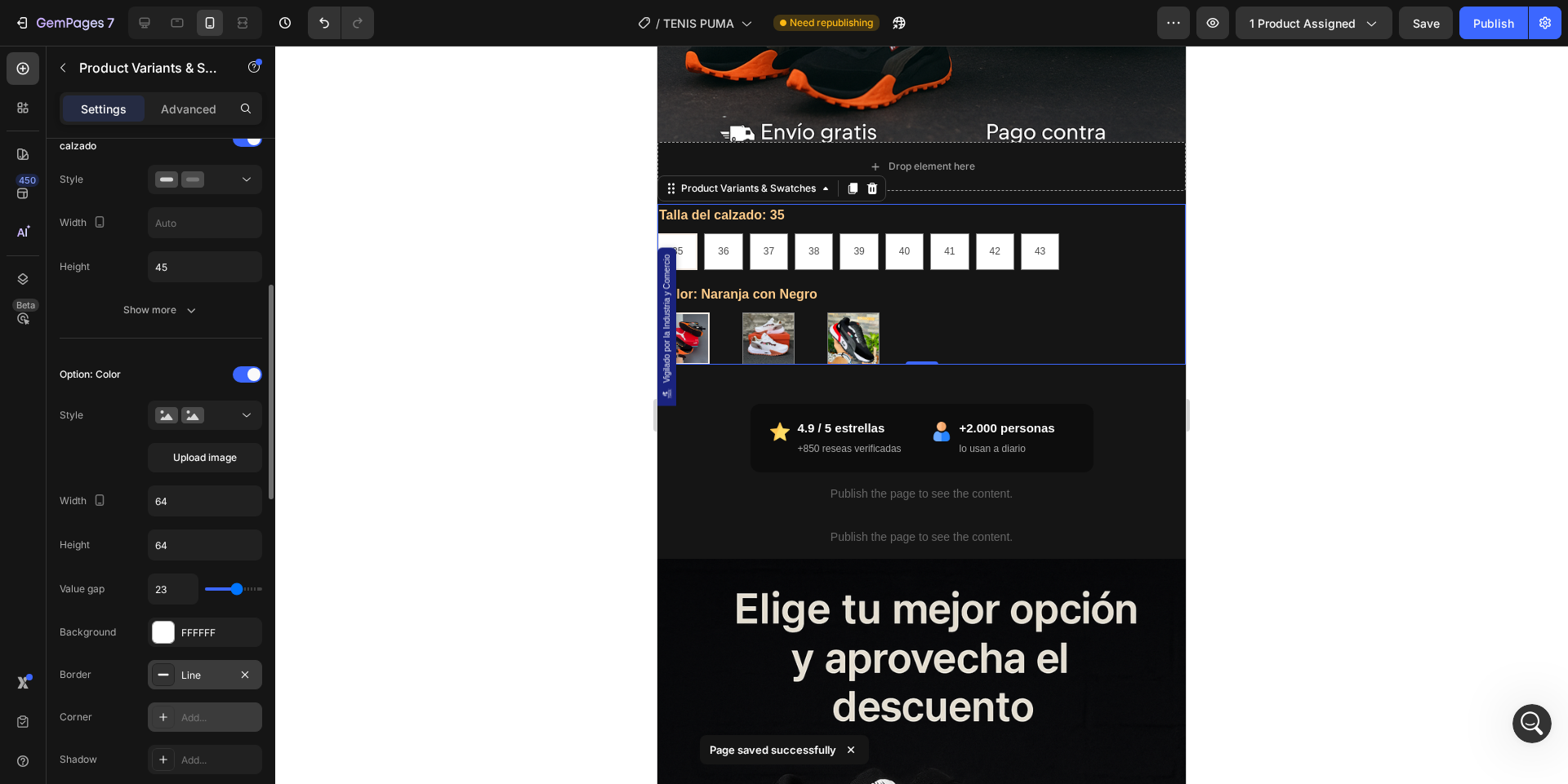
type input "22"
type input "21"
type input "20"
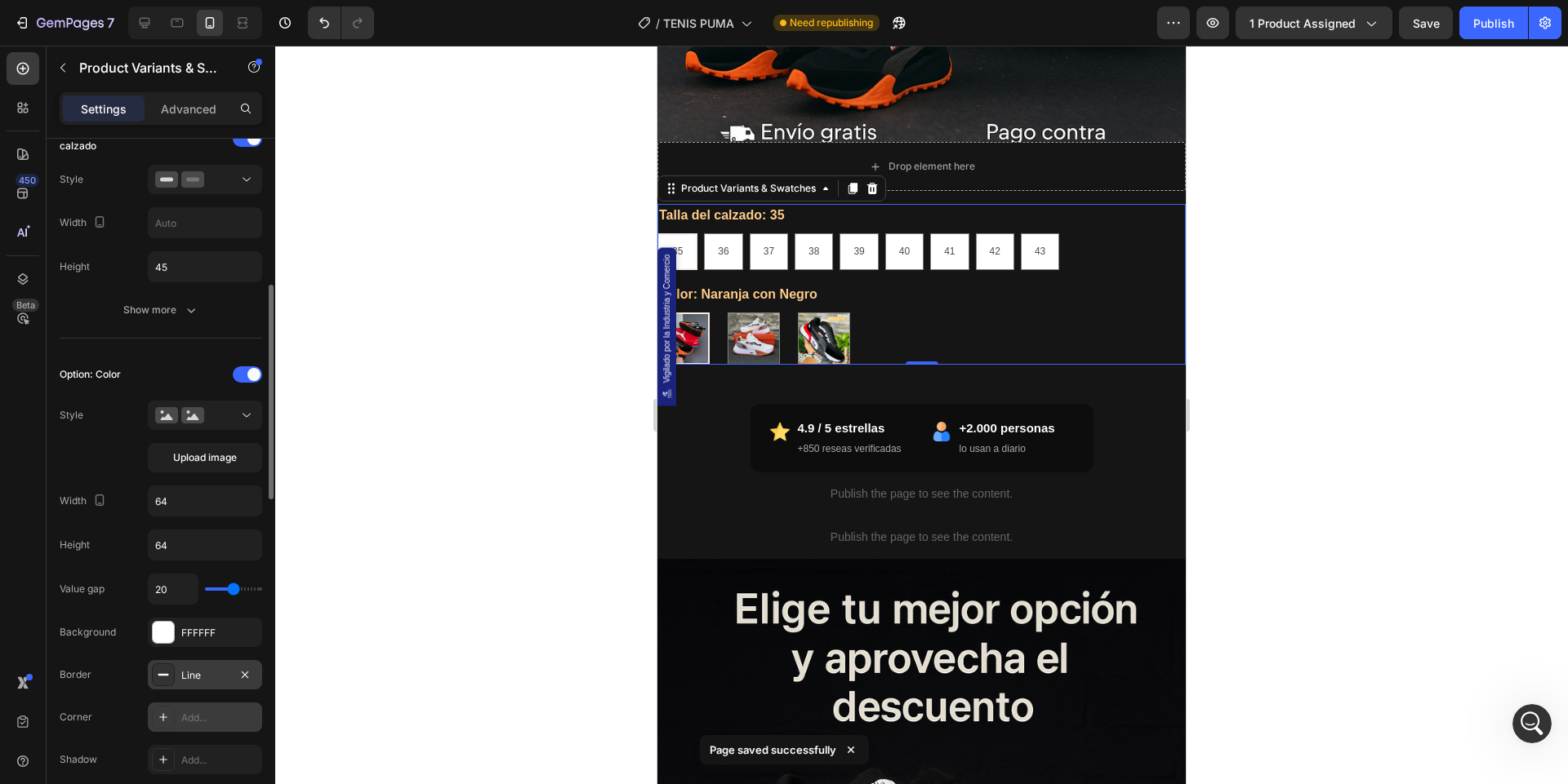
type input "19"
type input "18"
type input "17"
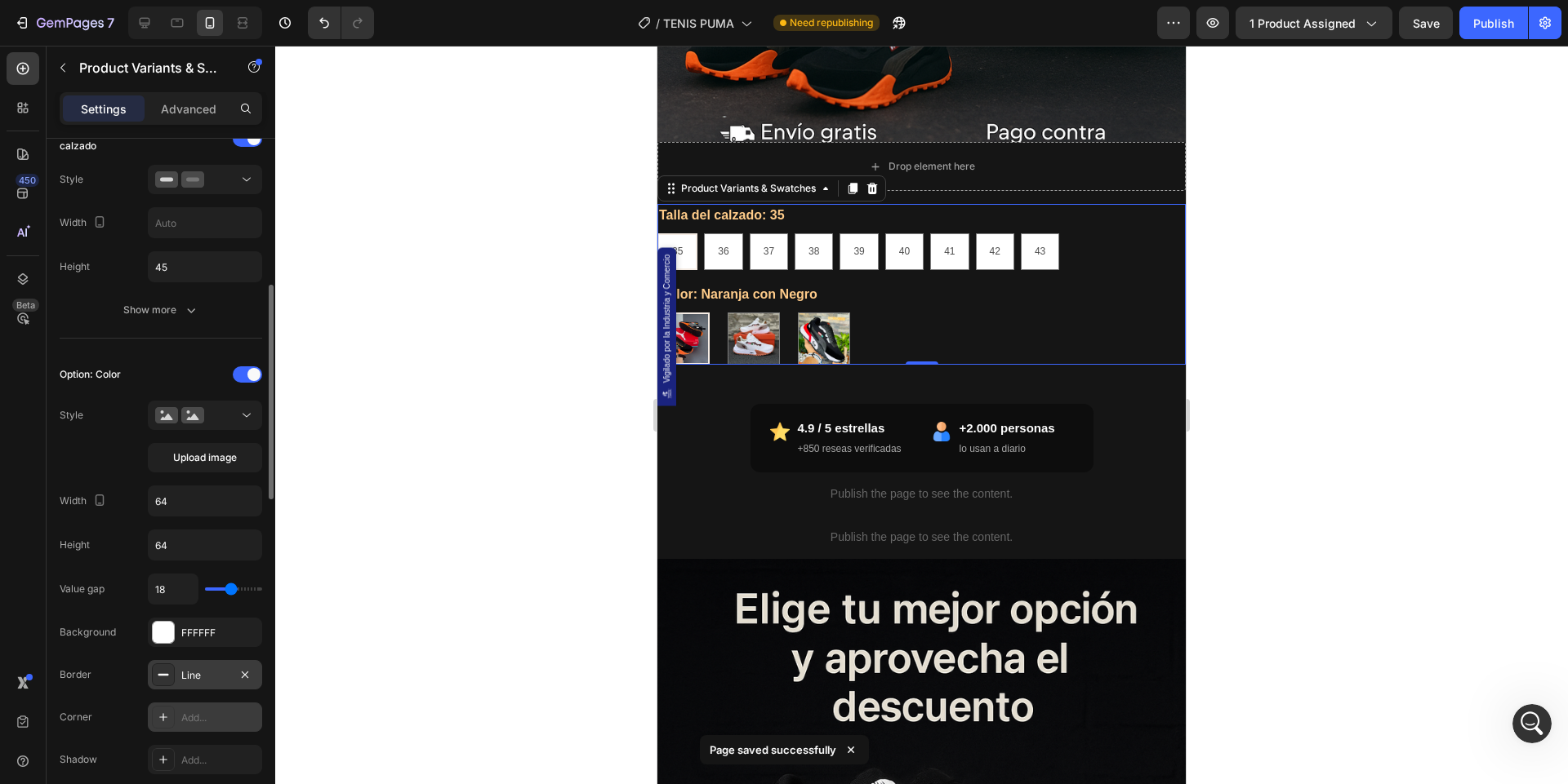
type input "17"
type input "16"
type input "15"
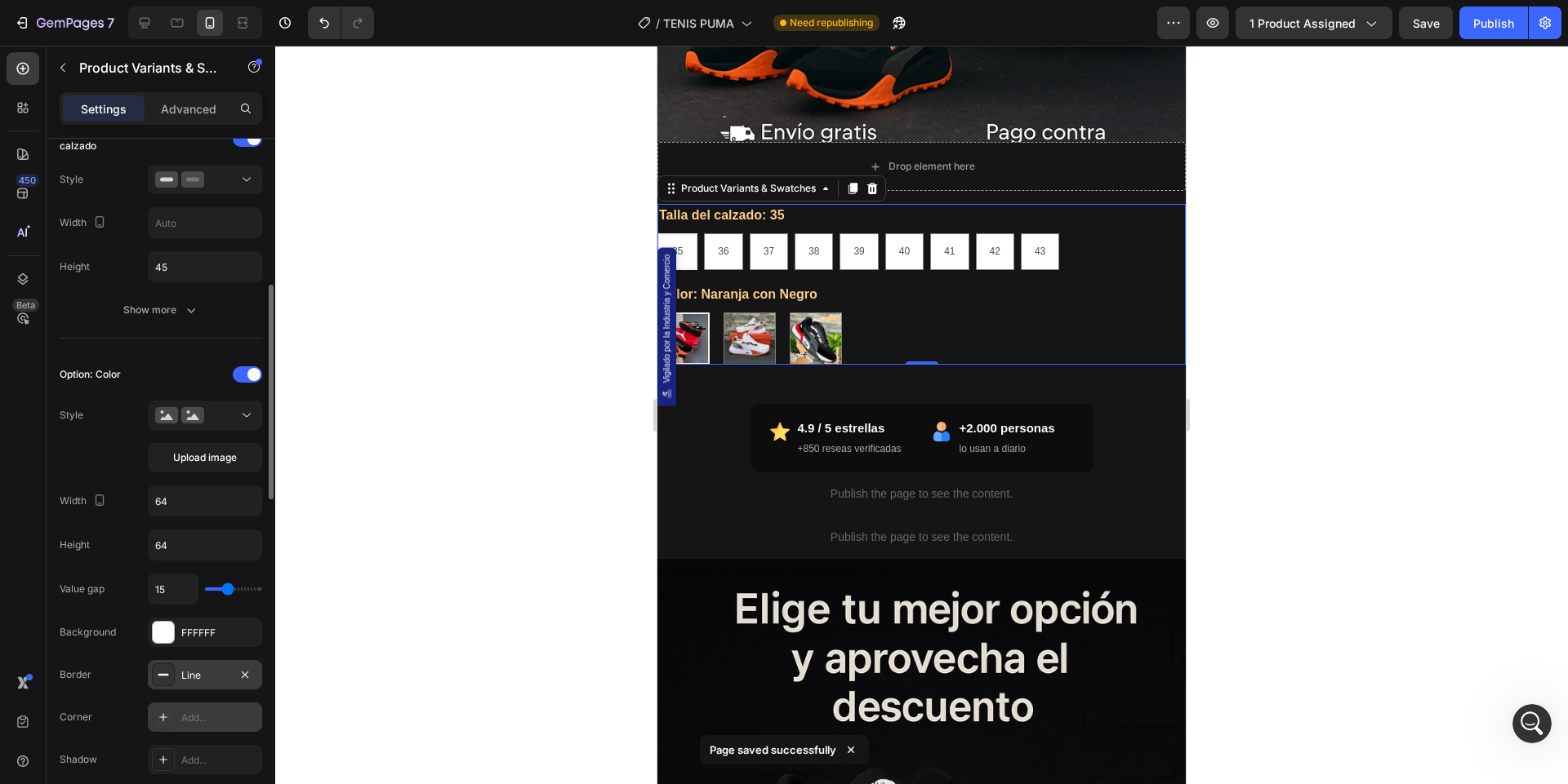
type input "14"
type input "13"
type input "12"
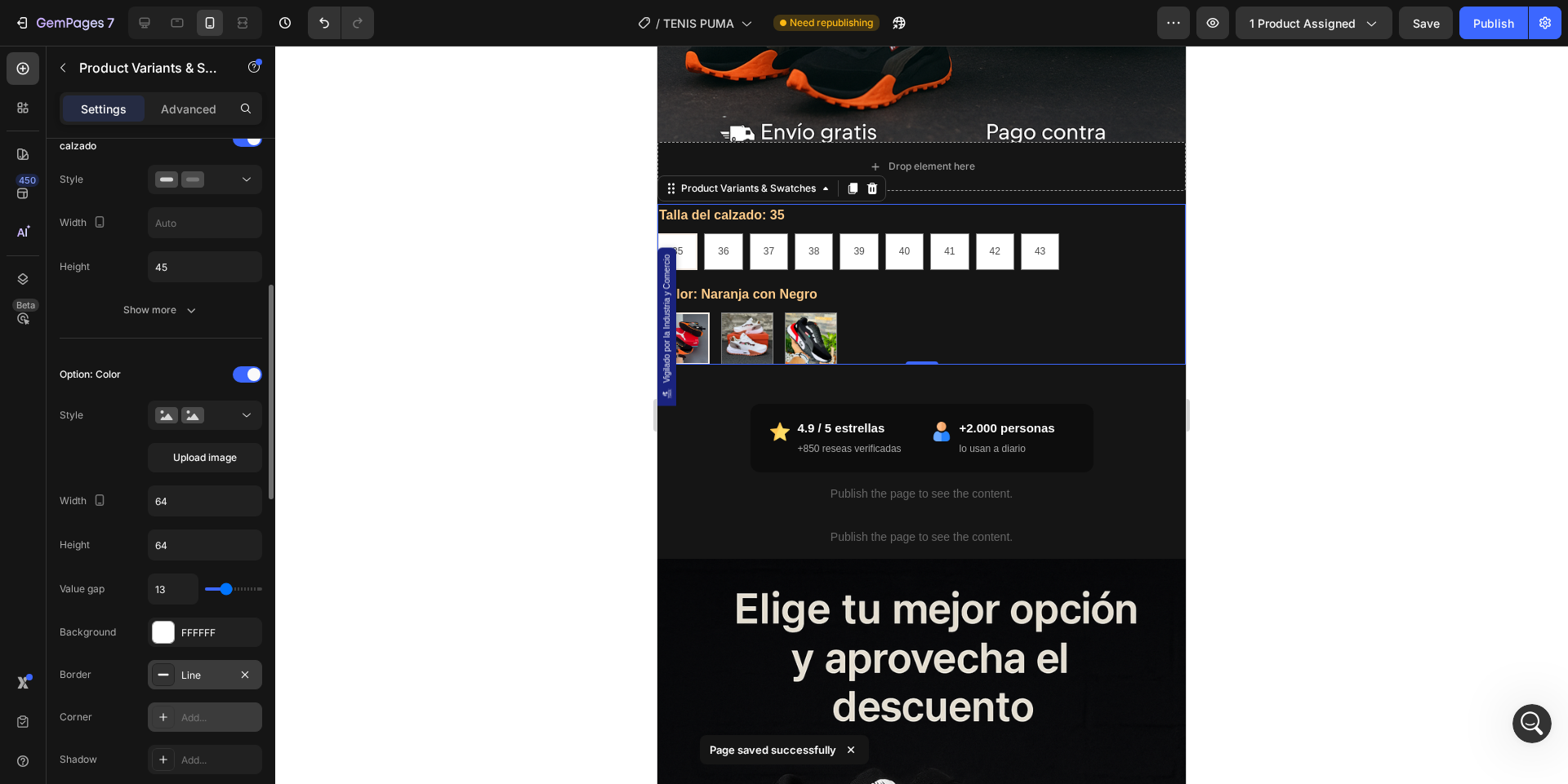
type input "12"
type input "11"
drag, startPoint x: 216, startPoint y: 586, endPoint x: 224, endPoint y: 595, distance: 12.0
type input "11"
click at [224, 591] on input "range" at bounding box center [233, 589] width 57 height 3
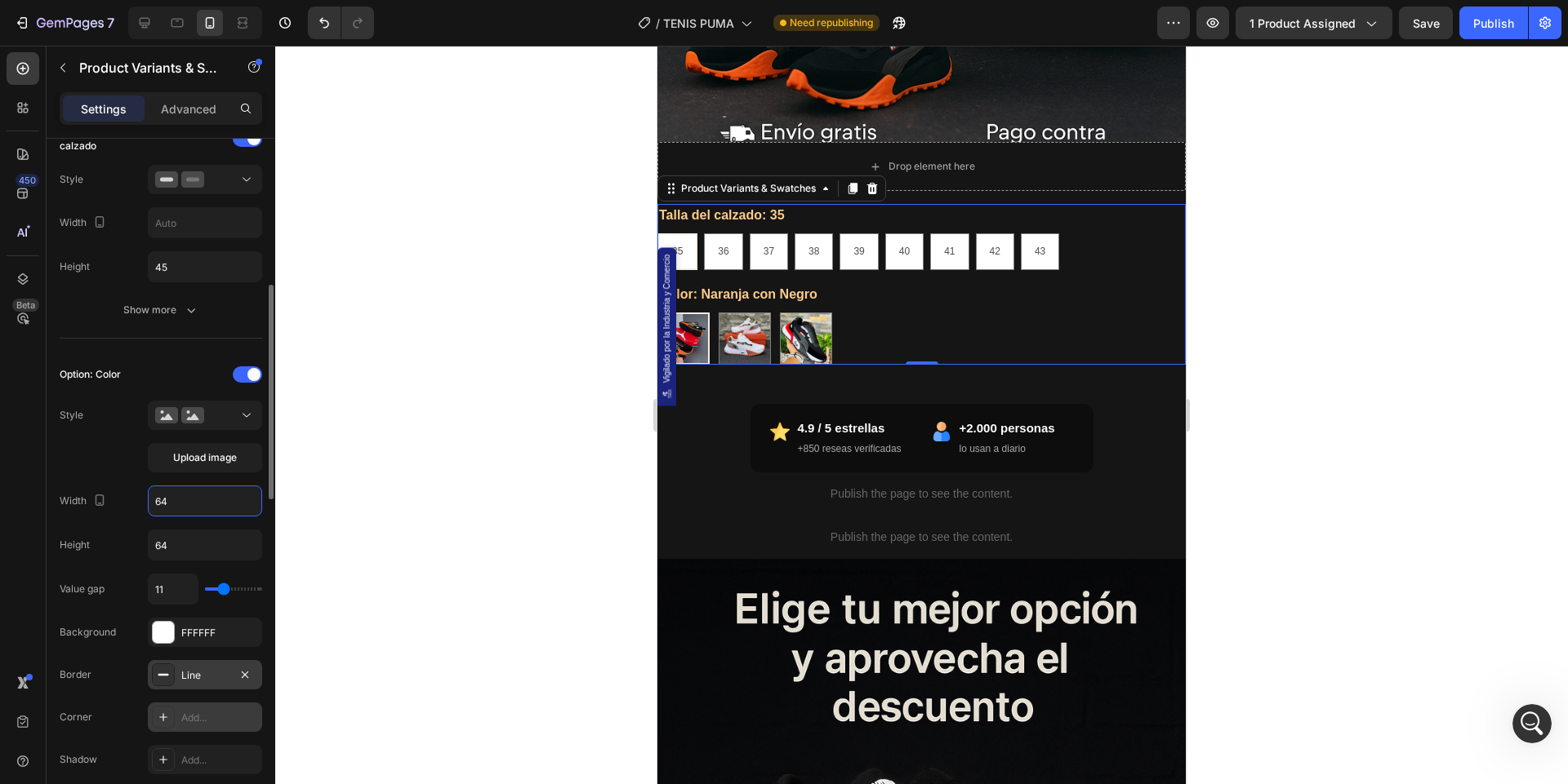
drag, startPoint x: 184, startPoint y: 492, endPoint x: 143, endPoint y: 492, distance: 41.0
click at [143, 492] on div "Width 64" at bounding box center [161, 501] width 203 height 31
click at [182, 496] on input "64" at bounding box center [204, 501] width 113 height 30
drag, startPoint x: 182, startPoint y: 496, endPoint x: 154, endPoint y: 497, distance: 28.0
click at [154, 496] on input "64" at bounding box center [204, 501] width 113 height 30
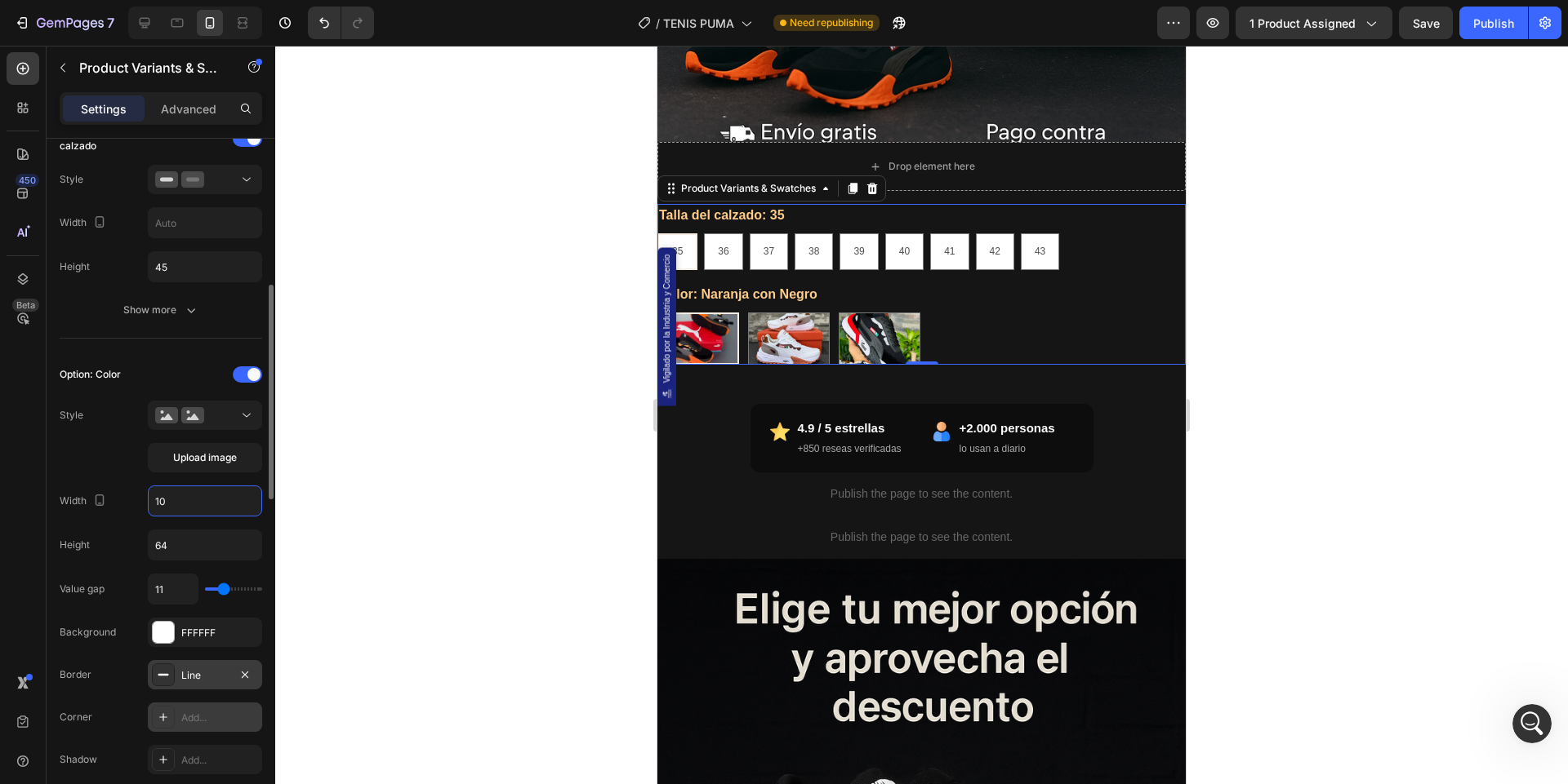
type input "1"
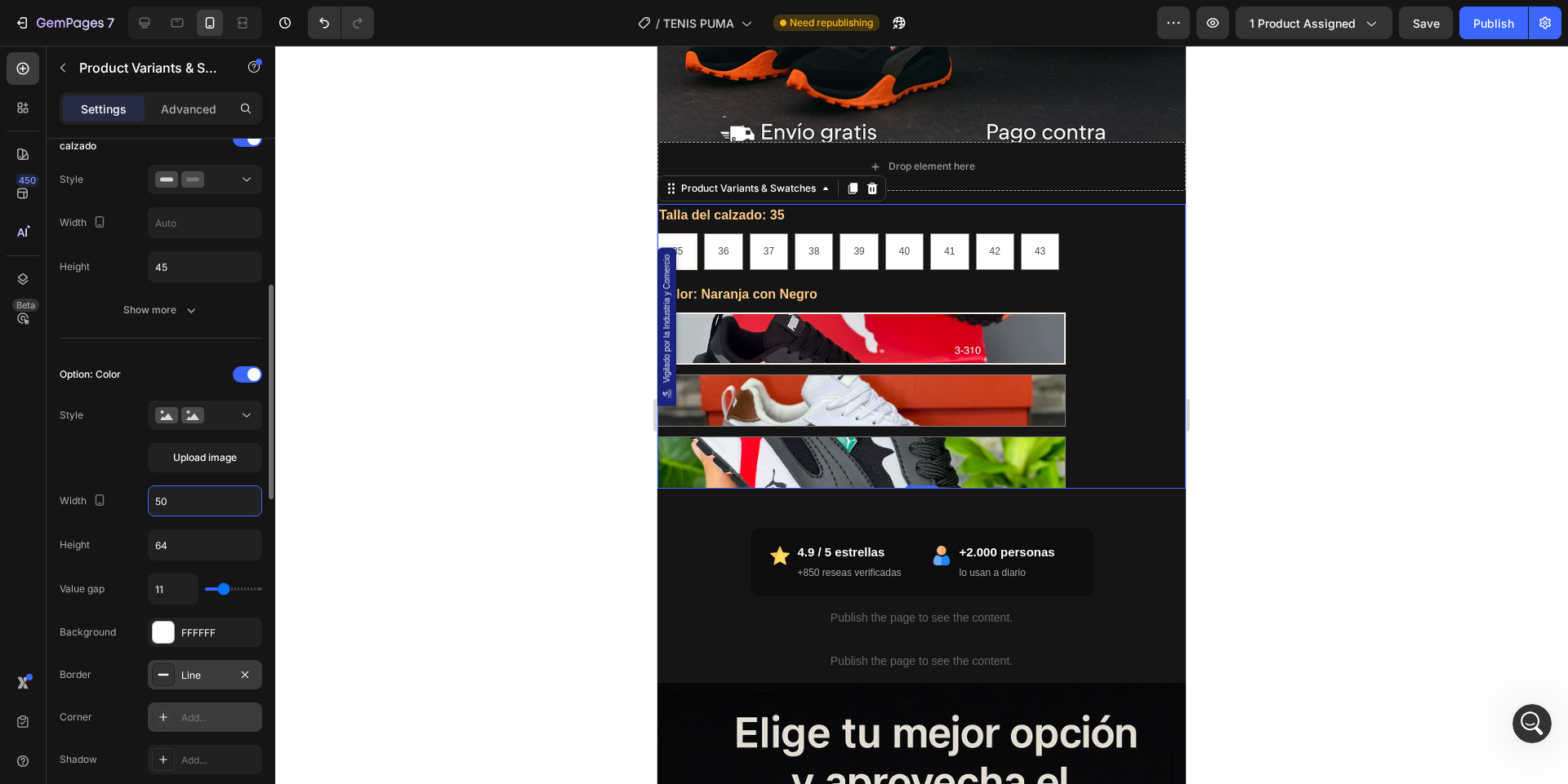
type input "5"
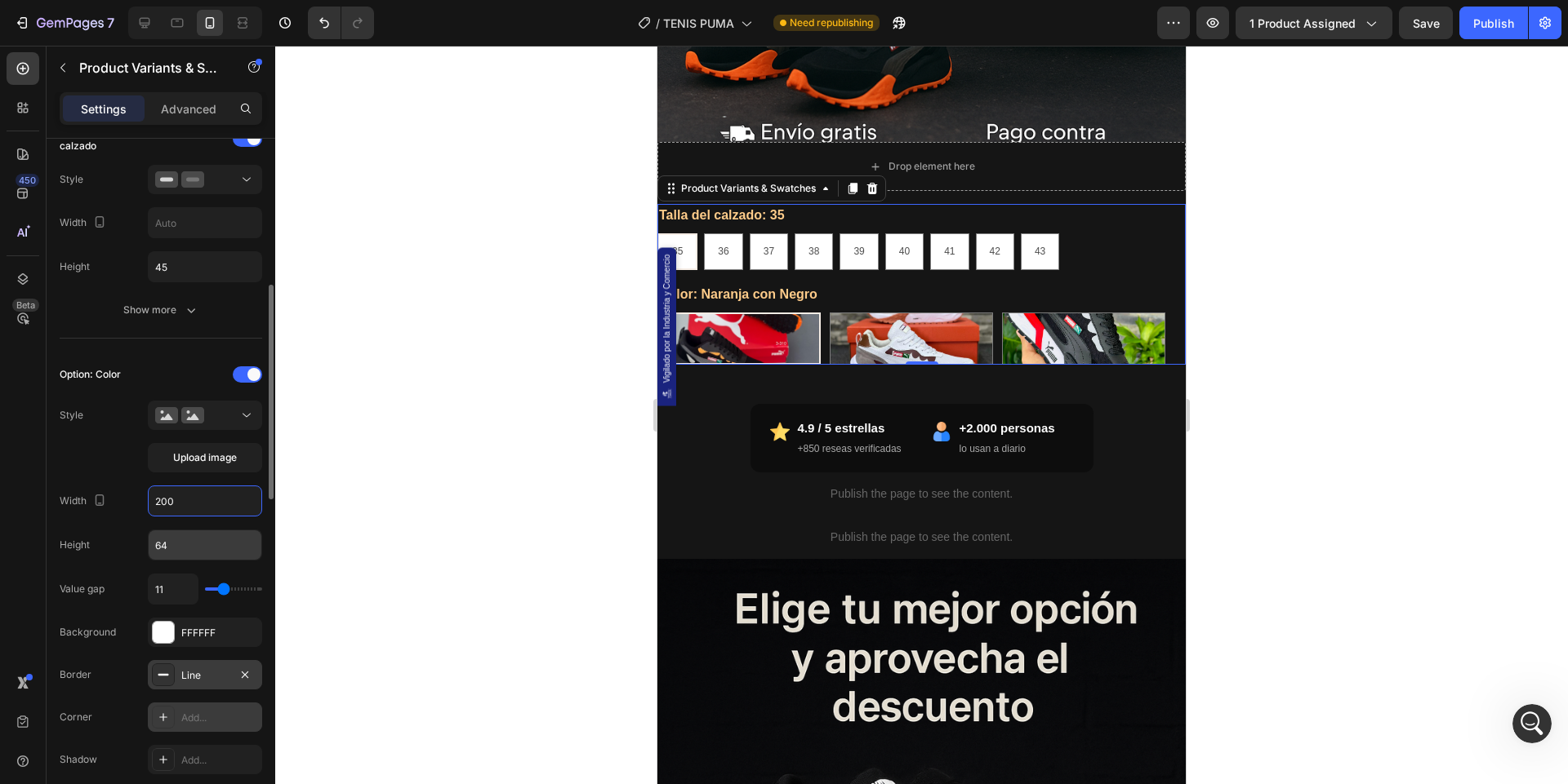
type input "200"
drag, startPoint x: 180, startPoint y: 543, endPoint x: 136, endPoint y: 543, distance: 44.0
click at [136, 543] on div "Height 64" at bounding box center [161, 546] width 203 height 31
drag, startPoint x: 182, startPoint y: 540, endPoint x: 123, endPoint y: 540, distance: 59.0
click at [122, 540] on div "Height 64" at bounding box center [161, 546] width 203 height 31
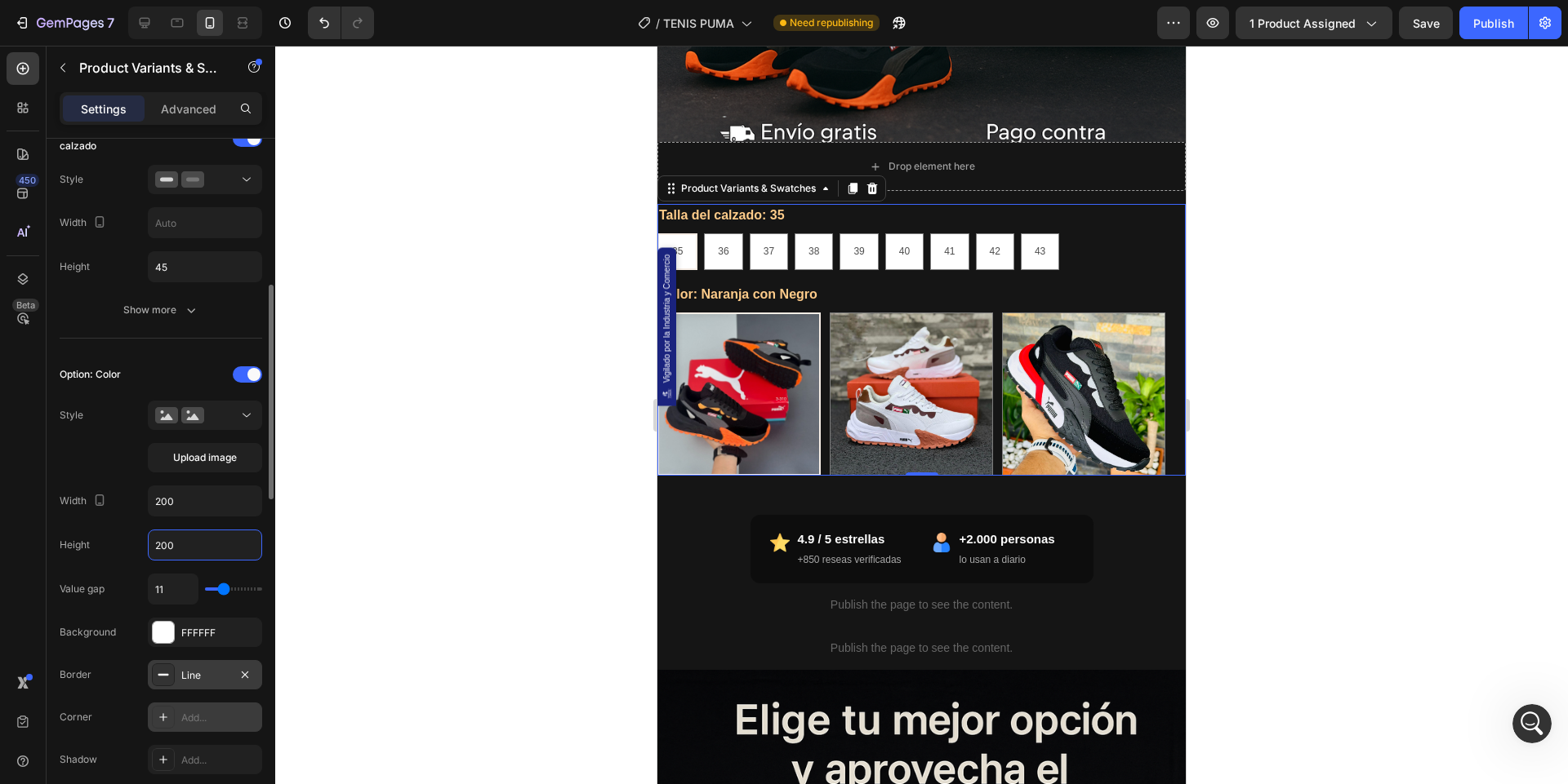
type input "200"
click at [180, 375] on div at bounding box center [204, 375] width 114 height 13
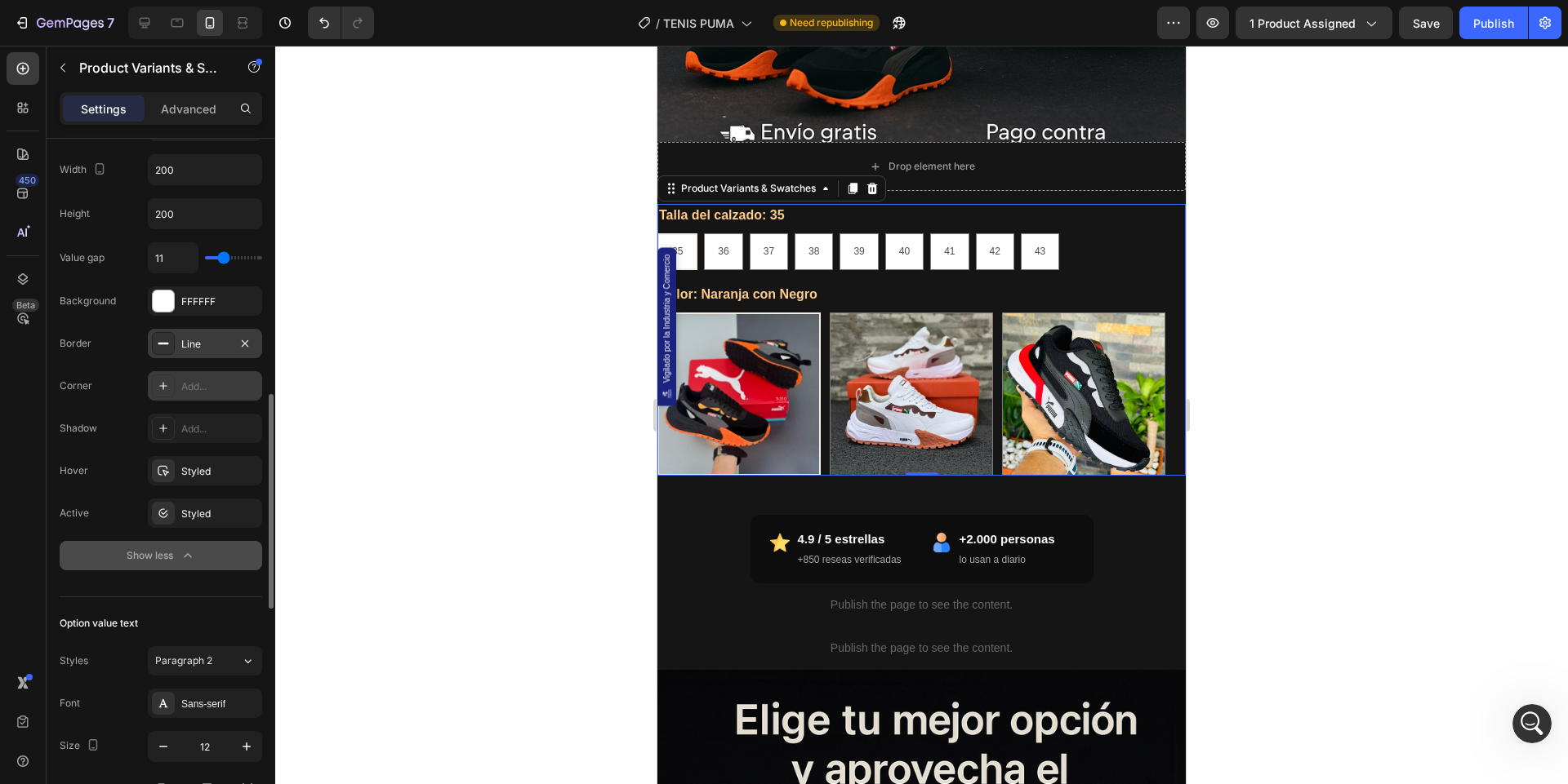
scroll to position [809, 0]
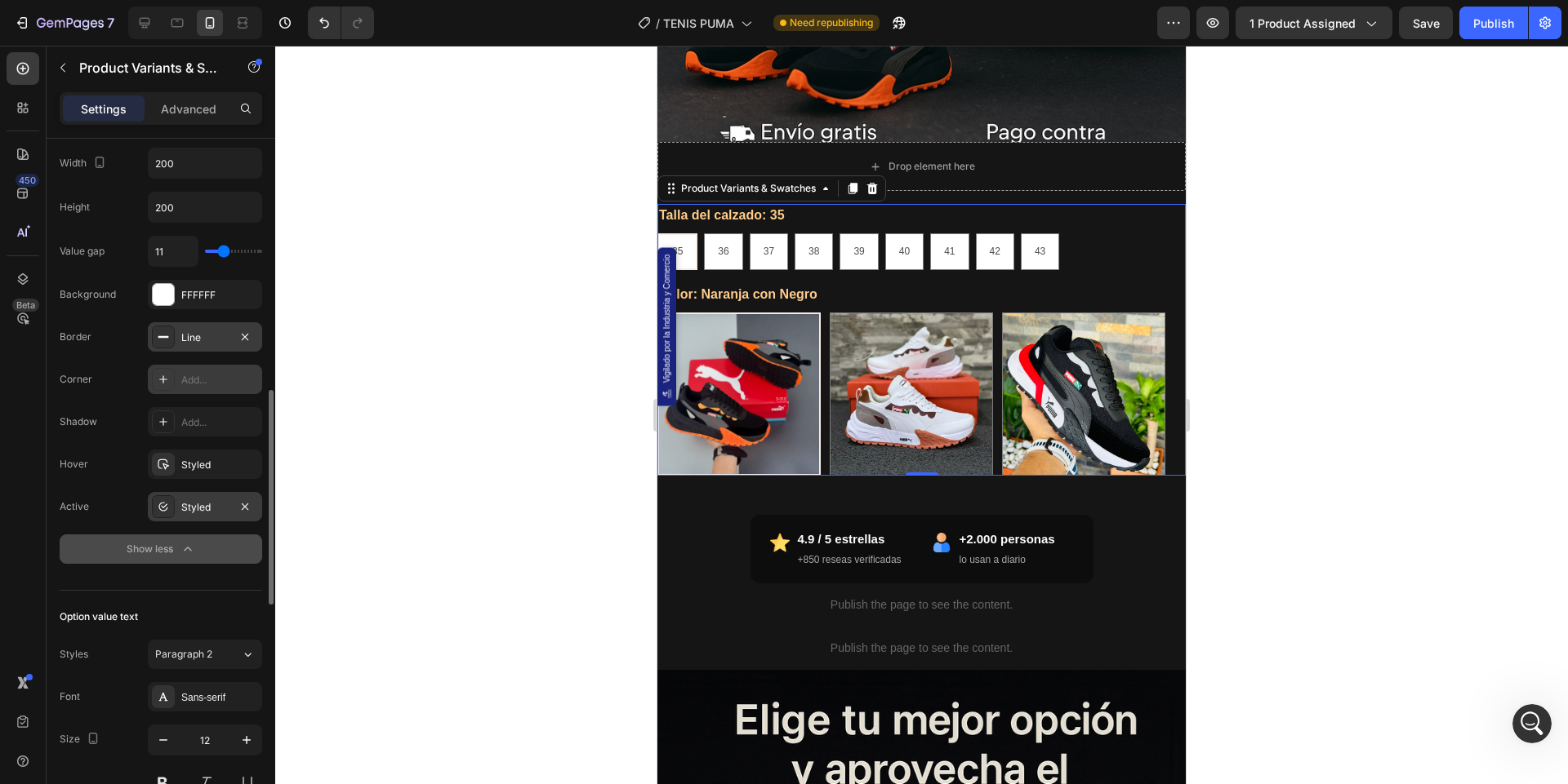
click at [206, 500] on div "Styled" at bounding box center [205, 507] width 47 height 15
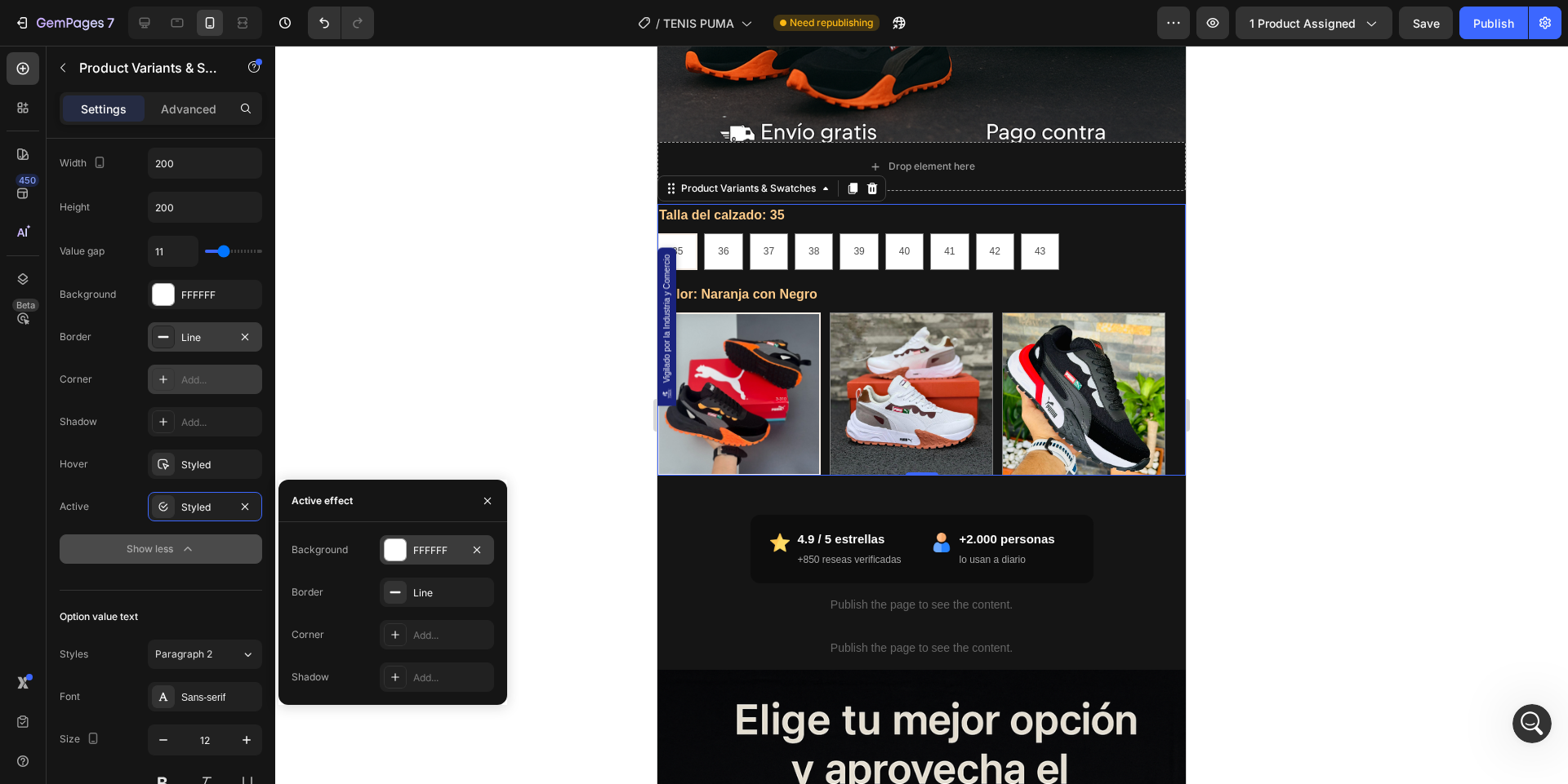
click at [399, 548] on div at bounding box center [395, 550] width 21 height 21
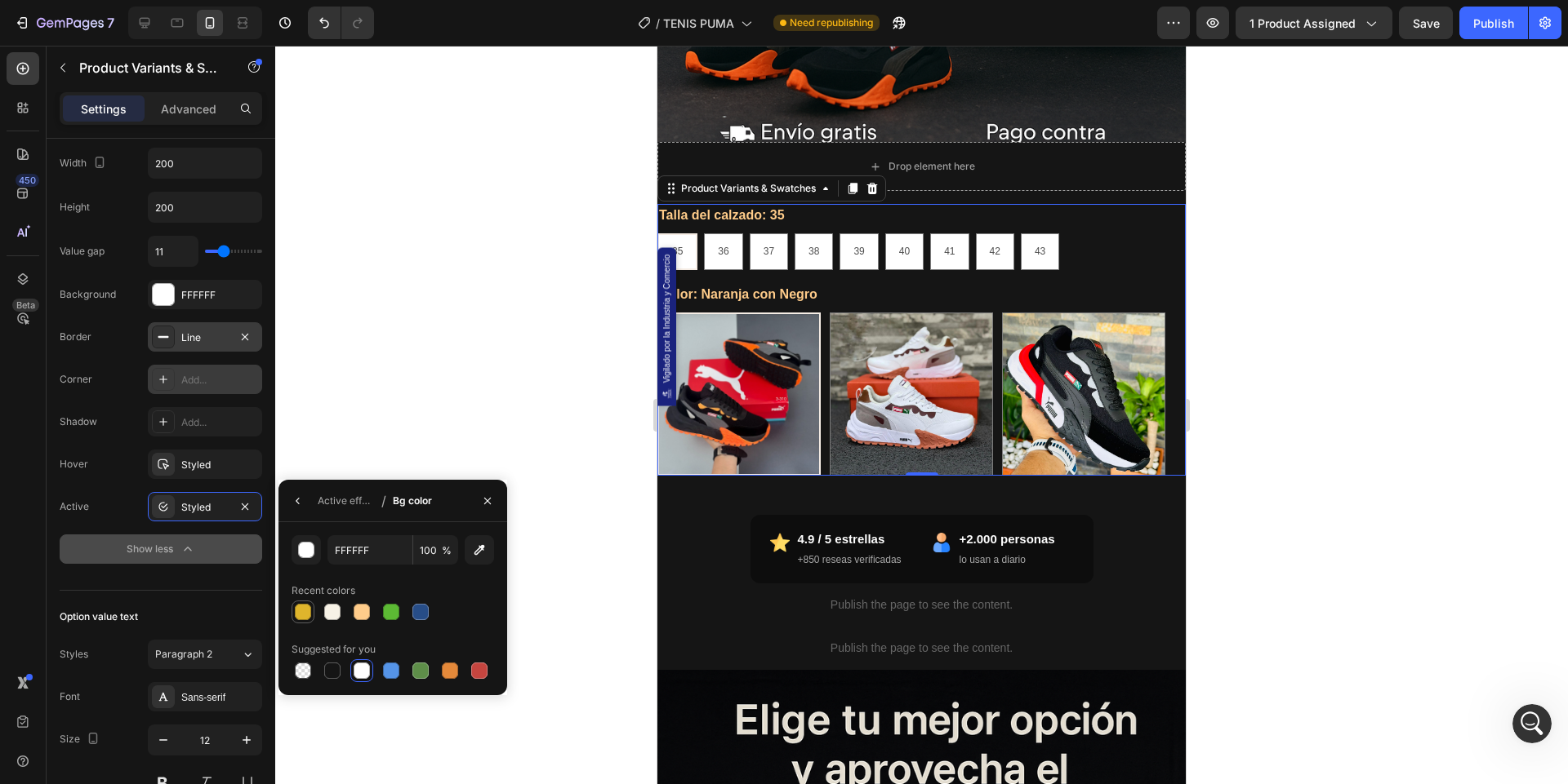
click at [300, 608] on div at bounding box center [302, 612] width 17 height 17
click at [389, 609] on div at bounding box center [390, 612] width 17 height 17
type input "5CBA34"
click at [343, 496] on div "Active effect" at bounding box center [346, 501] width 57 height 15
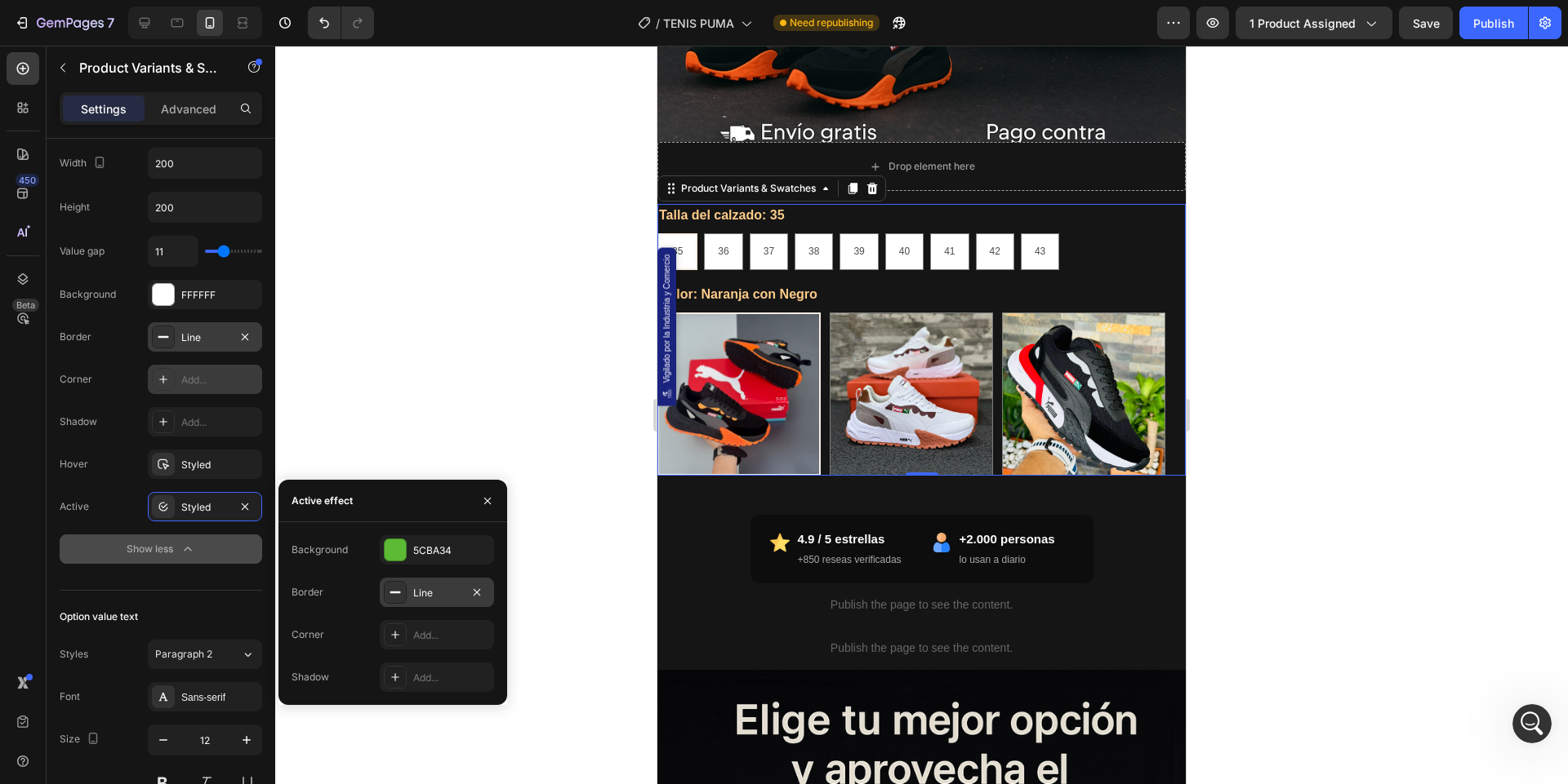
click at [396, 595] on icon at bounding box center [395, 592] width 13 height 13
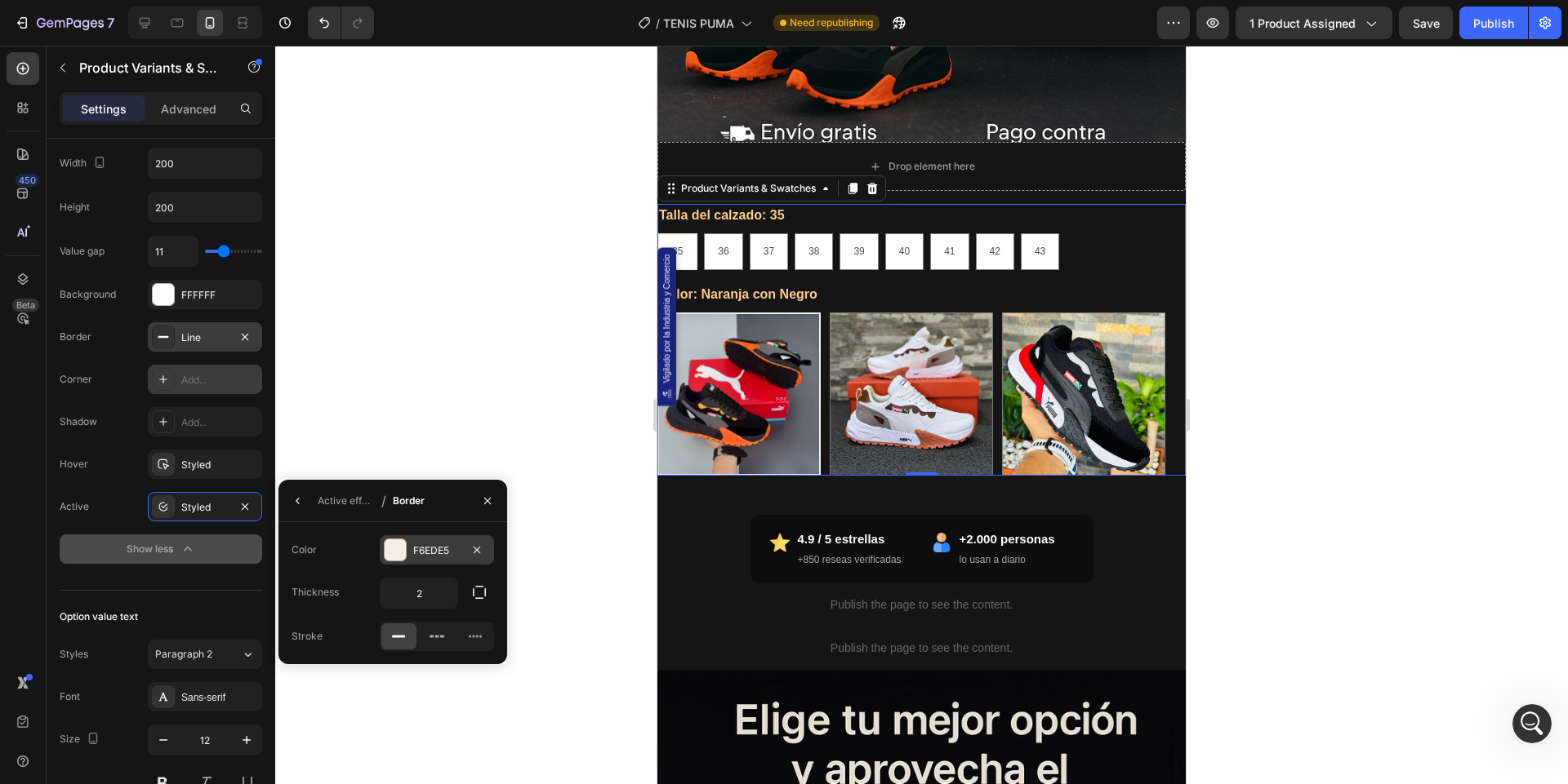
click at [400, 540] on div at bounding box center [395, 550] width 21 height 21
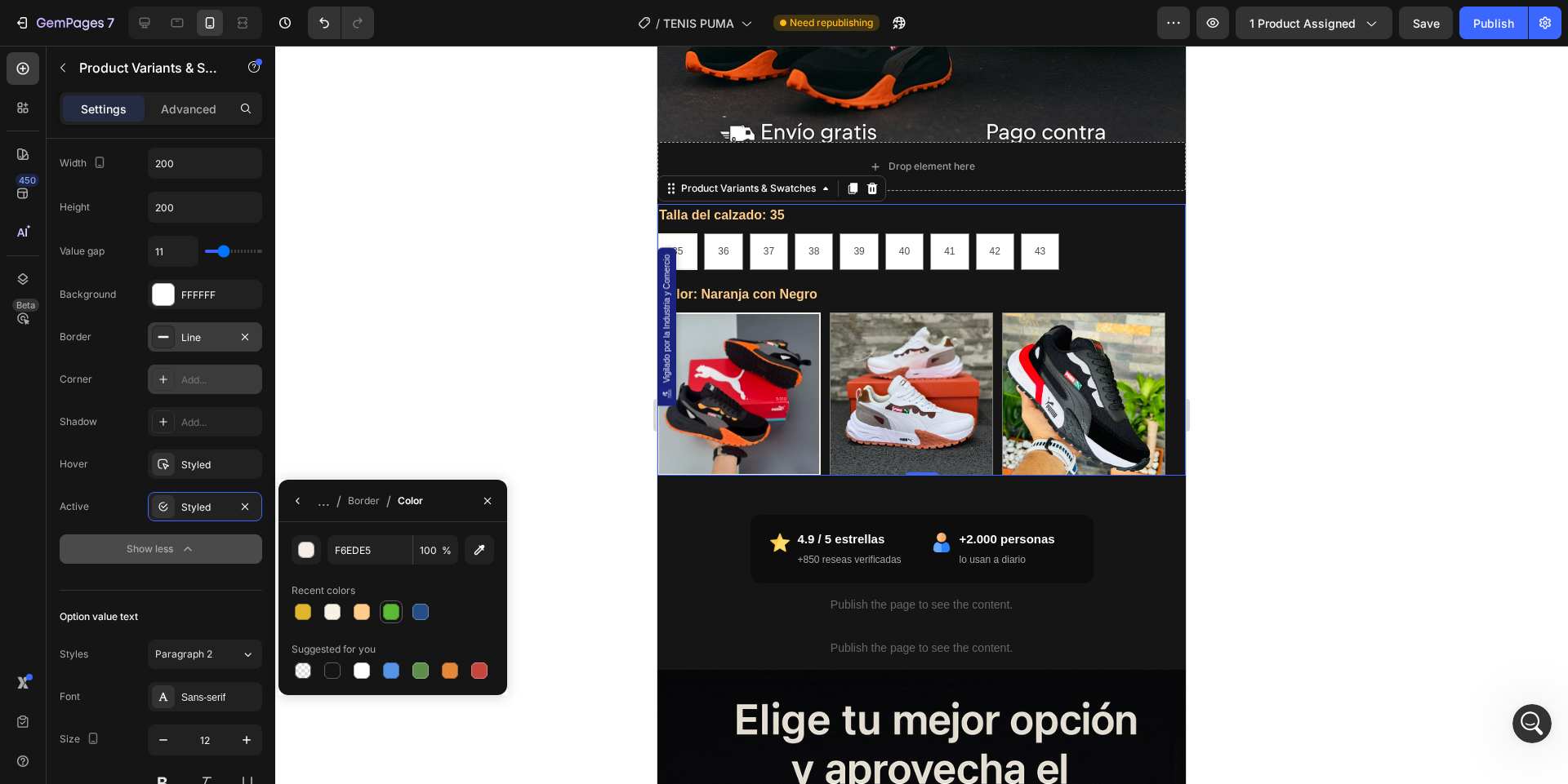
click at [390, 609] on div at bounding box center [390, 612] width 17 height 17
type input "5CBA34"
click at [301, 504] on icon "button" at bounding box center [298, 500] width 13 height 13
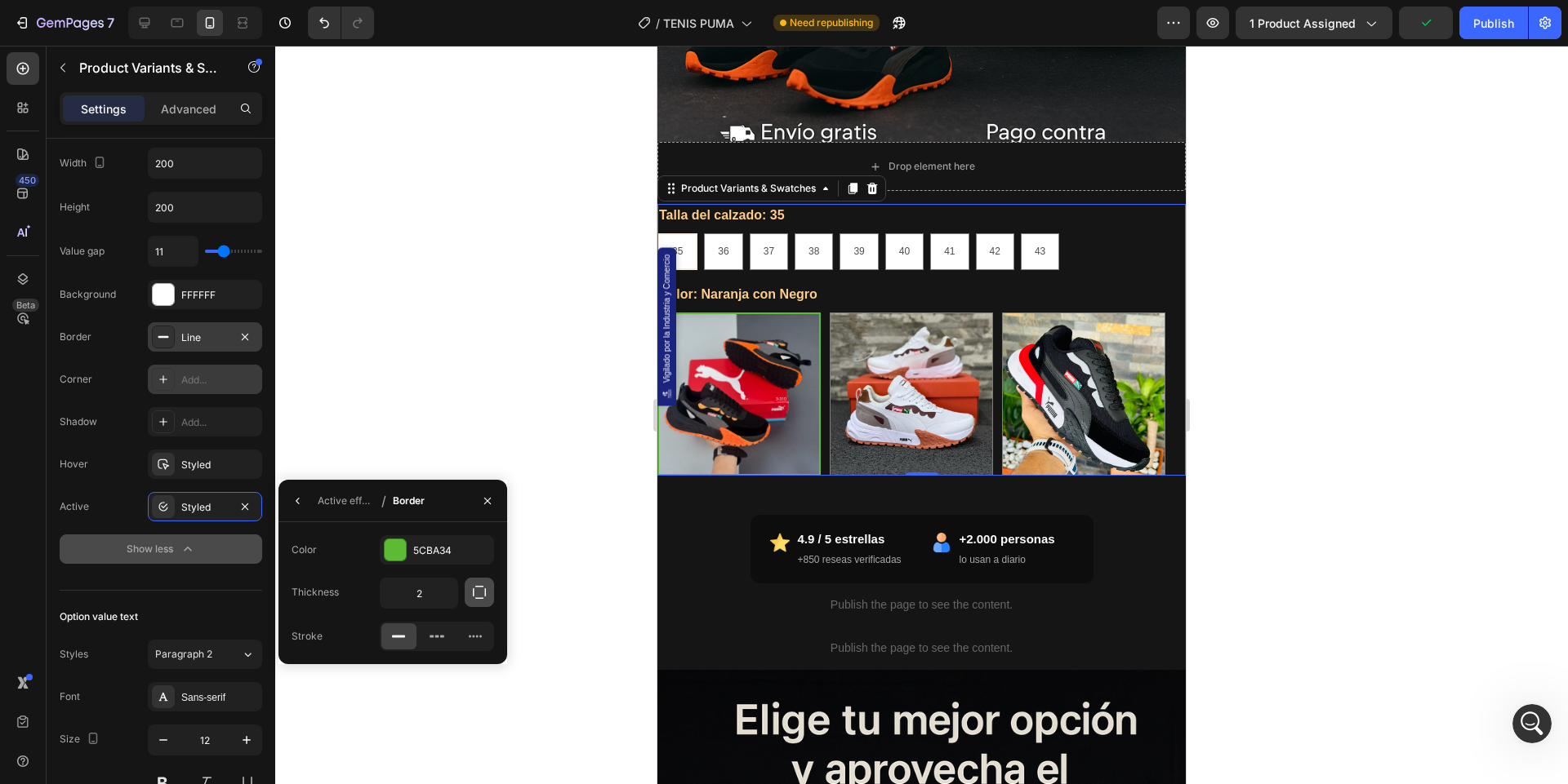
click at [474, 595] on icon "button" at bounding box center [479, 592] width 17 height 17
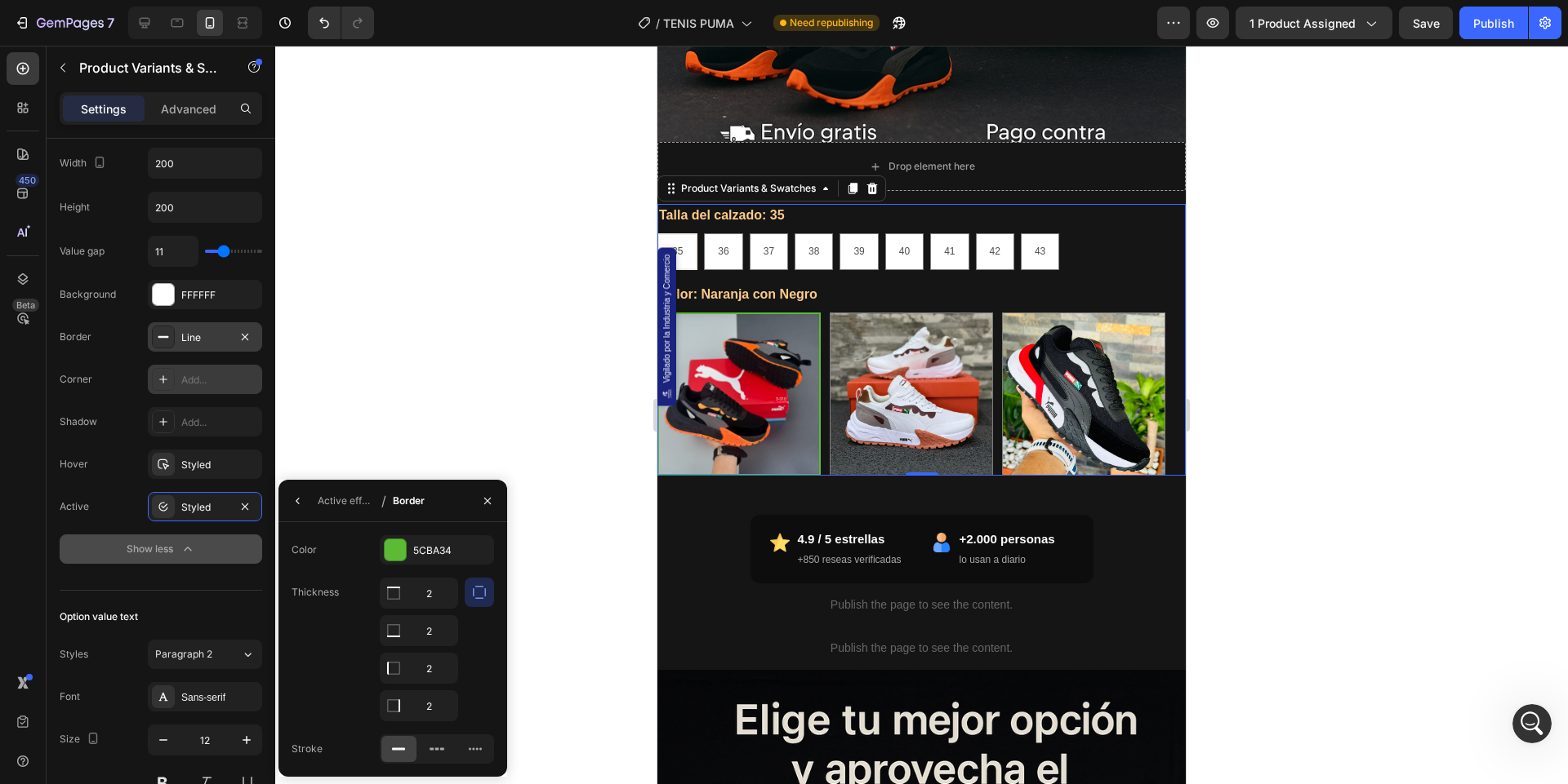
click at [471, 594] on icon "button" at bounding box center [479, 592] width 17 height 17
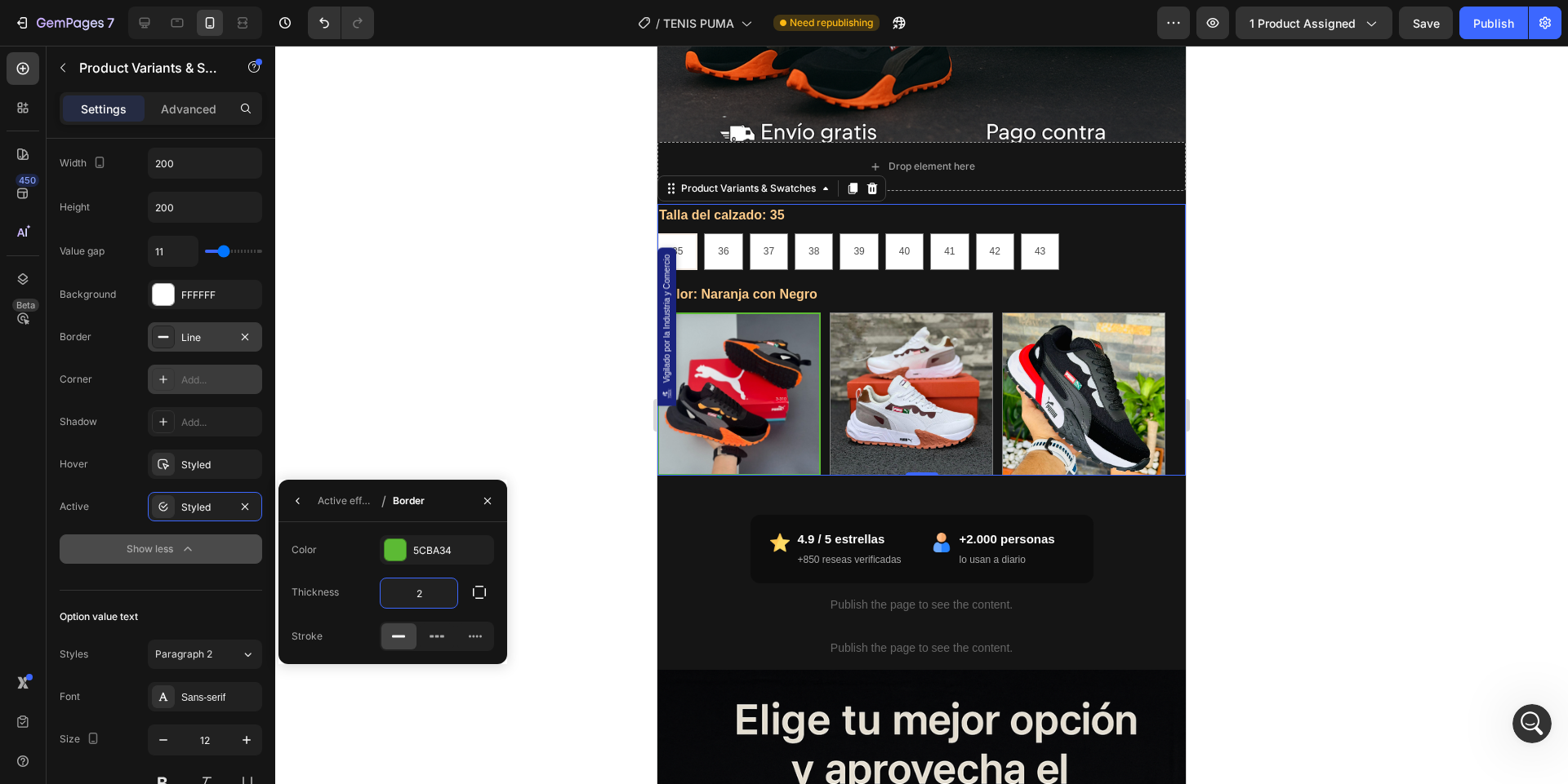
drag, startPoint x: 430, startPoint y: 594, endPoint x: 420, endPoint y: 594, distance: 10.0
type input "5"
click at [350, 581] on div "Thickness 5" at bounding box center [393, 594] width 203 height 31
click at [209, 416] on div "Add..." at bounding box center [220, 423] width 77 height 15
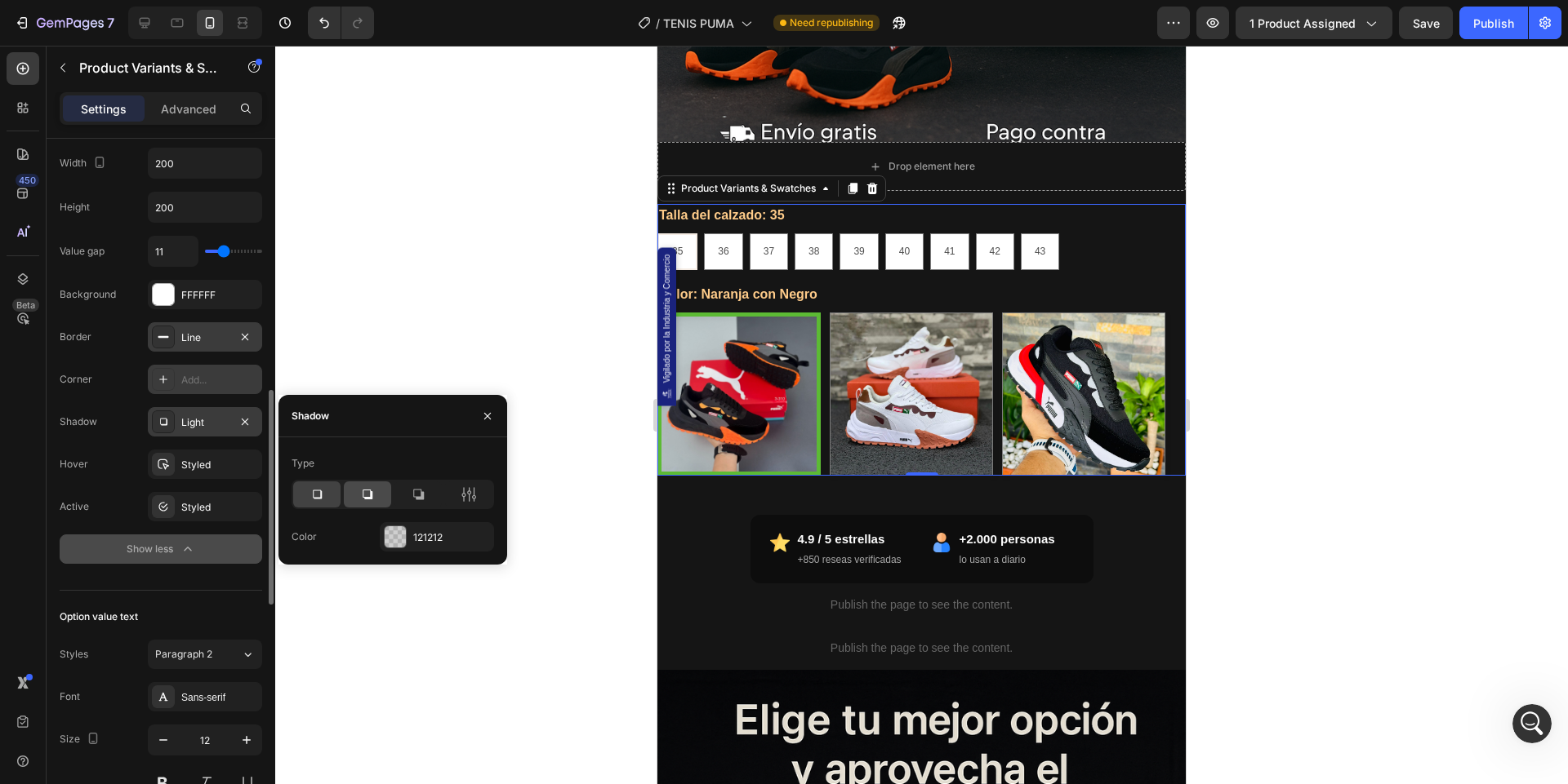
click at [368, 496] on icon at bounding box center [367, 494] width 17 height 17
click at [326, 490] on div at bounding box center [317, 494] width 47 height 26
click at [135, 372] on div "Corner Add..." at bounding box center [161, 380] width 203 height 30
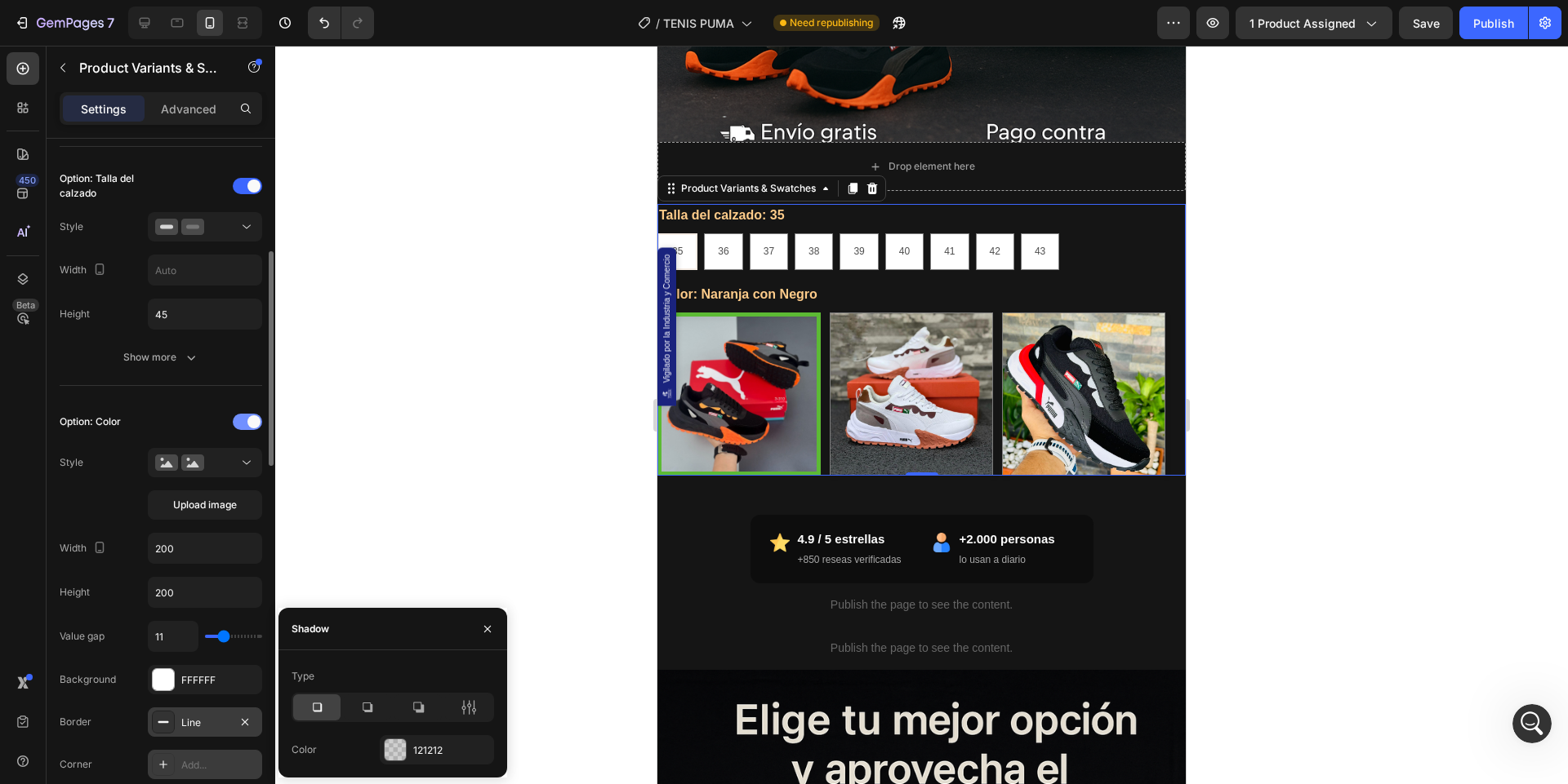
scroll to position [389, 0]
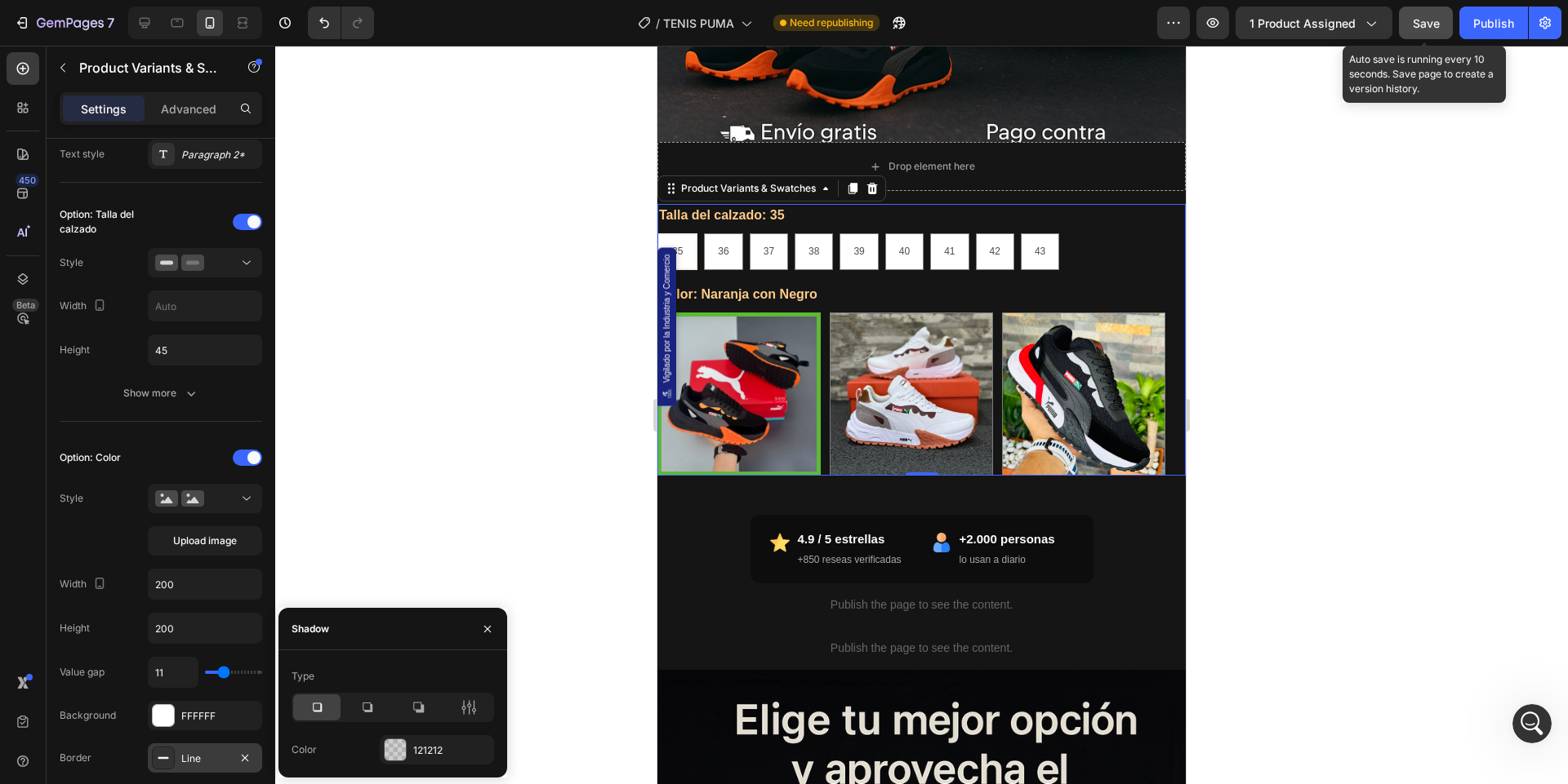
click at [1419, 26] on span "Save" at bounding box center [1426, 24] width 27 height 14
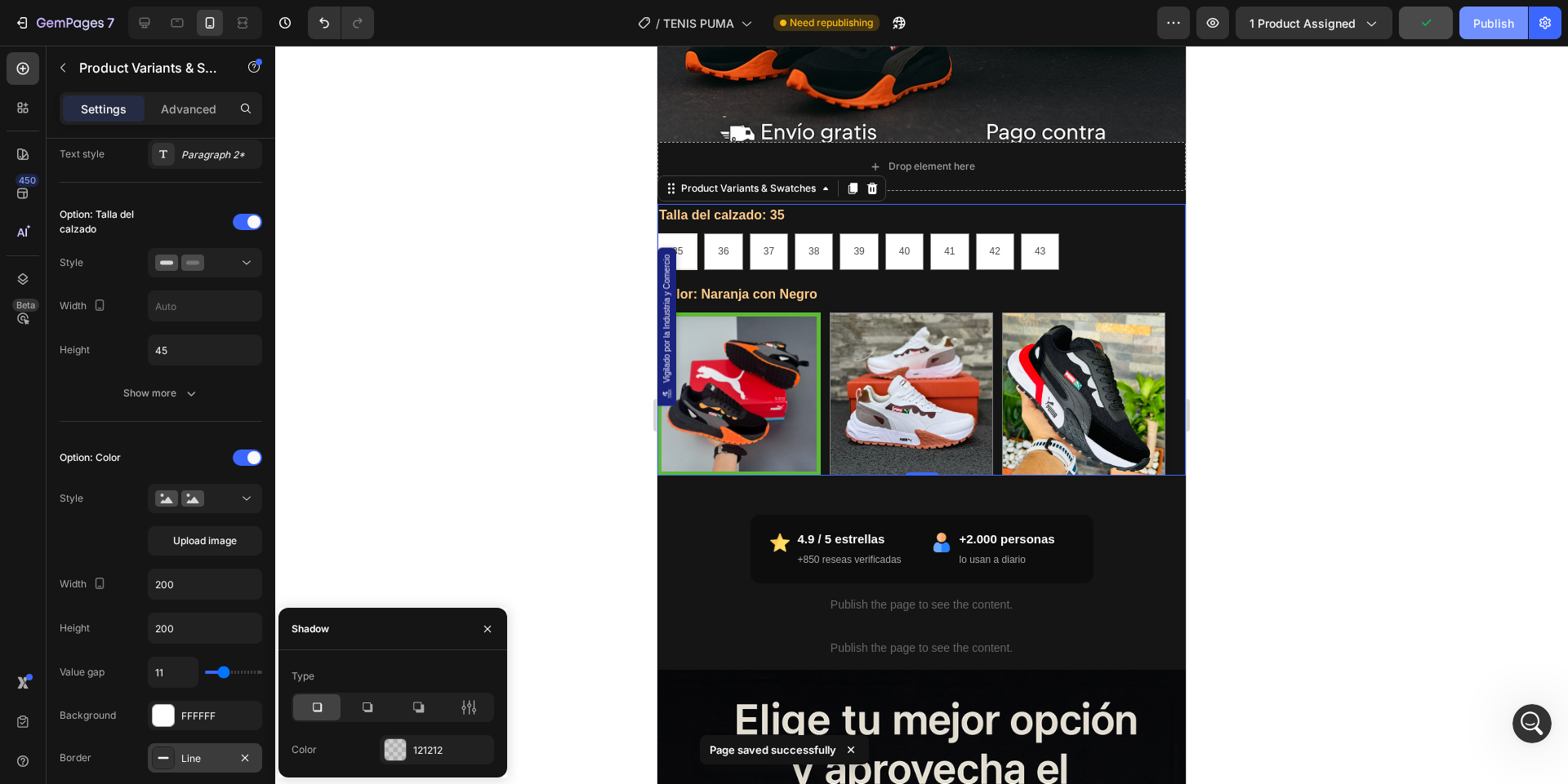
click at [1506, 27] on div "Publish" at bounding box center [1493, 24] width 41 height 17
